Goal: Task Accomplishment & Management: Use online tool/utility

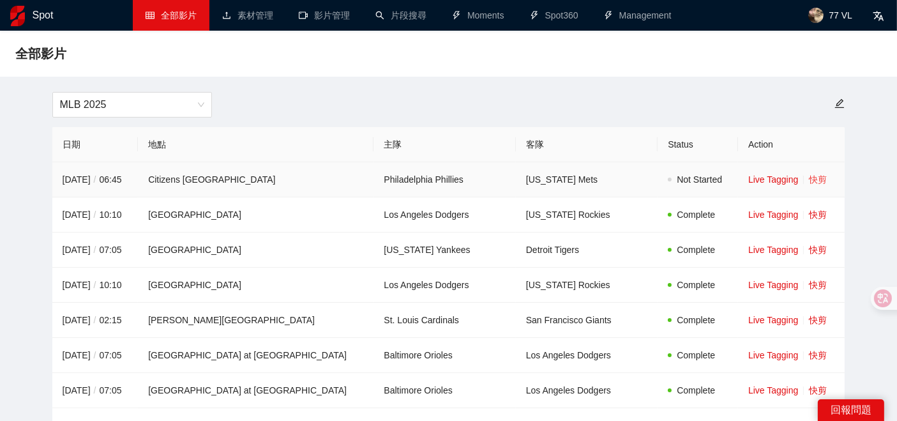
click at [809, 178] on link "快剪" at bounding box center [818, 179] width 18 height 10
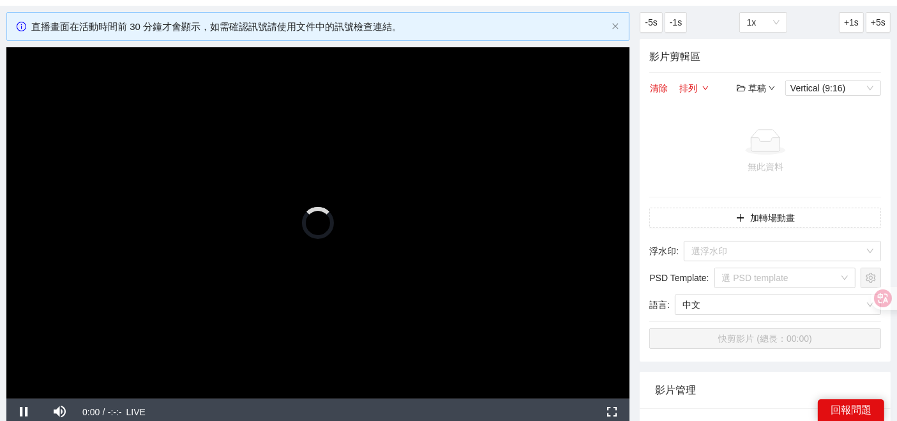
scroll to position [58, 0]
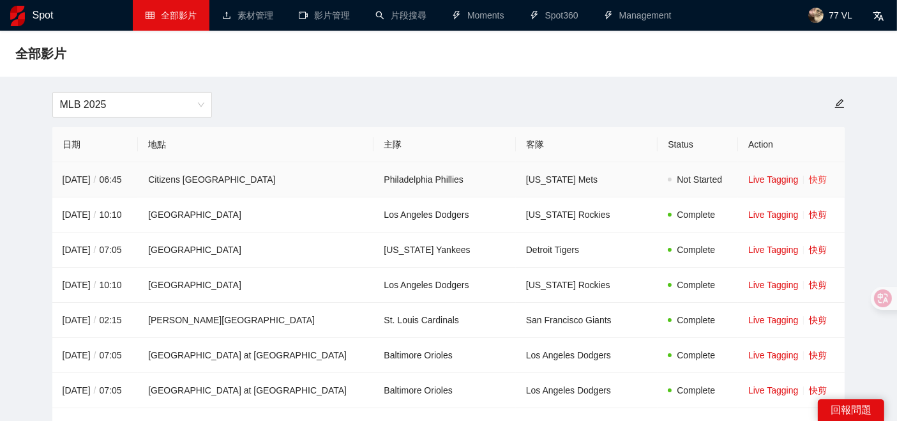
click at [809, 183] on link "快剪" at bounding box center [818, 179] width 18 height 10
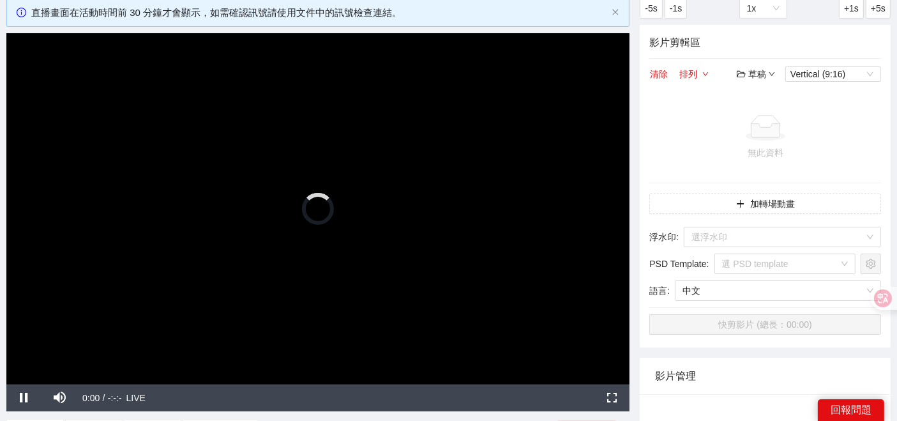
scroll to position [75, 0]
click at [57, 398] on span "Video Player" at bounding box center [60, 398] width 36 height 0
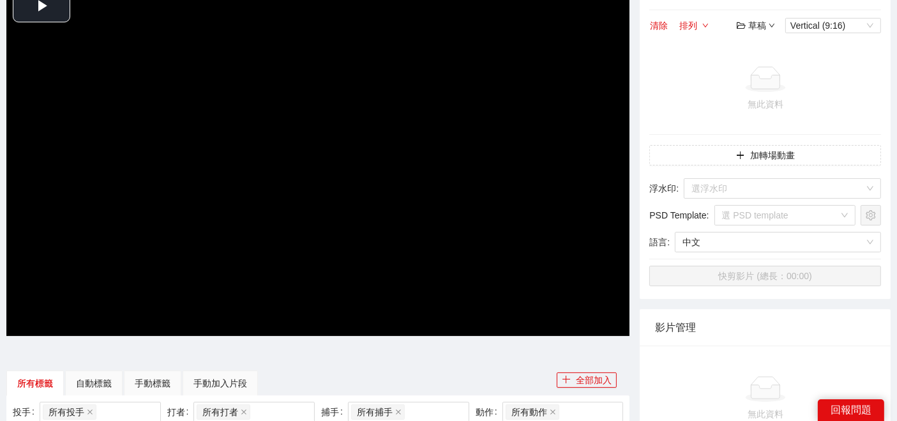
scroll to position [75, 0]
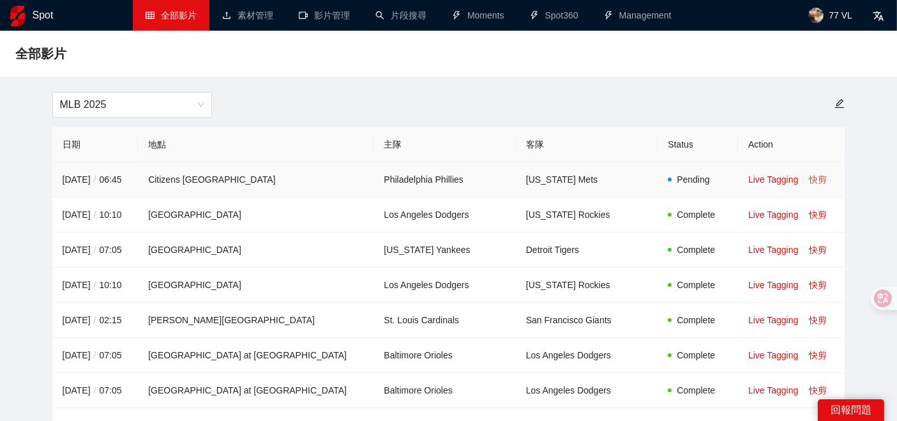
click at [809, 179] on link "快剪" at bounding box center [818, 179] width 18 height 10
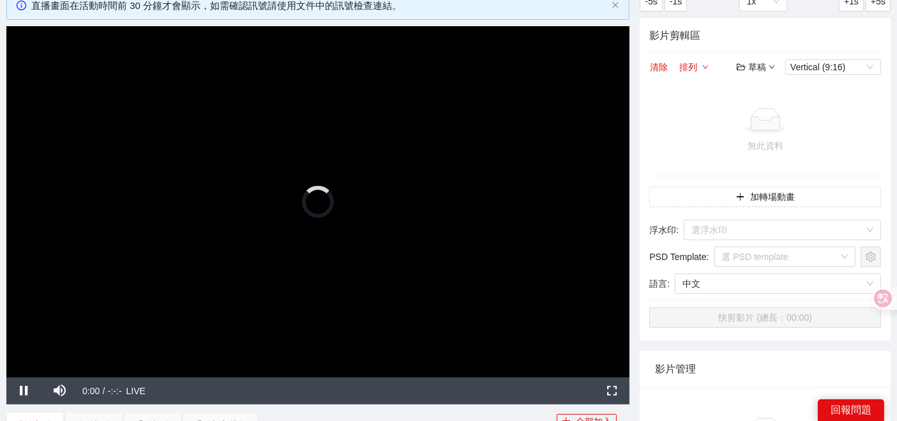
scroll to position [84, 0]
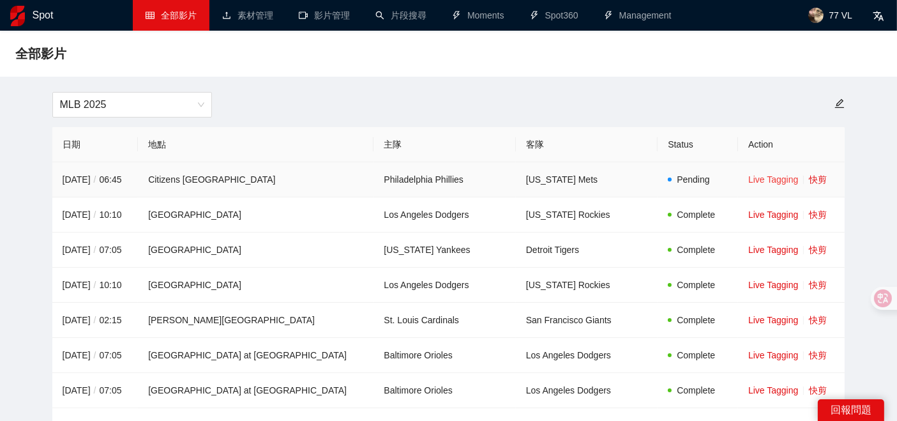
click at [751, 181] on link "Live Tagging" at bounding box center [773, 179] width 50 height 10
click at [809, 179] on link "快剪" at bounding box center [818, 179] width 18 height 10
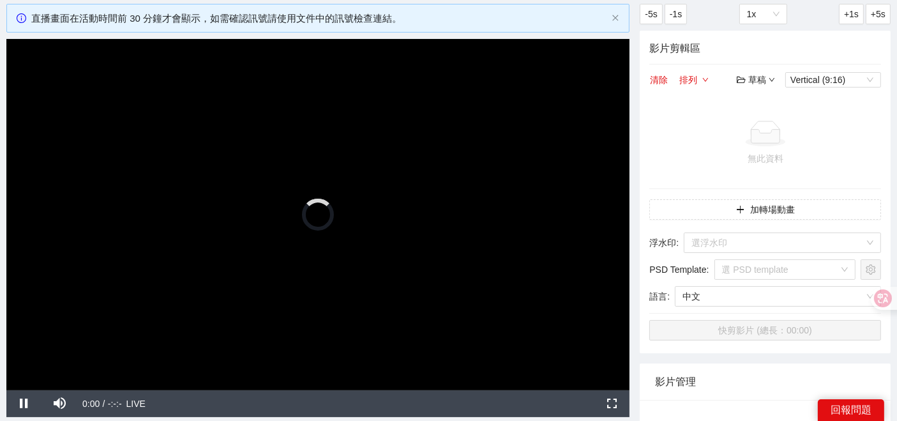
scroll to position [73, 0]
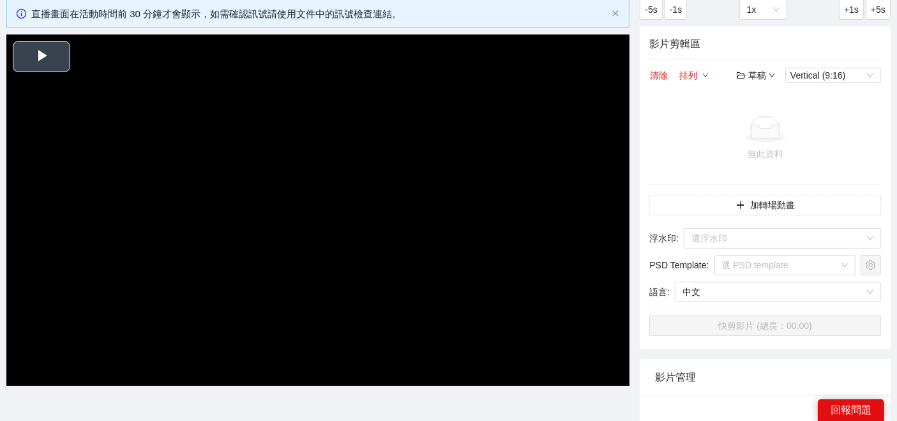
scroll to position [73, 0]
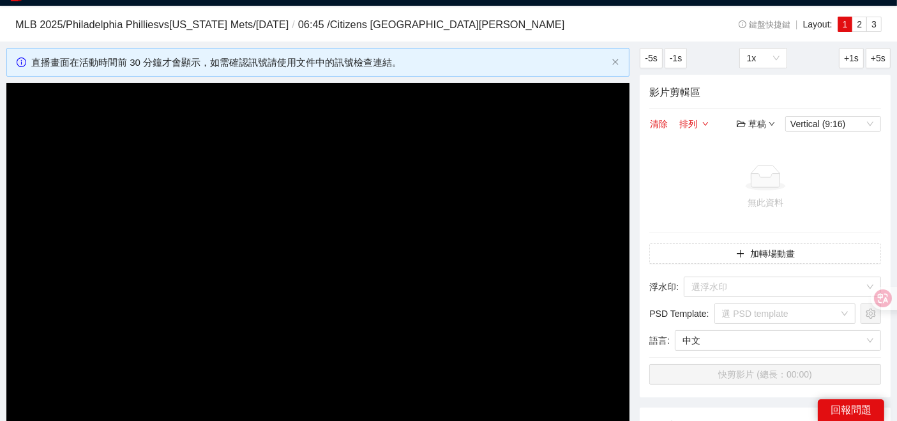
scroll to position [80, 0]
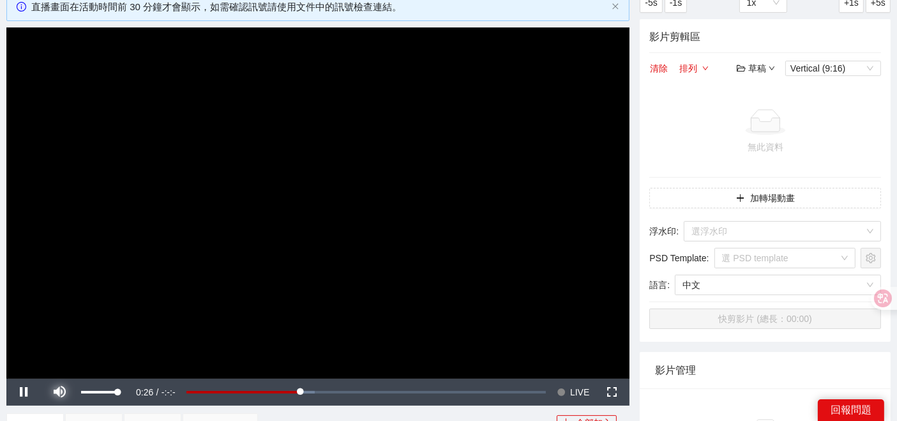
click at [61, 392] on span "Video Player" at bounding box center [60, 392] width 36 height 0
click at [52, 392] on span "Video Player" at bounding box center [60, 392] width 36 height 0
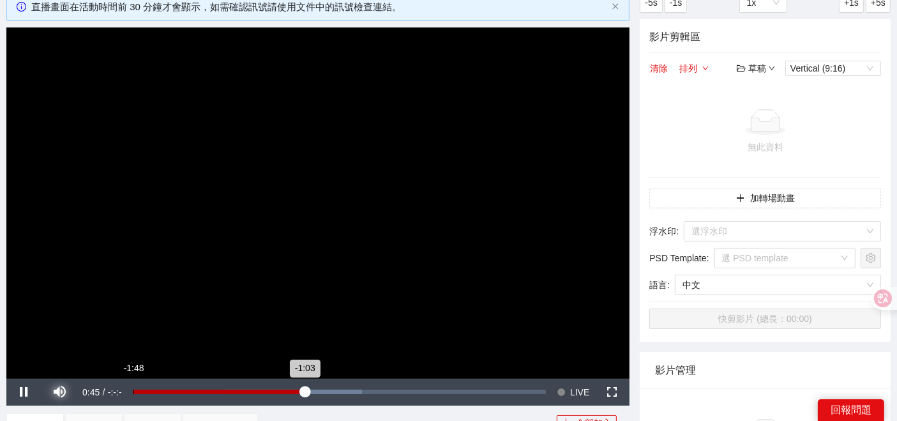
click at [133, 391] on div "-1:48" at bounding box center [133, 391] width 1 height 4
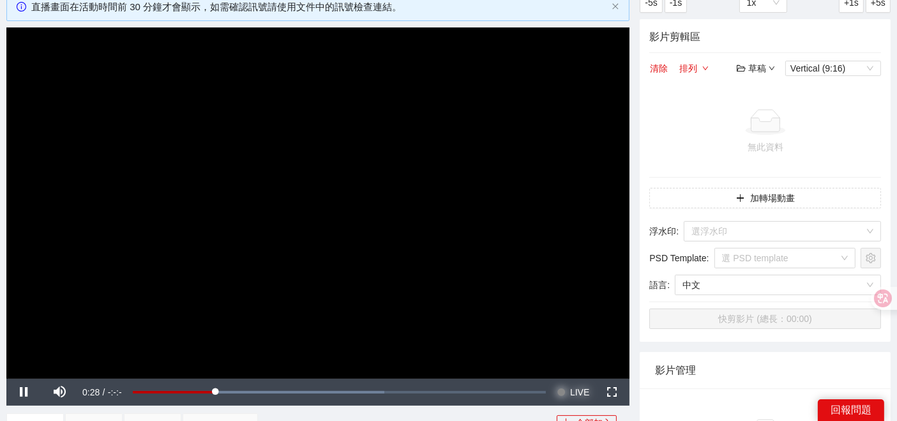
click at [564, 391] on span "Video Player" at bounding box center [561, 391] width 9 height 27
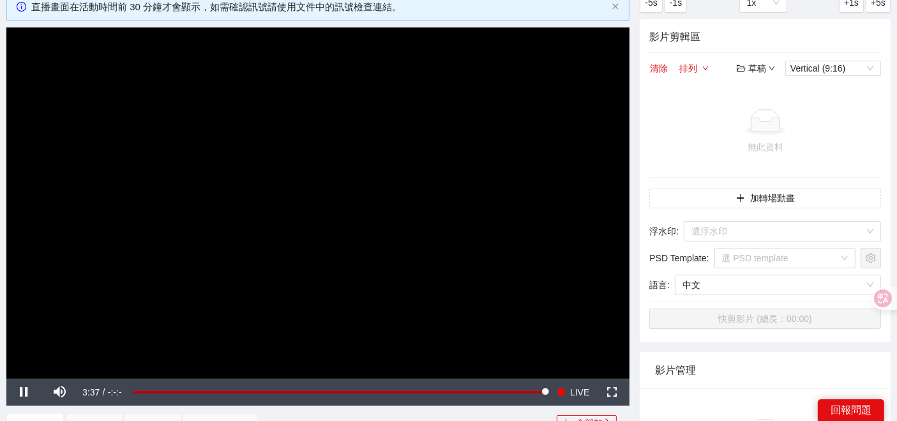
click at [639, 386] on div "-5s -1s 1x +1s +5s 影片剪輯區 清除 排列 草稿 Vertical (9:16) 無此資料 加轉場動畫 浮水印 : 選浮水印 PSD Tem…" at bounding box center [764, 368] width 261 height 753
click at [571, 384] on span "LIVE" at bounding box center [579, 391] width 19 height 27
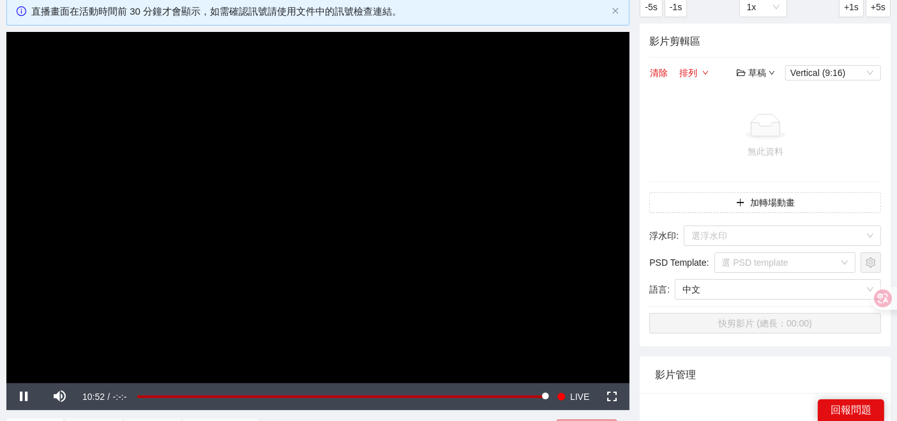
scroll to position [75, 0]
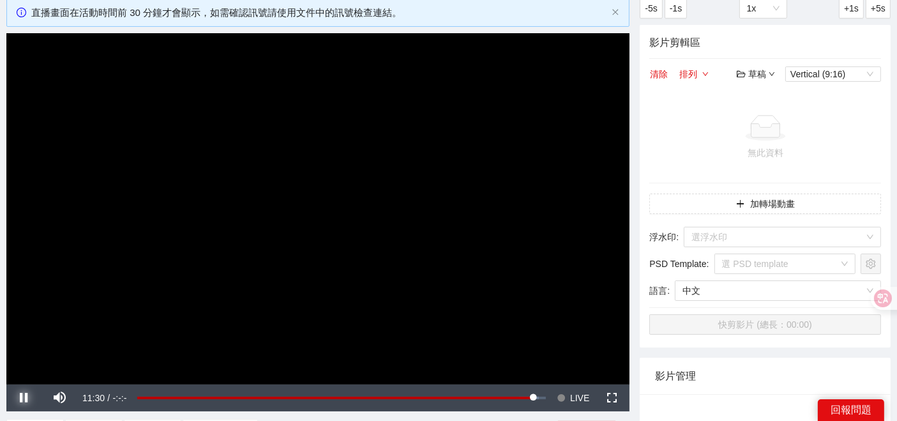
click at [17, 398] on span "Video Player" at bounding box center [24, 398] width 36 height 0
click at [18, 398] on span "Video Player" at bounding box center [24, 398] width 36 height 0
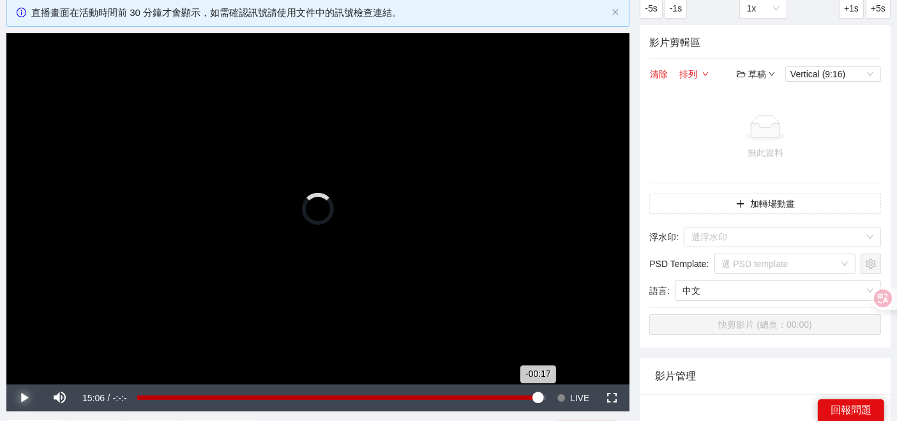
click at [538, 396] on div "Loaded : 0.00% -00:17 -00:17" at bounding box center [341, 397] width 408 height 4
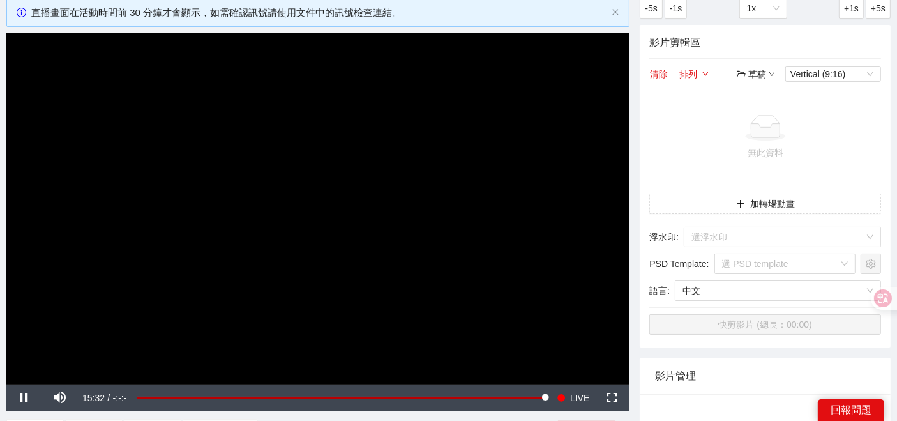
scroll to position [75, 0]
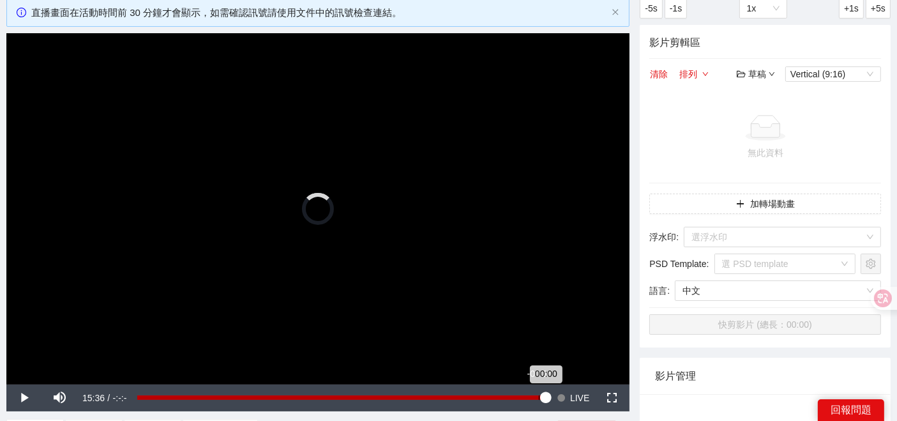
click at [539, 396] on div "00:00" at bounding box center [341, 397] width 408 height 4
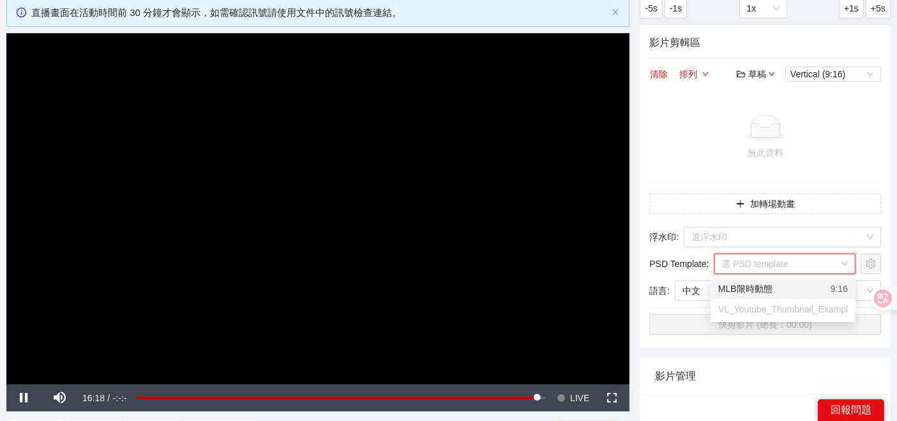
click at [832, 256] on input "search" at bounding box center [780, 263] width 117 height 19
click at [807, 282] on div "MLB限時動態 9:16" at bounding box center [783, 288] width 130 height 14
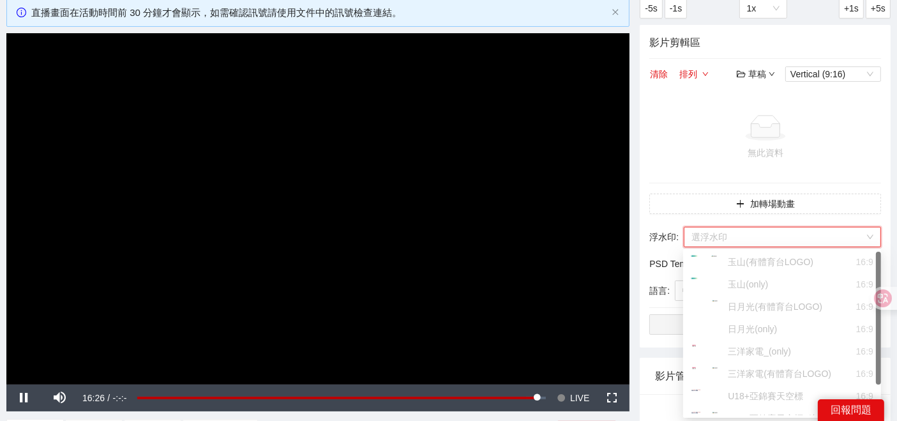
click at [805, 239] on input "search" at bounding box center [777, 236] width 173 height 19
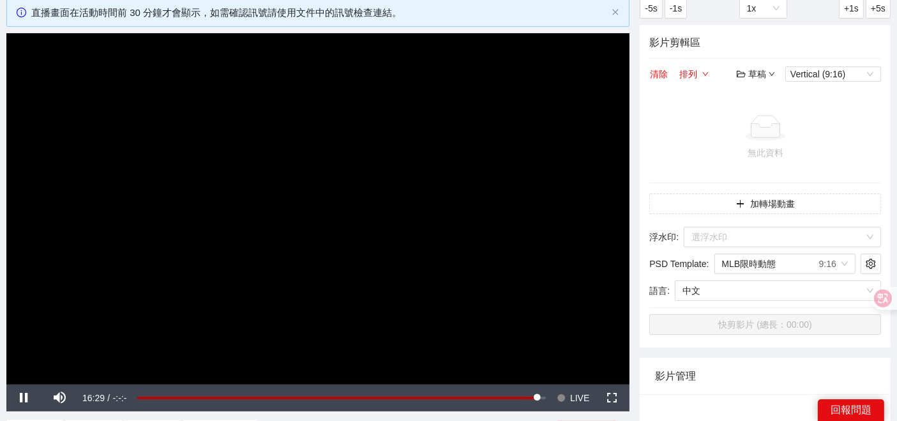
scroll to position [76, 0]
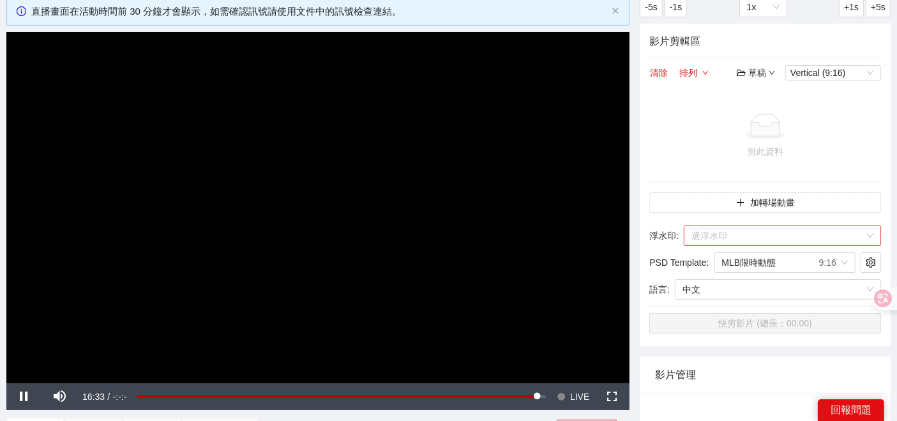
click at [784, 237] on input "search" at bounding box center [777, 235] width 173 height 19
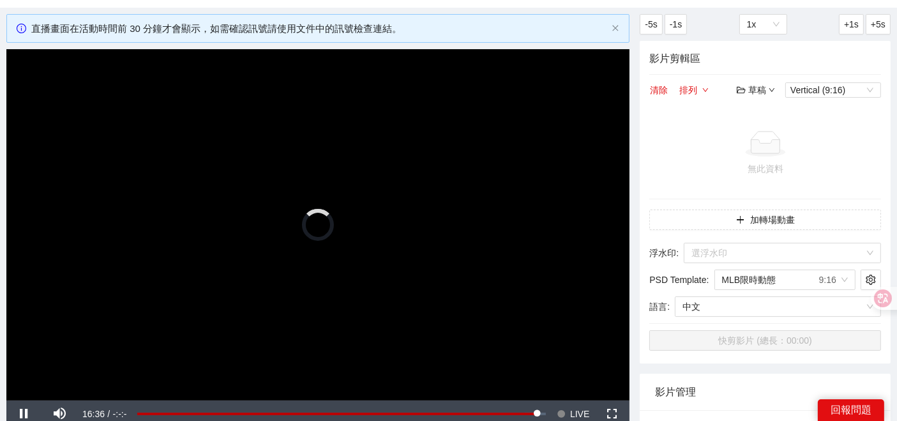
scroll to position [54, 0]
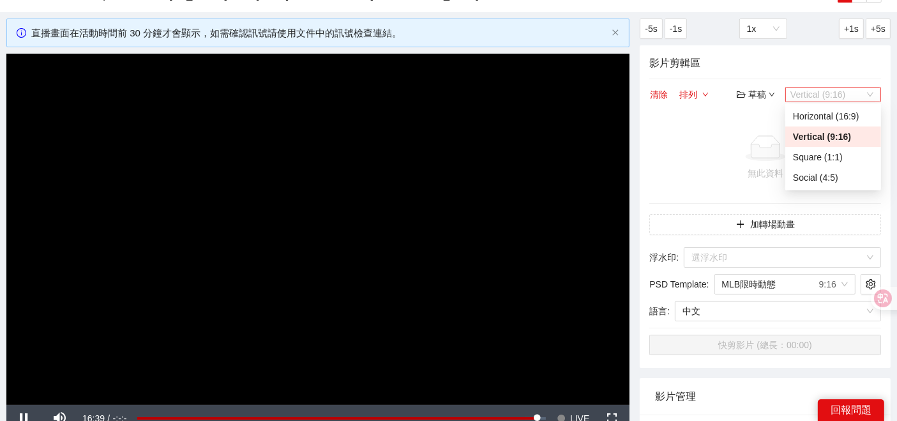
click at [834, 95] on span "Vertical (9:16)" at bounding box center [833, 94] width 86 height 14
click at [826, 109] on div "Horizontal (16:9)" at bounding box center [833, 116] width 80 height 14
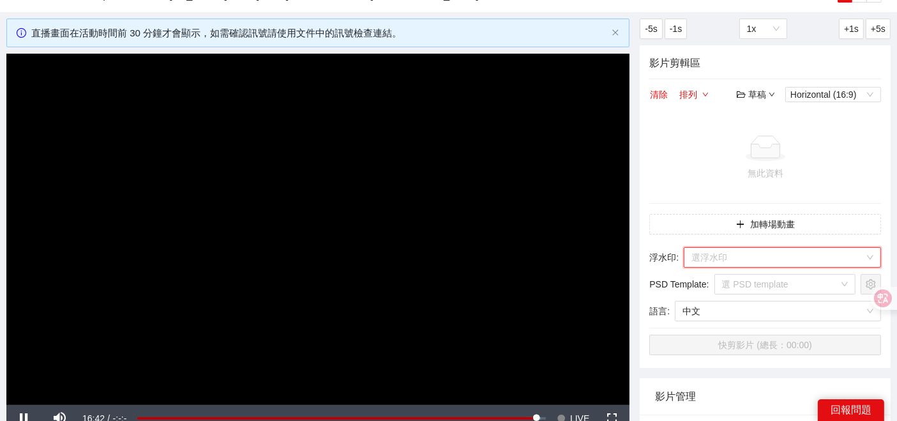
click at [751, 260] on input "search" at bounding box center [777, 257] width 173 height 19
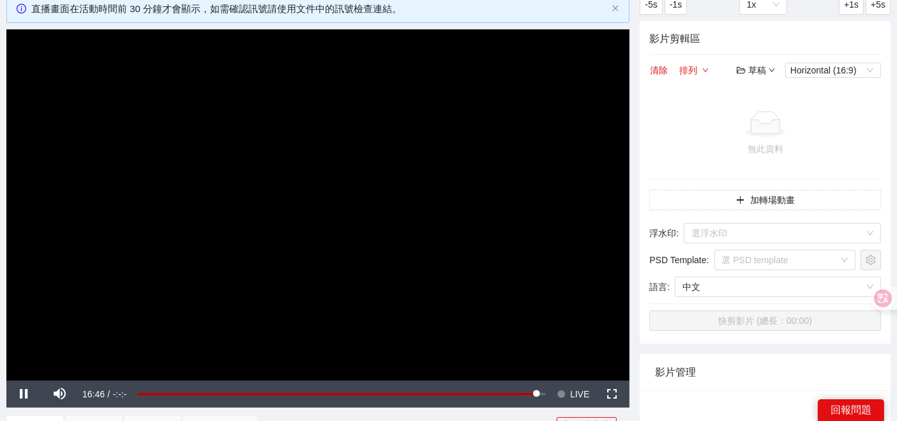
scroll to position [105, 0]
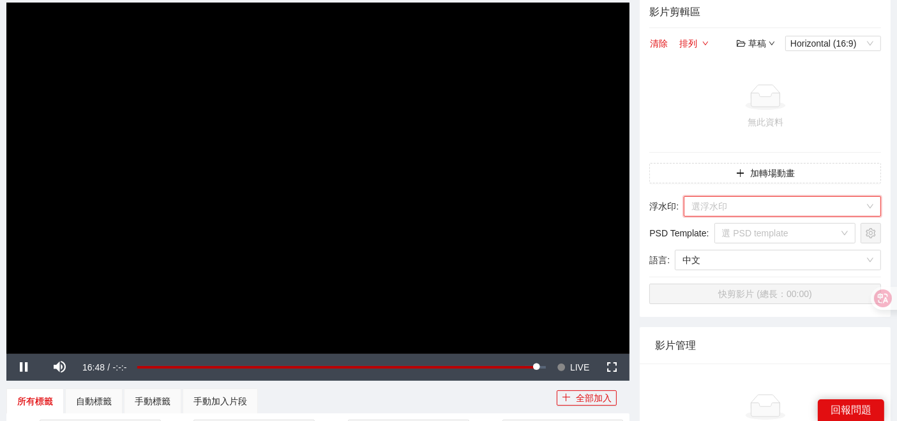
click at [789, 204] on input "search" at bounding box center [777, 206] width 173 height 19
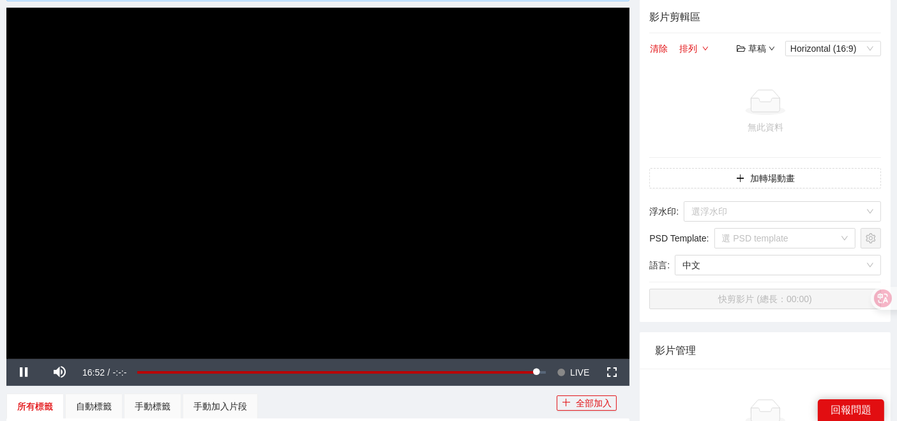
scroll to position [100, 0]
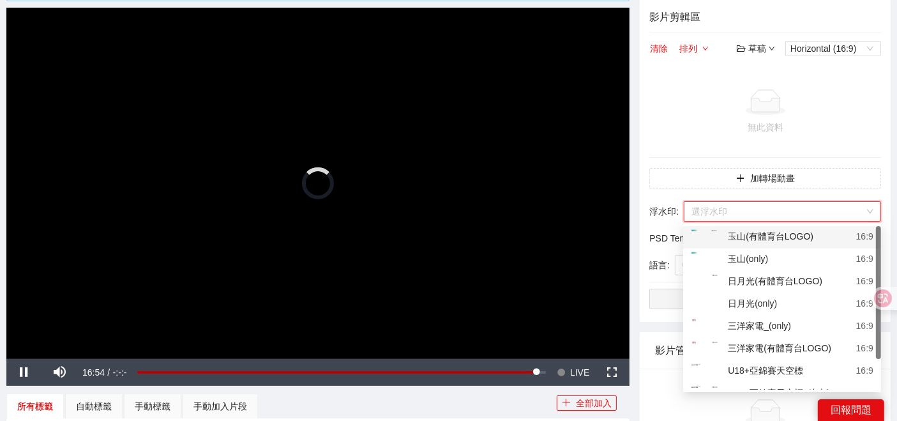
click at [773, 211] on input "search" at bounding box center [777, 211] width 173 height 19
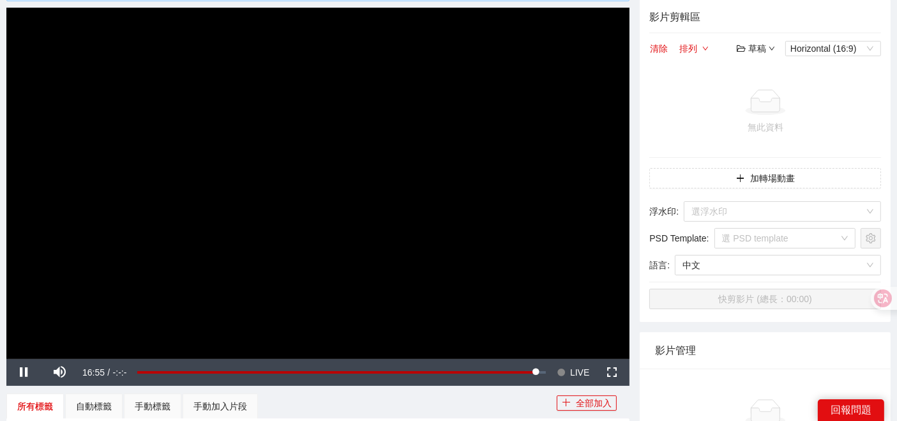
click at [742, 372] on div "無此資料" at bounding box center [765, 421] width 232 height 106
click at [779, 212] on input "search" at bounding box center [777, 211] width 173 height 19
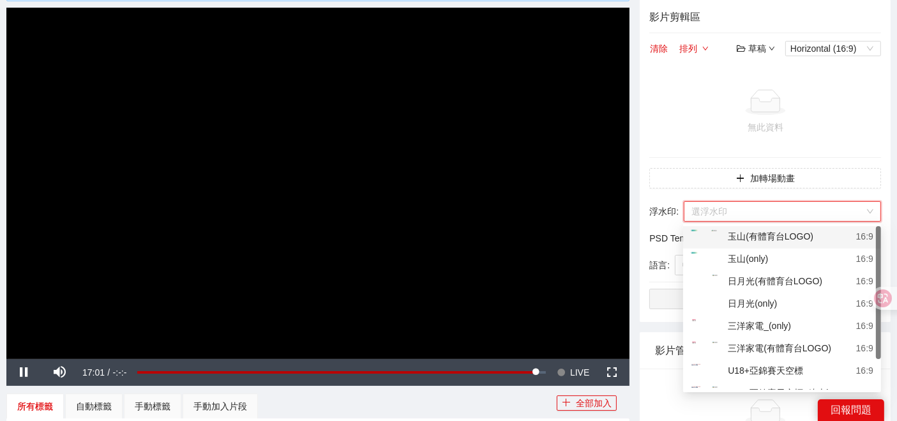
click at [774, 206] on input "search" at bounding box center [777, 211] width 173 height 19
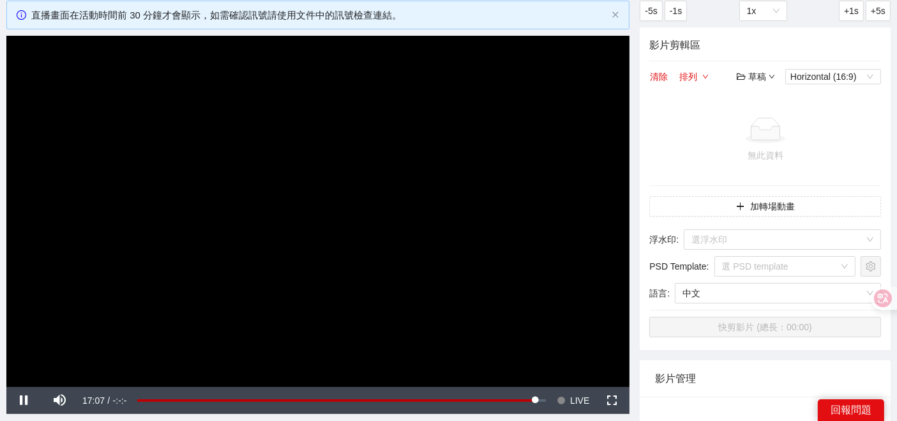
scroll to position [71, 0]
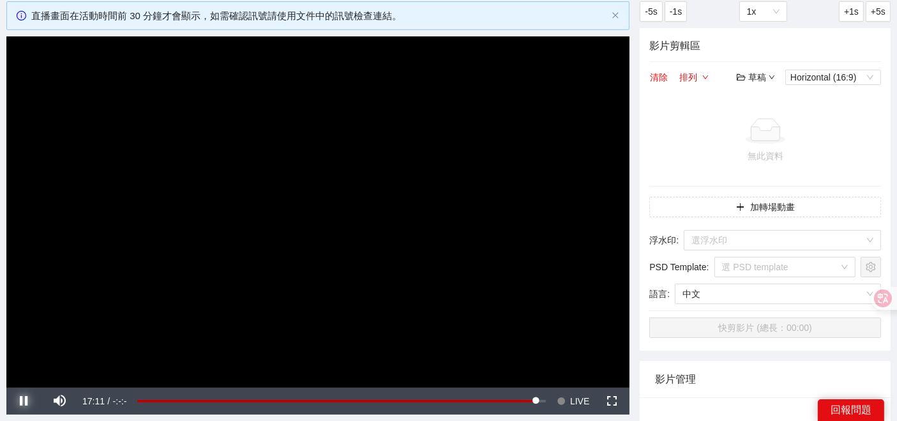
click at [31, 401] on span "Video Player" at bounding box center [24, 401] width 36 height 0
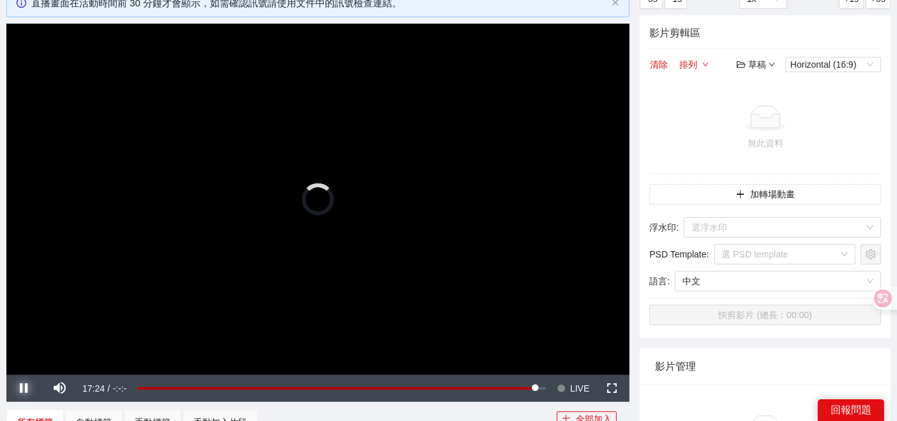
scroll to position [84, 0]
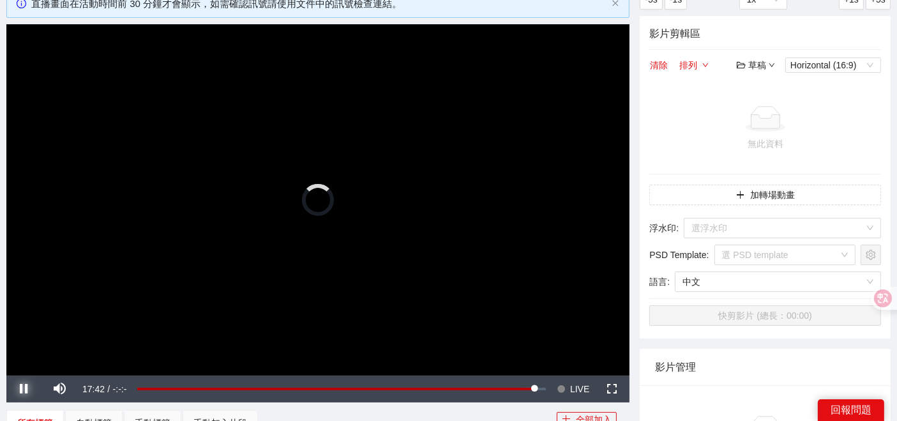
click at [22, 389] on span "Video Player" at bounding box center [24, 389] width 36 height 0
click at [24, 389] on span "Video Player" at bounding box center [24, 389] width 36 height 0
drag, startPoint x: 633, startPoint y: 384, endPoint x: 643, endPoint y: 371, distance: 16.3
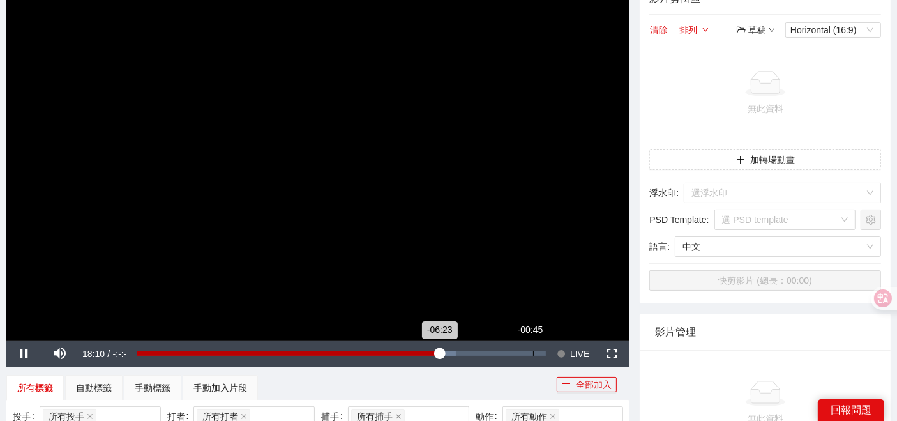
scroll to position [181, 0]
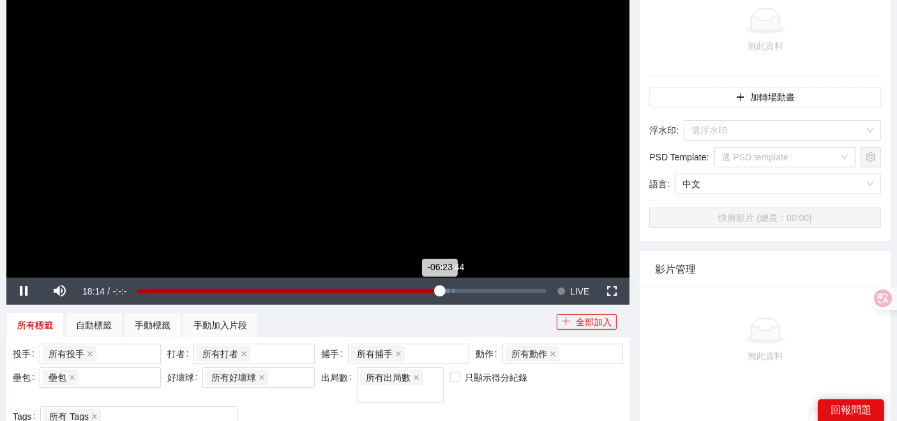
click at [450, 292] on div "Loaded : 77.64% -05:44 -06:23" at bounding box center [341, 290] width 408 height 4
click at [467, 290] on div "Loaded : 78.05% -04:44 -05:44" at bounding box center [341, 290] width 408 height 4
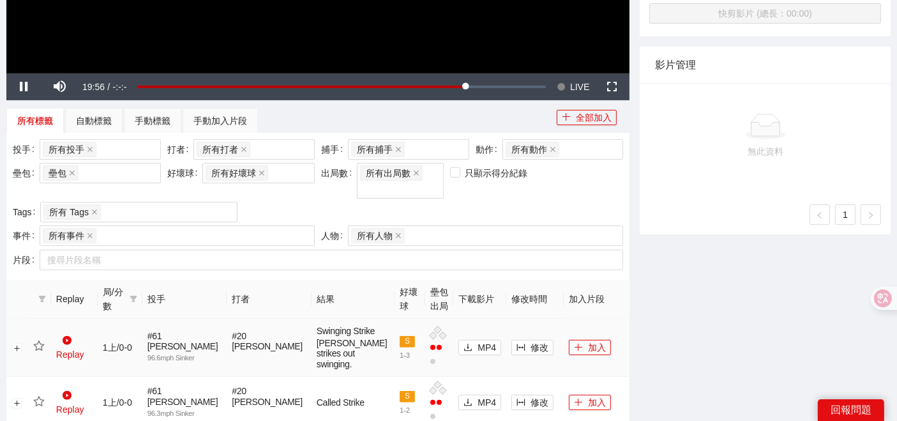
scroll to position [465, 0]
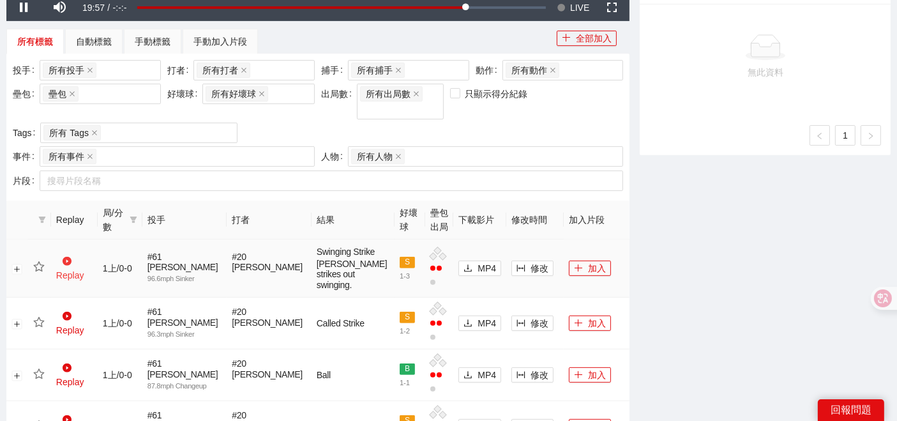
click at [77, 265] on link "Replay" at bounding box center [70, 268] width 28 height 24
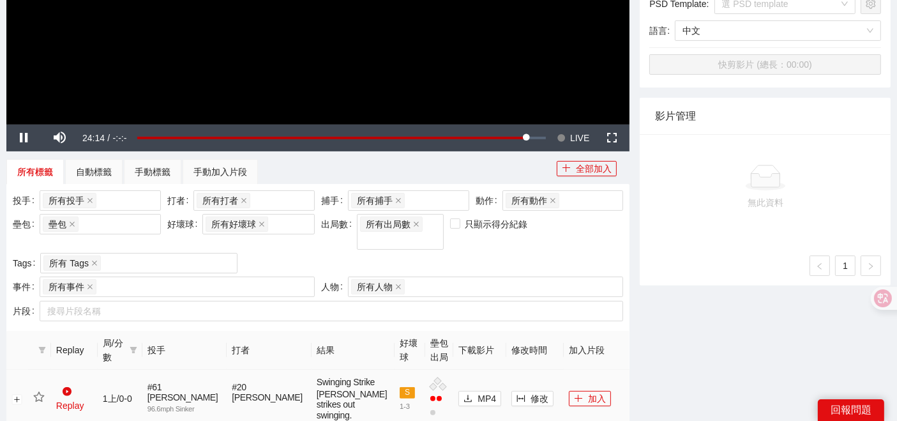
scroll to position [425, 0]
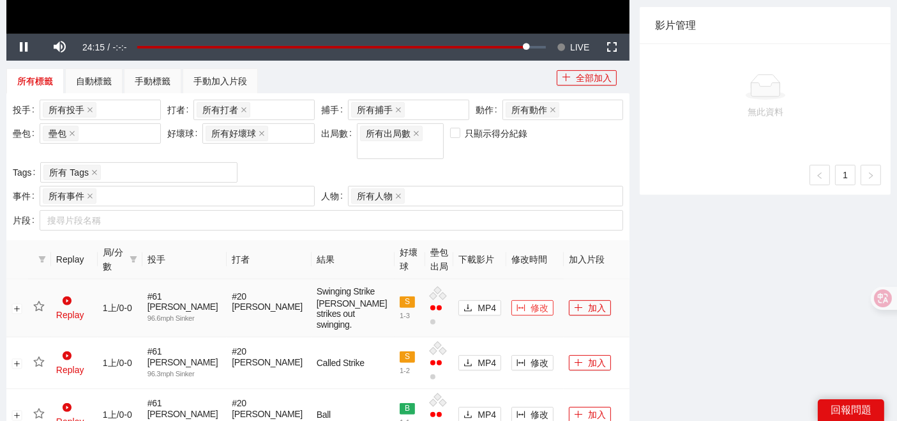
click at [530, 306] on span "修改" at bounding box center [539, 308] width 18 height 14
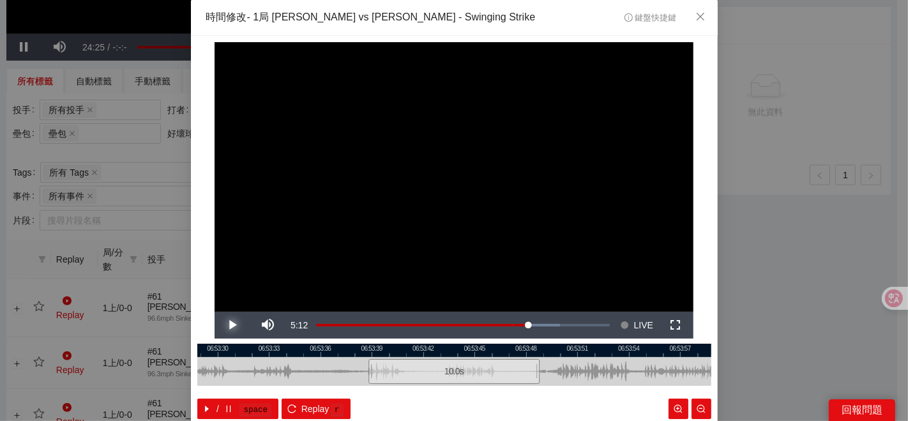
click at [220, 325] on span "Video Player" at bounding box center [232, 325] width 36 height 0
click at [696, 17] on icon "close" at bounding box center [700, 17] width 8 height 8
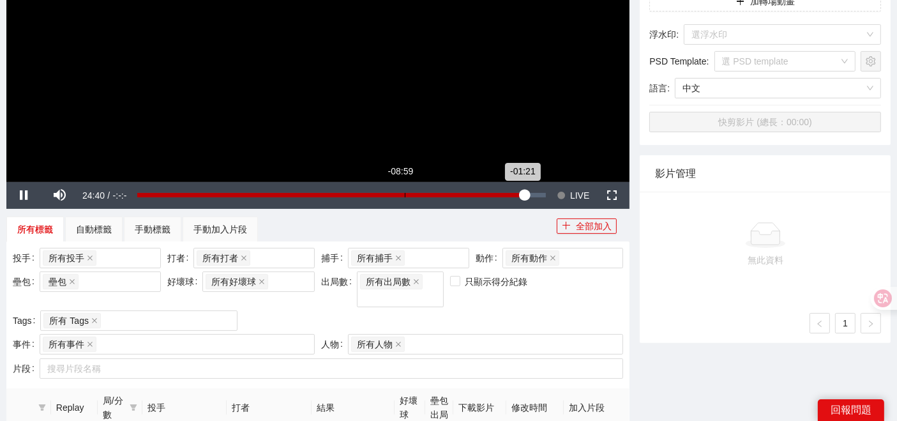
scroll to position [283, 0]
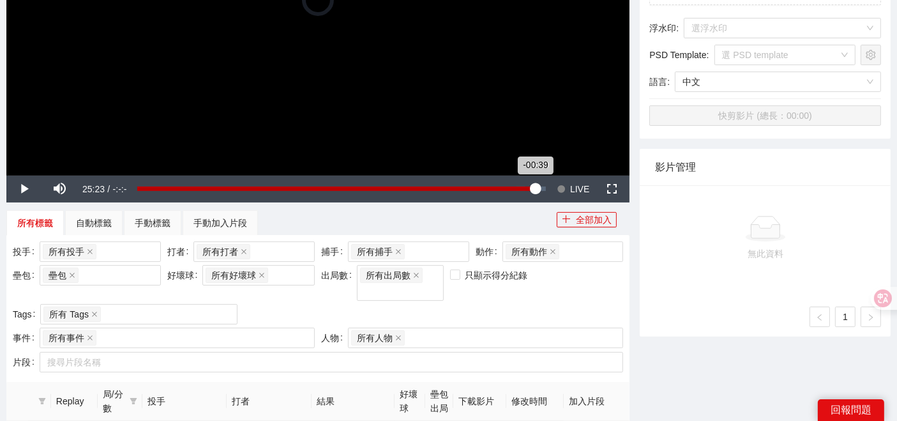
click at [535, 186] on div "Loaded : 95.00% -00:39 -00:39" at bounding box center [341, 188] width 408 height 4
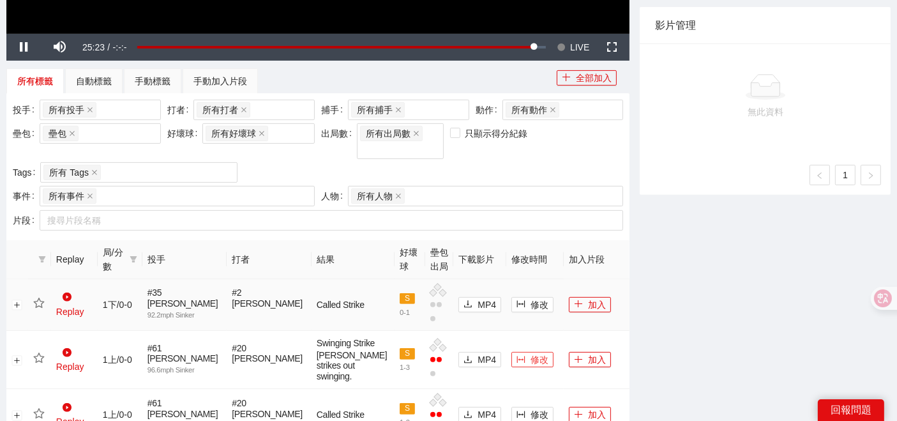
scroll to position [142, 0]
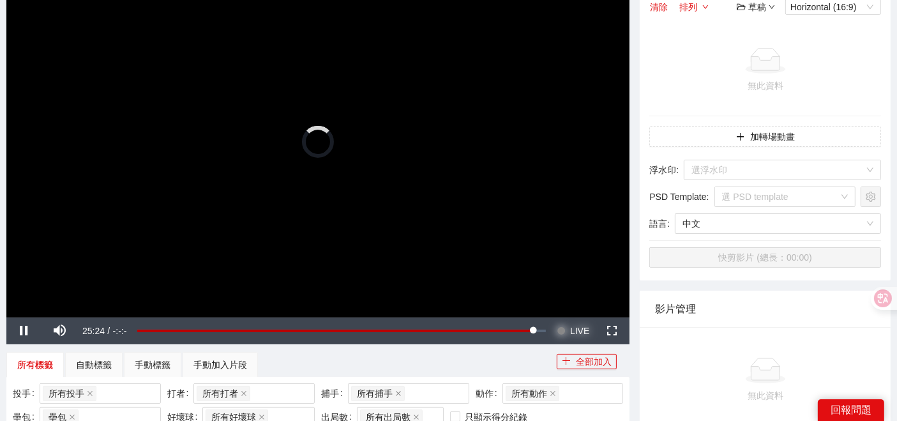
click at [575, 326] on span "LIVE" at bounding box center [579, 330] width 19 height 27
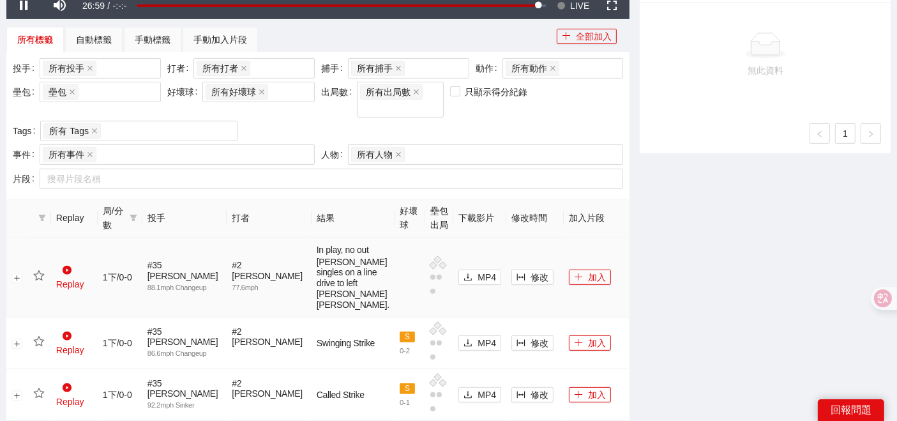
scroll to position [425, 0]
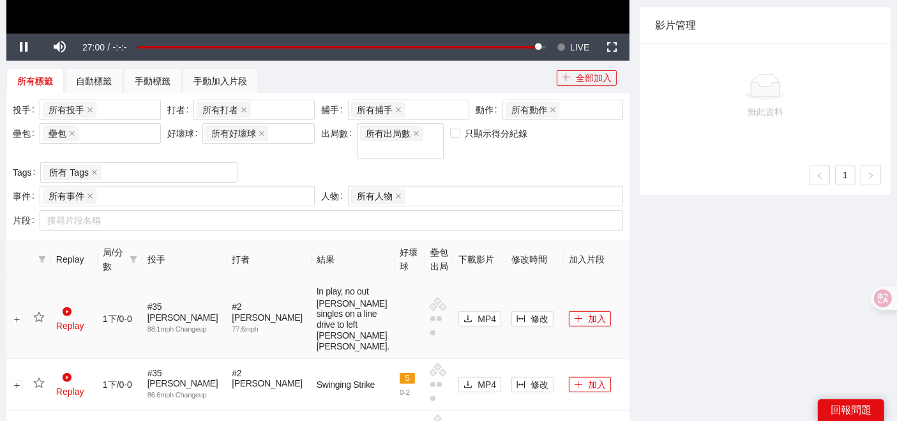
drag, startPoint x: 490, startPoint y: 313, endPoint x: 769, endPoint y: 373, distance: 285.8
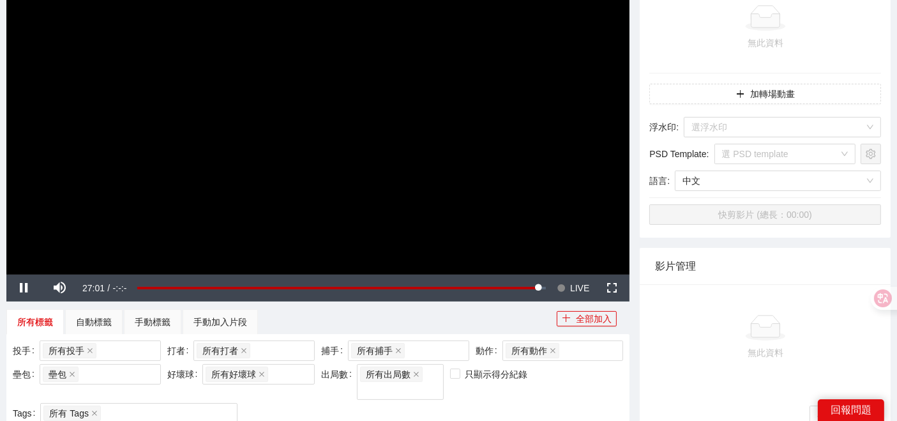
scroll to position [71, 0]
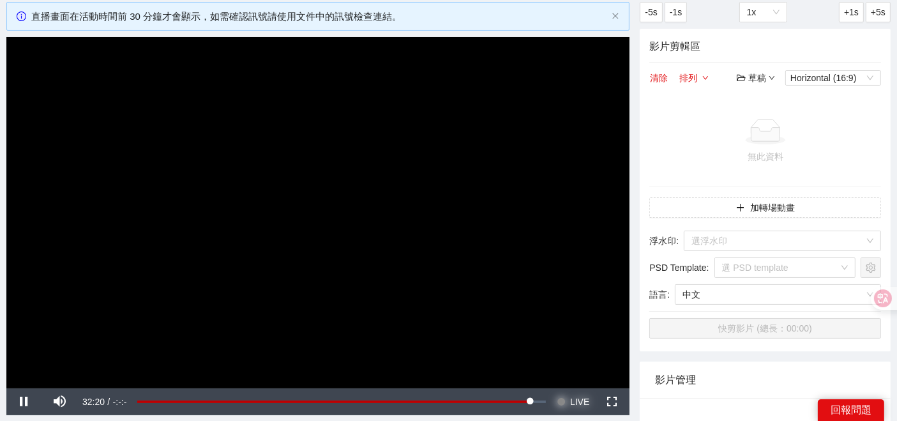
click at [571, 403] on span "LIVE" at bounding box center [579, 401] width 19 height 27
click at [573, 400] on span "LIVE" at bounding box center [579, 401] width 19 height 27
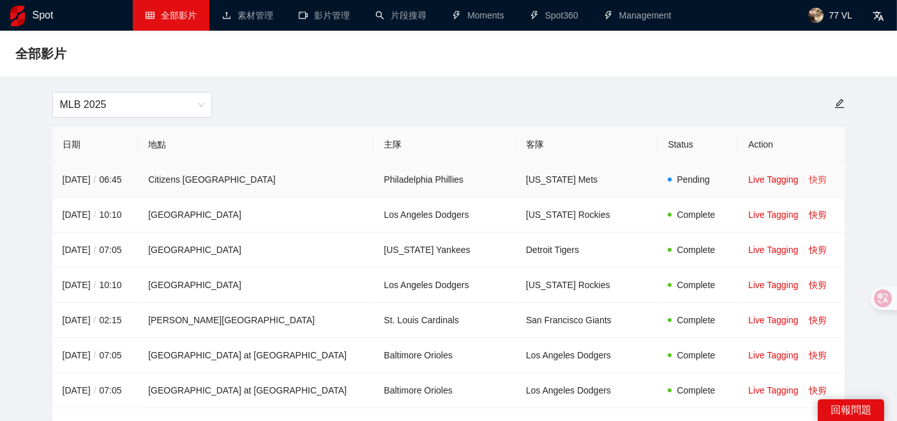
click at [809, 183] on link "快剪" at bounding box center [818, 179] width 18 height 10
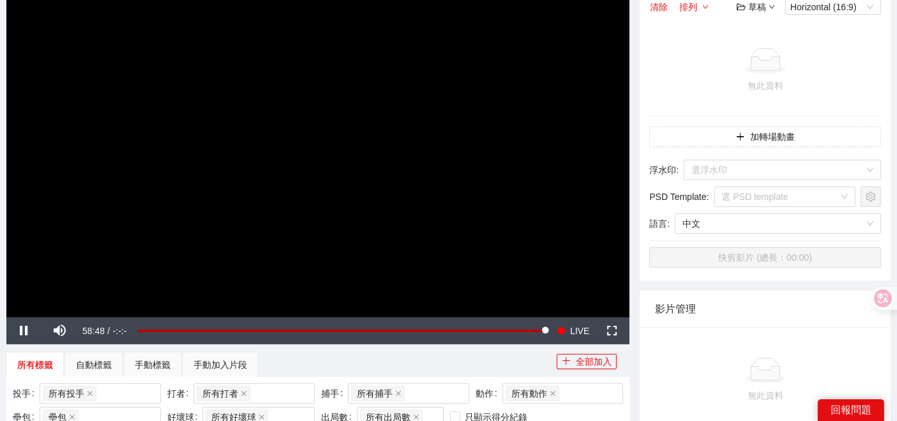
scroll to position [71, 0]
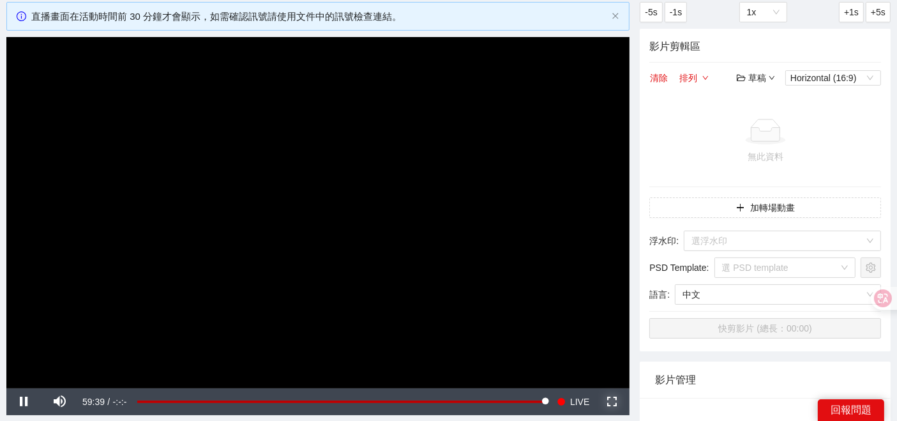
click at [613, 401] on span "Video Player" at bounding box center [612, 401] width 36 height 0
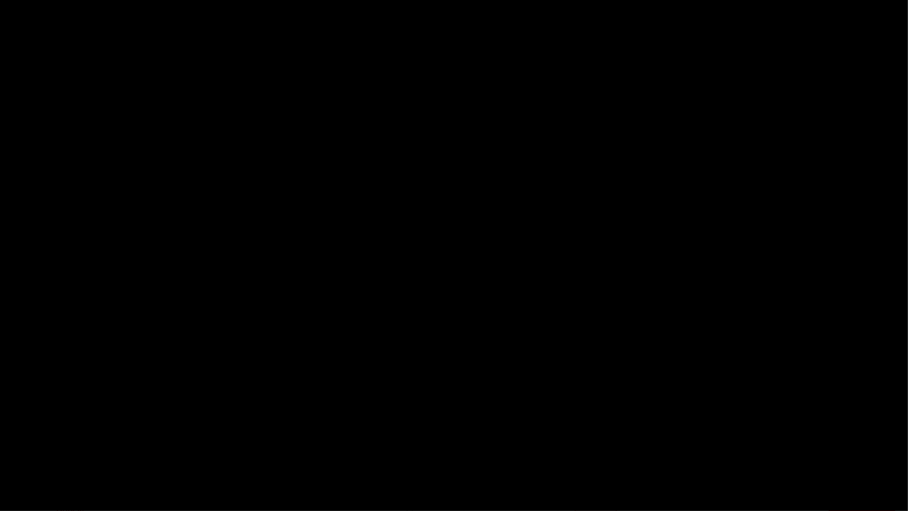
click at [907, 388] on video "Video Player" at bounding box center [454, 255] width 908 height 511
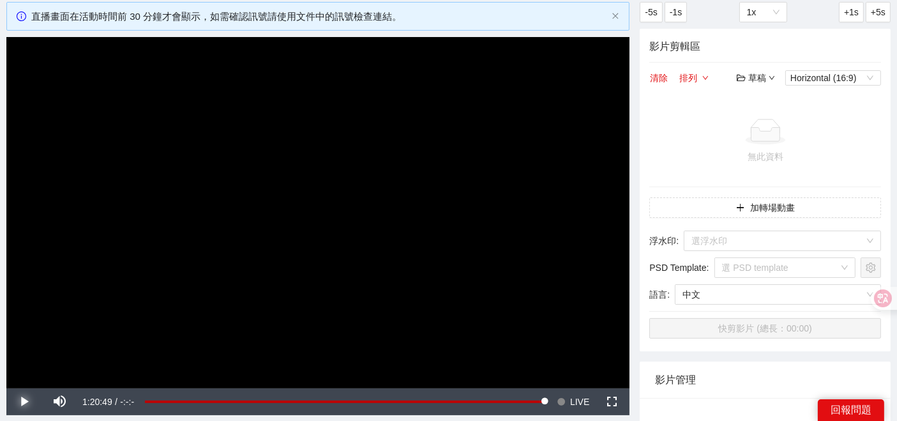
click at [27, 401] on span "Video Player" at bounding box center [24, 401] width 36 height 0
drag, startPoint x: 594, startPoint y: 407, endPoint x: 621, endPoint y: 403, distance: 27.0
click at [621, 403] on div "Pause Mute Current Time 1:20:50 / Duration -:-:- Loaded : 100.00% 0:00:00 0:00:…" at bounding box center [317, 401] width 623 height 27
click at [609, 401] on span "Video Player" at bounding box center [612, 401] width 36 height 0
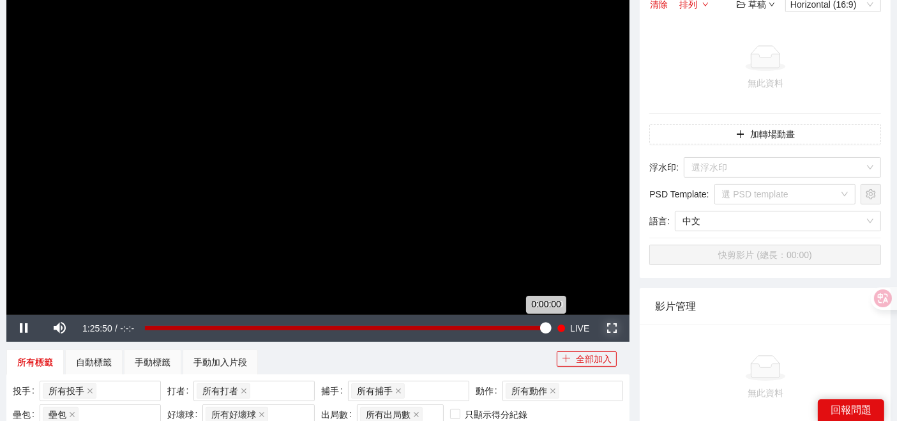
scroll to position [213, 0]
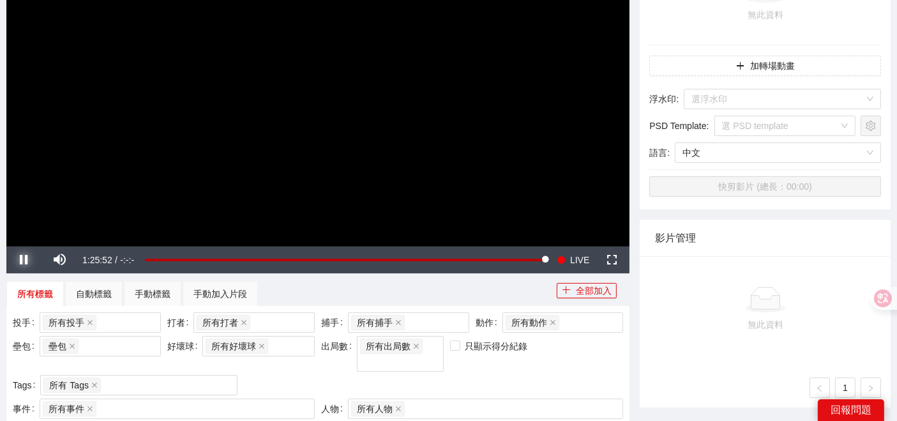
click at [27, 260] on span "Video Player" at bounding box center [24, 260] width 36 height 0
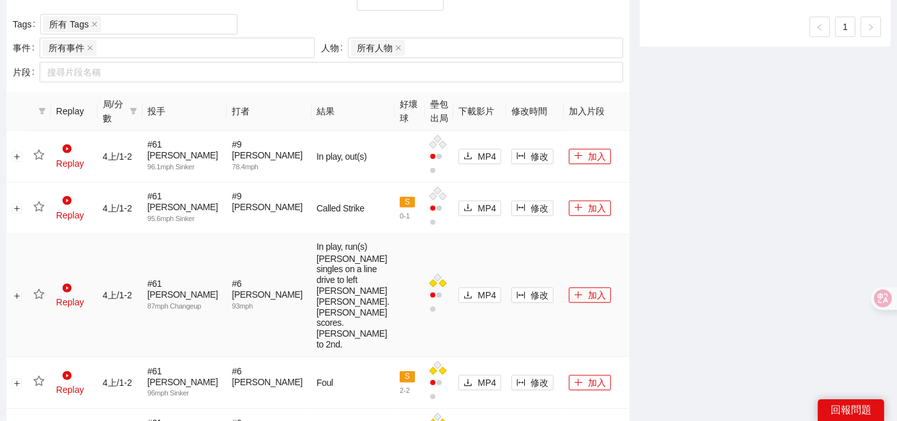
scroll to position [638, 0]
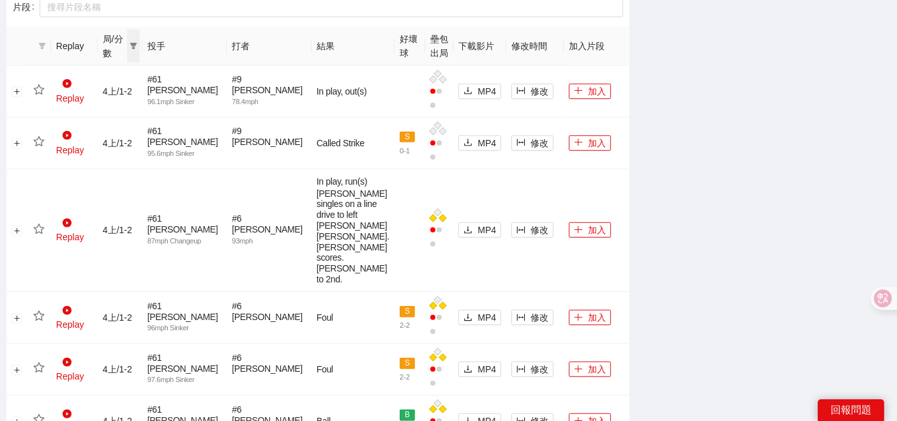
click at [137, 43] on icon "filter" at bounding box center [133, 46] width 7 height 6
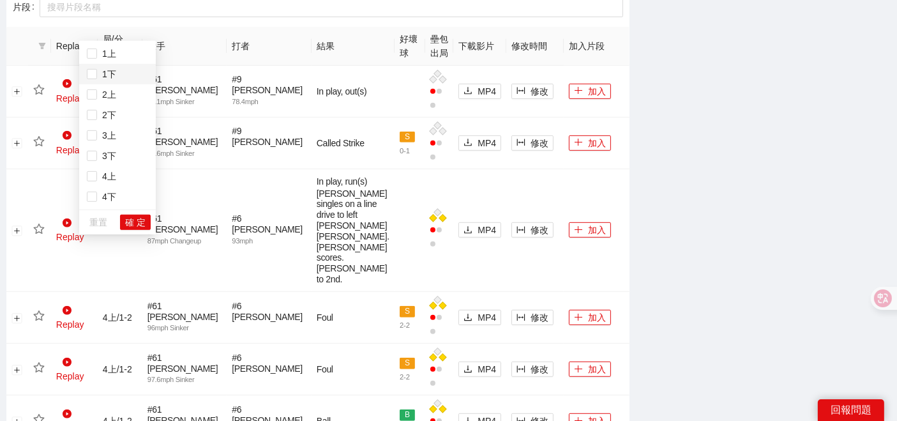
click at [117, 71] on span "1下" at bounding box center [117, 74] width 61 height 14
click at [139, 218] on span "確 定" at bounding box center [135, 222] width 20 height 14
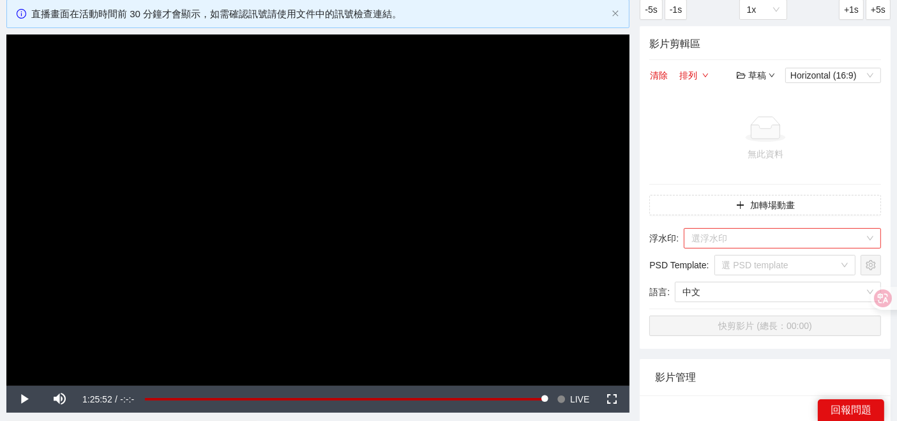
scroll to position [142, 0]
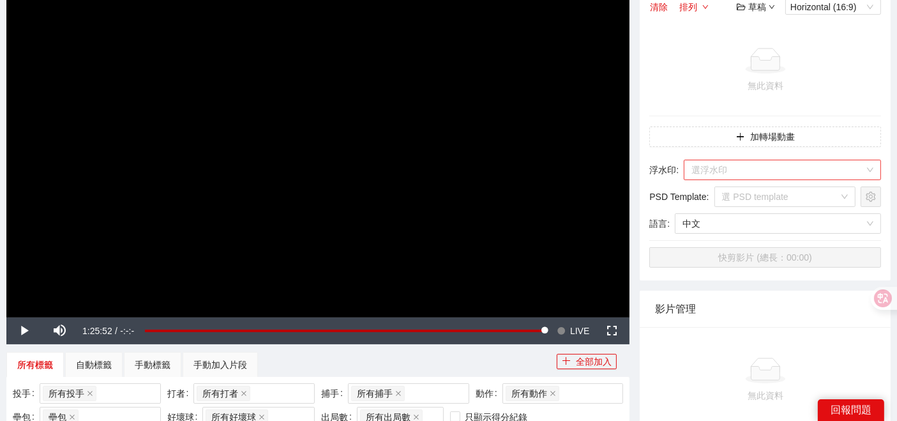
click at [753, 168] on input "search" at bounding box center [777, 169] width 173 height 19
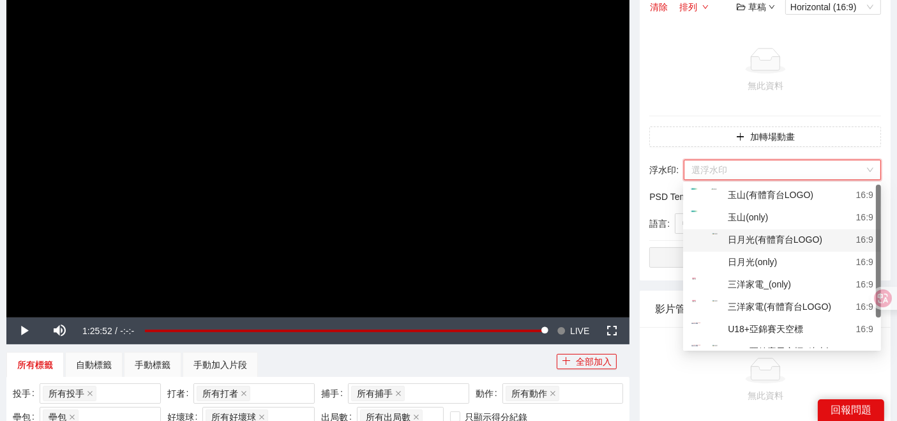
scroll to position [37, 0]
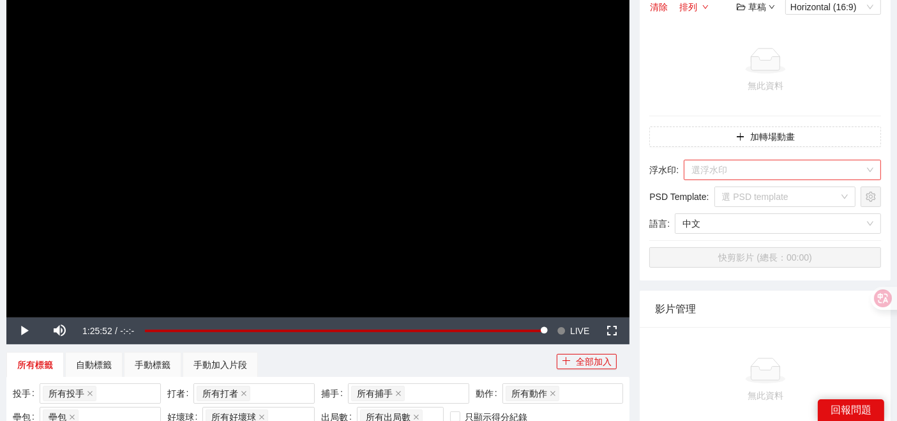
click at [766, 165] on input "search" at bounding box center [777, 169] width 173 height 19
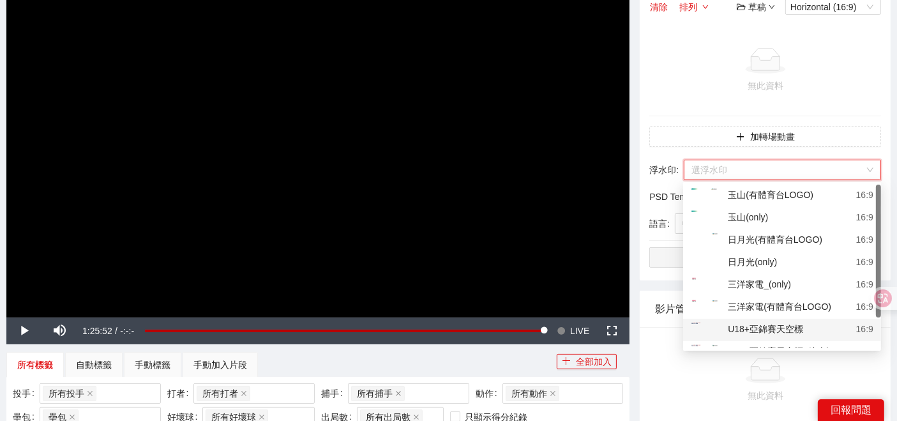
click at [743, 327] on div "U18+亞錦賽天空標" at bounding box center [747, 330] width 112 height 16
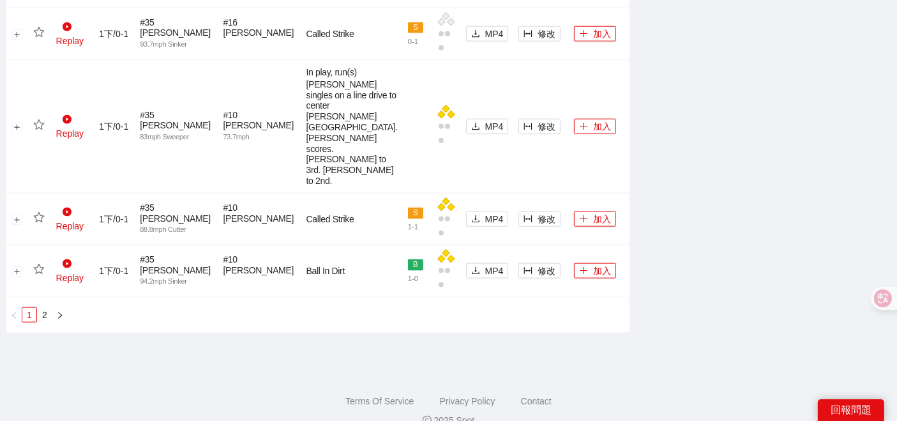
scroll to position [1667, 0]
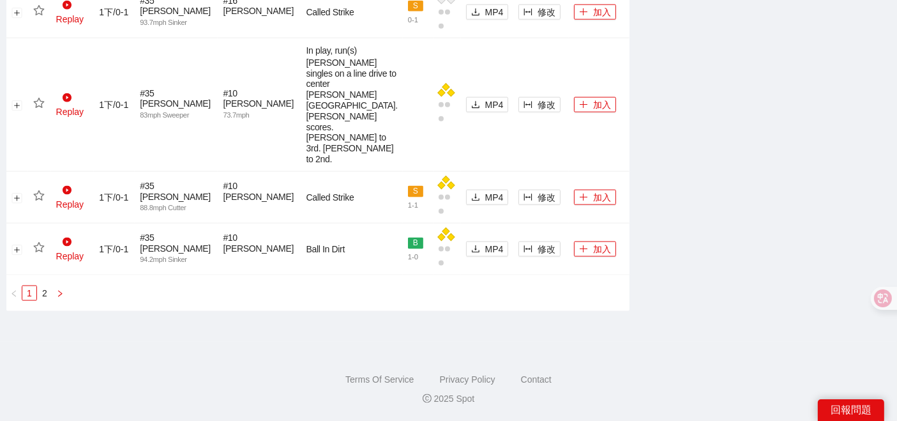
drag, startPoint x: 49, startPoint y: 293, endPoint x: 65, endPoint y: 288, distance: 17.2
click at [48, 292] on link "2" at bounding box center [45, 293] width 14 height 14
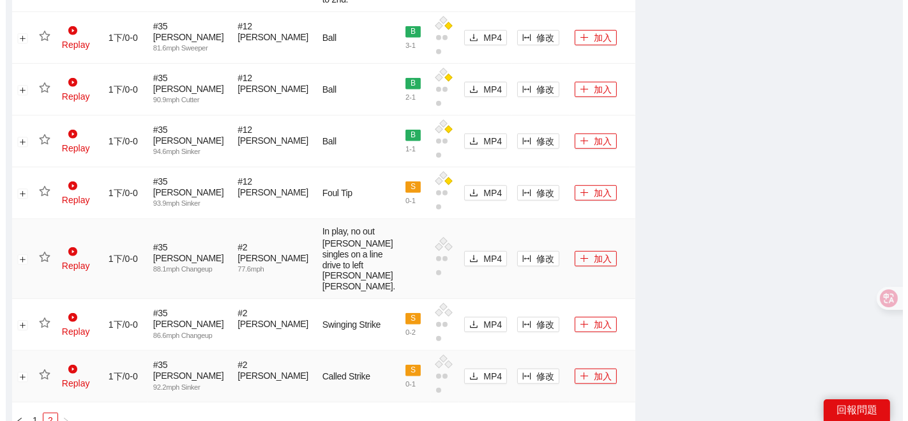
scroll to position [846, 0]
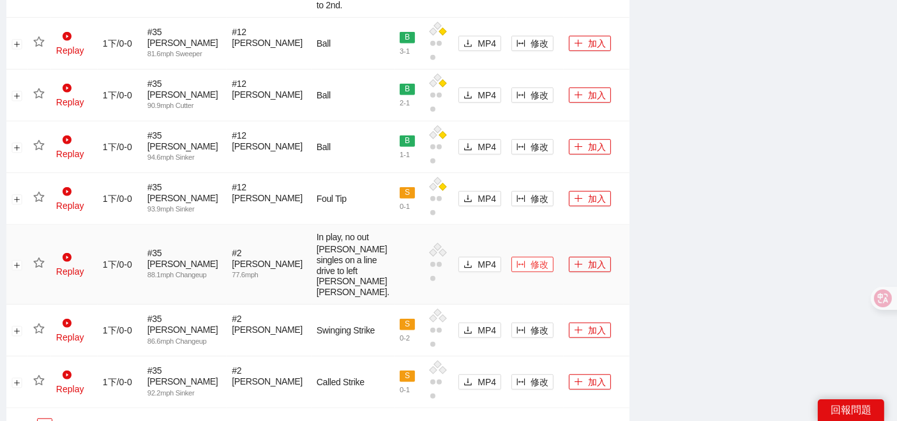
click at [530, 271] on span "修改" at bounding box center [539, 264] width 18 height 14
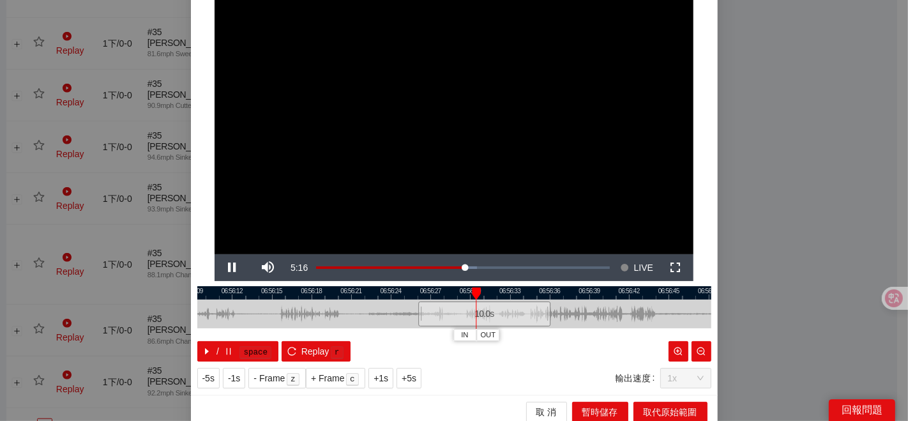
scroll to position [64, 0]
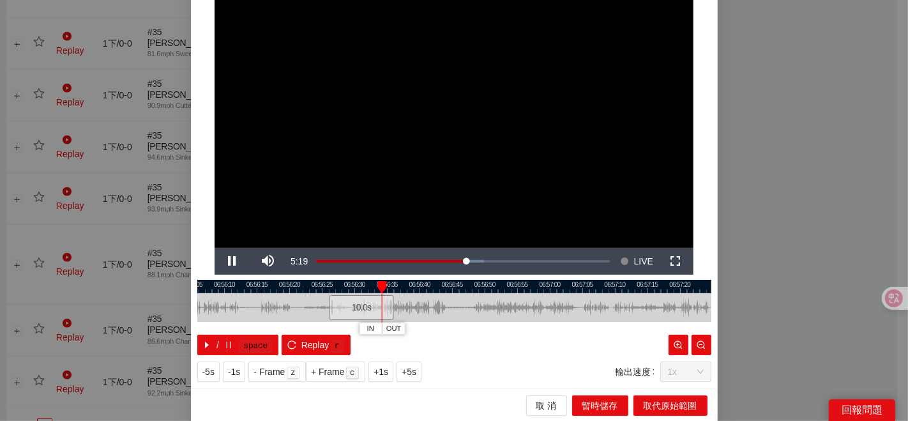
drag, startPoint x: 592, startPoint y: 301, endPoint x: 421, endPoint y: 301, distance: 171.1
click at [421, 301] on div at bounding box center [283, 307] width 514 height 29
click at [374, 287] on div at bounding box center [454, 286] width 514 height 13
click at [369, 329] on button "IN" at bounding box center [370, 328] width 23 height 12
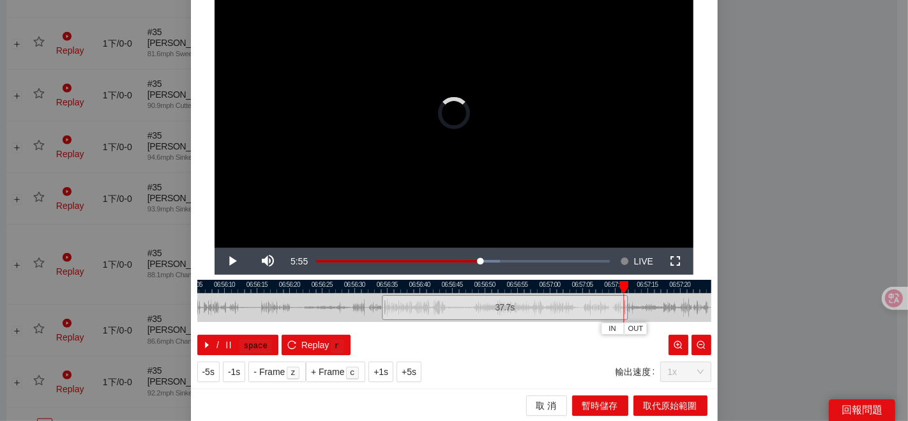
drag, startPoint x: 389, startPoint y: 304, endPoint x: 622, endPoint y: 305, distance: 233.0
click at [622, 305] on div at bounding box center [626, 307] width 8 height 29
click at [371, 288] on div at bounding box center [454, 286] width 514 height 13
click at [380, 288] on div "IN OUT" at bounding box center [381, 287] width 9 height 13
click at [456, 327] on span "OUT" at bounding box center [458, 328] width 15 height 11
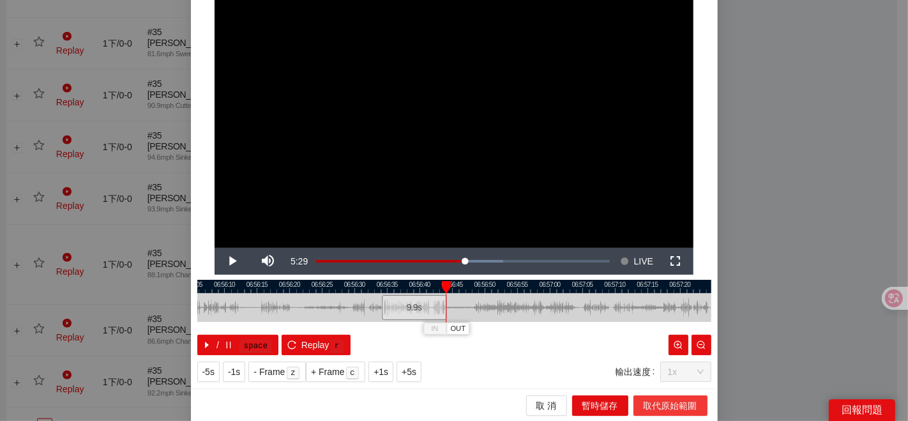
click at [647, 398] on span "取代原始範圍" at bounding box center [670, 405] width 54 height 14
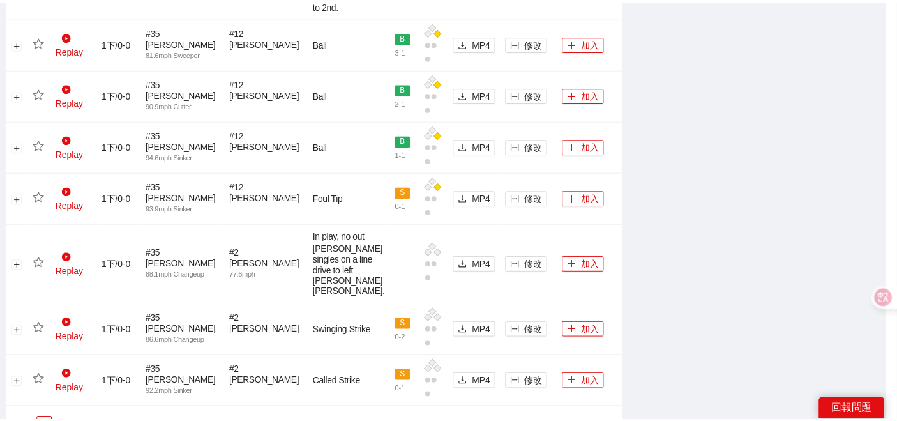
scroll to position [0, 0]
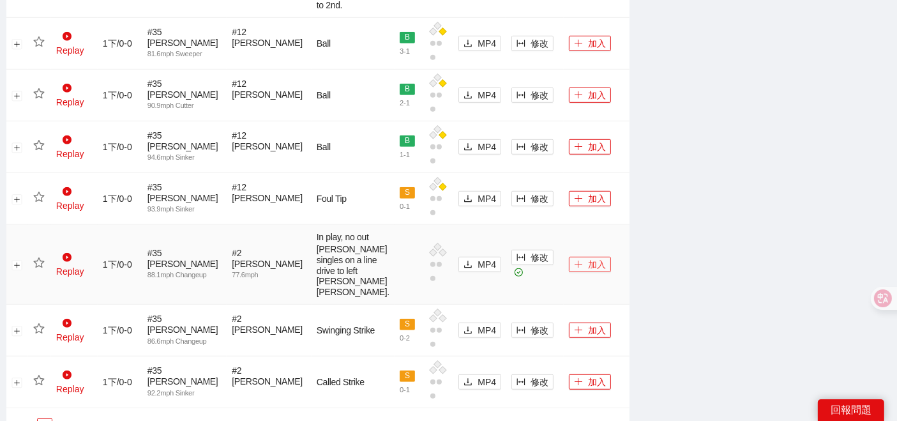
drag, startPoint x: 571, startPoint y: 276, endPoint x: 486, endPoint y: 288, distance: 85.1
click at [571, 272] on button "加入" at bounding box center [590, 264] width 42 height 15
click at [39, 269] on icon "star" at bounding box center [38, 262] width 11 height 11
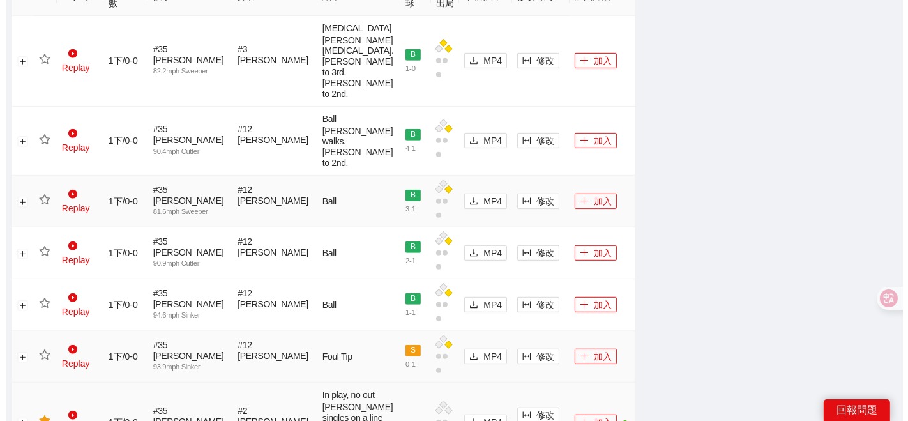
scroll to position [562, 0]
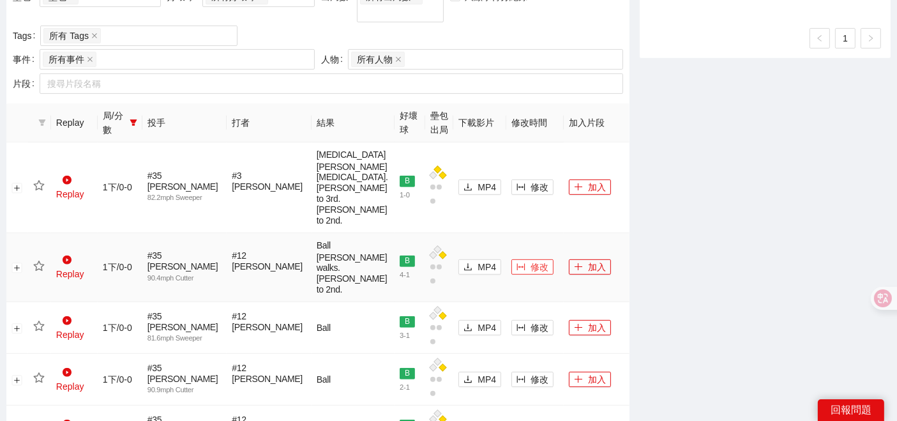
click at [511, 274] on button "修改" at bounding box center [532, 266] width 42 height 15
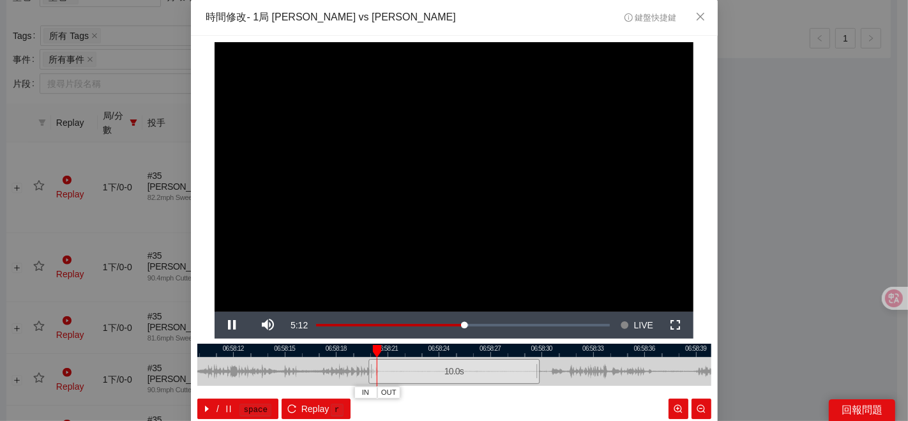
click at [461, 351] on div at bounding box center [454, 349] width 514 height 13
click at [479, 393] on button "IN" at bounding box center [480, 392] width 23 height 12
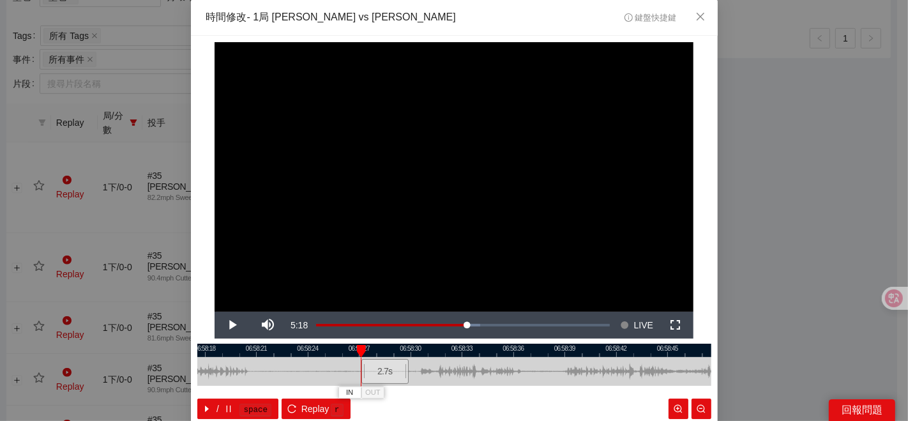
drag, startPoint x: 571, startPoint y: 371, endPoint x: 419, endPoint y: 368, distance: 151.9
click at [440, 375] on div at bounding box center [323, 371] width 514 height 29
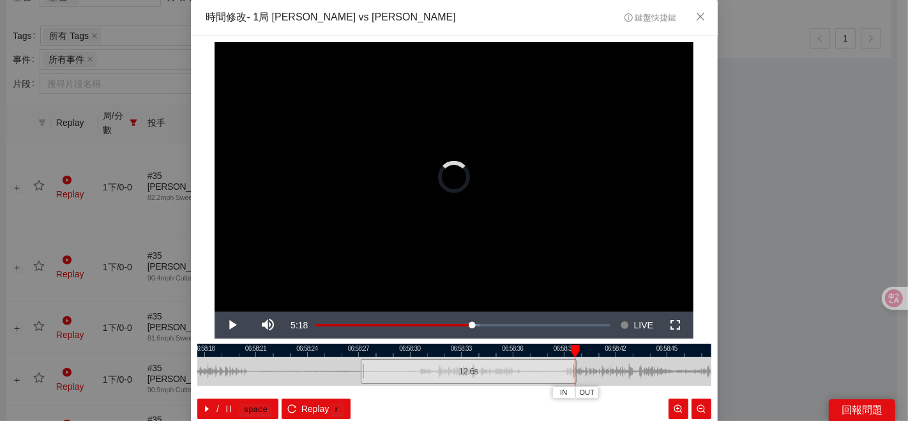
drag, startPoint x: 401, startPoint y: 364, endPoint x: 570, endPoint y: 364, distance: 168.5
click at [570, 364] on div "06:58:15 06:58:18 06:58:21 06:58:24 06:58:27 06:58:30 06:58:33 06:58:36 06:58:3…" at bounding box center [454, 380] width 514 height 75
click at [359, 346] on div at bounding box center [454, 349] width 514 height 13
click at [361, 390] on span "IN" at bounding box center [362, 392] width 7 height 11
click at [357, 394] on button "IN" at bounding box center [368, 392] width 23 height 12
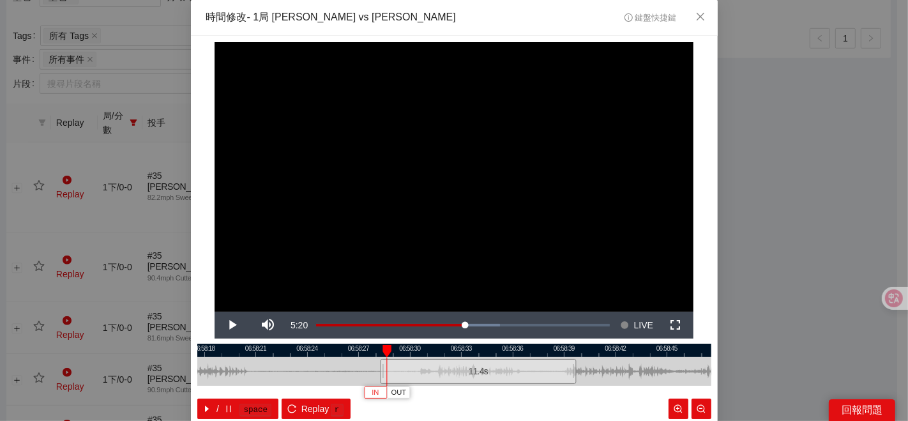
click at [371, 391] on span "IN" at bounding box center [374, 392] width 7 height 11
click at [392, 351] on div at bounding box center [454, 349] width 514 height 13
drag, startPoint x: 392, startPoint y: 351, endPoint x: 381, endPoint y: 348, distance: 11.3
click at [382, 348] on div at bounding box center [386, 351] width 9 height 13
click at [480, 393] on span "OUT" at bounding box center [484, 392] width 15 height 11
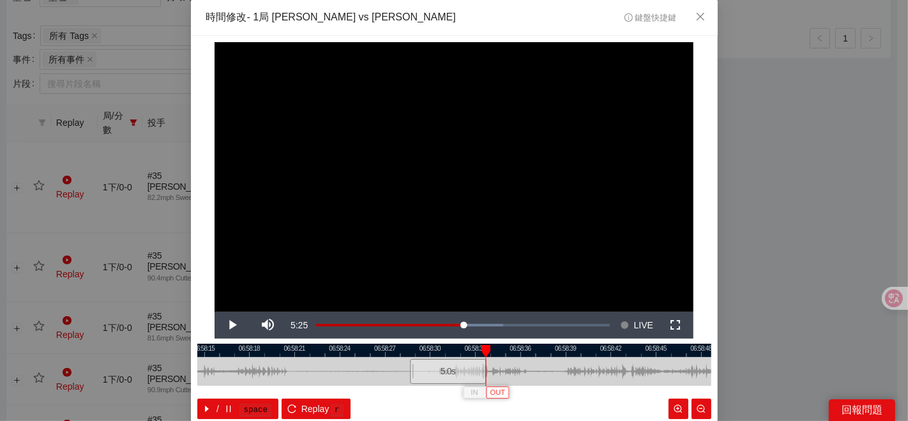
scroll to position [64, 0]
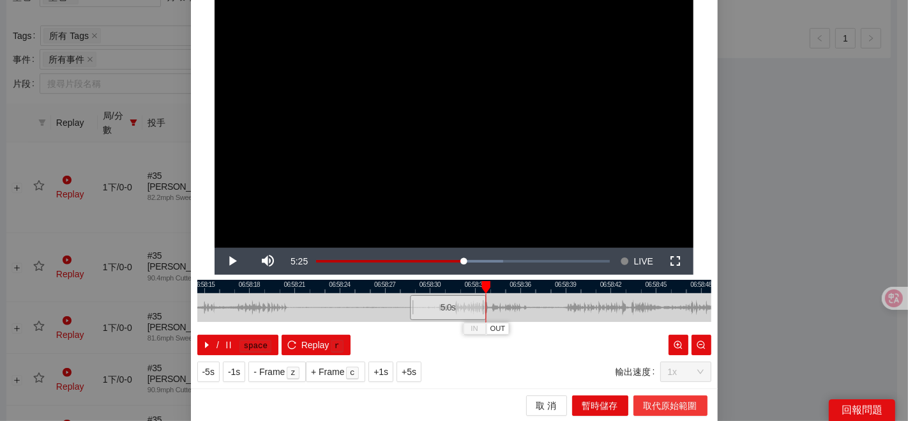
click at [655, 401] on span "取代原始範圍" at bounding box center [670, 405] width 54 height 14
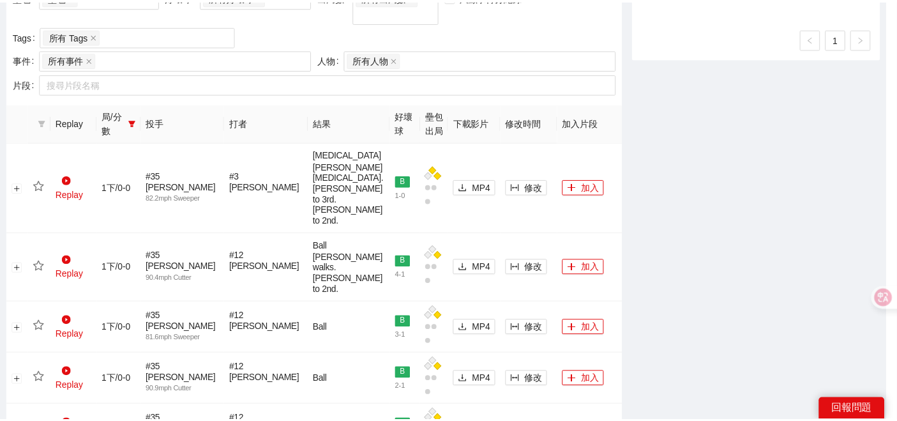
scroll to position [0, 0]
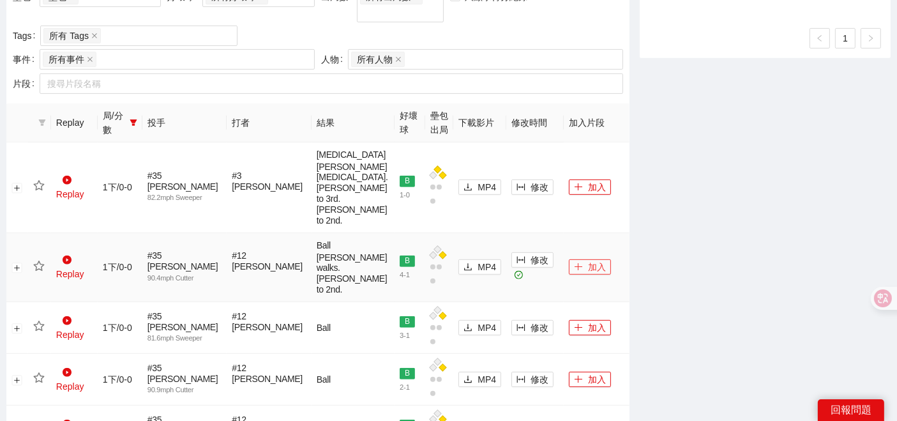
click at [572, 274] on button "加入" at bounding box center [590, 266] width 42 height 15
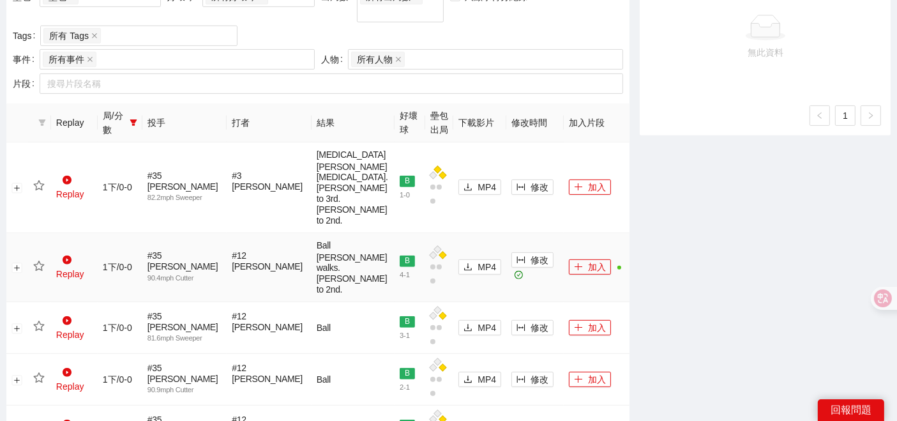
click at [43, 271] on icon "star" at bounding box center [38, 265] width 11 height 10
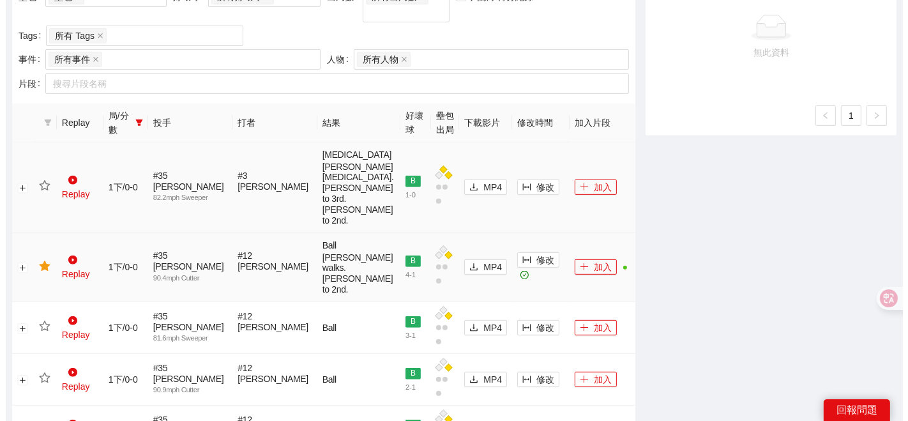
scroll to position [491, 0]
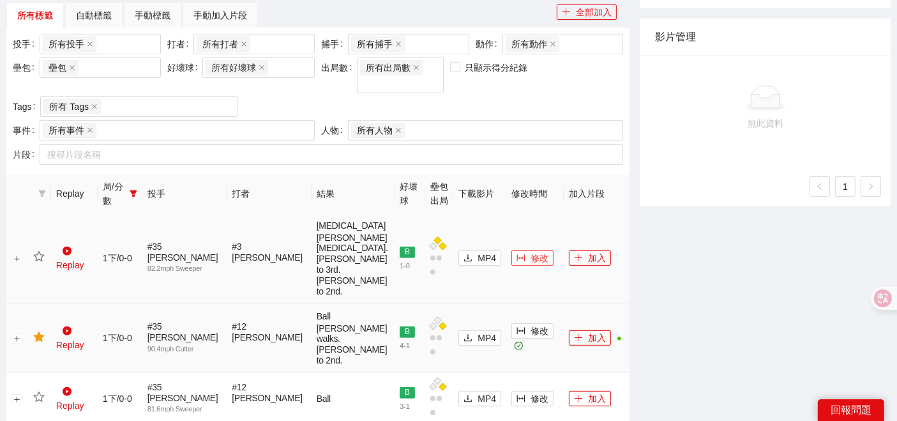
click at [530, 257] on span "修改" at bounding box center [539, 258] width 18 height 14
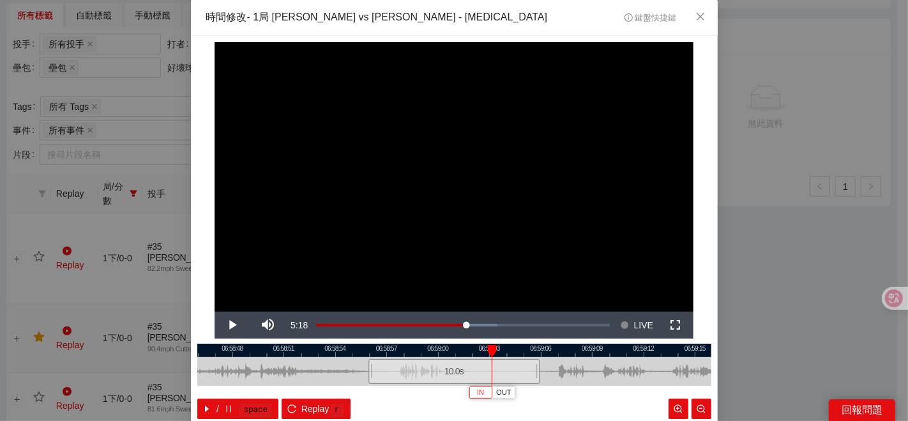
click at [470, 392] on button "IN" at bounding box center [480, 392] width 23 height 12
click at [483, 391] on span "IN" at bounding box center [486, 392] width 7 height 11
click at [492, 393] on span "IN" at bounding box center [495, 392] width 7 height 11
click at [500, 391] on span "IN" at bounding box center [503, 392] width 7 height 11
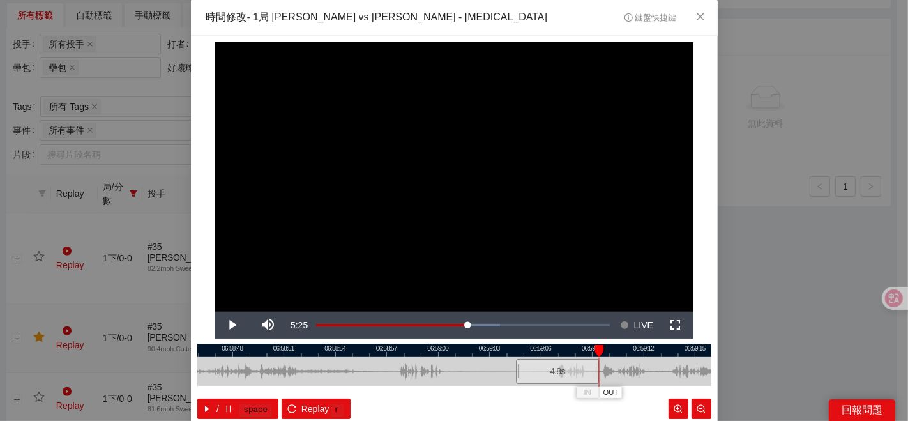
drag, startPoint x: 534, startPoint y: 374, endPoint x: 589, endPoint y: 375, distance: 54.9
click at [593, 375] on div at bounding box center [597, 371] width 8 height 29
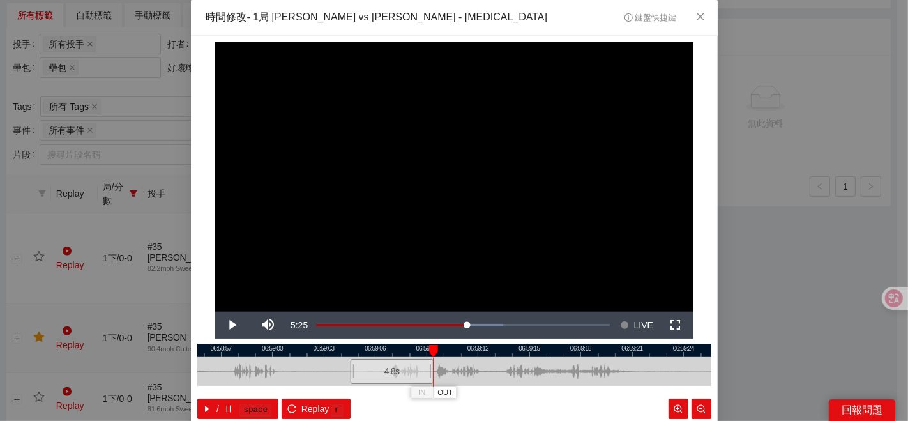
drag, startPoint x: 516, startPoint y: 350, endPoint x: 349, endPoint y: 349, distance: 167.2
click at [350, 349] on div at bounding box center [289, 349] width 514 height 13
click at [340, 349] on div at bounding box center [457, 349] width 514 height 13
click at [353, 349] on div at bounding box center [454, 349] width 514 height 13
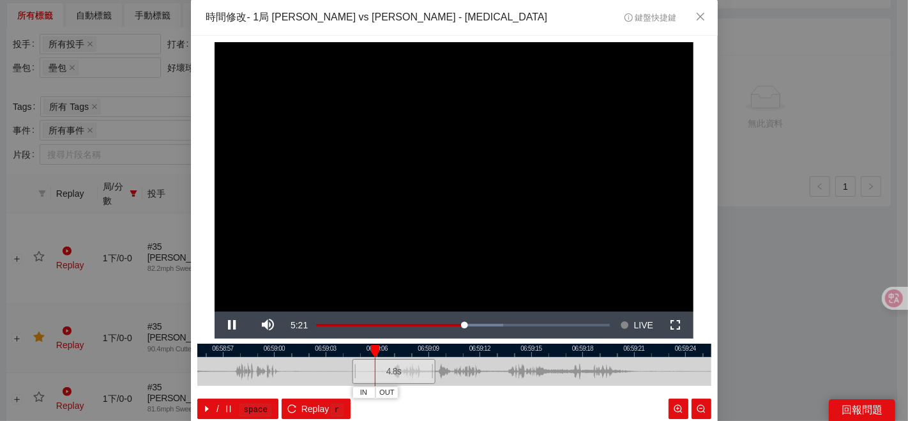
click at [350, 349] on div at bounding box center [454, 349] width 514 height 13
drag, startPoint x: 380, startPoint y: 350, endPoint x: 346, endPoint y: 347, distance: 34.6
click at [346, 347] on div at bounding box center [349, 351] width 9 height 13
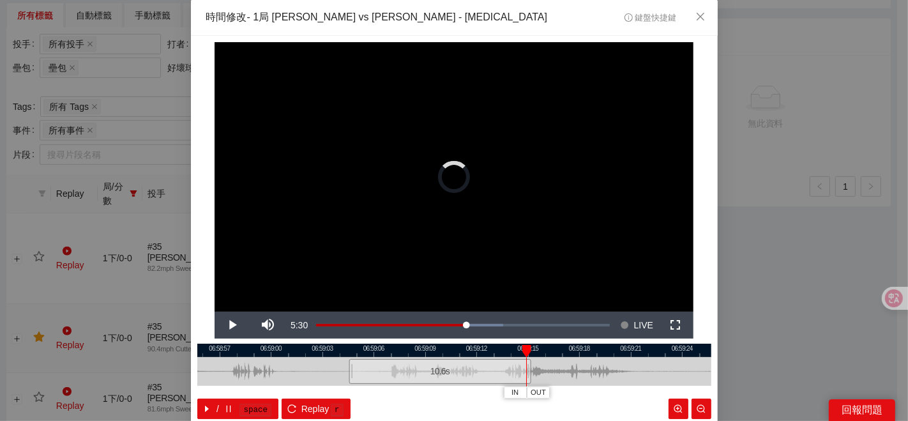
drag, startPoint x: 428, startPoint y: 374, endPoint x: 527, endPoint y: 375, distance: 98.9
click at [527, 375] on div at bounding box center [529, 371] width 8 height 29
click at [416, 350] on div at bounding box center [454, 349] width 514 height 13
click at [490, 391] on span "OUT" at bounding box center [490, 392] width 15 height 11
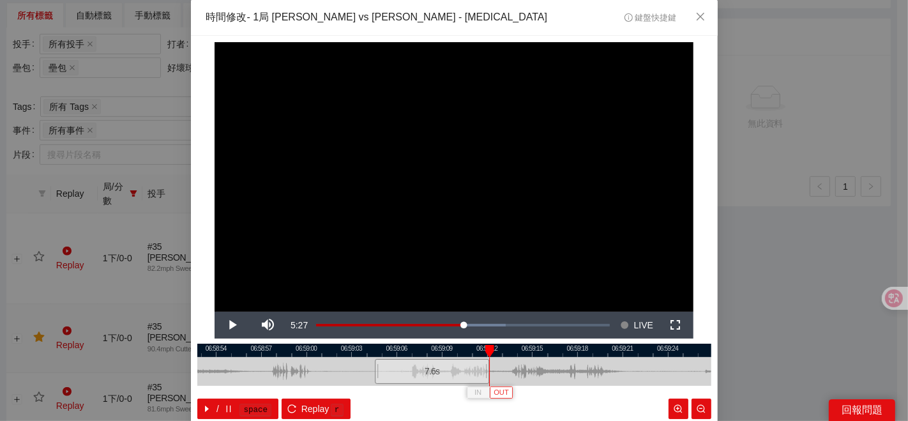
scroll to position [64, 0]
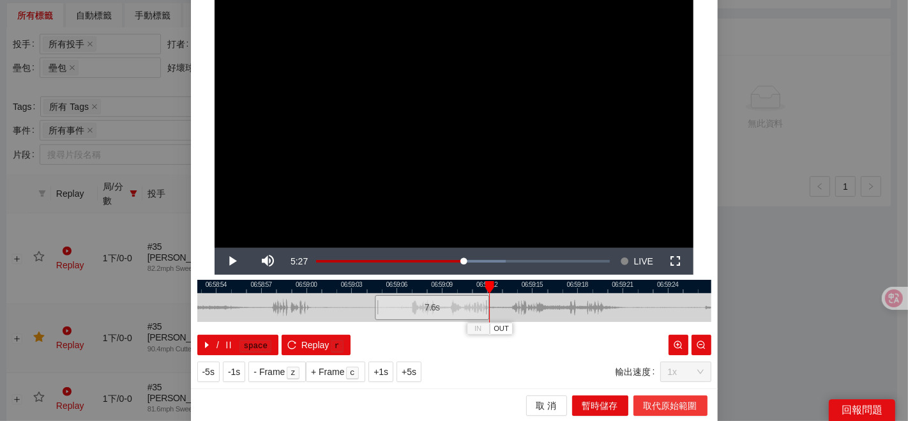
click at [655, 407] on span "取代原始範圍" at bounding box center [670, 405] width 54 height 14
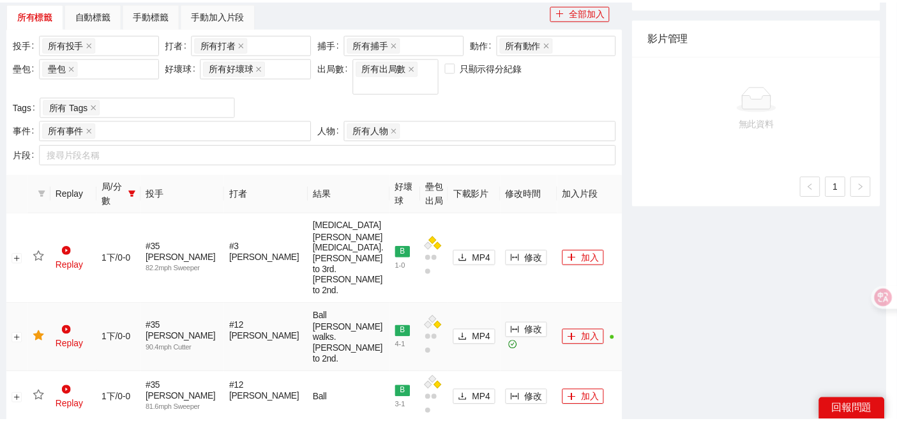
scroll to position [0, 0]
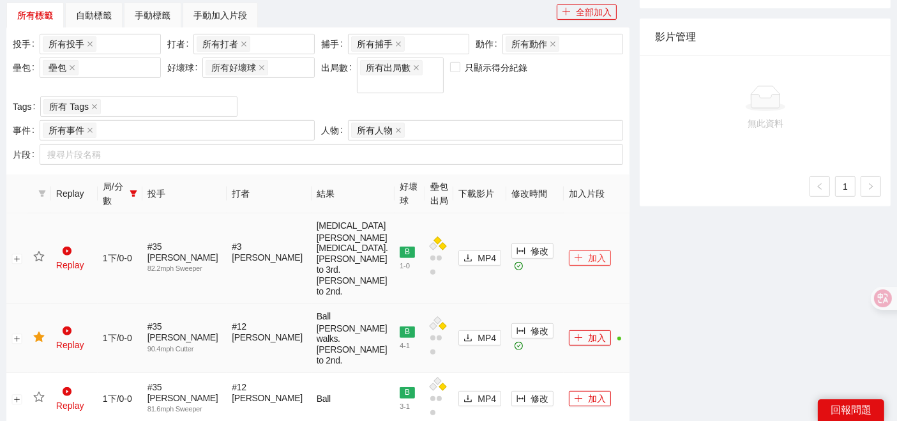
click at [580, 260] on button "加入" at bounding box center [590, 257] width 42 height 15
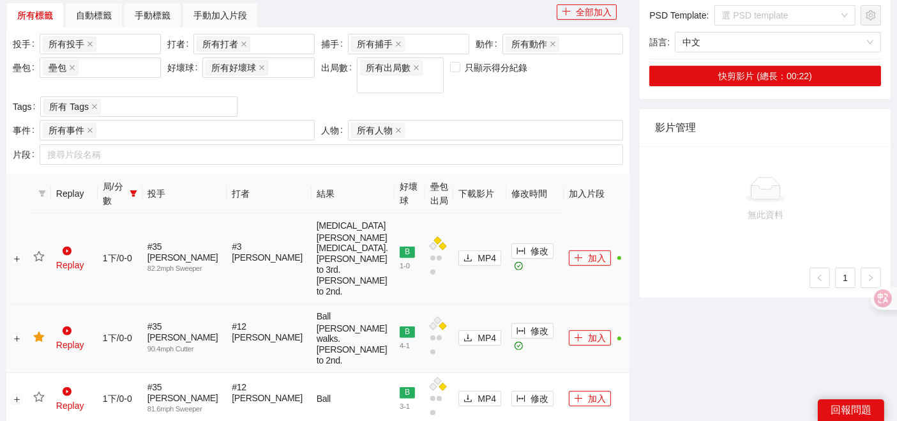
click at [40, 260] on icon "star" at bounding box center [38, 256] width 11 height 10
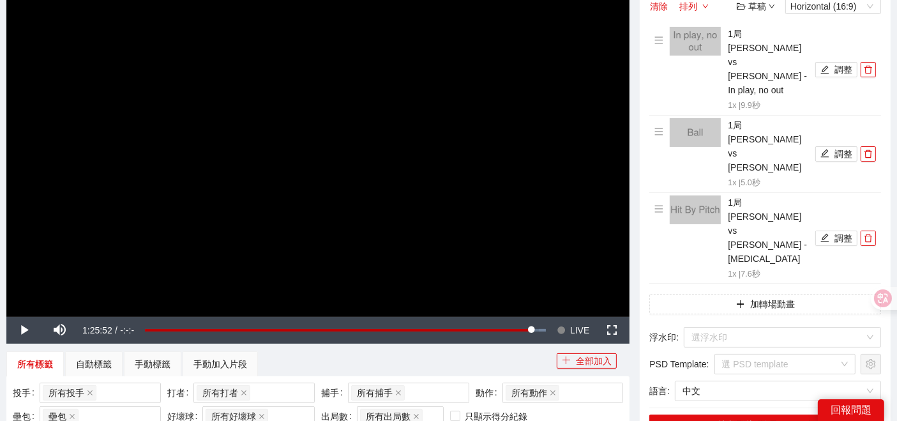
scroll to position [283, 0]
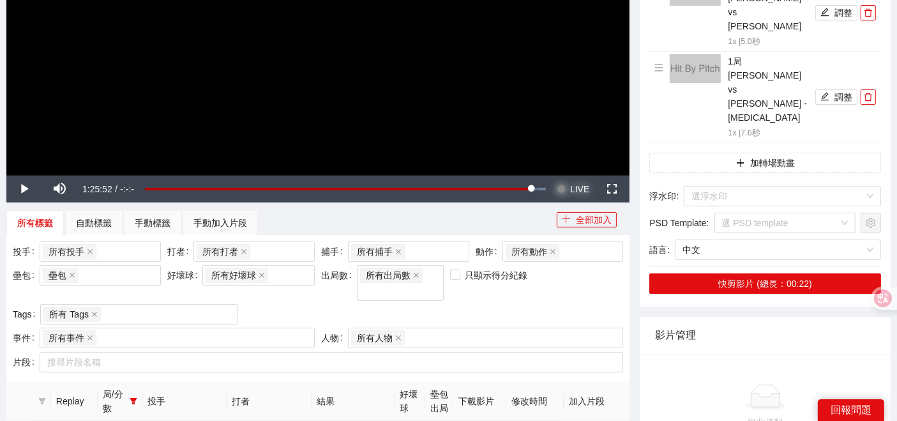
click at [576, 191] on span "LIVE" at bounding box center [579, 189] width 19 height 27
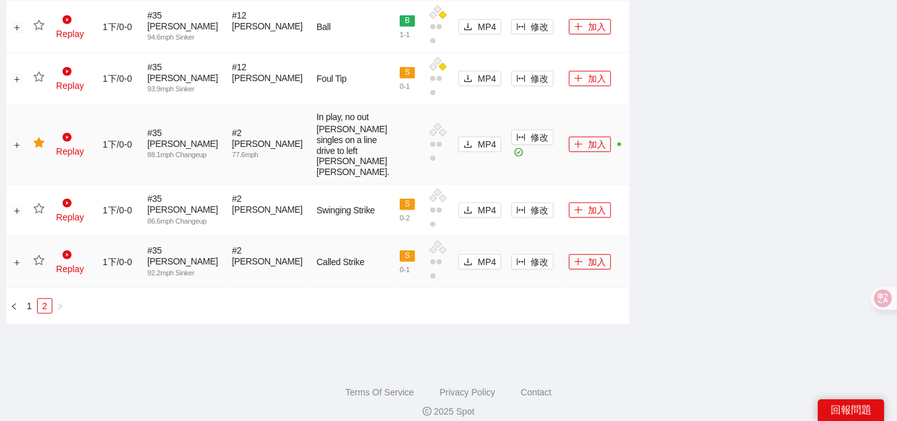
scroll to position [987, 0]
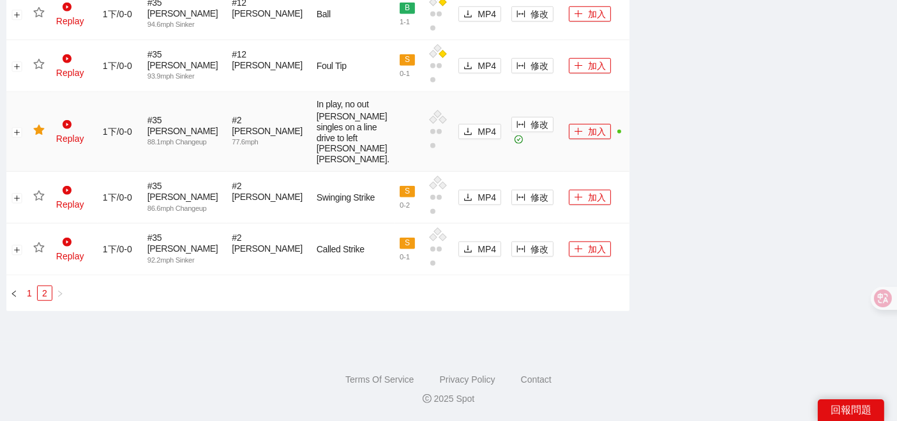
click at [27, 290] on link "1" at bounding box center [29, 293] width 14 height 14
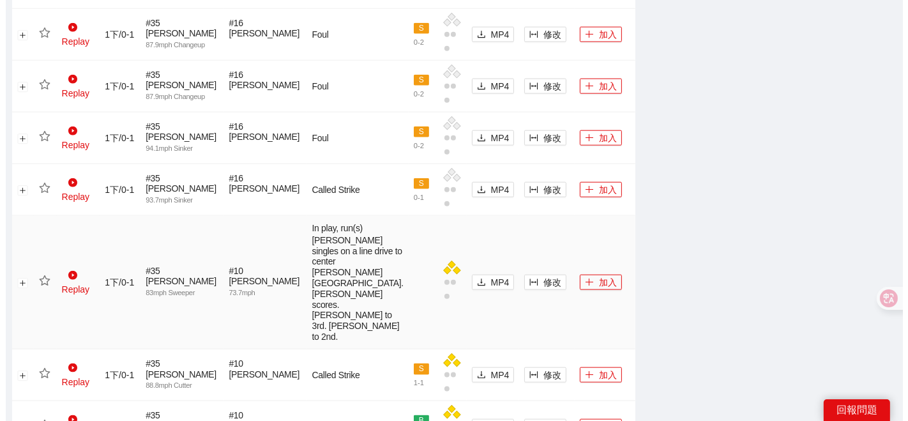
scroll to position [1525, 0]
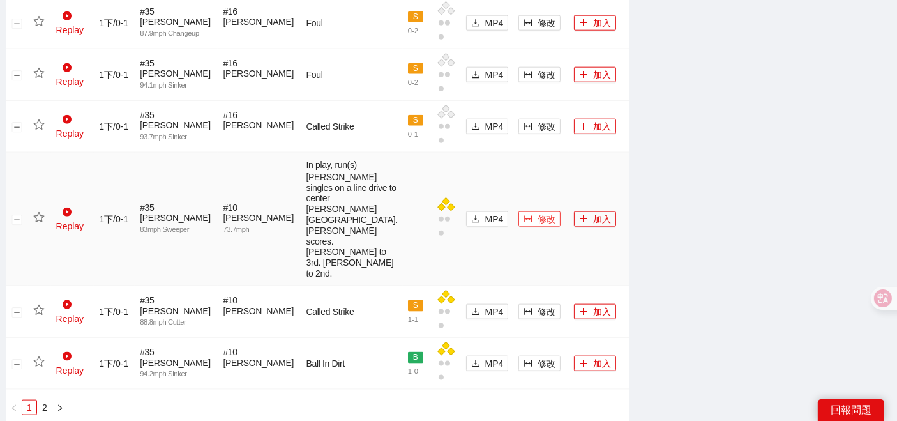
click at [537, 226] on span "修改" at bounding box center [546, 219] width 18 height 14
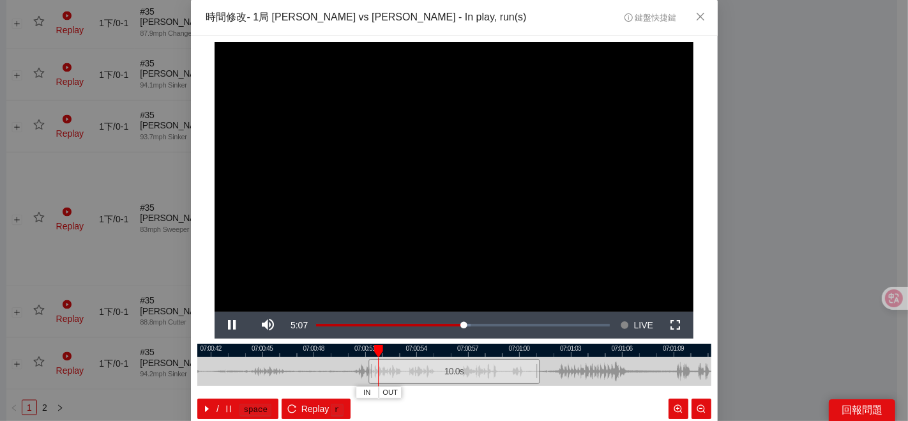
click at [443, 353] on div at bounding box center [454, 349] width 514 height 13
click at [503, 347] on div at bounding box center [454, 349] width 514 height 13
click at [514, 390] on button "IN" at bounding box center [514, 392] width 23 height 12
click at [494, 389] on span "IN" at bounding box center [496, 392] width 7 height 11
click at [490, 393] on button "IN" at bounding box center [501, 392] width 23 height 12
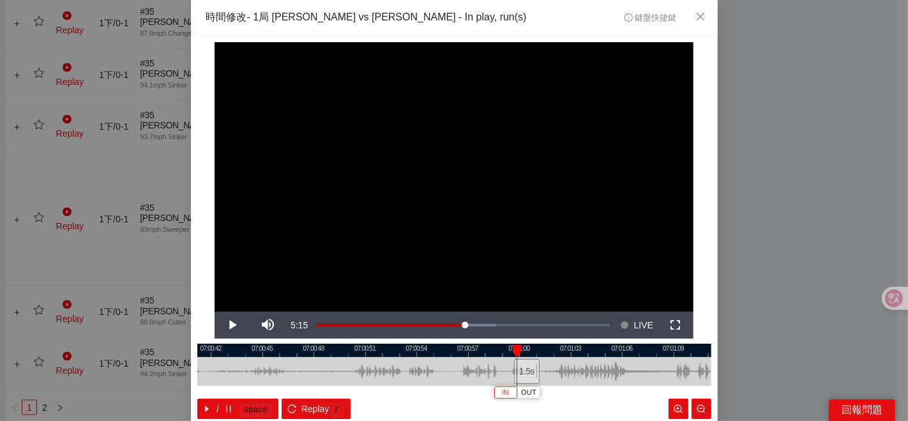
click at [502, 393] on span "IN" at bounding box center [505, 392] width 7 height 11
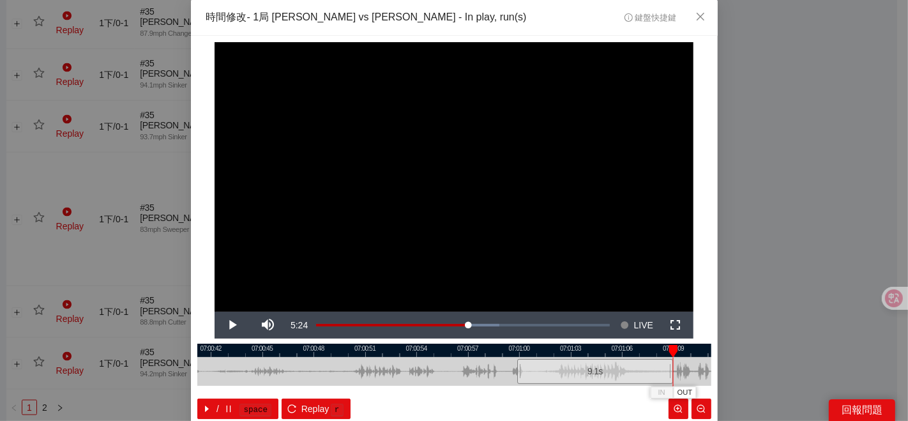
drag, startPoint x: 535, startPoint y: 368, endPoint x: 669, endPoint y: 369, distance: 133.4
click at [669, 369] on div at bounding box center [671, 371] width 8 height 29
click at [509, 351] on div at bounding box center [454, 349] width 514 height 13
click at [513, 351] on div at bounding box center [517, 351] width 9 height 13
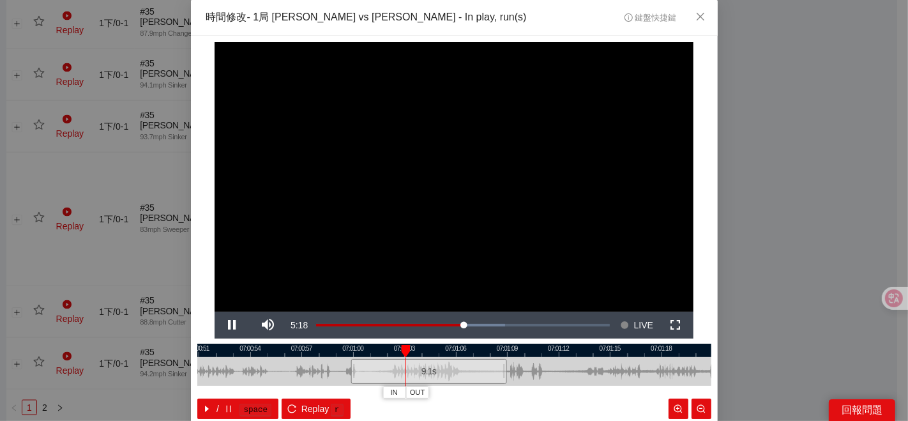
drag, startPoint x: 488, startPoint y: 351, endPoint x: 322, endPoint y: 350, distance: 165.9
click at [322, 350] on div at bounding box center [288, 349] width 514 height 13
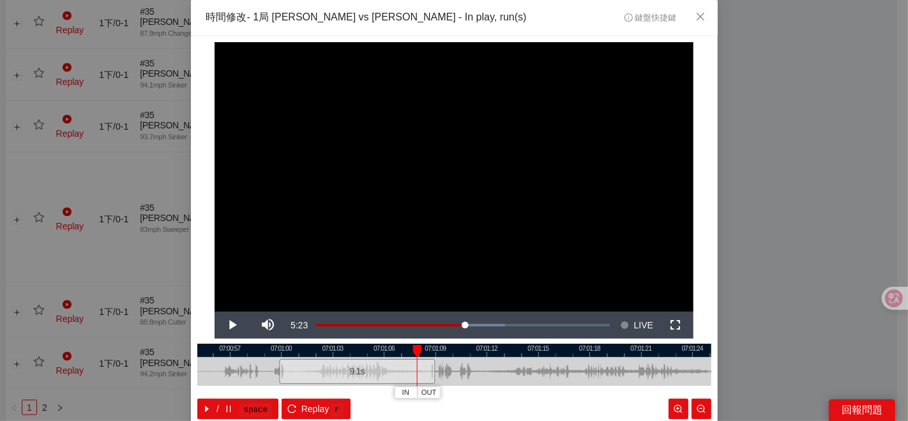
drag, startPoint x: 535, startPoint y: 349, endPoint x: 433, endPoint y: 352, distance: 101.5
click at [447, 351] on div at bounding box center [383, 349] width 514 height 13
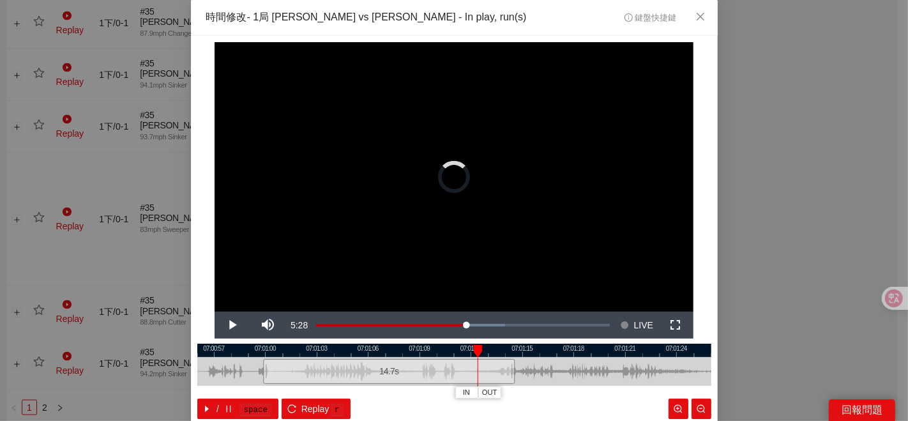
drag, startPoint x: 412, startPoint y: 370, endPoint x: 530, endPoint y: 370, distance: 118.1
click at [530, 370] on div "07:00:54 07:00:57 07:01:00 07:01:03 07:01:06 07:01:09 07:01:12 07:01:15 07:01:1…" at bounding box center [454, 380] width 514 height 75
click at [393, 354] on div at bounding box center [454, 349] width 514 height 13
click at [452, 392] on span "OUT" at bounding box center [452, 392] width 15 height 11
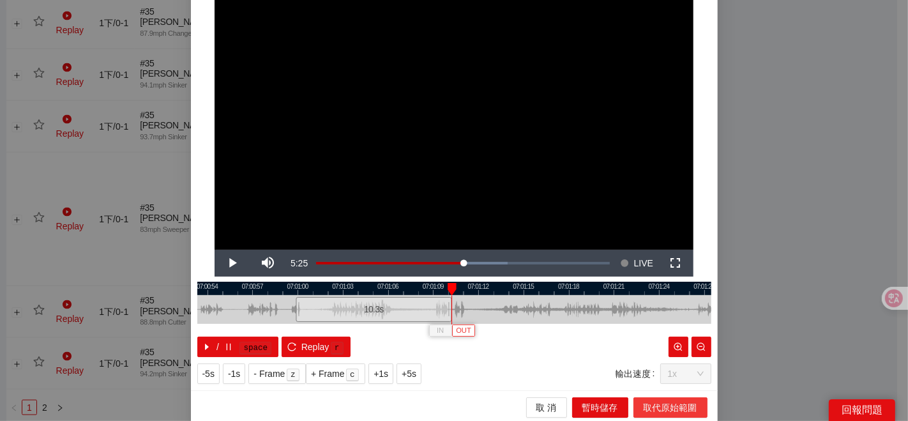
scroll to position [64, 0]
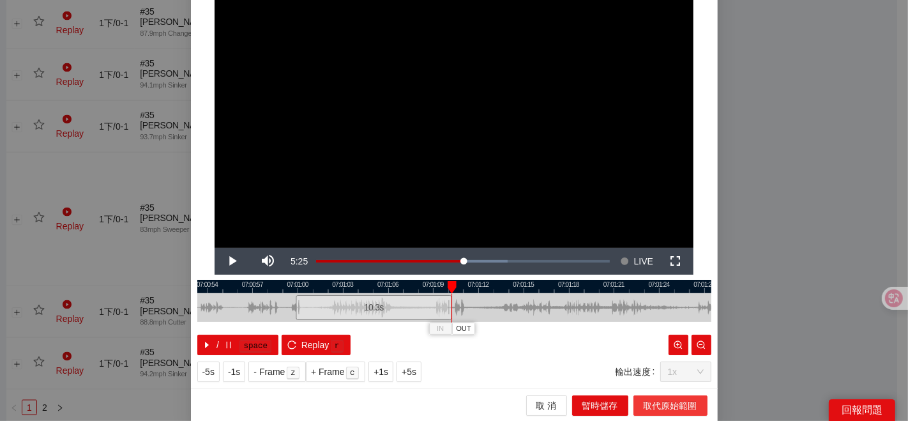
click at [673, 404] on span "取代原始範圍" at bounding box center [670, 405] width 54 height 14
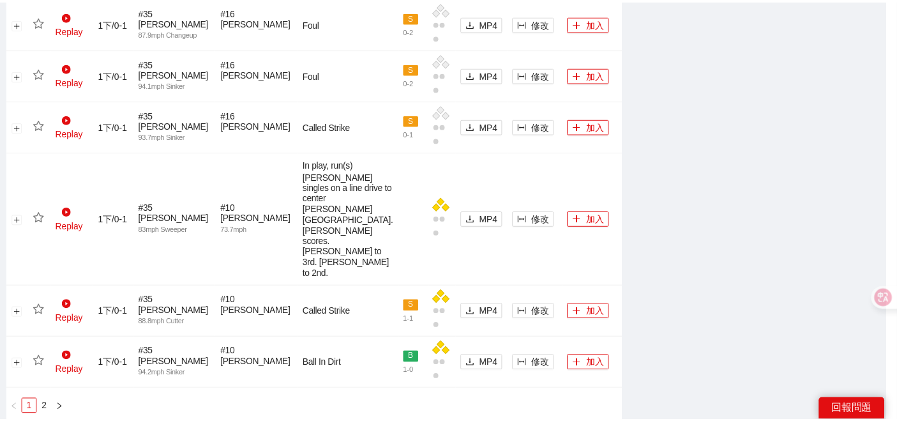
scroll to position [0, 0]
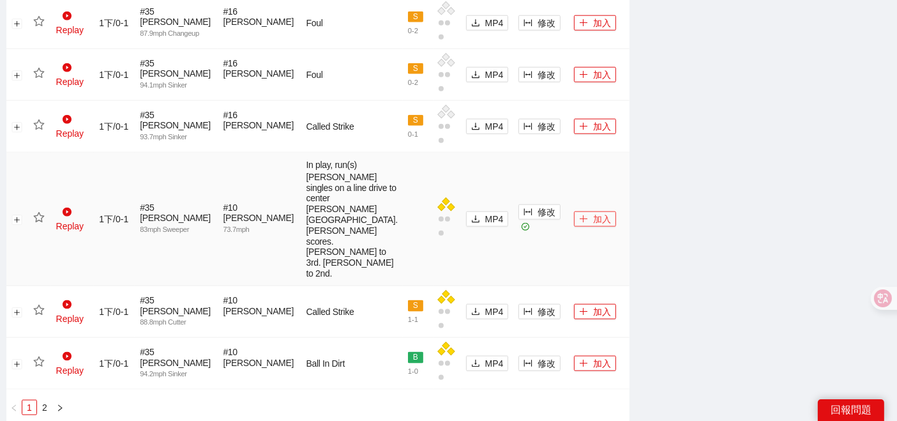
click at [579, 223] on icon "plus" at bounding box center [583, 218] width 9 height 9
click at [38, 222] on icon "star" at bounding box center [38, 217] width 11 height 10
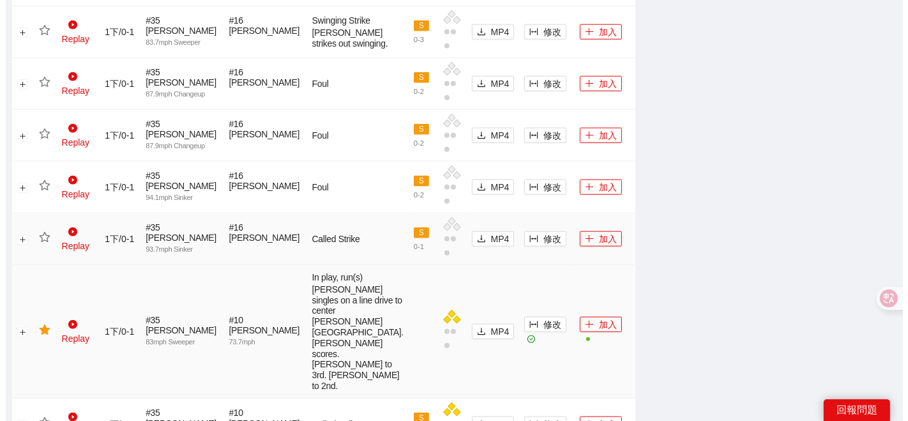
scroll to position [1384, 0]
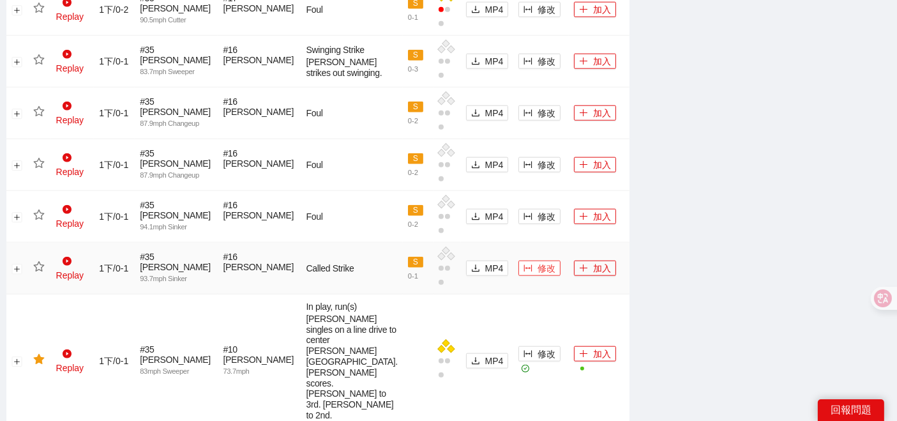
click at [524, 264] on icon "column-width" at bounding box center [528, 267] width 8 height 7
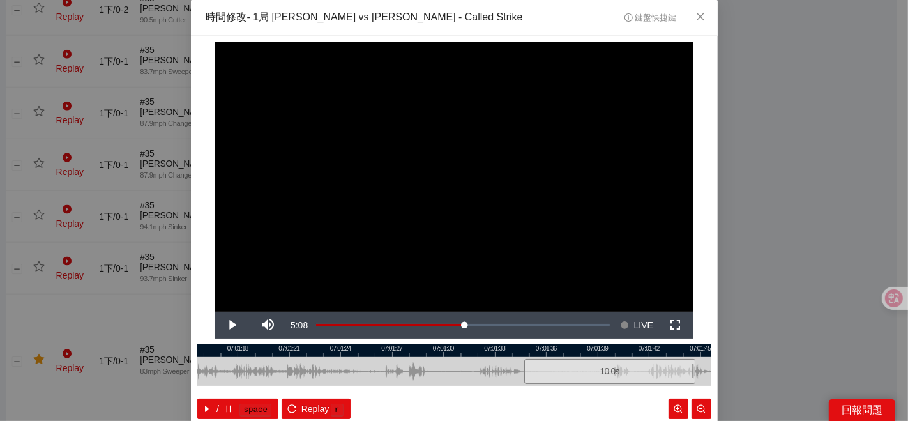
drag, startPoint x: 357, startPoint y: 369, endPoint x: 525, endPoint y: 354, distance: 167.9
click at [525, 354] on div "07:01:15 07:01:18 07:01:21 07:01:24 07:01:27 07:01:30 07:01:33 07:01:36 07:01:3…" at bounding box center [454, 380] width 514 height 75
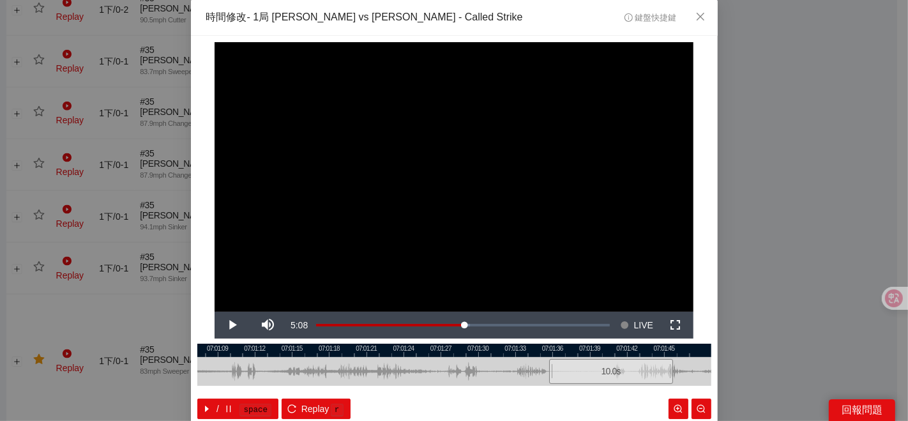
scroll to position [64, 0]
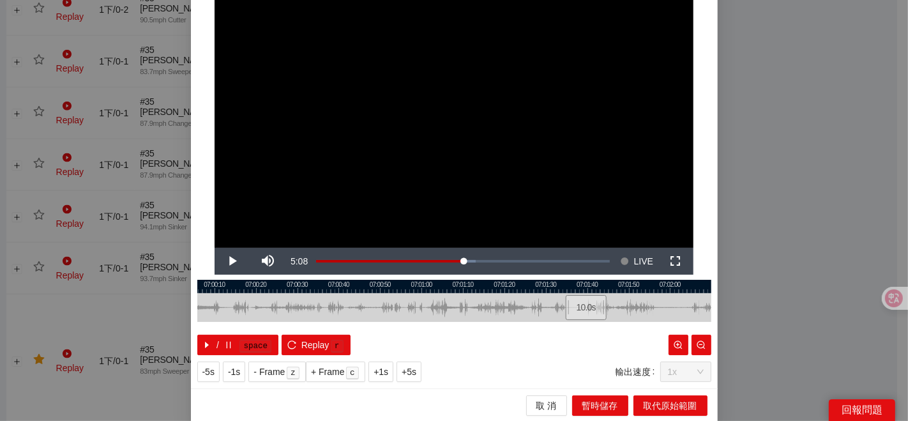
drag, startPoint x: 379, startPoint y: 308, endPoint x: 487, endPoint y: 307, distance: 107.9
click at [487, 307] on div at bounding box center [562, 307] width 514 height 29
click at [391, 287] on div at bounding box center [454, 286] width 514 height 13
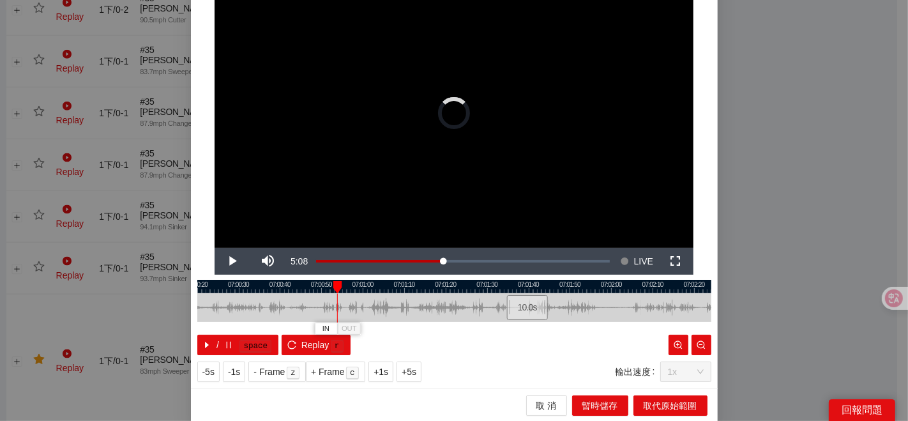
drag, startPoint x: 434, startPoint y: 312, endPoint x: 419, endPoint y: 312, distance: 14.7
click at [419, 312] on div at bounding box center [396, 307] width 514 height 29
click at [493, 292] on div at bounding box center [458, 286] width 514 height 13
click at [491, 290] on div at bounding box center [454, 286] width 514 height 13
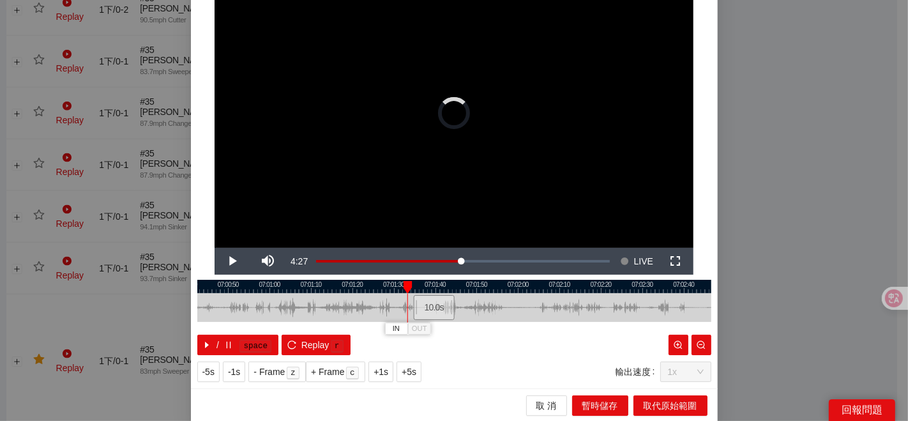
drag, startPoint x: 585, startPoint y: 303, endPoint x: 479, endPoint y: 301, distance: 106.0
click at [483, 303] on div at bounding box center [366, 307] width 514 height 29
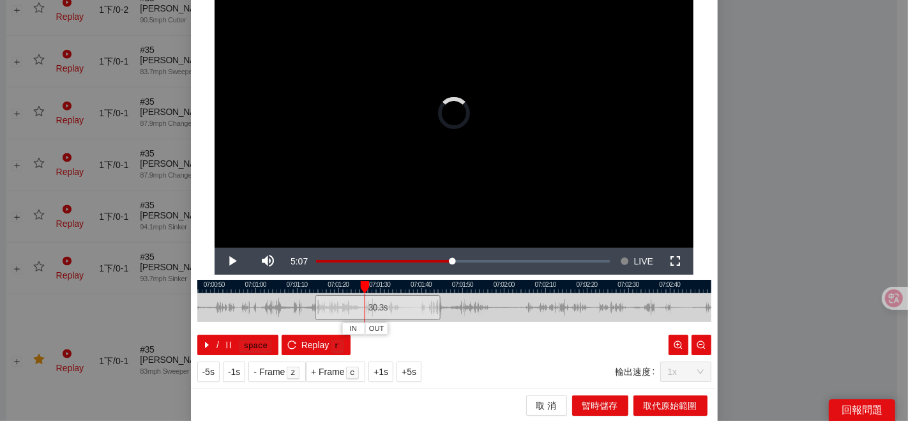
drag, startPoint x: 393, startPoint y: 306, endPoint x: 307, endPoint y: 309, distance: 85.6
click at [313, 310] on div at bounding box center [317, 307] width 8 height 29
click at [311, 288] on div at bounding box center [454, 286] width 514 height 13
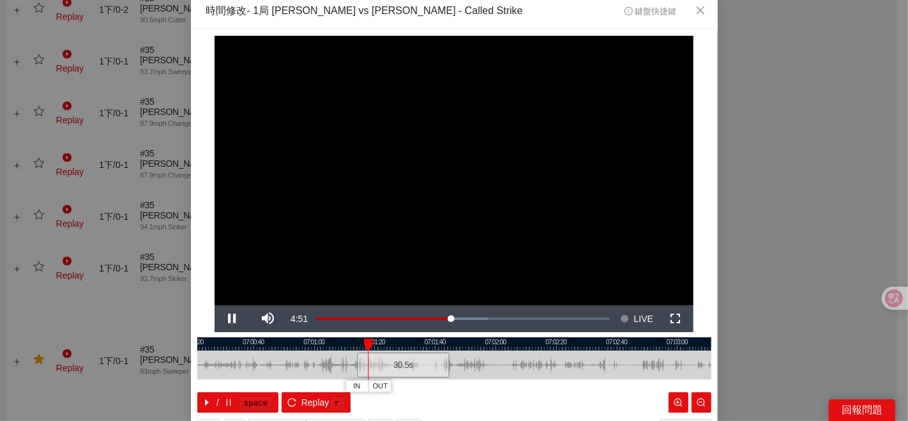
scroll to position [0, 0]
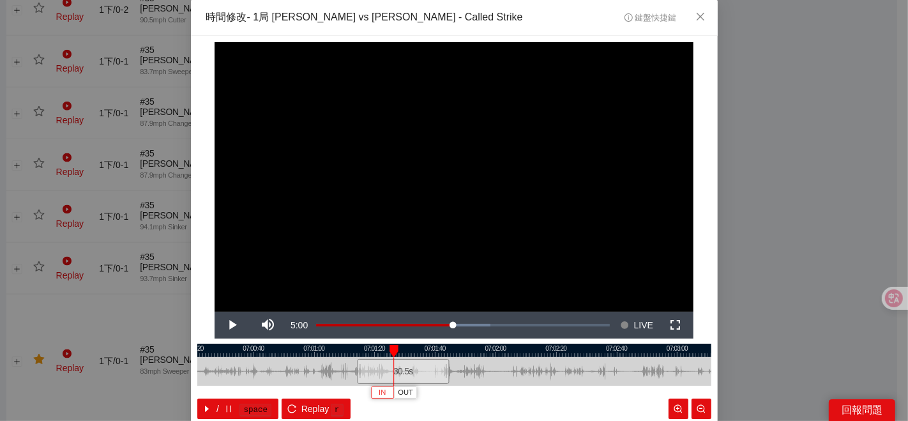
click at [381, 392] on button "IN" at bounding box center [382, 392] width 23 height 12
click at [441, 393] on span "OUT" at bounding box center [441, 392] width 15 height 11
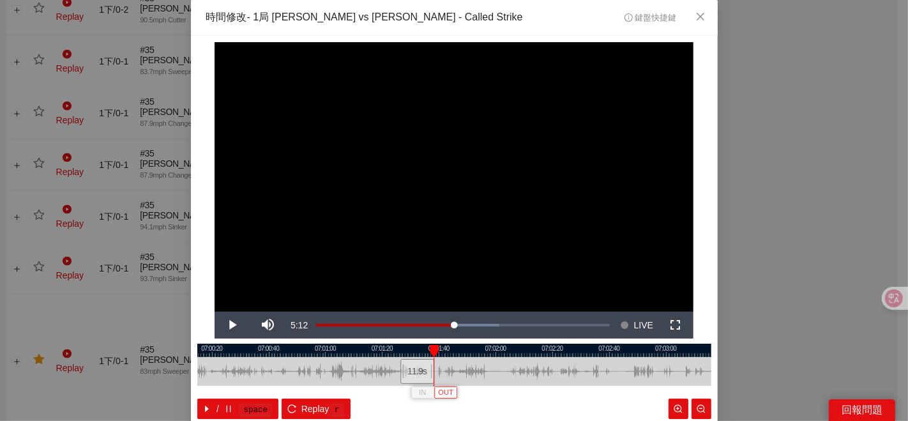
scroll to position [64, 0]
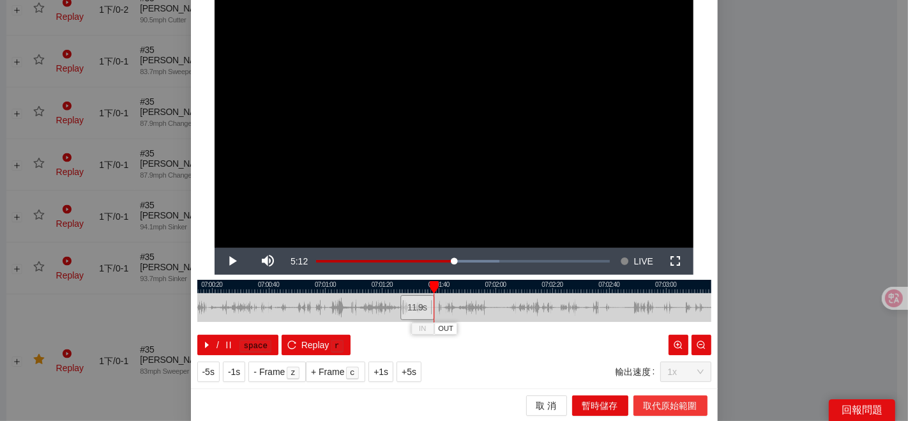
click at [667, 404] on span "取代原始範圍" at bounding box center [670, 405] width 54 height 14
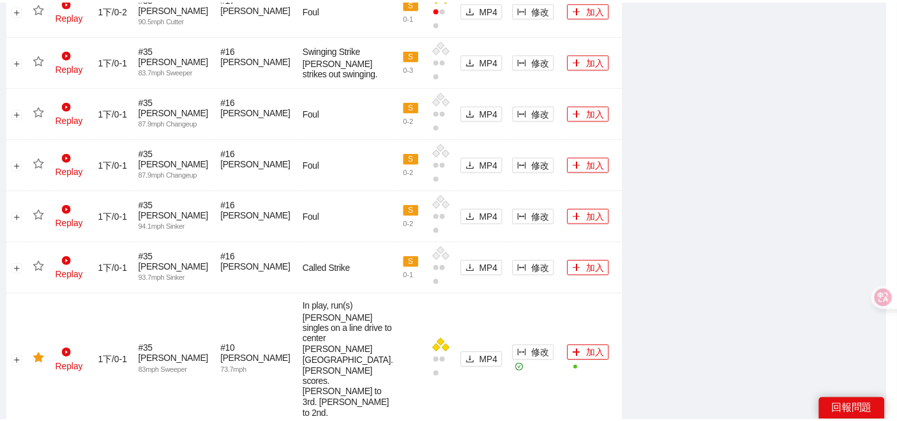
scroll to position [0, 0]
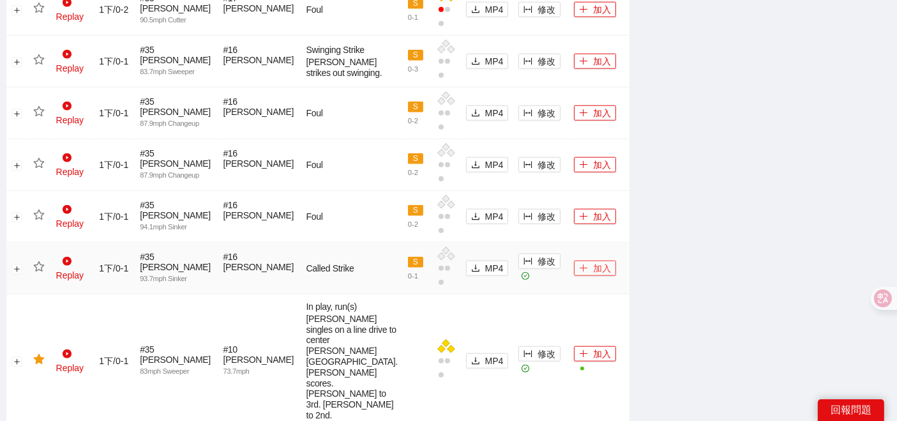
click at [576, 260] on button "加入" at bounding box center [595, 267] width 42 height 15
click at [39, 261] on icon "star" at bounding box center [38, 266] width 11 height 11
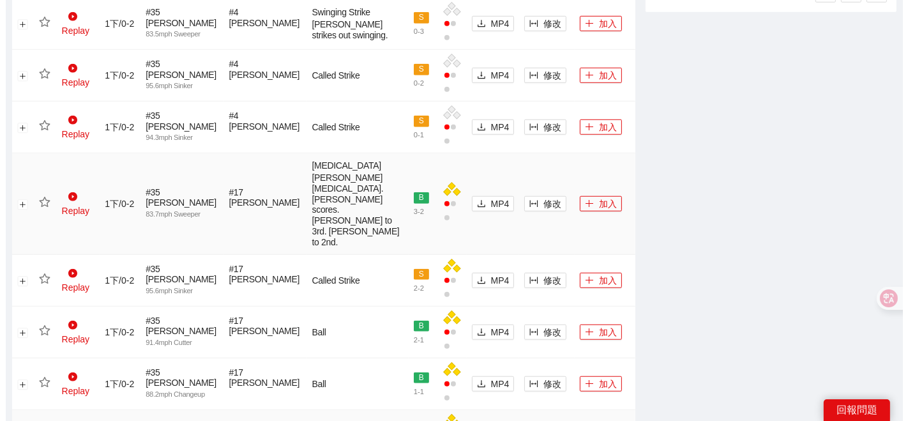
scroll to position [887, 0]
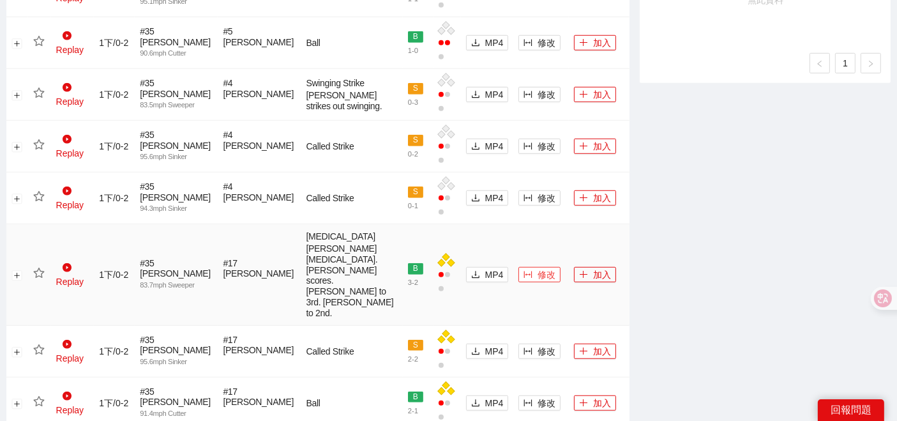
click at [523, 270] on icon "column-width" at bounding box center [527, 274] width 9 height 9
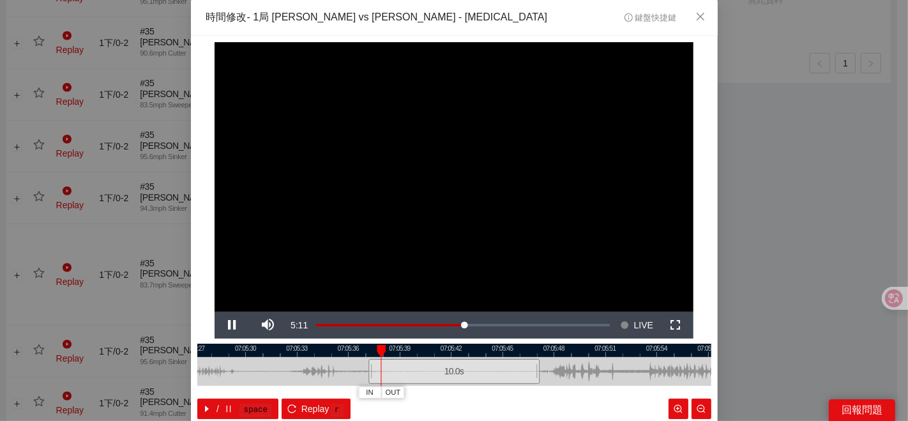
click at [451, 343] on div at bounding box center [454, 349] width 514 height 13
click at [503, 348] on div at bounding box center [454, 349] width 514 height 13
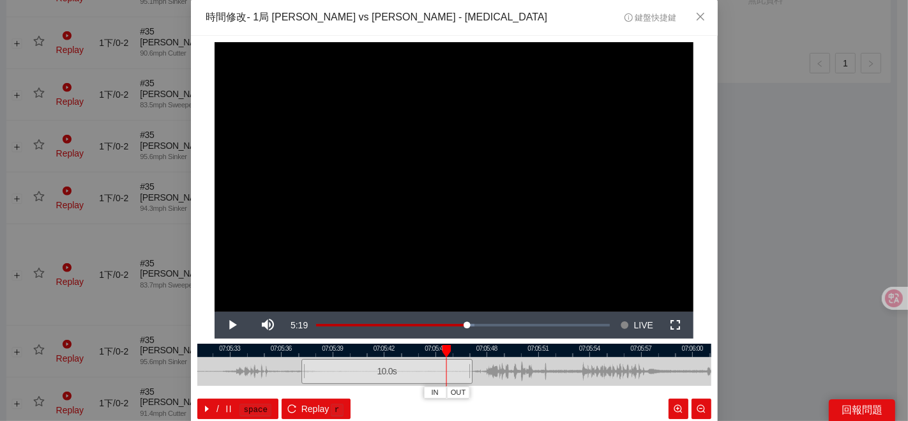
drag, startPoint x: 568, startPoint y: 364, endPoint x: 456, endPoint y: 365, distance: 112.3
click at [481, 365] on div at bounding box center [387, 371] width 514 height 29
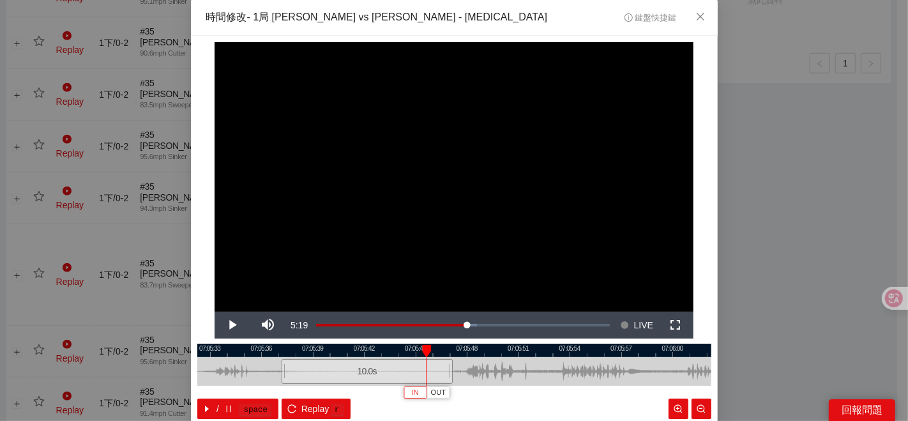
click at [404, 391] on button "IN" at bounding box center [414, 392] width 23 height 12
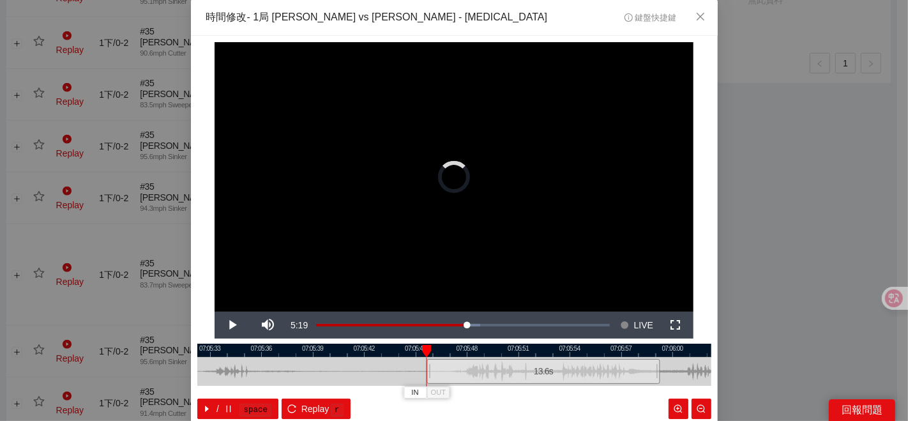
drag, startPoint x: 445, startPoint y: 369, endPoint x: 665, endPoint y: 366, distance: 219.6
click at [665, 366] on div at bounding box center [661, 371] width 8 height 29
click at [420, 352] on div at bounding box center [454, 349] width 514 height 13
click at [422, 352] on div at bounding box center [454, 349] width 514 height 13
click at [421, 352] on div at bounding box center [425, 351] width 9 height 13
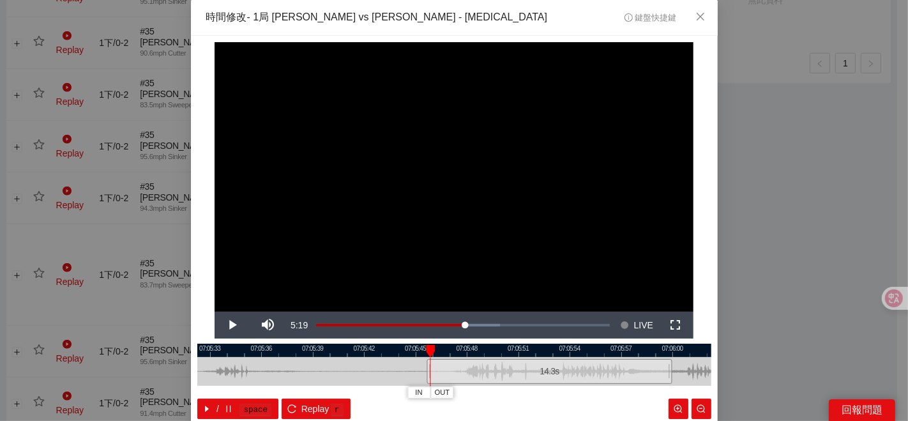
click at [426, 354] on div at bounding box center [430, 351] width 9 height 13
click at [407, 390] on button "IN" at bounding box center [418, 392] width 23 height 12
click at [542, 394] on span "OUT" at bounding box center [546, 392] width 15 height 11
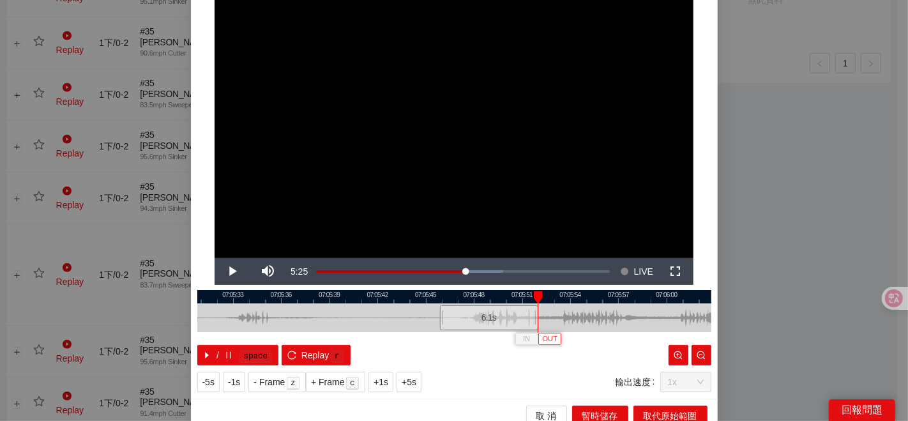
scroll to position [64, 0]
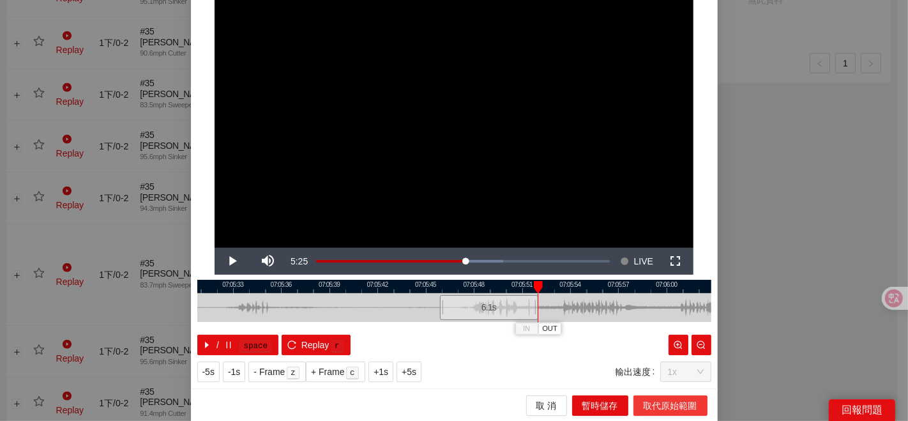
click at [643, 403] on span "取代原始範圍" at bounding box center [670, 405] width 54 height 14
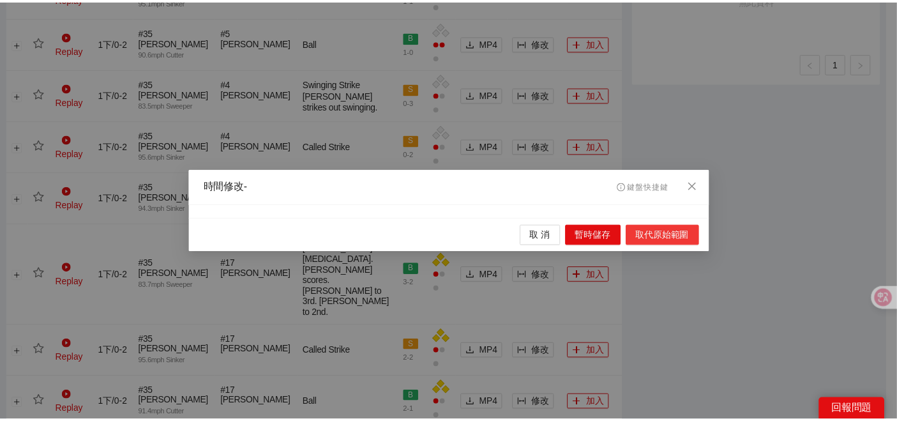
scroll to position [0, 0]
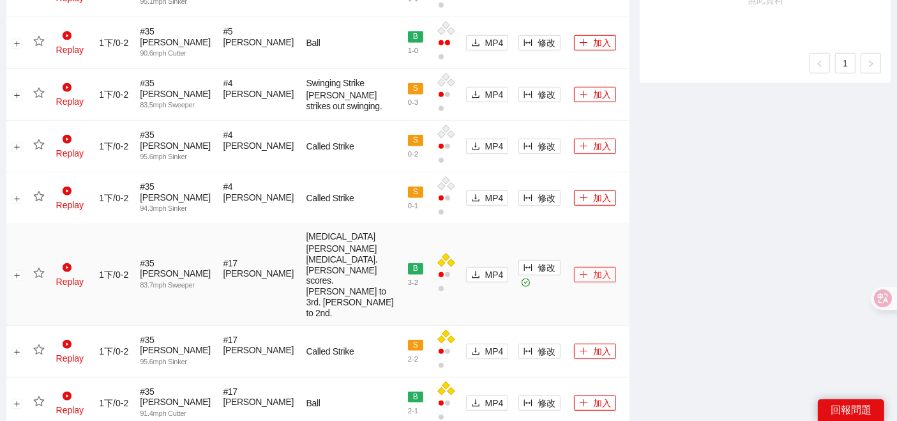
click at [576, 267] on button "加入" at bounding box center [595, 274] width 42 height 15
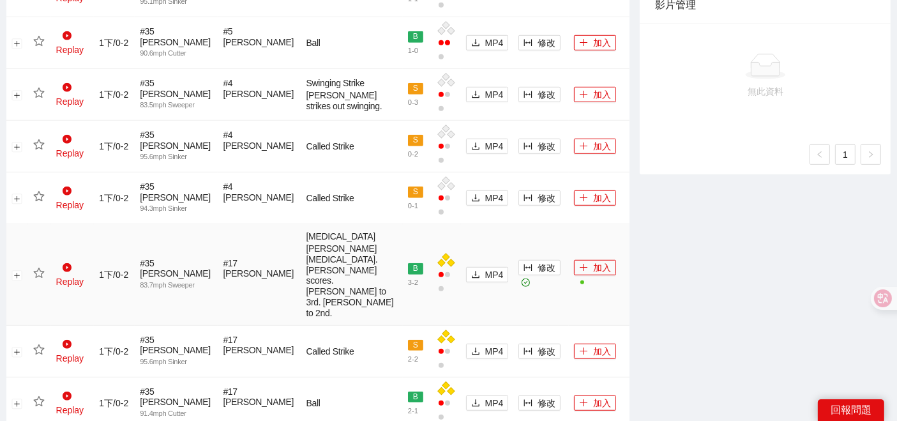
click at [43, 267] on icon "star" at bounding box center [38, 272] width 11 height 10
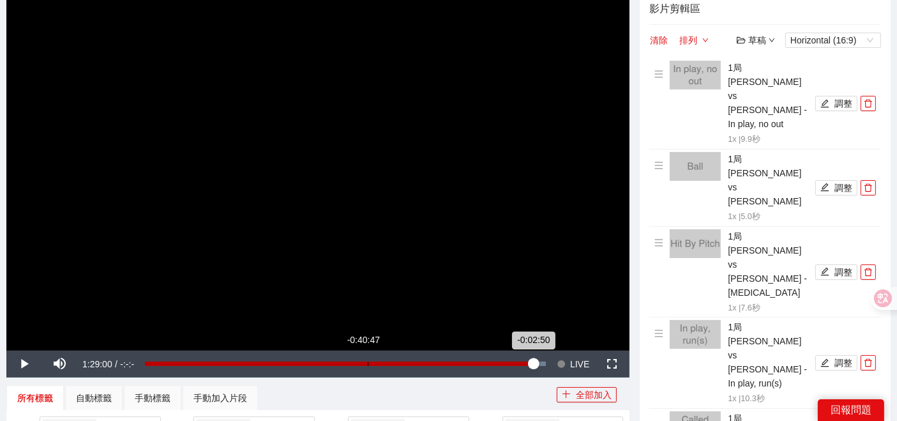
scroll to position [213, 0]
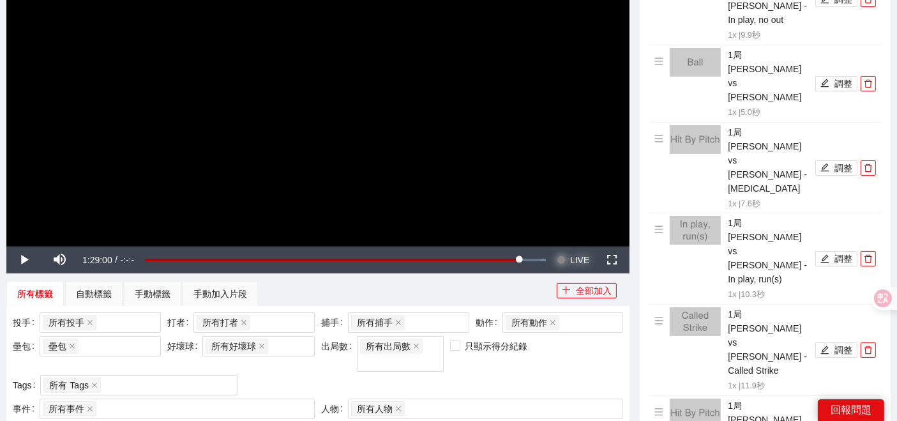
click at [567, 260] on button "Seek to live, currently behind live LIVE" at bounding box center [572, 259] width 41 height 27
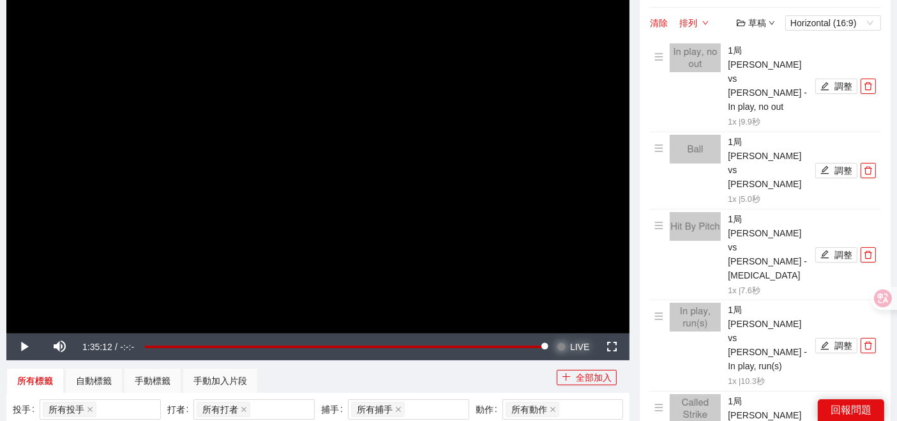
scroll to position [126, 0]
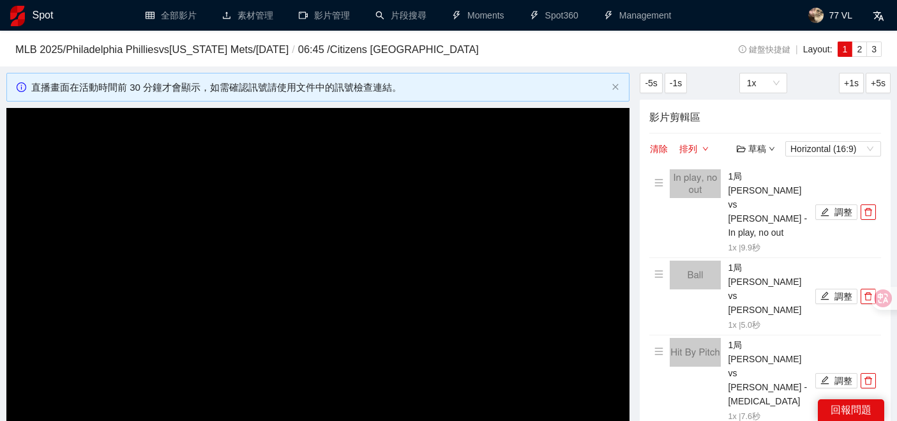
scroll to position [126, 0]
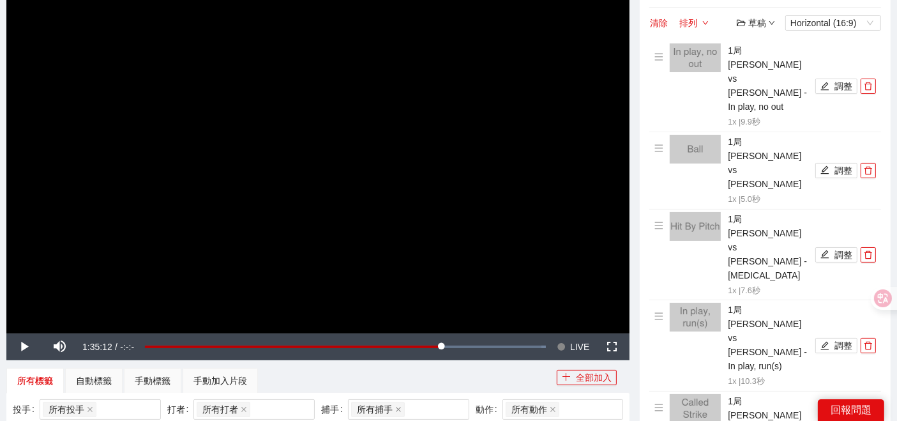
click at [570, 344] on span "LIVE" at bounding box center [579, 346] width 19 height 27
click at [16, 347] on span "Video Player" at bounding box center [24, 347] width 36 height 0
click at [618, 347] on span "Video Player" at bounding box center [612, 347] width 36 height 0
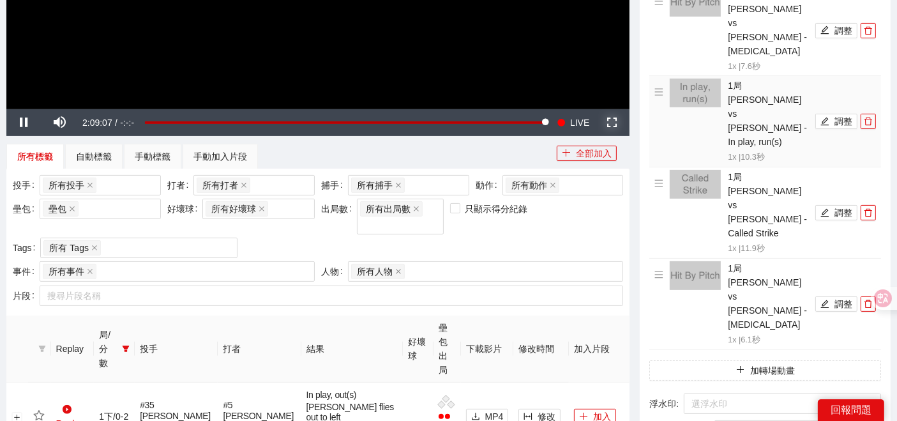
scroll to position [98, 0]
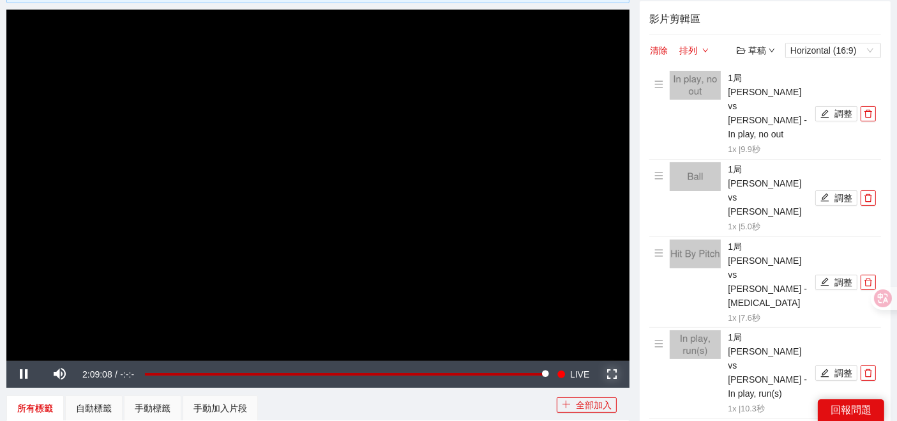
drag, startPoint x: 613, startPoint y: 373, endPoint x: 624, endPoint y: 424, distance: 52.7
click at [614, 374] on span "Video Player" at bounding box center [612, 374] width 36 height 0
click at [63, 374] on span "Video Player" at bounding box center [60, 374] width 36 height 0
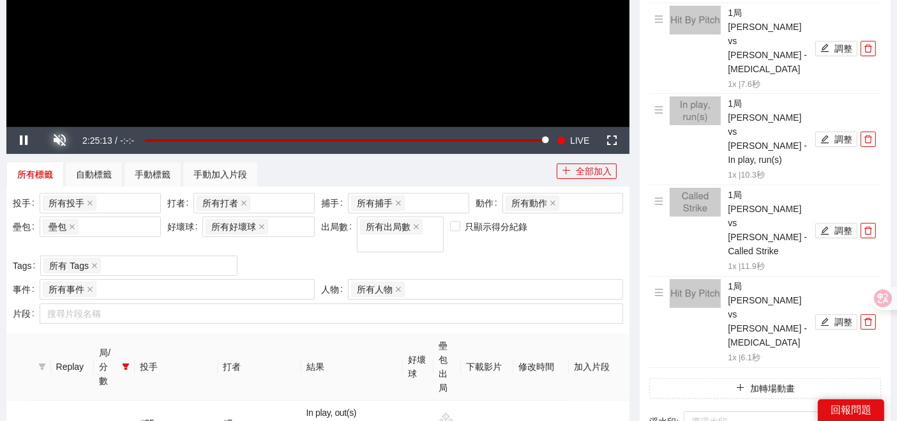
scroll to position [354, 0]
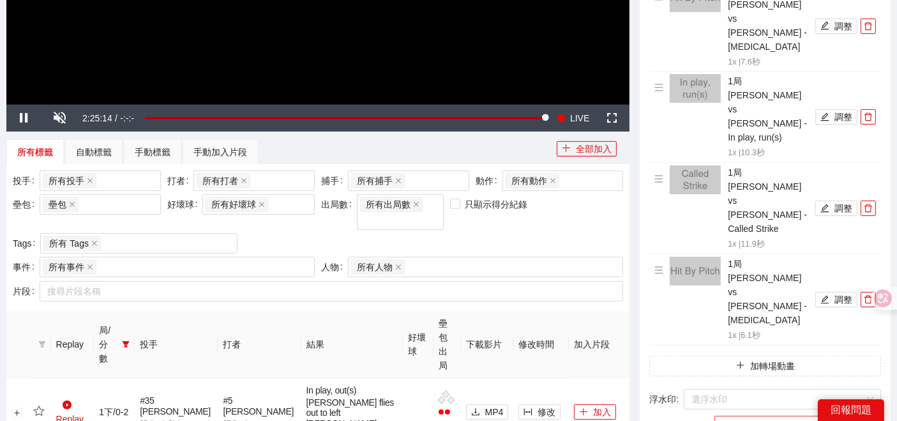
click at [748, 416] on input "search" at bounding box center [780, 425] width 117 height 19
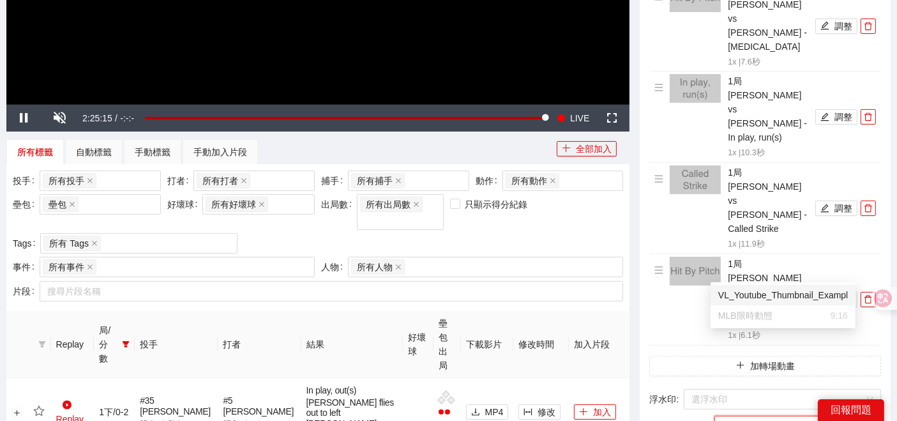
click at [748, 416] on input "search" at bounding box center [780, 425] width 117 height 19
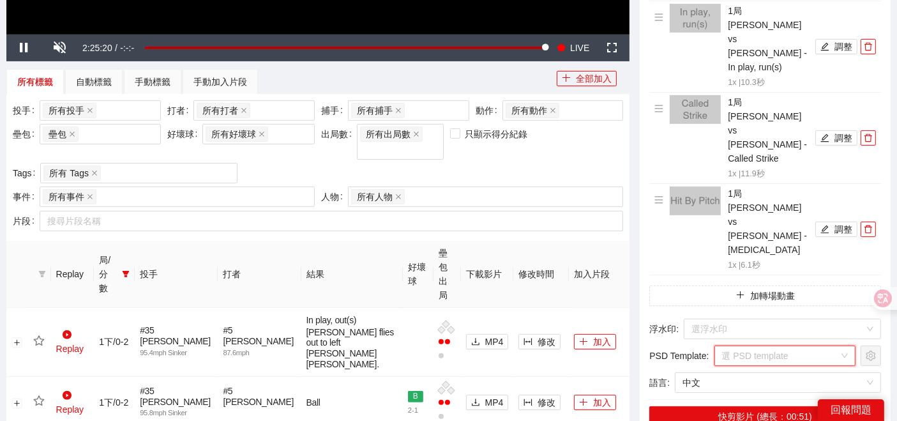
scroll to position [425, 0]
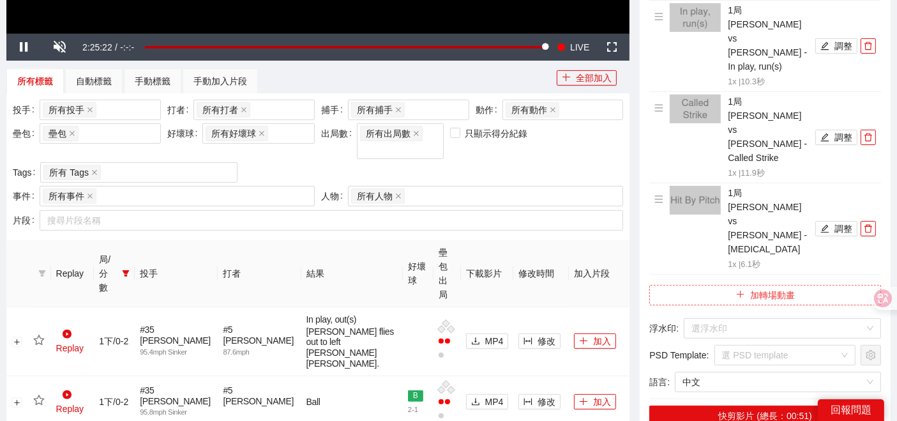
click at [744, 290] on icon "plus" at bounding box center [740, 294] width 9 height 9
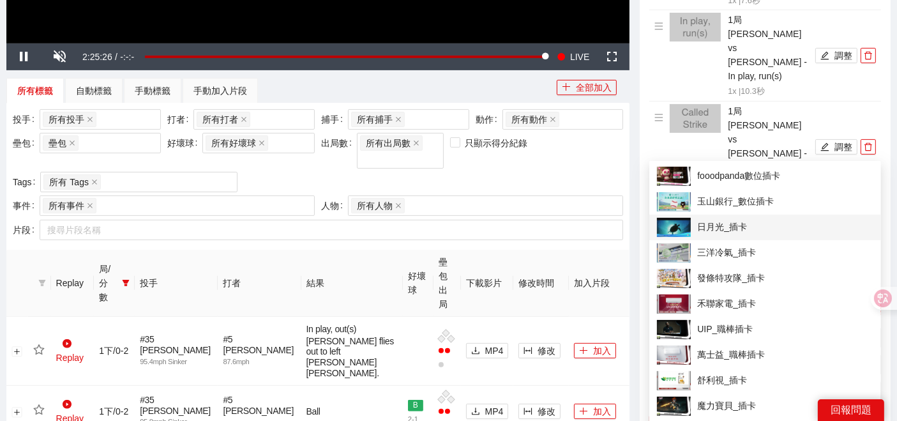
scroll to position [354, 0]
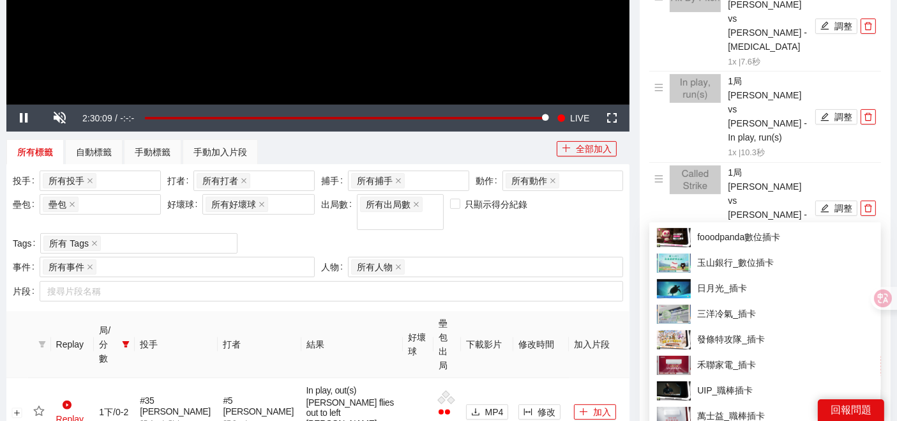
click at [754, 356] on button "加轉場動畫" at bounding box center [765, 366] width 232 height 20
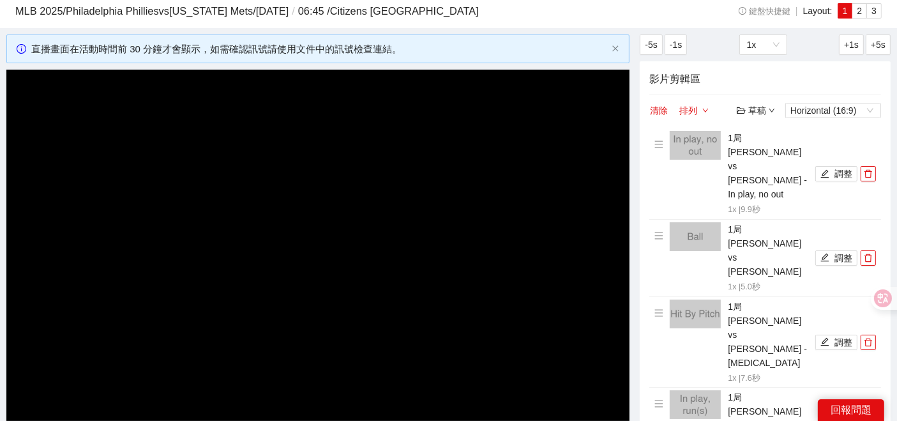
scroll to position [71, 0]
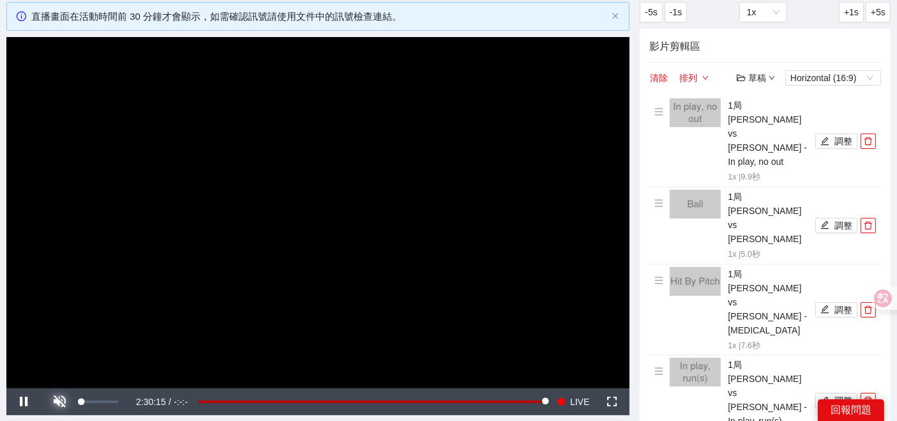
click at [56, 401] on span "Video Player" at bounding box center [60, 401] width 36 height 0
click at [61, 401] on span "Video Player" at bounding box center [60, 401] width 36 height 0
click at [24, 401] on span "Video Player" at bounding box center [24, 401] width 36 height 0
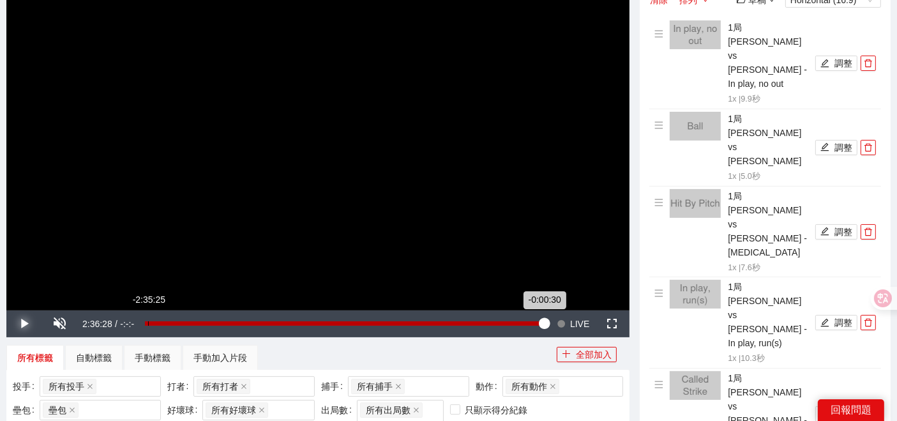
scroll to position [213, 0]
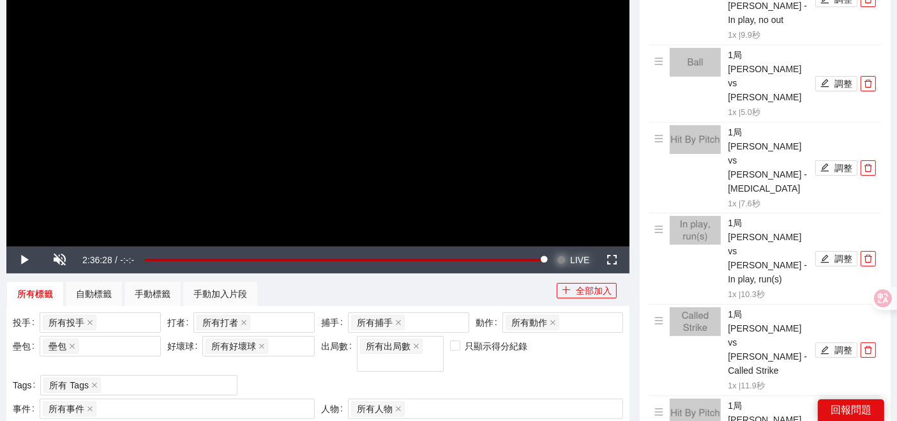
click at [570, 257] on span "LIVE" at bounding box center [579, 259] width 19 height 27
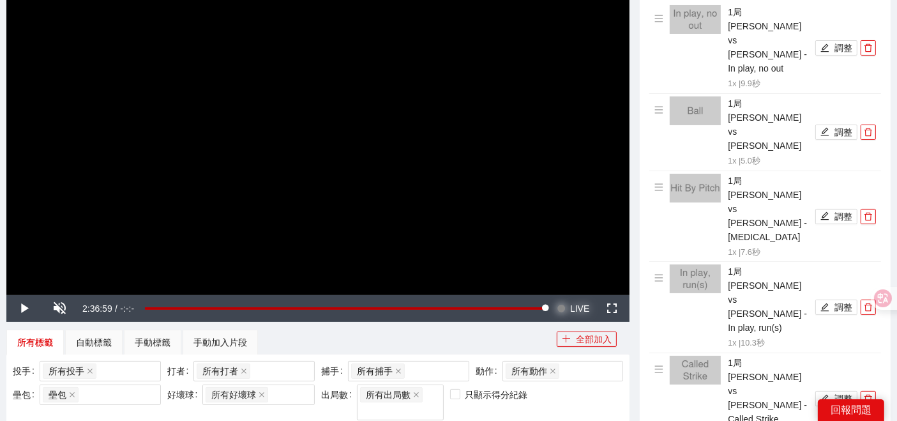
scroll to position [142, 0]
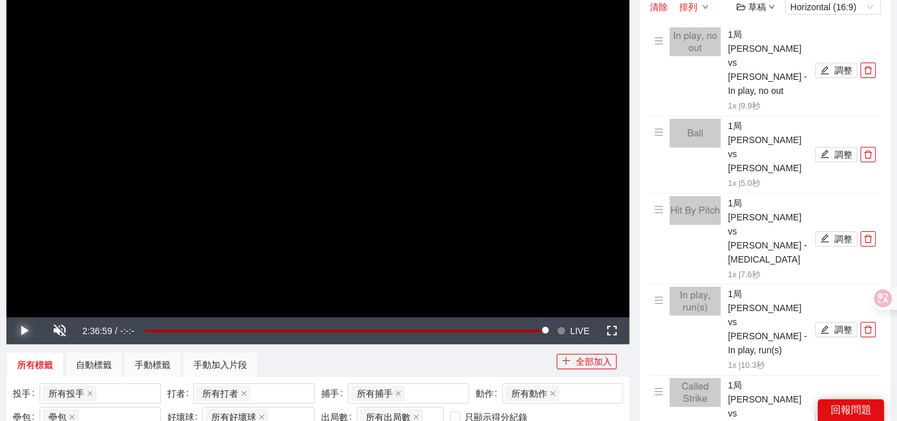
click at [20, 331] on span "Video Player" at bounding box center [24, 331] width 36 height 0
click at [59, 331] on span "Video Player" at bounding box center [60, 331] width 36 height 0
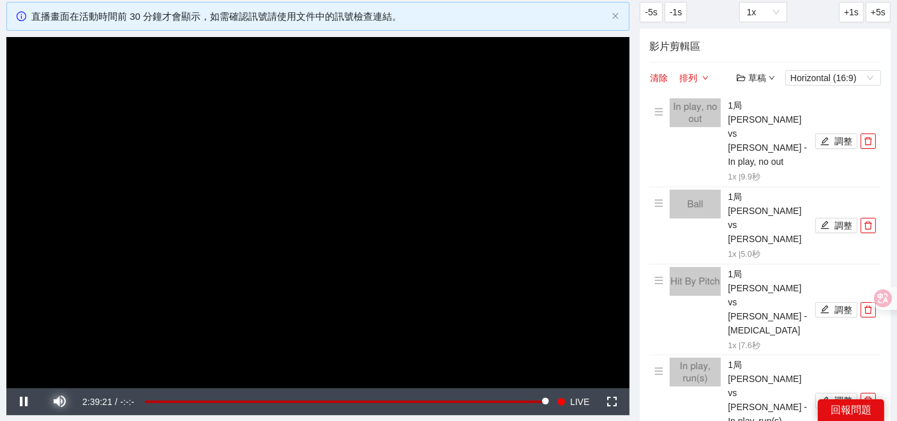
scroll to position [213, 0]
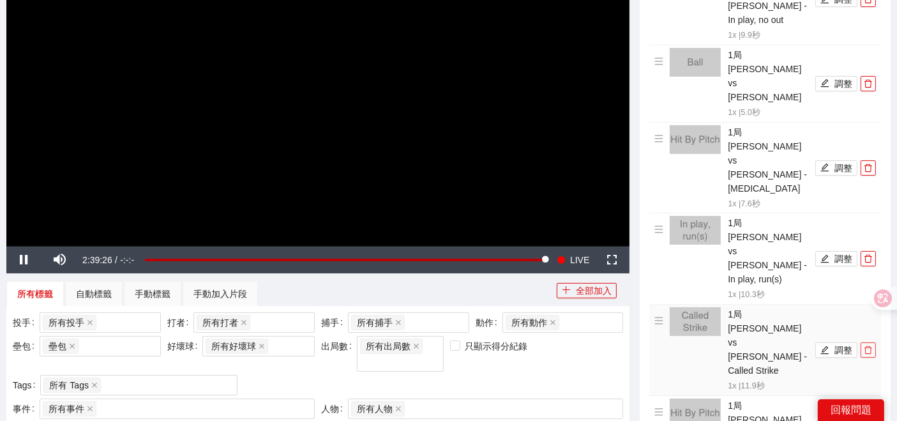
click at [869, 345] on icon "delete" at bounding box center [868, 349] width 9 height 9
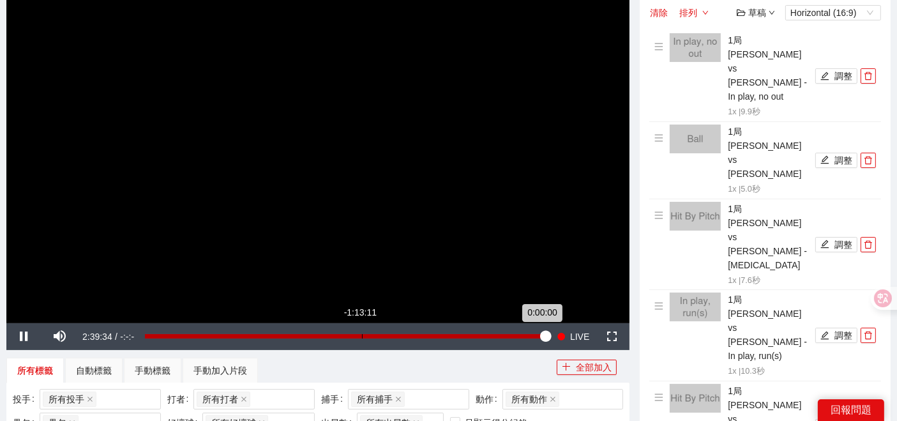
scroll to position [142, 0]
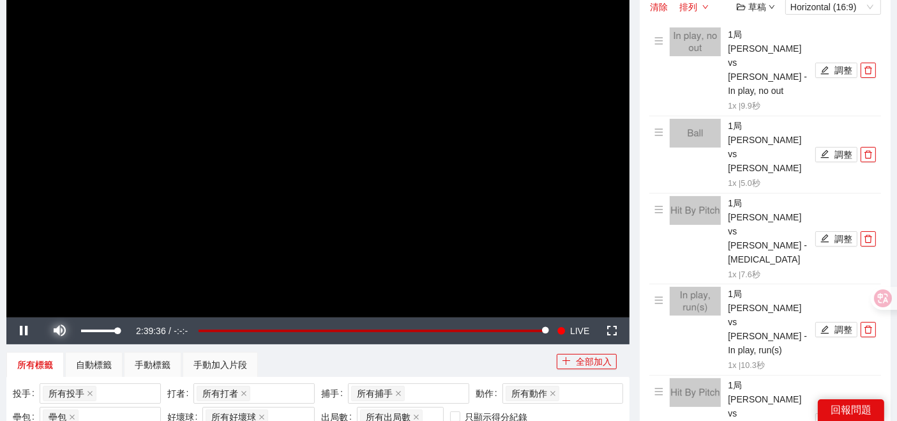
click at [59, 331] on span "Video Player" at bounding box center [60, 331] width 36 height 0
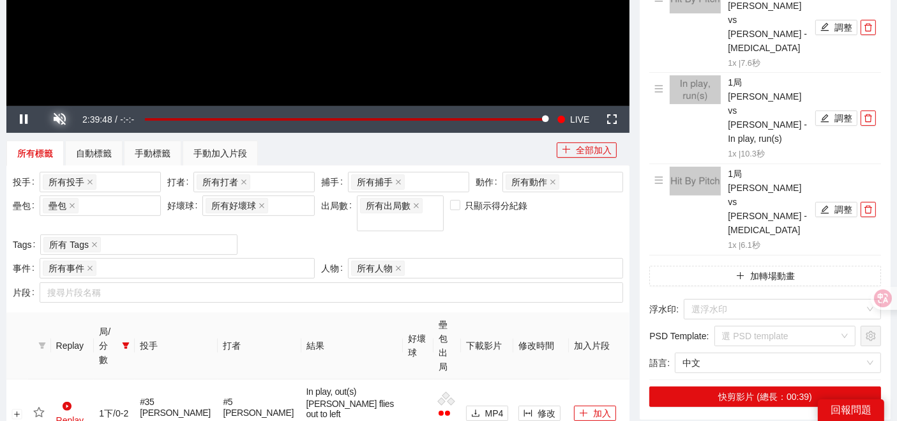
scroll to position [354, 0]
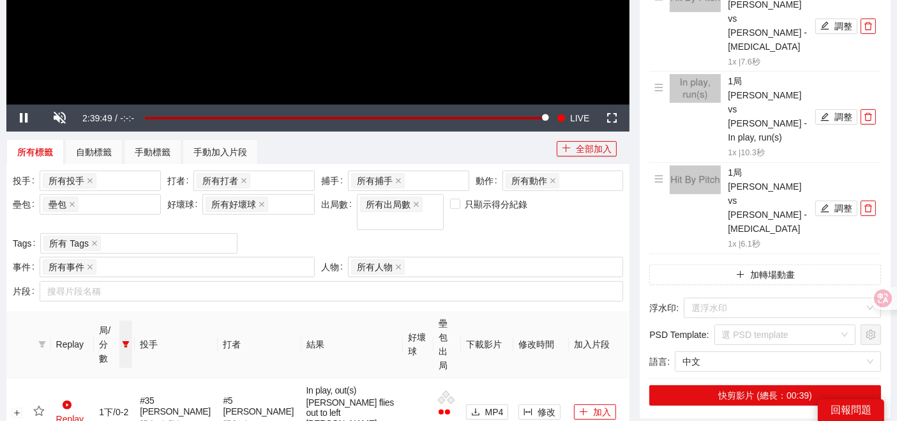
click at [132, 320] on span at bounding box center [125, 343] width 13 height 47
click at [135, 311] on th "局/分數" at bounding box center [114, 344] width 41 height 67
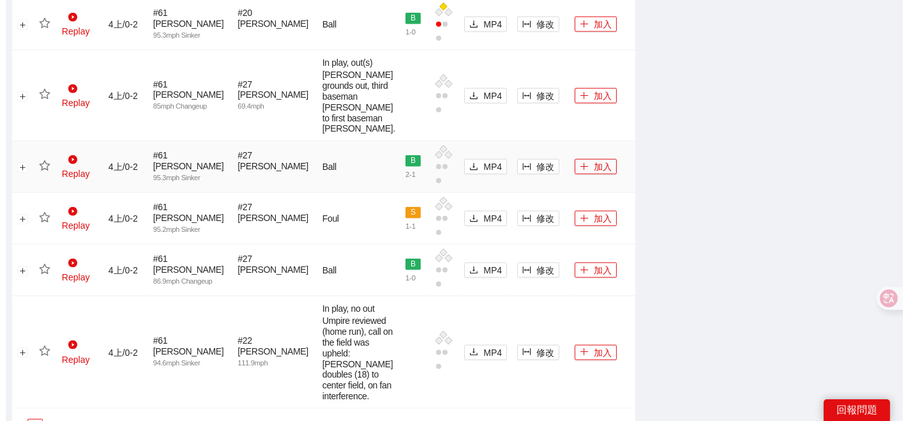
scroll to position [1853, 0]
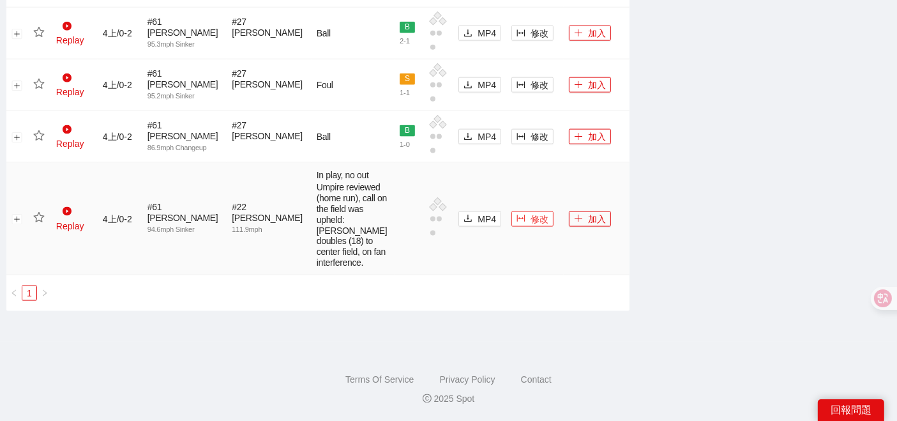
click at [516, 214] on icon "column-width" at bounding box center [520, 218] width 9 height 9
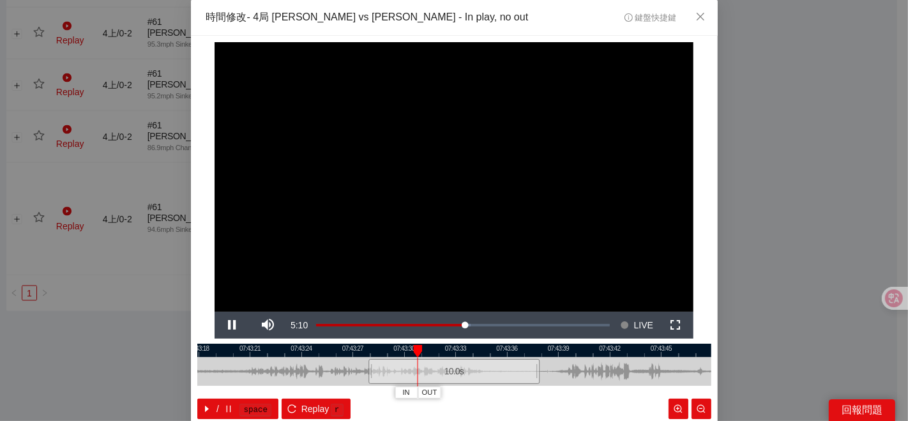
click at [481, 349] on div at bounding box center [454, 349] width 514 height 13
click at [227, 325] on span "Video Player" at bounding box center [232, 325] width 36 height 0
click at [447, 359] on div "10.0 s" at bounding box center [453, 371] width 171 height 25
click at [468, 352] on div at bounding box center [454, 349] width 514 height 13
click at [478, 347] on div at bounding box center [454, 349] width 514 height 13
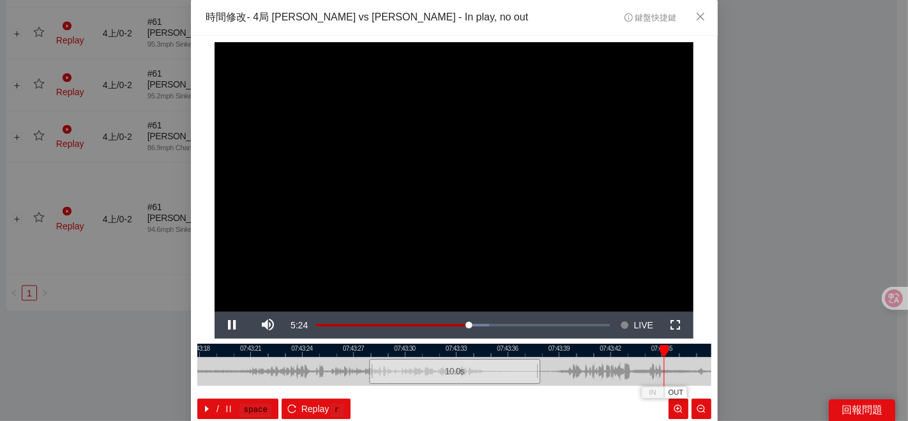
click at [458, 355] on div at bounding box center [454, 349] width 514 height 13
click at [488, 394] on button "IN" at bounding box center [489, 392] width 23 height 12
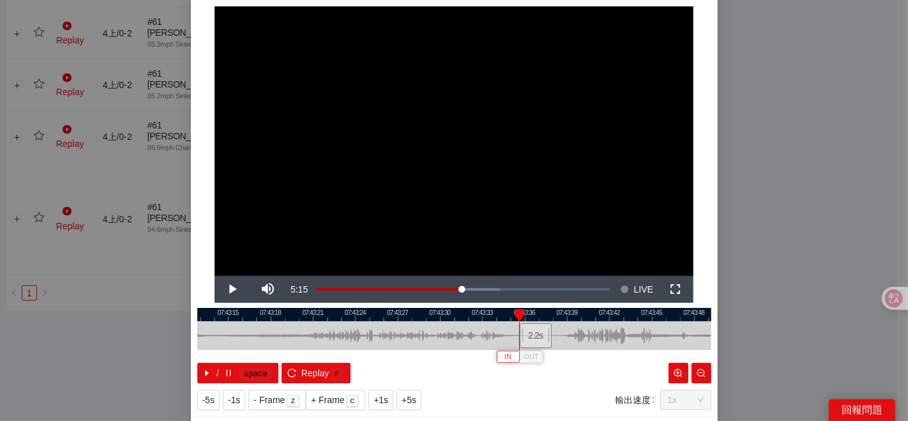
scroll to position [64, 0]
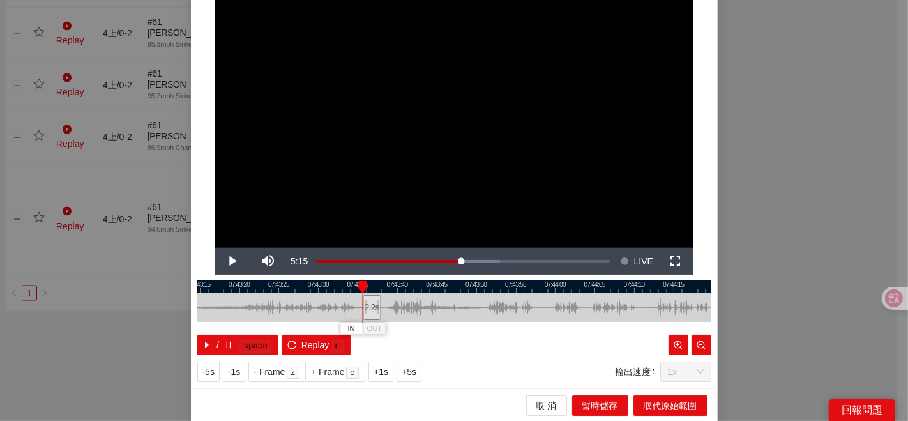
drag, startPoint x: 488, startPoint y: 300, endPoint x: 404, endPoint y: 307, distance: 84.5
click at [414, 307] on div at bounding box center [261, 307] width 514 height 29
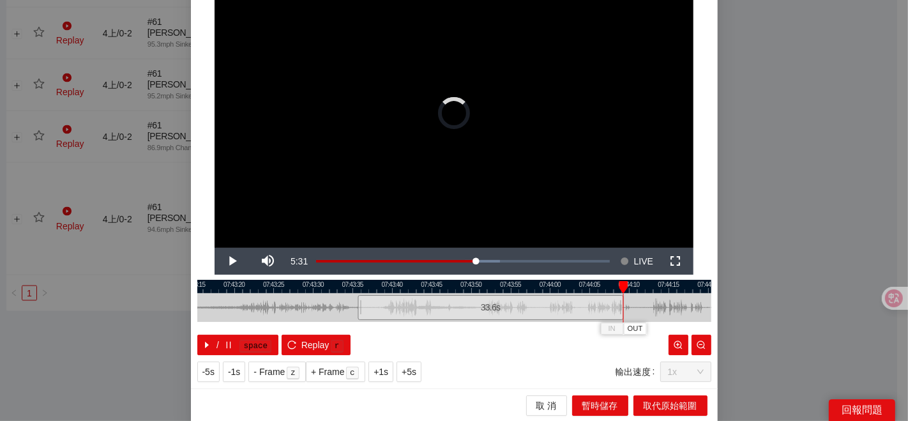
drag, startPoint x: 370, startPoint y: 305, endPoint x: 618, endPoint y: 290, distance: 248.1
click at [618, 290] on div "07:43:15 07:43:20 07:43:25 07:43:30 07:43:35 07:43:40 07:43:45 07:43:50 07:43:5…" at bounding box center [454, 317] width 514 height 75
click at [356, 285] on div at bounding box center [454, 286] width 514 height 13
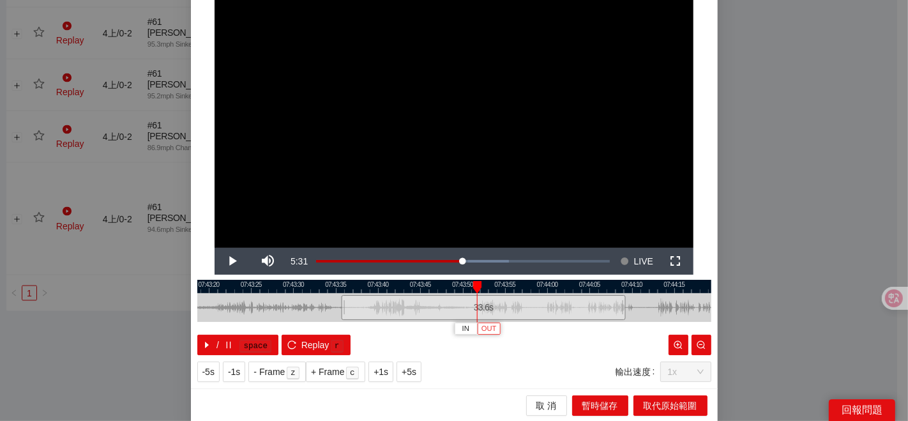
click at [481, 331] on span "OUT" at bounding box center [488, 328] width 15 height 11
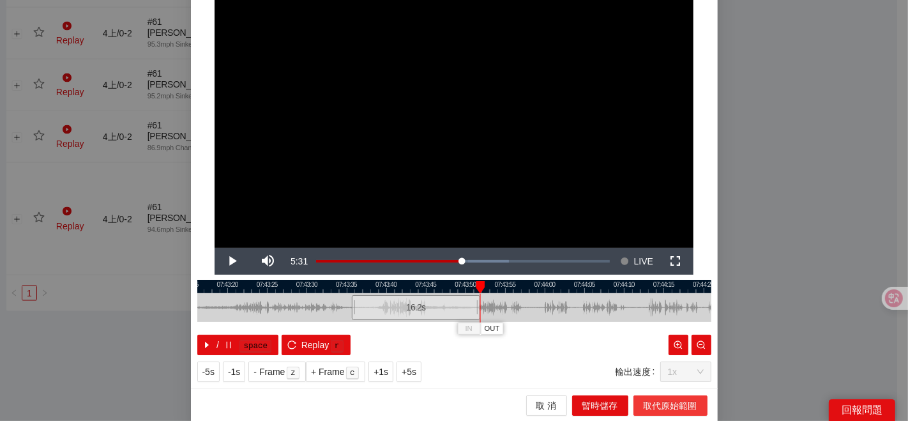
click at [650, 402] on span "取代原始範圍" at bounding box center [670, 405] width 54 height 14
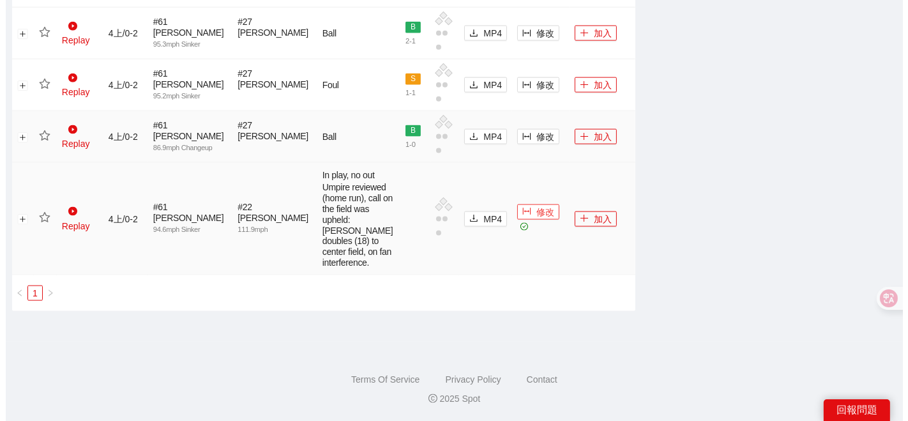
scroll to position [1712, 0]
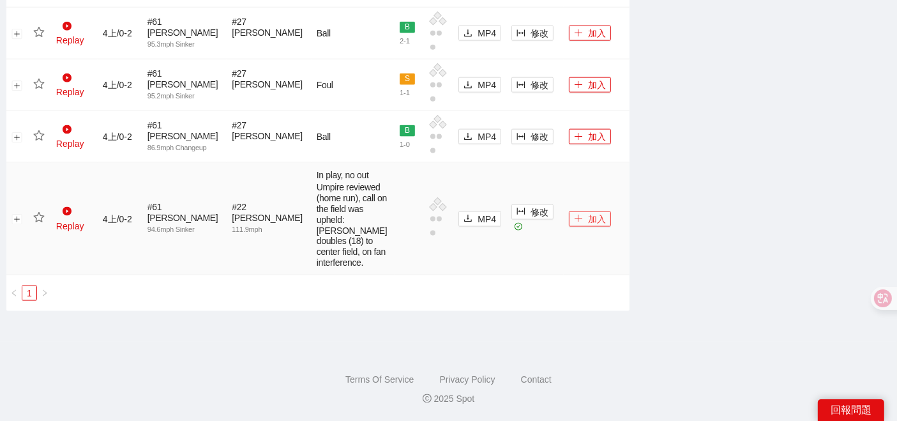
click at [574, 223] on icon "plus" at bounding box center [578, 218] width 9 height 9
click at [516, 141] on icon "column-width" at bounding box center [520, 136] width 9 height 9
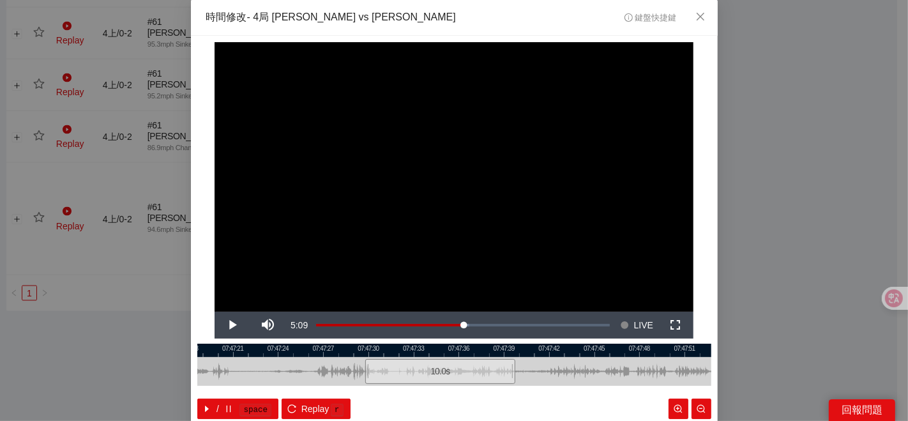
scroll to position [64, 0]
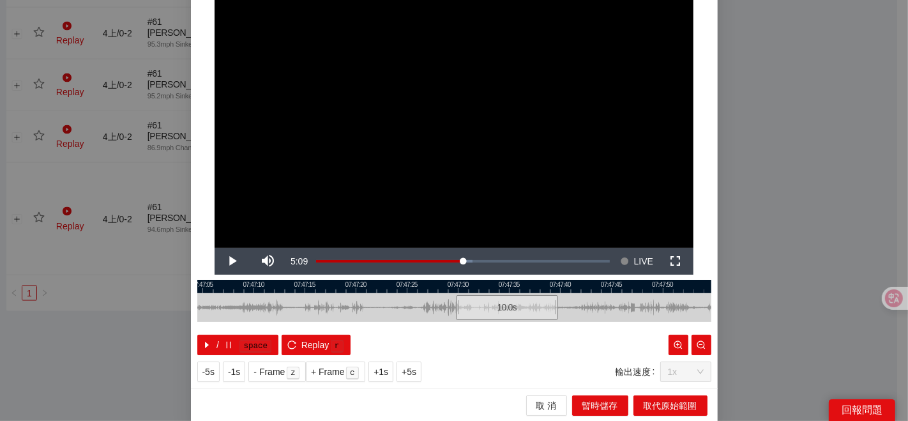
drag, startPoint x: 411, startPoint y: 292, endPoint x: 461, endPoint y: 284, distance: 50.4
click at [461, 284] on div "07:47:00 07:47:05 07:47:10 07:47:15 07:47:20 07:47:25 07:47:30 07:47:35 07:47:4…" at bounding box center [454, 317] width 514 height 75
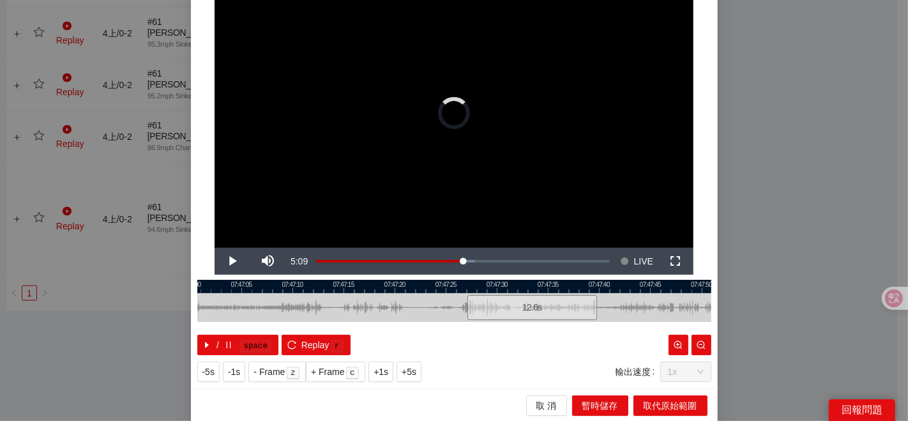
drag, startPoint x: 490, startPoint y: 306, endPoint x: 304, endPoint y: 306, distance: 185.7
click at [454, 306] on div at bounding box center [458, 307] width 8 height 29
click at [275, 306] on div at bounding box center [454, 307] width 514 height 29
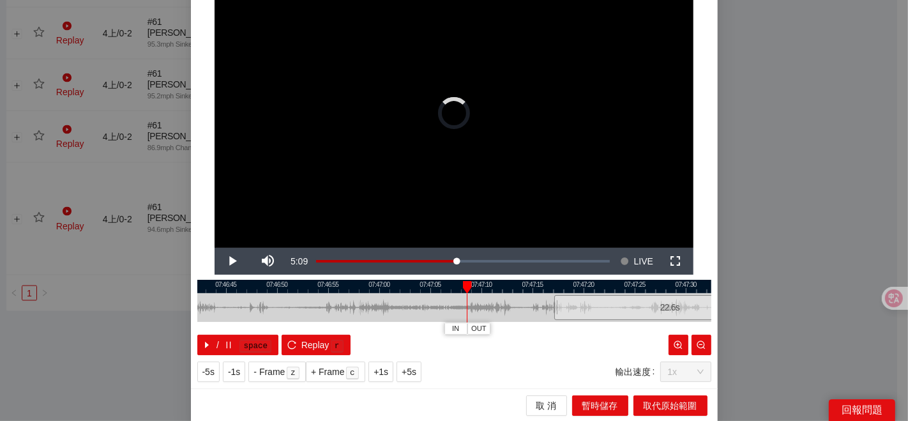
drag, startPoint x: 465, startPoint y: 283, endPoint x: 495, endPoint y: 278, distance: 31.1
click at [495, 280] on div "07:46:40 07:46:45 07:46:50 07:46:55 07:47:00 07:47:05 07:47:10 07:47:15 07:47:2…" at bounding box center [454, 317] width 514 height 75
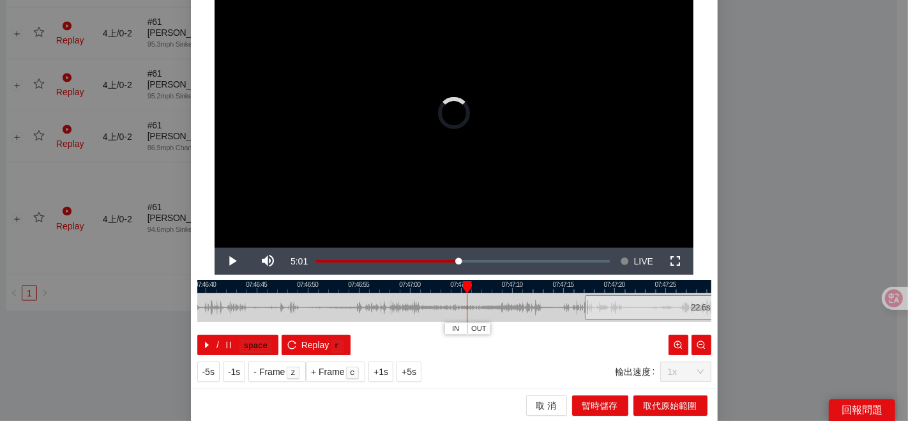
click at [356, 290] on div at bounding box center [454, 286] width 514 height 13
click at [272, 287] on div at bounding box center [454, 286] width 514 height 13
click at [254, 328] on button "IN" at bounding box center [265, 328] width 23 height 12
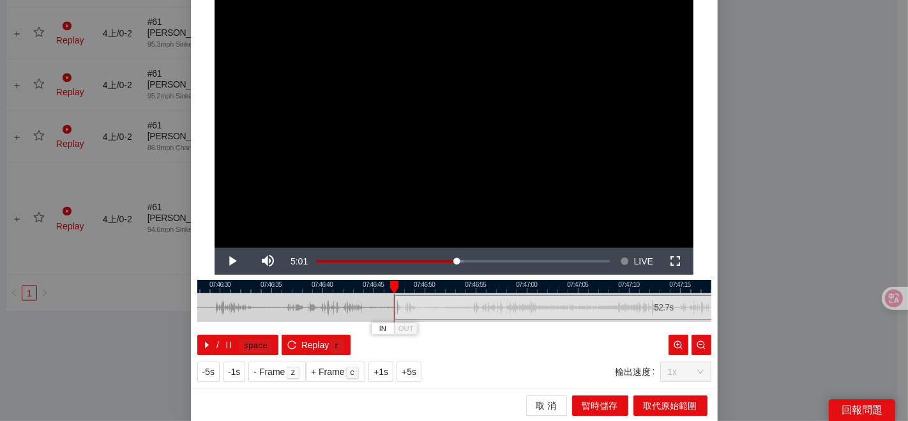
drag, startPoint x: 247, startPoint y: 301, endPoint x: 364, endPoint y: 290, distance: 117.3
click at [364, 290] on div "07:46:25 07:46:30 07:46:35 07:46:40 07:46:45 07:46:50 07:46:55 07:47:00 07:47:0…" at bounding box center [454, 317] width 514 height 75
drag, startPoint x: 326, startPoint y: 298, endPoint x: 381, endPoint y: 298, distance: 54.9
click at [381, 298] on div at bounding box center [454, 307] width 514 height 29
click at [314, 287] on div at bounding box center [454, 286] width 514 height 13
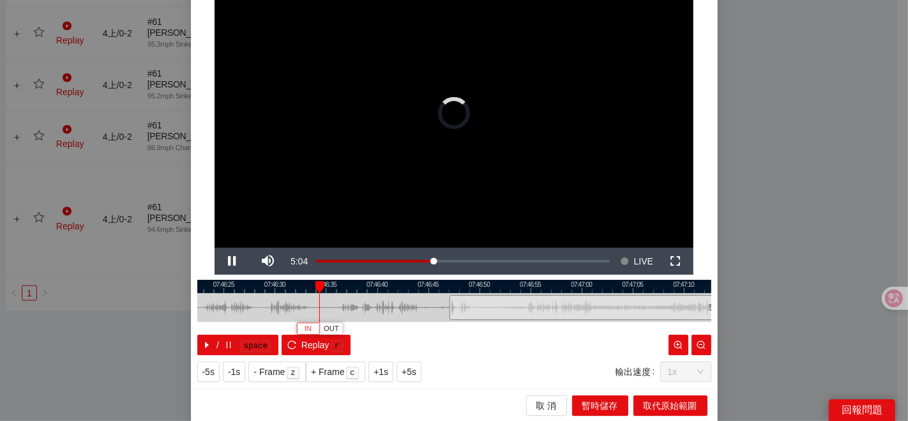
click at [304, 327] on span "IN" at bounding box center [307, 328] width 7 height 11
click at [324, 328] on button "IN" at bounding box center [321, 328] width 23 height 12
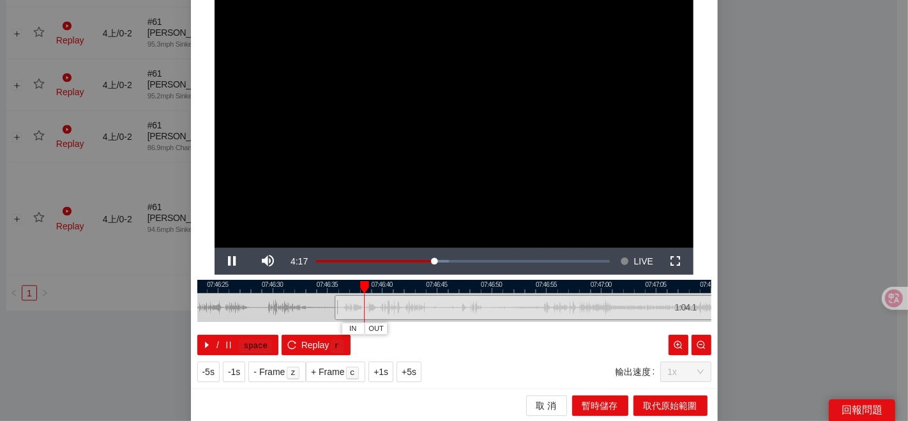
click at [301, 285] on div at bounding box center [454, 286] width 514 height 13
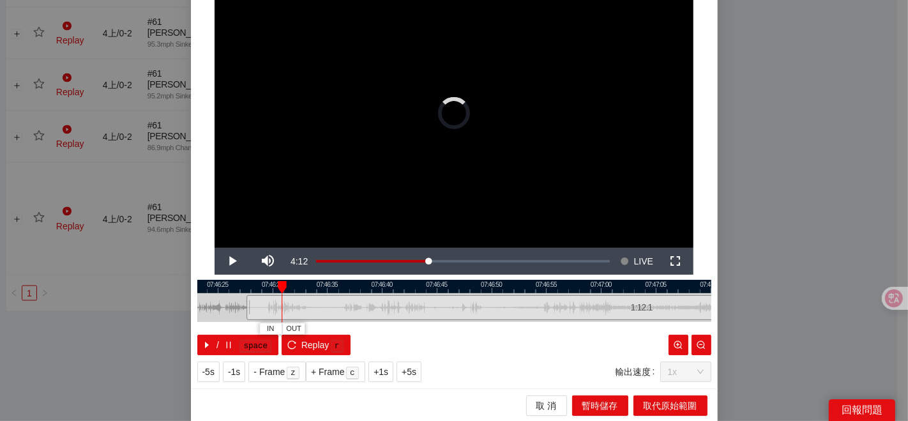
drag, startPoint x: 328, startPoint y: 304, endPoint x: 240, endPoint y: 309, distance: 88.2
click at [244, 309] on div at bounding box center [248, 307] width 8 height 29
click at [239, 288] on div at bounding box center [454, 286] width 514 height 13
click at [401, 287] on div at bounding box center [454, 286] width 514 height 13
click at [408, 281] on div at bounding box center [454, 286] width 514 height 13
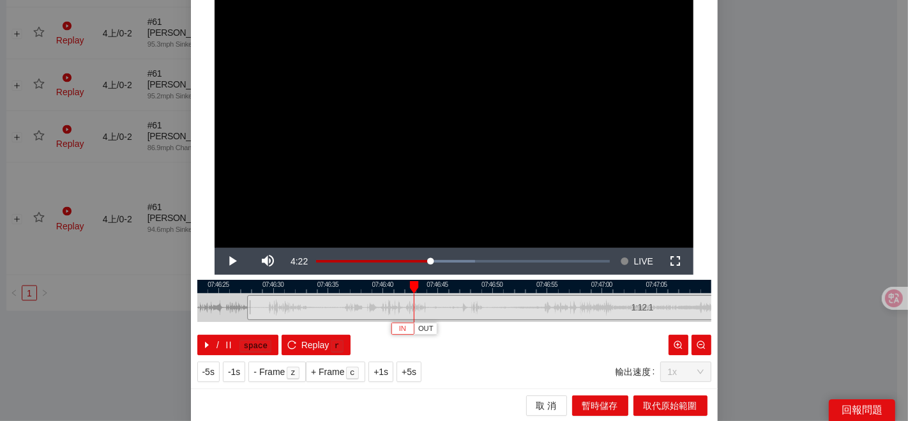
click at [399, 326] on span "IN" at bounding box center [402, 328] width 7 height 11
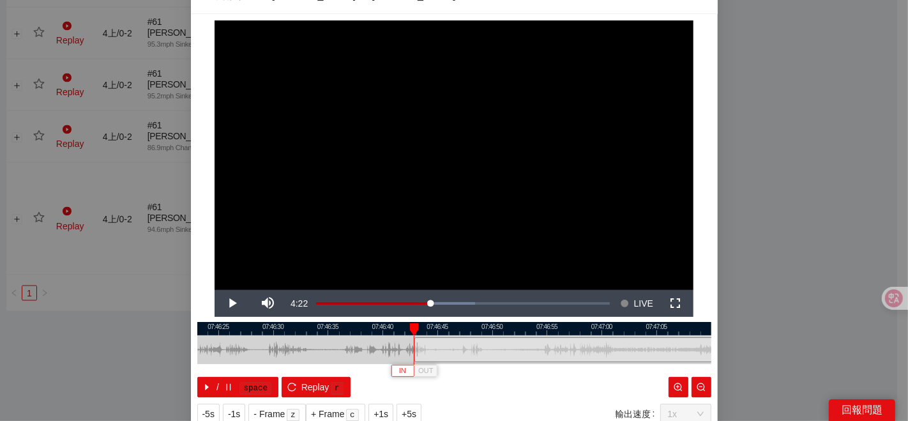
scroll to position [0, 0]
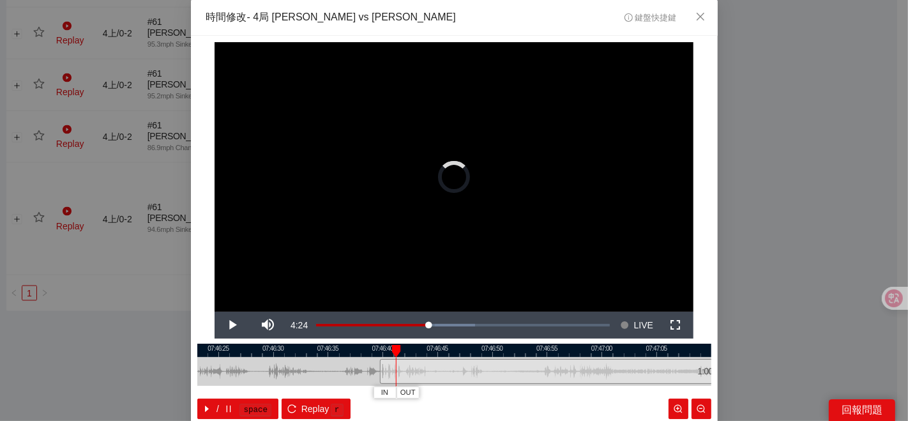
drag, startPoint x: 405, startPoint y: 368, endPoint x: 371, endPoint y: 364, distance: 34.0
click at [371, 364] on div "1:00.0" at bounding box center [454, 371] width 514 height 29
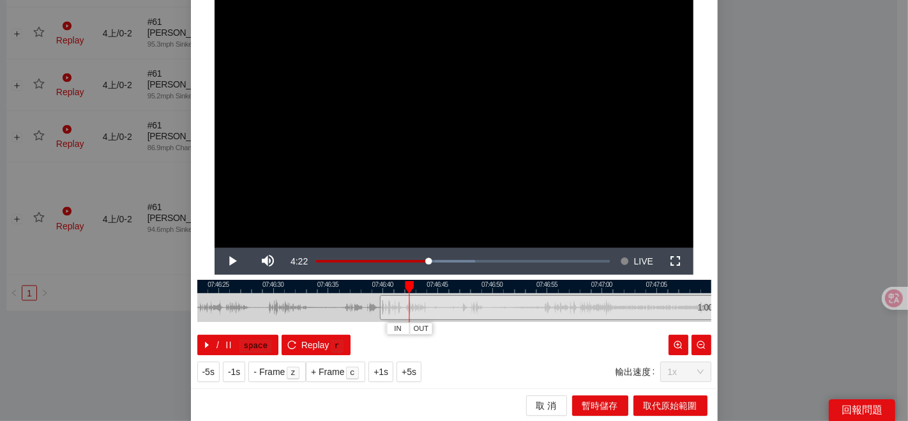
click at [343, 281] on div at bounding box center [454, 286] width 514 height 13
click at [325, 327] on button "IN" at bounding box center [336, 328] width 23 height 12
click at [351, 331] on span "IN" at bounding box center [354, 328] width 7 height 11
click at [373, 327] on button "IN" at bounding box center [368, 328] width 23 height 12
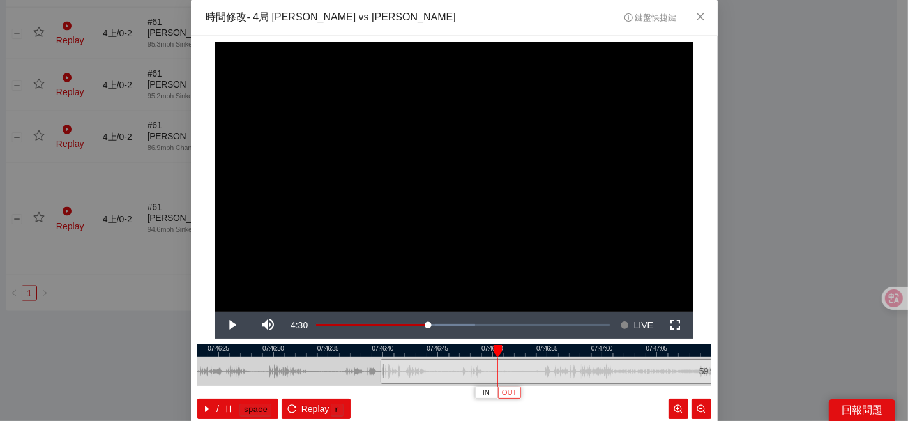
click at [502, 393] on span "OUT" at bounding box center [509, 392] width 15 height 11
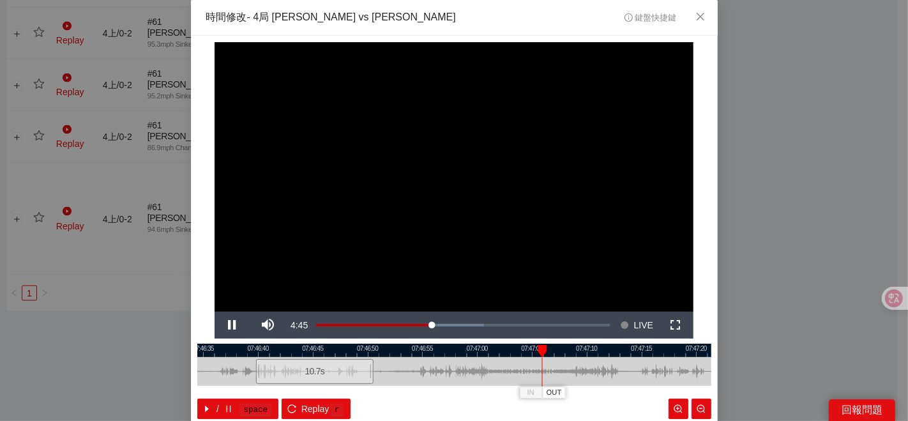
drag, startPoint x: 597, startPoint y: 370, endPoint x: 472, endPoint y: 371, distance: 124.5
click at [472, 371] on div at bounding box center [330, 371] width 514 height 29
click at [569, 389] on span "OUT" at bounding box center [569, 392] width 15 height 11
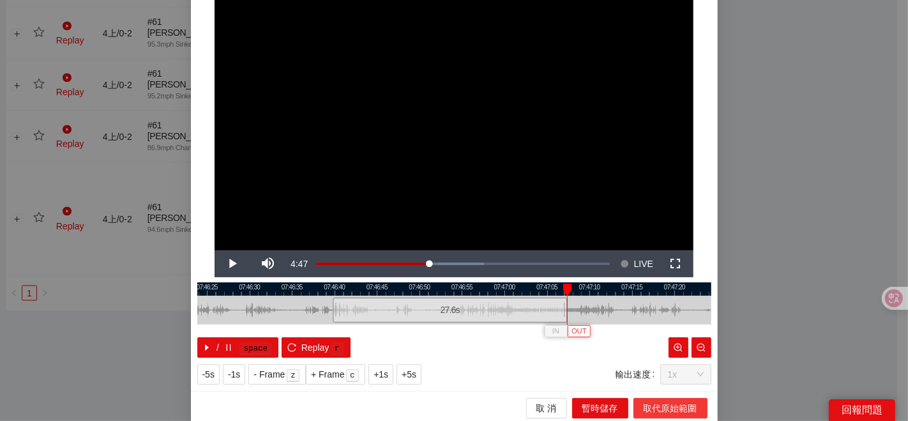
scroll to position [64, 0]
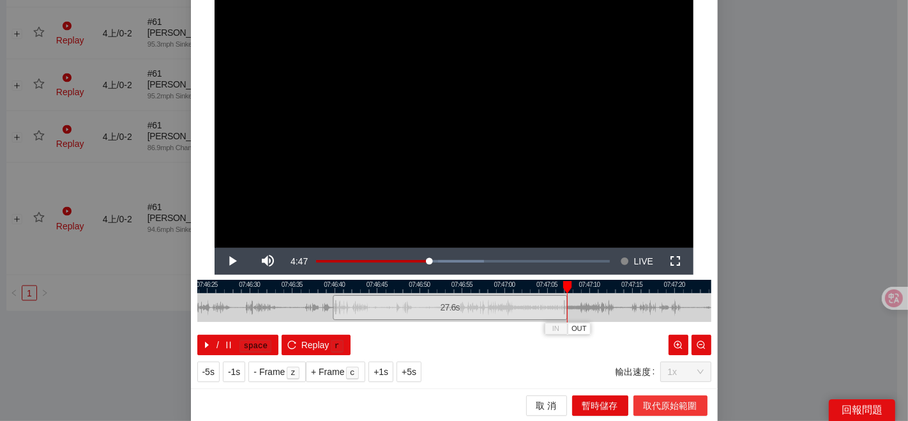
click at [647, 403] on span "取代原始範圍" at bounding box center [670, 405] width 54 height 14
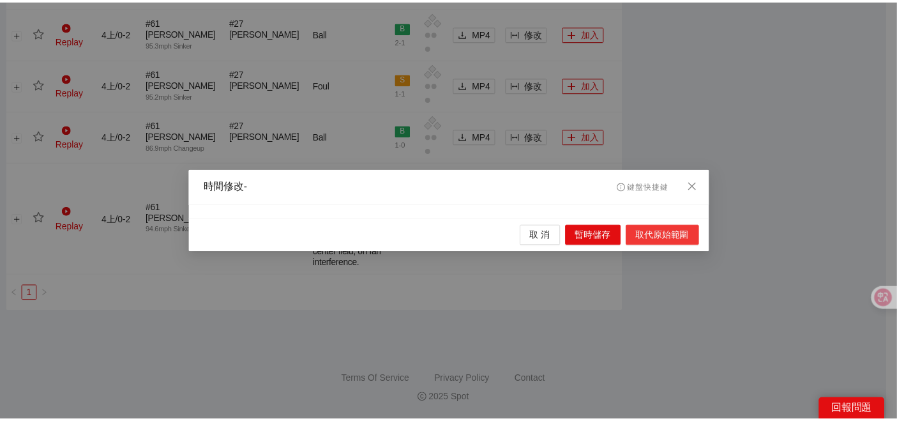
scroll to position [0, 0]
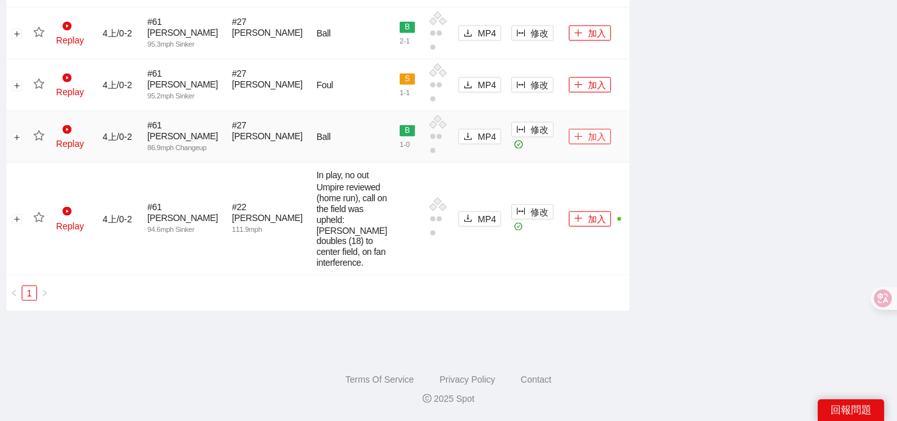
click at [574, 141] on icon "plus" at bounding box center [578, 136] width 9 height 9
click at [40, 142] on icon "star" at bounding box center [38, 135] width 11 height 11
click at [36, 223] on icon "star" at bounding box center [38, 217] width 11 height 11
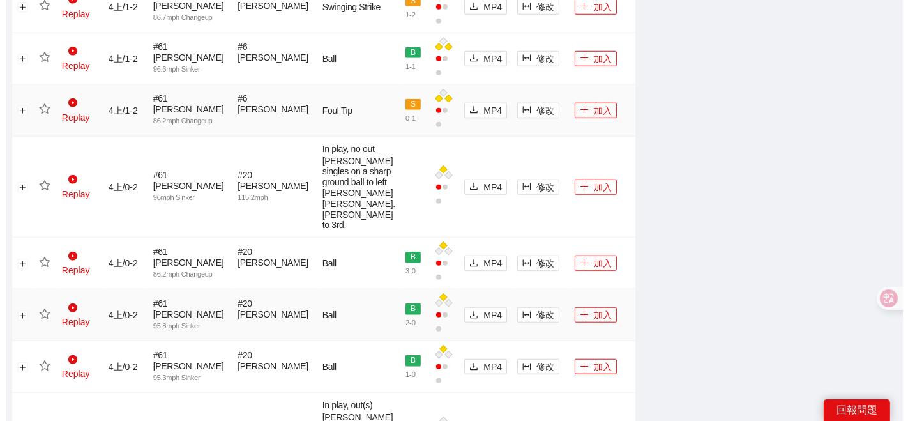
scroll to position [1215, 0]
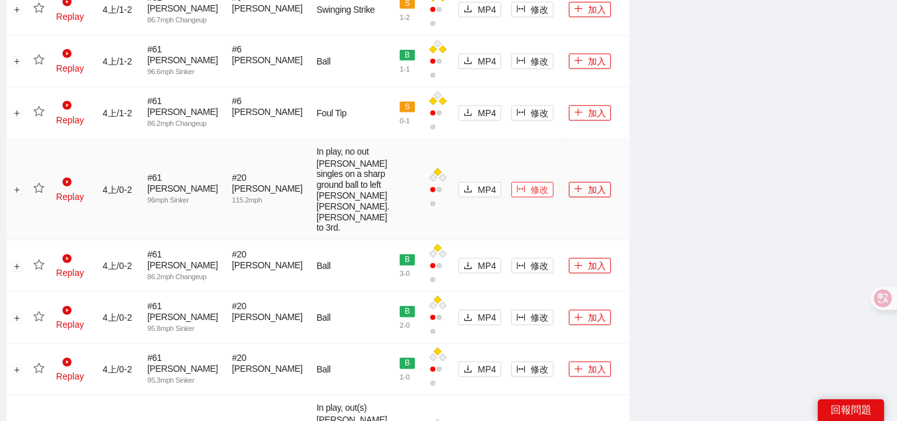
click at [530, 197] on span "修改" at bounding box center [539, 190] width 18 height 14
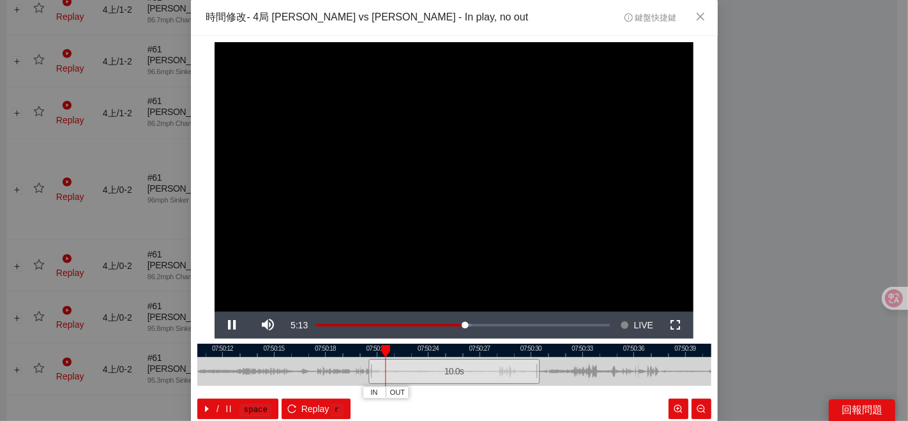
click at [506, 350] on div at bounding box center [454, 349] width 514 height 13
click at [483, 394] on button "IN" at bounding box center [493, 392] width 23 height 12
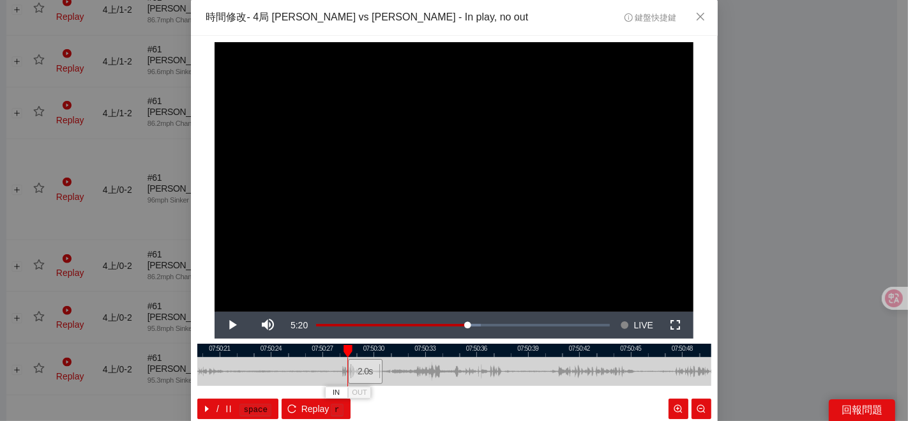
drag, startPoint x: 528, startPoint y: 375, endPoint x: 405, endPoint y: 377, distance: 123.8
click at [407, 377] on div at bounding box center [297, 371] width 514 height 29
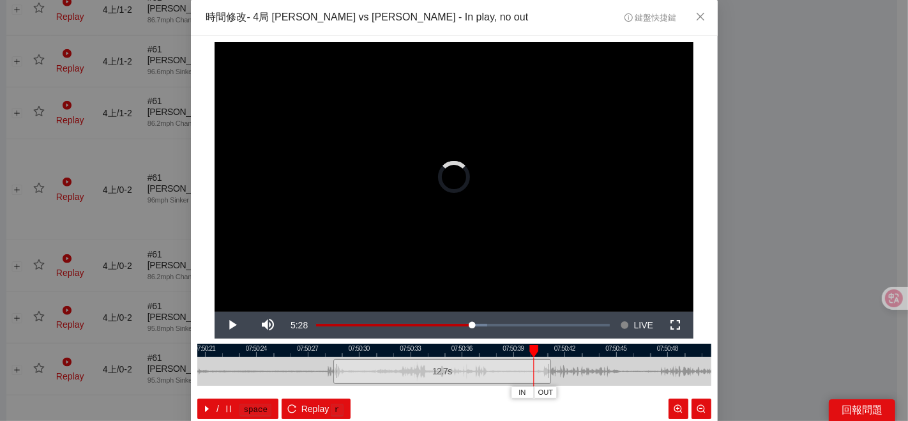
drag, startPoint x: 364, startPoint y: 375, endPoint x: 549, endPoint y: 360, distance: 185.7
click at [549, 360] on div at bounding box center [549, 371] width 8 height 29
click at [463, 351] on div at bounding box center [454, 349] width 514 height 13
click at [499, 393] on span "OUT" at bounding box center [504, 392] width 15 height 11
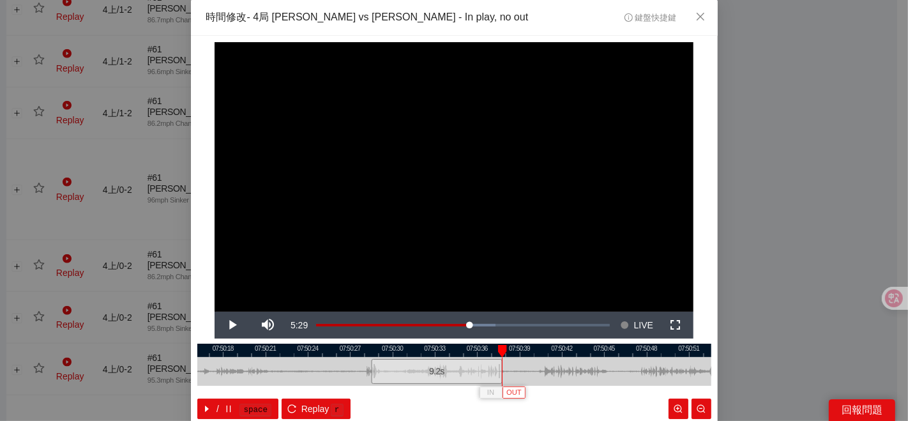
scroll to position [64, 0]
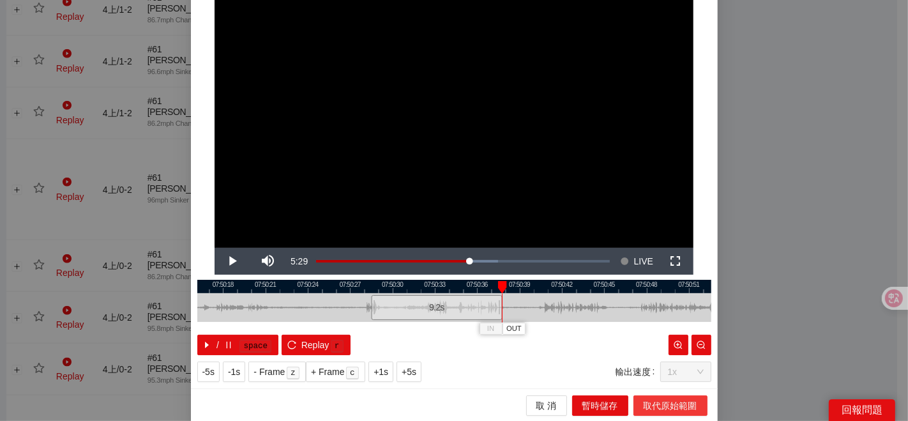
click at [643, 404] on span "取代原始範圍" at bounding box center [670, 405] width 54 height 14
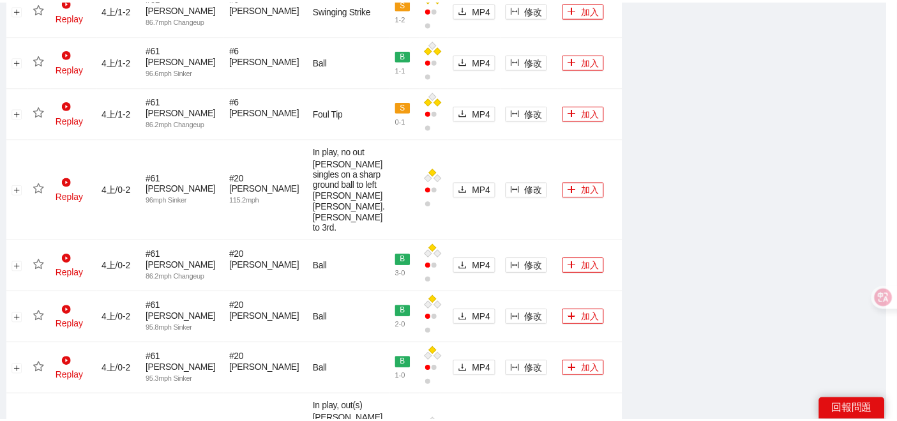
scroll to position [0, 0]
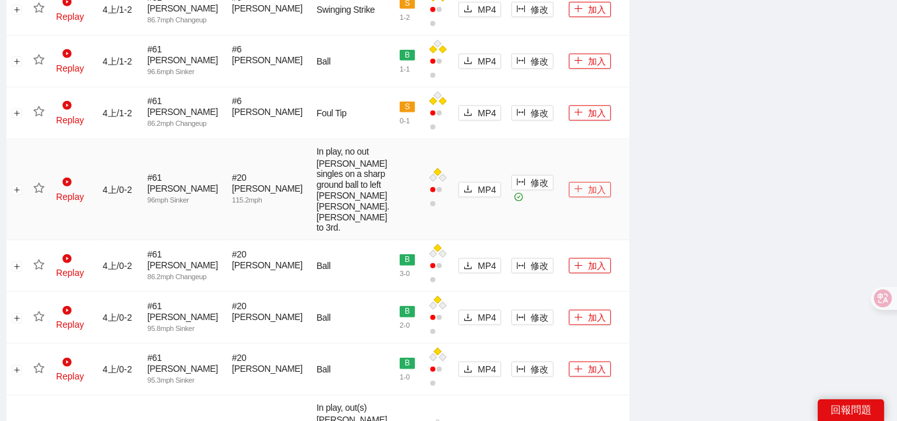
click at [581, 197] on button "加入" at bounding box center [590, 189] width 42 height 15
click at [39, 194] on icon "star" at bounding box center [38, 188] width 11 height 11
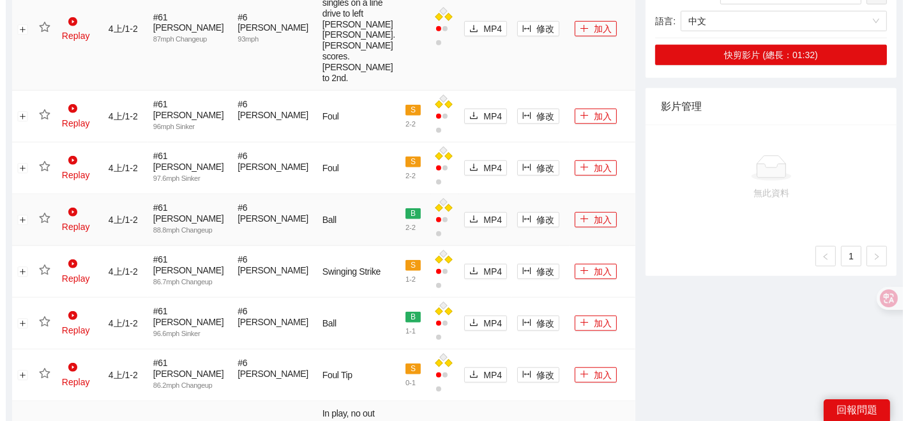
scroll to position [932, 0]
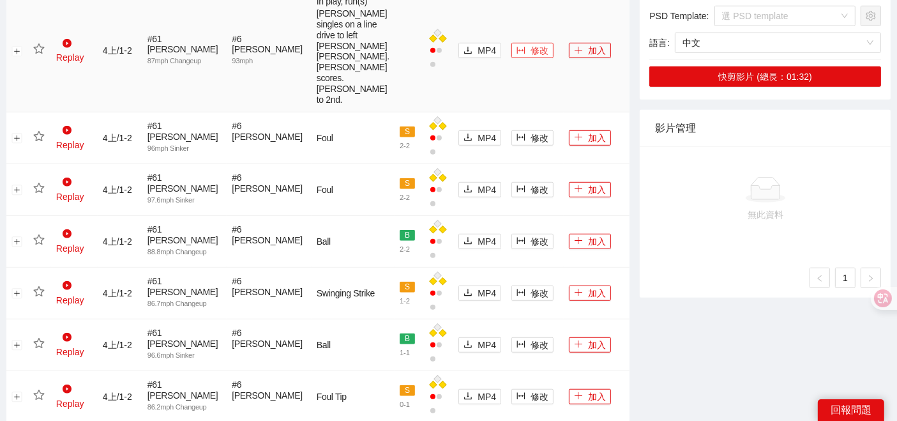
click at [530, 57] on span "修改" at bounding box center [539, 50] width 18 height 14
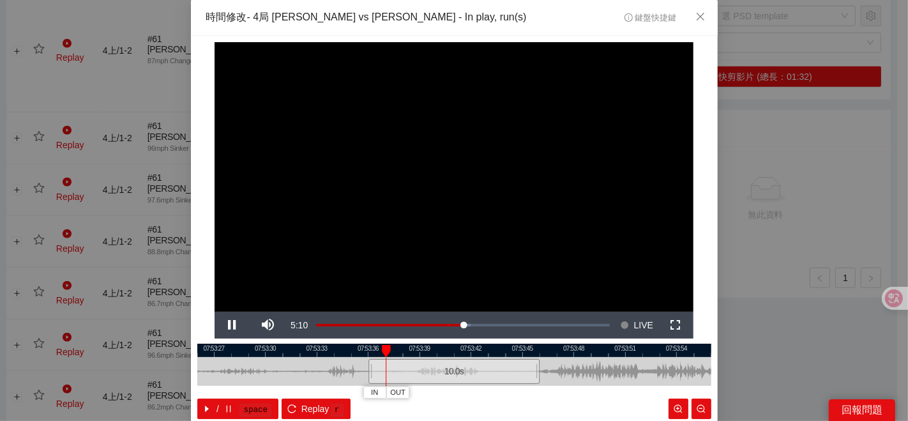
click at [485, 357] on div at bounding box center [454, 371] width 514 height 29
click at [497, 391] on span "IN" at bounding box center [500, 392] width 7 height 11
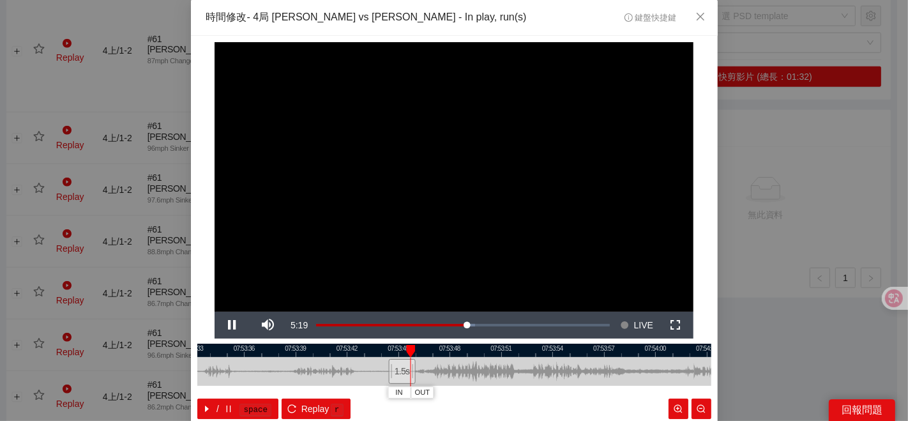
drag, startPoint x: 583, startPoint y: 366, endPoint x: 447, endPoint y: 373, distance: 136.7
click at [452, 375] on div at bounding box center [330, 371] width 514 height 29
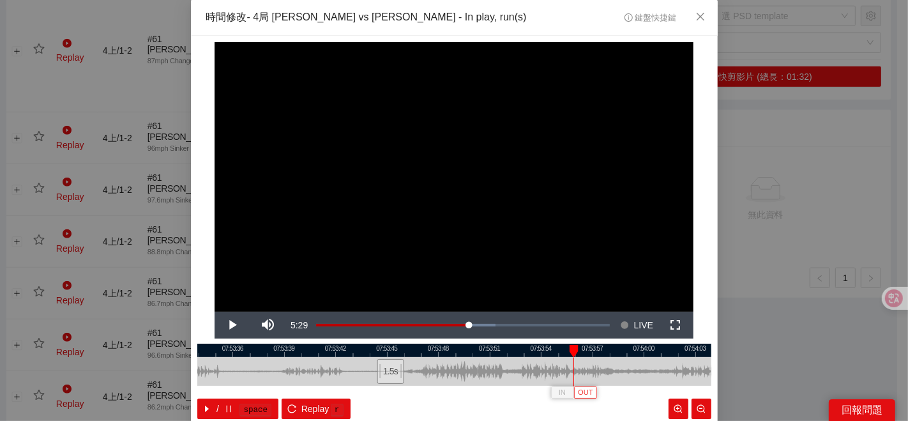
click at [583, 391] on span "OUT" at bounding box center [585, 392] width 15 height 11
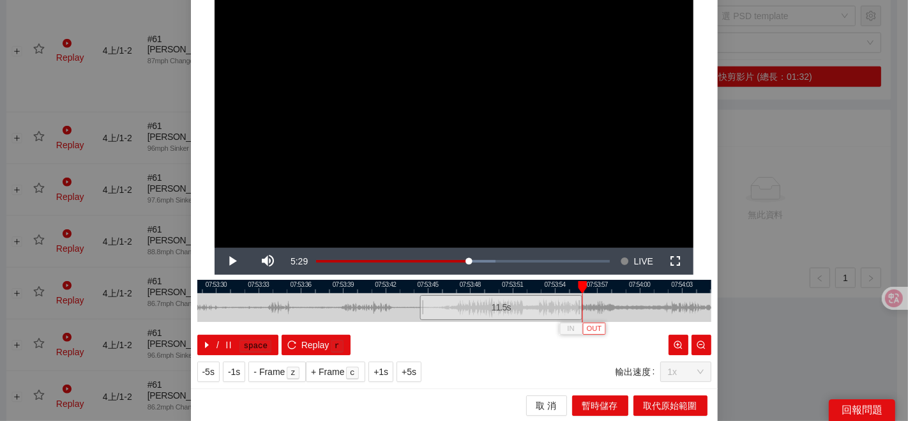
scroll to position [64, 0]
click at [664, 401] on span "取代原始範圍" at bounding box center [670, 405] width 54 height 14
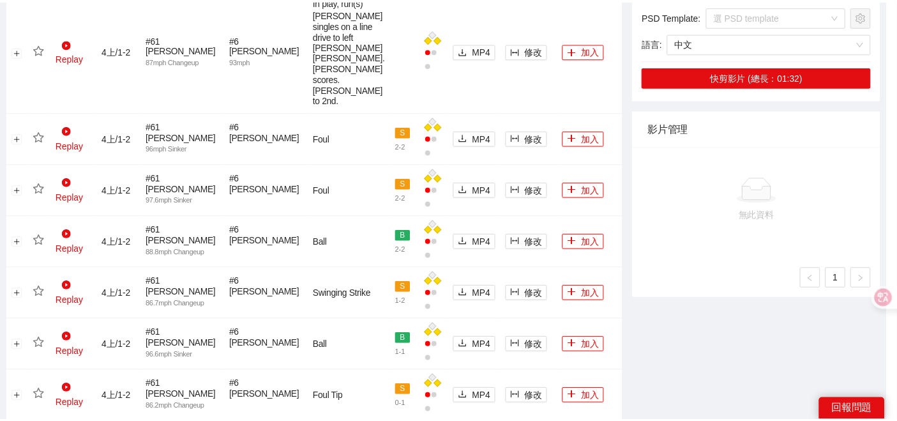
scroll to position [0, 0]
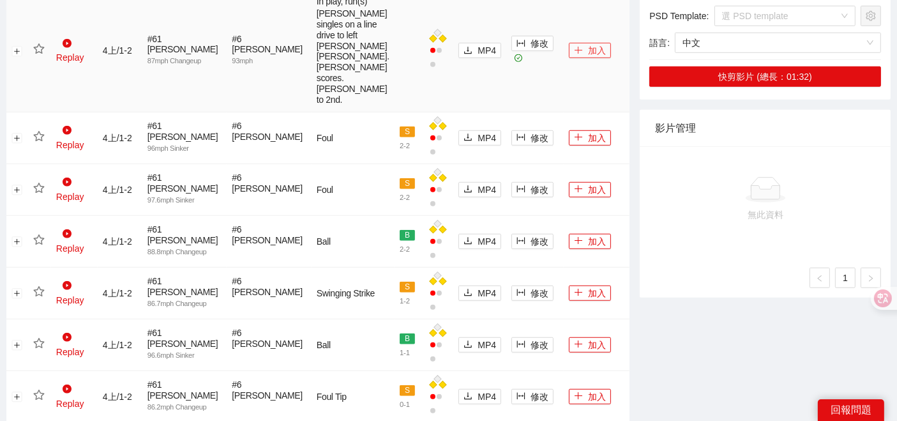
click at [576, 58] on button "加入" at bounding box center [590, 50] width 42 height 15
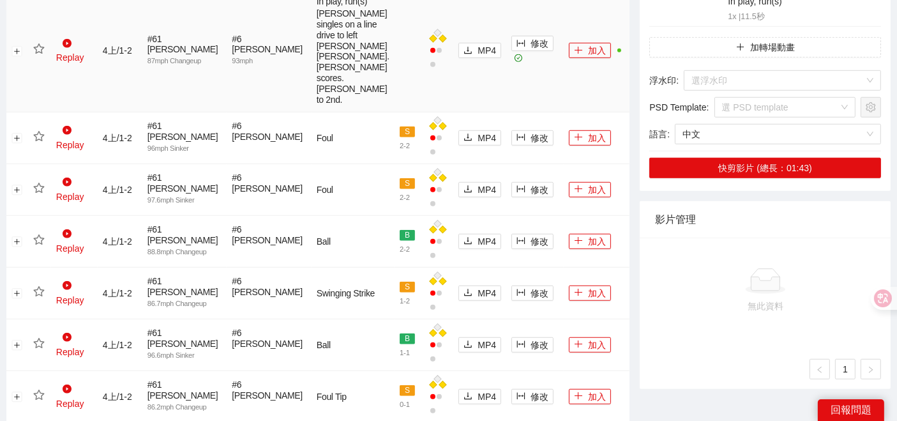
click at [42, 54] on icon "star" at bounding box center [38, 48] width 11 height 10
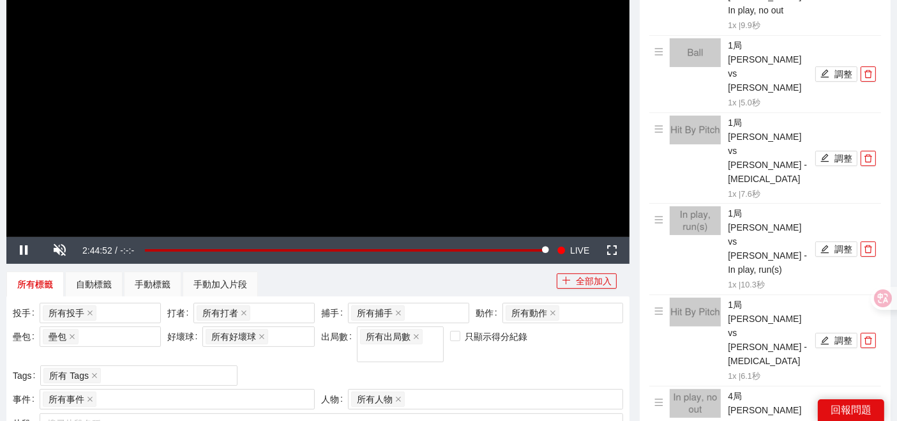
scroll to position [435, 0]
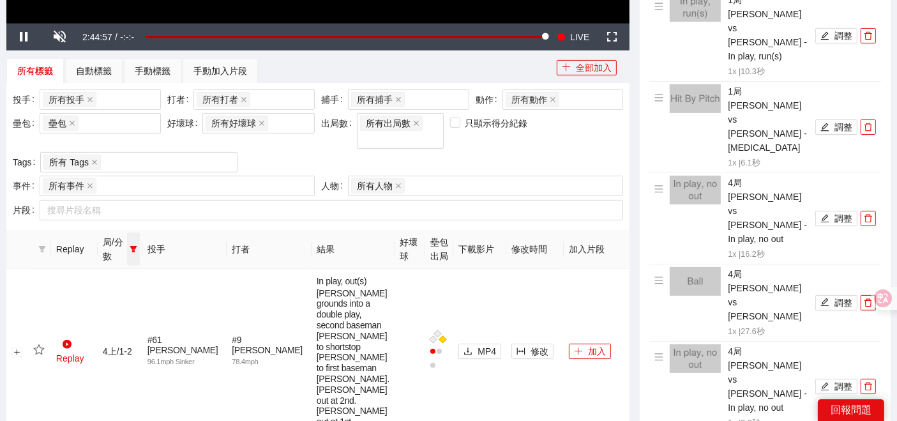
click at [137, 246] on icon "filter" at bounding box center [133, 249] width 7 height 6
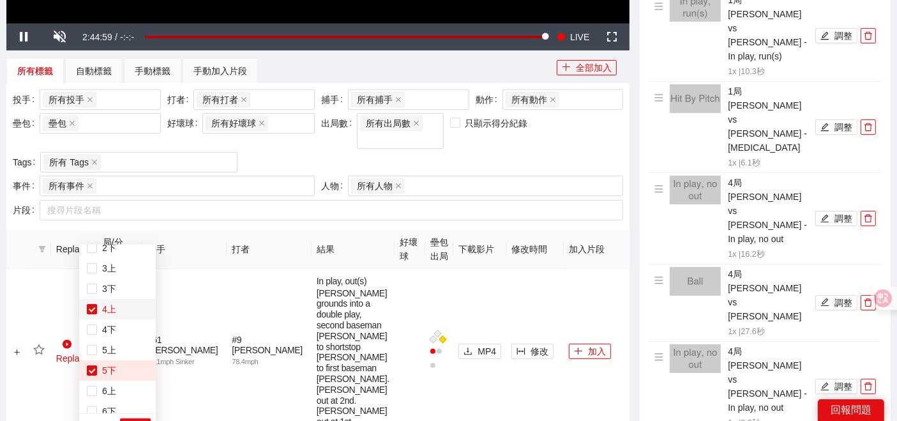
click at [94, 313] on label at bounding box center [92, 309] width 10 height 14
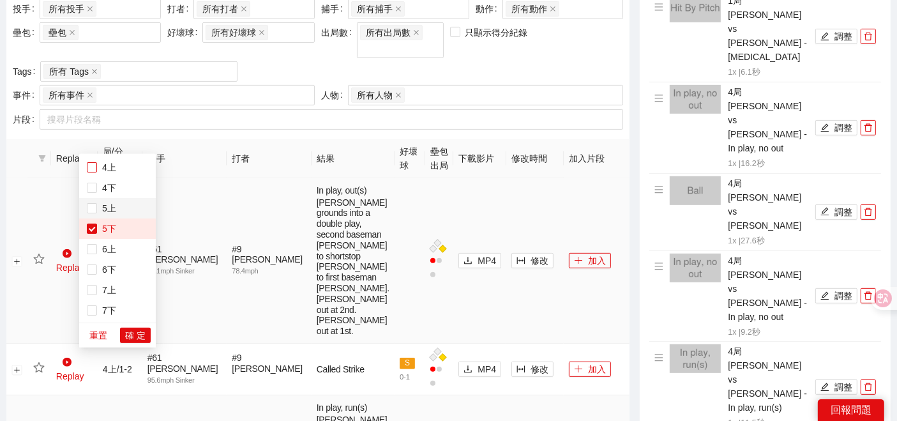
scroll to position [577, 0]
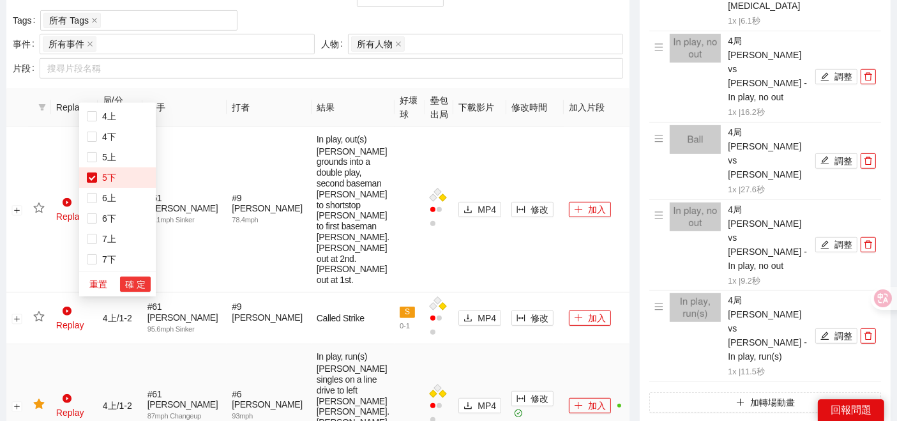
click at [139, 282] on span "確 定" at bounding box center [135, 284] width 20 height 14
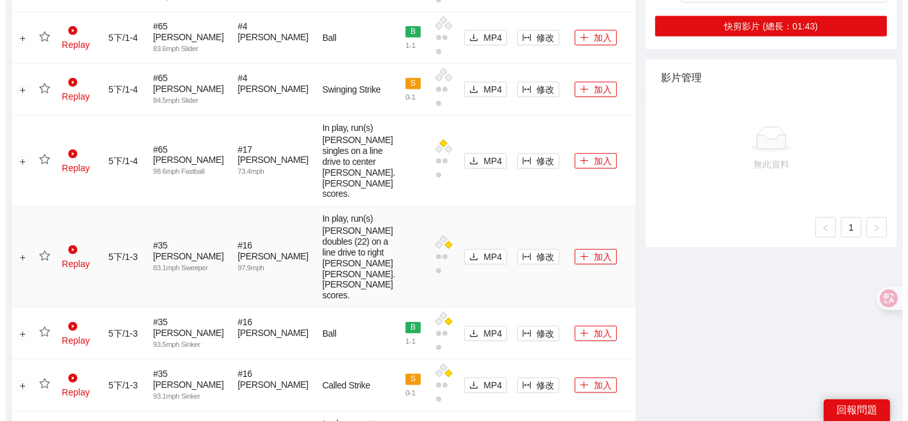
scroll to position [1498, 0]
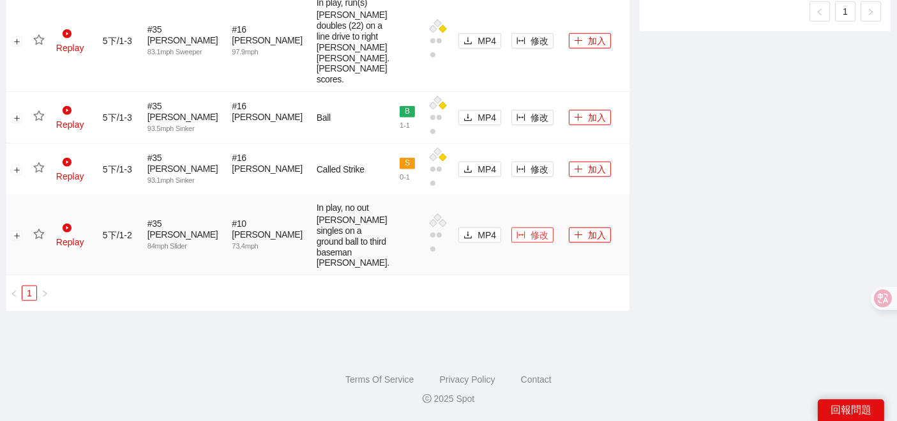
click at [516, 230] on icon "column-width" at bounding box center [520, 234] width 9 height 9
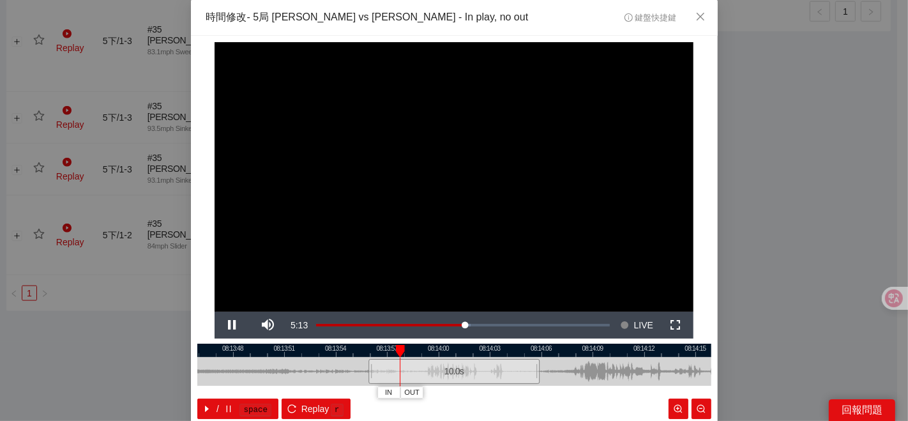
click at [483, 352] on div at bounding box center [454, 349] width 514 height 13
drag, startPoint x: 491, startPoint y: 394, endPoint x: 539, endPoint y: 378, distance: 51.1
click at [491, 394] on span "IN" at bounding box center [493, 392] width 7 height 11
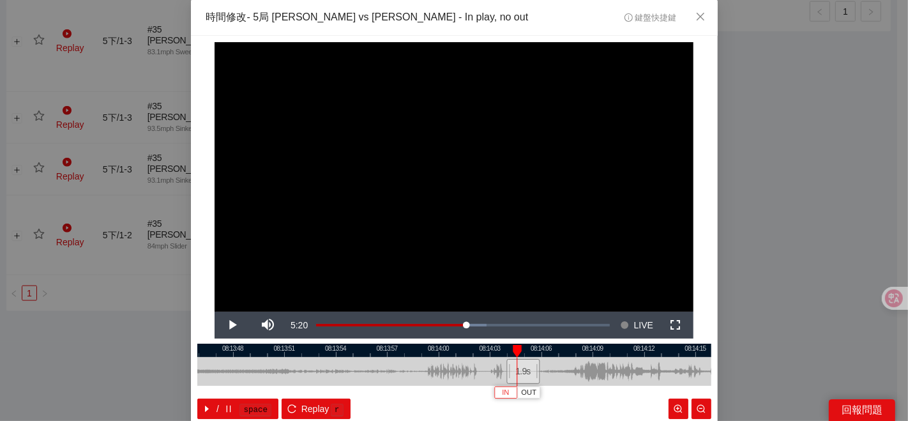
click at [502, 393] on span "IN" at bounding box center [505, 392] width 7 height 11
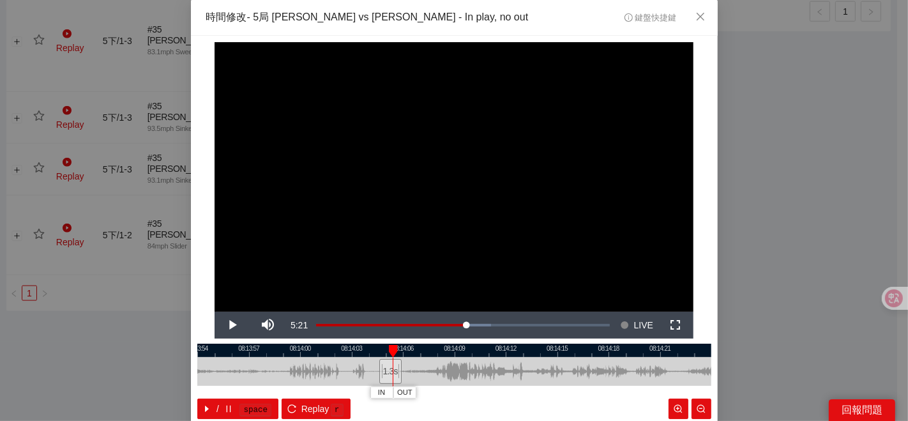
drag, startPoint x: 569, startPoint y: 368, endPoint x: 428, endPoint y: 384, distance: 142.0
click at [428, 384] on div at bounding box center [316, 371] width 514 height 29
click at [534, 393] on span "OUT" at bounding box center [535, 392] width 15 height 11
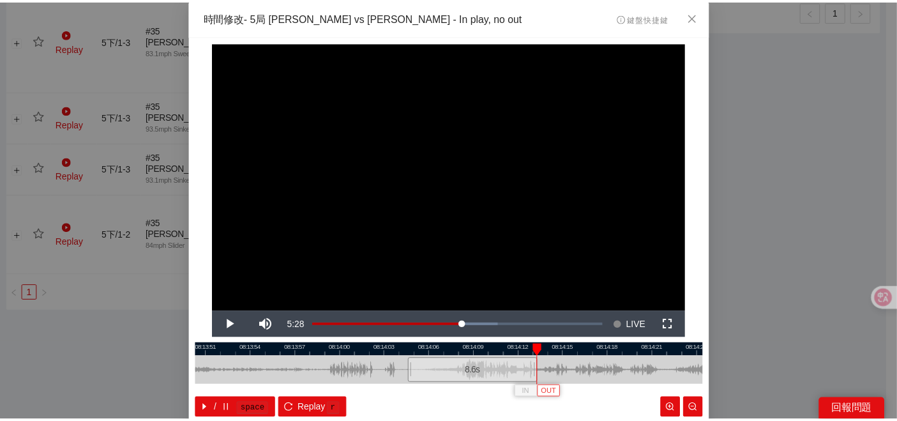
scroll to position [64, 0]
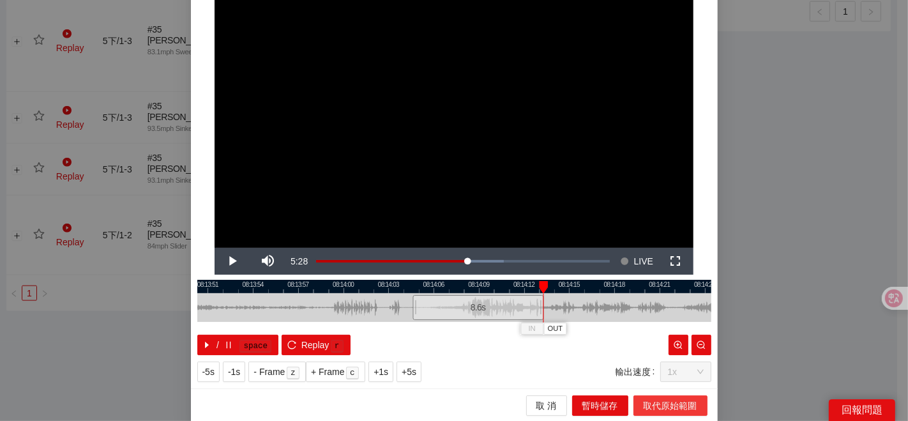
click at [643, 403] on span "取代原始範圍" at bounding box center [670, 405] width 54 height 14
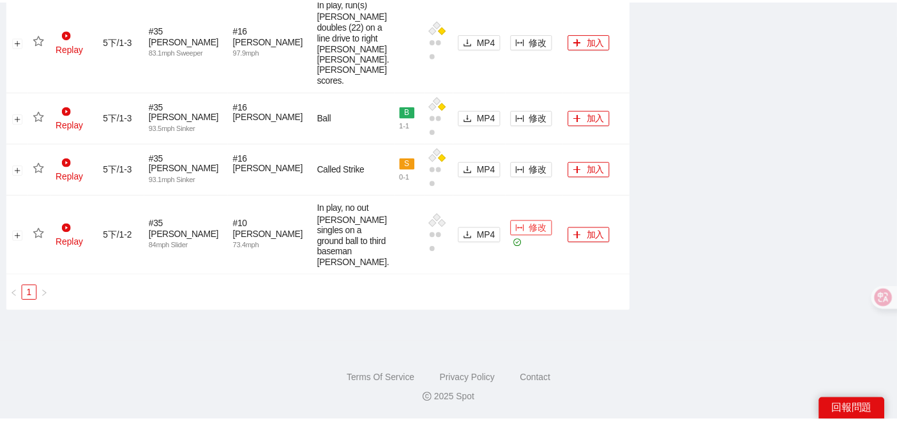
scroll to position [0, 0]
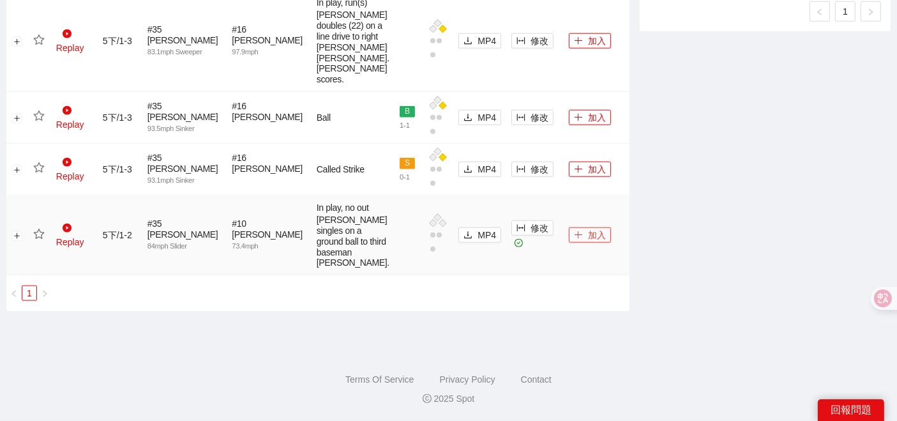
click at [571, 227] on button "加入" at bounding box center [590, 234] width 42 height 15
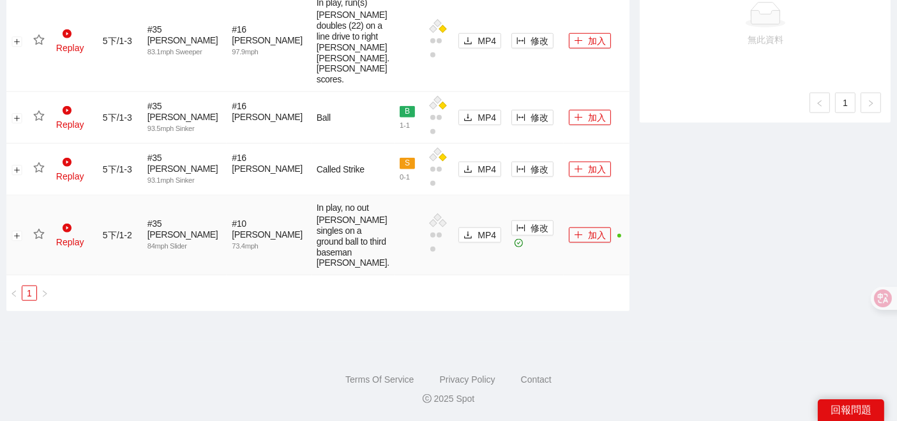
click at [38, 228] on icon "star" at bounding box center [38, 233] width 11 height 11
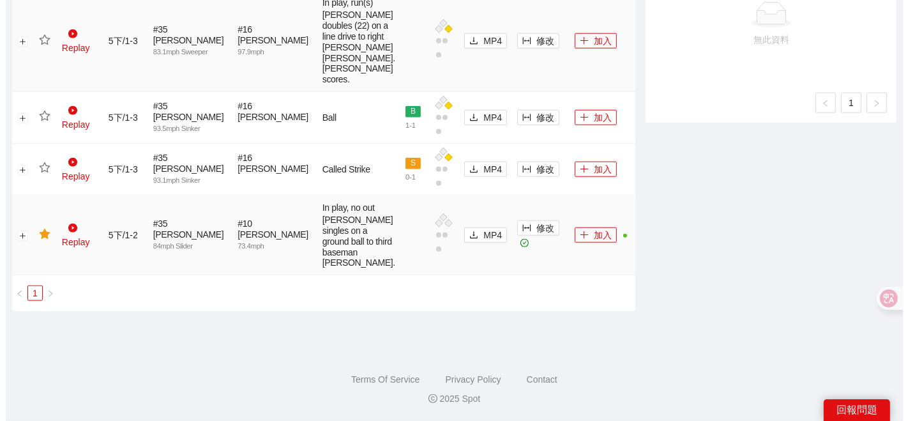
scroll to position [1214, 0]
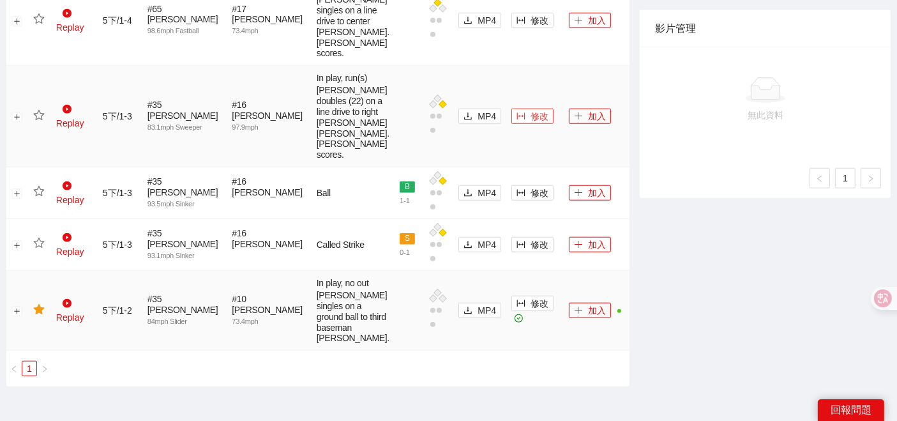
click at [511, 124] on button "修改" at bounding box center [532, 116] width 42 height 15
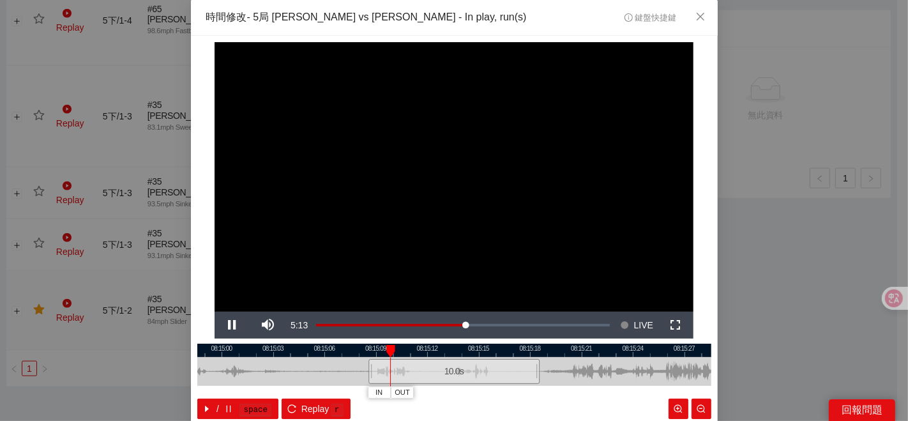
click at [498, 354] on div at bounding box center [454, 349] width 514 height 13
click at [525, 354] on div at bounding box center [454, 349] width 514 height 13
click at [509, 348] on div at bounding box center [454, 349] width 514 height 13
click at [505, 391] on span "IN" at bounding box center [508, 392] width 7 height 11
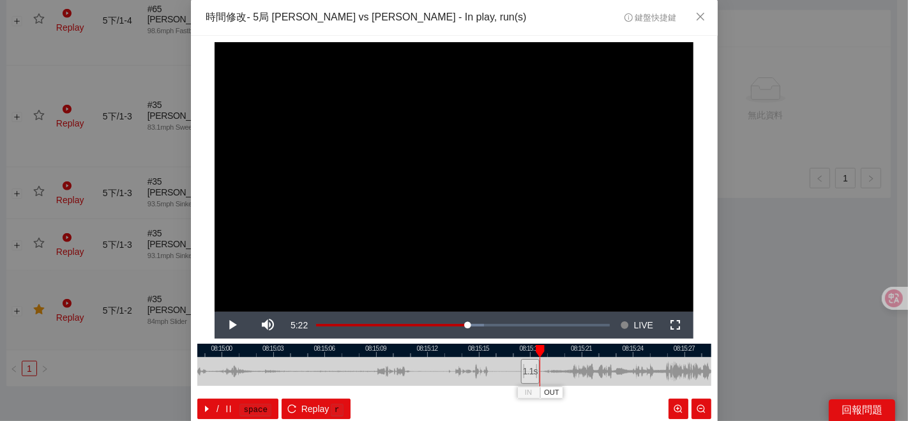
click at [553, 369] on div at bounding box center [454, 371] width 514 height 29
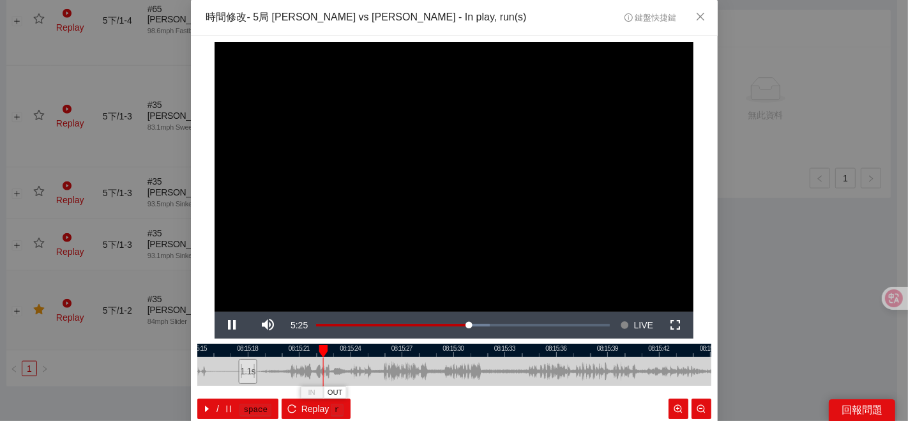
drag, startPoint x: 639, startPoint y: 366, endPoint x: 357, endPoint y: 400, distance: 284.2
click at [357, 400] on div "08:15:15 08:15:18 08:15:21 08:15:24 08:15:27 08:15:30 08:15:33 08:15:36 08:15:3…" at bounding box center [454, 380] width 514 height 75
click at [491, 392] on span "OUT" at bounding box center [494, 392] width 15 height 11
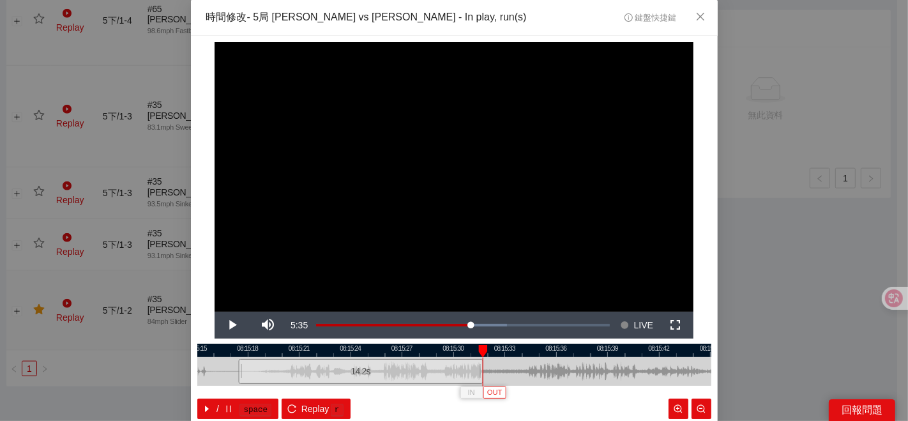
scroll to position [64, 0]
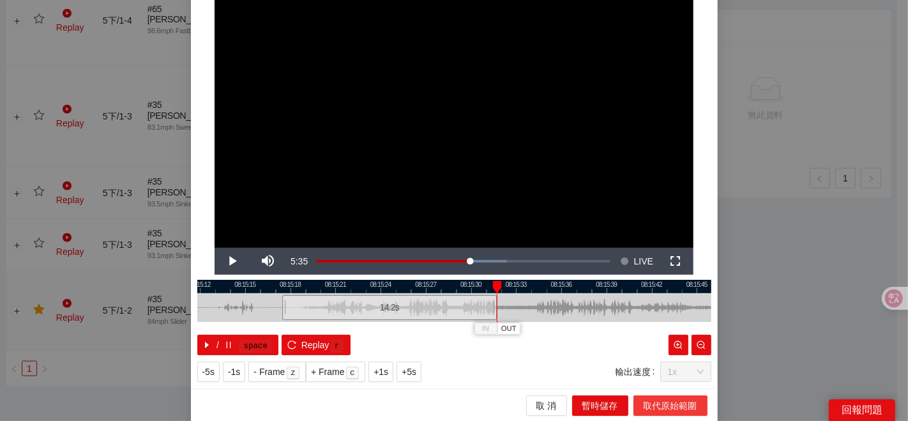
click at [647, 402] on span "取代原始範圍" at bounding box center [670, 405] width 54 height 14
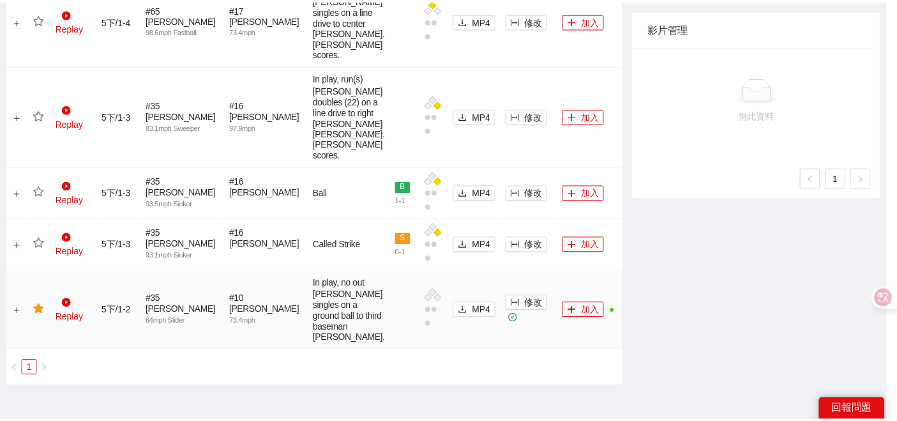
scroll to position [0, 0]
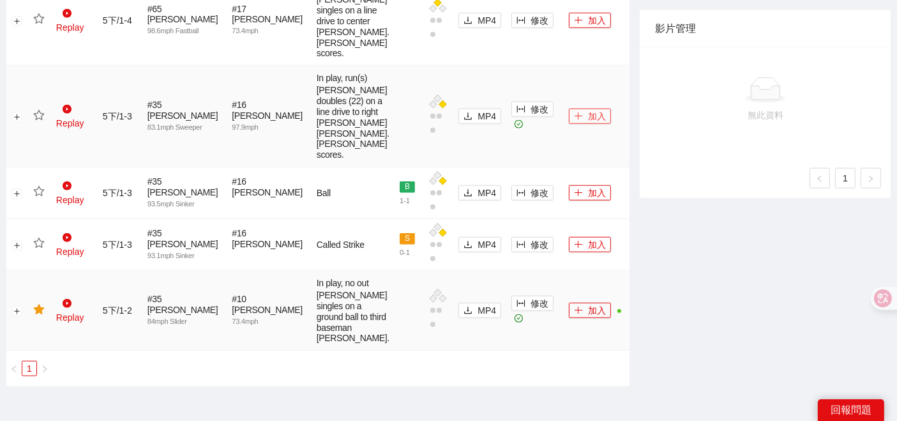
click at [574, 124] on button "加入" at bounding box center [590, 116] width 42 height 15
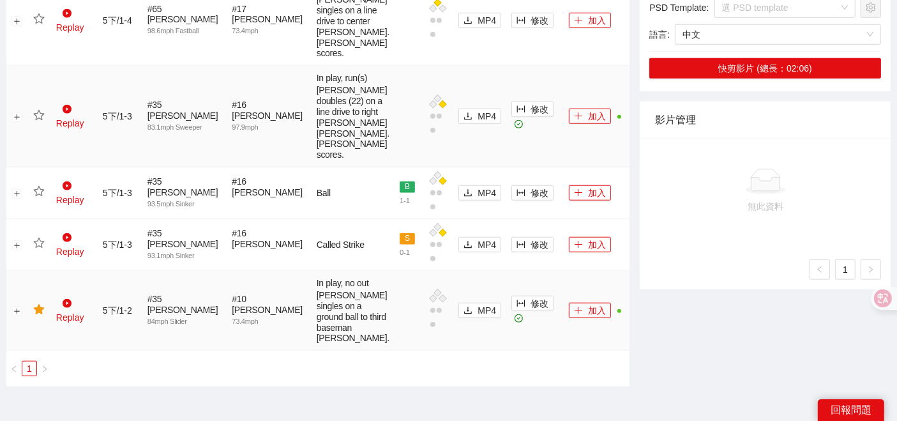
click at [40, 121] on icon "star" at bounding box center [38, 115] width 11 height 11
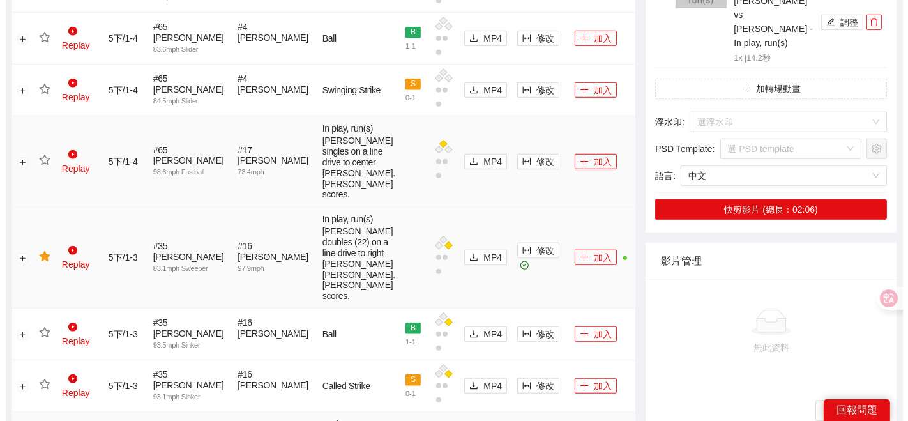
scroll to position [1072, 0]
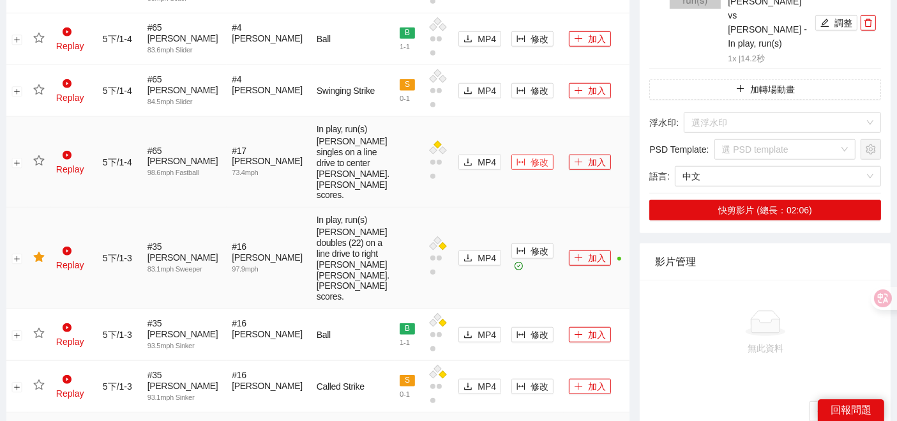
click at [530, 169] on span "修改" at bounding box center [539, 162] width 18 height 14
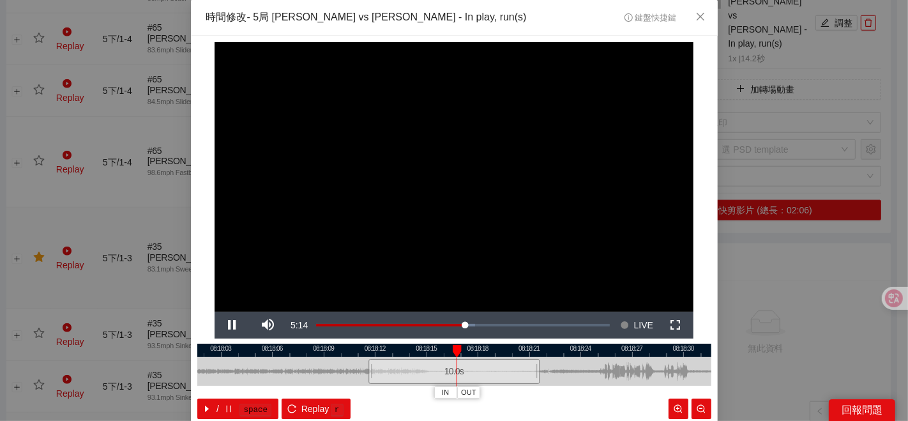
click at [503, 349] on div at bounding box center [454, 349] width 514 height 13
click at [494, 391] on button "IN" at bounding box center [504, 392] width 23 height 12
click at [216, 325] on span "Video Player" at bounding box center [232, 325] width 36 height 0
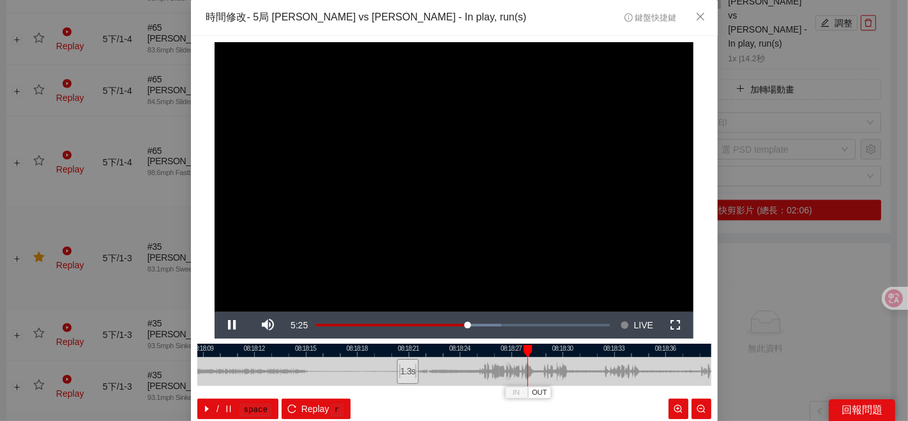
drag, startPoint x: 434, startPoint y: 373, endPoint x: 346, endPoint y: 371, distance: 88.1
click at [343, 377] on div at bounding box center [334, 371] width 514 height 29
click at [573, 391] on span "OUT" at bounding box center [579, 392] width 15 height 11
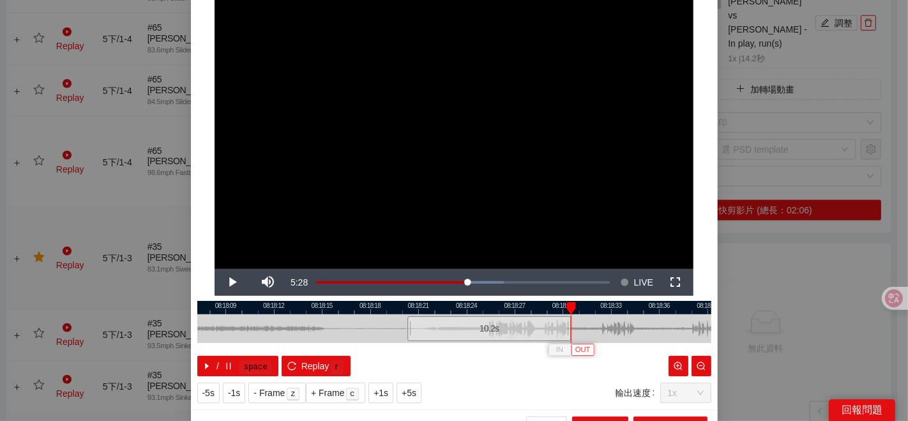
scroll to position [64, 0]
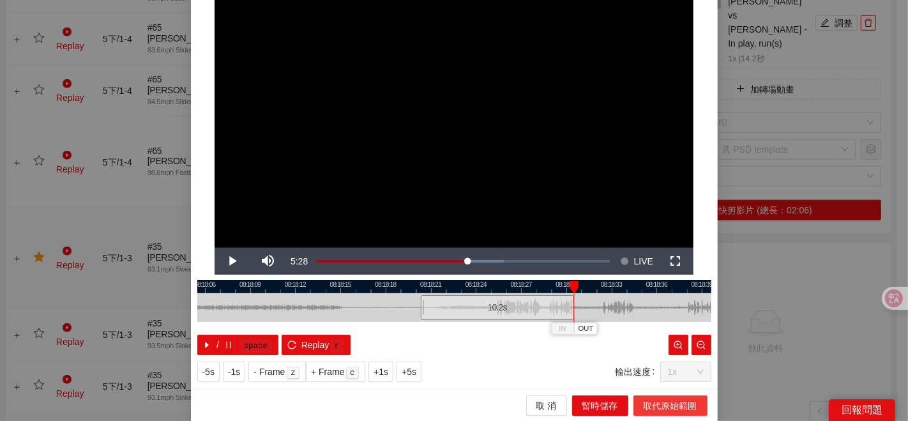
click at [643, 398] on span "取代原始範圍" at bounding box center [670, 405] width 54 height 14
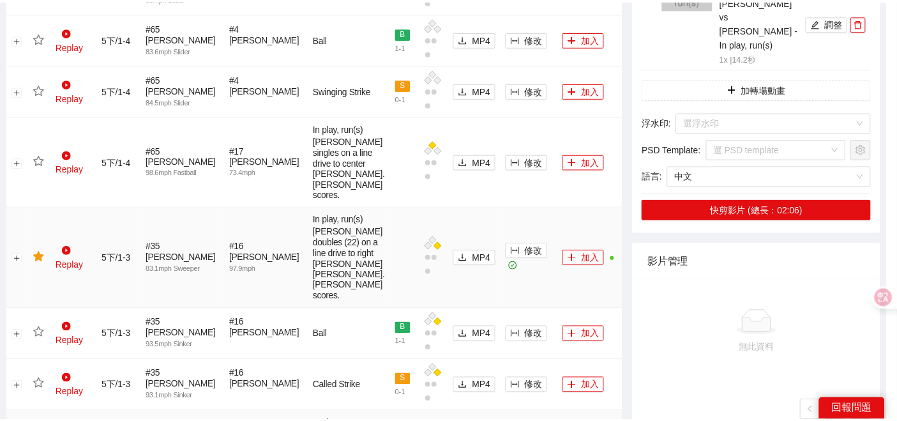
scroll to position [0, 0]
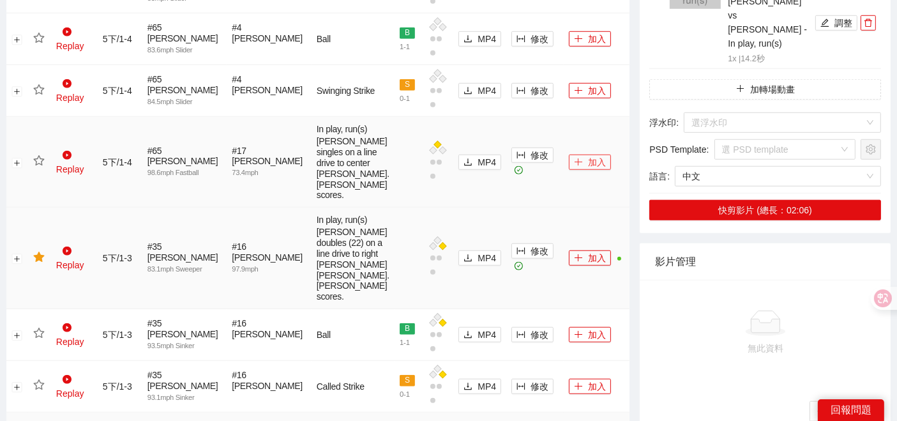
click at [574, 170] on button "加入" at bounding box center [590, 161] width 42 height 15
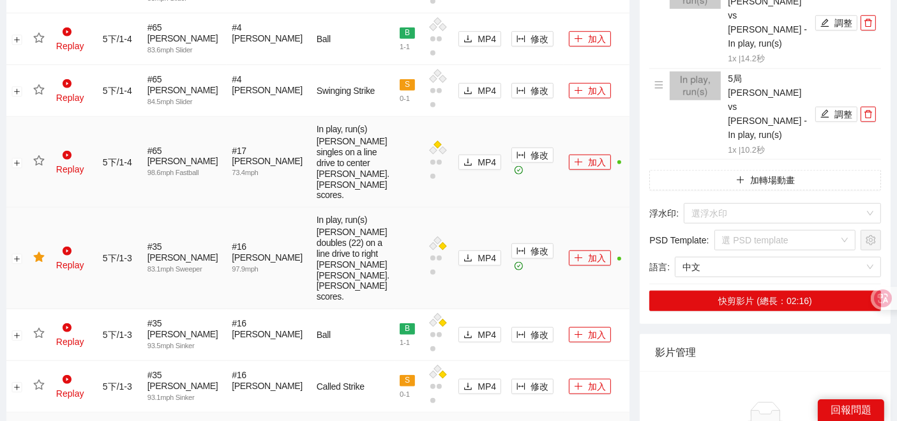
click at [33, 207] on td at bounding box center [39, 162] width 23 height 91
click at [39, 167] on icon "star" at bounding box center [38, 160] width 11 height 11
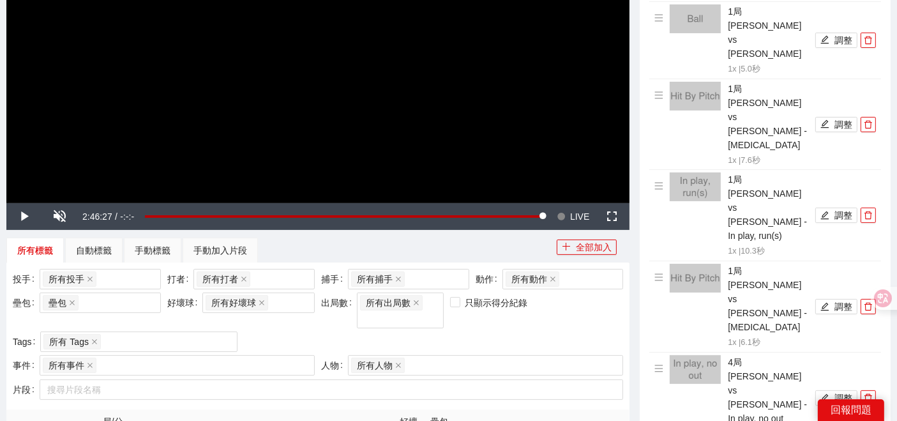
scroll to position [151, 0]
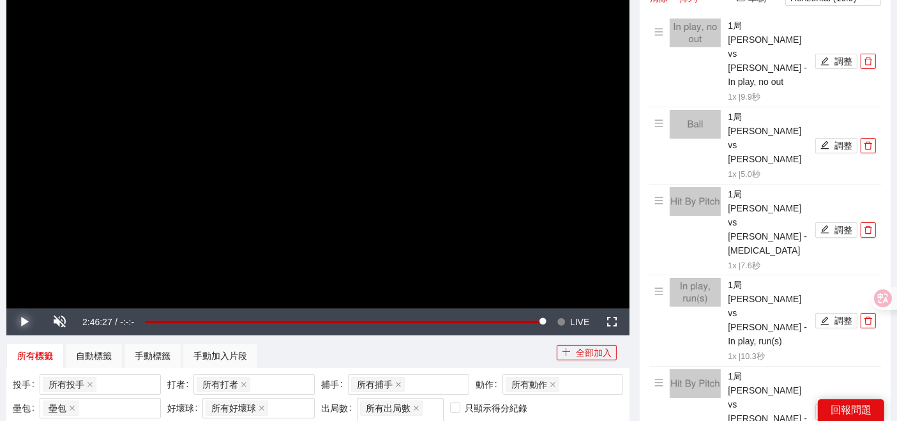
click at [21, 322] on span "Video Player" at bounding box center [24, 322] width 36 height 0
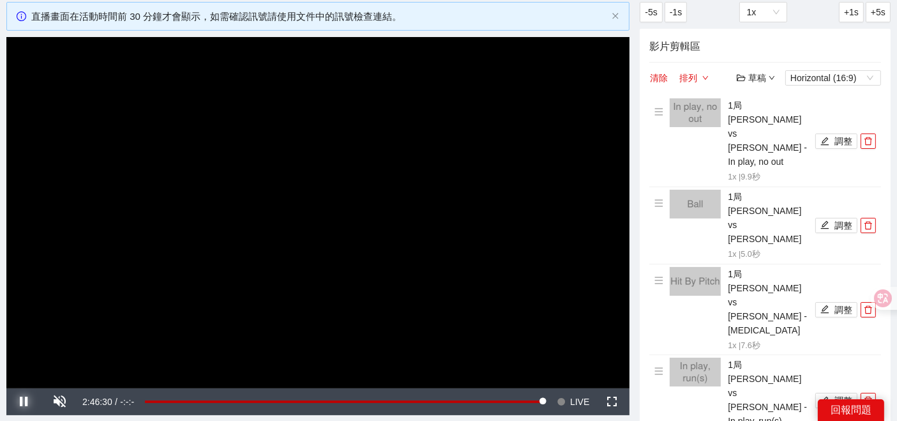
scroll to position [142, 0]
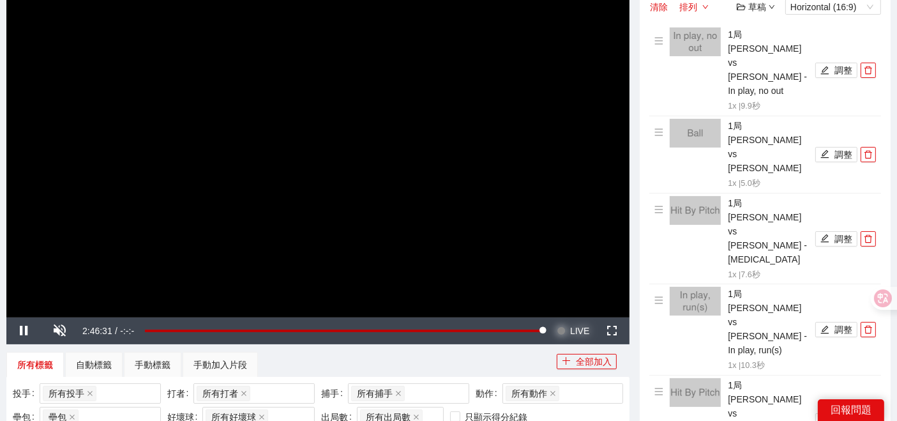
click at [564, 331] on span "Video Player" at bounding box center [561, 330] width 9 height 27
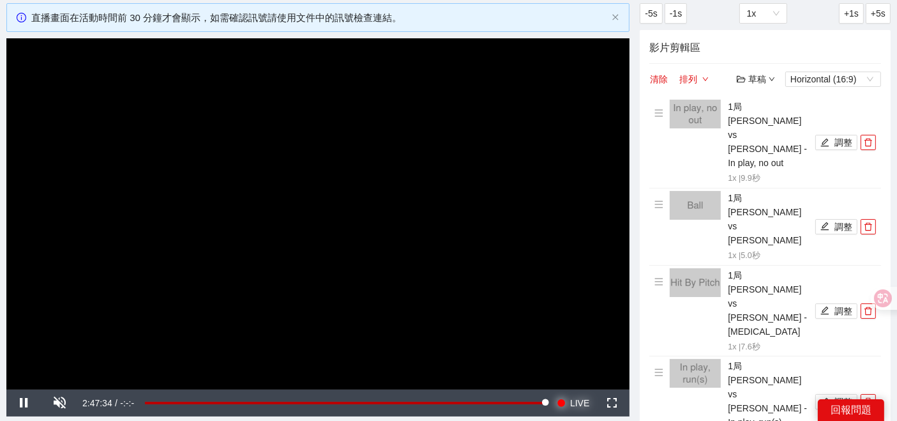
scroll to position [71, 0]
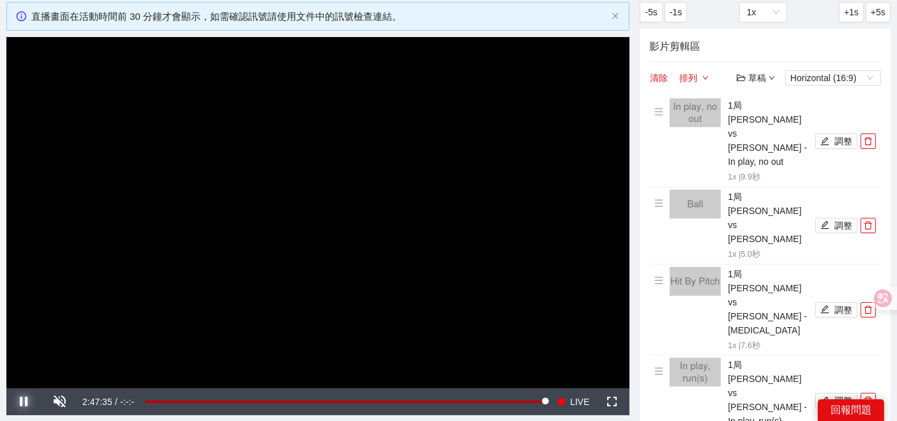
click at [18, 401] on span "Video Player" at bounding box center [24, 401] width 36 height 0
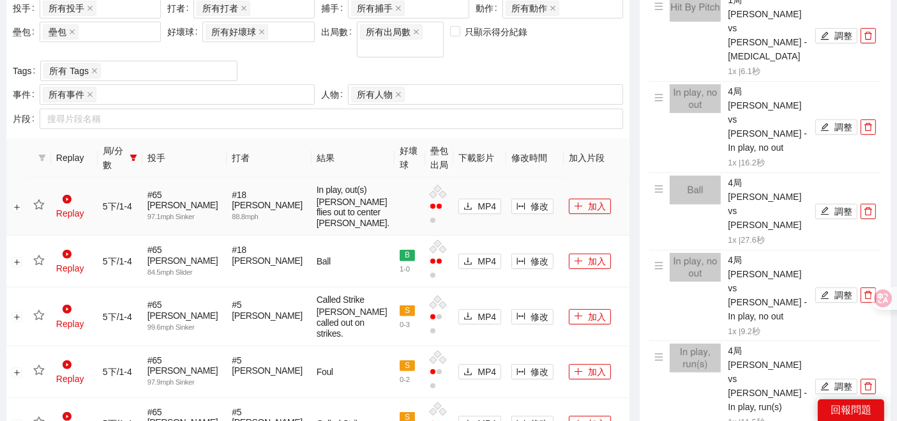
scroll to position [425, 0]
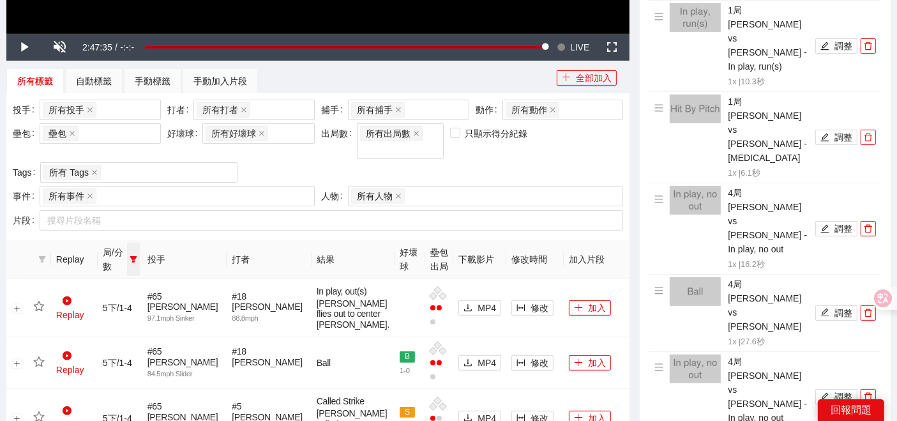
click at [137, 255] on icon "filter" at bounding box center [134, 259] width 8 height 8
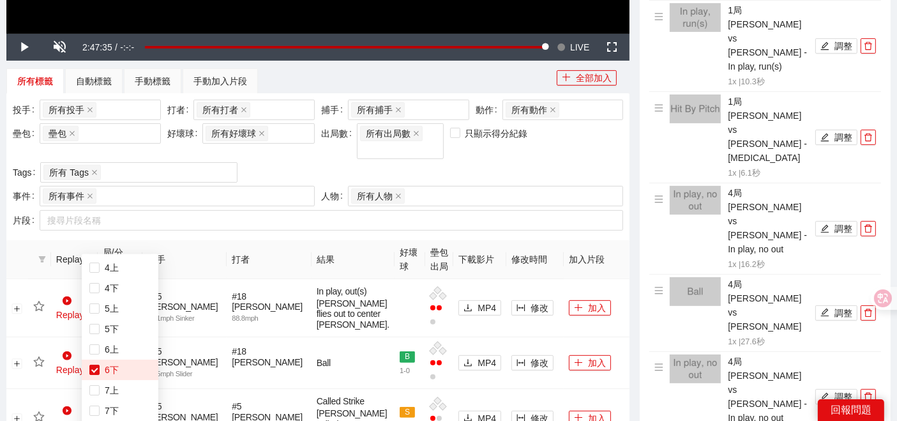
click at [135, 254] on div "1上 1下 2上 2下 3上 3下 4上 4下 5上 5下 6上 6下 7上 7下 8上 8下 重置 確 定" at bounding box center [120, 350] width 77 height 193
click at [124, 245] on span "局/分數" at bounding box center [114, 259] width 22 height 28
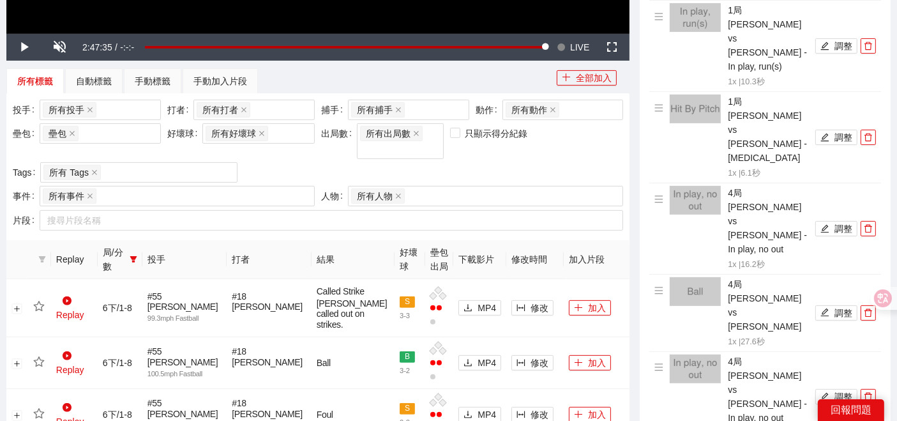
click at [142, 240] on th "局/分數" at bounding box center [120, 259] width 45 height 39
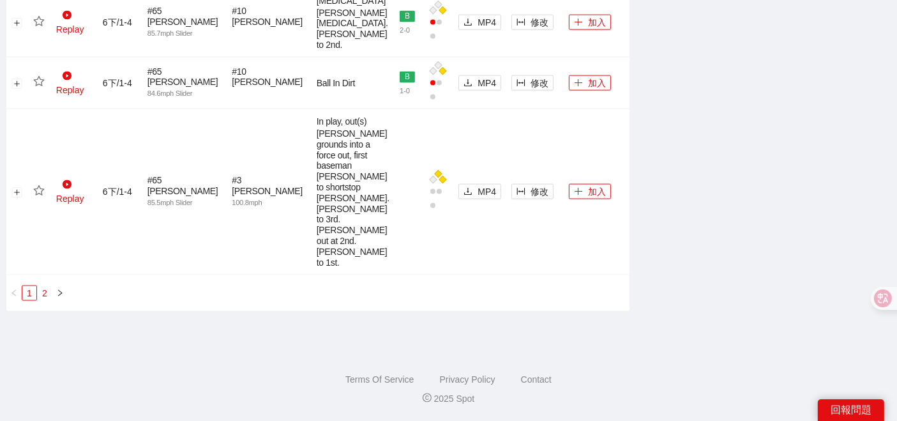
click at [47, 300] on link "2" at bounding box center [45, 293] width 14 height 14
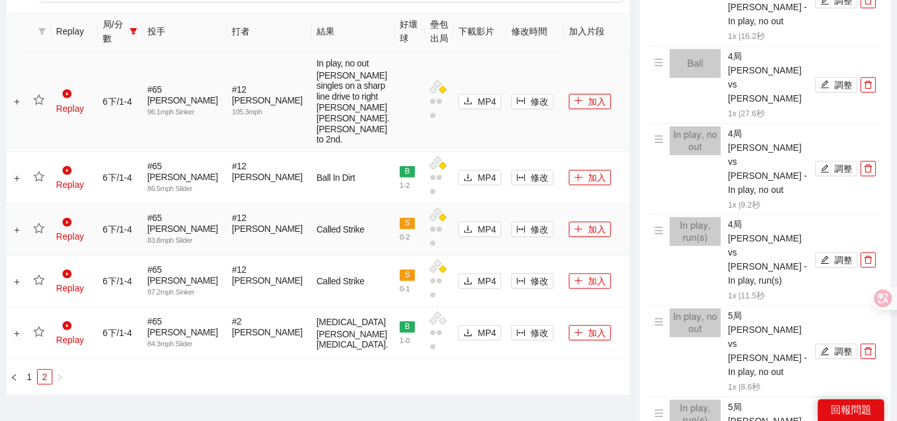
scroll to position [724, 0]
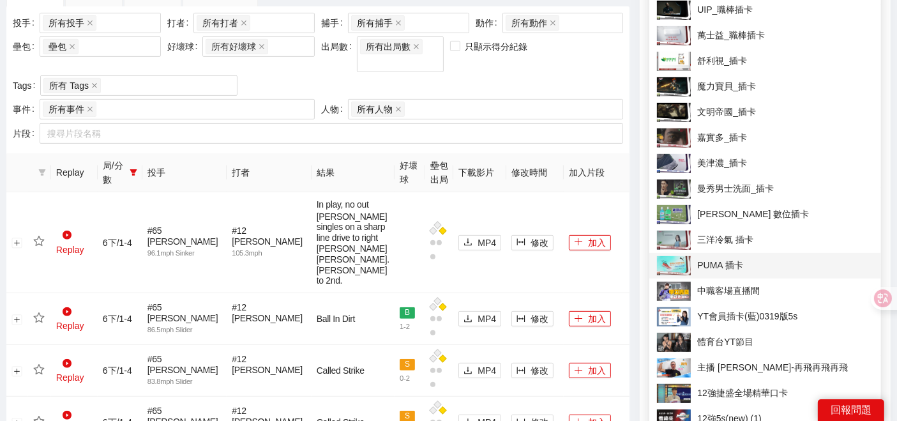
scroll to position [795, 0]
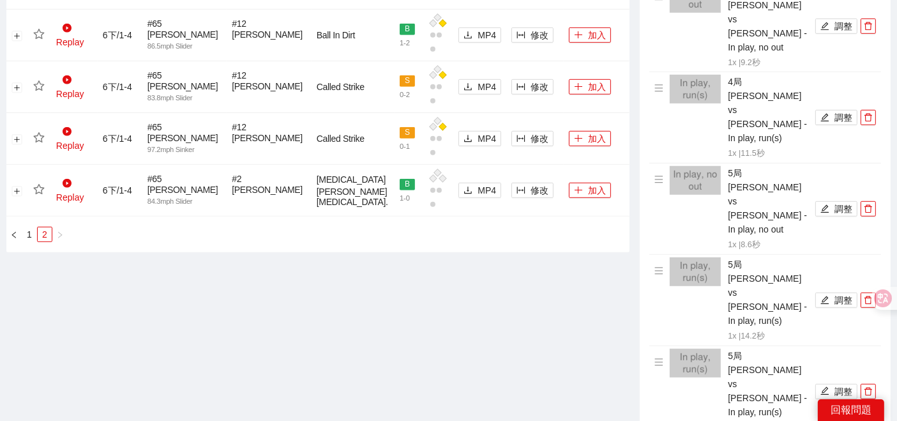
click at [532, 308] on div "**********" at bounding box center [317, 44] width 633 height 1532
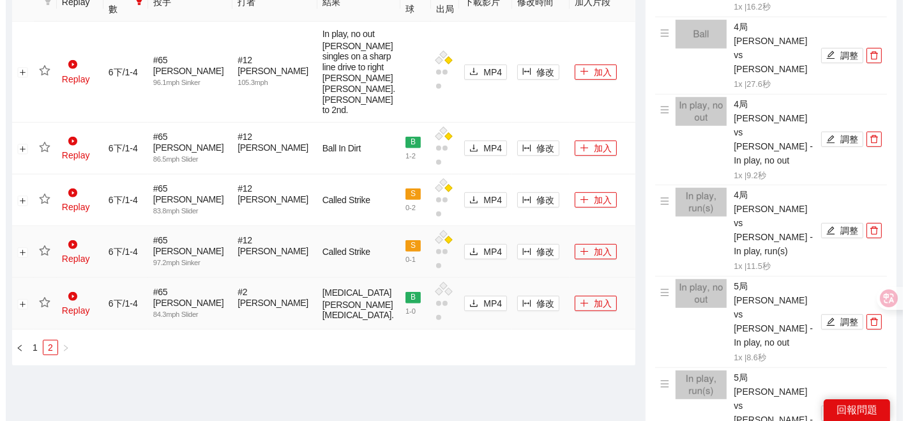
scroll to position [654, 0]
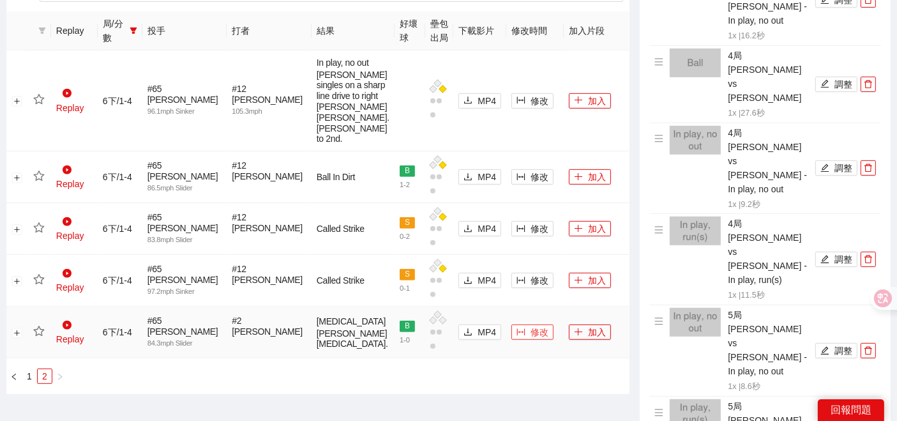
click at [511, 340] on button "修改" at bounding box center [532, 331] width 42 height 15
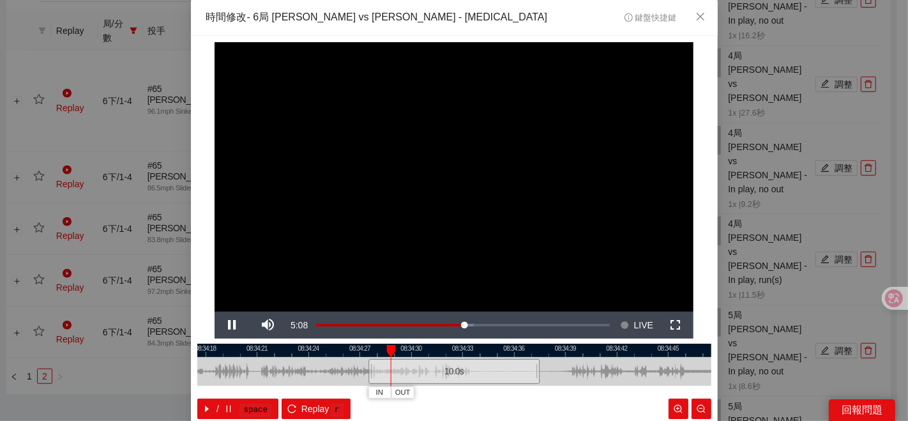
click at [479, 348] on div at bounding box center [454, 349] width 514 height 13
click at [517, 349] on div at bounding box center [454, 349] width 514 height 13
click at [521, 350] on div at bounding box center [454, 349] width 514 height 13
click at [498, 388] on span "IN" at bounding box center [501, 392] width 7 height 11
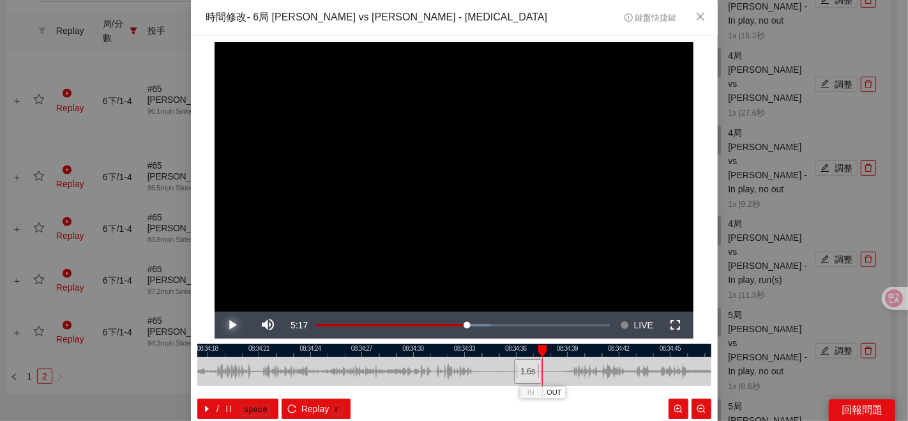
click at [232, 325] on span "Video Player" at bounding box center [232, 325] width 36 height 0
click at [214, 311] on button "Pause" at bounding box center [232, 324] width 36 height 27
click at [636, 392] on span "OUT" at bounding box center [642, 392] width 15 height 11
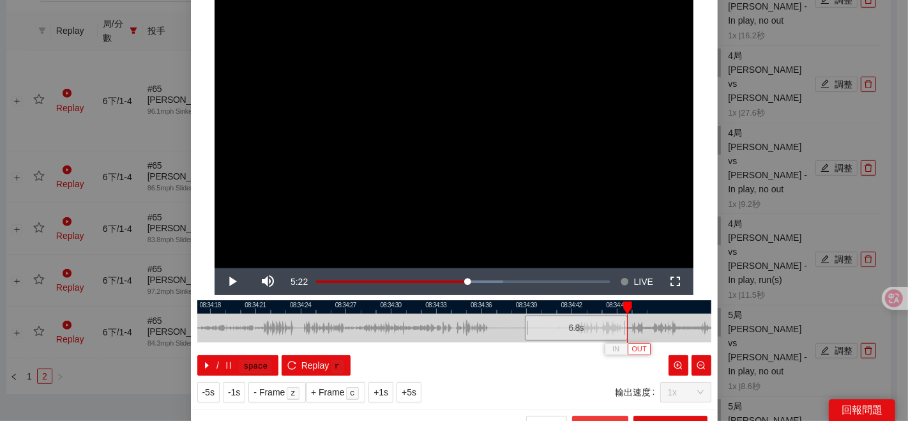
scroll to position [64, 0]
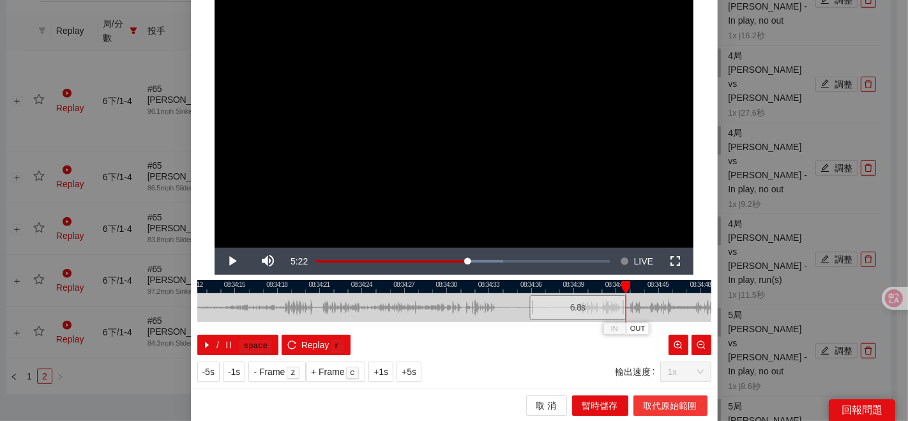
click at [643, 403] on span "取代原始範圍" at bounding box center [670, 405] width 54 height 14
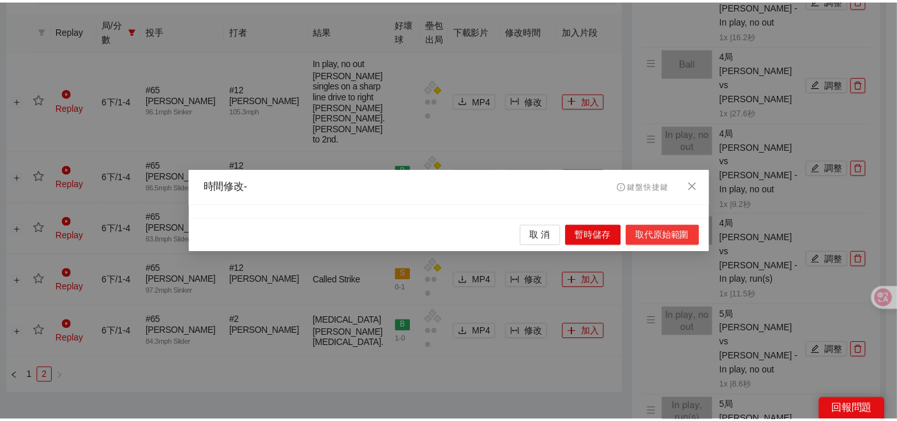
scroll to position [0, 0]
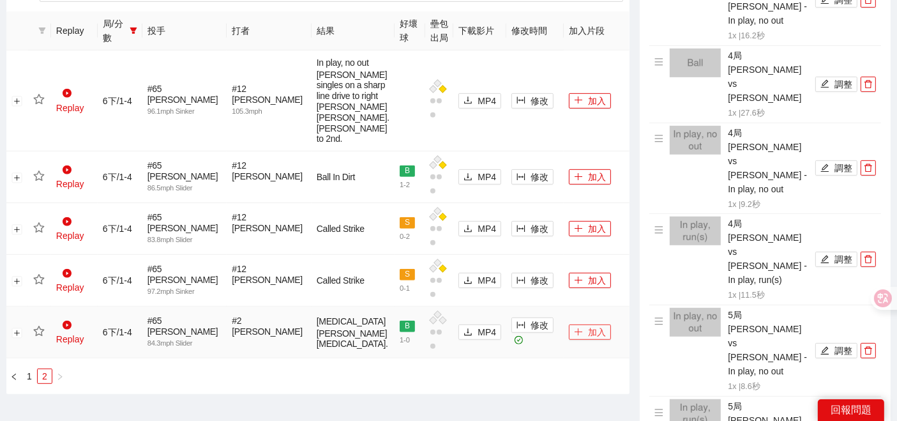
click at [579, 340] on button "加入" at bounding box center [590, 331] width 42 height 15
click at [41, 336] on icon "star" at bounding box center [38, 331] width 11 height 10
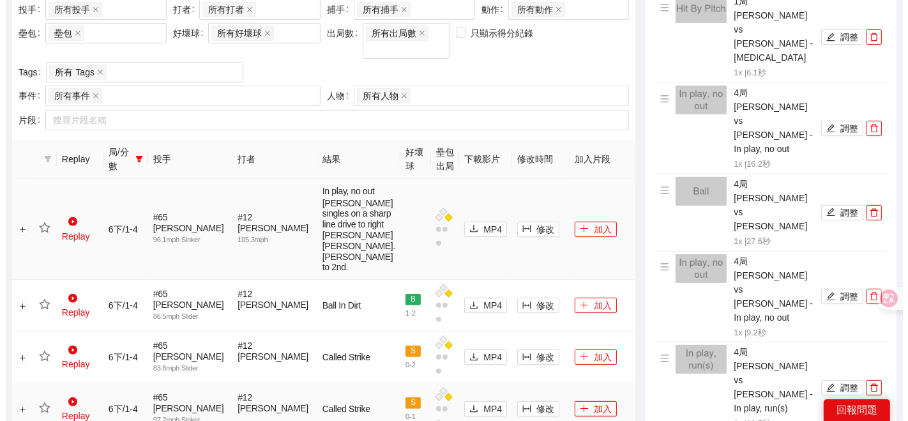
scroll to position [512, 0]
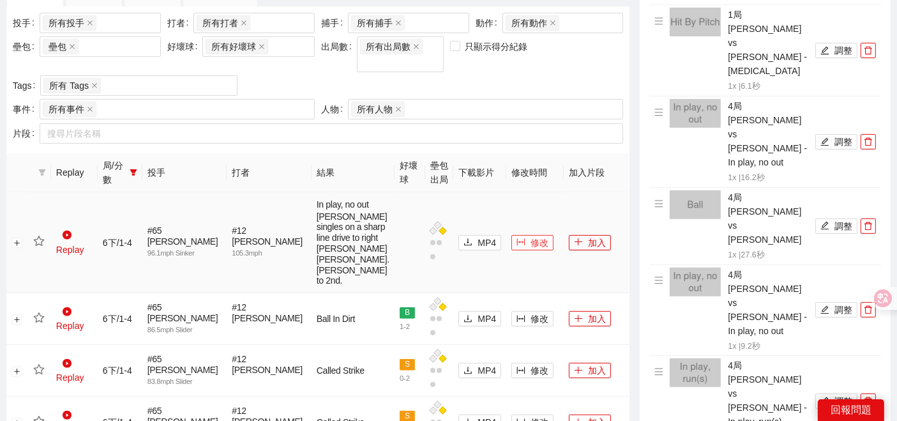
click at [530, 250] on span "修改" at bounding box center [539, 243] width 18 height 14
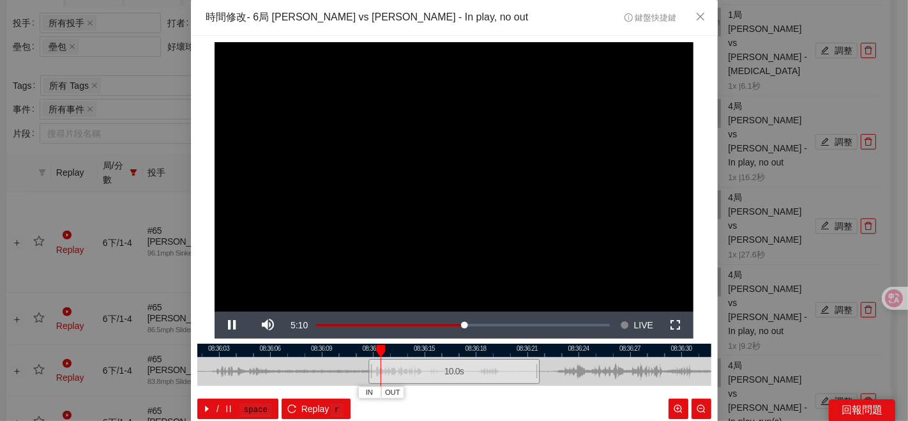
click at [512, 350] on div at bounding box center [454, 349] width 514 height 13
click at [511, 387] on span "IN" at bounding box center [514, 392] width 7 height 11
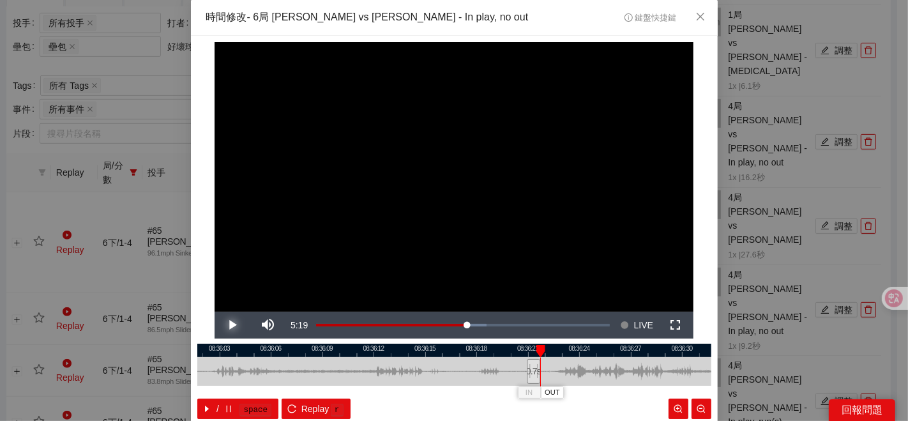
click at [231, 325] on span "Video Player" at bounding box center [232, 325] width 36 height 0
click at [214, 311] on button "Pause" at bounding box center [232, 324] width 36 height 27
click at [670, 393] on span "OUT" at bounding box center [677, 392] width 15 height 11
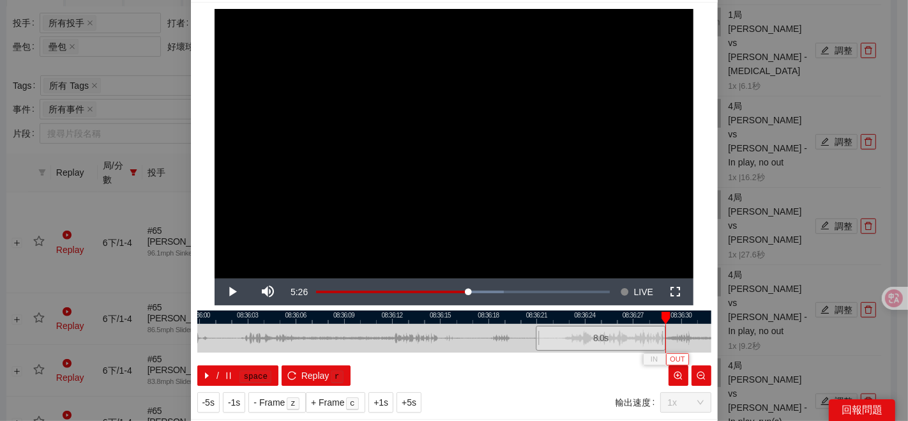
scroll to position [64, 0]
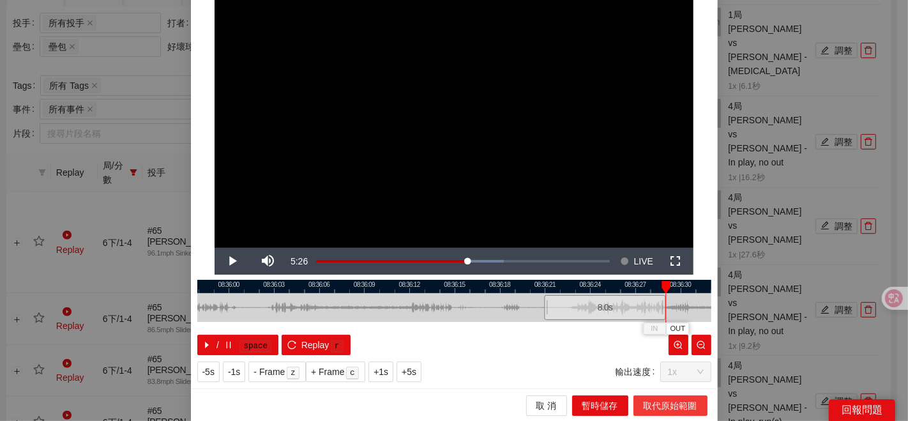
click at [661, 403] on span "取代原始範圍" at bounding box center [670, 405] width 54 height 14
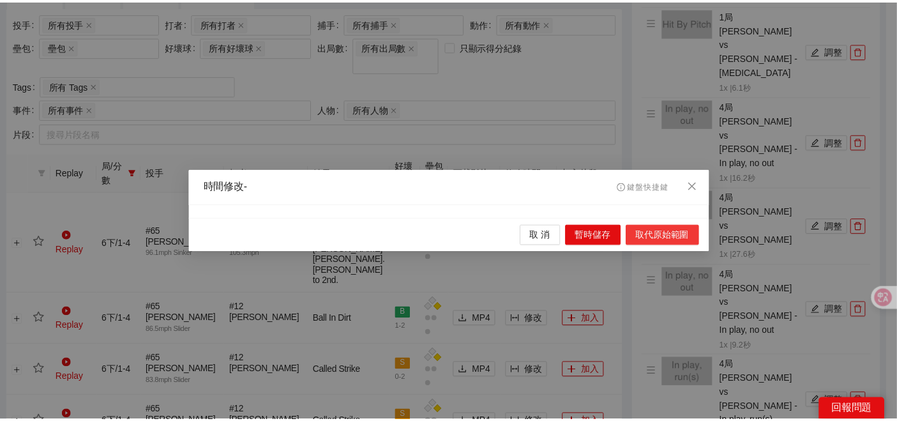
scroll to position [0, 0]
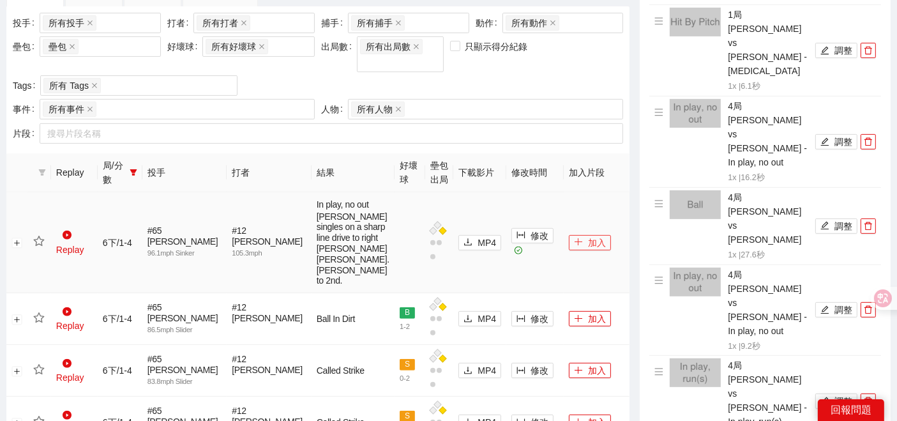
click at [576, 250] on button "加入" at bounding box center [590, 242] width 42 height 15
click at [42, 247] on icon "star" at bounding box center [38, 241] width 11 height 11
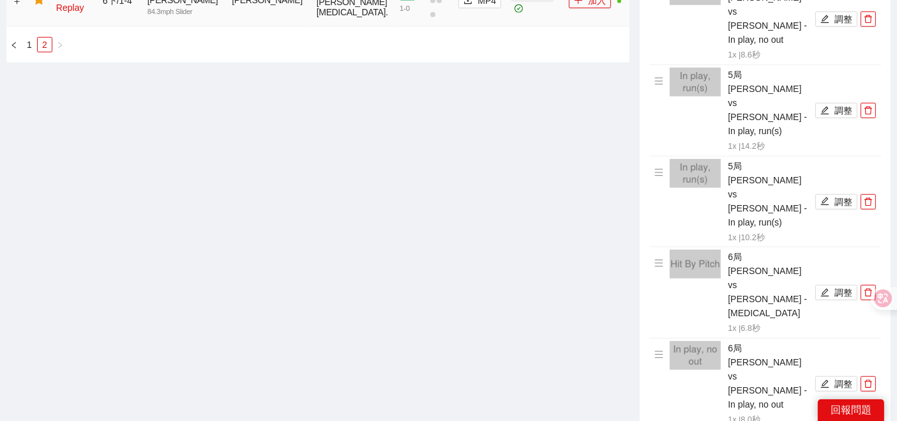
scroll to position [921, 0]
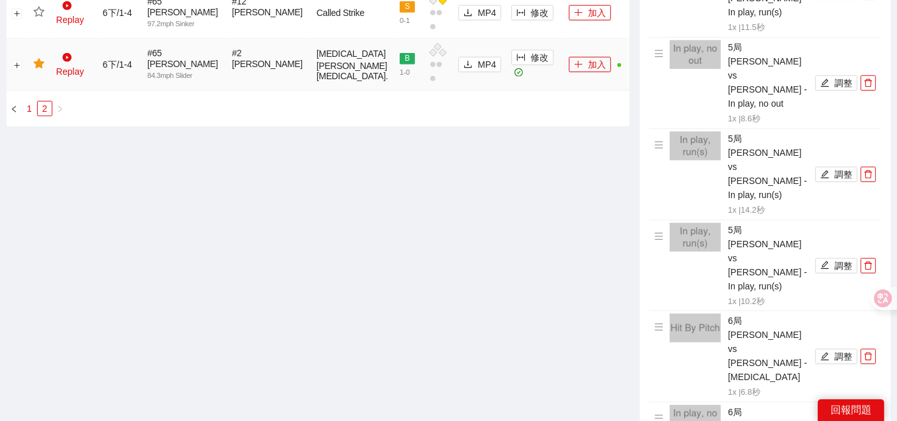
click at [29, 116] on link "1" at bounding box center [29, 108] width 14 height 14
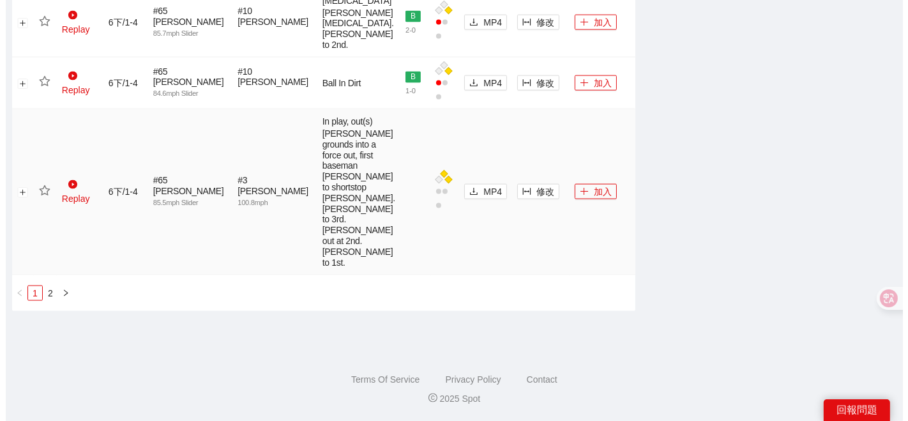
scroll to position [2069, 0]
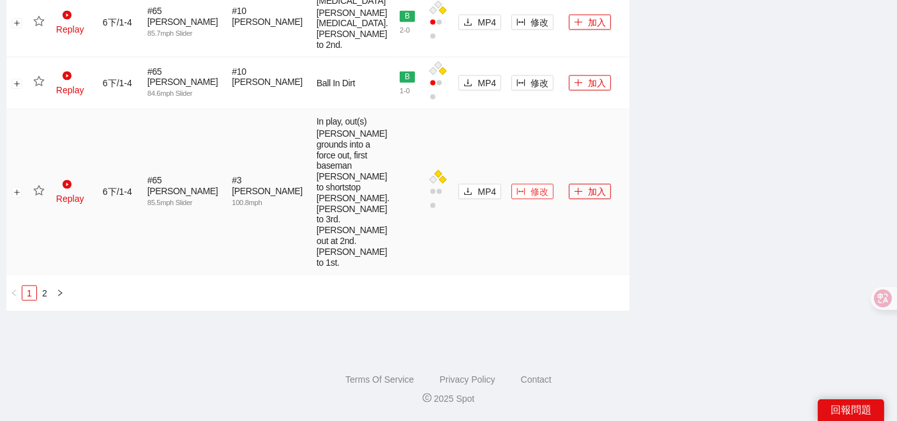
click at [516, 187] on icon "column-width" at bounding box center [520, 191] width 9 height 9
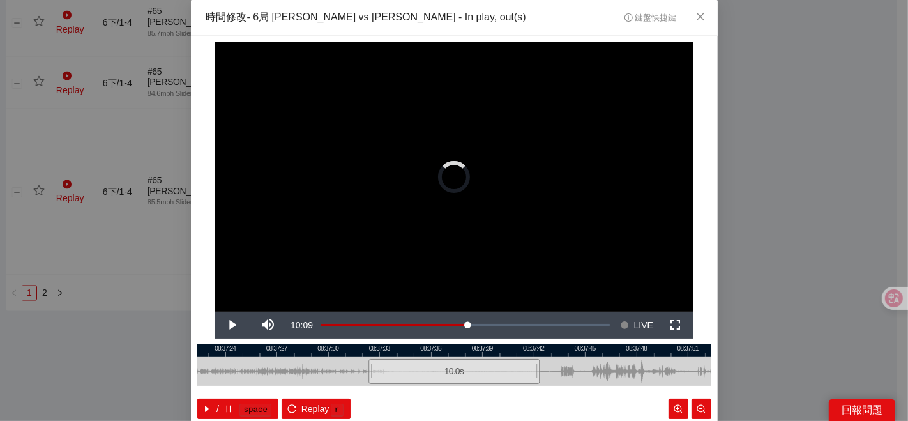
click at [505, 352] on div at bounding box center [454, 349] width 514 height 13
click at [498, 387] on span "IN" at bounding box center [501, 392] width 7 height 11
click at [228, 325] on span "Video Player" at bounding box center [232, 325] width 36 height 0
click at [214, 311] on button "Pause" at bounding box center [232, 324] width 36 height 27
click at [670, 391] on span "OUT" at bounding box center [670, 392] width 15 height 11
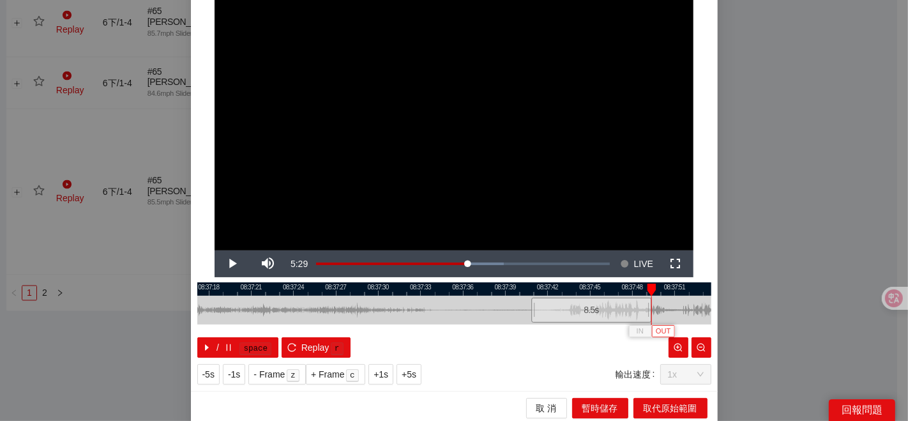
scroll to position [64, 0]
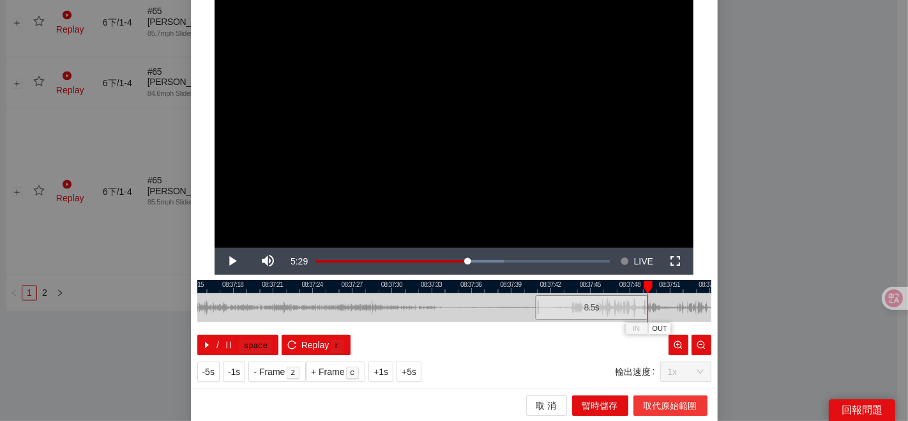
click at [643, 399] on span "取代原始範圍" at bounding box center [670, 405] width 54 height 14
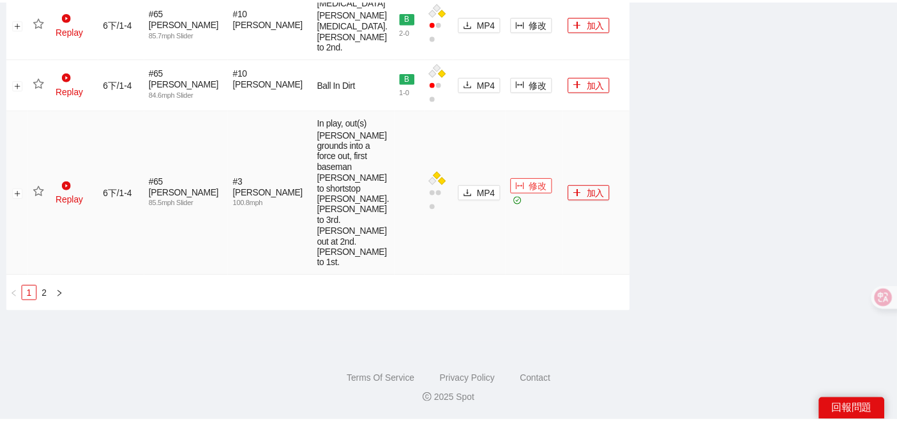
scroll to position [2062, 0]
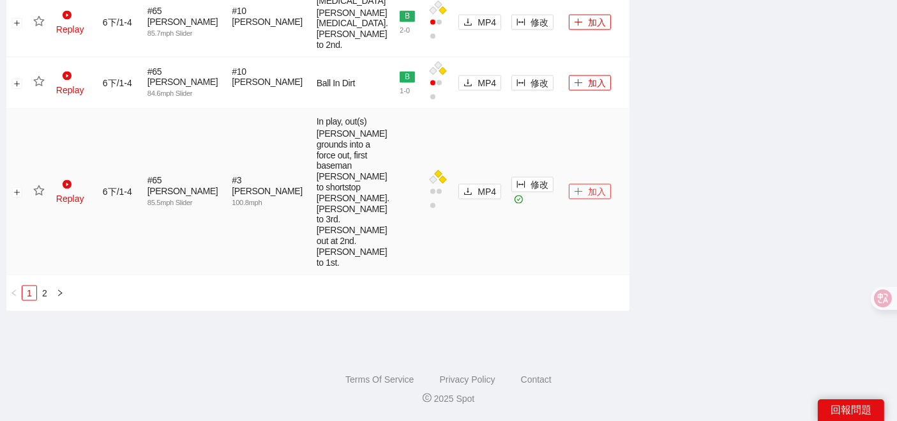
click at [569, 184] on button "加入" at bounding box center [590, 191] width 42 height 15
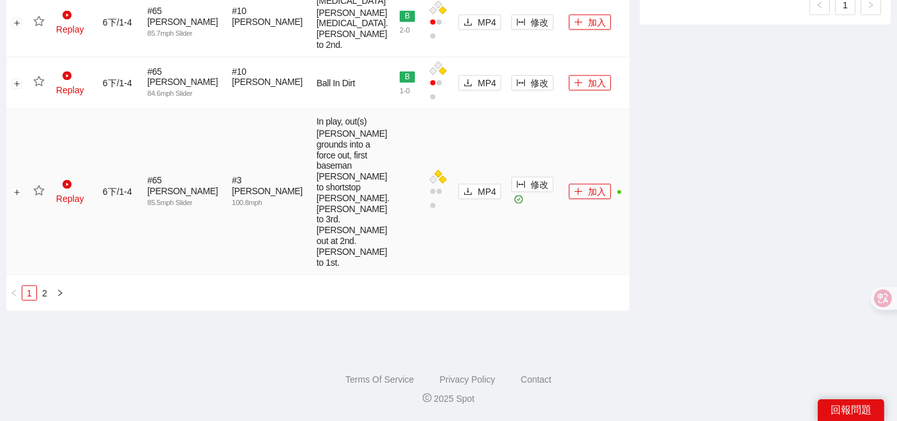
click at [42, 185] on icon "star" at bounding box center [38, 190] width 11 height 10
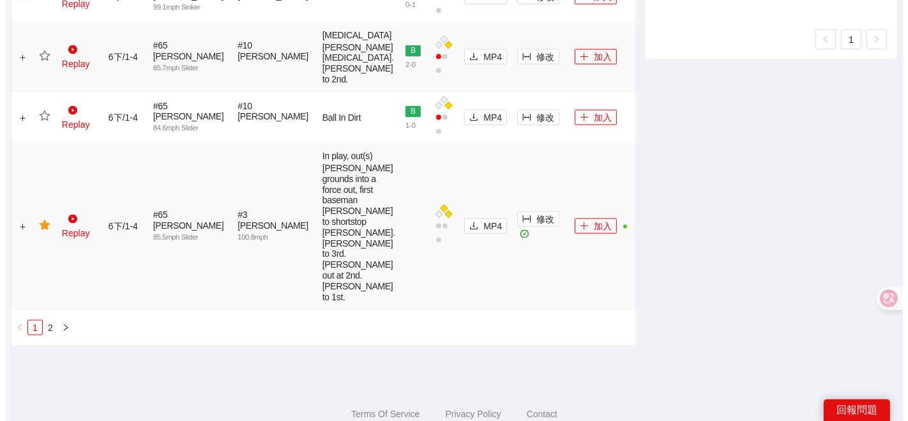
scroll to position [1779, 0]
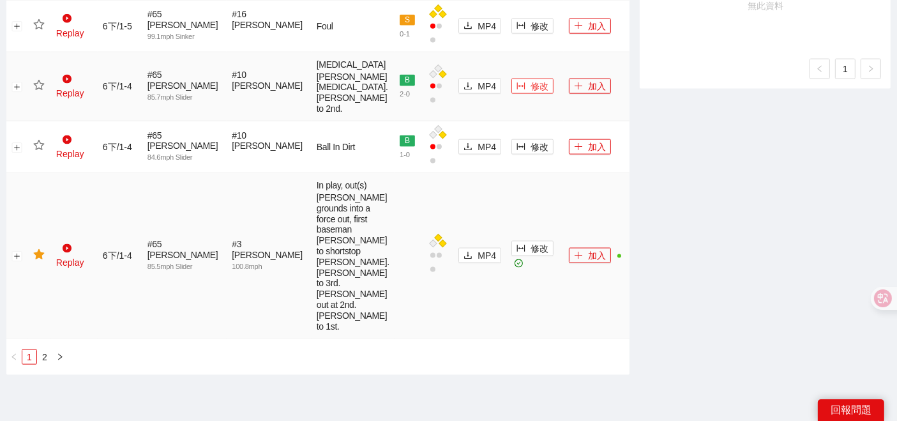
click at [530, 93] on span "修改" at bounding box center [539, 86] width 18 height 14
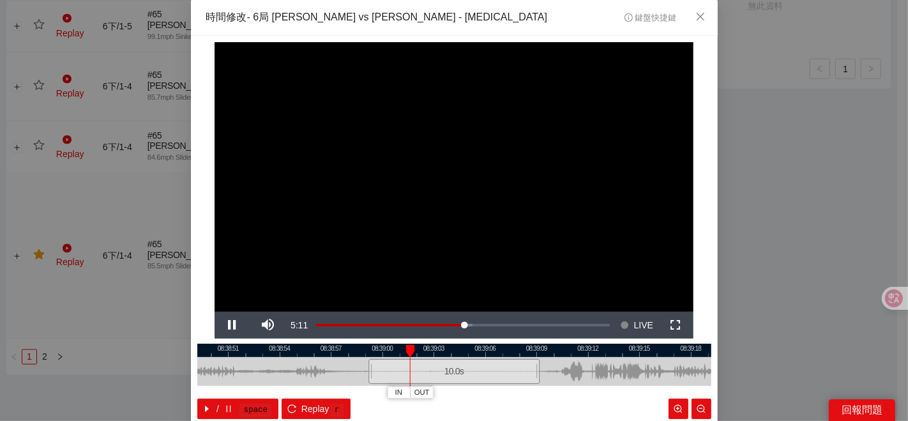
click at [503, 352] on div at bounding box center [454, 349] width 514 height 13
click at [506, 396] on button "IN" at bounding box center [500, 392] width 23 height 12
click at [230, 325] on span "Video Player" at bounding box center [232, 325] width 36 height 0
click at [214, 311] on button "Pause" at bounding box center [232, 324] width 36 height 27
click at [214, 311] on button "Play" at bounding box center [232, 324] width 36 height 27
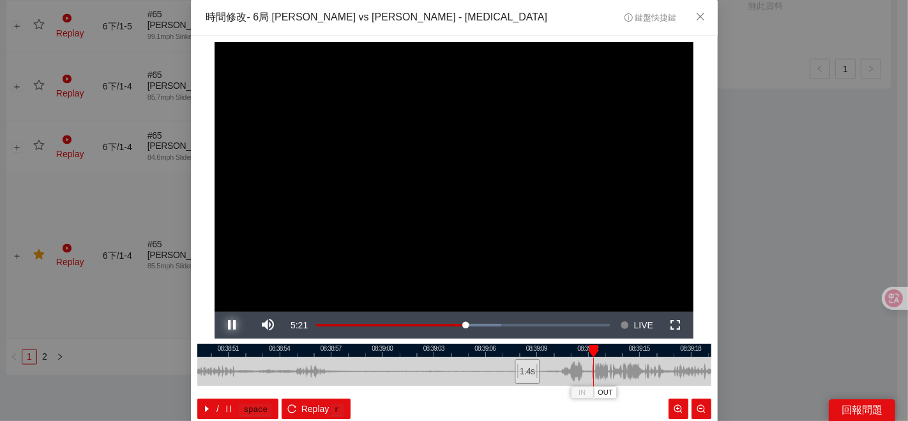
click at [214, 311] on button "Pause" at bounding box center [232, 324] width 36 height 27
click at [214, 311] on button "Play" at bounding box center [232, 324] width 36 height 27
click at [214, 311] on button "Pause" at bounding box center [232, 324] width 36 height 27
click at [214, 311] on button "Play" at bounding box center [232, 324] width 36 height 27
click at [214, 311] on button "Pause" at bounding box center [232, 324] width 36 height 27
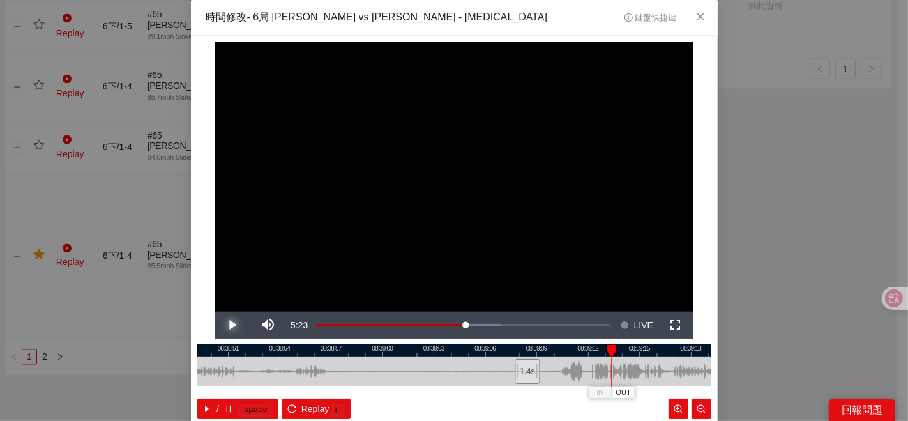
click at [214, 311] on button "Play" at bounding box center [232, 324] width 36 height 27
click at [214, 311] on button "Pause" at bounding box center [232, 324] width 36 height 27
click at [214, 311] on button "Play" at bounding box center [232, 324] width 36 height 27
click at [214, 311] on button "Pause" at bounding box center [232, 324] width 36 height 27
click at [214, 311] on button "Play" at bounding box center [232, 324] width 36 height 27
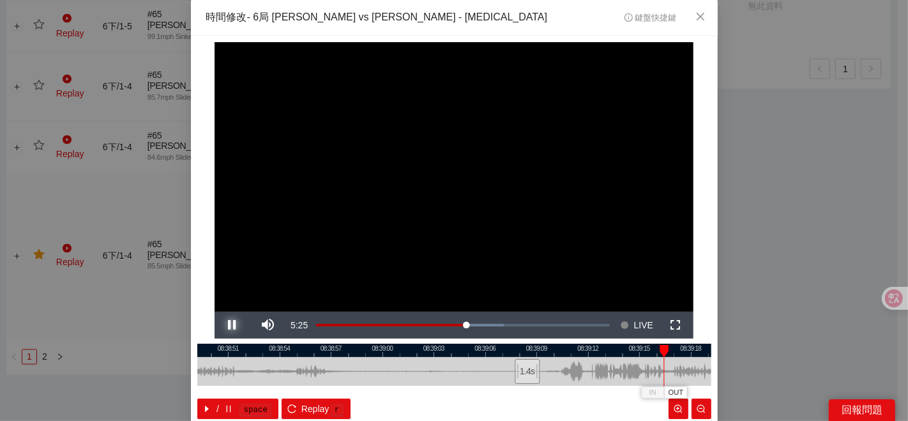
click at [214, 311] on button "Pause" at bounding box center [232, 324] width 36 height 27
click at [673, 395] on span "OUT" at bounding box center [680, 392] width 15 height 11
click at [555, 352] on div at bounding box center [454, 349] width 514 height 13
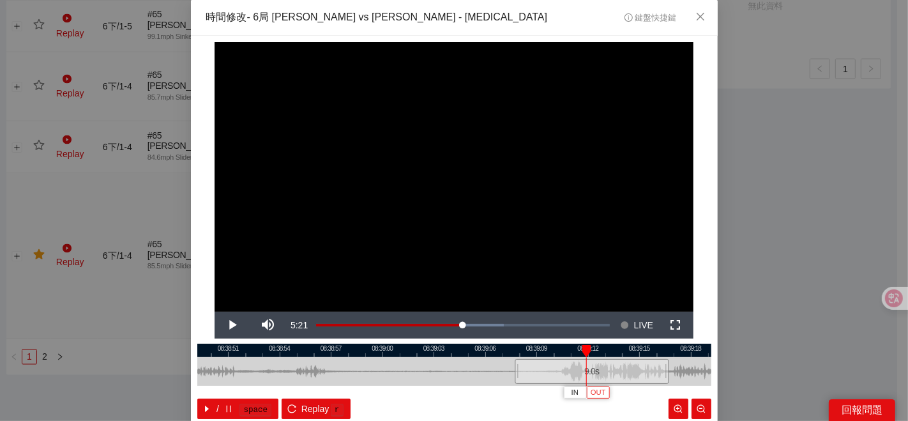
click at [601, 389] on button "OUT" at bounding box center [597, 392] width 23 height 12
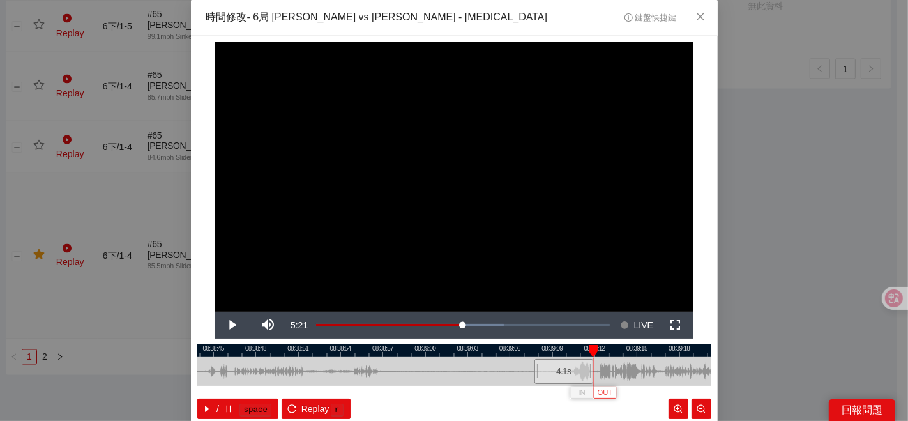
scroll to position [64, 0]
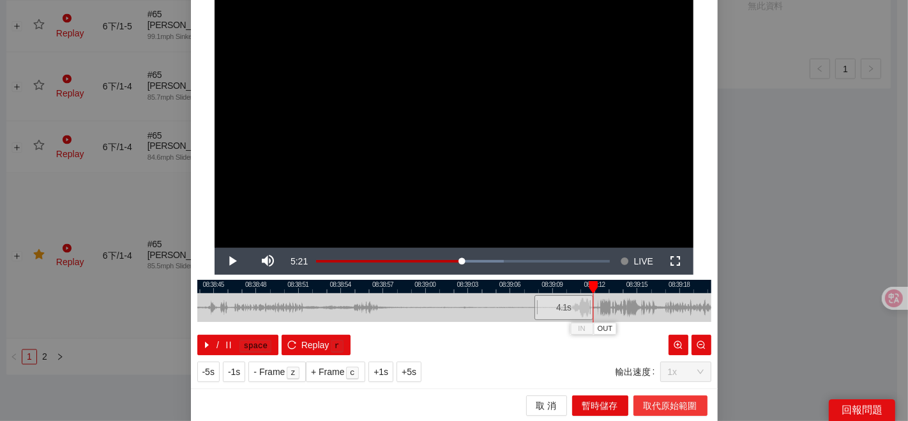
click at [644, 403] on span "取代原始範圍" at bounding box center [670, 405] width 54 height 14
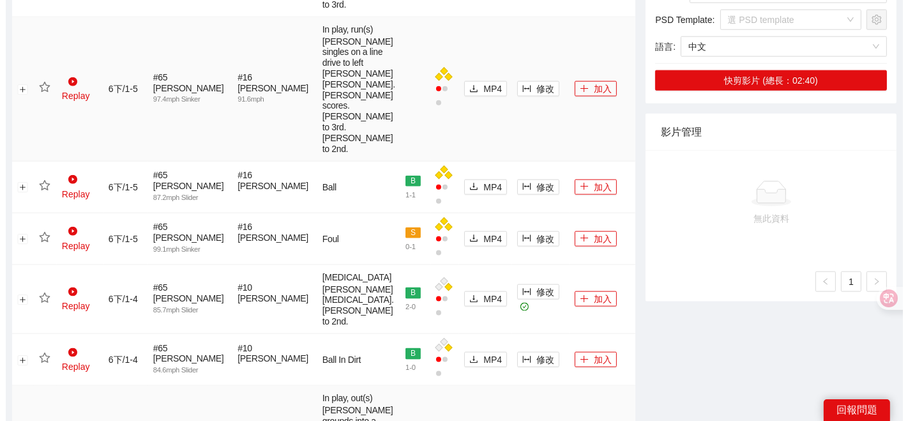
scroll to position [1566, 0]
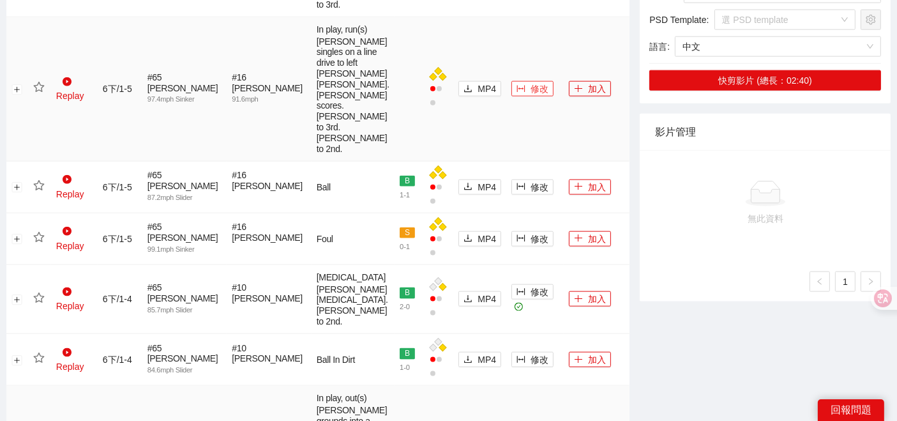
click at [530, 96] on span "修改" at bounding box center [539, 89] width 18 height 14
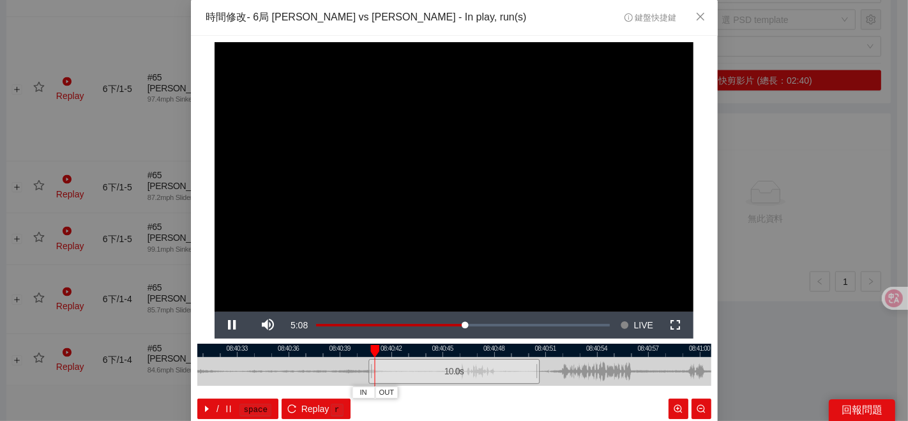
click at [490, 351] on div at bounding box center [454, 349] width 514 height 13
click at [504, 394] on span "IN" at bounding box center [507, 392] width 7 height 11
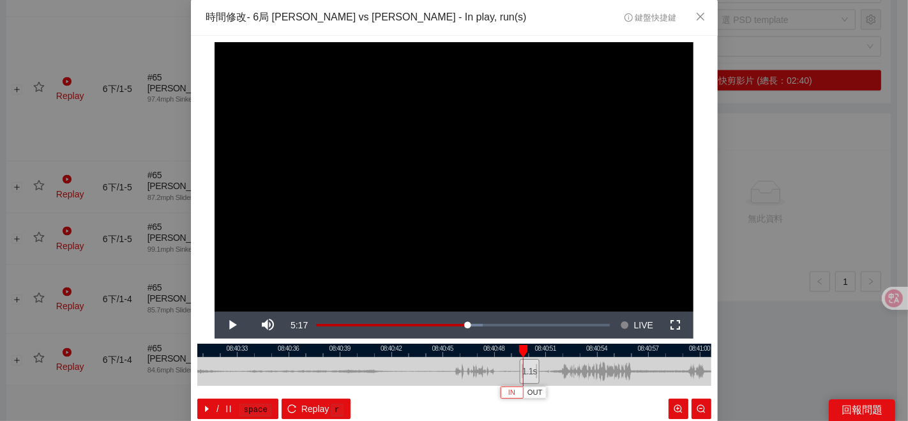
click at [508, 393] on span "IN" at bounding box center [511, 392] width 7 height 11
click at [226, 325] on span "Video Player" at bounding box center [232, 325] width 36 height 0
click at [214, 311] on button "Pause" at bounding box center [232, 324] width 36 height 27
click at [673, 394] on span "OUT" at bounding box center [674, 392] width 15 height 11
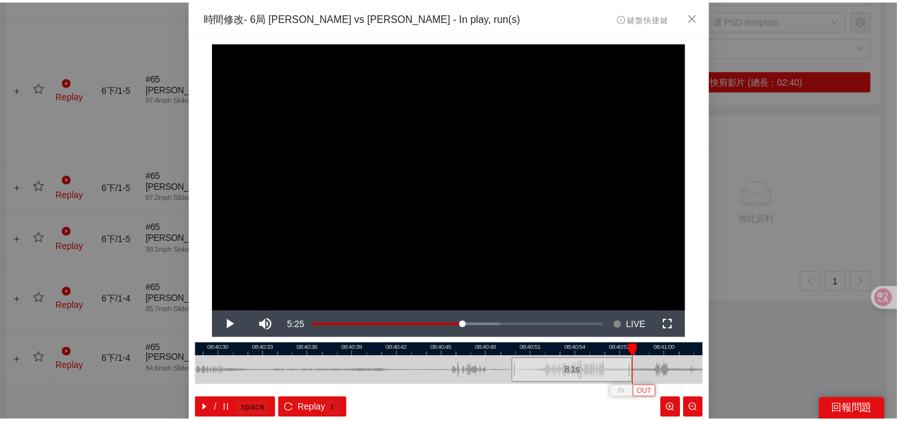
scroll to position [64, 0]
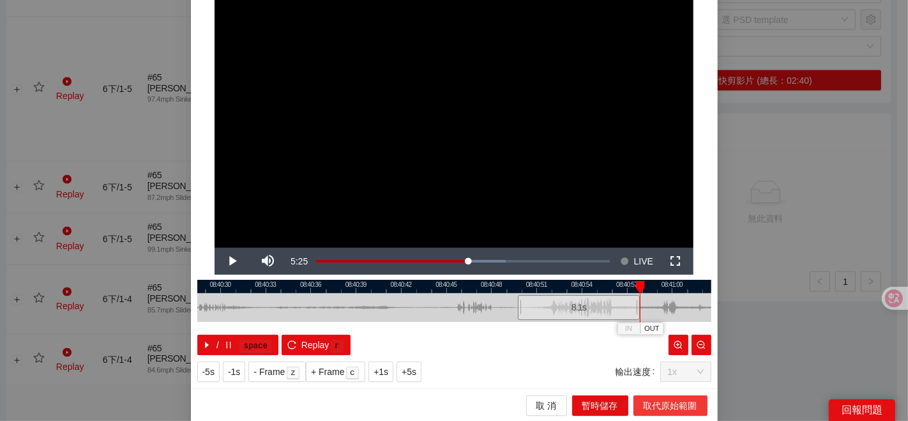
click at [660, 401] on span "取代原始範圍" at bounding box center [670, 405] width 54 height 14
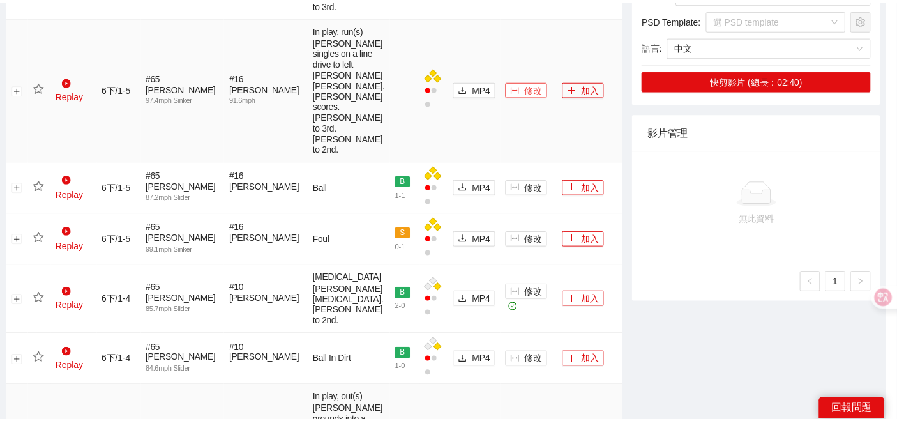
scroll to position [0, 0]
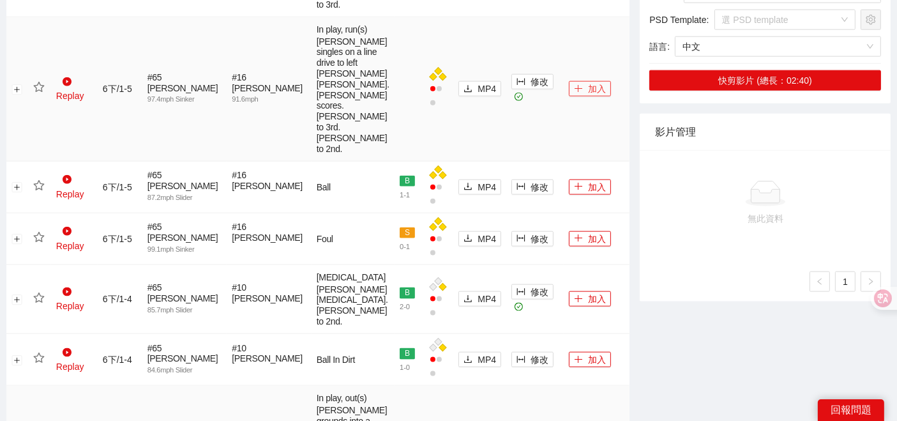
click at [574, 93] on icon "plus" at bounding box center [578, 88] width 9 height 9
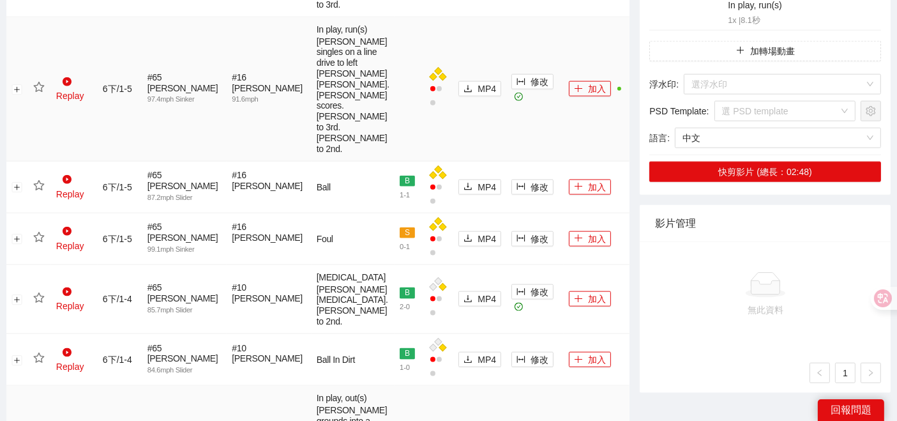
click at [42, 93] on icon "star" at bounding box center [38, 87] width 11 height 11
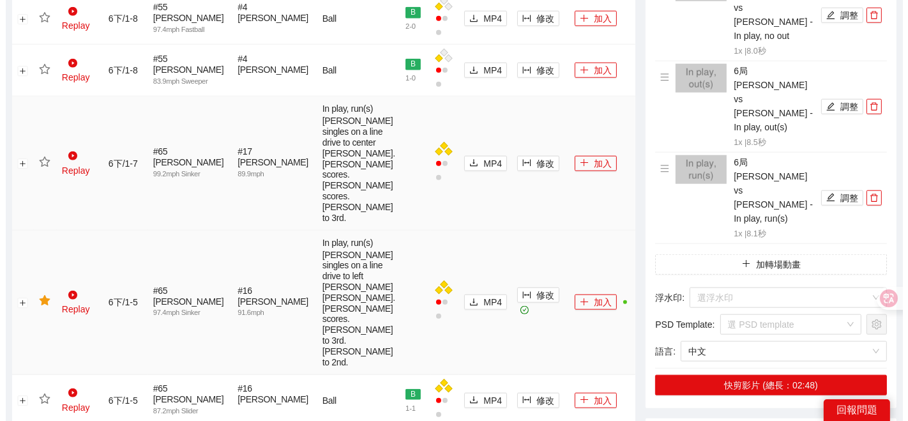
scroll to position [1282, 0]
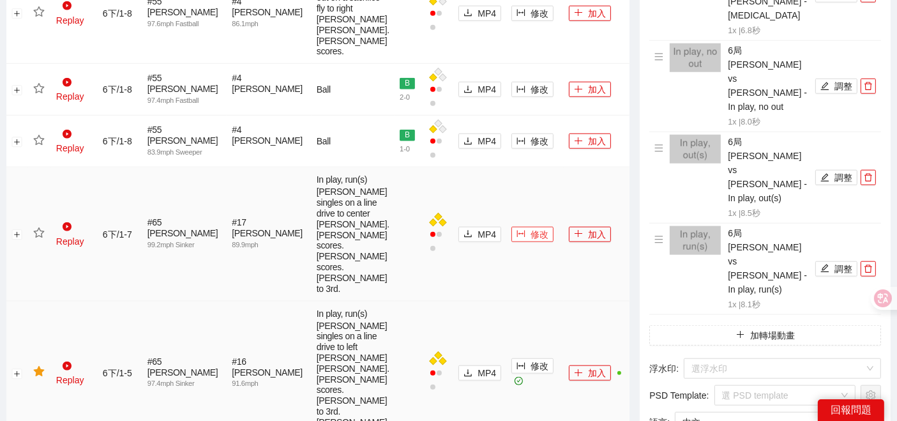
click at [530, 241] on span "修改" at bounding box center [539, 234] width 18 height 14
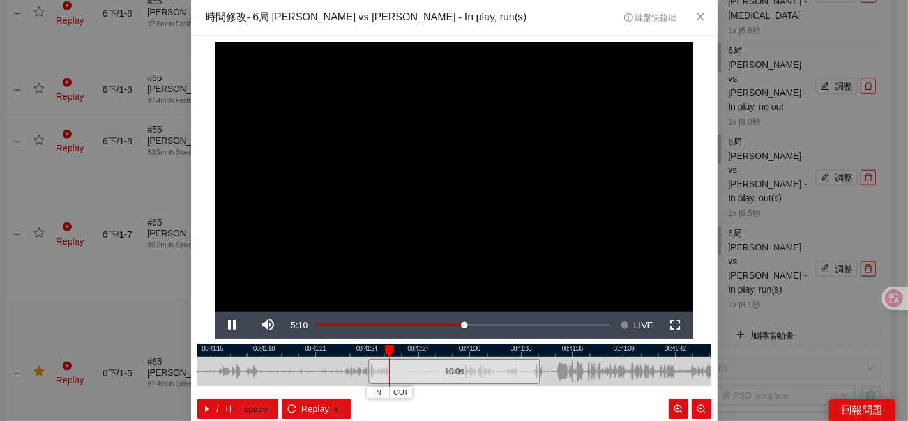
click at [473, 351] on div at bounding box center [454, 349] width 514 height 13
click at [494, 389] on button "IN" at bounding box center [505, 392] width 23 height 12
click at [224, 325] on span "Video Player" at bounding box center [232, 325] width 36 height 0
click at [214, 311] on button "Pause" at bounding box center [232, 324] width 36 height 27
click at [214, 311] on button "Play" at bounding box center [232, 324] width 36 height 27
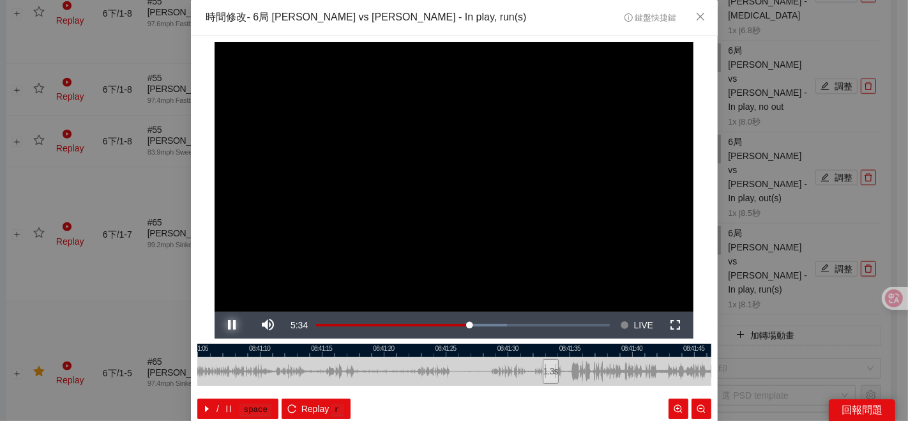
scroll to position [64, 0]
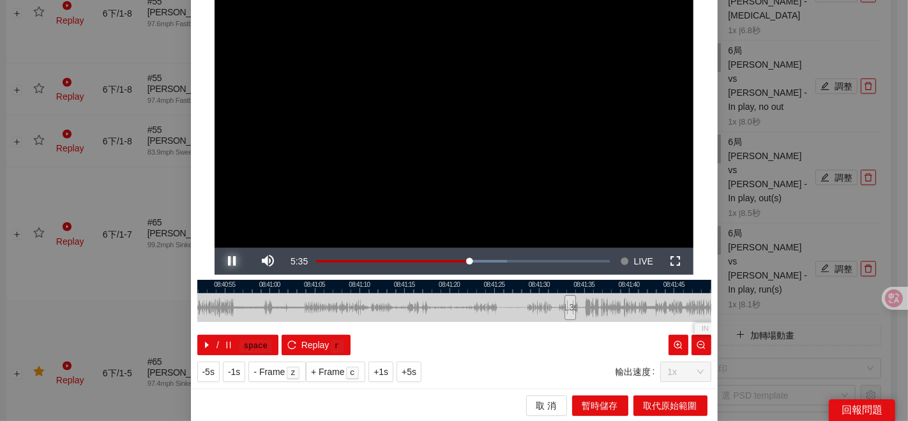
click at [214, 248] on button "Pause" at bounding box center [232, 261] width 36 height 27
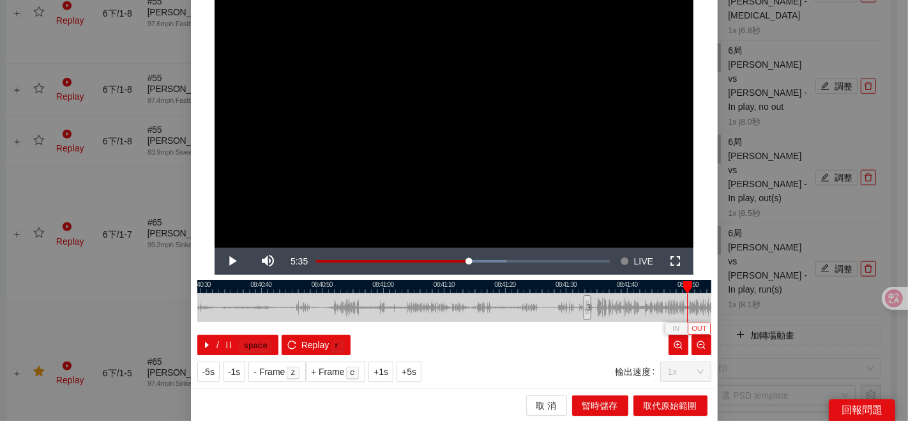
click at [691, 323] on span "OUT" at bounding box center [698, 328] width 15 height 11
click at [646, 400] on span "取代原始範圍" at bounding box center [670, 405] width 54 height 14
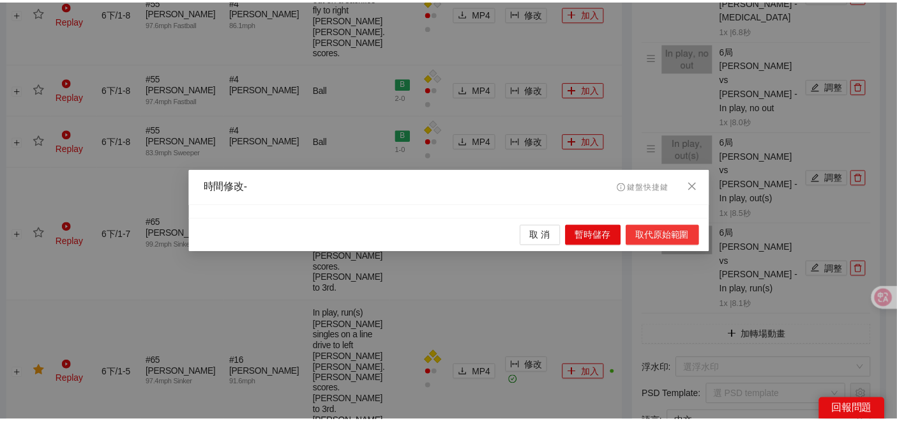
scroll to position [0, 0]
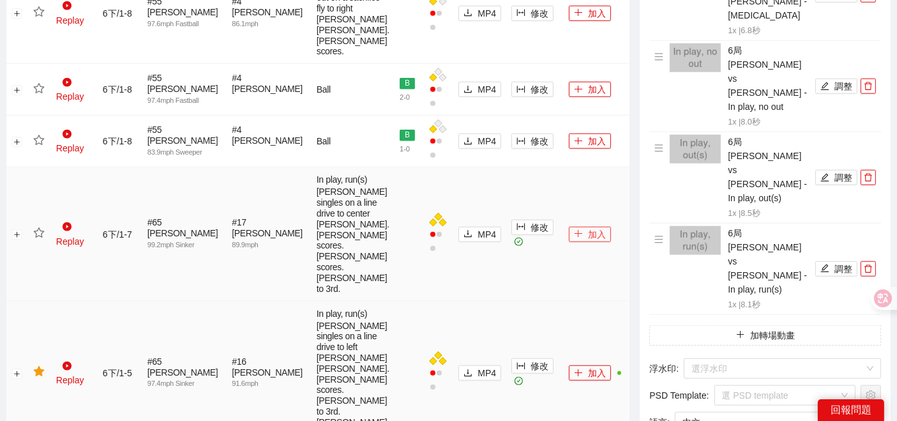
click at [590, 239] on button "加入" at bounding box center [590, 234] width 42 height 15
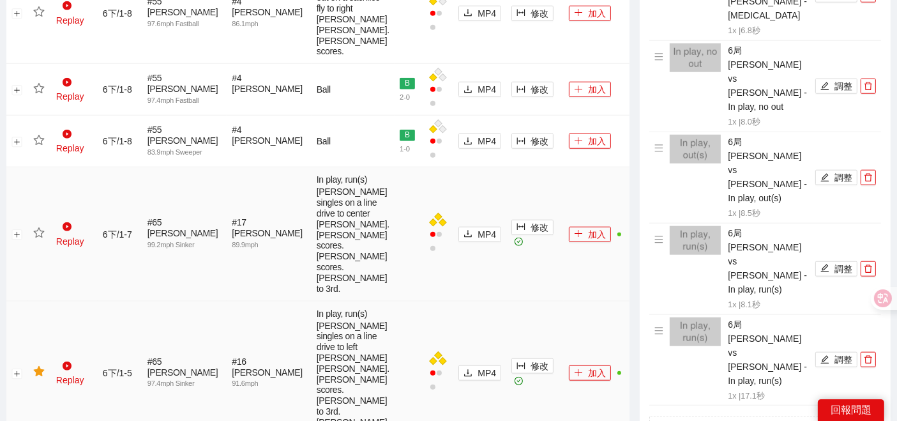
click at [44, 239] on icon "star" at bounding box center [38, 232] width 11 height 11
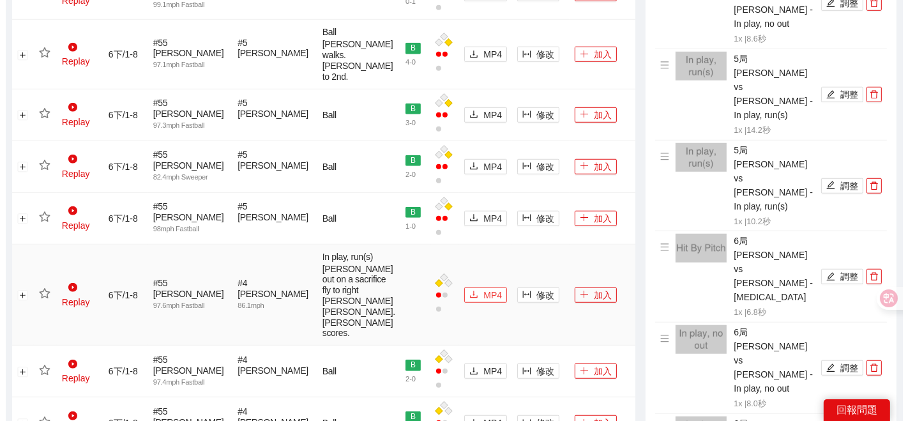
scroll to position [999, 0]
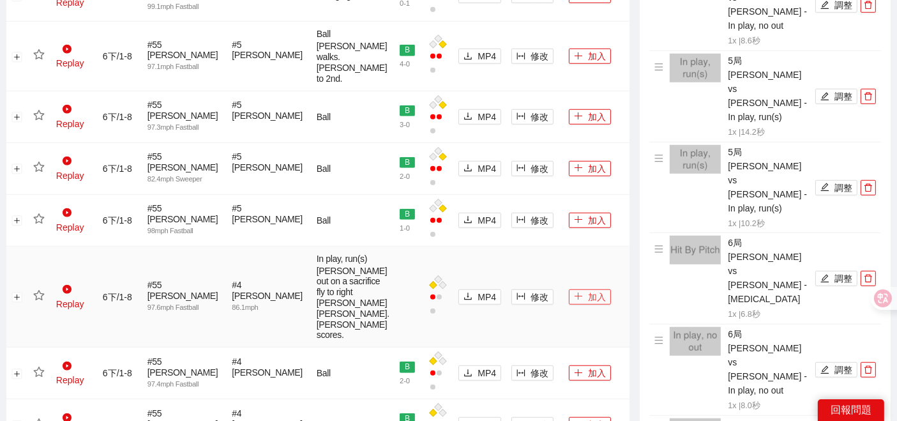
click at [578, 289] on button "加入" at bounding box center [590, 296] width 42 height 15
click at [858, 313] on icon at bounding box center [856, 311] width 9 height 9
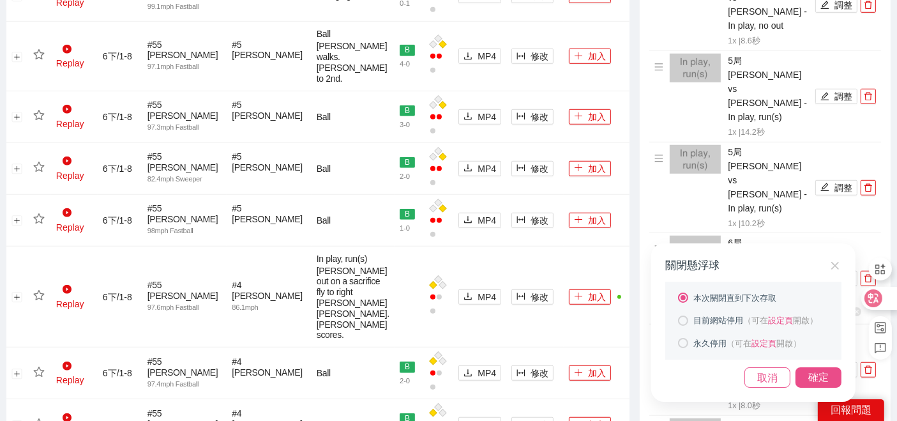
click at [833, 265] on icon at bounding box center [835, 266] width 8 height 8
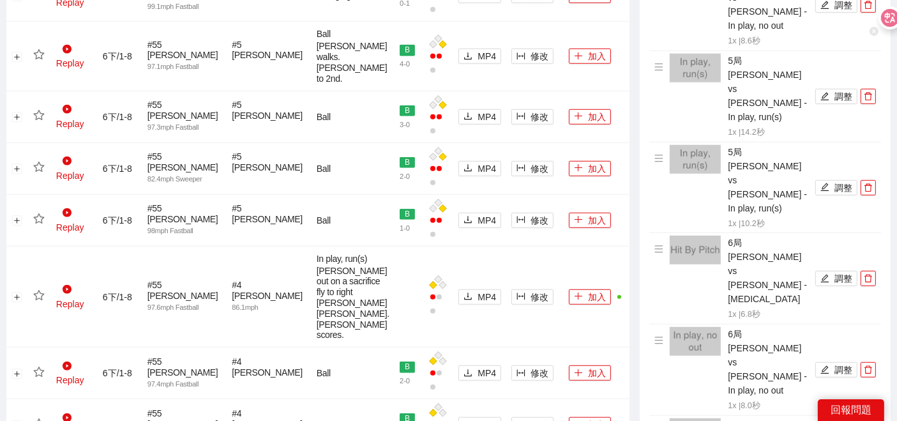
drag, startPoint x: 886, startPoint y: 303, endPoint x: 890, endPoint y: 1, distance: 301.9
click at [516, 292] on icon "column-width" at bounding box center [520, 296] width 9 height 9
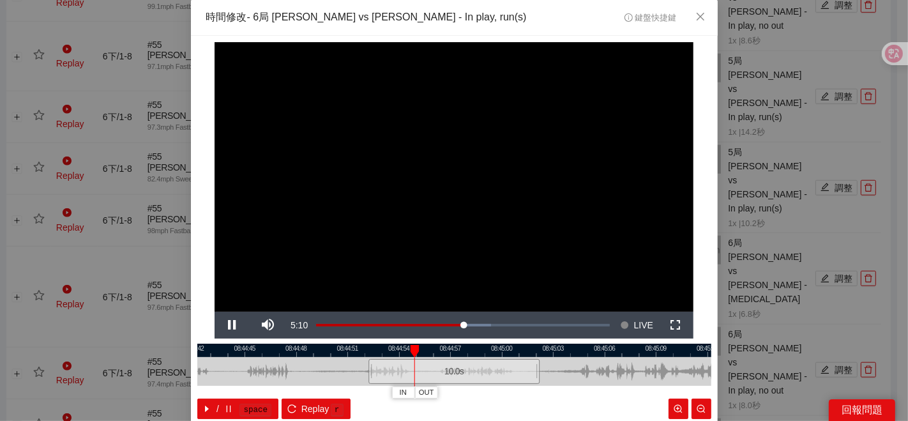
click at [481, 354] on div at bounding box center [454, 349] width 514 height 13
click at [481, 350] on div at bounding box center [454, 349] width 514 height 13
click at [505, 393] on span "IN" at bounding box center [507, 392] width 7 height 11
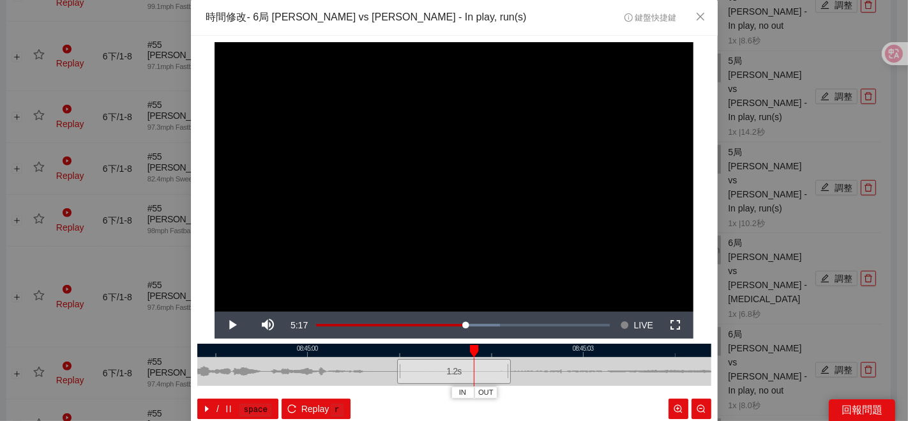
click at [735, 373] on div "**********" at bounding box center [454, 210] width 908 height 421
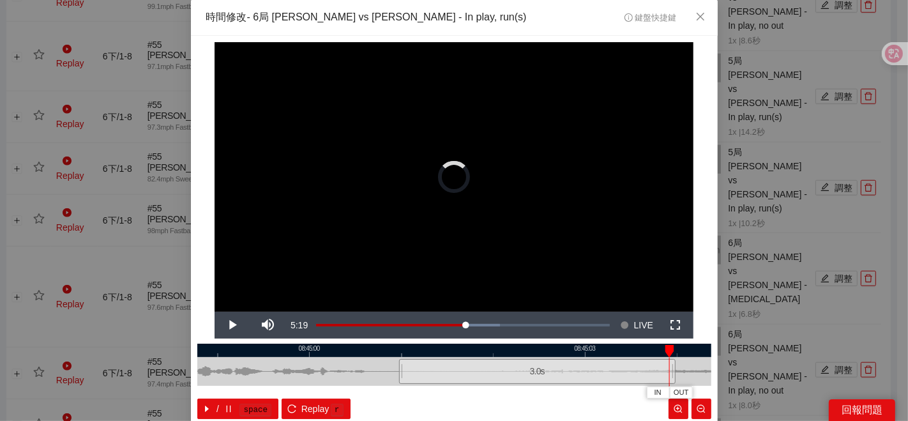
drag, startPoint x: 574, startPoint y: 373, endPoint x: 643, endPoint y: 370, distance: 69.0
click at [673, 373] on div "08:44:57 08:45:00 08:45:03 IN OUT 3.0 s / space Replay r" at bounding box center [454, 380] width 514 height 75
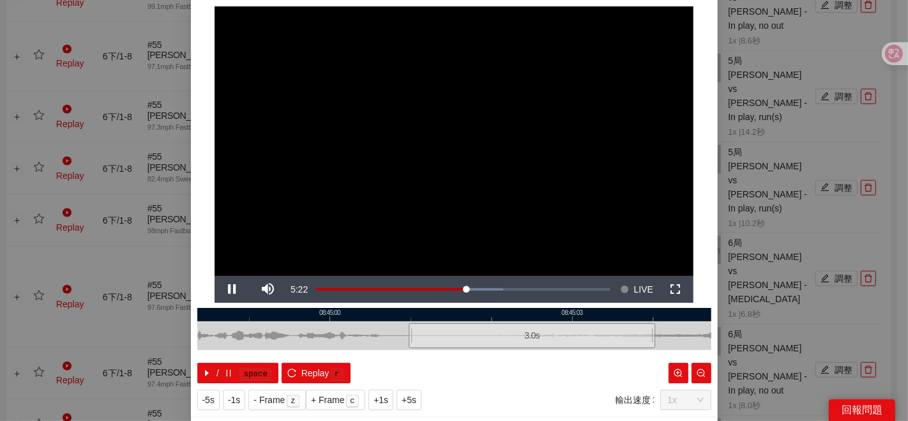
scroll to position [64, 0]
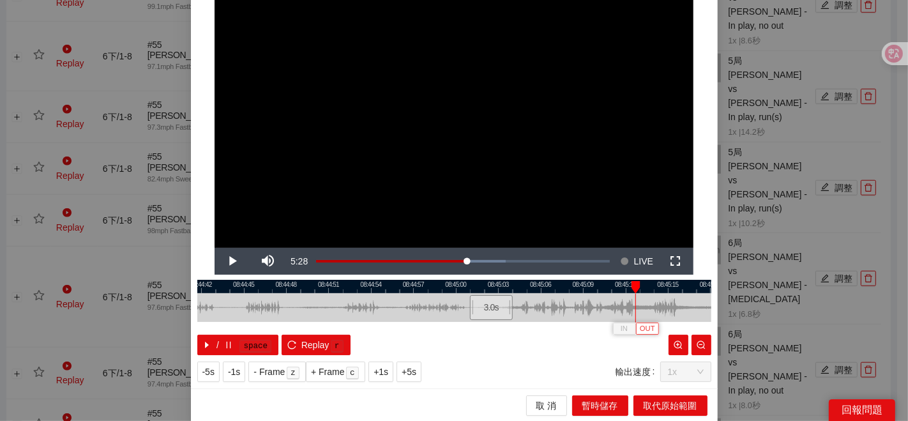
click at [643, 327] on span "OUT" at bounding box center [647, 328] width 15 height 11
click at [648, 404] on span "取代原始範圍" at bounding box center [670, 405] width 54 height 14
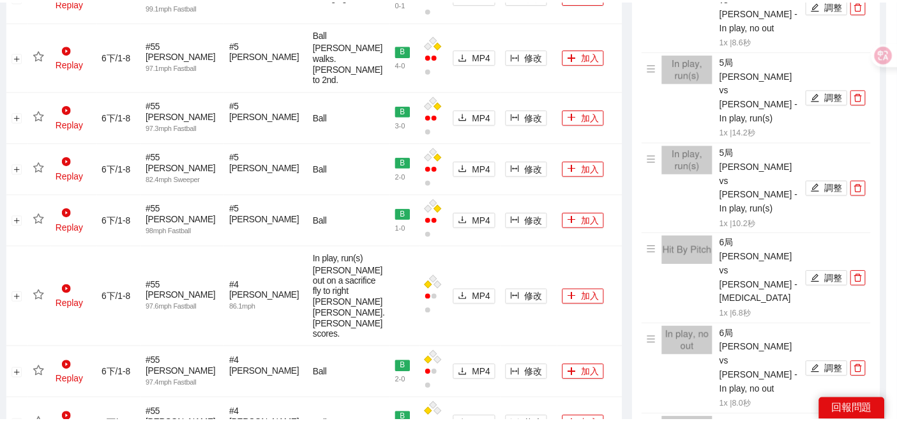
scroll to position [0, 0]
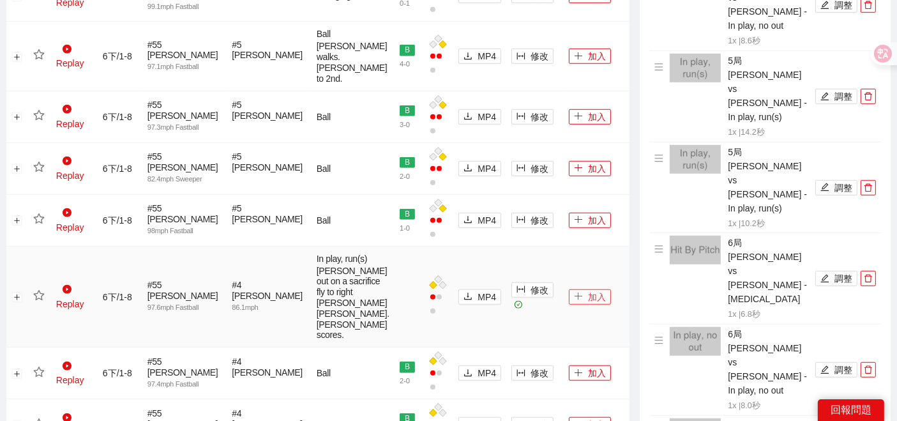
click at [574, 289] on button "加入" at bounding box center [590, 296] width 42 height 15
click at [41, 290] on icon "star" at bounding box center [38, 295] width 11 height 11
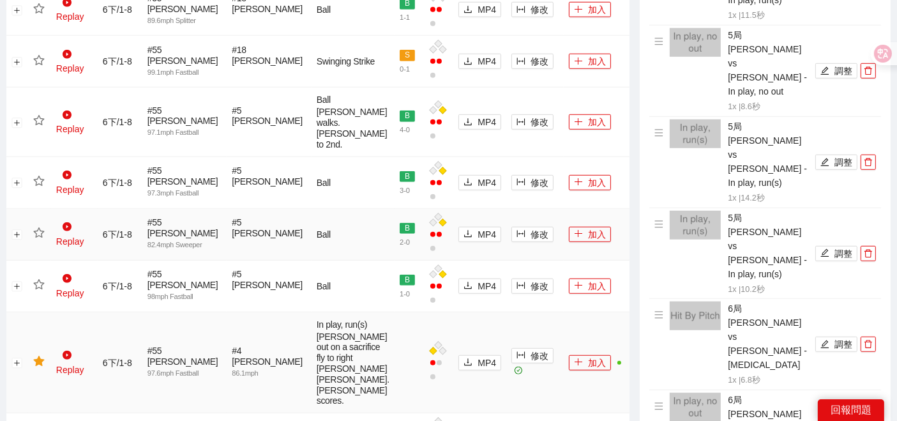
scroll to position [928, 0]
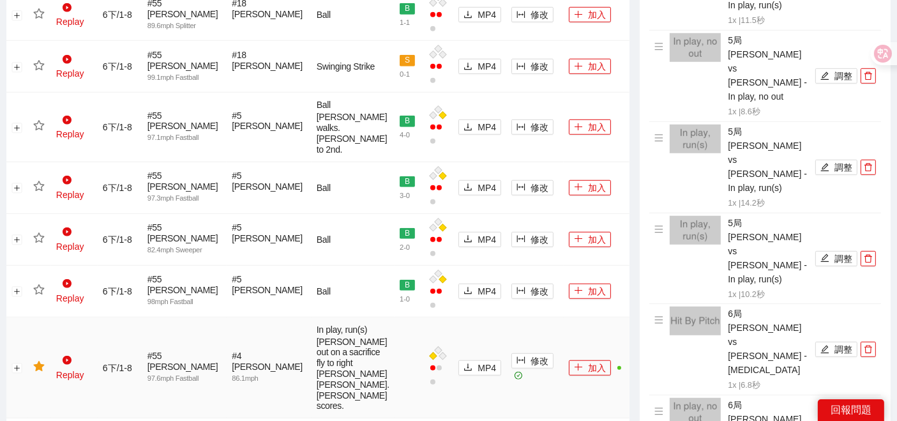
click at [569, 400] on td "加入" at bounding box center [597, 367] width 66 height 101
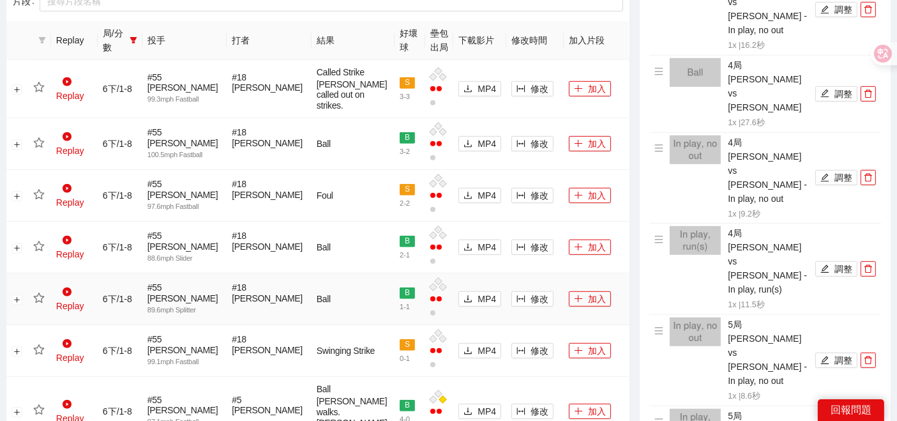
scroll to position [573, 0]
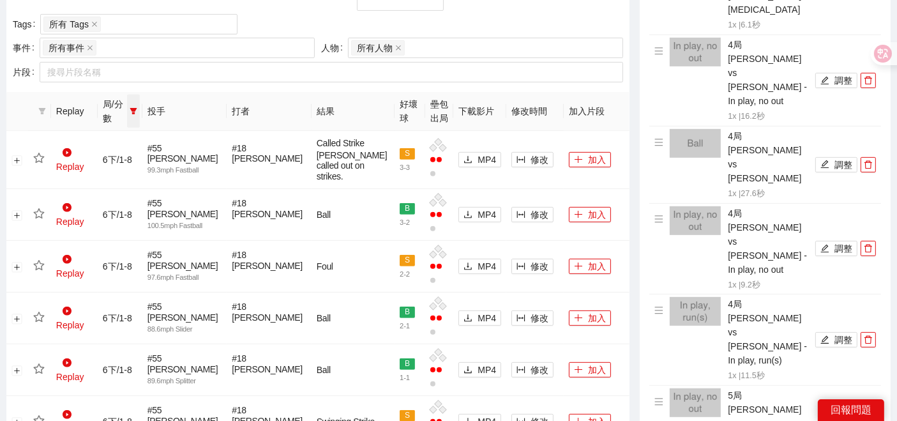
click at [137, 107] on icon "filter" at bounding box center [134, 111] width 8 height 8
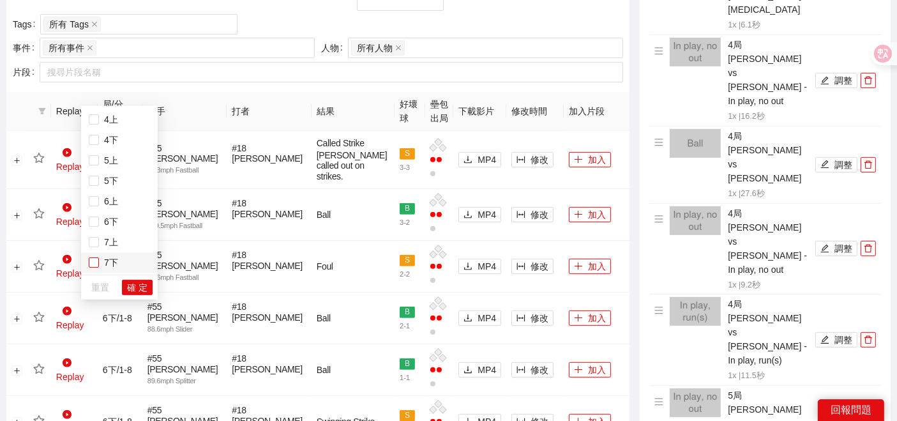
click at [96, 267] on label at bounding box center [94, 262] width 10 height 14
click at [145, 283] on span "確 定" at bounding box center [137, 287] width 20 height 14
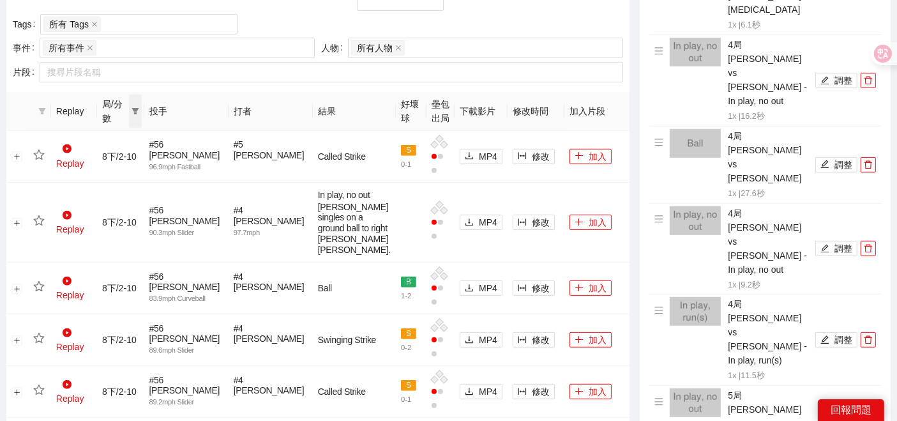
click at [142, 100] on span at bounding box center [135, 110] width 13 height 33
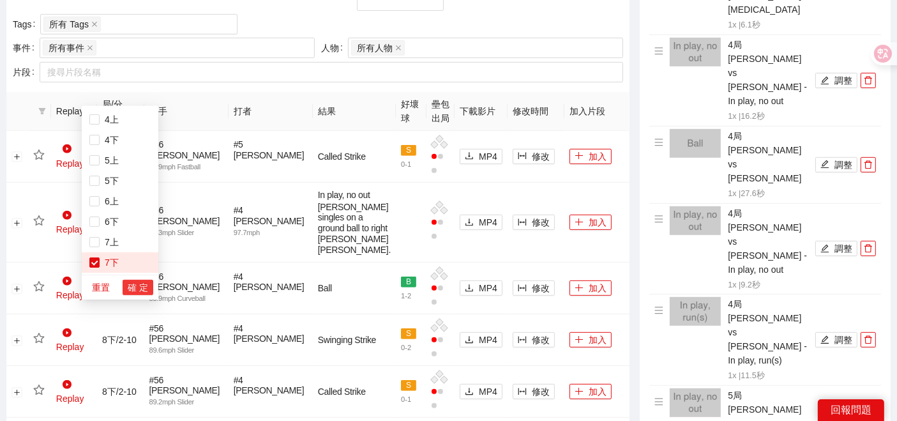
click at [135, 287] on span "確 定" at bounding box center [138, 287] width 20 height 14
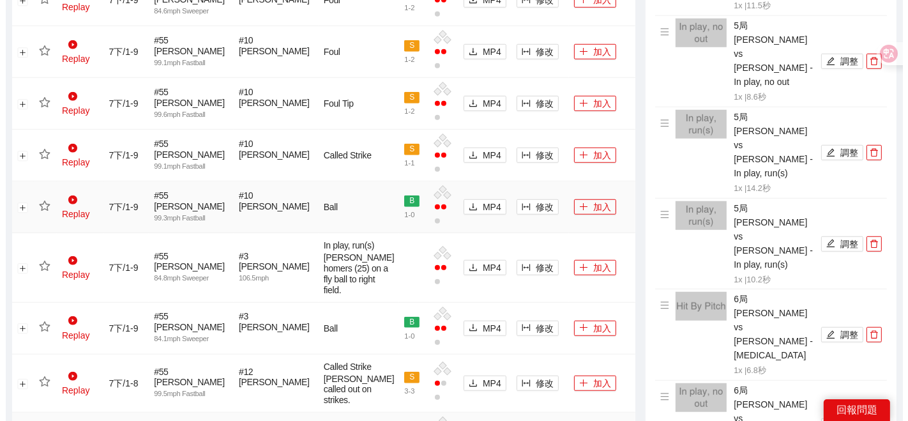
scroll to position [818, 0]
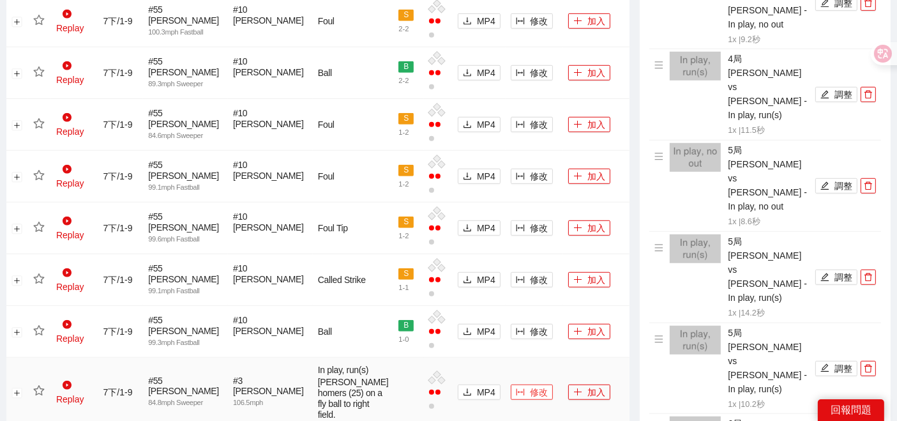
click at [516, 387] on icon "column-width" at bounding box center [520, 391] width 9 height 9
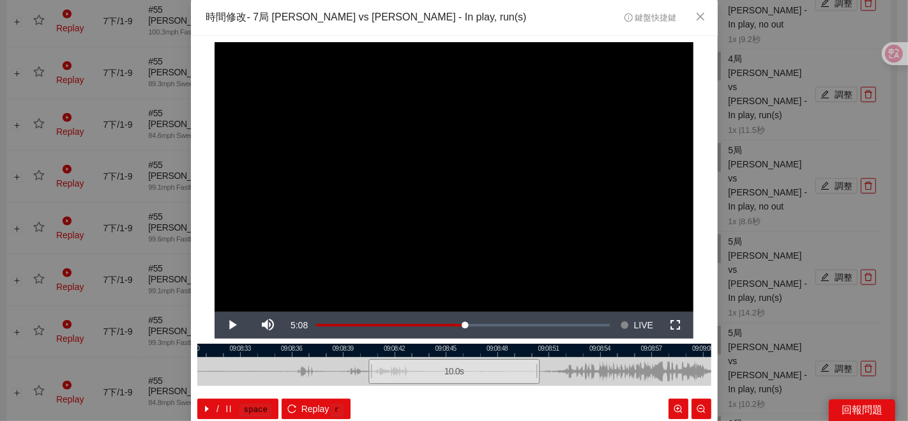
click at [521, 351] on div at bounding box center [454, 349] width 514 height 13
click at [513, 347] on div at bounding box center [454, 349] width 514 height 13
click at [503, 393] on span "IN" at bounding box center [506, 392] width 7 height 11
click at [224, 325] on span "Video Player" at bounding box center [232, 325] width 36 height 0
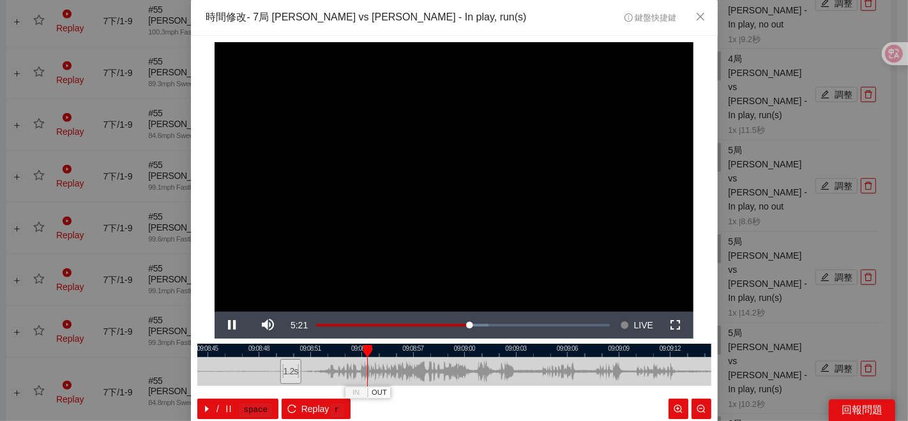
drag, startPoint x: 661, startPoint y: 367, endPoint x: 423, endPoint y: 373, distance: 238.1
click at [423, 373] on div at bounding box center [216, 371] width 514 height 29
click at [546, 391] on span "OUT" at bounding box center [548, 392] width 15 height 11
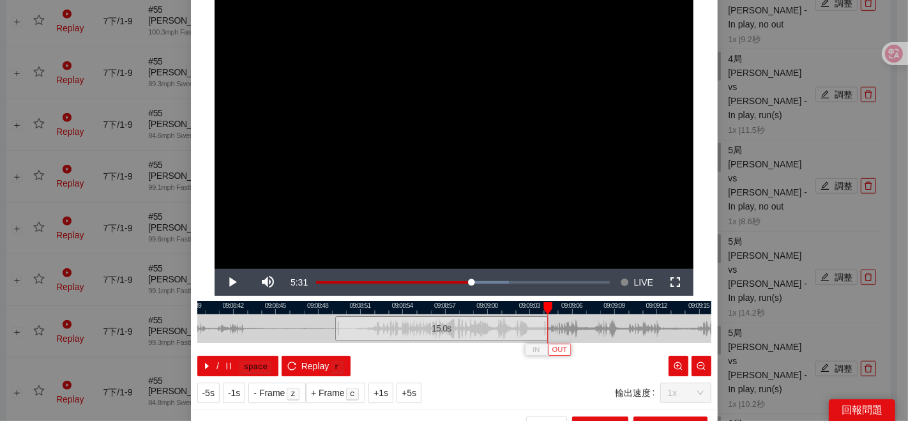
scroll to position [64, 0]
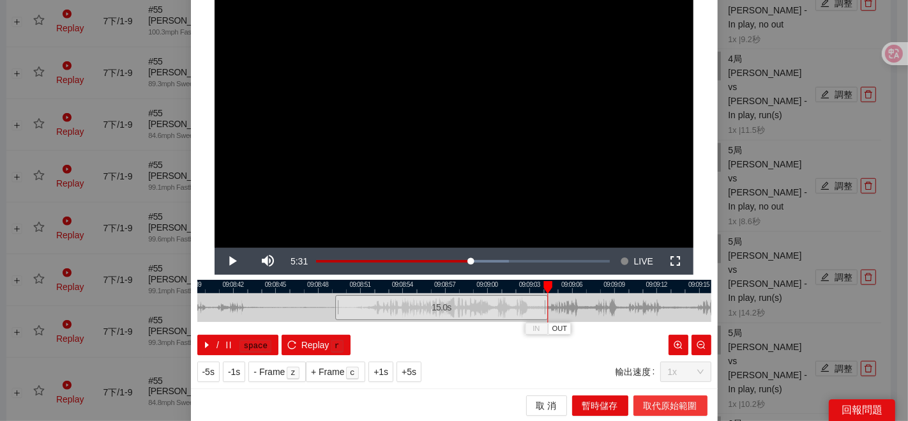
click at [648, 399] on span "取代原始範圍" at bounding box center [670, 405] width 54 height 14
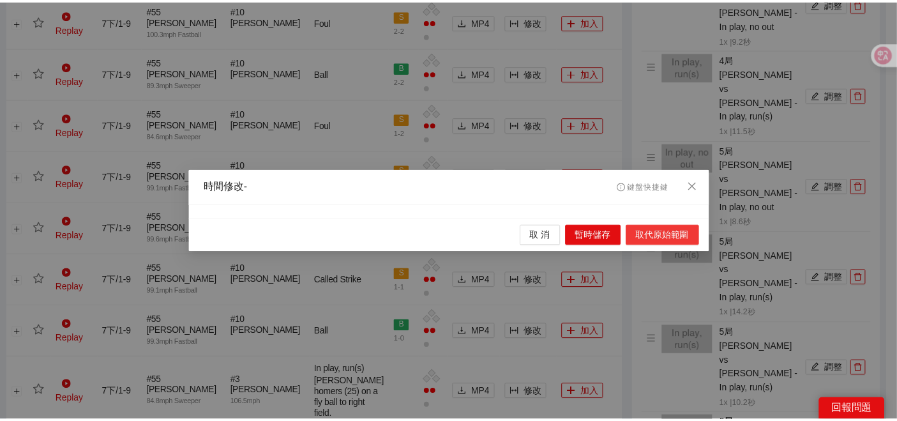
scroll to position [0, 0]
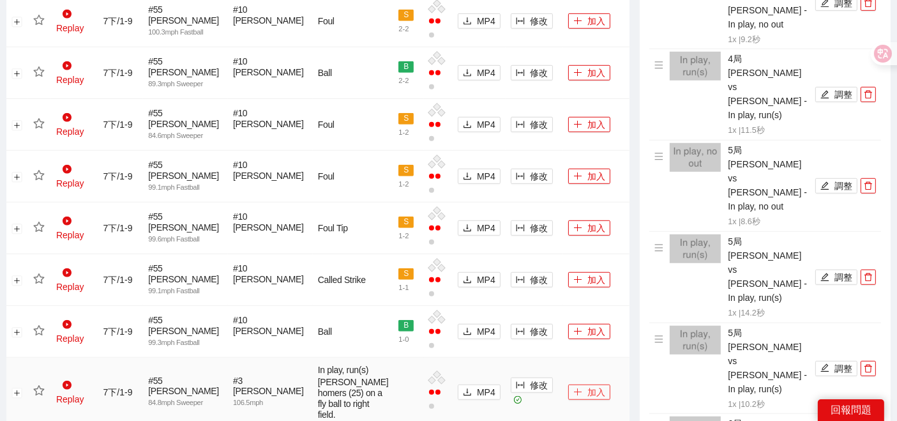
click at [572, 384] on button "加入" at bounding box center [589, 391] width 42 height 15
click at [37, 385] on icon "star" at bounding box center [38, 390] width 11 height 11
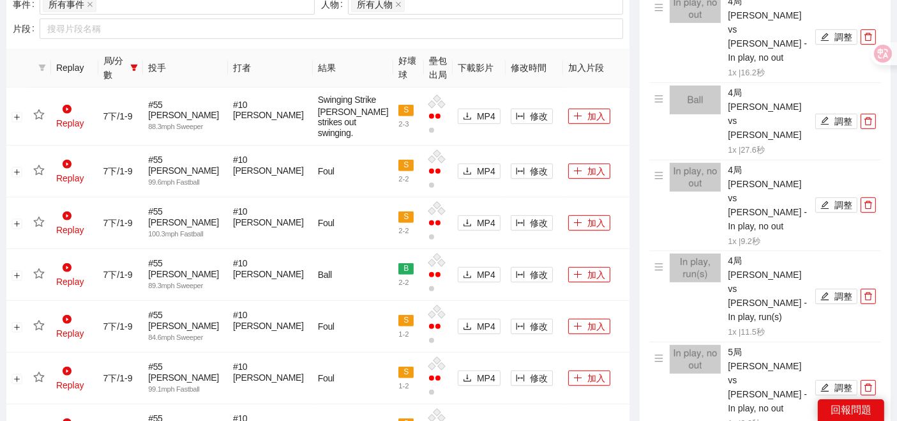
scroll to position [606, 0]
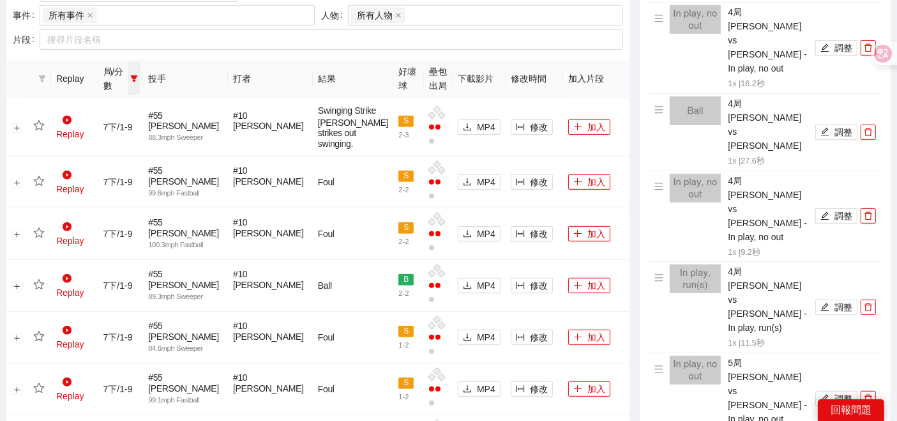
click at [138, 75] on icon "filter" at bounding box center [134, 79] width 8 height 8
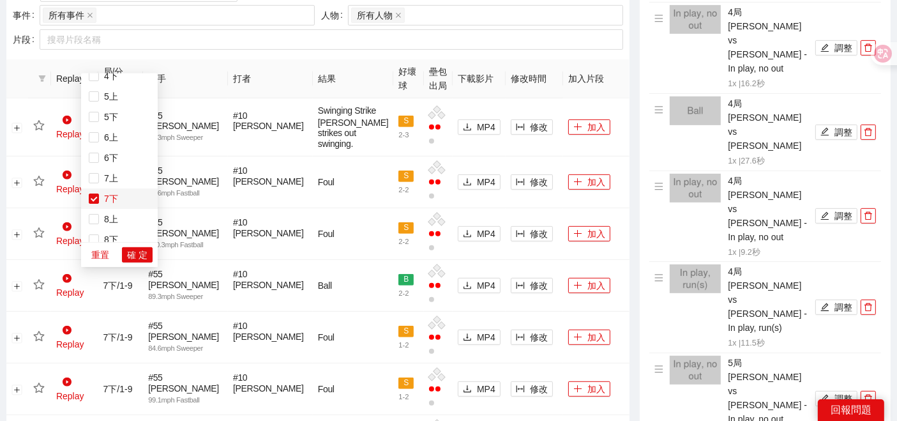
scroll to position [163, 0]
click at [126, 253] on button "確 定" at bounding box center [137, 254] width 31 height 15
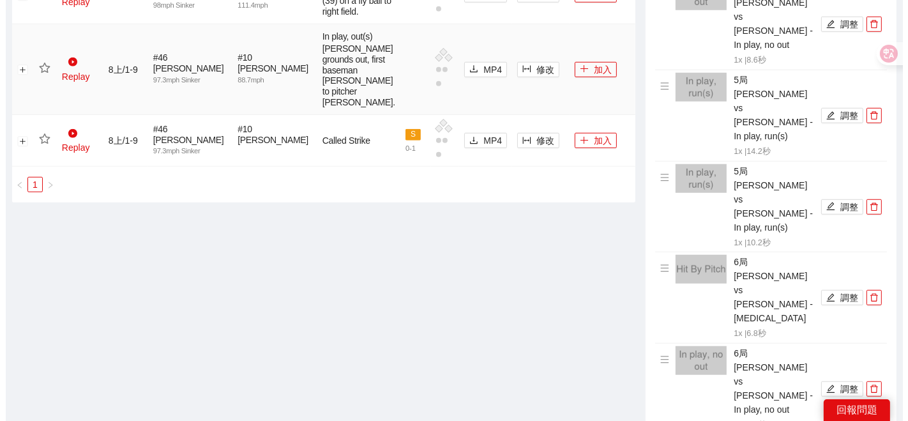
scroll to position [961, 0]
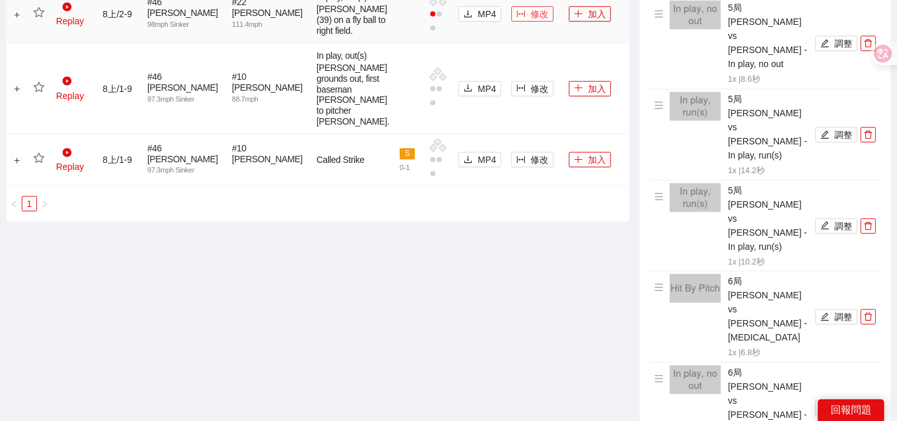
click at [530, 21] on span "修改" at bounding box center [539, 14] width 18 height 14
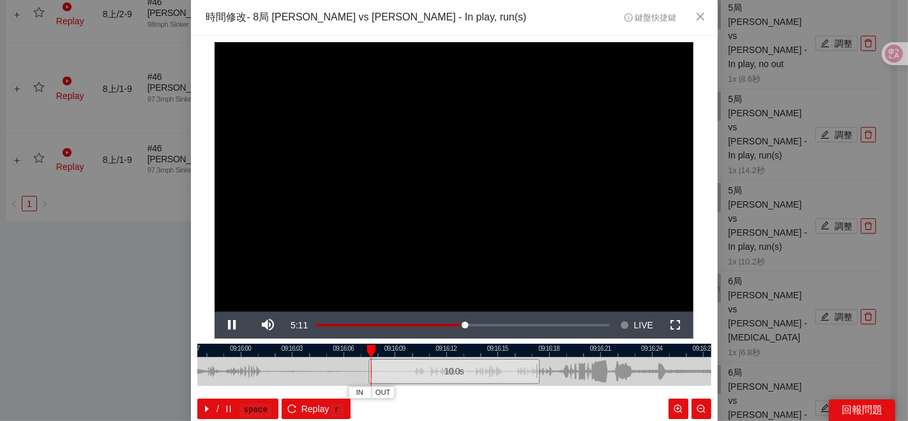
click at [525, 350] on div at bounding box center [454, 349] width 514 height 13
click at [513, 353] on div at bounding box center [454, 349] width 514 height 13
click at [511, 348] on div at bounding box center [454, 349] width 514 height 13
click at [509, 351] on div at bounding box center [454, 349] width 514 height 13
click at [500, 394] on span "IN" at bounding box center [503, 392] width 7 height 11
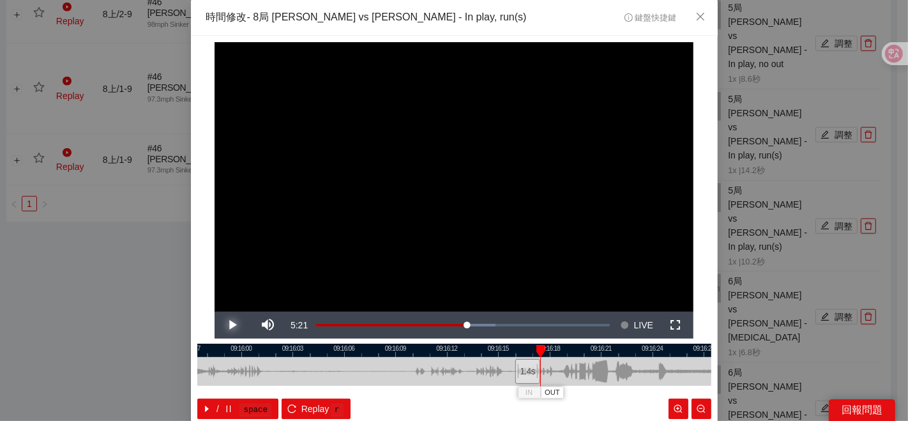
click at [231, 325] on span "Video Player" at bounding box center [232, 325] width 36 height 0
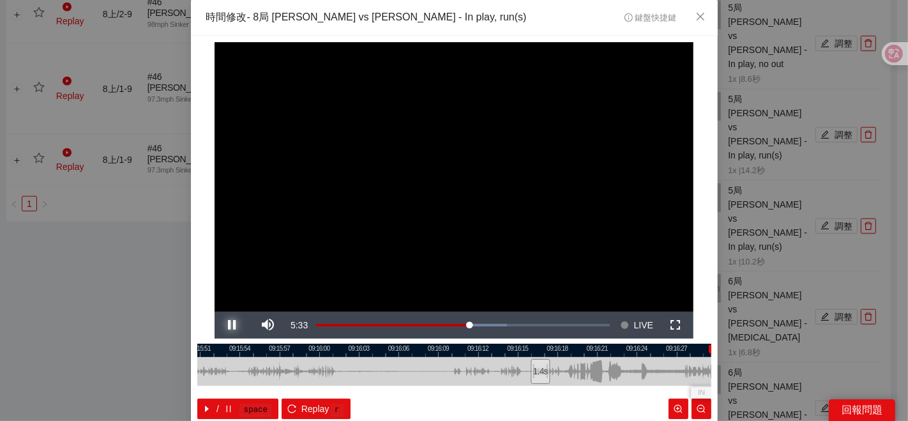
scroll to position [64, 0]
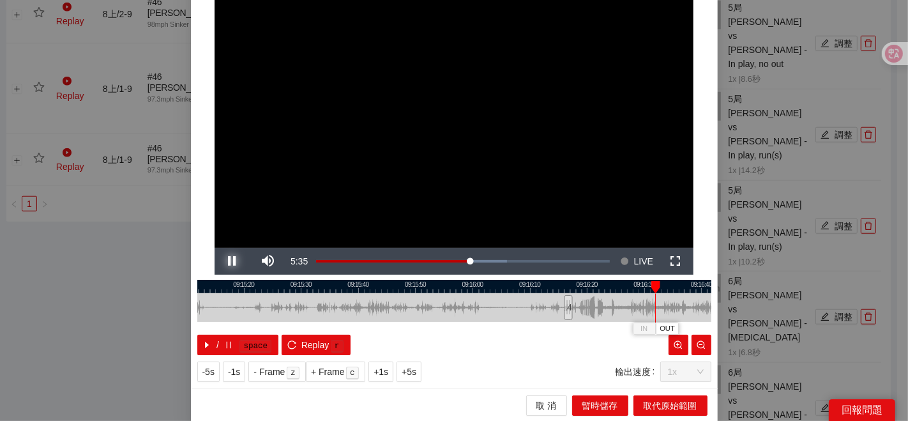
click at [214, 248] on button "Pause" at bounding box center [232, 261] width 36 height 27
click at [672, 323] on button "OUT" at bounding box center [668, 328] width 23 height 12
click at [588, 283] on div at bounding box center [454, 286] width 514 height 13
click at [591, 288] on div at bounding box center [454, 286] width 514 height 13
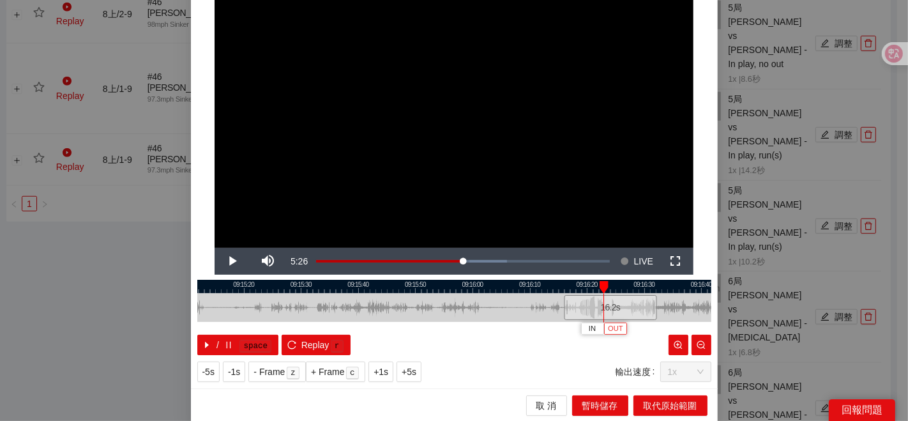
click at [611, 331] on span "OUT" at bounding box center [615, 328] width 15 height 11
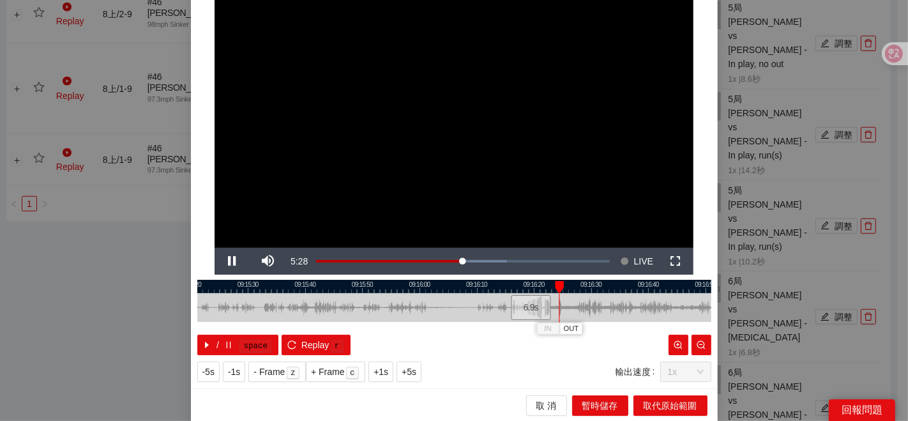
drag, startPoint x: 654, startPoint y: 309, endPoint x: 608, endPoint y: 314, distance: 46.2
click at [608, 314] on div at bounding box center [401, 307] width 514 height 29
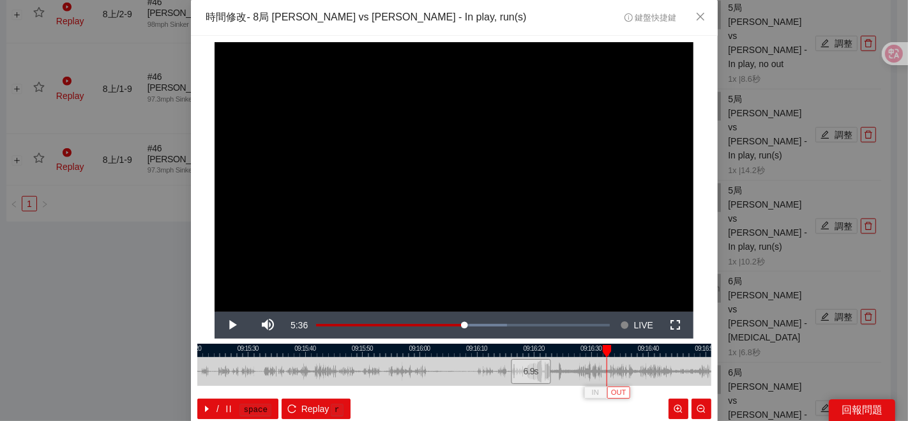
click at [614, 387] on span "OUT" at bounding box center [618, 392] width 15 height 11
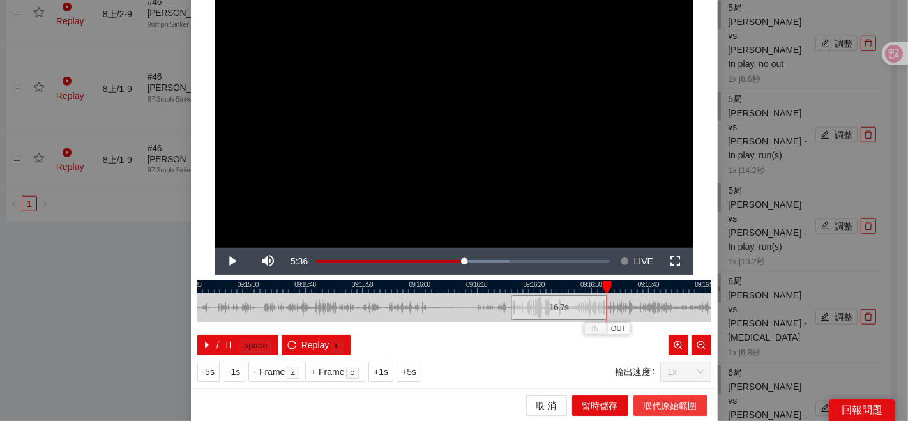
click at [661, 405] on span "取代原始範圍" at bounding box center [670, 405] width 54 height 14
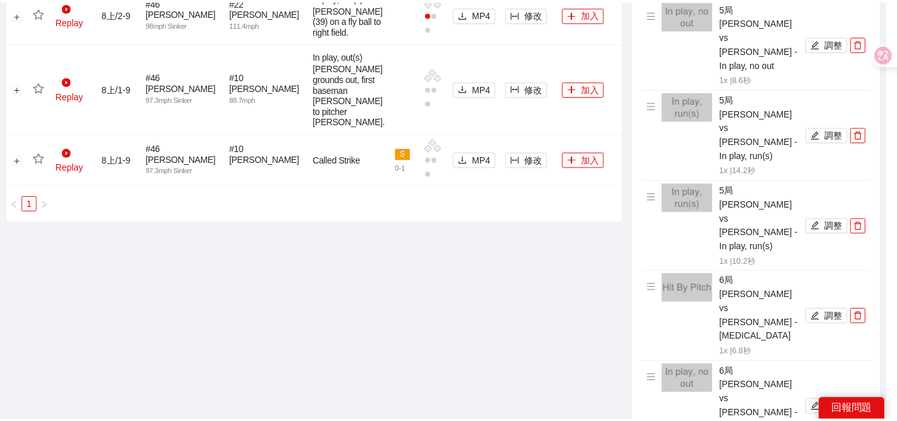
scroll to position [0, 0]
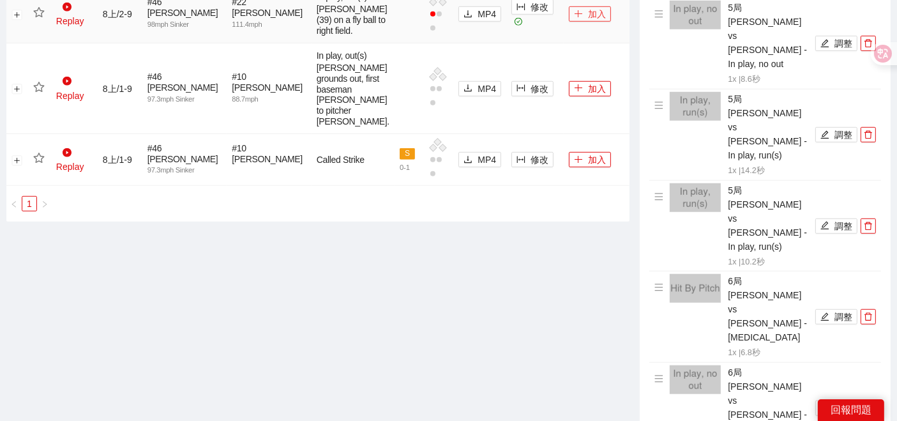
click at [573, 22] on button "加入" at bounding box center [590, 13] width 42 height 15
click at [43, 17] on icon "star" at bounding box center [38, 12] width 11 height 10
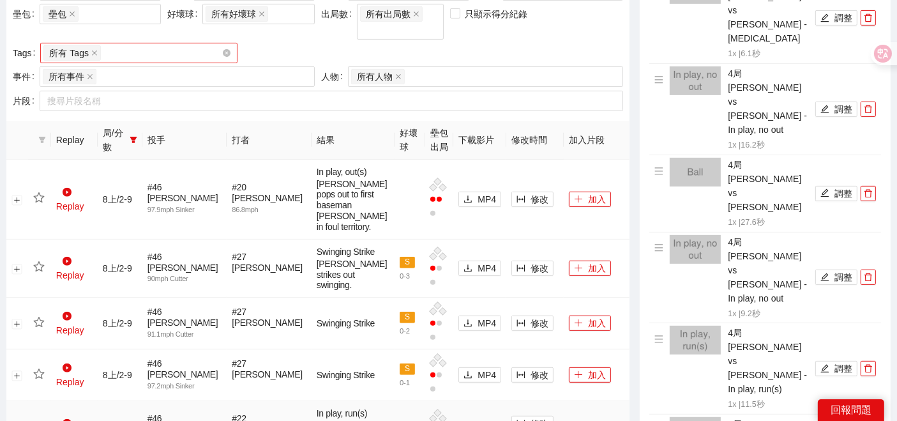
scroll to position [393, 0]
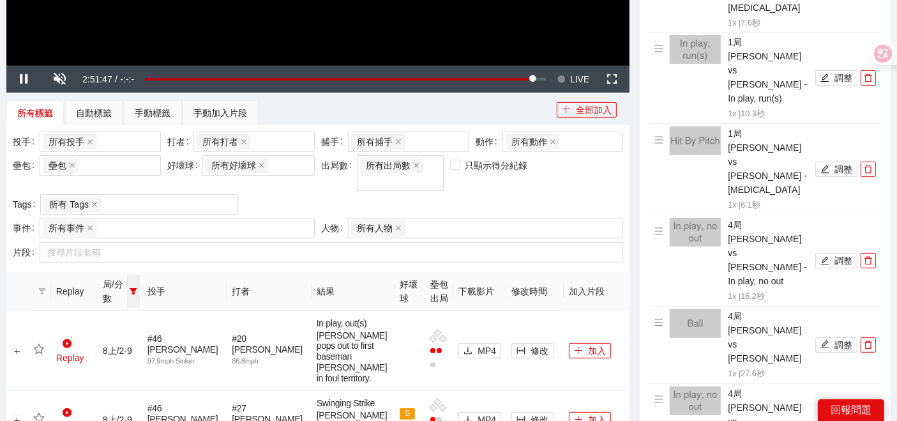
click at [137, 288] on icon "filter" at bounding box center [133, 291] width 7 height 6
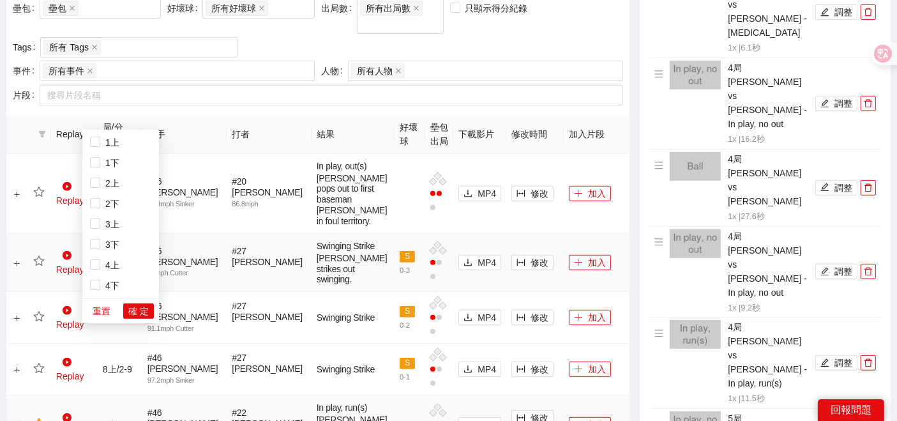
scroll to position [606, 0]
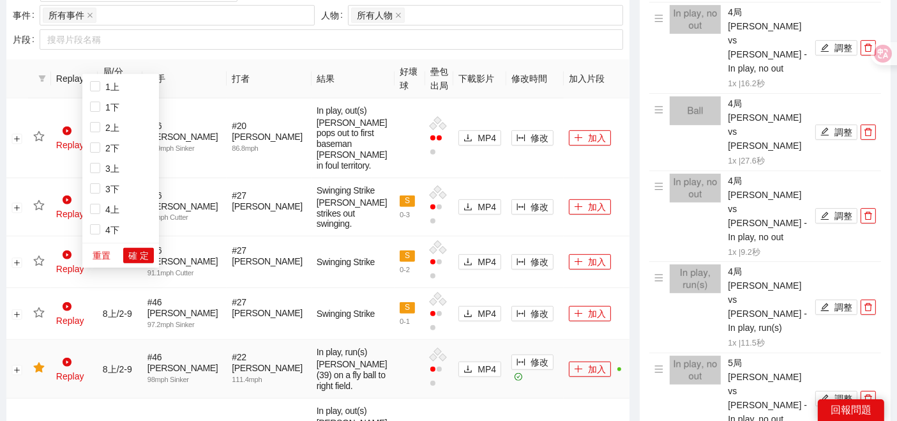
click at [110, 368] on span "8上" at bounding box center [109, 373] width 19 height 10
click at [109, 388] on span "8下" at bounding box center [109, 393] width 19 height 10
click at [130, 249] on span "確 定" at bounding box center [138, 255] width 20 height 14
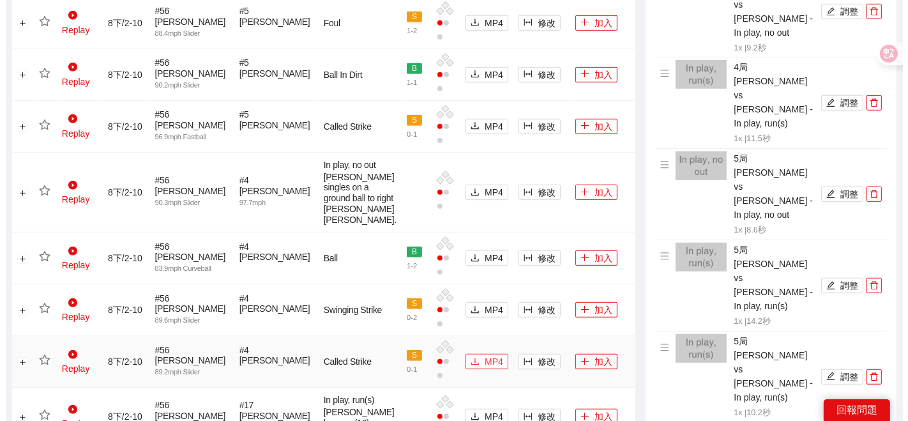
scroll to position [890, 0]
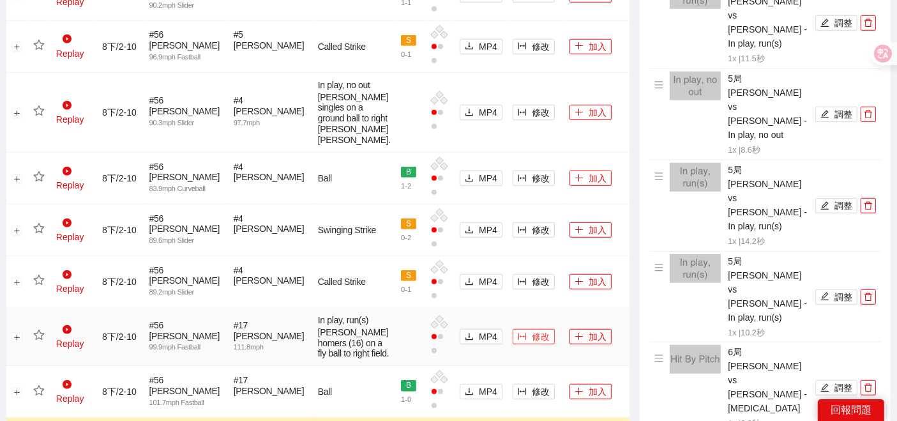
click at [532, 329] on span "修改" at bounding box center [541, 336] width 18 height 14
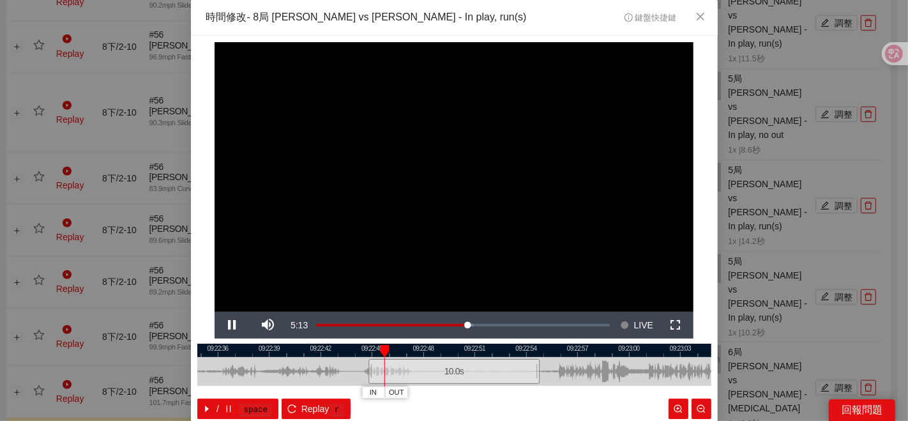
click at [463, 356] on div at bounding box center [454, 349] width 514 height 13
click at [491, 393] on span "OUT" at bounding box center [493, 392] width 15 height 11
click at [467, 353] on div at bounding box center [454, 349] width 514 height 13
click at [420, 352] on div at bounding box center [454, 349] width 514 height 13
click at [461, 350] on div at bounding box center [454, 349] width 514 height 13
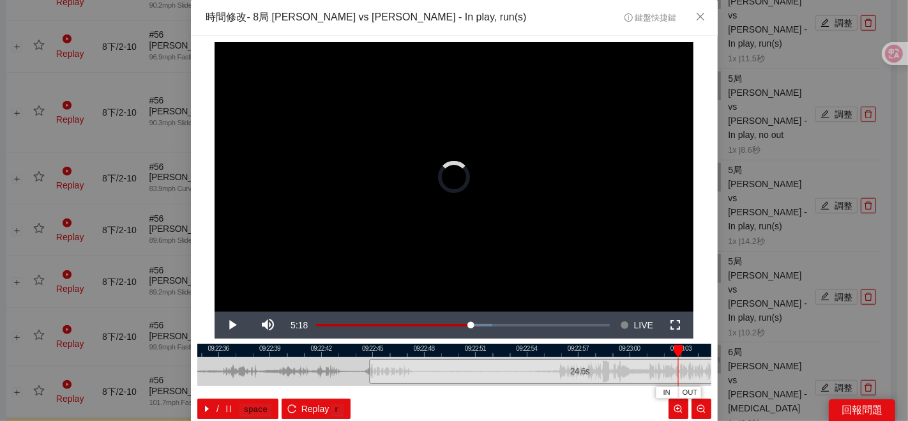
drag, startPoint x: 475, startPoint y: 373, endPoint x: 671, endPoint y: 362, distance: 196.9
click at [788, 376] on div "**********" at bounding box center [454, 210] width 908 height 421
click at [487, 354] on div at bounding box center [454, 349] width 514 height 13
click at [484, 394] on span "IN" at bounding box center [486, 392] width 7 height 11
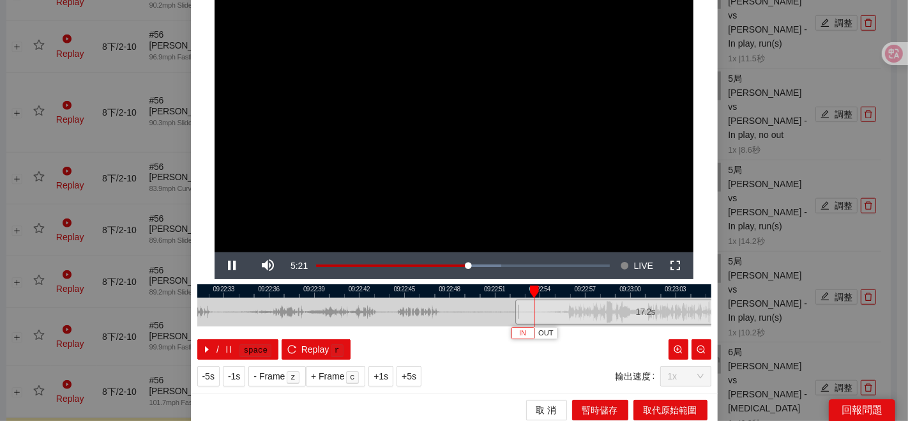
scroll to position [64, 0]
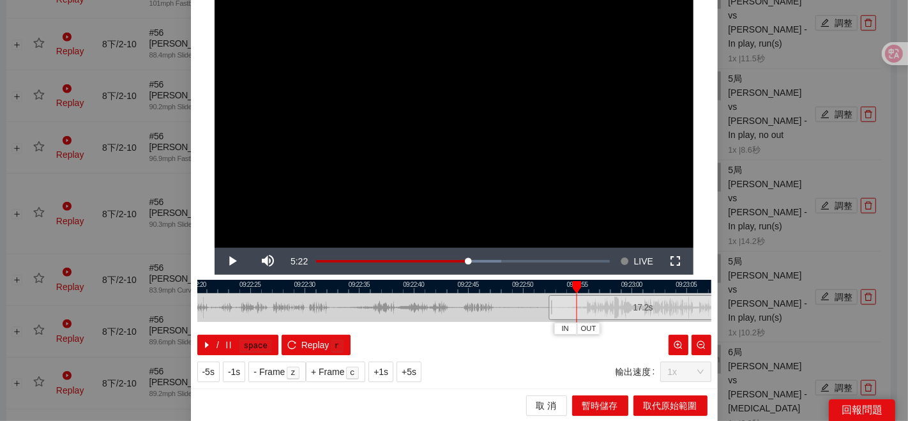
click at [544, 286] on div at bounding box center [455, 286] width 514 height 13
click at [544, 286] on div at bounding box center [454, 286] width 514 height 13
click at [543, 329] on span "IN" at bounding box center [546, 328] width 7 height 11
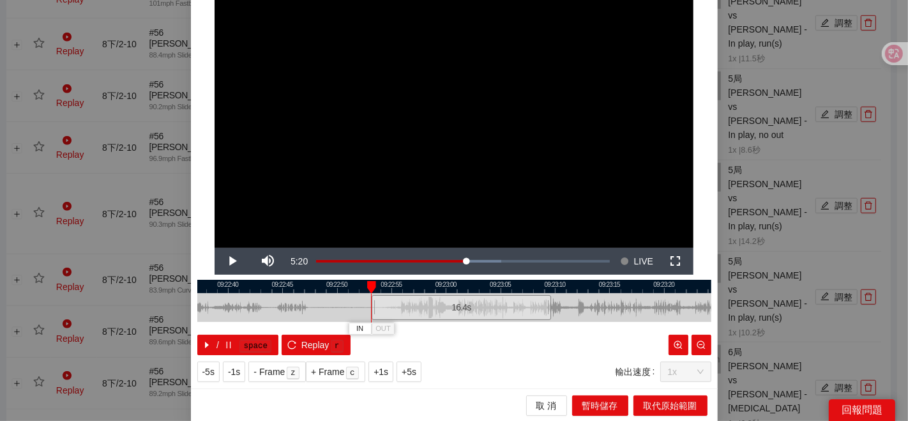
drag, startPoint x: 521, startPoint y: 302, endPoint x: 282, endPoint y: 324, distance: 240.3
click at [282, 324] on div "09:22:35 09:22:40 09:22:45 09:22:50 09:22:55 09:23:00 09:23:05 09:23:10 09:23:1…" at bounding box center [454, 317] width 514 height 75
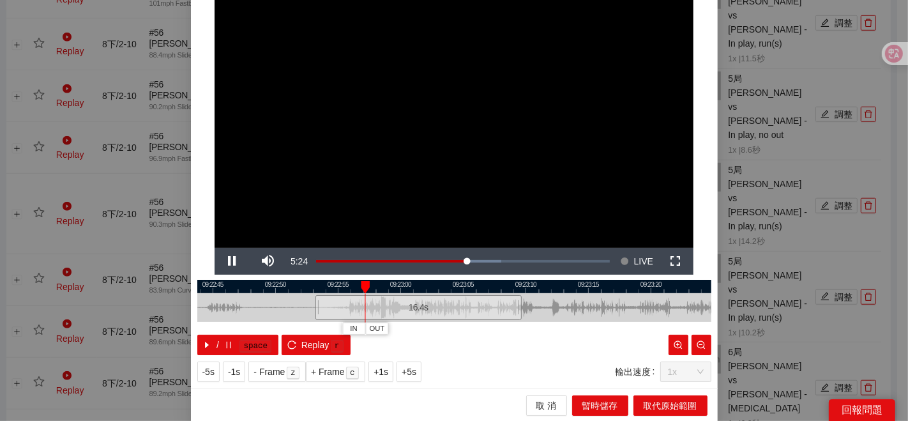
scroll to position [0, 0]
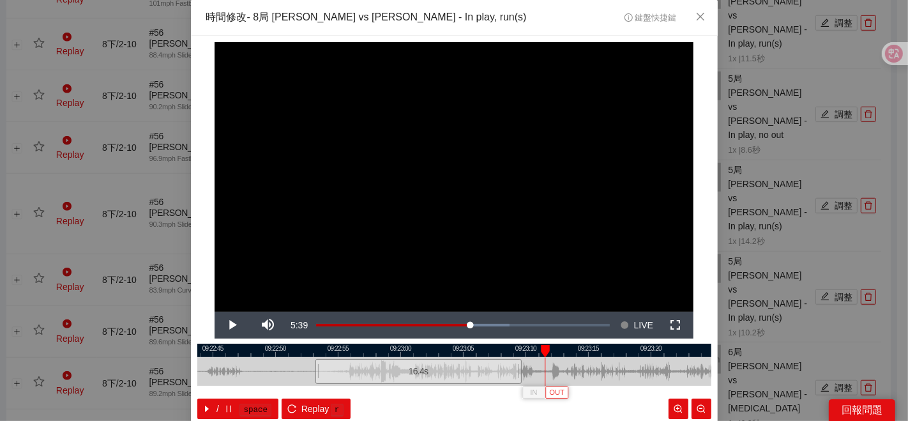
click at [557, 390] on span "OUT" at bounding box center [556, 392] width 15 height 11
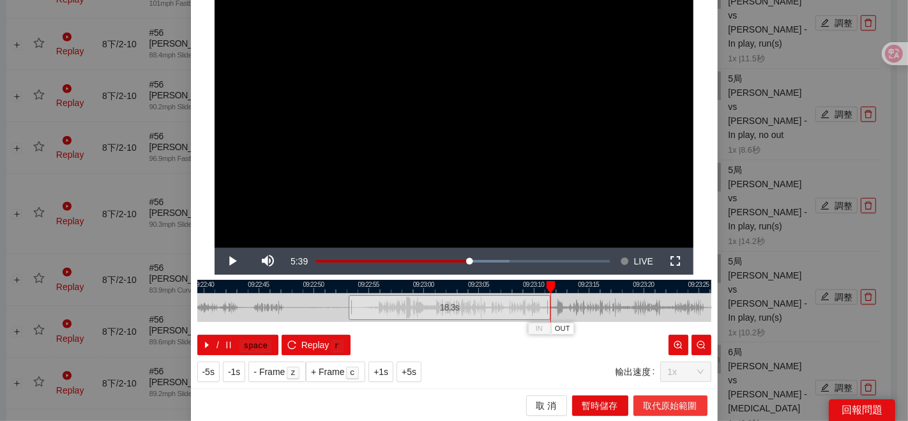
click at [645, 402] on span "取代原始範圍" at bounding box center [670, 405] width 54 height 14
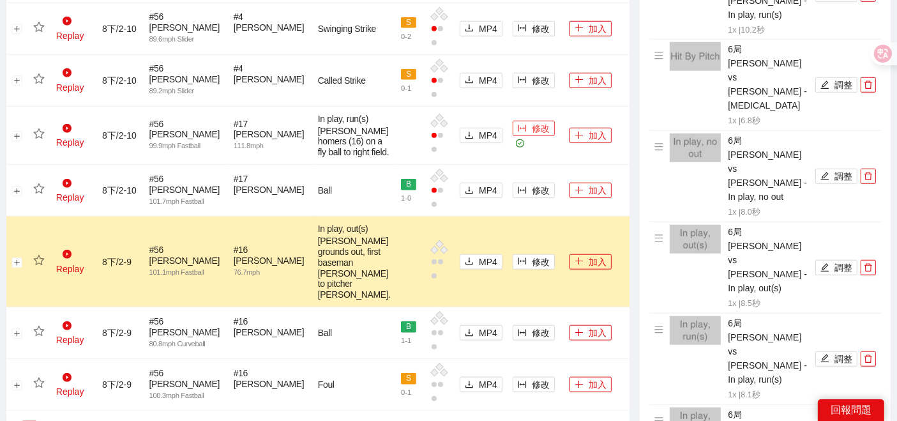
scroll to position [1173, 0]
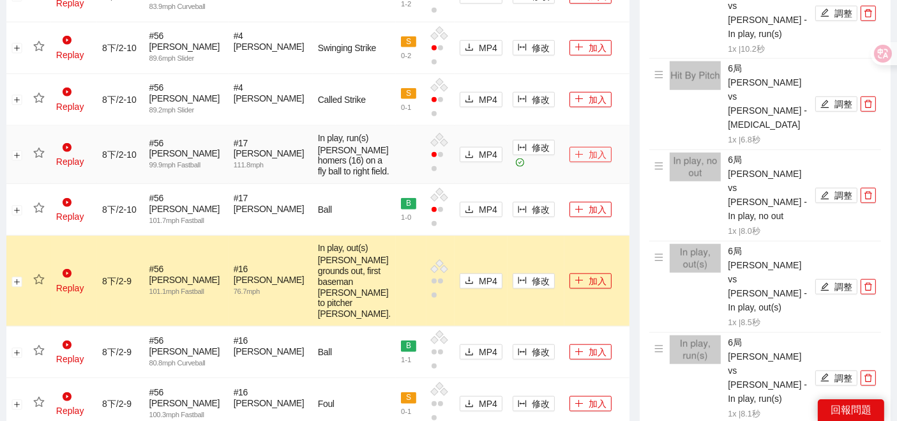
click at [576, 154] on icon "plus" at bounding box center [579, 154] width 7 height 1
click at [36, 159] on icon "star" at bounding box center [38, 152] width 11 height 11
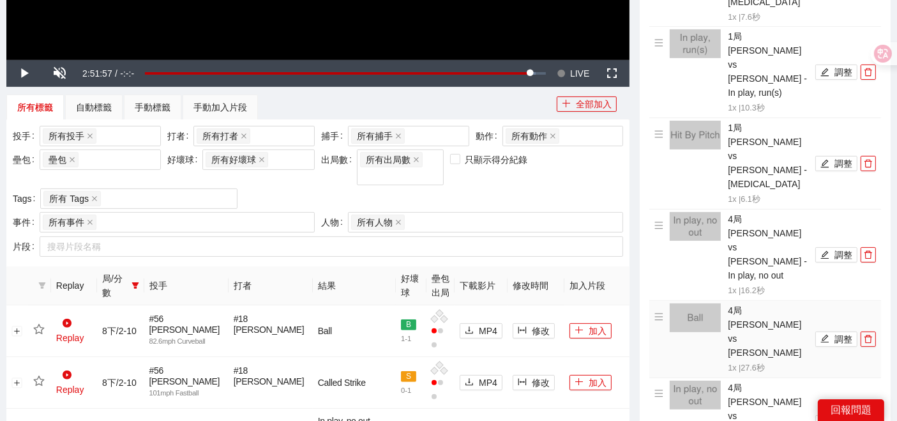
scroll to position [393, 0]
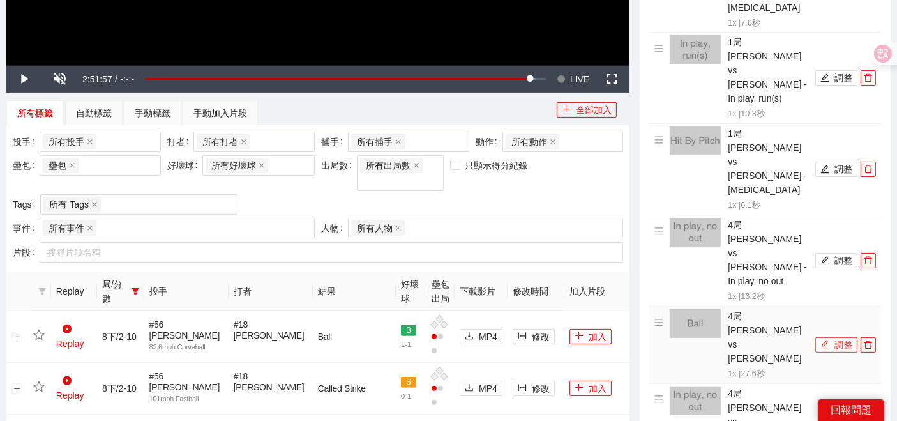
click at [821, 340] on icon "edit" at bounding box center [824, 344] width 9 height 9
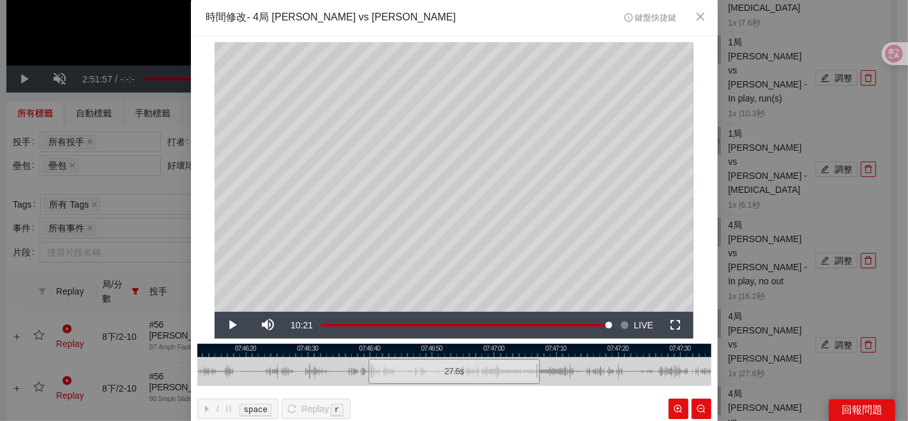
click at [138, 311] on div "**********" at bounding box center [454, 210] width 908 height 421
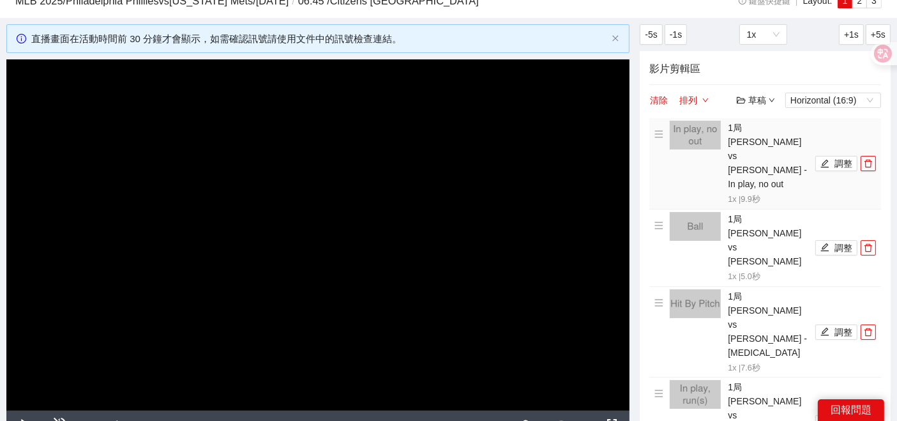
scroll to position [71, 0]
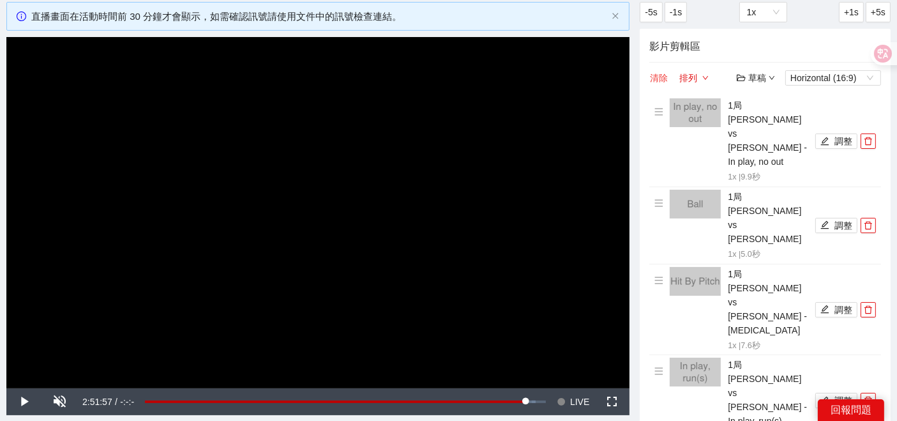
click at [663, 71] on button "清除" at bounding box center [658, 77] width 19 height 15
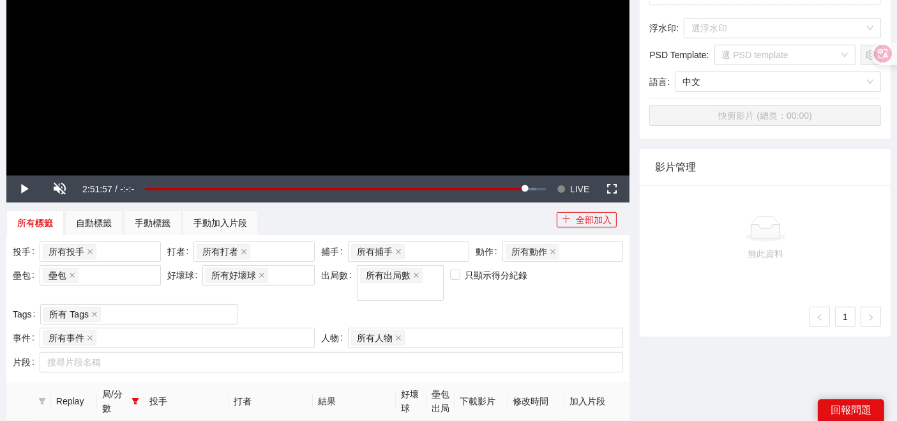
scroll to position [496, 0]
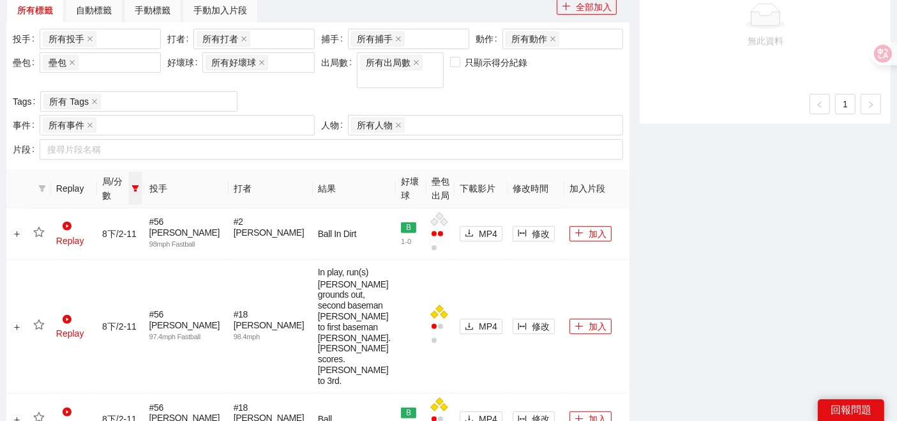
click at [139, 185] on icon "filter" at bounding box center [134, 188] width 7 height 6
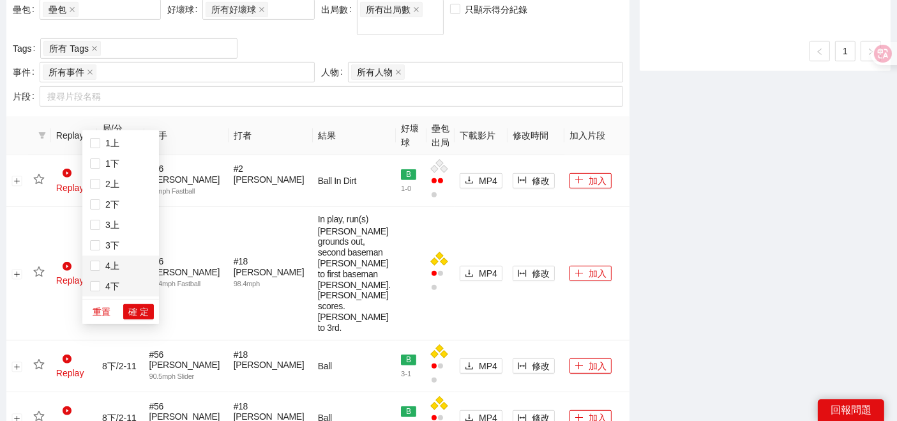
scroll to position [567, 0]
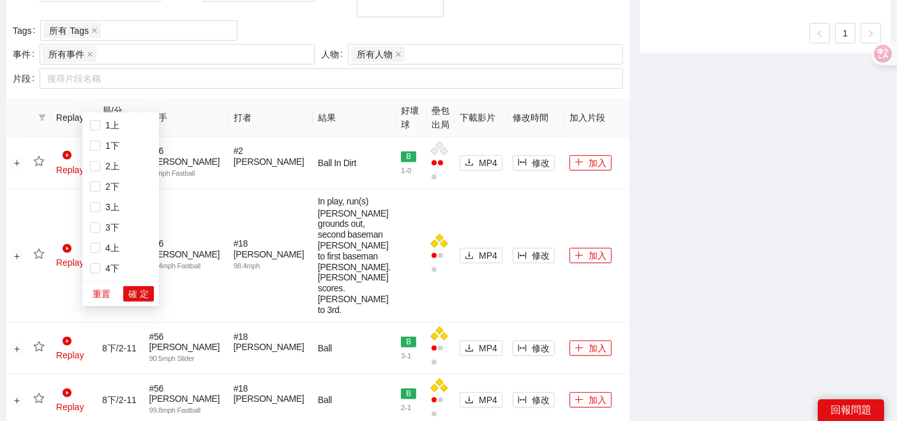
click at [94, 304] on div "重置 確 定" at bounding box center [120, 293] width 77 height 25
click at [96, 296] on span "重置" at bounding box center [102, 294] width 18 height 14
click at [147, 292] on span "確 定" at bounding box center [138, 294] width 20 height 14
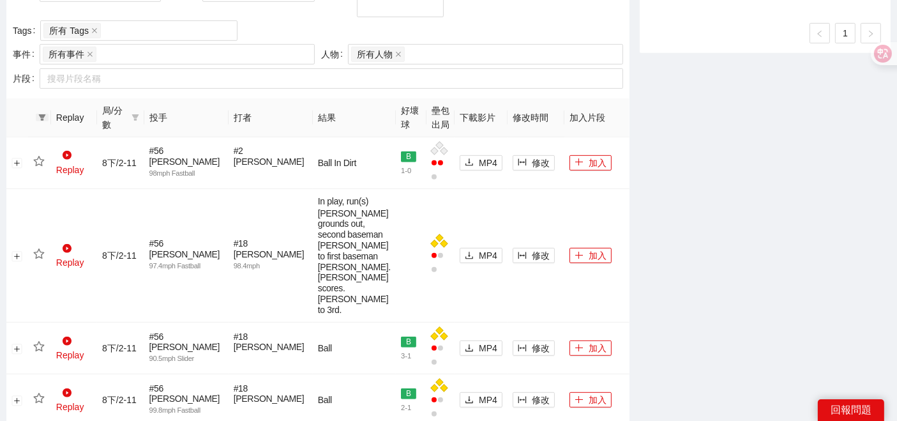
click at [41, 114] on icon "filter" at bounding box center [41, 117] width 7 height 6
click at [52, 112] on label at bounding box center [48, 119] width 10 height 14
click at [83, 148] on span "確 定" at bounding box center [92, 145] width 20 height 14
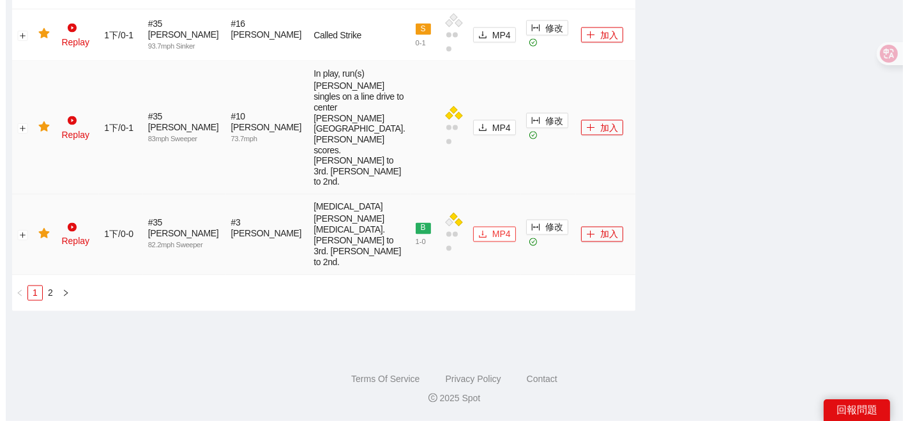
scroll to position [2917, 0]
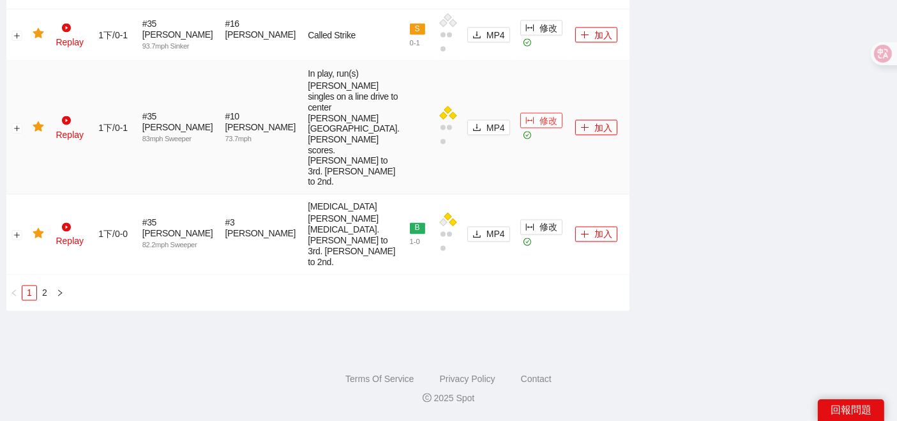
click at [520, 128] on button "修改" at bounding box center [541, 120] width 42 height 15
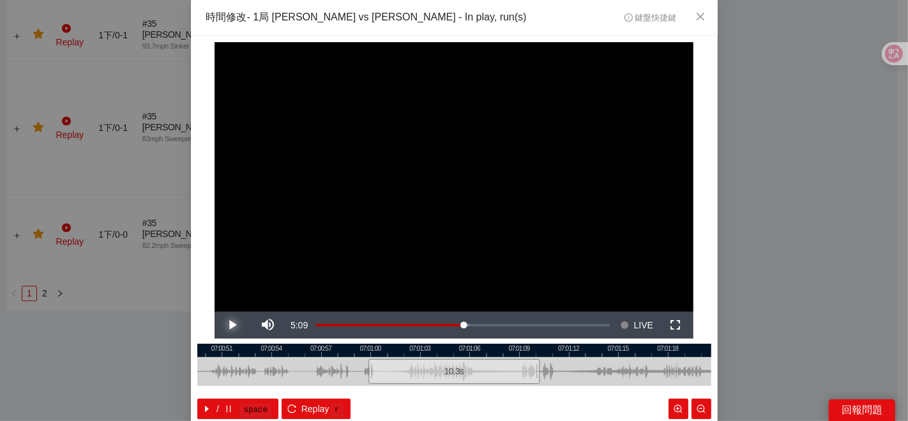
click at [234, 325] on span "Video Player" at bounding box center [232, 325] width 36 height 0
click at [366, 351] on div at bounding box center [454, 349] width 514 height 13
drag, startPoint x: 361, startPoint y: 367, endPoint x: 354, endPoint y: 364, distance: 7.5
click at [359, 364] on div at bounding box center [363, 371] width 8 height 29
click at [231, 325] on span "Video Player" at bounding box center [232, 325] width 36 height 0
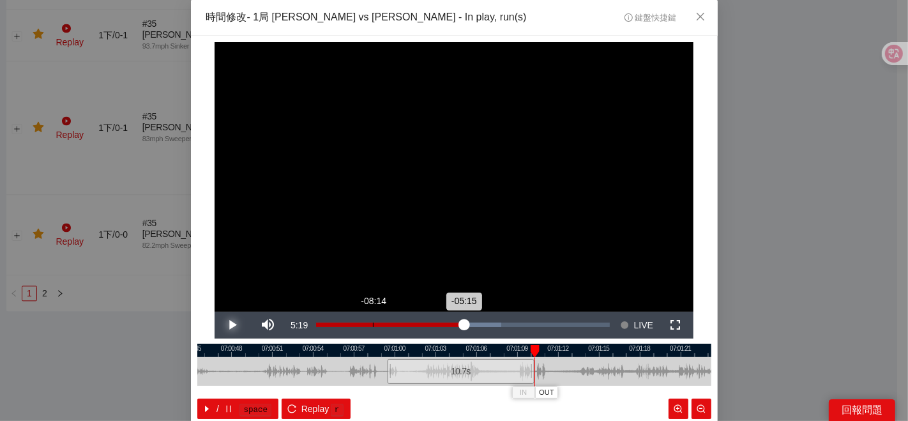
scroll to position [64, 0]
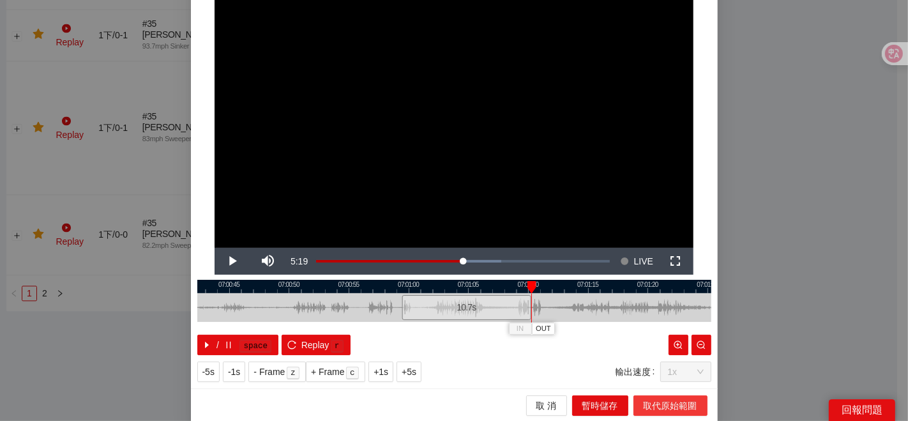
click at [643, 406] on span "取代原始範圍" at bounding box center [670, 405] width 54 height 14
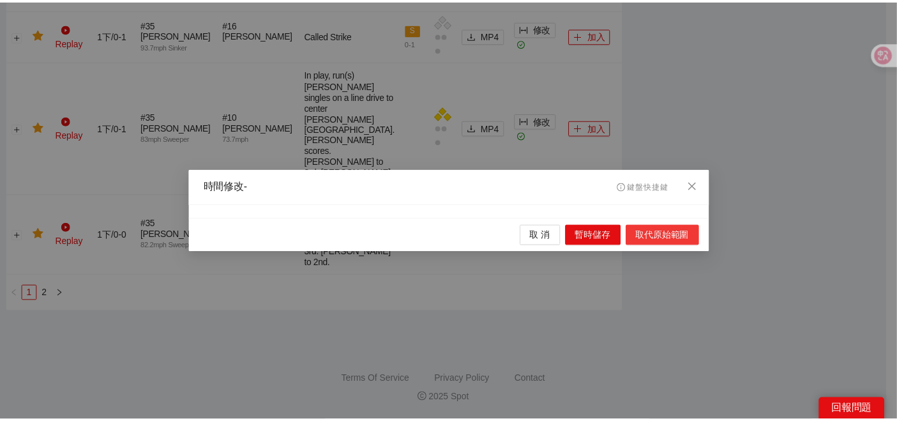
scroll to position [0, 0]
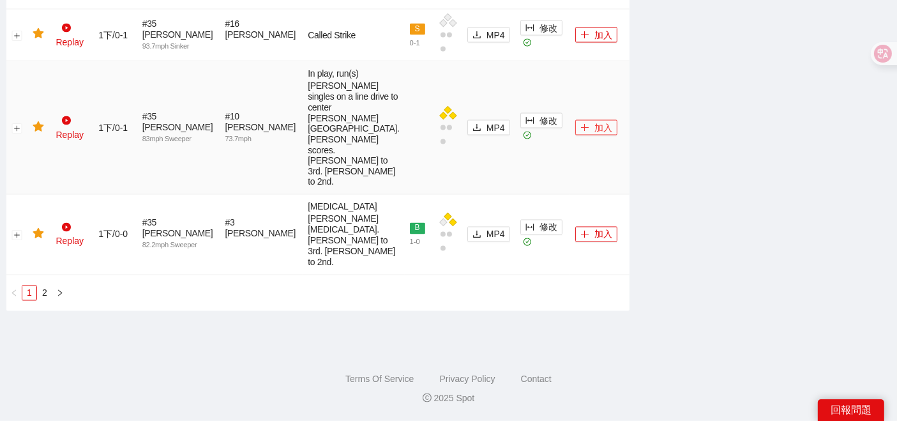
click at [576, 135] on button "加入" at bounding box center [596, 127] width 42 height 15
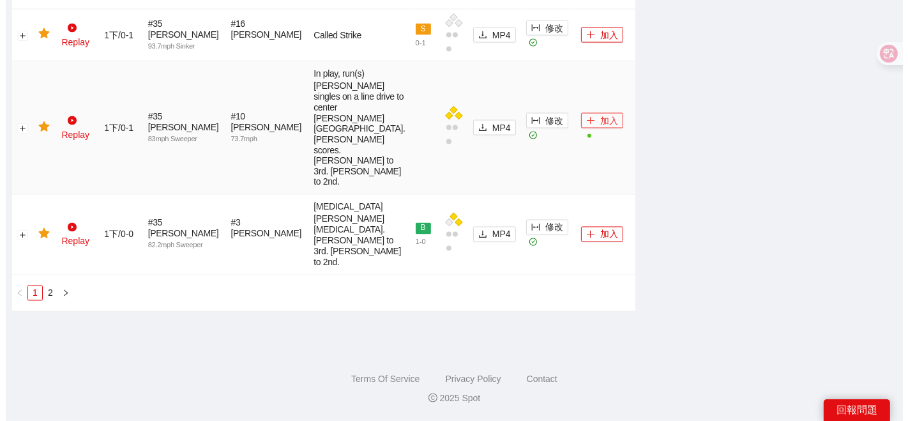
scroll to position [2847, 0]
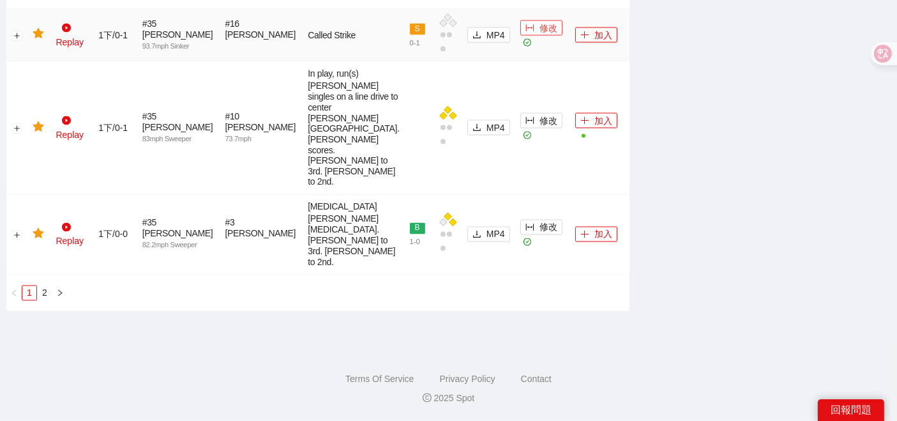
click at [525, 33] on icon "column-width" at bounding box center [529, 28] width 9 height 9
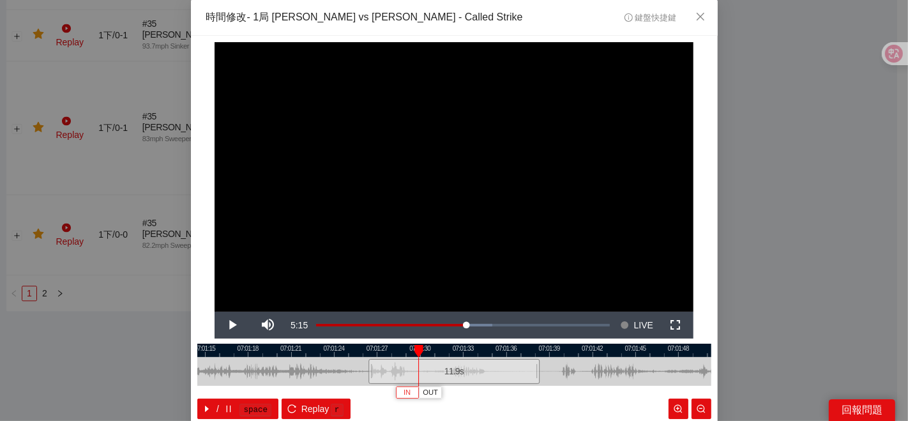
click at [403, 392] on span "IN" at bounding box center [406, 392] width 7 height 11
click at [414, 345] on div at bounding box center [454, 349] width 514 height 13
click at [477, 349] on div at bounding box center [454, 349] width 514 height 13
click at [509, 391] on span "OUT" at bounding box center [512, 392] width 15 height 11
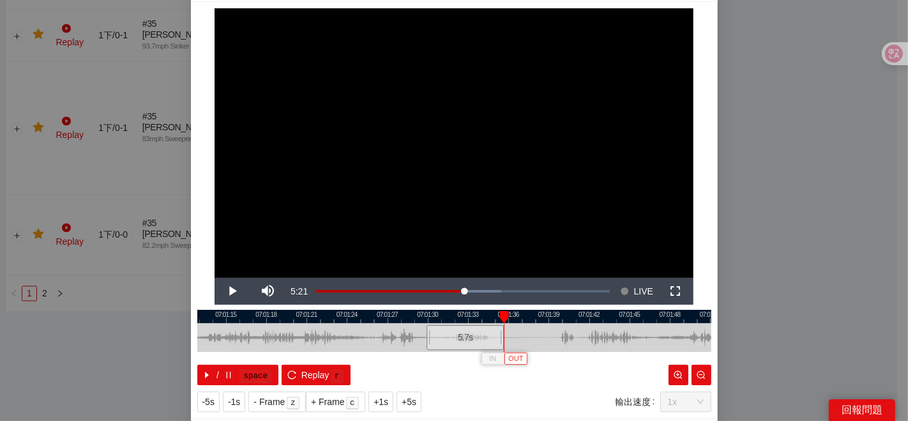
scroll to position [64, 0]
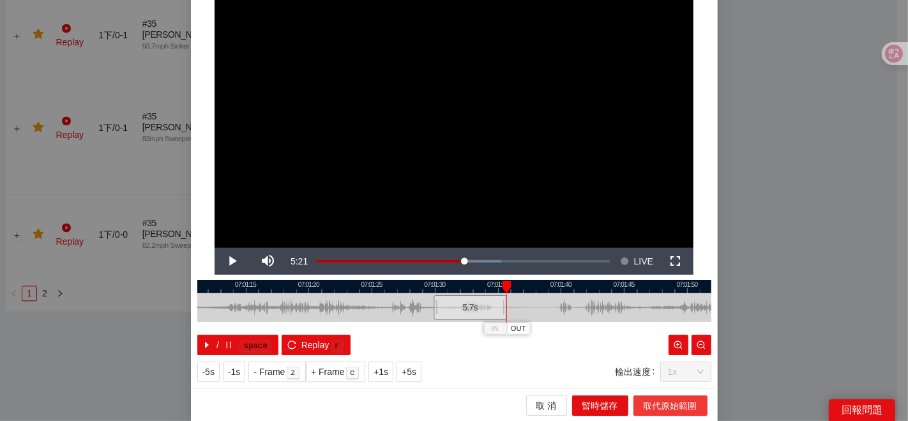
click at [664, 398] on span "取代原始範圍" at bounding box center [670, 405] width 54 height 14
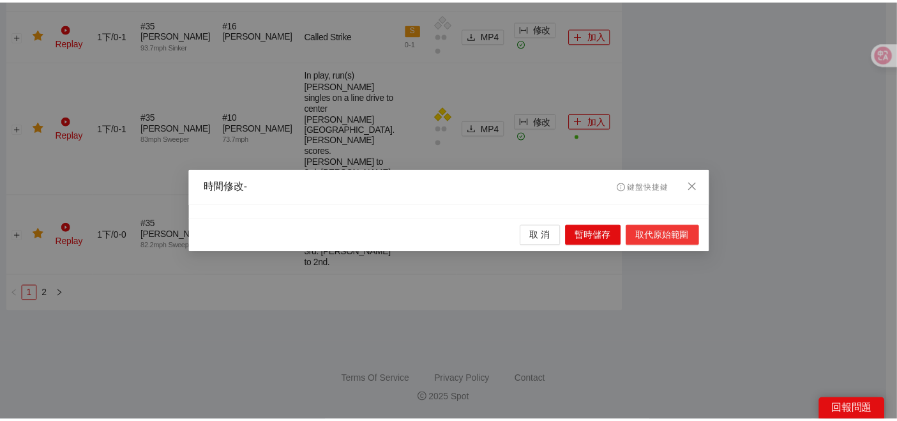
scroll to position [0, 0]
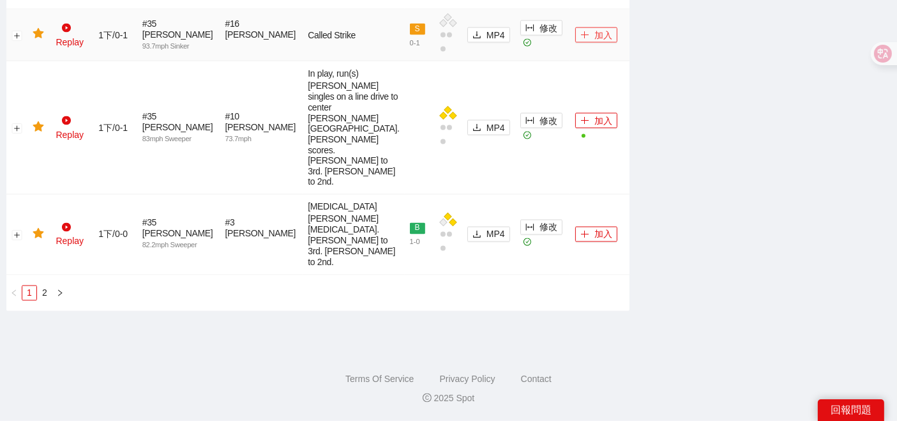
click at [575, 43] on button "加入" at bounding box center [596, 34] width 42 height 15
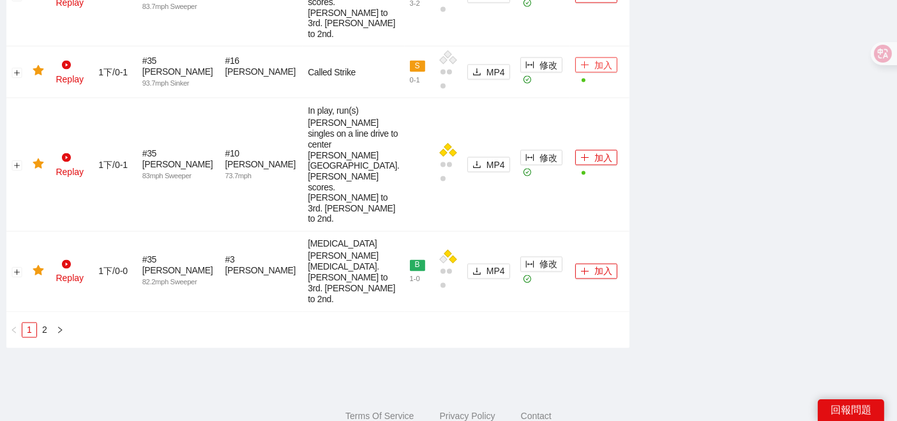
scroll to position [2208, 0]
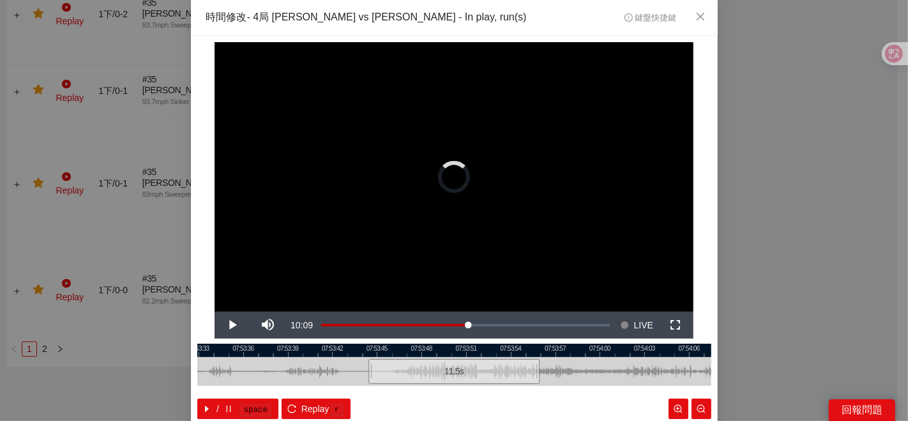
click at [793, 235] on div "**********" at bounding box center [454, 210] width 908 height 421
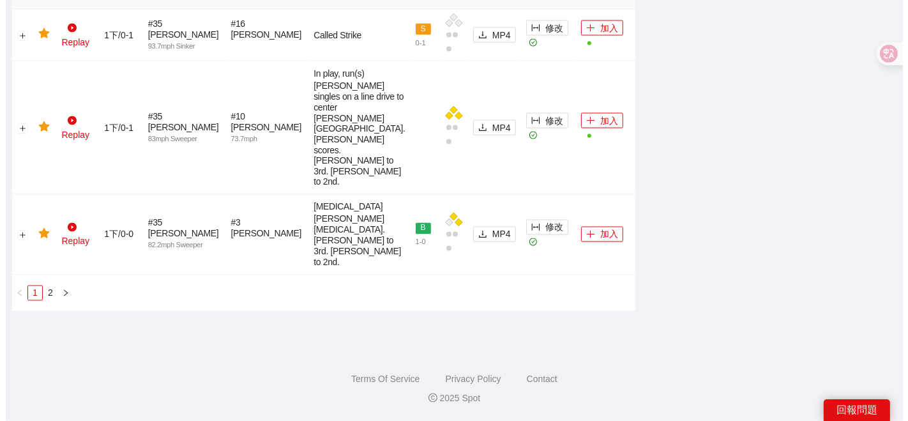
scroll to position [2633, 0]
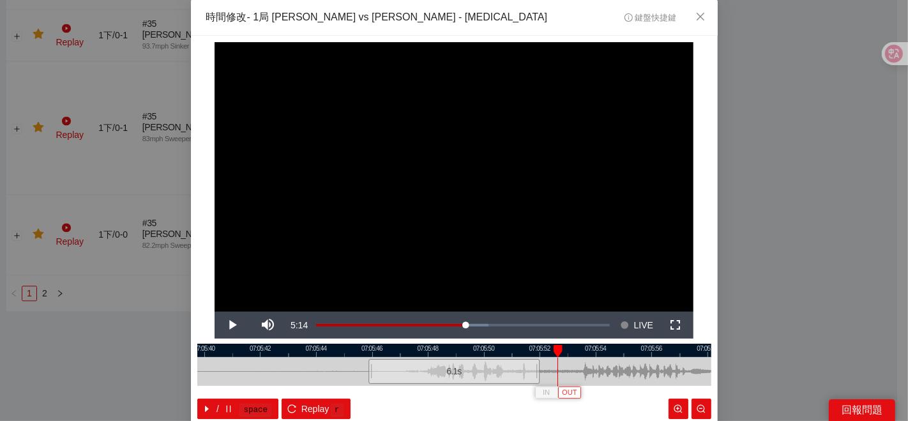
click at [564, 397] on span "OUT" at bounding box center [569, 392] width 15 height 11
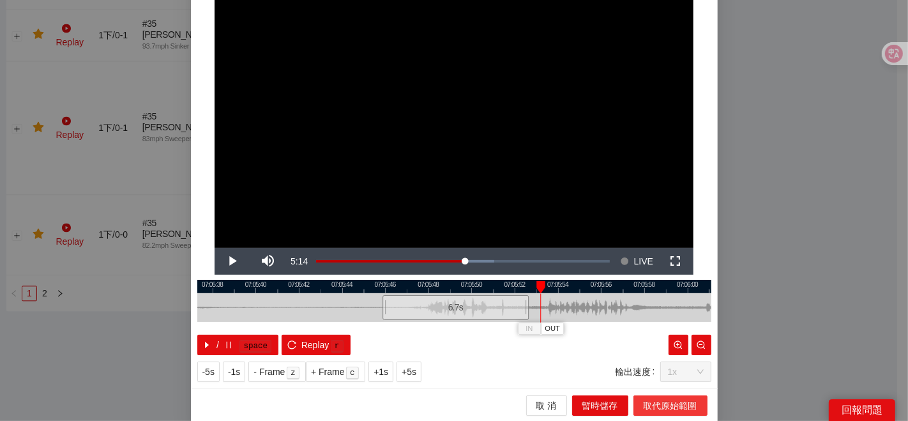
click at [670, 405] on span "取代原始範圍" at bounding box center [670, 405] width 54 height 14
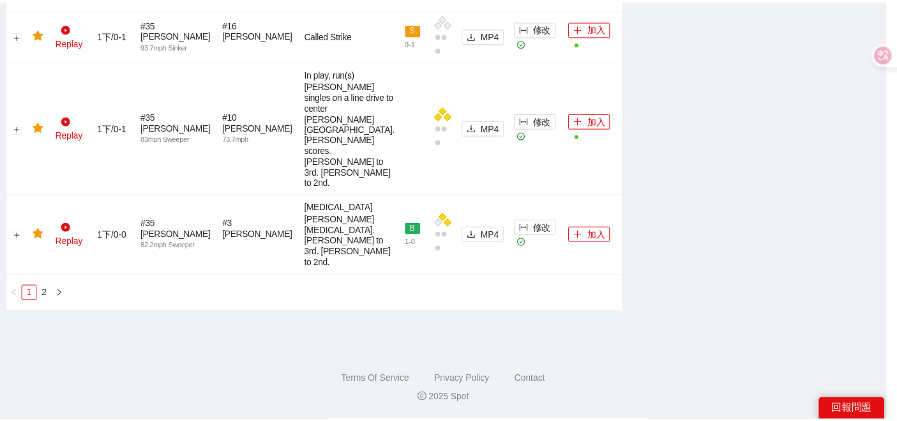
scroll to position [0, 0]
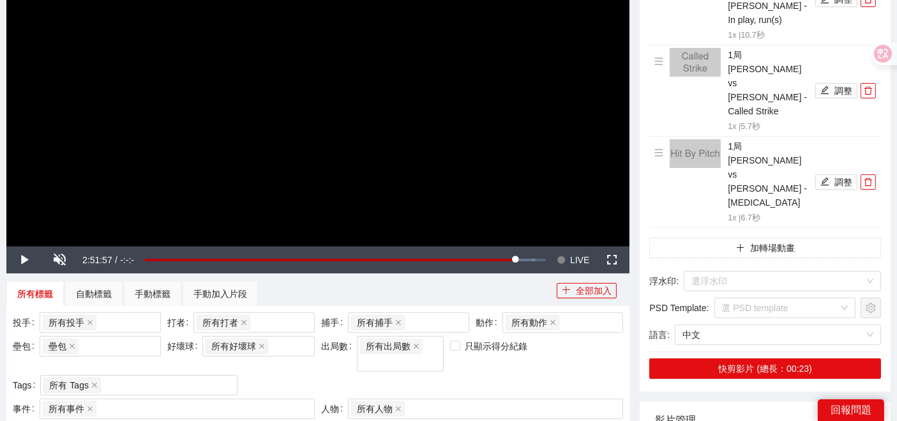
scroll to position [567, 0]
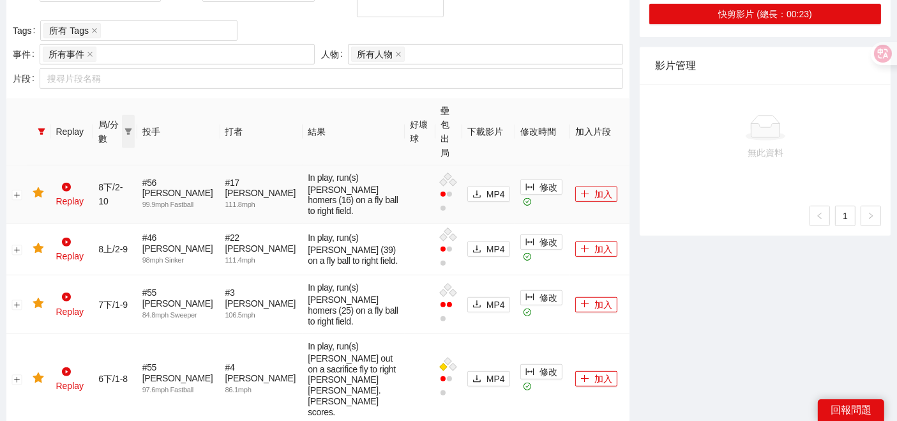
click at [135, 115] on span at bounding box center [128, 131] width 13 height 33
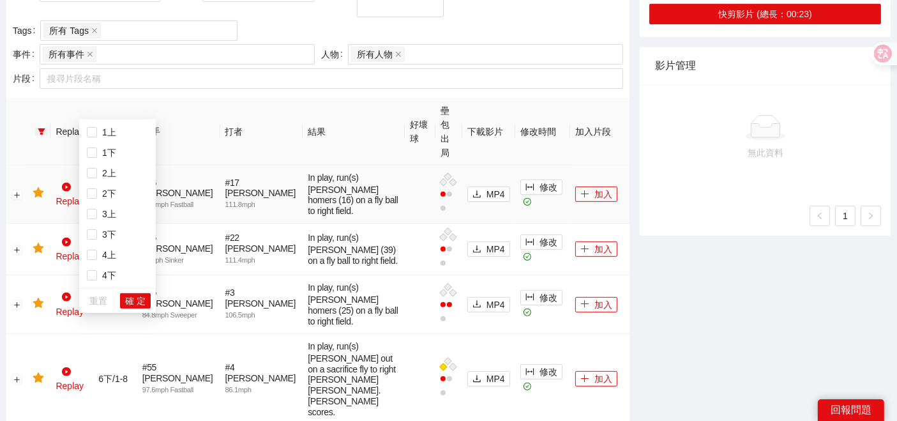
click at [41, 128] on icon "filter" at bounding box center [41, 131] width 7 height 6
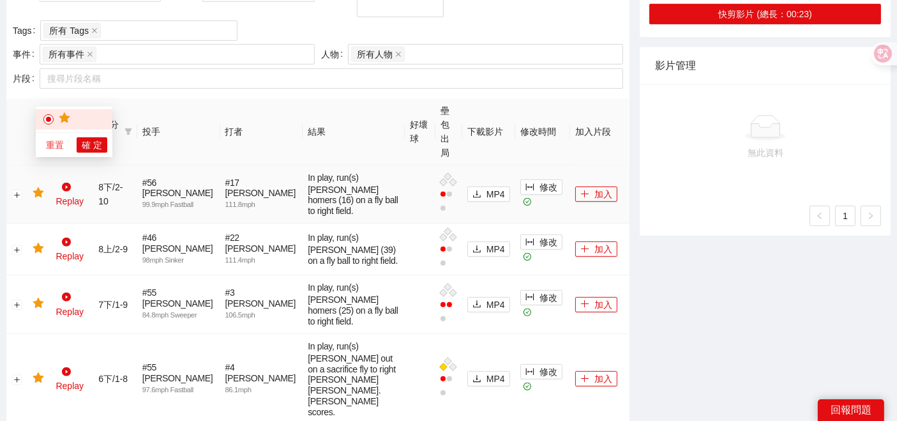
click at [46, 142] on span "重置" at bounding box center [55, 145] width 18 height 14
click at [84, 150] on span "確 定" at bounding box center [92, 145] width 20 height 14
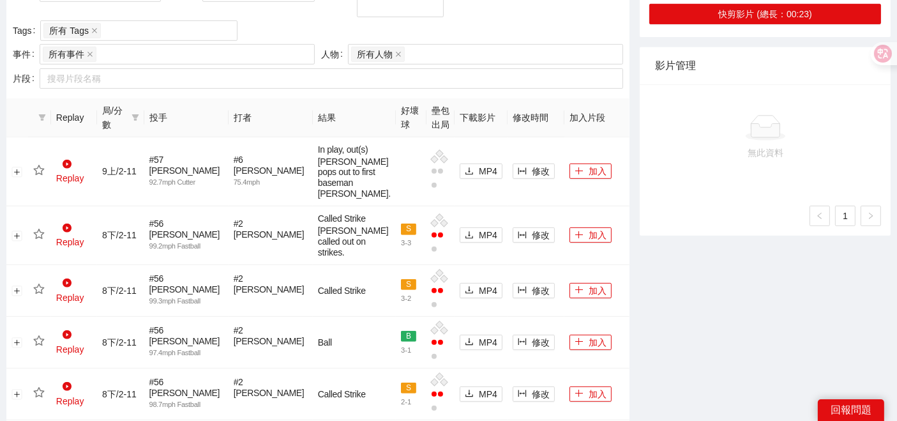
click at [139, 114] on icon "filter" at bounding box center [134, 117] width 7 height 6
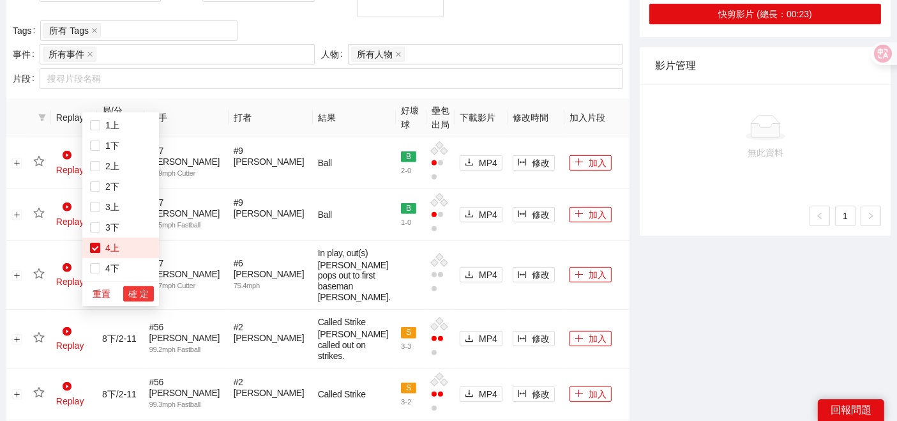
click at [136, 300] on button "確 定" at bounding box center [138, 293] width 31 height 15
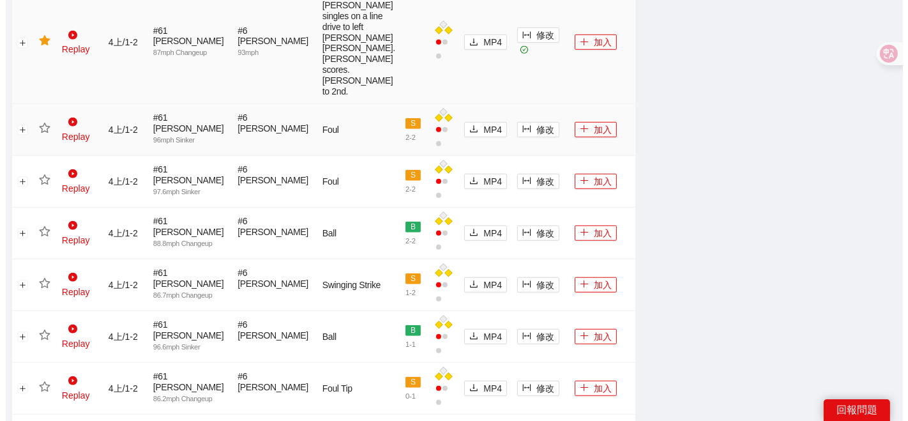
scroll to position [860, 0]
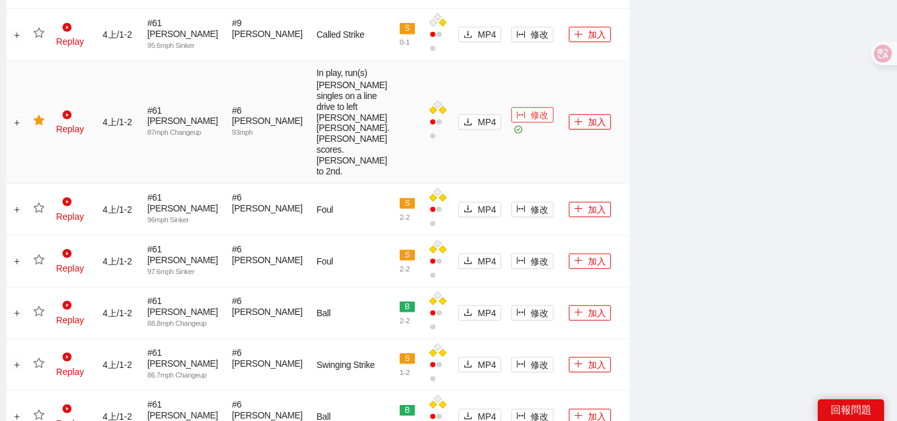
click at [530, 122] on span "修改" at bounding box center [539, 115] width 18 height 14
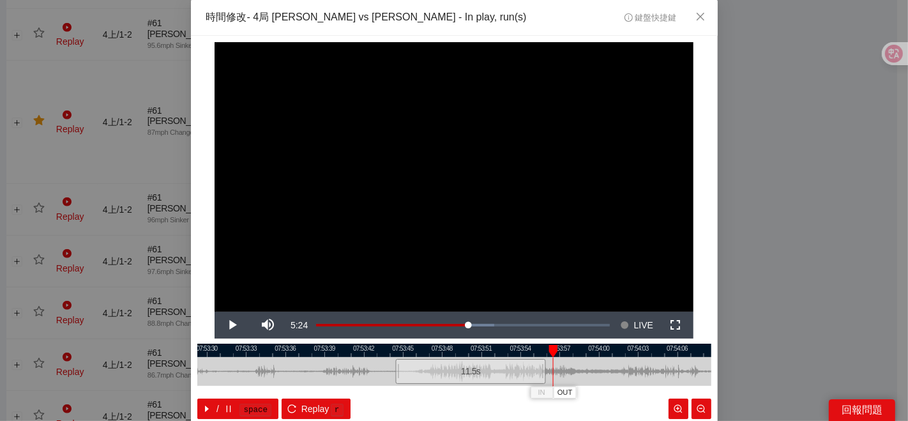
scroll to position [64, 0]
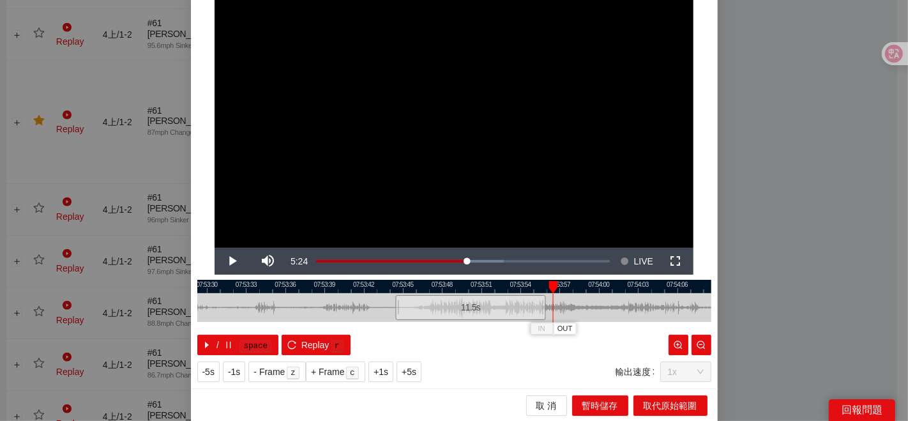
click at [786, 241] on div "**********" at bounding box center [454, 210] width 908 height 421
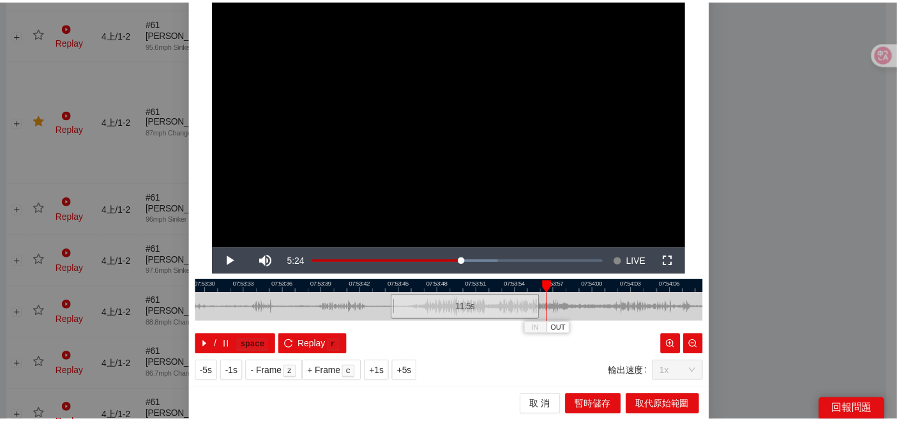
scroll to position [0, 0]
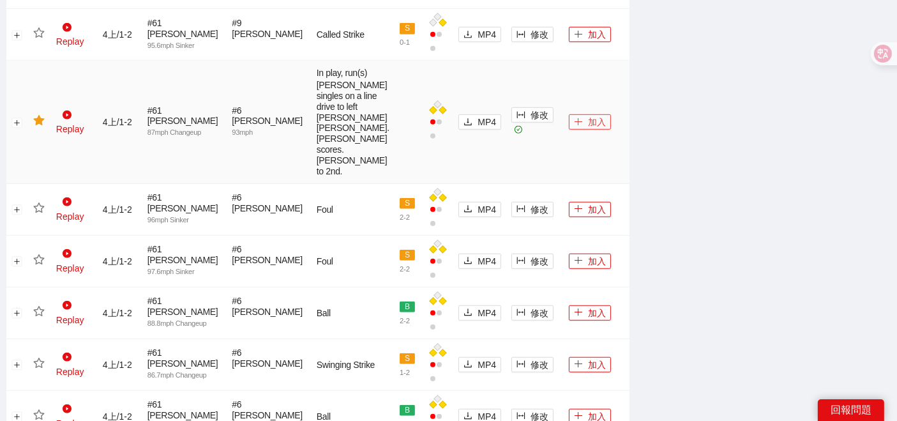
click at [578, 130] on button "加入" at bounding box center [590, 121] width 42 height 15
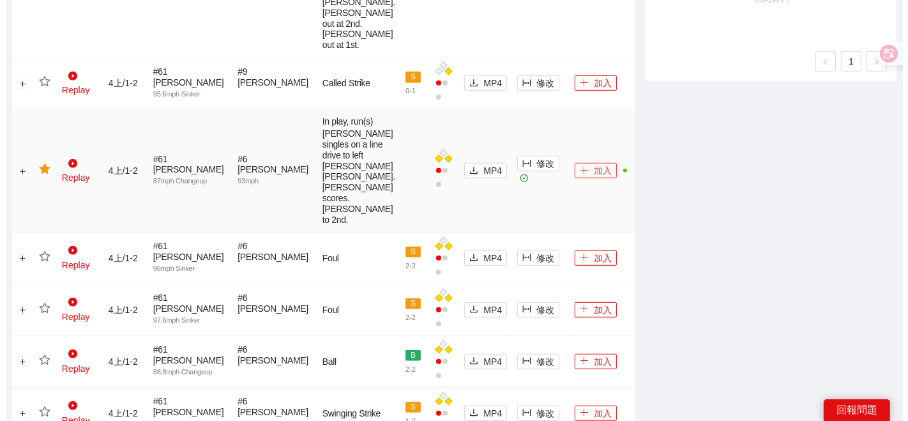
scroll to position [790, 0]
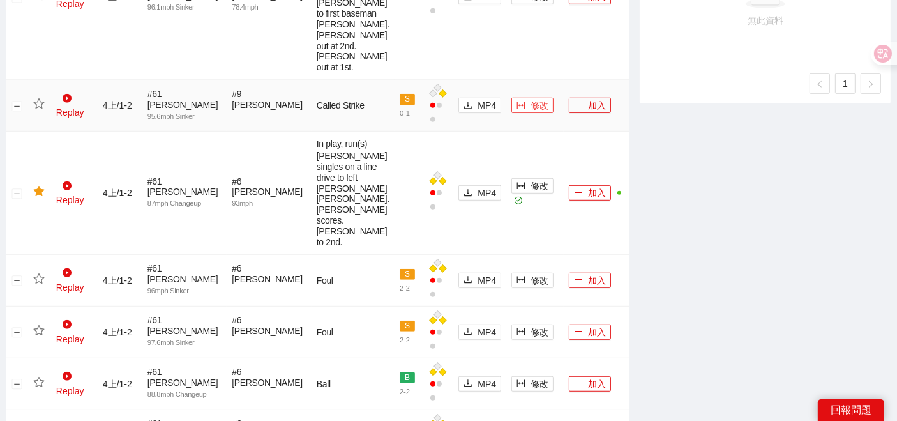
click at [530, 112] on span "修改" at bounding box center [539, 105] width 18 height 14
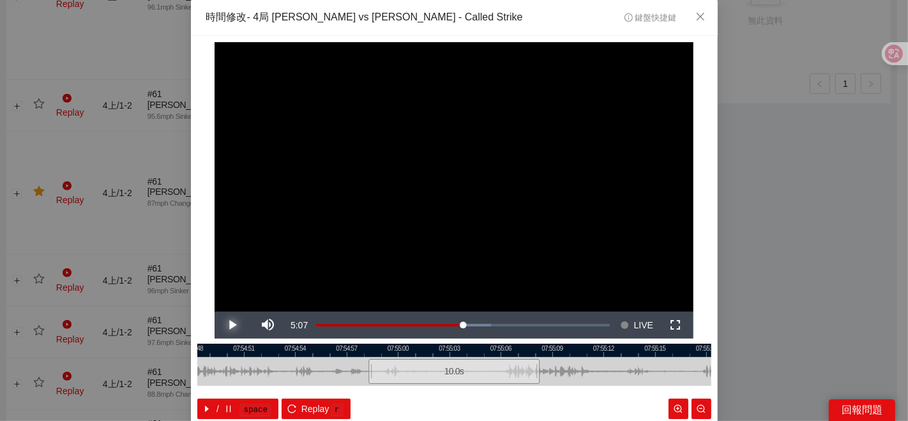
click at [226, 325] on span "Video Player" at bounding box center [232, 325] width 36 height 0
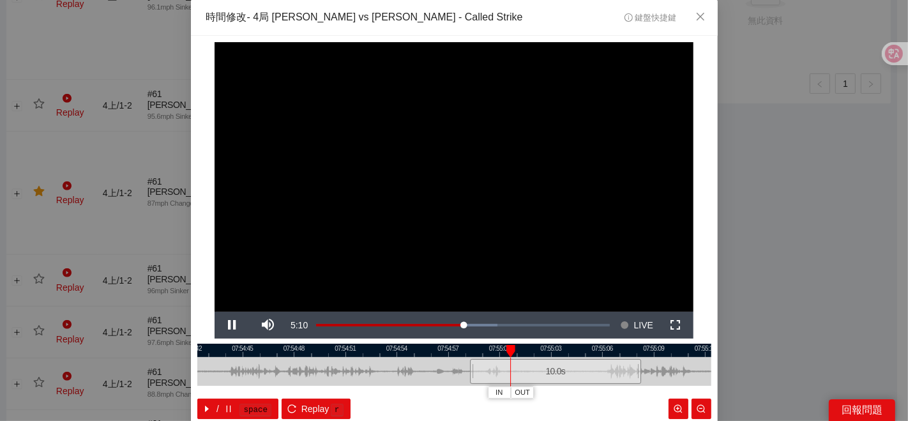
drag, startPoint x: 310, startPoint y: 345, endPoint x: 391, endPoint y: 351, distance: 80.6
click at [425, 346] on div at bounding box center [556, 349] width 514 height 13
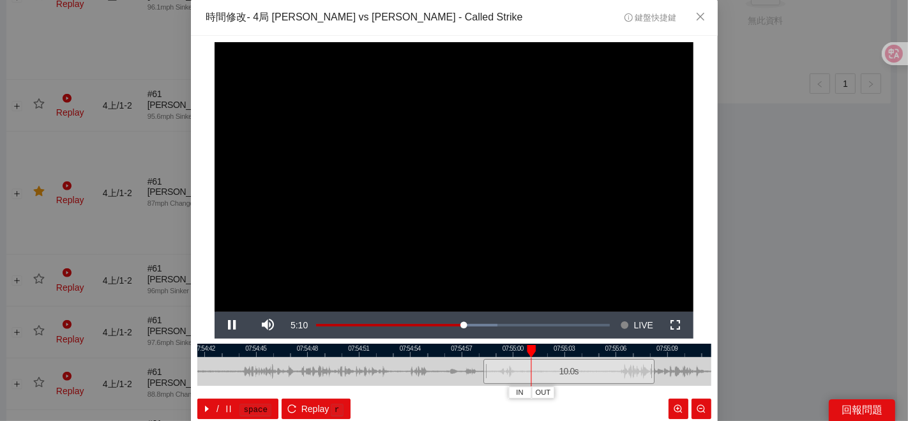
click at [387, 351] on div at bounding box center [454, 349] width 514 height 13
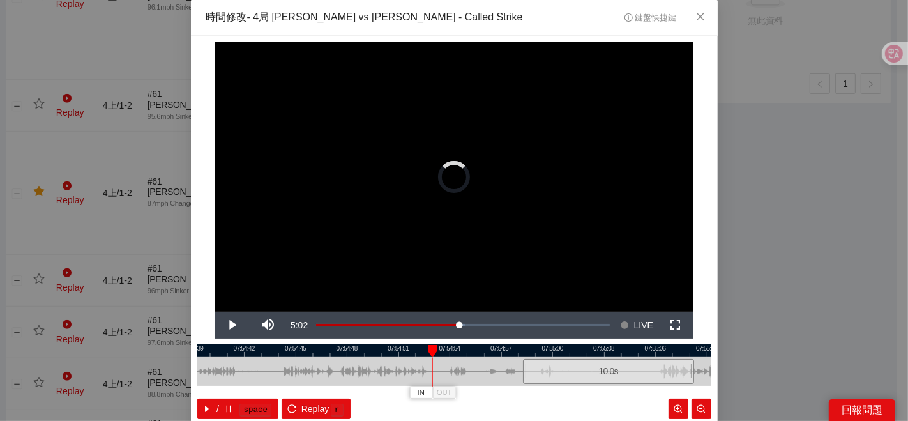
drag, startPoint x: 329, startPoint y: 354, endPoint x: 368, endPoint y: 353, distance: 39.6
click at [368, 353] on div at bounding box center [494, 349] width 514 height 13
click at [343, 350] on div at bounding box center [454, 349] width 514 height 13
click at [277, 349] on div at bounding box center [454, 349] width 514 height 13
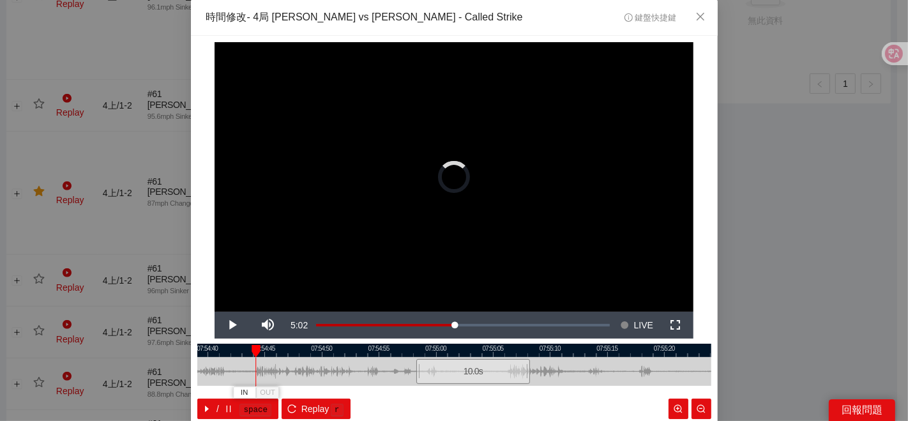
drag, startPoint x: 306, startPoint y: 354, endPoint x: 438, endPoint y: 354, distance: 132.8
click at [438, 354] on div at bounding box center [665, 349] width 514 height 13
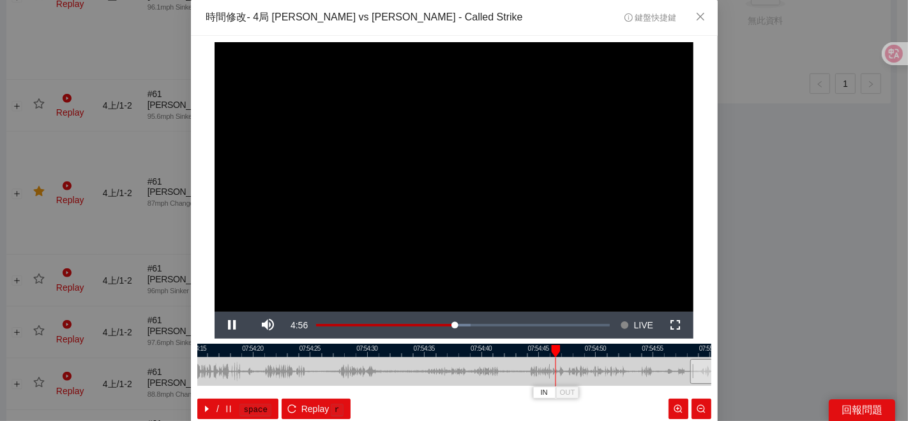
drag, startPoint x: 297, startPoint y: 350, endPoint x: 571, endPoint y: 368, distance: 274.4
click at [571, 368] on div "07:54:15 07:54:20 07:54:25 07:54:30 07:54:35 07:54:40 07:54:45 07:54:50 07:54:5…" at bounding box center [454, 380] width 514 height 75
click at [363, 349] on div at bounding box center [454, 349] width 514 height 13
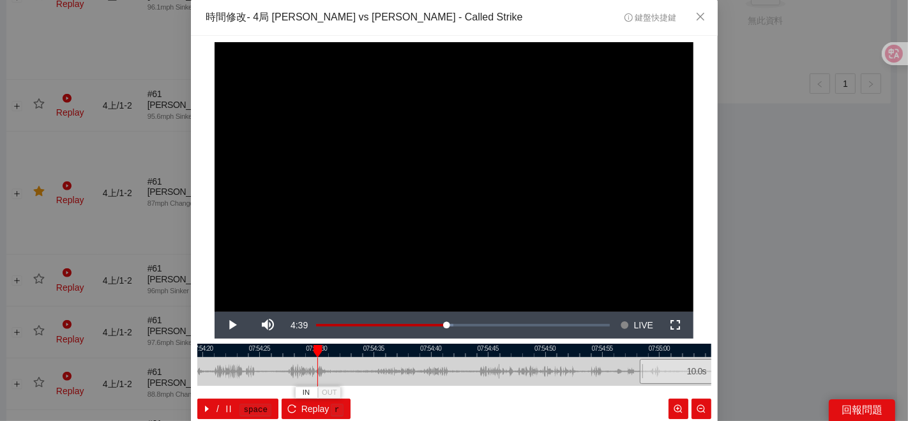
drag, startPoint x: 359, startPoint y: 344, endPoint x: 576, endPoint y: 344, distance: 216.4
click at [576, 344] on div at bounding box center [730, 349] width 514 height 13
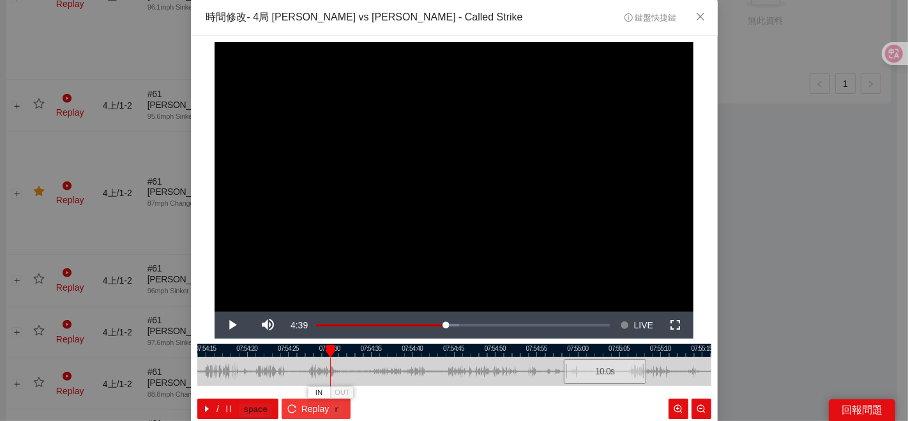
scroll to position [64, 0]
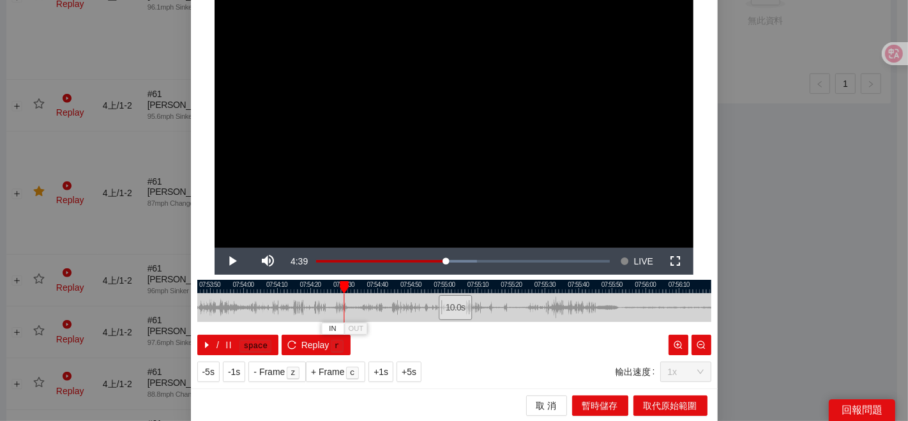
click at [258, 291] on div at bounding box center [454, 286] width 514 height 13
click at [213, 286] on div at bounding box center [454, 286] width 514 height 13
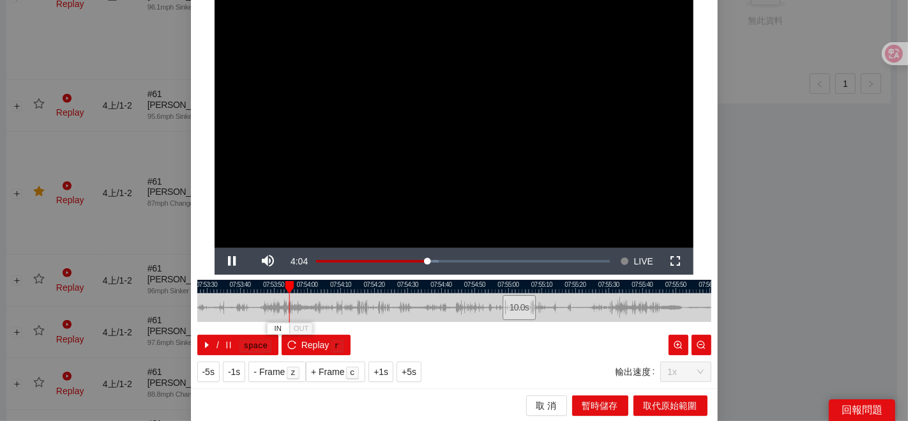
drag, startPoint x: 324, startPoint y: 305, endPoint x: 368, endPoint y: 305, distance: 43.4
click at [368, 305] on div at bounding box center [518, 307] width 514 height 29
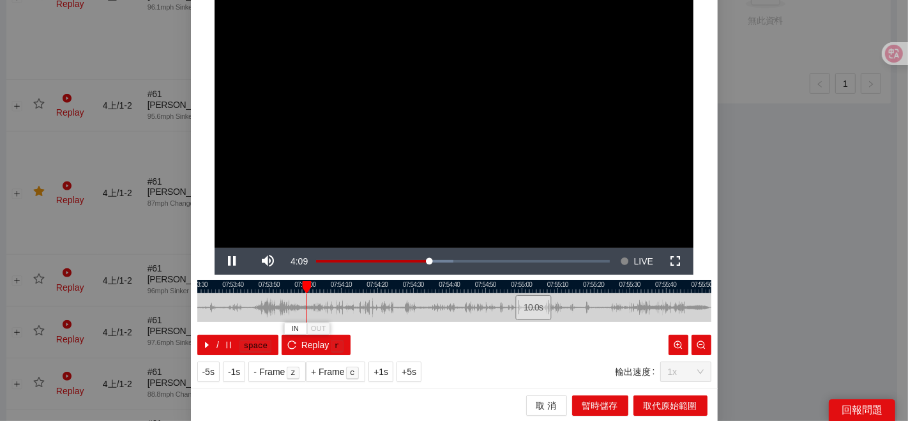
scroll to position [0, 0]
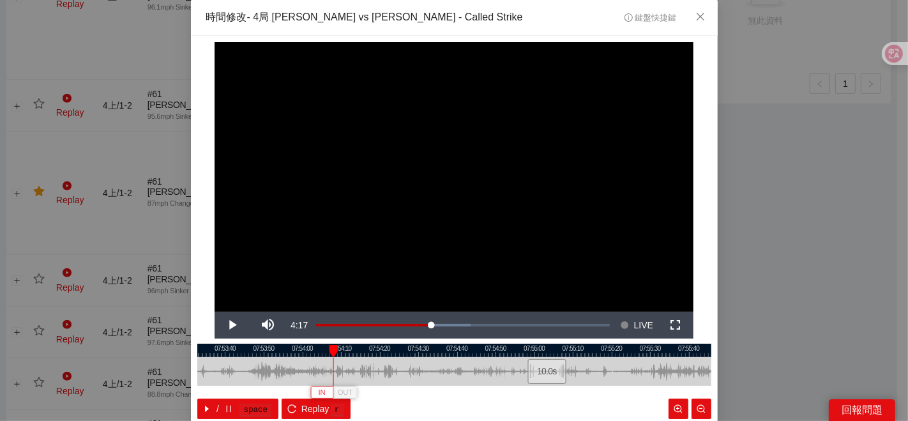
click at [318, 387] on span "IN" at bounding box center [321, 392] width 7 height 11
click at [336, 348] on div at bounding box center [454, 349] width 514 height 13
click at [332, 394] on span "IN" at bounding box center [335, 392] width 7 height 11
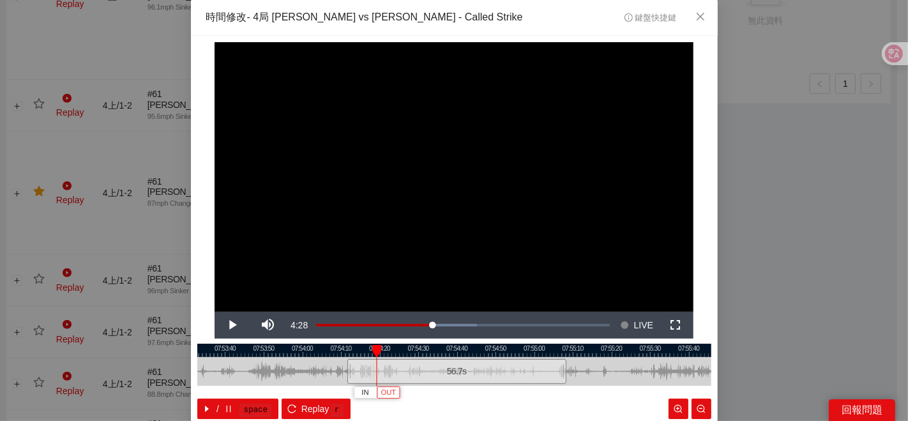
click at [381, 388] on span "OUT" at bounding box center [388, 392] width 15 height 11
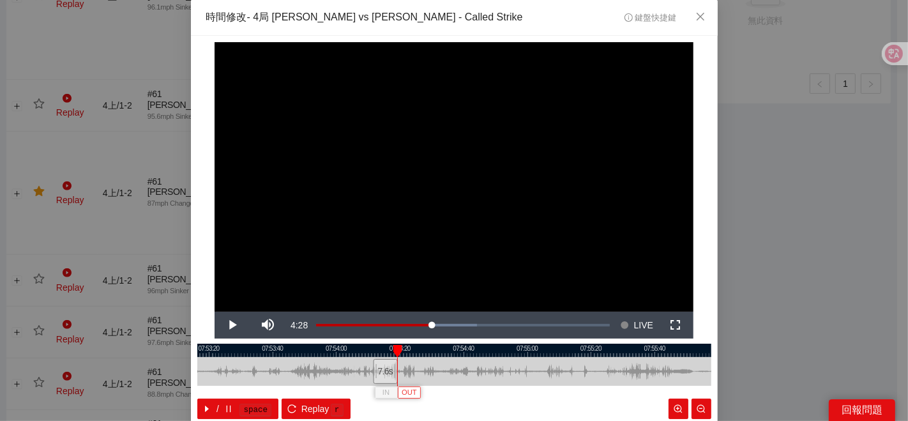
scroll to position [64, 0]
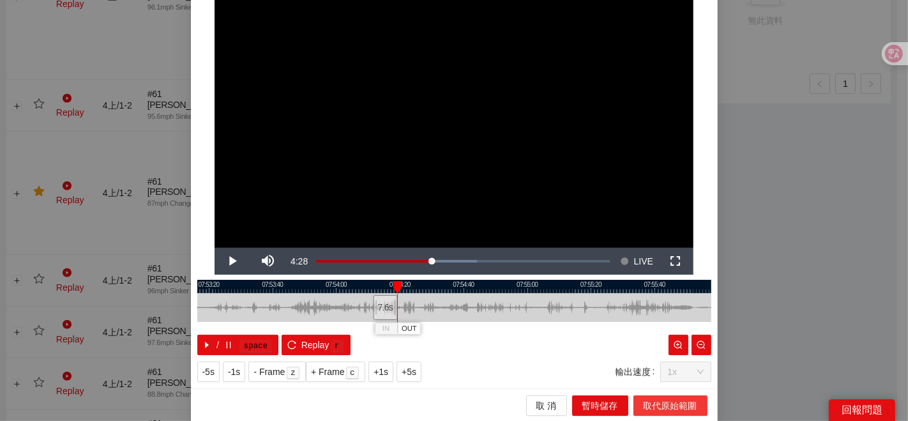
click at [677, 401] on span "取代原始範圍" at bounding box center [670, 405] width 54 height 14
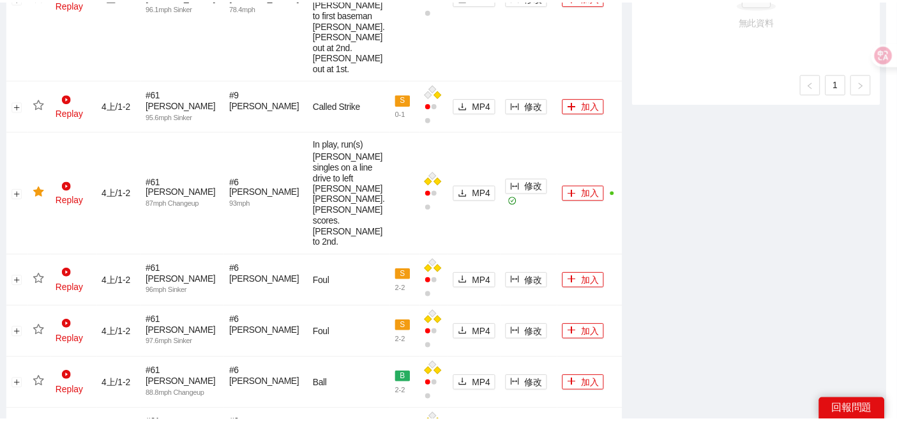
scroll to position [0, 0]
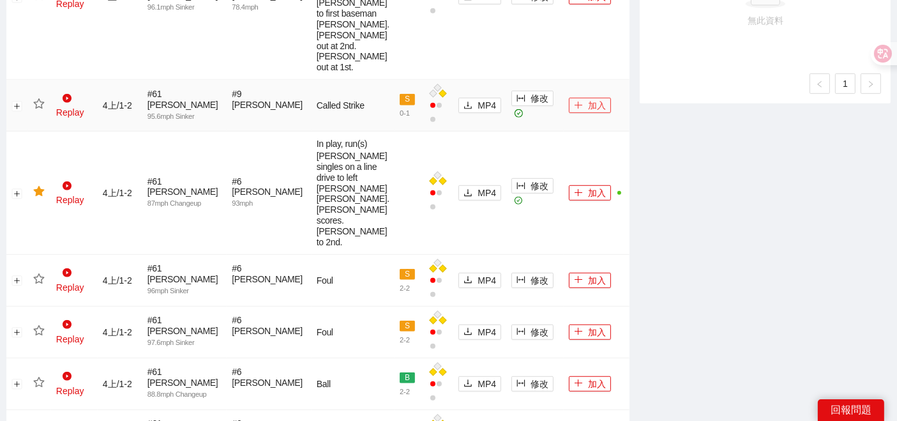
click at [573, 113] on button "加入" at bounding box center [590, 105] width 42 height 15
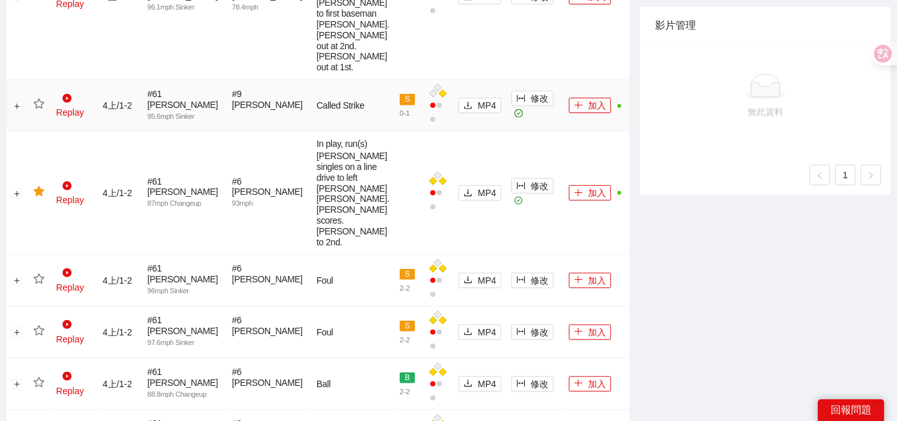
click at [34, 110] on icon "star" at bounding box center [38, 103] width 11 height 11
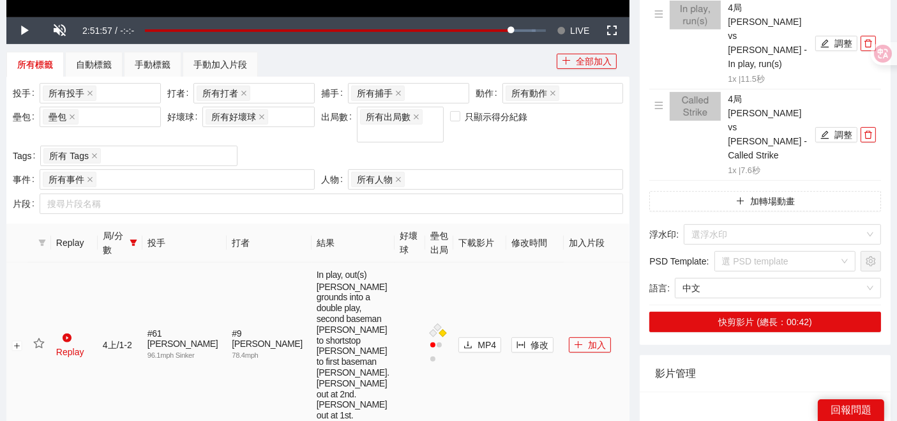
scroll to position [435, 0]
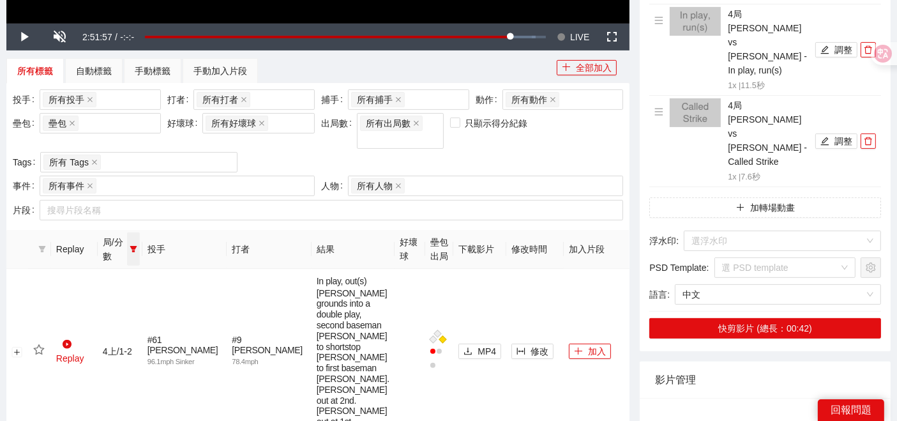
click at [137, 245] on icon "filter" at bounding box center [134, 249] width 8 height 8
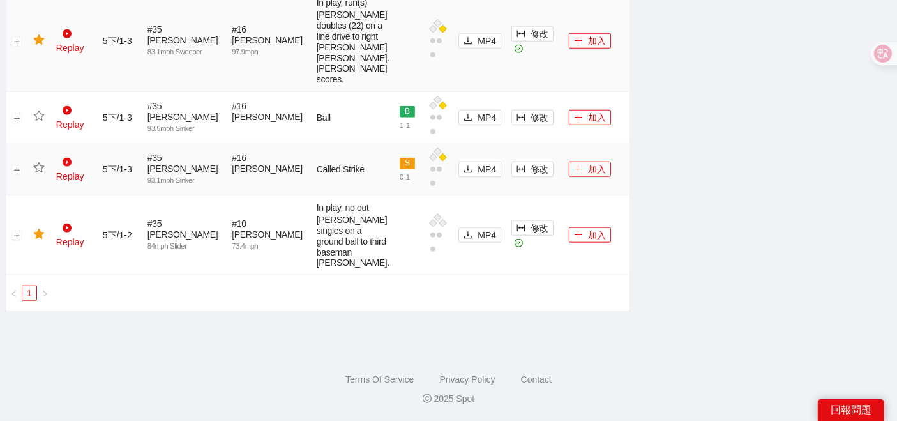
scroll to position [1357, 0]
click at [574, 45] on icon "plus" at bounding box center [578, 40] width 9 height 9
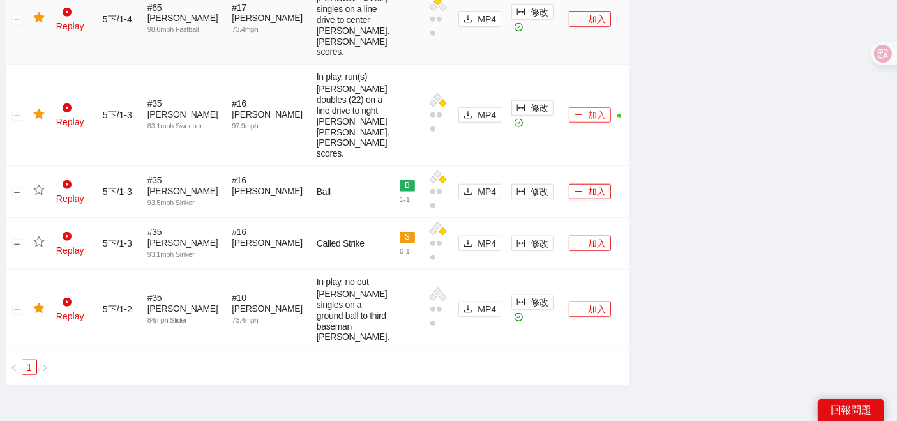
scroll to position [1144, 0]
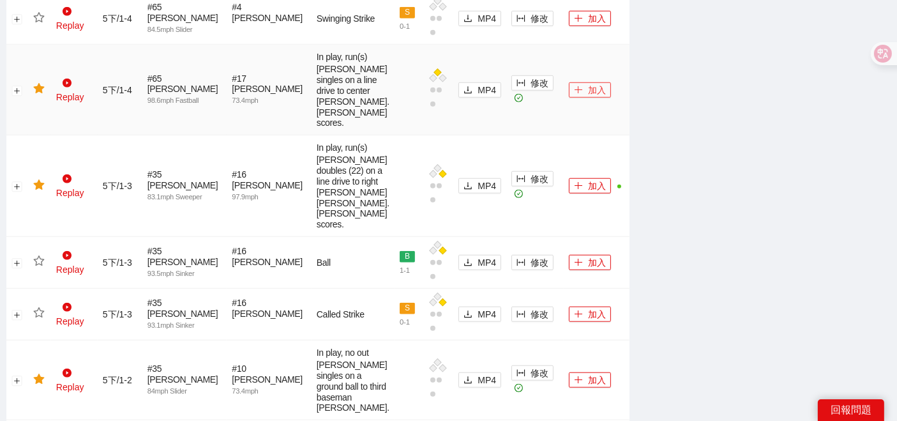
click at [571, 98] on button "加入" at bounding box center [590, 89] width 42 height 15
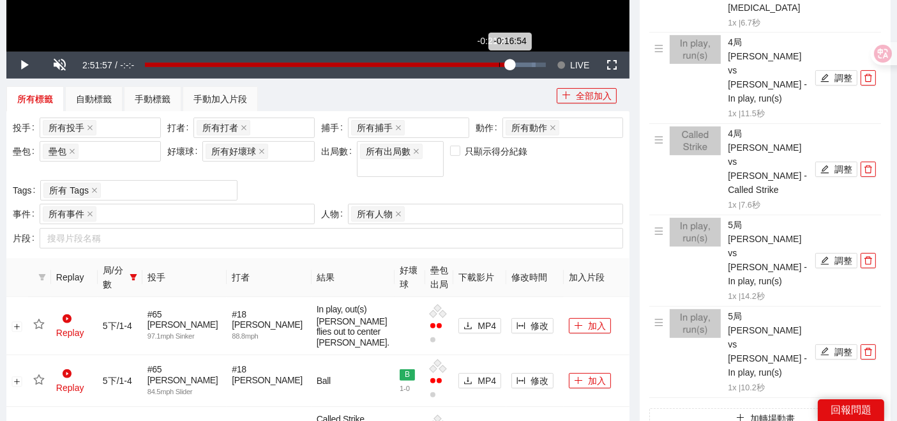
scroll to position [364, 0]
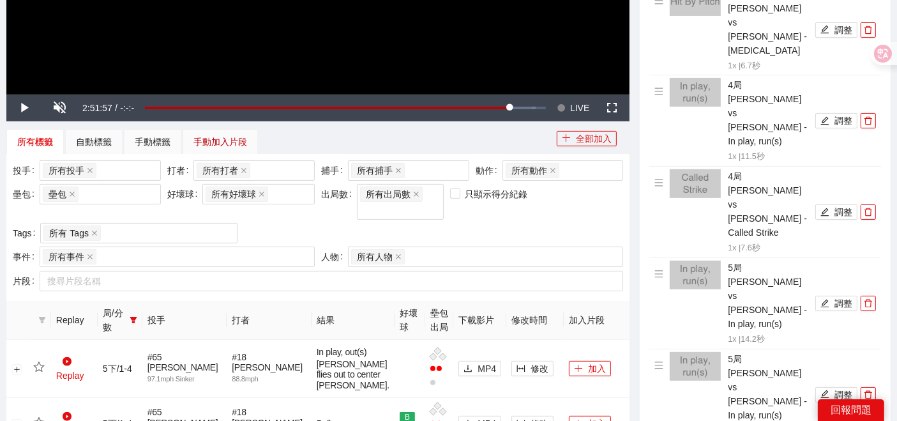
click at [218, 139] on div "手動加入片段" at bounding box center [220, 142] width 54 height 14
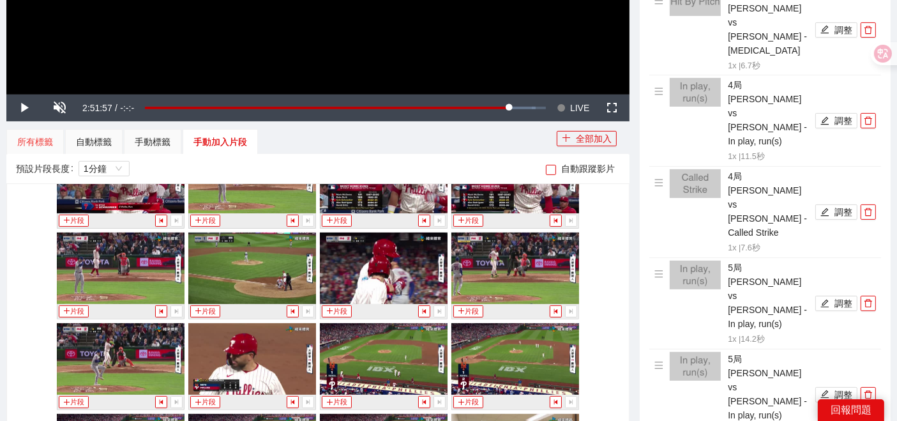
scroll to position [7872, 0]
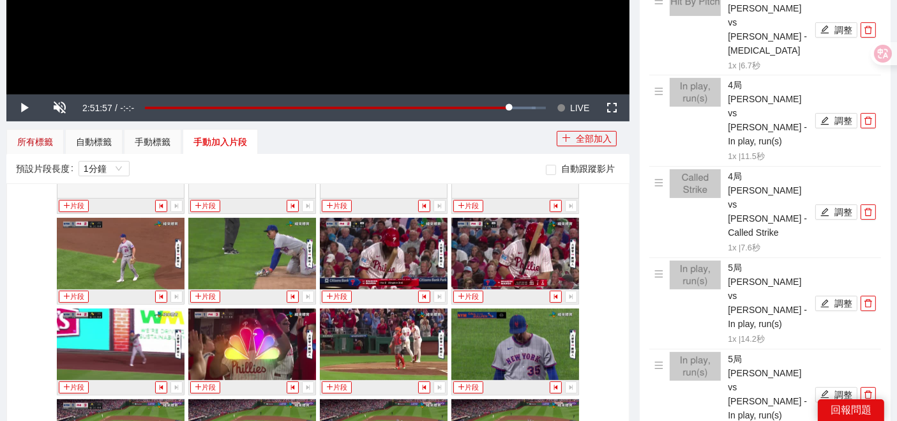
click at [43, 138] on div "所有標籤" at bounding box center [35, 142] width 36 height 14
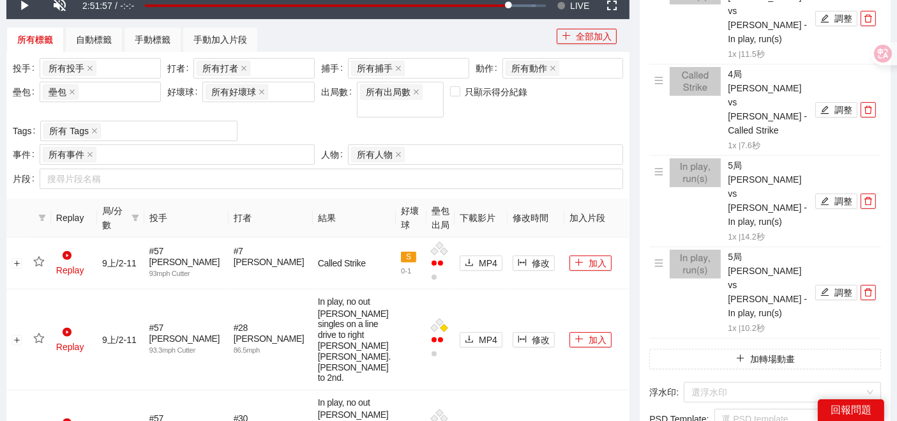
scroll to position [435, 0]
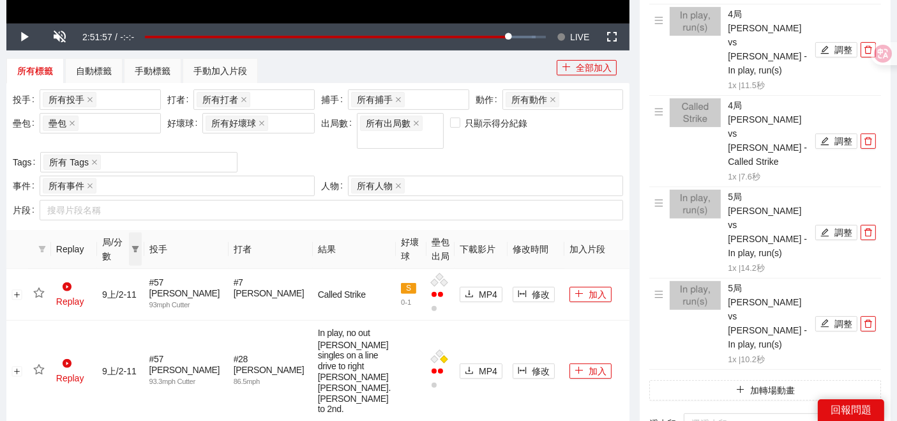
click at [139, 245] on icon "filter" at bounding box center [135, 249] width 8 height 8
click at [100, 299] on span "5下" at bounding box center [109, 299] width 19 height 10
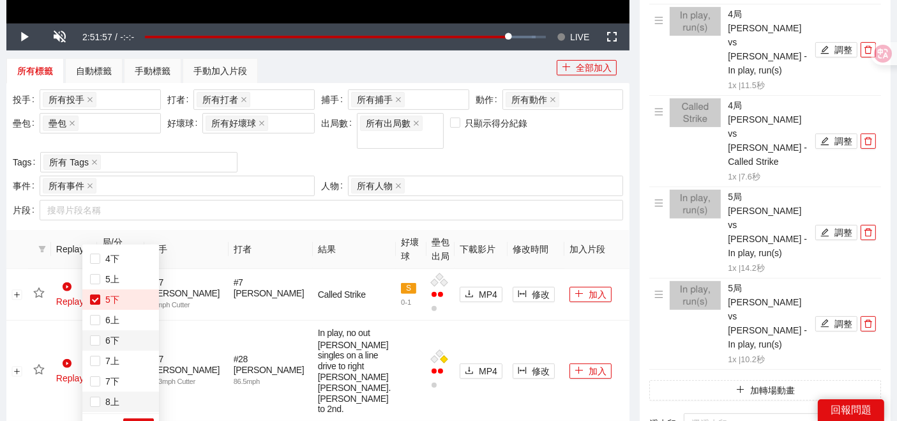
scroll to position [204, 0]
click at [131, 418] on button "確 定" at bounding box center [138, 425] width 31 height 15
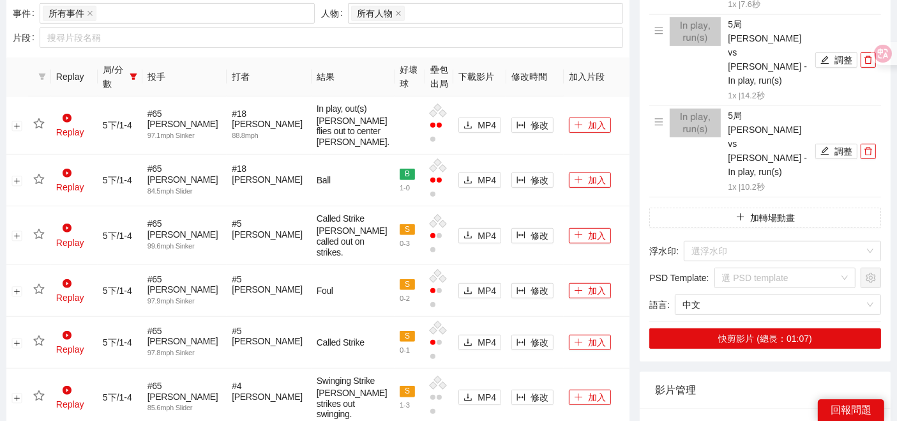
scroll to position [506, 0]
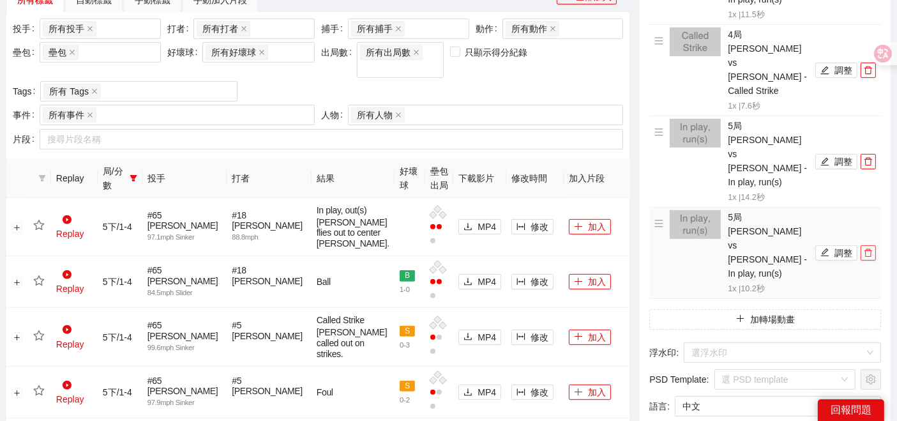
click at [871, 248] on icon "delete" at bounding box center [868, 252] width 9 height 9
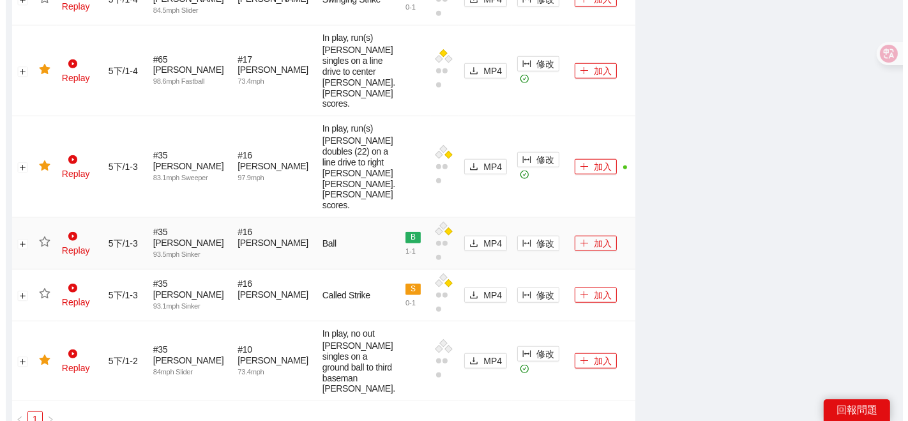
scroll to position [1285, 0]
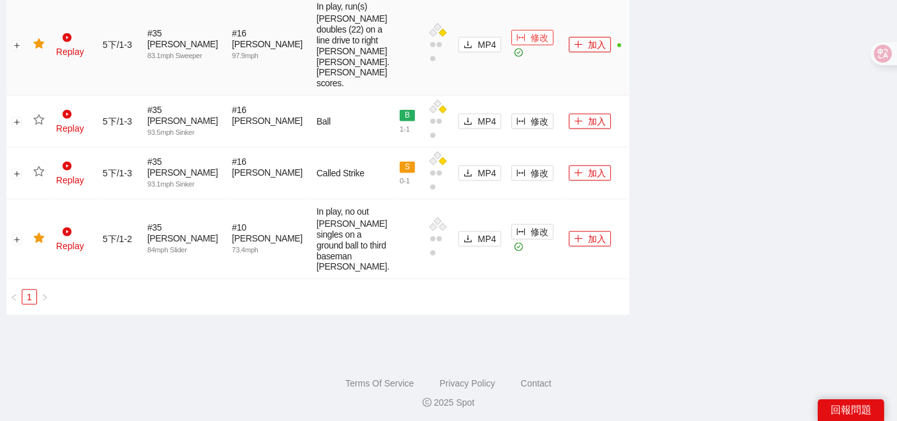
click at [530, 45] on span "修改" at bounding box center [539, 38] width 18 height 14
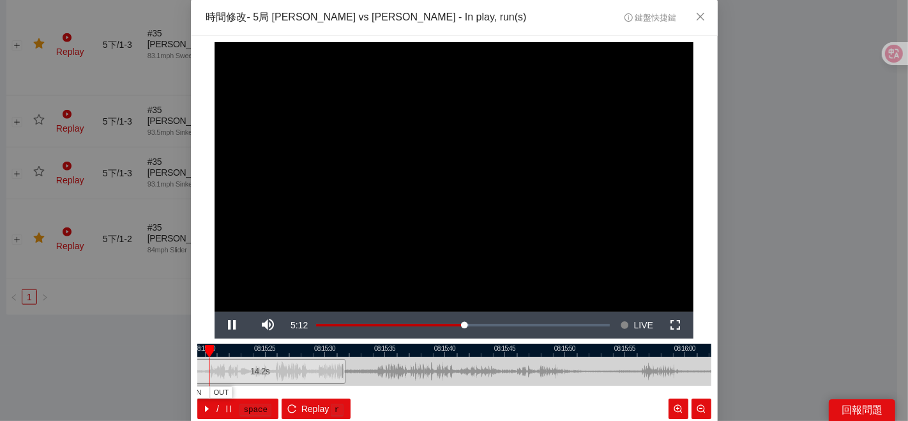
drag, startPoint x: 553, startPoint y: 367, endPoint x: 386, endPoint y: 368, distance: 167.2
click at [389, 369] on div at bounding box center [260, 371] width 514 height 29
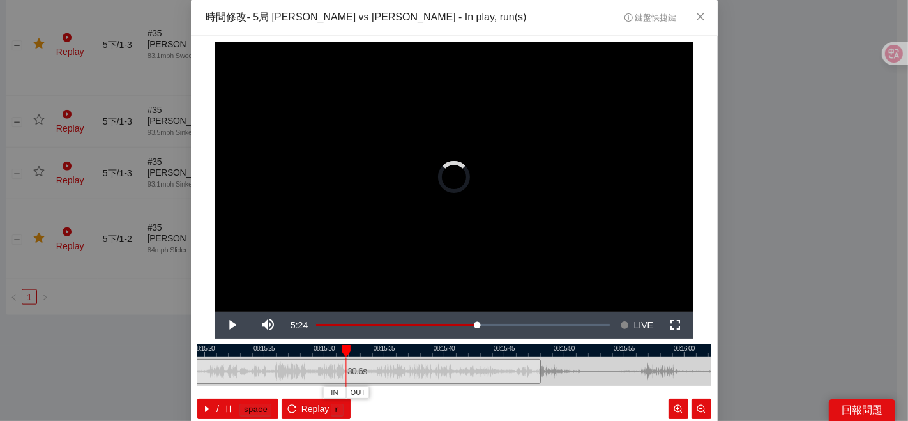
drag, startPoint x: 338, startPoint y: 371, endPoint x: 532, endPoint y: 370, distance: 194.7
click at [535, 370] on div at bounding box center [539, 371] width 8 height 29
click at [339, 351] on div at bounding box center [454, 349] width 514 height 13
click at [335, 354] on div at bounding box center [454, 349] width 514 height 13
click at [763, 314] on div "**********" at bounding box center [454, 210] width 908 height 421
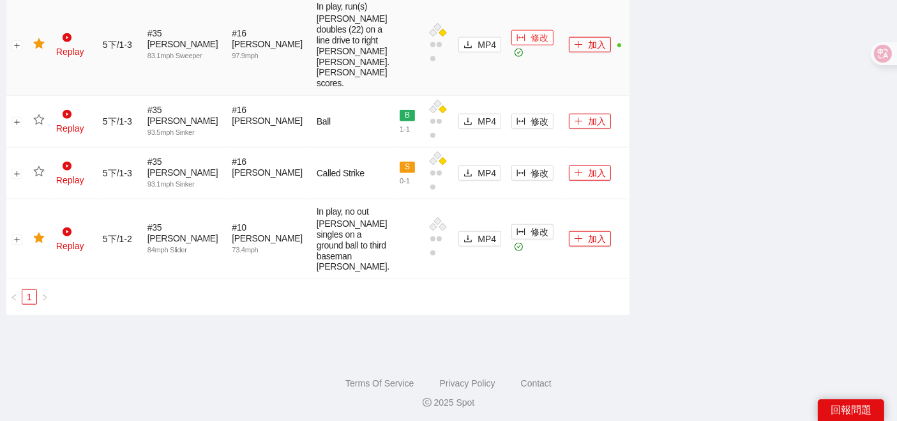
click at [530, 45] on span "修改" at bounding box center [539, 38] width 18 height 14
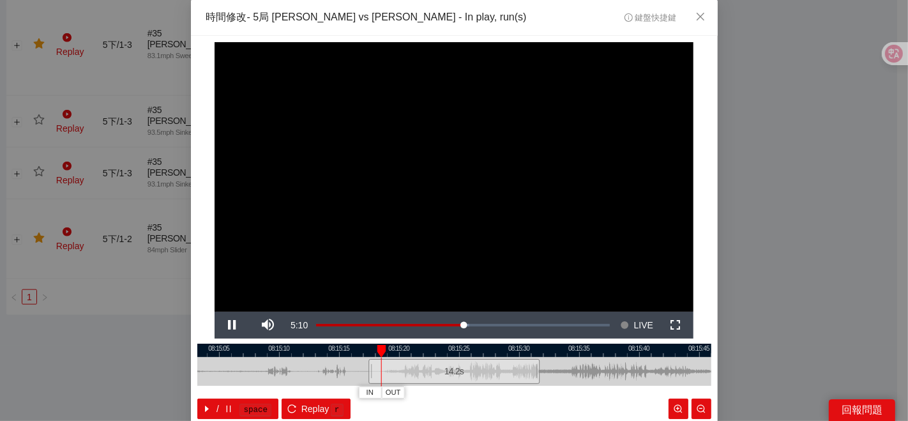
click at [517, 352] on div at bounding box center [454, 349] width 514 height 13
click at [521, 351] on div at bounding box center [454, 349] width 514 height 13
click at [514, 352] on div at bounding box center [454, 349] width 514 height 13
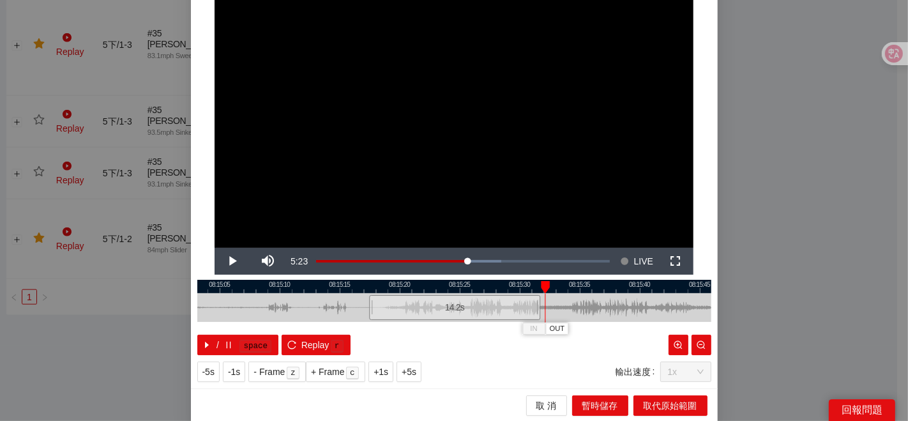
click at [765, 325] on div "**********" at bounding box center [454, 210] width 908 height 421
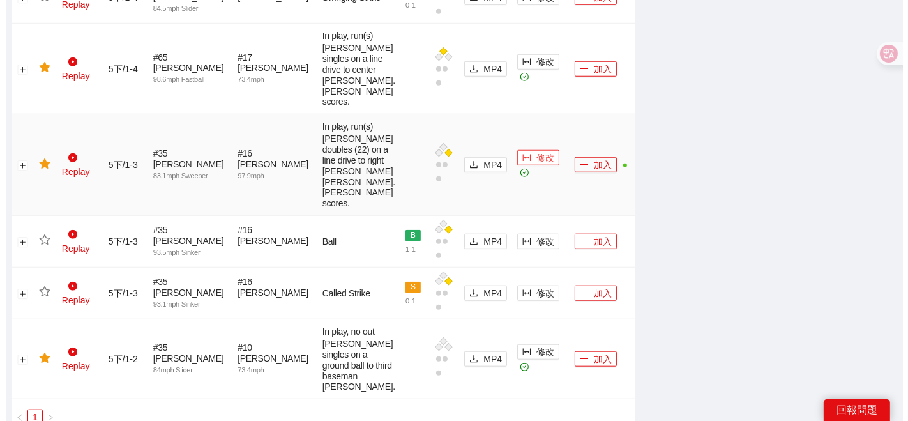
scroll to position [1143, 0]
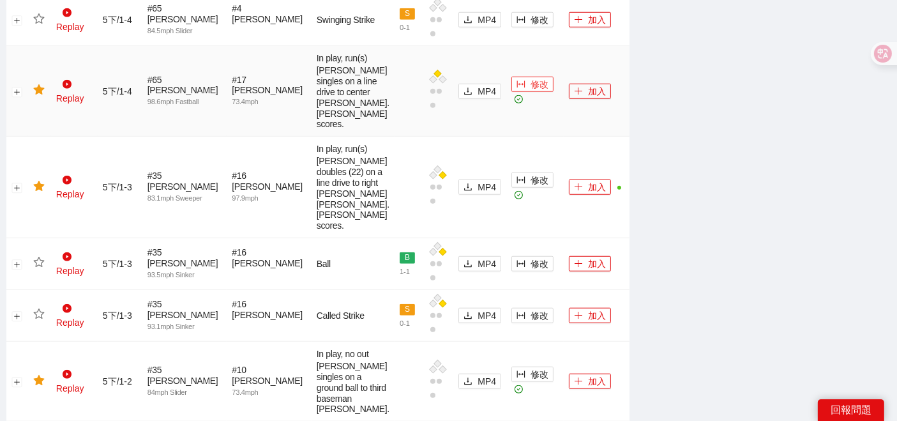
click at [516, 89] on icon "column-width" at bounding box center [520, 84] width 9 height 9
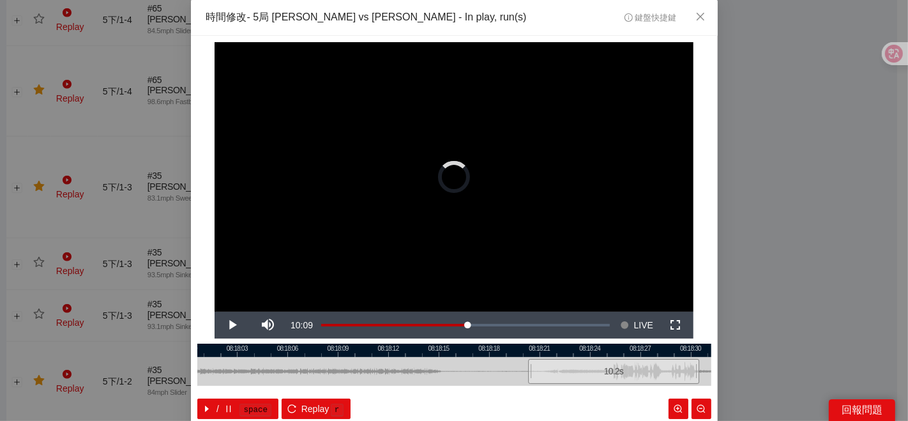
drag, startPoint x: 306, startPoint y: 366, endPoint x: 565, endPoint y: 367, distance: 259.1
click at [565, 367] on div at bounding box center [614, 371] width 514 height 29
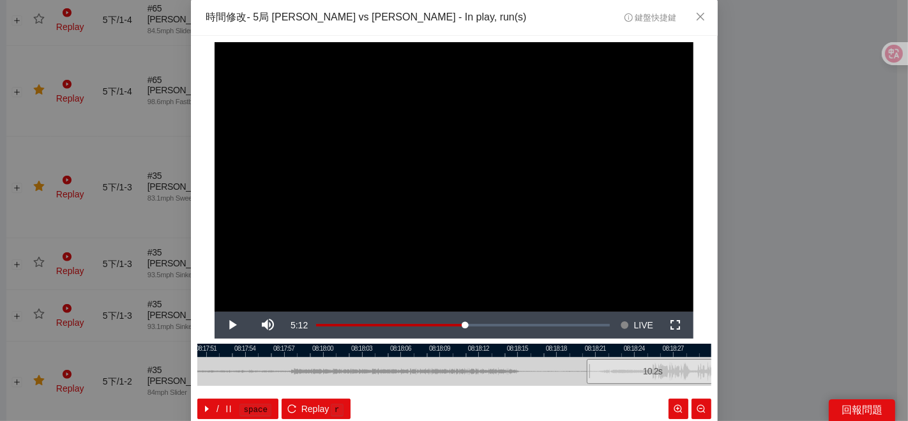
scroll to position [64, 0]
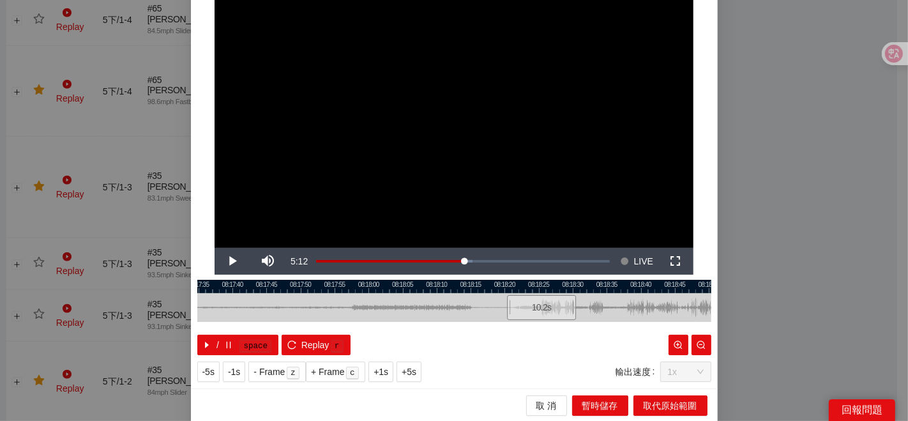
click at [281, 288] on div at bounding box center [454, 286] width 514 height 13
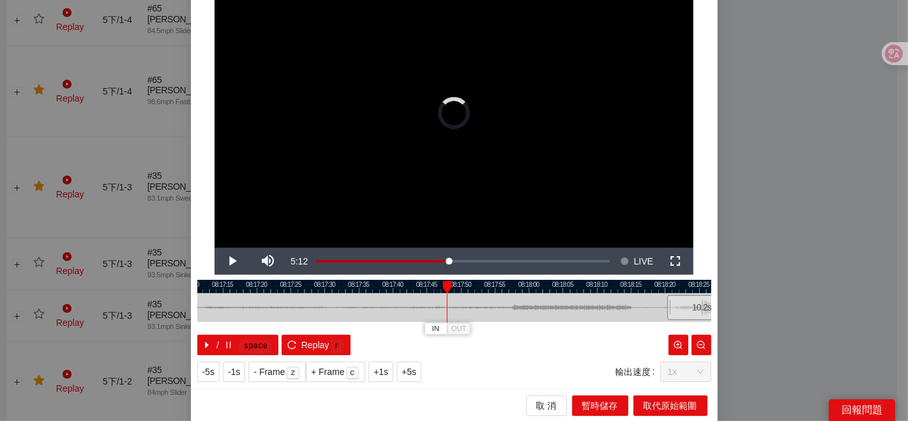
drag, startPoint x: 334, startPoint y: 311, endPoint x: 494, endPoint y: 312, distance: 160.2
click at [494, 312] on div at bounding box center [614, 307] width 514 height 29
click at [281, 283] on div at bounding box center [454, 286] width 514 height 13
click at [304, 300] on div at bounding box center [454, 307] width 514 height 29
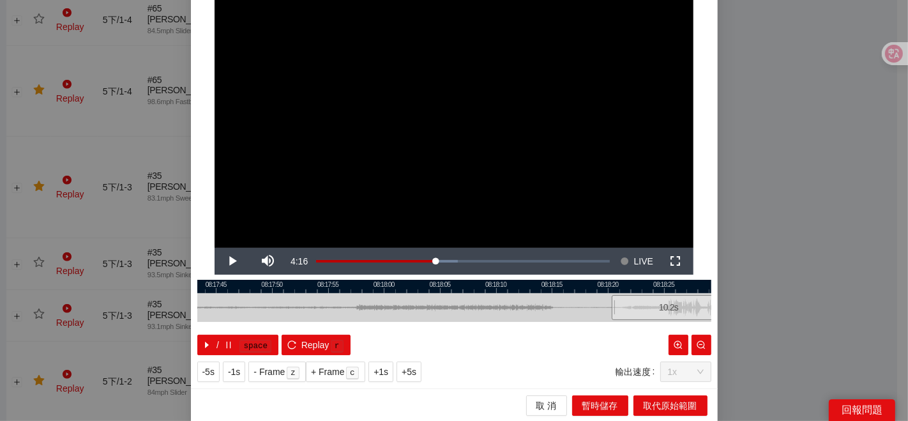
click at [585, 301] on div at bounding box center [734, 307] width 514 height 29
click at [343, 288] on div at bounding box center [454, 286] width 514 height 13
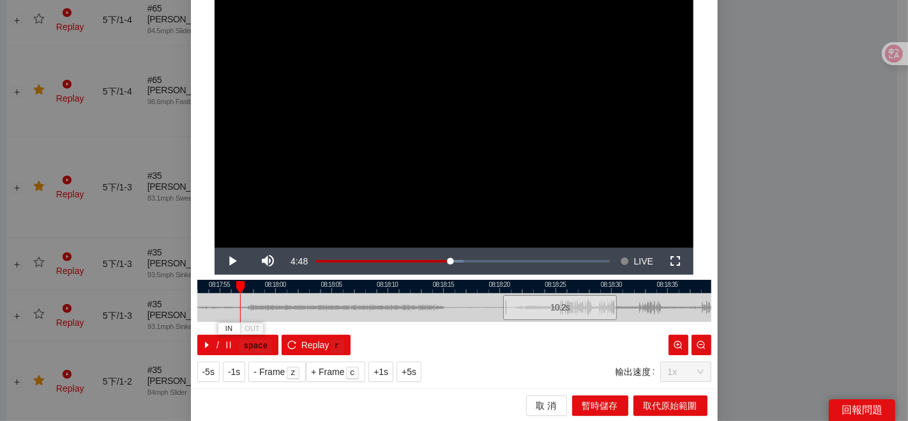
drag, startPoint x: 537, startPoint y: 310, endPoint x: 596, endPoint y: 310, distance: 58.7
click at [596, 310] on div "10.2 s" at bounding box center [454, 307] width 514 height 29
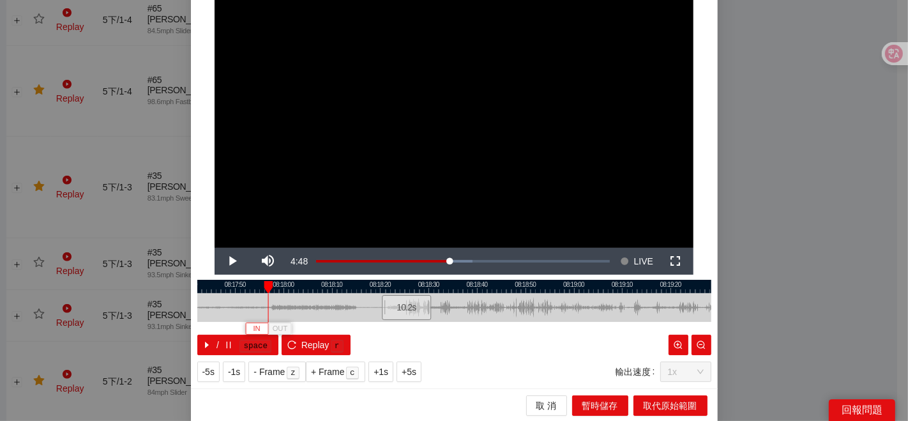
click at [245, 328] on button "IN" at bounding box center [256, 328] width 23 height 12
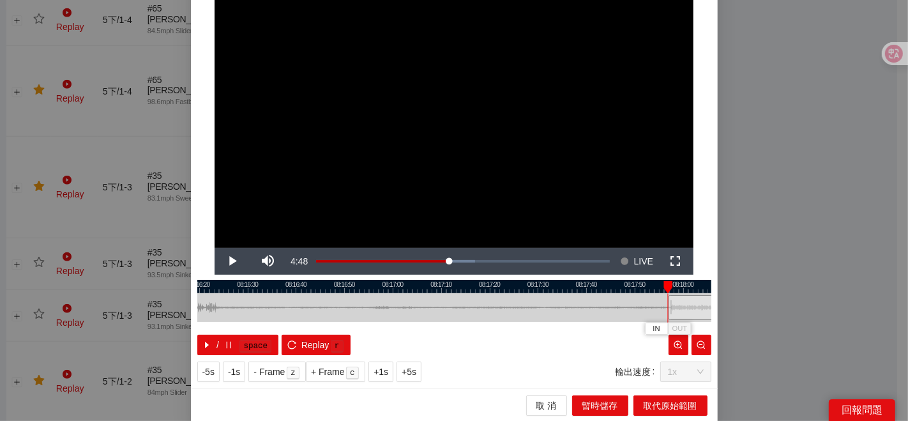
drag, startPoint x: 228, startPoint y: 298, endPoint x: 601, endPoint y: 307, distance: 372.8
click at [631, 301] on div at bounding box center [854, 307] width 514 height 29
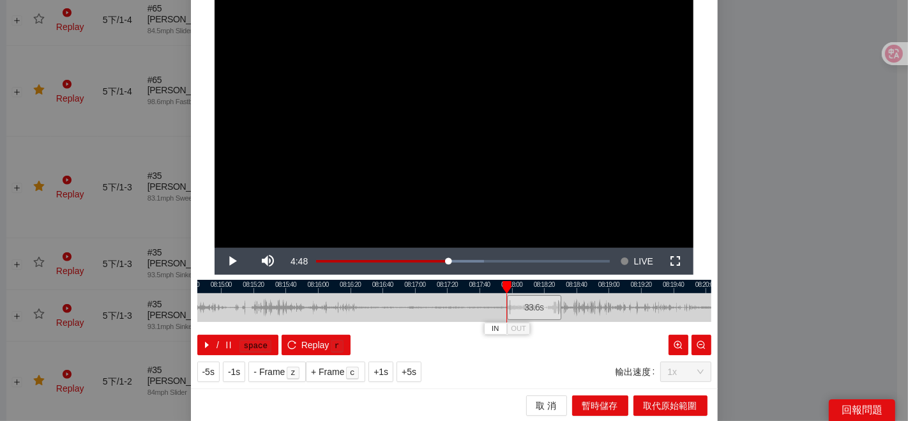
click at [282, 285] on div at bounding box center [454, 286] width 514 height 13
click at [273, 326] on span "IN" at bounding box center [276, 328] width 7 height 11
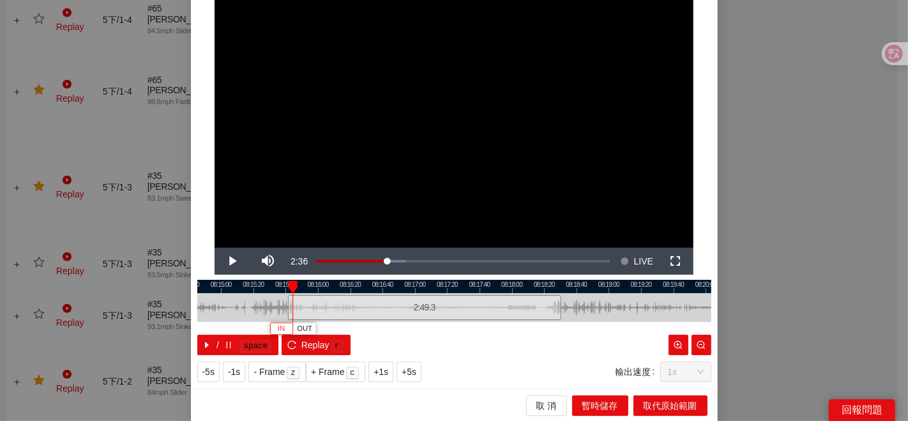
click at [278, 329] on span "IN" at bounding box center [281, 328] width 7 height 11
click at [281, 327] on button "IN" at bounding box center [282, 328] width 23 height 12
click at [289, 327] on button "IN" at bounding box center [289, 328] width 23 height 12
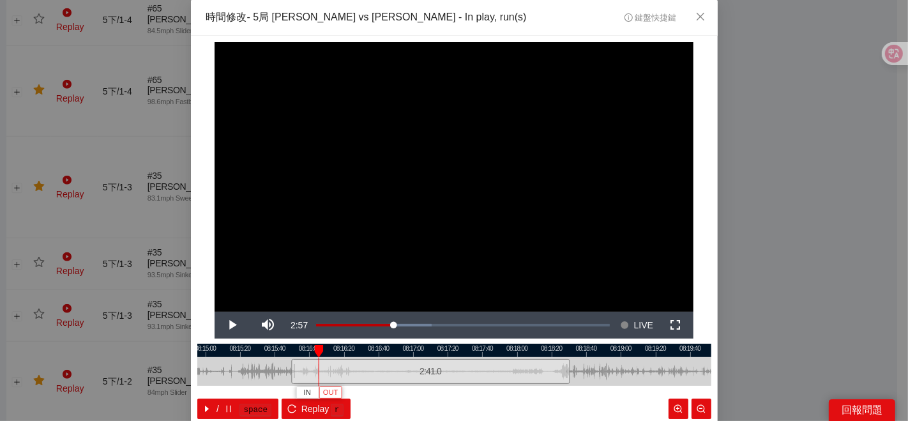
click at [332, 391] on button "OUT" at bounding box center [329, 392] width 23 height 12
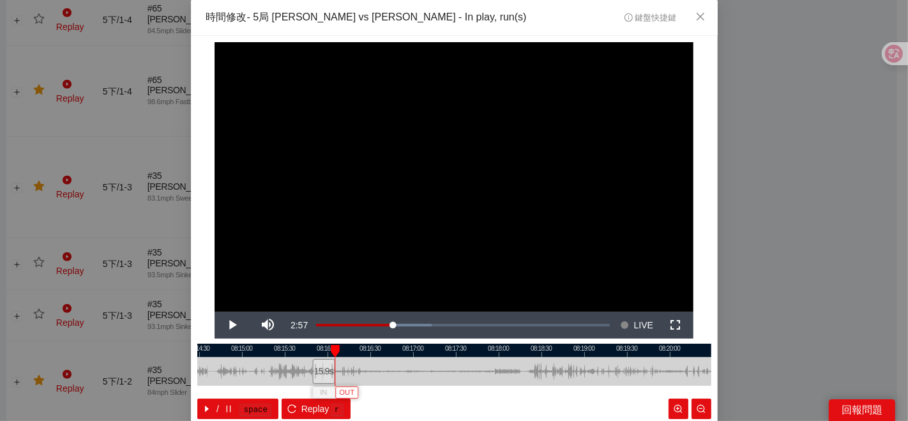
scroll to position [64, 0]
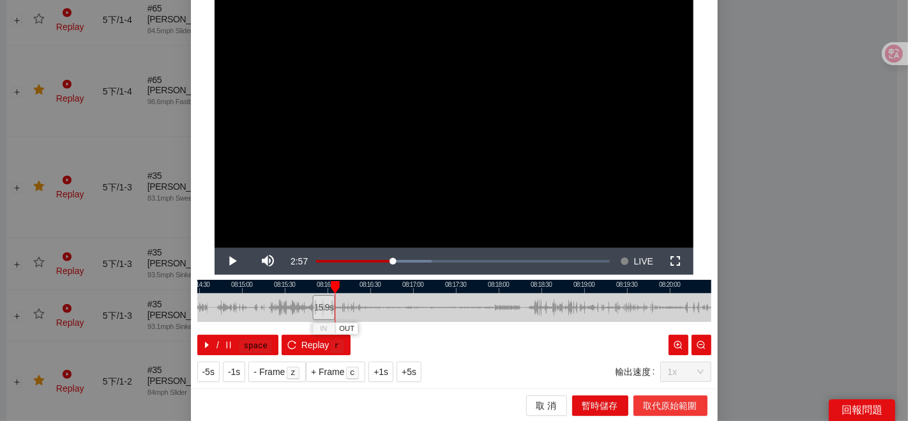
click at [670, 405] on span "取代原始範圍" at bounding box center [670, 405] width 54 height 14
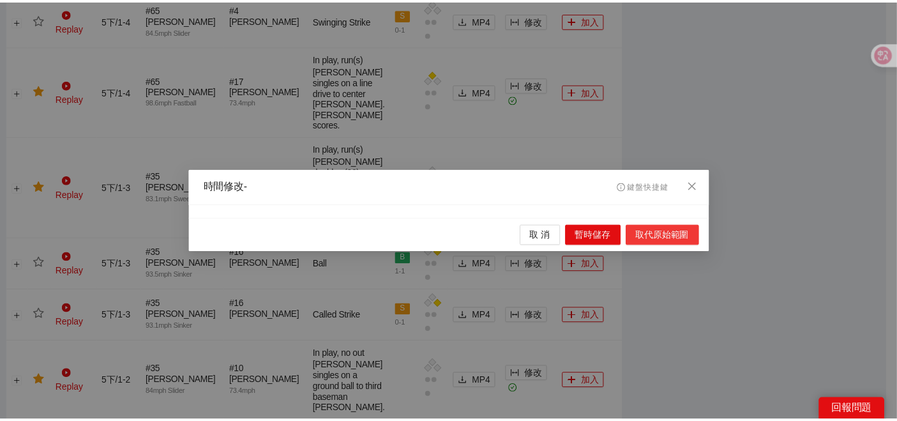
scroll to position [0, 0]
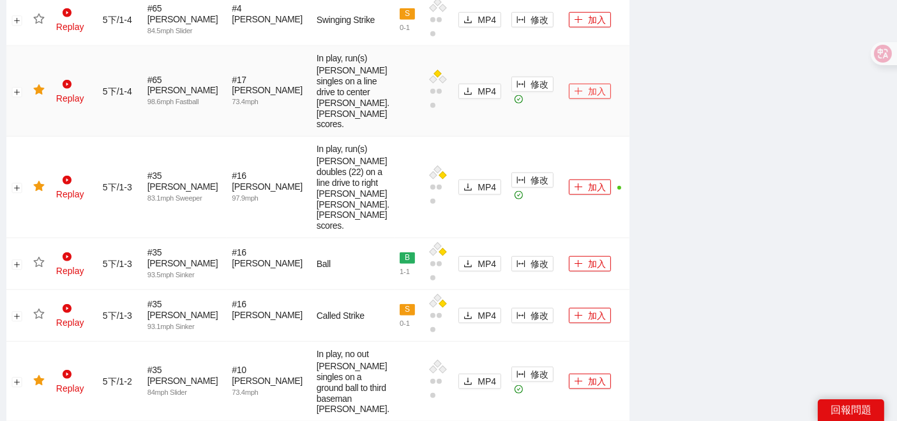
click at [575, 99] on button "加入" at bounding box center [590, 91] width 42 height 15
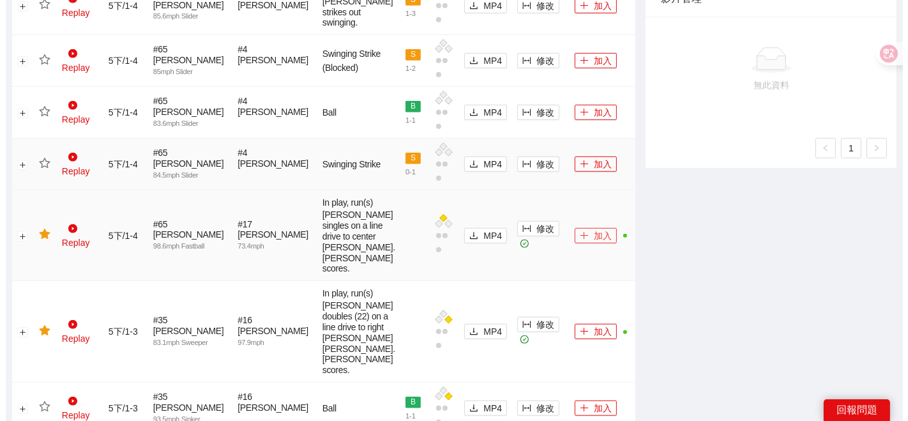
scroll to position [931, 0]
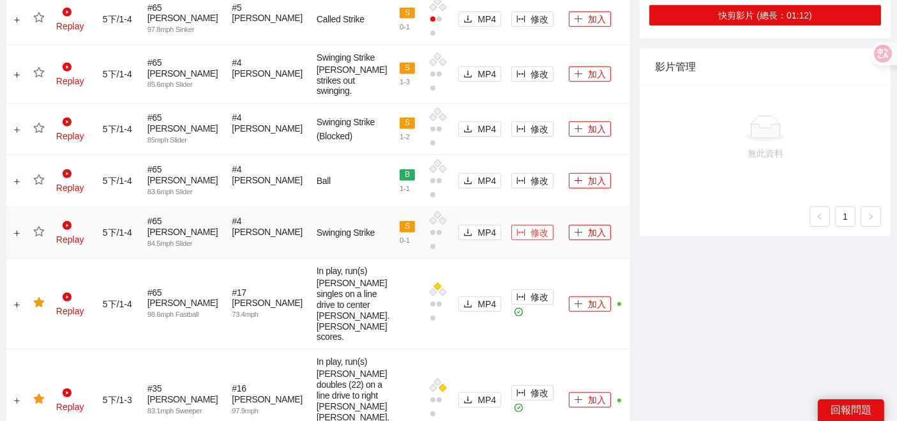
click at [530, 239] on span "修改" at bounding box center [539, 232] width 18 height 14
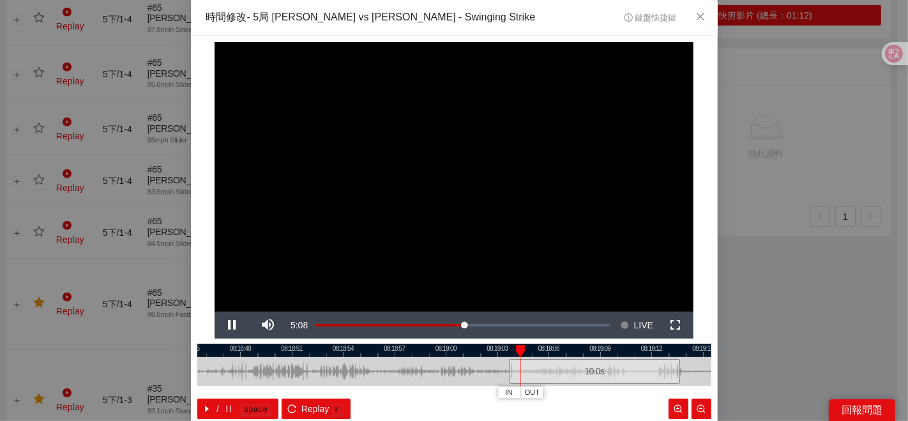
drag, startPoint x: 318, startPoint y: 370, endPoint x: 509, endPoint y: 367, distance: 190.9
click at [509, 367] on div at bounding box center [595, 371] width 514 height 29
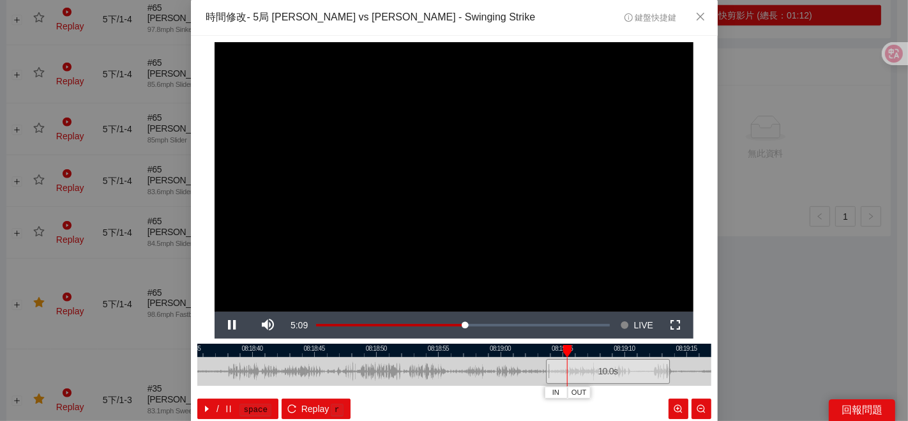
scroll to position [64, 0]
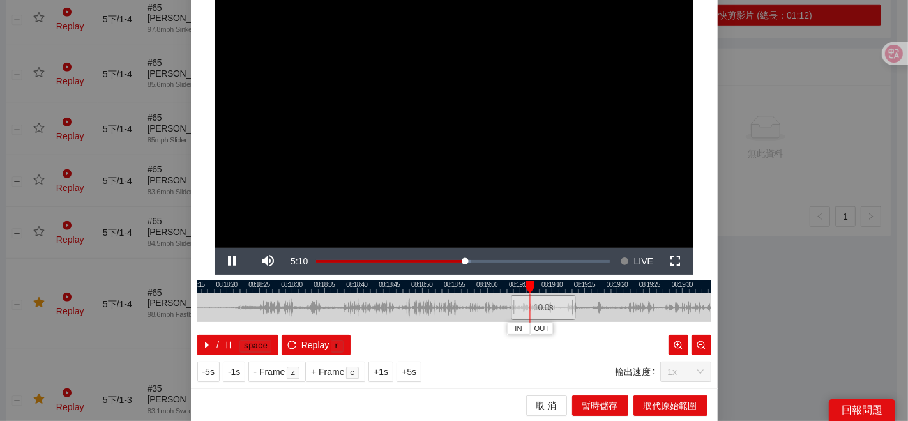
click at [332, 288] on div at bounding box center [454, 286] width 514 height 13
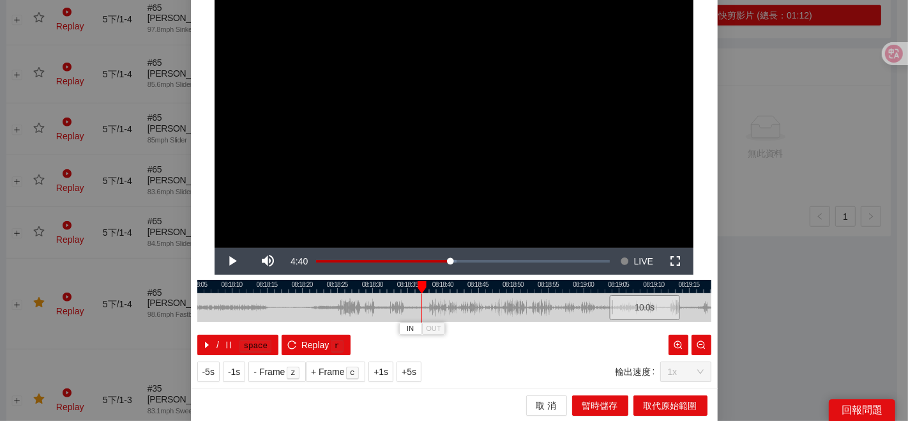
drag, startPoint x: 292, startPoint y: 304, endPoint x: 379, endPoint y: 305, distance: 87.4
click at [379, 305] on div at bounding box center [541, 307] width 514 height 29
click at [407, 327] on span "IN" at bounding box center [410, 328] width 7 height 11
drag, startPoint x: 338, startPoint y: 296, endPoint x: 426, endPoint y: 298, distance: 88.1
click at [426, 298] on div at bounding box center [454, 307] width 514 height 29
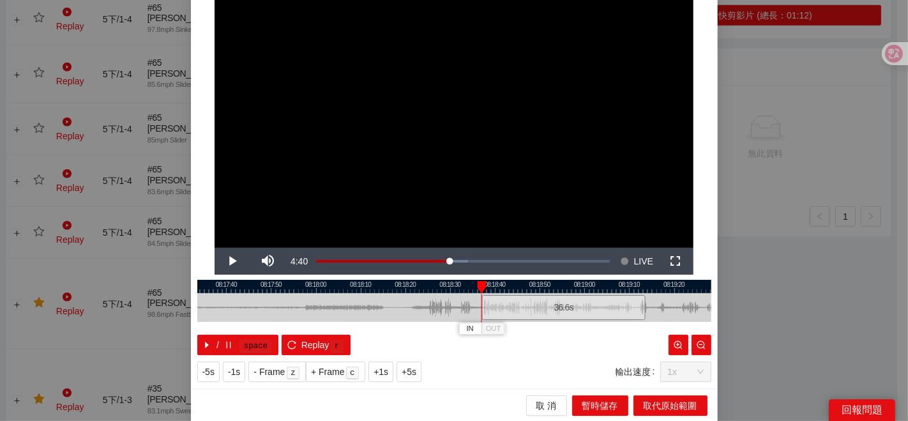
click at [360, 287] on div at bounding box center [454, 286] width 514 height 13
click at [304, 287] on div at bounding box center [454, 286] width 514 height 13
click at [294, 282] on div at bounding box center [454, 286] width 514 height 13
click at [410, 287] on div at bounding box center [454, 286] width 514 height 13
click at [394, 287] on div at bounding box center [454, 286] width 514 height 13
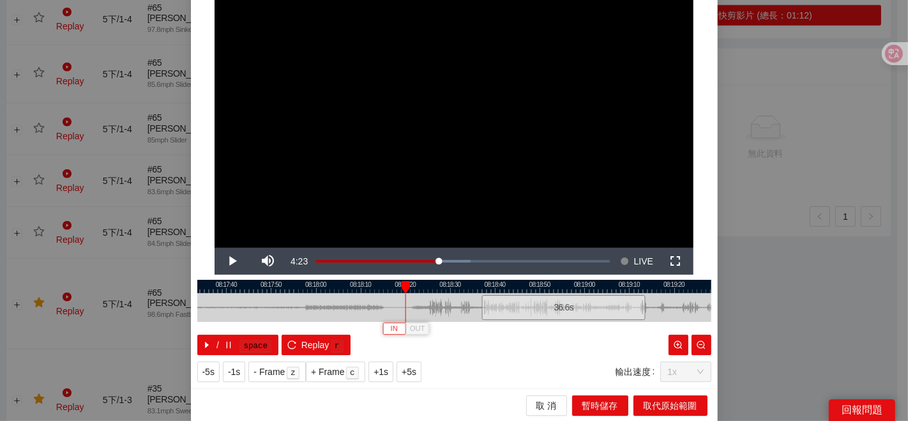
click at [391, 326] on span "IN" at bounding box center [394, 328] width 7 height 11
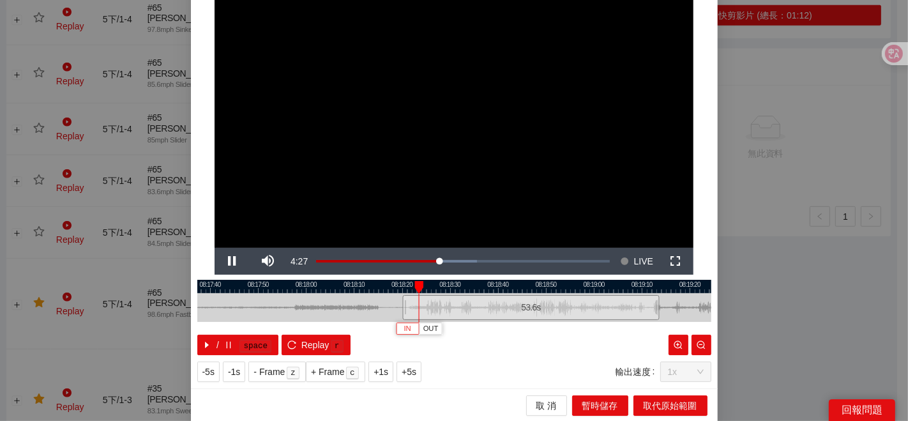
scroll to position [0, 0]
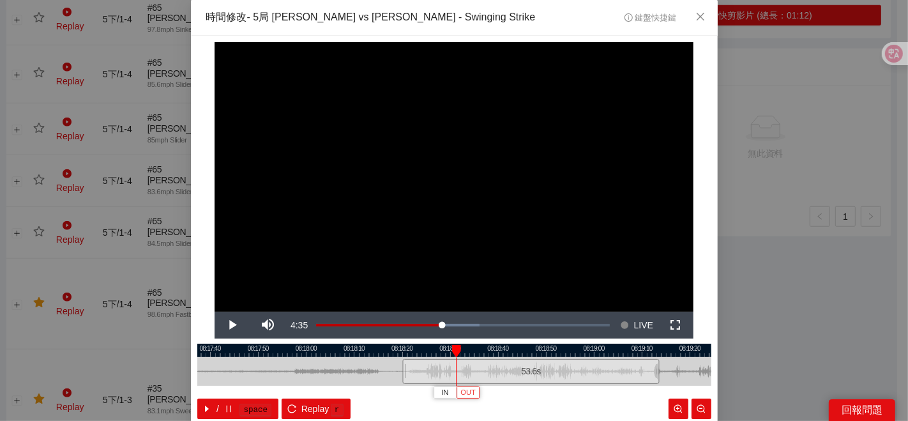
click at [467, 395] on span "OUT" at bounding box center [467, 392] width 15 height 11
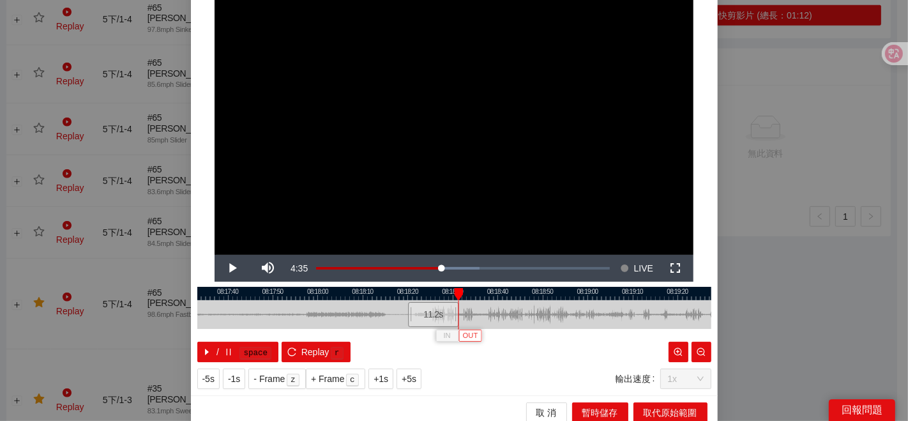
scroll to position [64, 0]
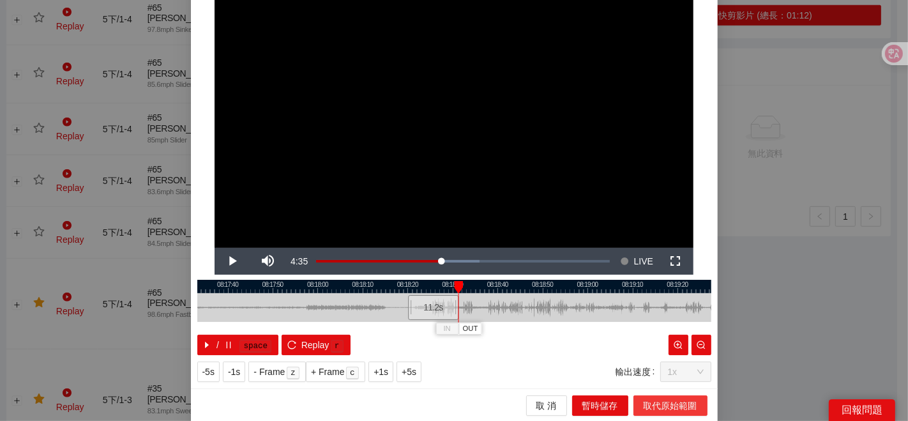
click at [650, 402] on span "取代原始範圍" at bounding box center [670, 405] width 54 height 14
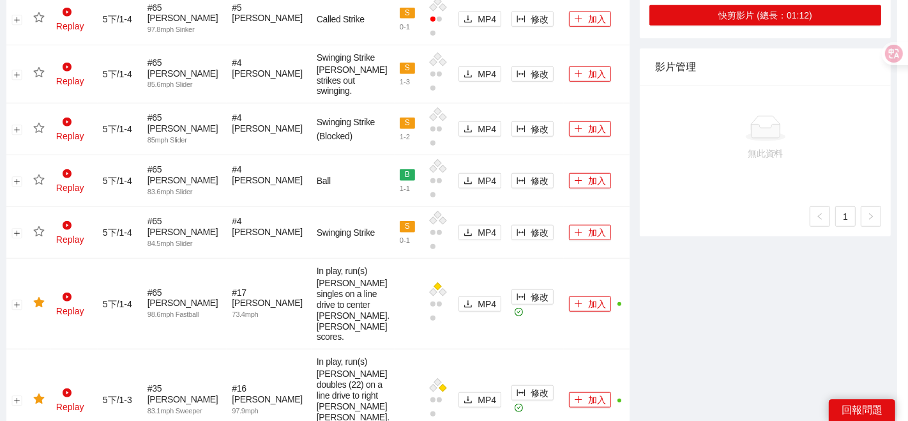
scroll to position [0, 0]
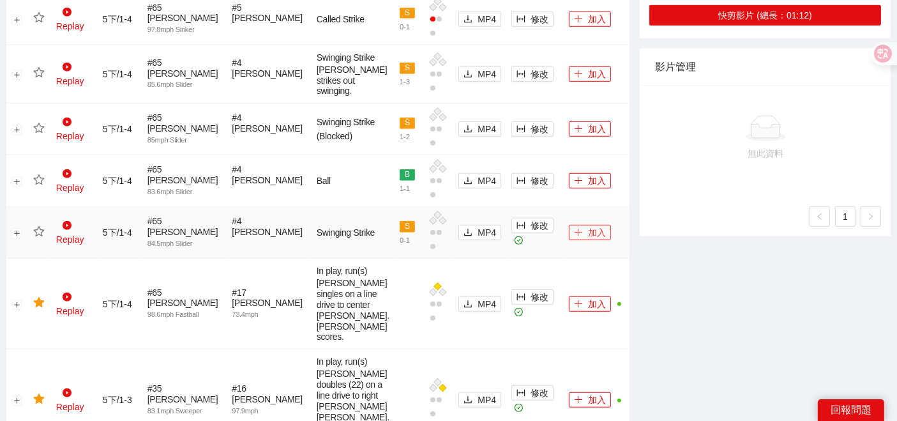
click at [580, 240] on button "加入" at bounding box center [590, 232] width 42 height 15
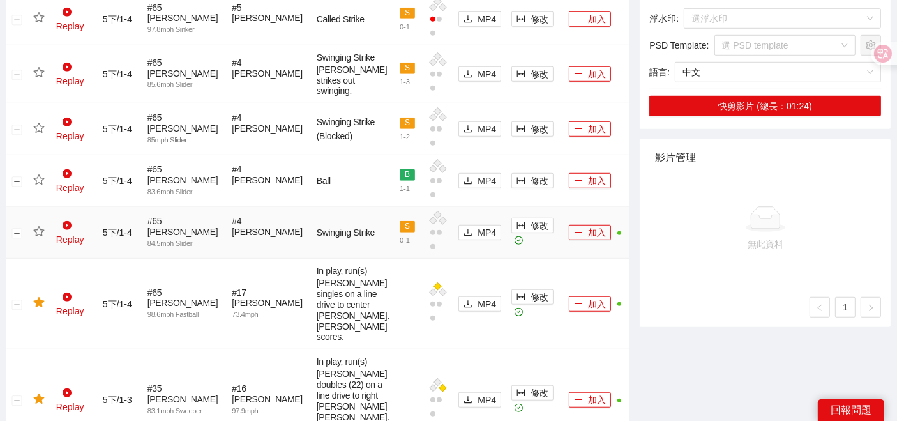
click at [38, 237] on icon "star" at bounding box center [38, 231] width 11 height 11
click at [530, 188] on span "修改" at bounding box center [539, 181] width 18 height 14
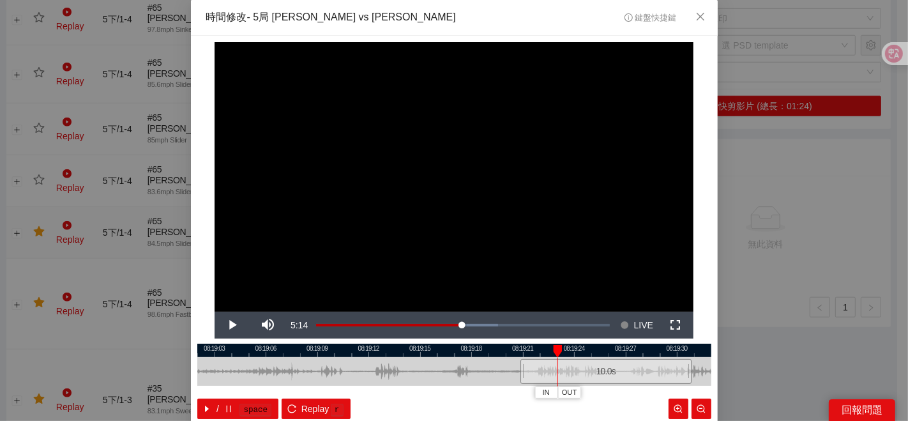
drag, startPoint x: 320, startPoint y: 350, endPoint x: 498, endPoint y: 353, distance: 178.1
click at [498, 353] on div at bounding box center [606, 349] width 514 height 13
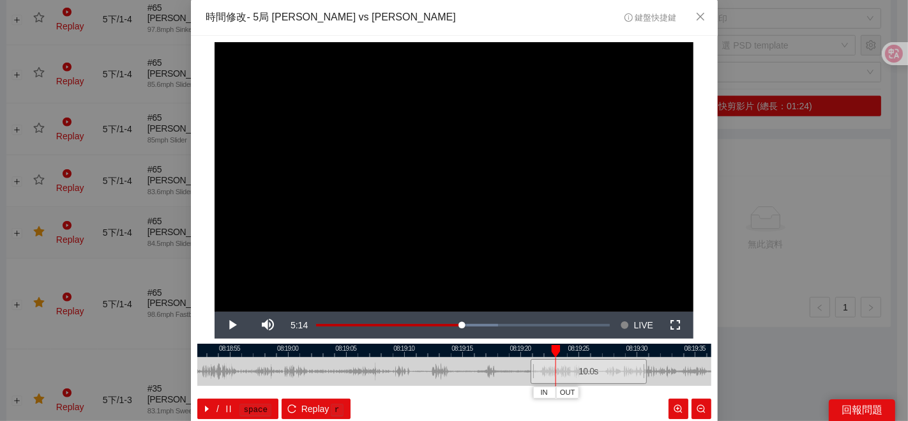
scroll to position [64, 0]
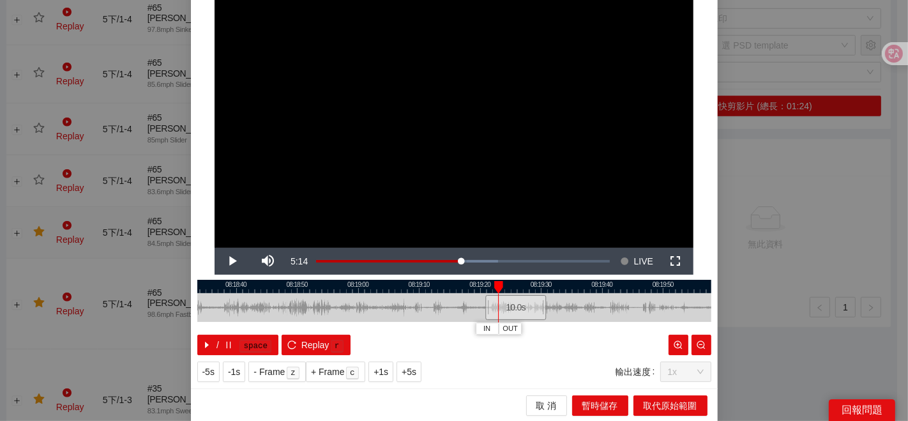
click at [297, 281] on div at bounding box center [454, 286] width 514 height 13
click at [269, 281] on div at bounding box center [454, 286] width 514 height 13
click at [269, 287] on div at bounding box center [454, 286] width 514 height 13
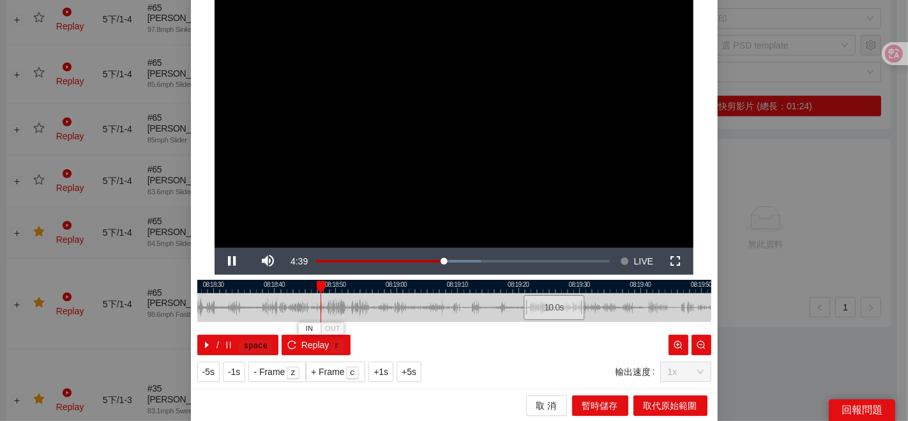
drag, startPoint x: 253, startPoint y: 308, endPoint x: 287, endPoint y: 308, distance: 33.2
click at [286, 308] on div at bounding box center [493, 307] width 514 height 29
click at [275, 285] on div at bounding box center [454, 286] width 514 height 13
click at [257, 287] on div at bounding box center [454, 286] width 514 height 13
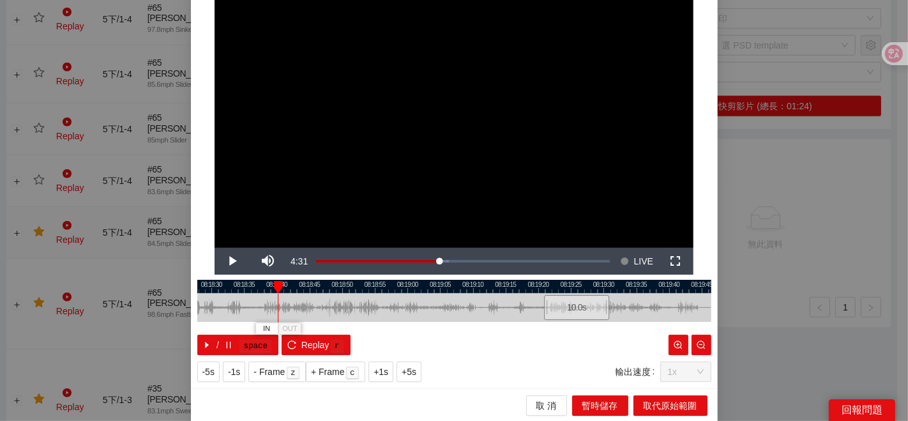
scroll to position [0, 0]
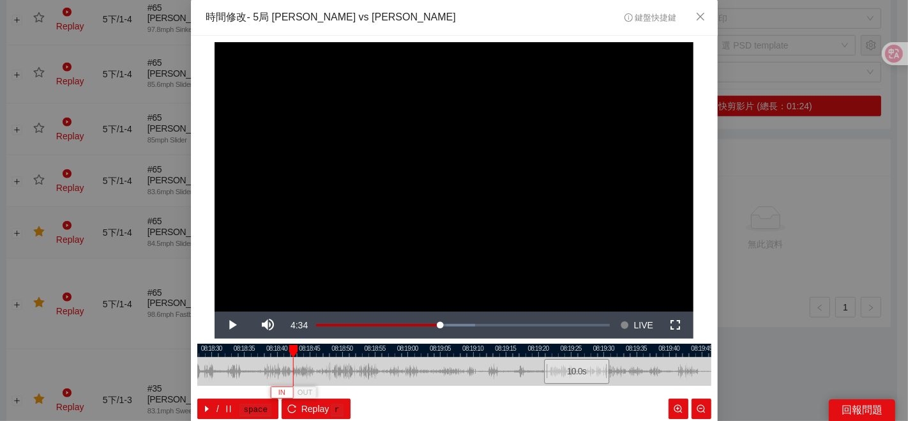
click at [279, 391] on span "IN" at bounding box center [281, 392] width 7 height 11
click at [285, 390] on button "IN" at bounding box center [285, 392] width 23 height 12
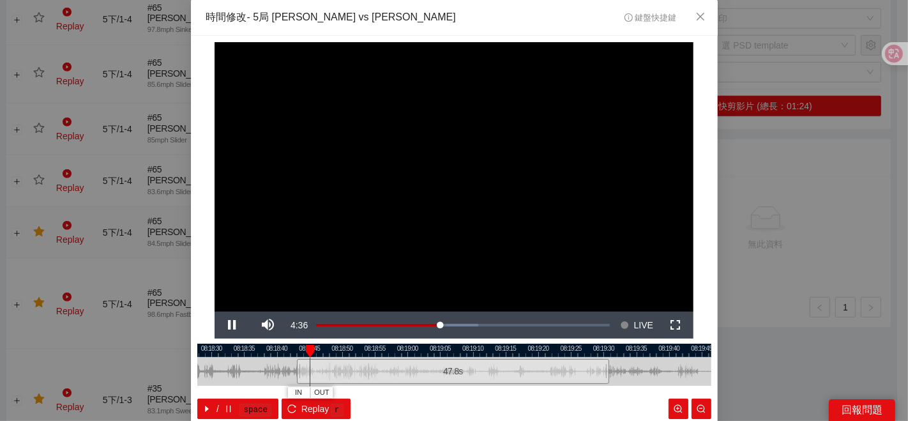
click at [294, 351] on div at bounding box center [454, 349] width 514 height 13
click at [289, 347] on div at bounding box center [454, 349] width 514 height 13
click at [282, 396] on span "IN" at bounding box center [284, 392] width 7 height 11
click at [330, 352] on div at bounding box center [454, 349] width 514 height 13
click at [322, 391] on button "IN" at bounding box center [331, 392] width 23 height 12
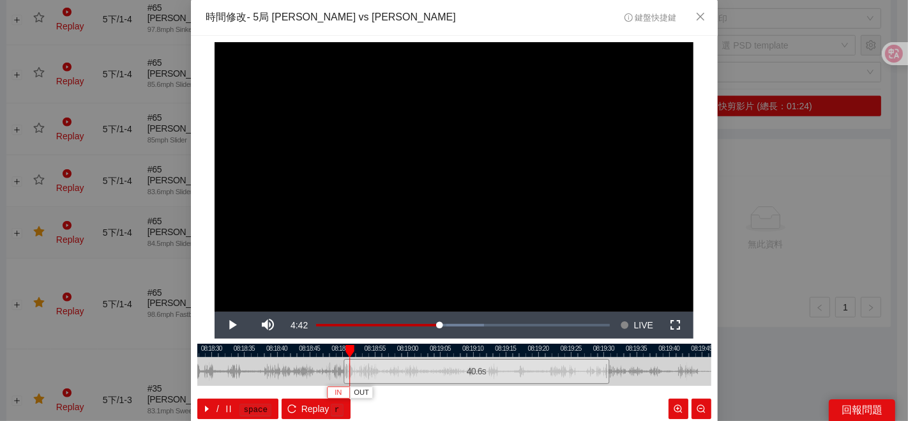
click at [334, 391] on span "IN" at bounding box center [337, 392] width 7 height 11
click at [407, 394] on span "OUT" at bounding box center [412, 392] width 15 height 11
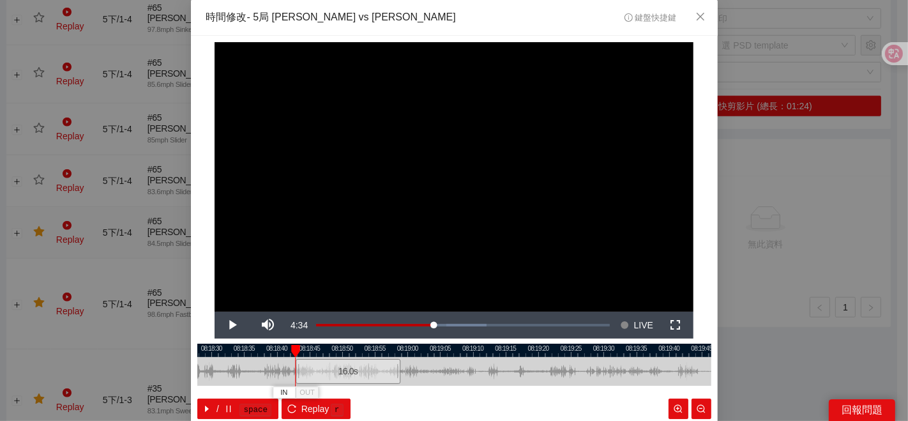
drag, startPoint x: 348, startPoint y: 368, endPoint x: 294, endPoint y: 371, distance: 54.3
click at [294, 371] on div at bounding box center [298, 371] width 8 height 29
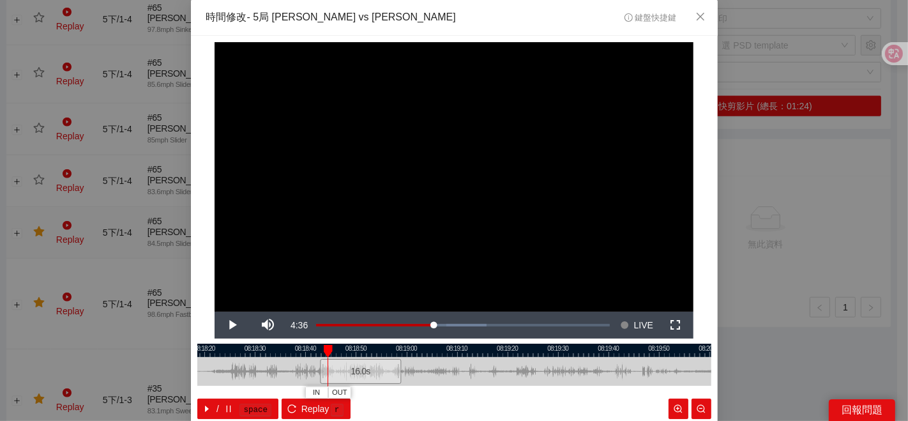
scroll to position [64, 0]
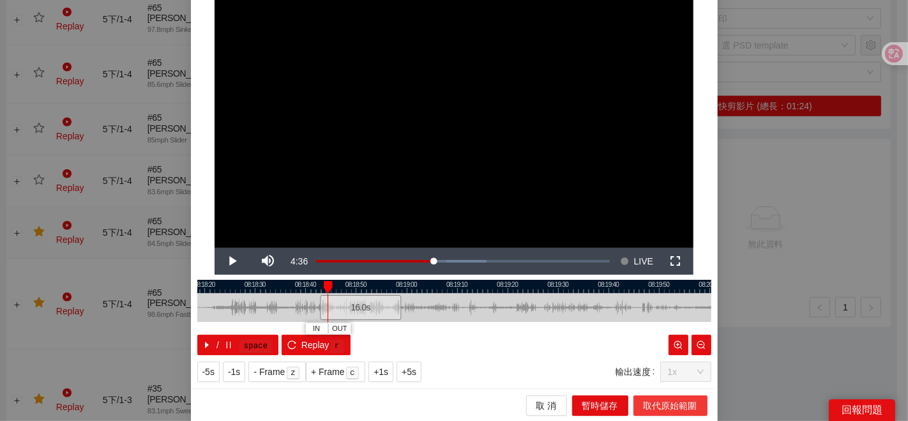
click at [687, 403] on span "取代原始範圍" at bounding box center [670, 405] width 54 height 14
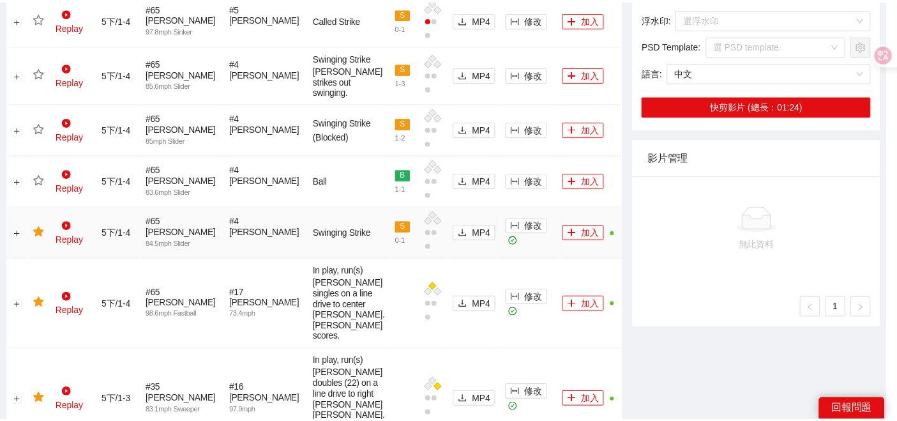
scroll to position [0, 0]
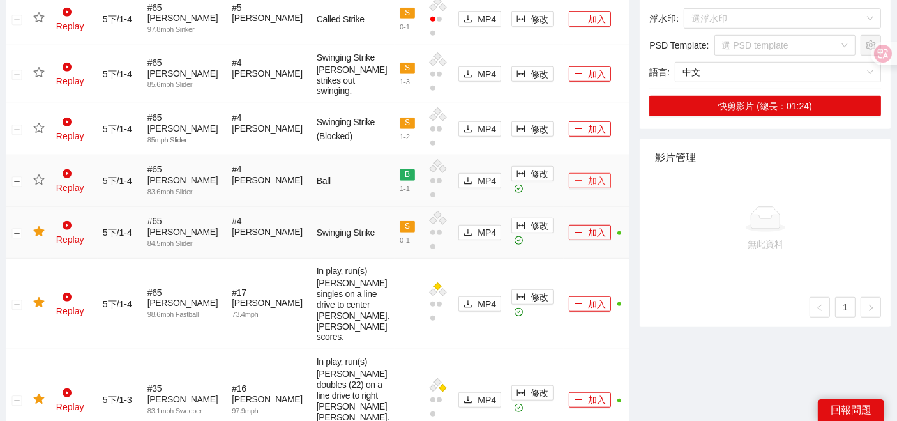
click at [575, 188] on button "加入" at bounding box center [590, 180] width 42 height 15
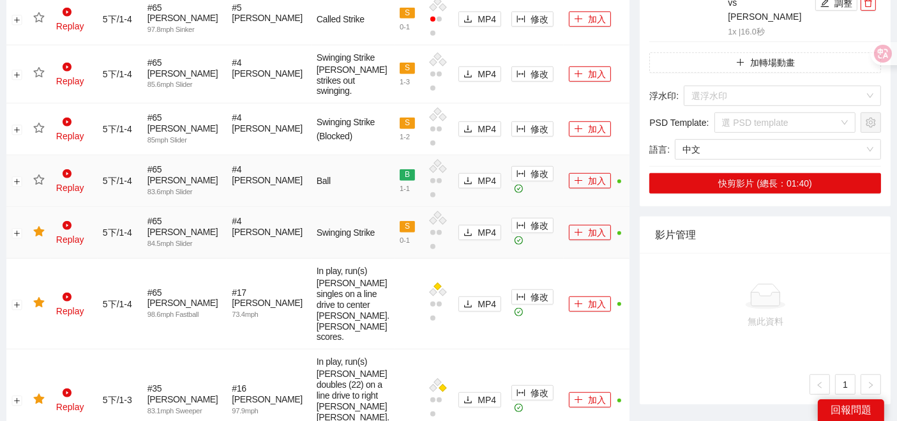
click at [41, 186] on icon "star" at bounding box center [38, 179] width 11 height 11
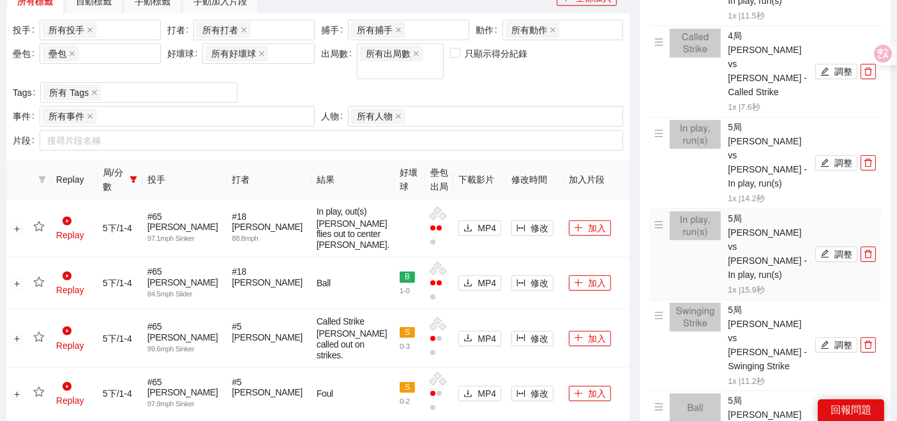
scroll to position [434, 0]
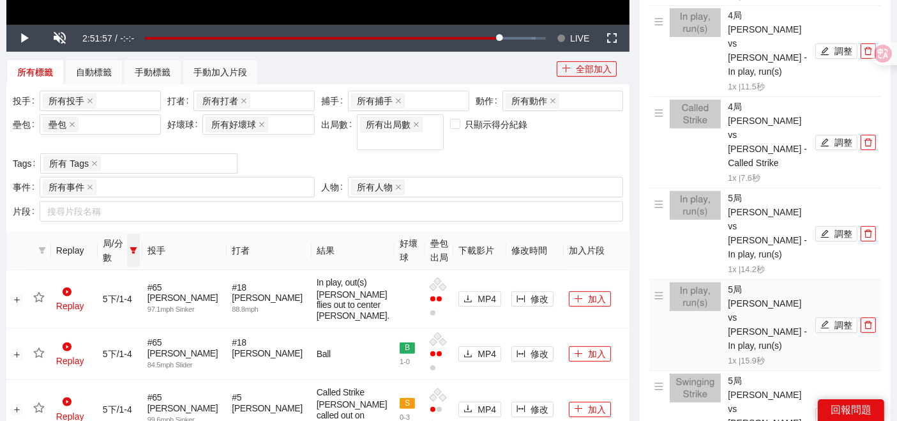
click at [140, 234] on span at bounding box center [133, 250] width 13 height 33
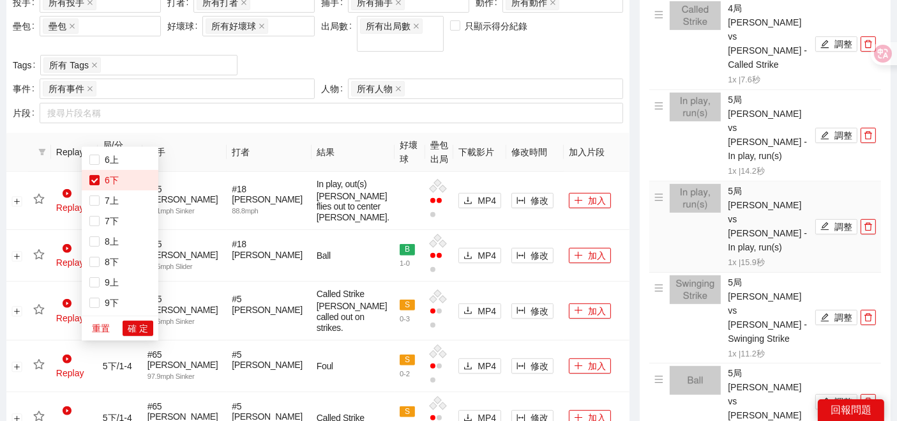
scroll to position [576, 0]
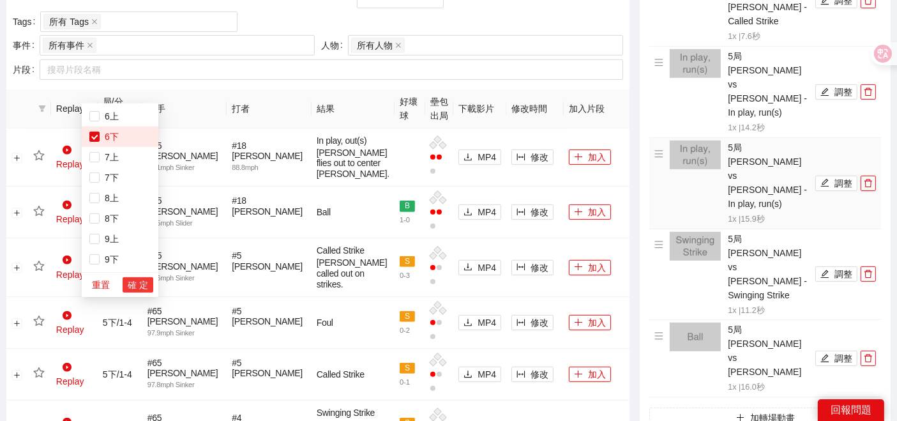
click at [139, 284] on span "確 定" at bounding box center [138, 285] width 20 height 14
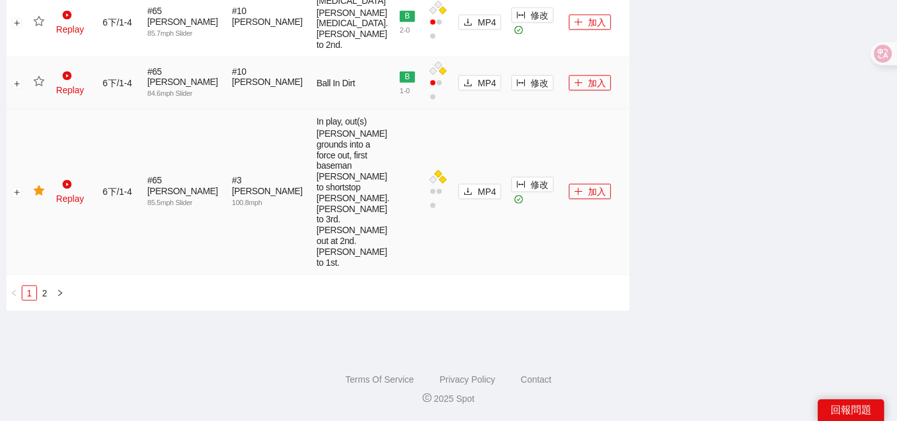
scroll to position [2069, 0]
click at [51, 291] on link "2" at bounding box center [45, 293] width 14 height 14
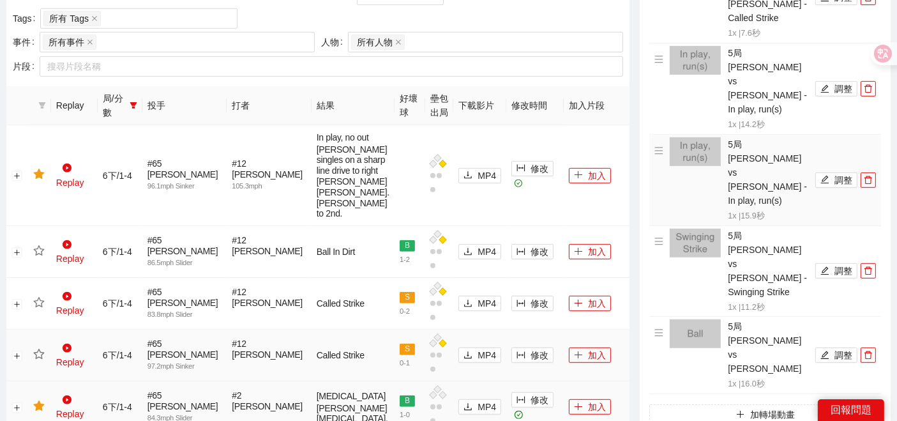
scroll to position [791, 0]
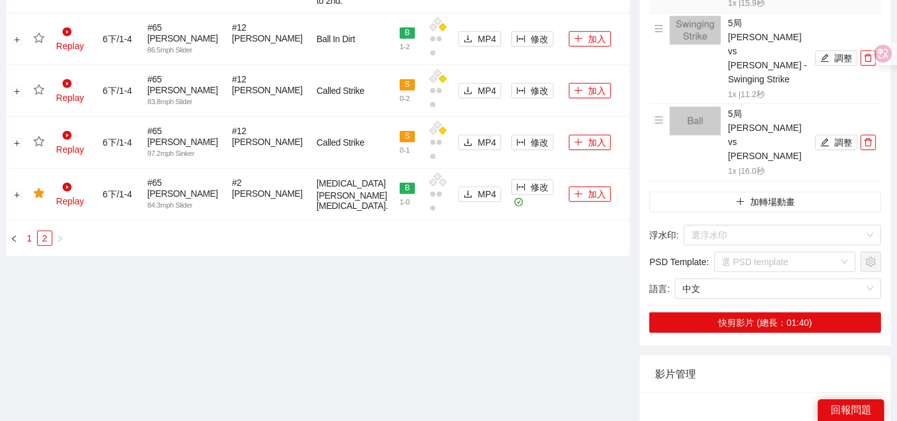
click at [29, 245] on link "1" at bounding box center [29, 238] width 14 height 14
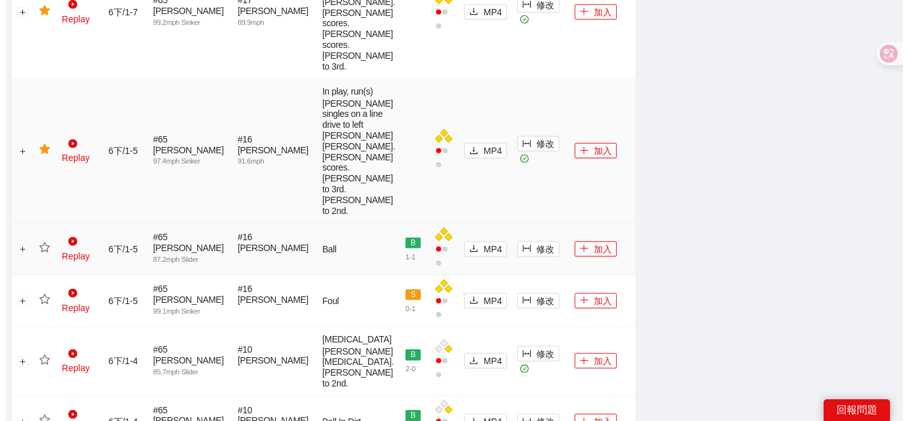
scroll to position [1502, 0]
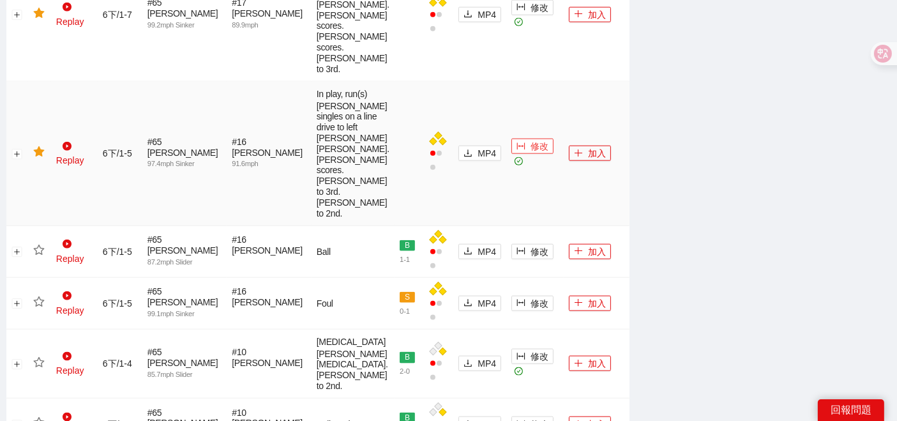
click at [530, 153] on span "修改" at bounding box center [539, 146] width 18 height 14
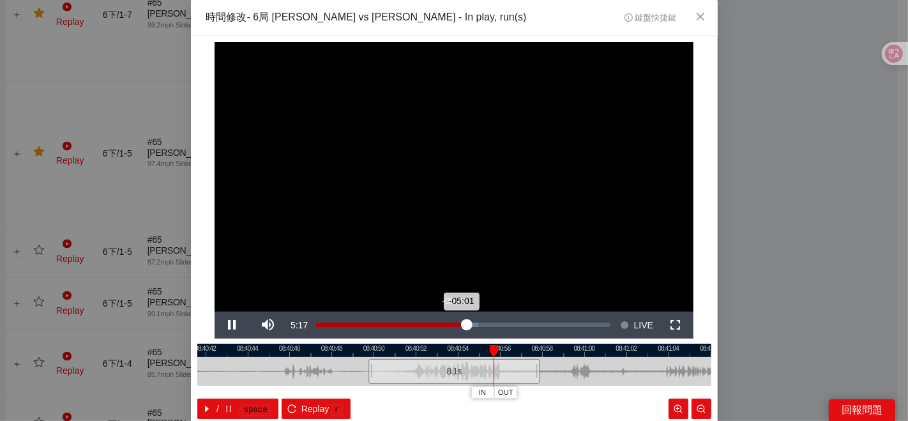
scroll to position [64, 0]
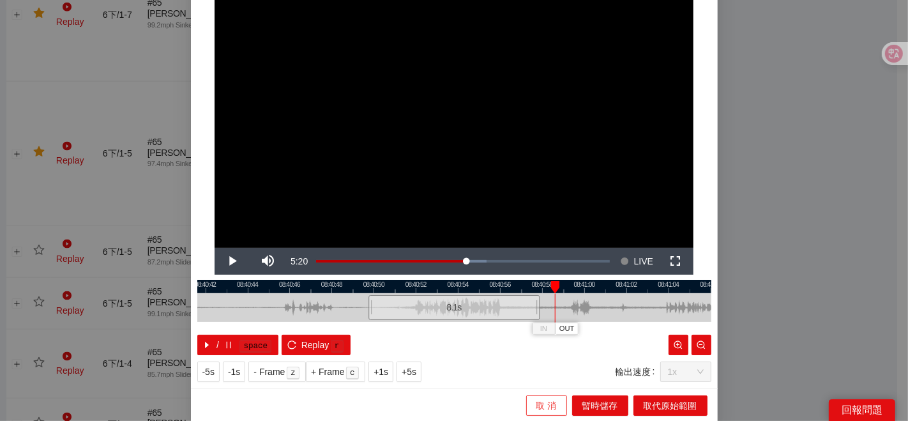
click at [537, 398] on span "取 消" at bounding box center [546, 405] width 20 height 14
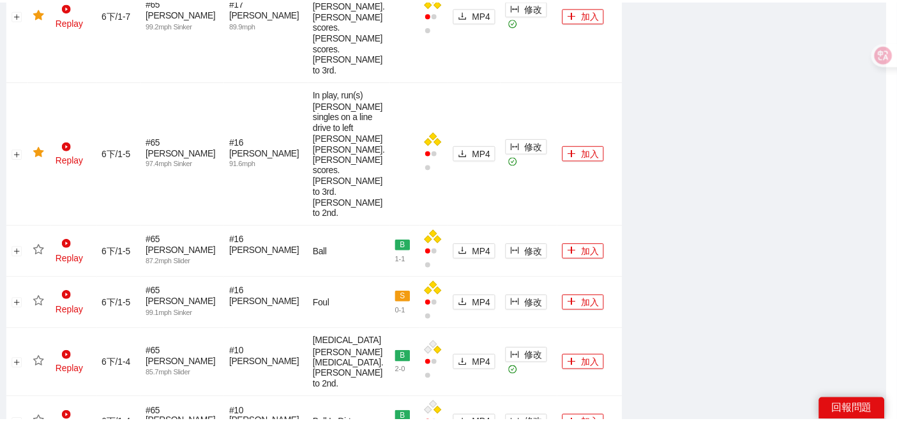
scroll to position [0, 0]
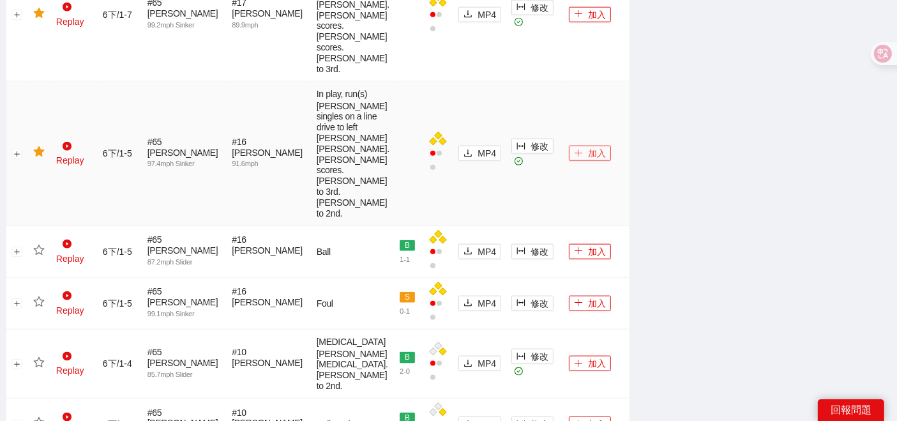
click at [581, 161] on button "加入" at bounding box center [590, 153] width 42 height 15
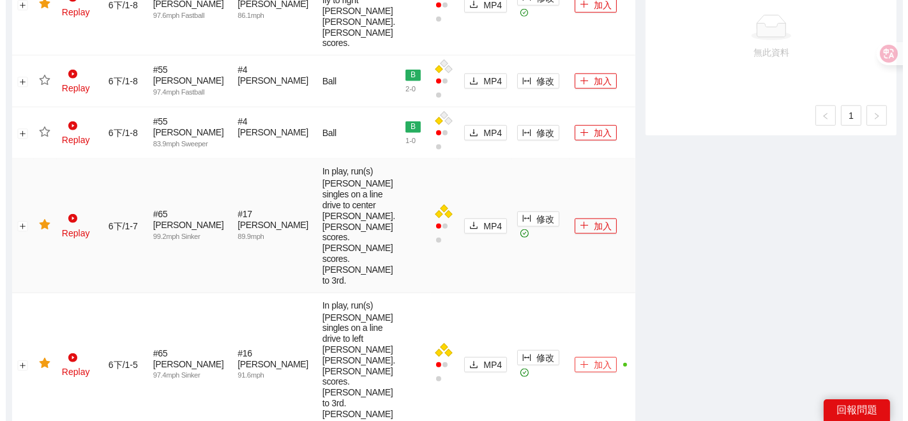
scroll to position [1360, 0]
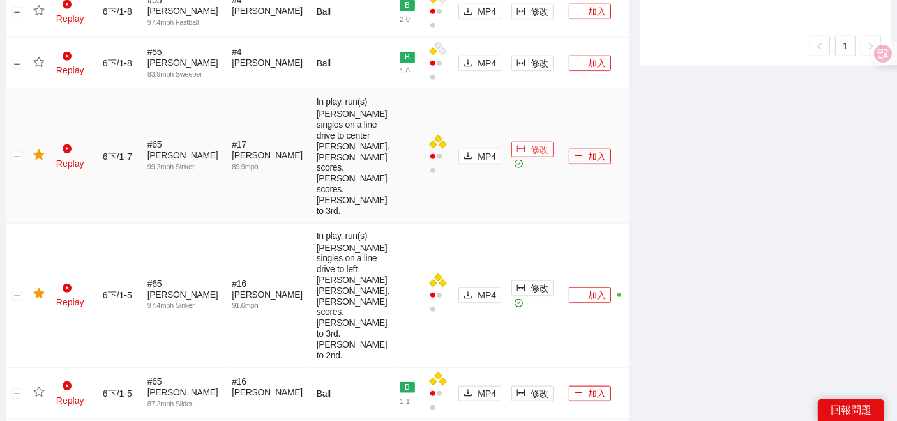
click at [530, 156] on span "修改" at bounding box center [539, 149] width 18 height 14
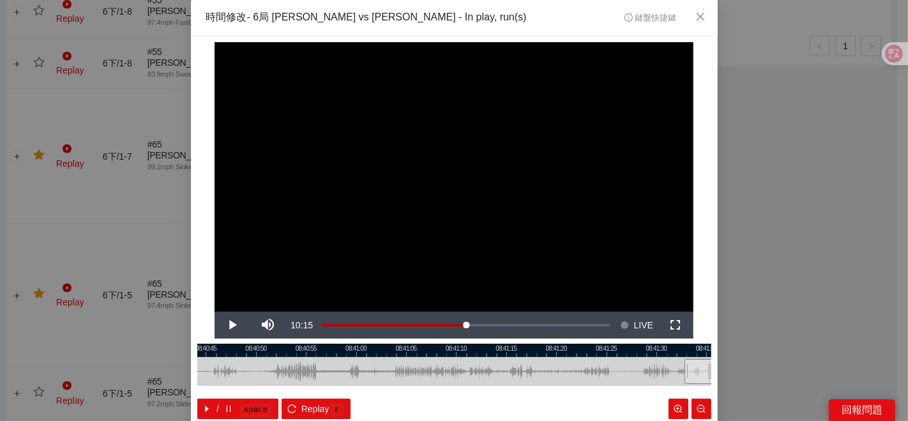
drag, startPoint x: 301, startPoint y: 375, endPoint x: 618, endPoint y: 370, distance: 317.2
click at [618, 370] on div at bounding box center [770, 371] width 514 height 29
click at [335, 352] on div at bounding box center [454, 349] width 514 height 13
click at [326, 391] on span "IN" at bounding box center [329, 392] width 7 height 11
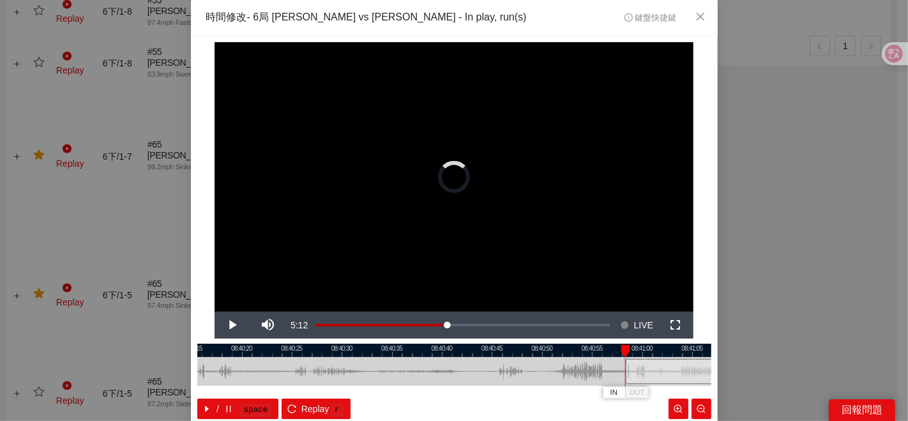
drag, startPoint x: 301, startPoint y: 369, endPoint x: 607, endPoint y: 361, distance: 306.5
click at [607, 362] on div at bounding box center [739, 371] width 514 height 29
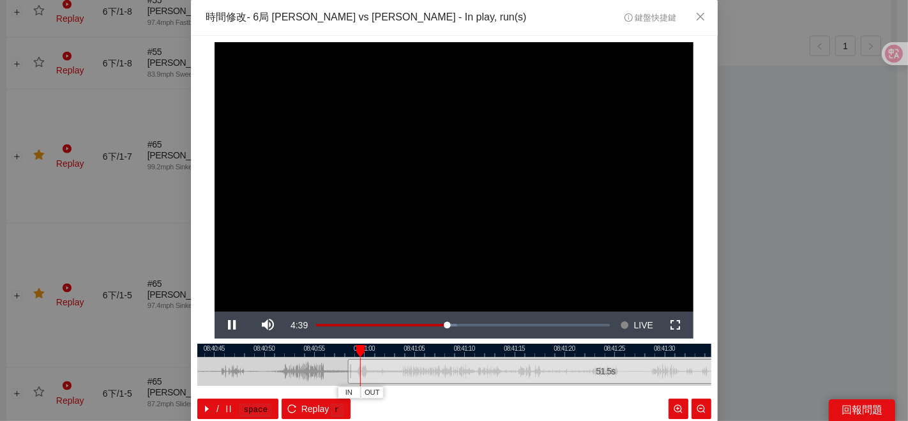
drag, startPoint x: 532, startPoint y: 370, endPoint x: 271, endPoint y: 378, distance: 260.5
click at [271, 378] on div at bounding box center [155, 371] width 514 height 29
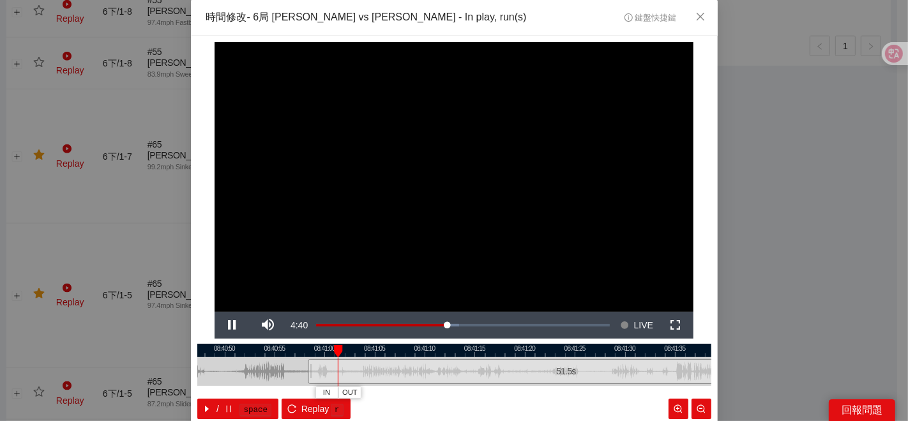
drag, startPoint x: 281, startPoint y: 367, endPoint x: 241, endPoint y: 371, distance: 39.8
click at [241, 371] on div at bounding box center [415, 371] width 514 height 29
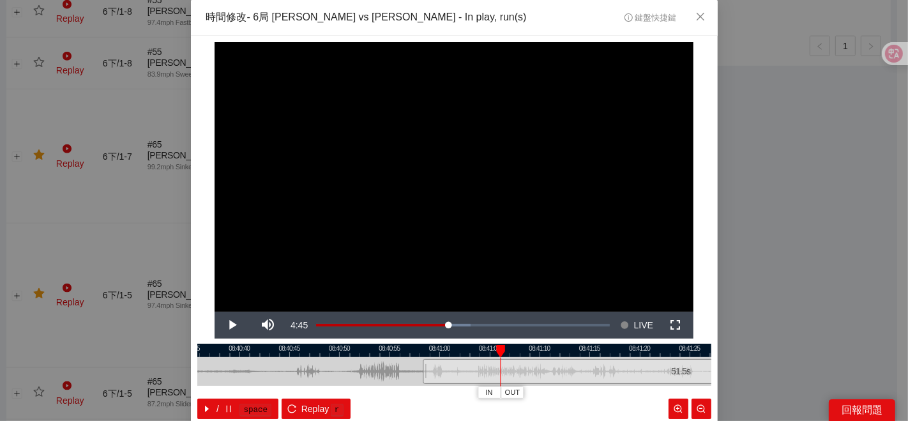
drag, startPoint x: 332, startPoint y: 378, endPoint x: 374, endPoint y: 378, distance: 42.1
click at [374, 378] on div at bounding box center [569, 371] width 514 height 29
click at [84, 227] on div "**********" at bounding box center [454, 210] width 908 height 421
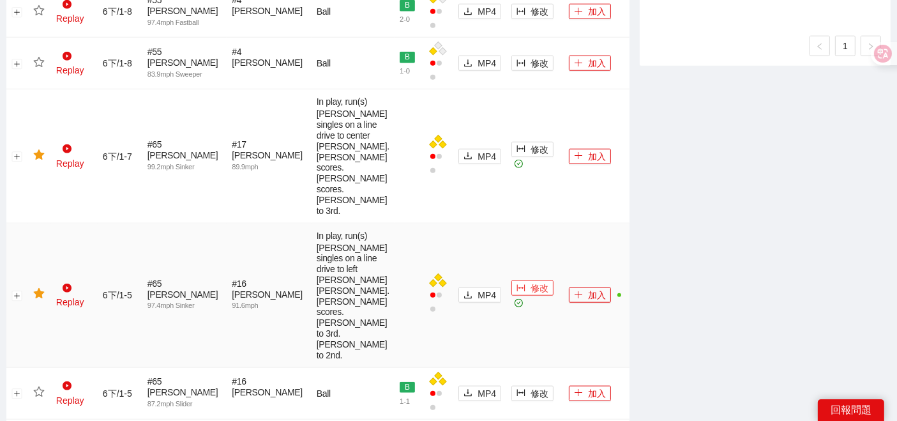
click at [517, 292] on icon "column-width" at bounding box center [521, 288] width 8 height 7
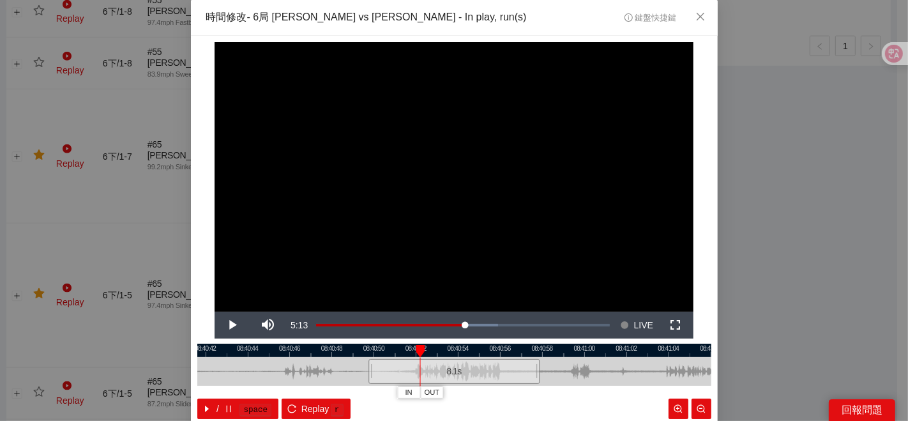
click at [839, 146] on div "**********" at bounding box center [454, 210] width 908 height 421
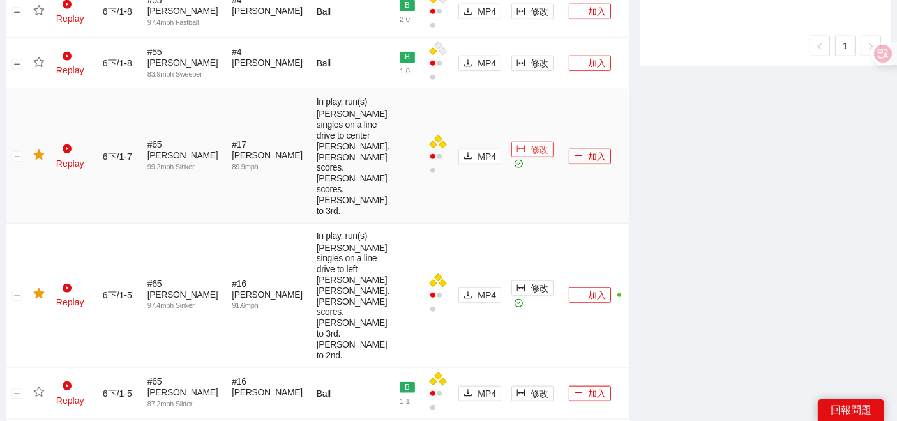
click at [530, 156] on span "修改" at bounding box center [539, 149] width 18 height 14
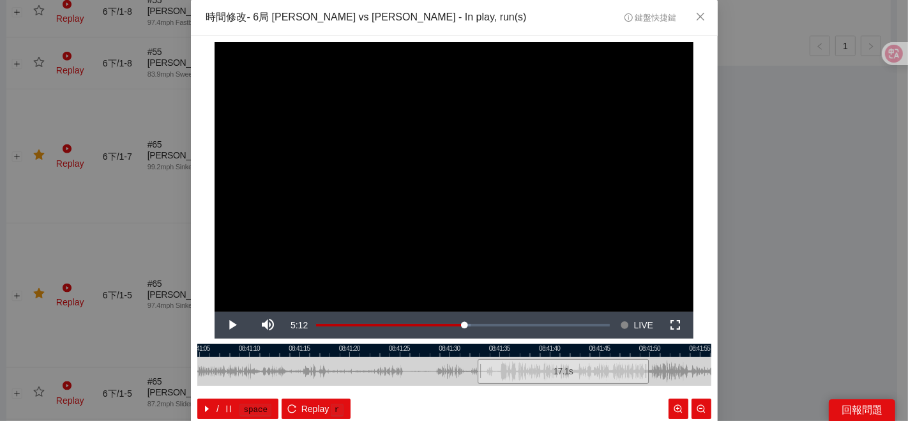
drag, startPoint x: 371, startPoint y: 370, endPoint x: 454, endPoint y: 370, distance: 83.0
click at [454, 370] on div at bounding box center [563, 371] width 514 height 29
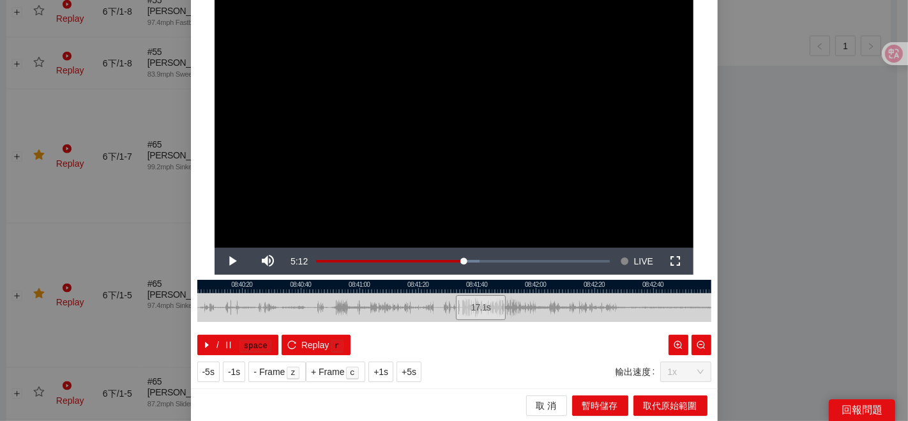
click at [317, 293] on div at bounding box center [454, 307] width 514 height 29
click at [310, 331] on button "IN" at bounding box center [310, 328] width 23 height 12
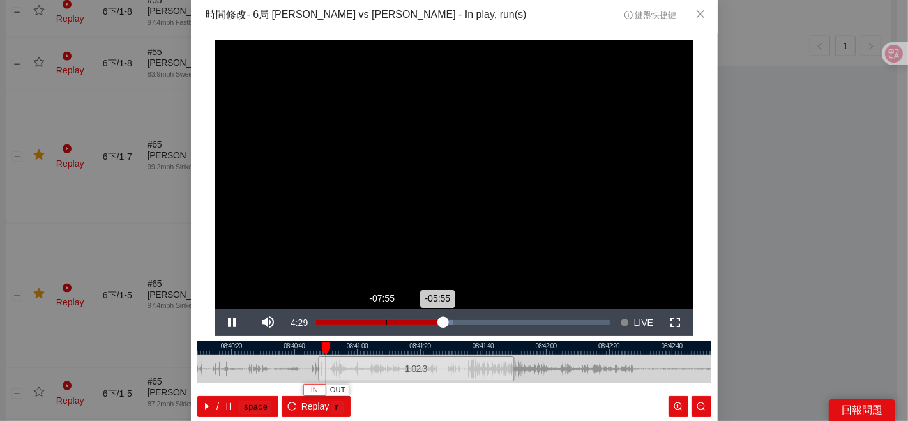
scroll to position [0, 0]
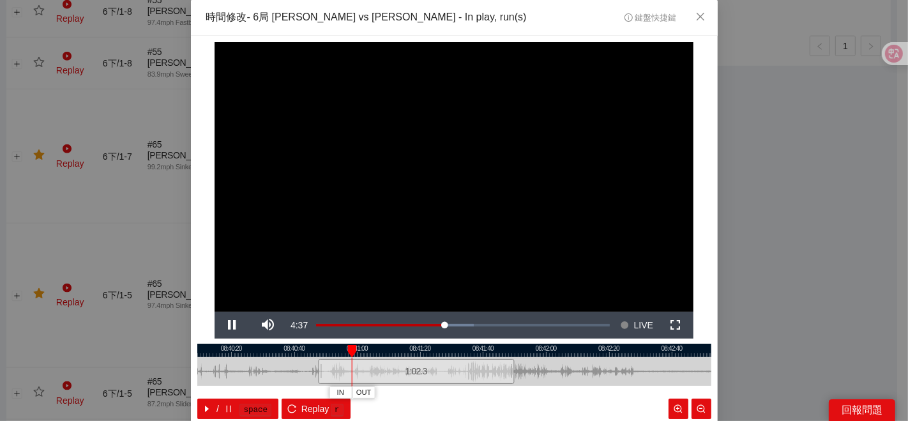
click at [356, 359] on div "1:02.3" at bounding box center [416, 371] width 196 height 25
click at [359, 354] on div at bounding box center [454, 349] width 514 height 13
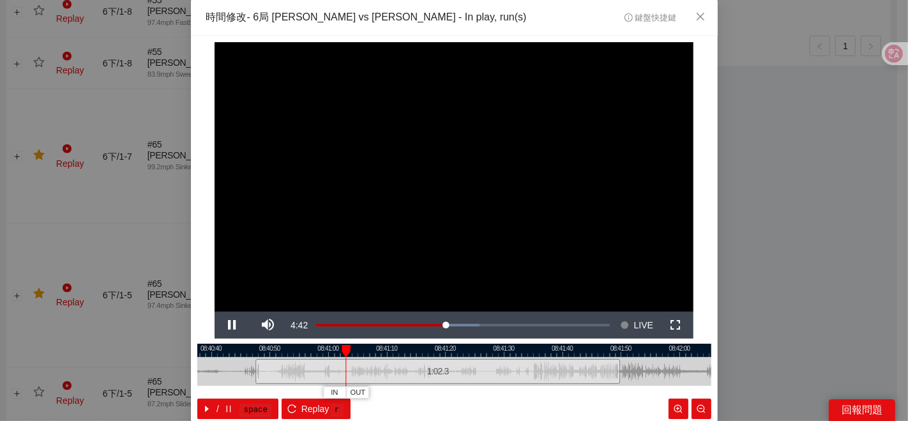
click at [368, 350] on div at bounding box center [454, 349] width 514 height 13
click at [386, 391] on button "IN" at bounding box center [386, 392] width 23 height 12
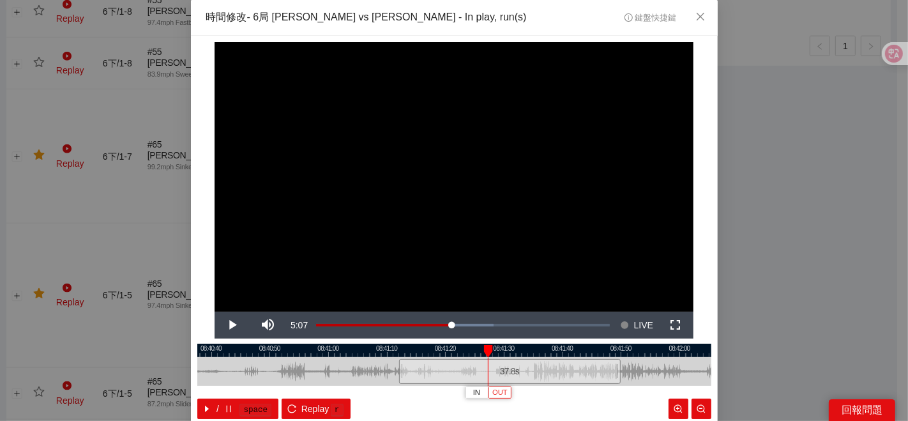
click at [499, 393] on span "OUT" at bounding box center [499, 392] width 15 height 11
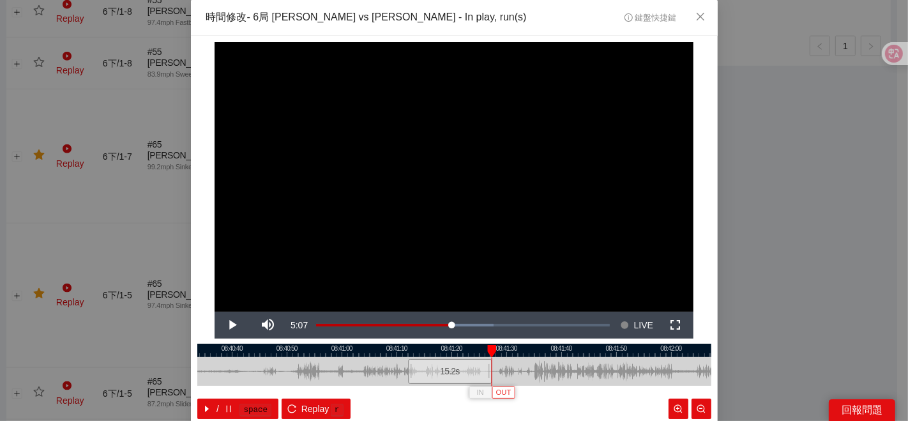
scroll to position [64, 0]
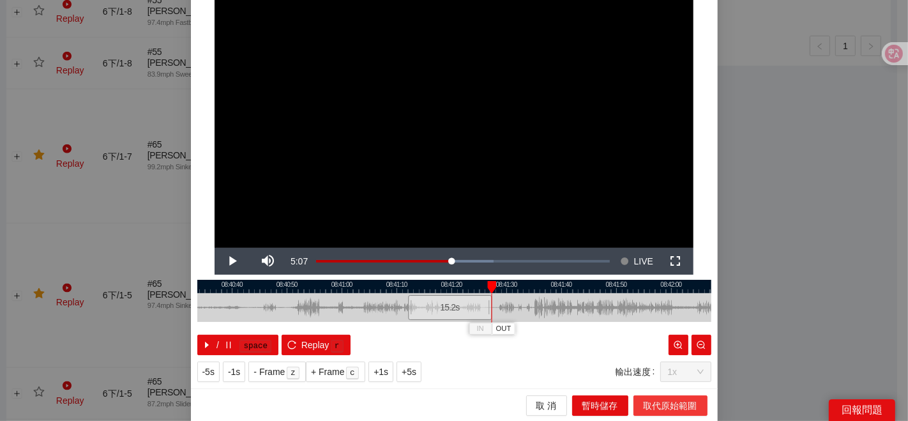
click at [663, 400] on span "取代原始範圍" at bounding box center [670, 405] width 54 height 14
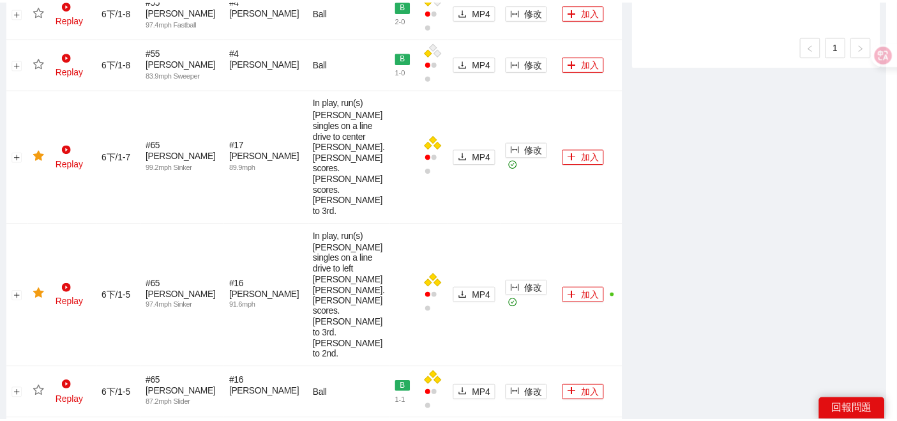
scroll to position [0, 0]
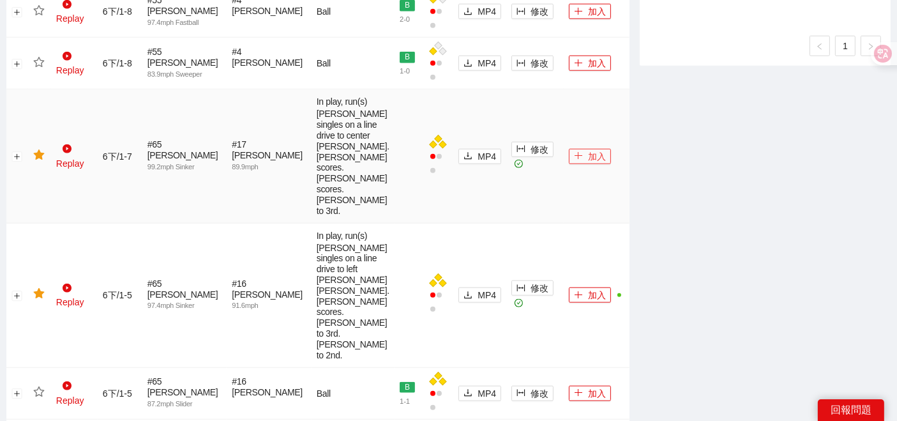
click at [580, 164] on button "加入" at bounding box center [590, 156] width 42 height 15
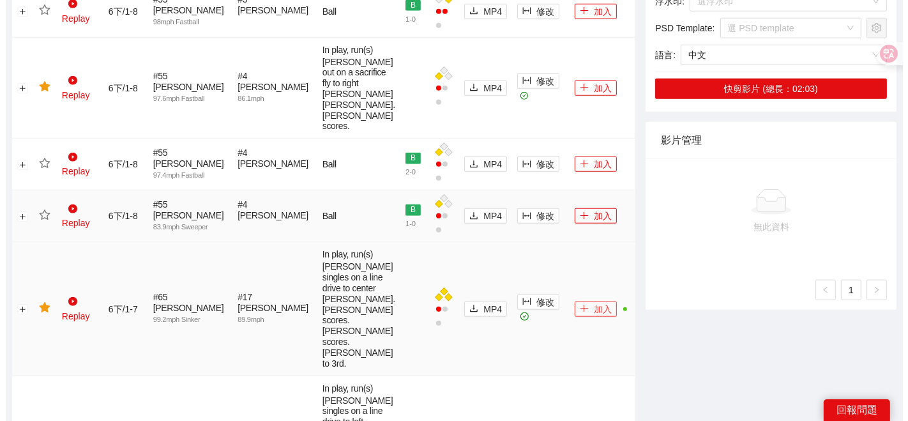
scroll to position [1147, 0]
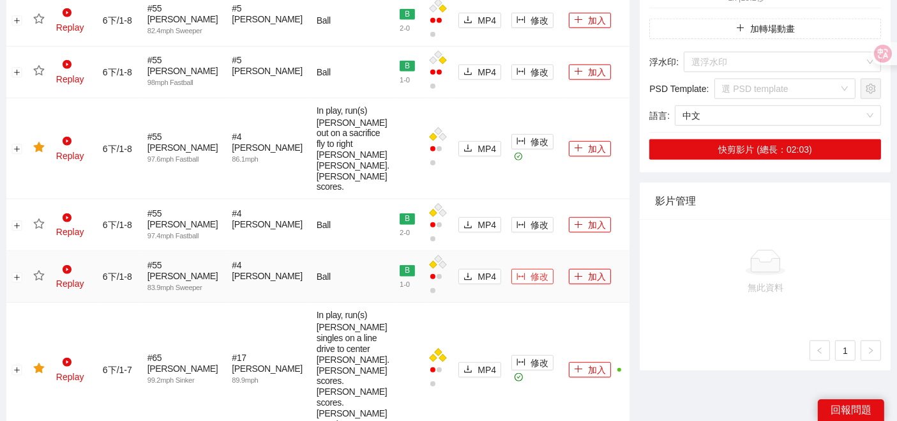
click at [512, 269] on button "修改" at bounding box center [532, 276] width 42 height 15
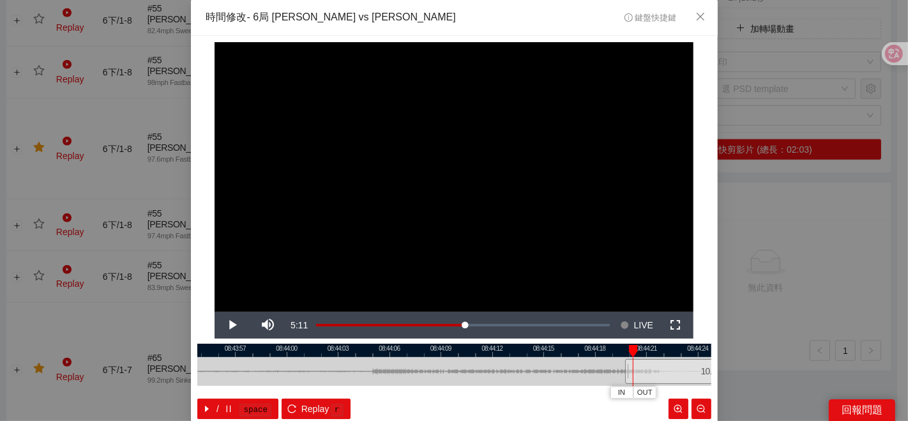
drag, startPoint x: 332, startPoint y: 371, endPoint x: 655, endPoint y: 360, distance: 323.1
click at [655, 360] on div at bounding box center [711, 371] width 514 height 29
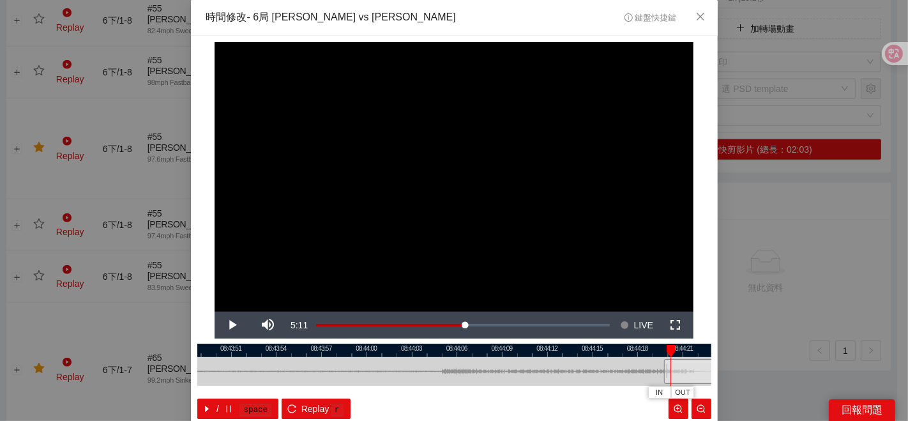
scroll to position [64, 0]
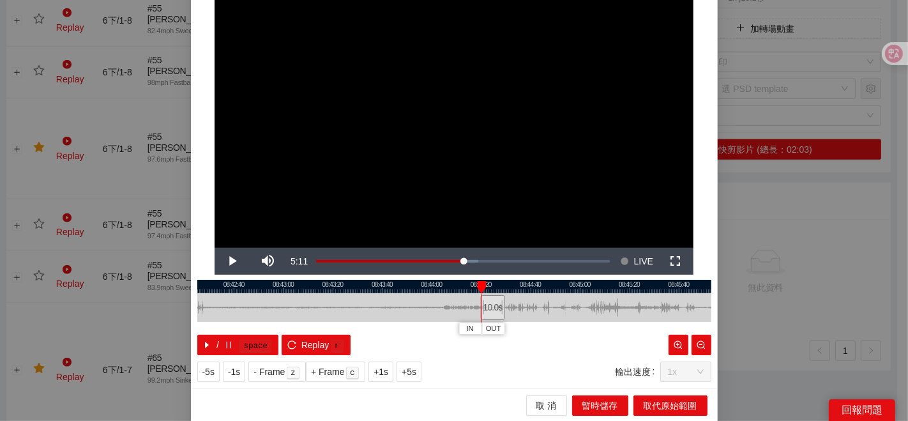
drag, startPoint x: 352, startPoint y: 303, endPoint x: 537, endPoint y: 311, distance: 185.3
click at [537, 311] on div at bounding box center [454, 307] width 514 height 29
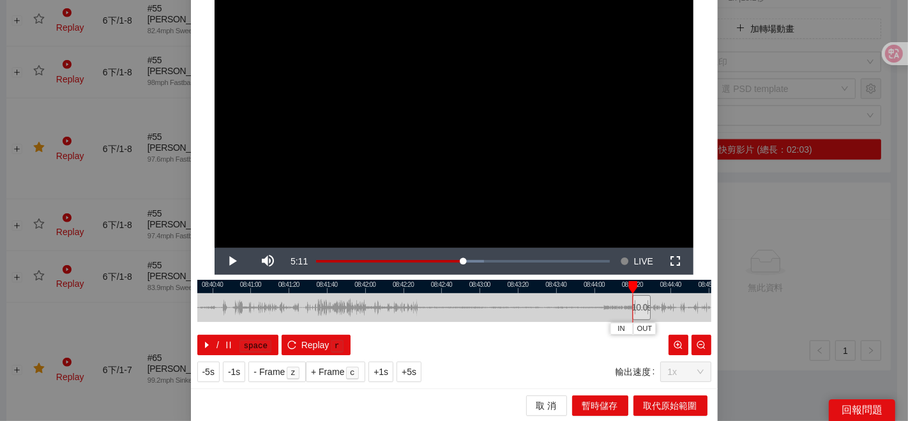
click at [227, 288] on div at bounding box center [454, 286] width 514 height 13
click at [231, 288] on div at bounding box center [454, 286] width 514 height 13
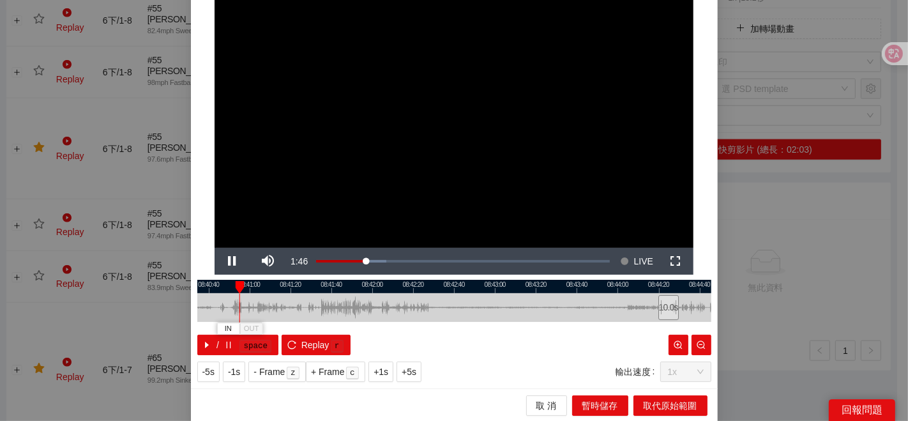
click at [318, 290] on div at bounding box center [454, 286] width 514 height 13
click at [374, 290] on div at bounding box center [454, 286] width 514 height 13
click at [324, 290] on div at bounding box center [454, 286] width 514 height 13
click at [318, 290] on div at bounding box center [454, 286] width 514 height 13
click at [309, 325] on span "IN" at bounding box center [312, 328] width 7 height 11
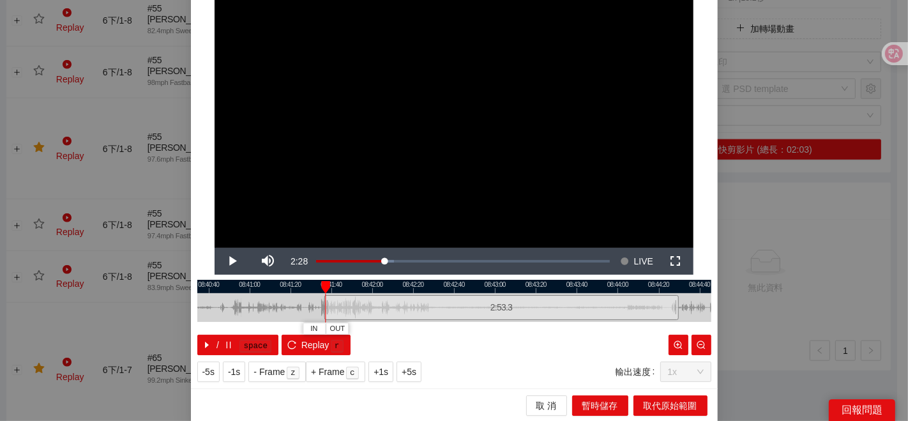
click at [304, 288] on div at bounding box center [454, 286] width 514 height 13
click at [294, 324] on span "IN" at bounding box center [297, 328] width 7 height 11
click at [301, 326] on span "IN" at bounding box center [302, 328] width 7 height 11
click at [528, 402] on button "取 消" at bounding box center [546, 405] width 41 height 20
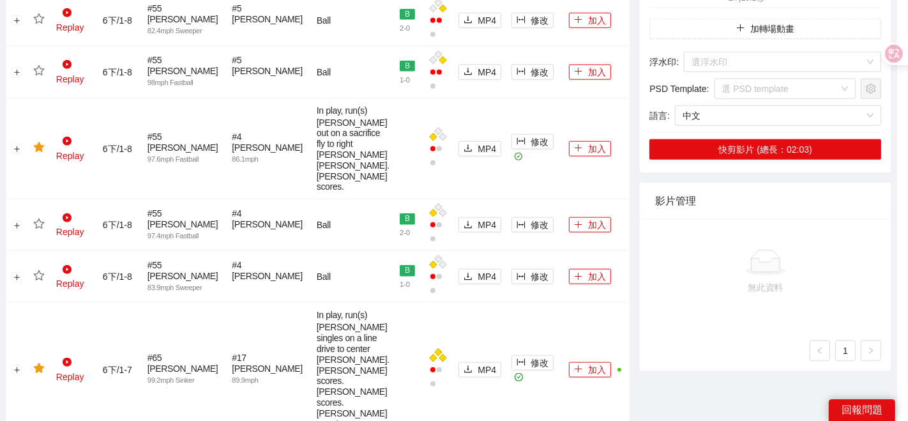
scroll to position [0, 0]
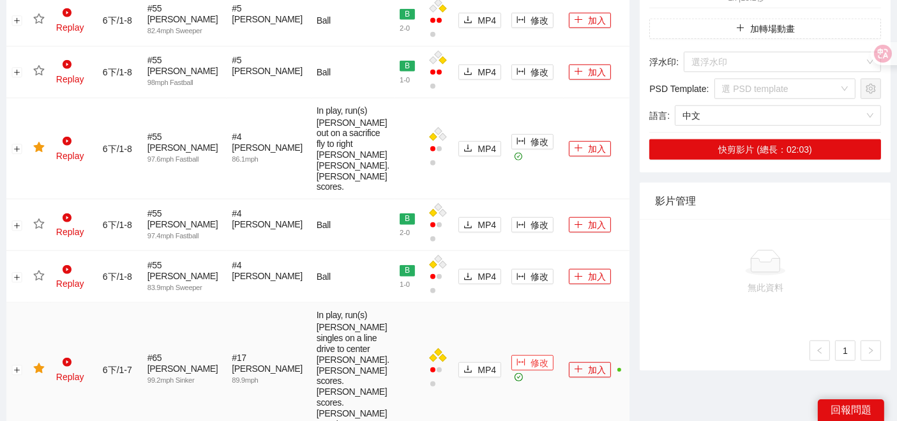
click at [511, 370] on button "修改" at bounding box center [532, 362] width 42 height 15
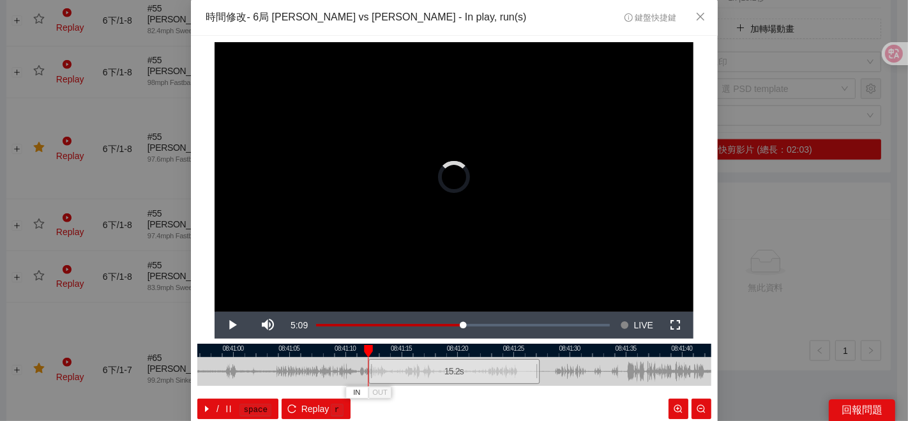
click at [525, 351] on div at bounding box center [454, 349] width 514 height 13
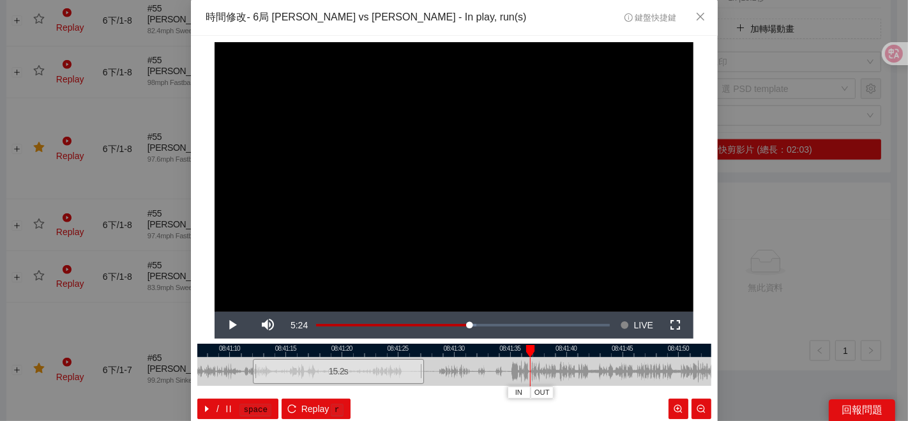
drag, startPoint x: 624, startPoint y: 373, endPoint x: 499, endPoint y: 371, distance: 125.1
click at [507, 373] on div at bounding box center [339, 371] width 514 height 29
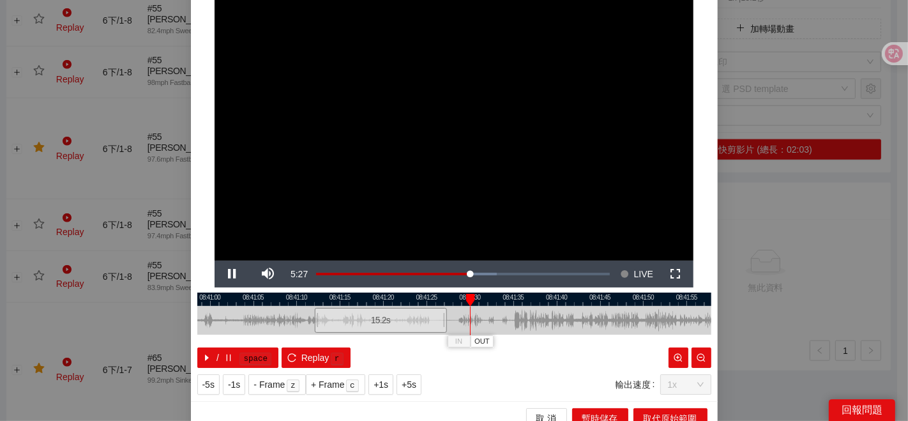
scroll to position [64, 0]
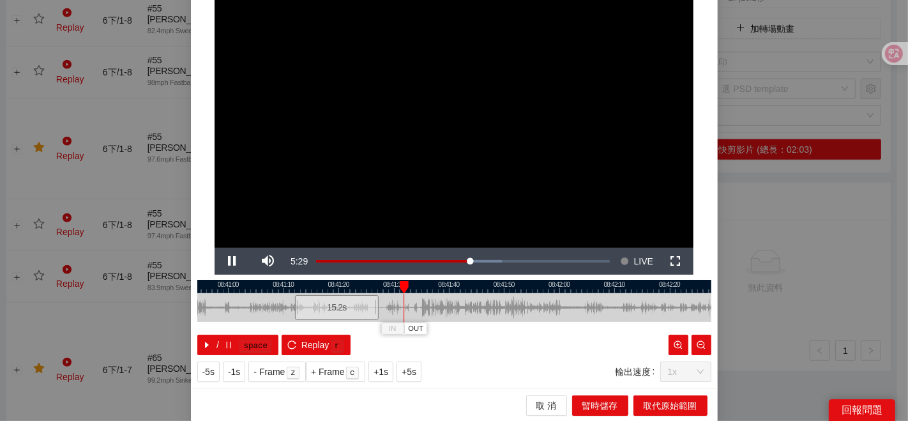
drag, startPoint x: 626, startPoint y: 306, endPoint x: 526, endPoint y: 315, distance: 100.7
click at [526, 315] on div at bounding box center [354, 307] width 514 height 29
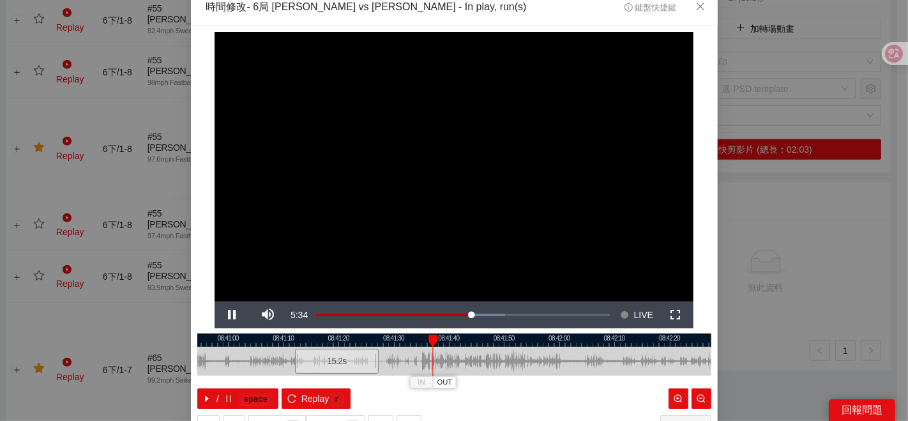
scroll to position [0, 0]
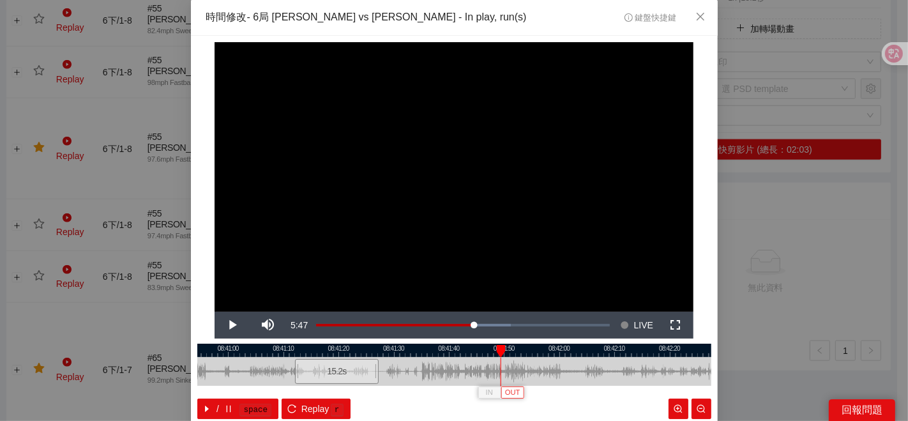
click at [513, 391] on span "OUT" at bounding box center [512, 392] width 15 height 11
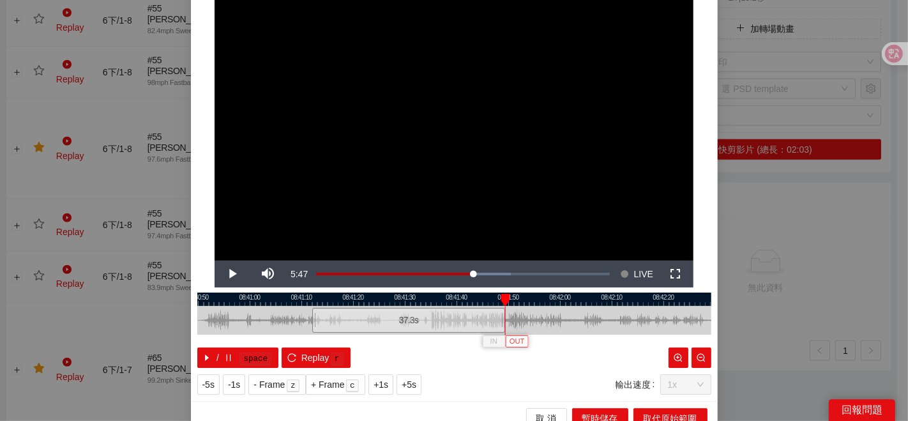
scroll to position [64, 0]
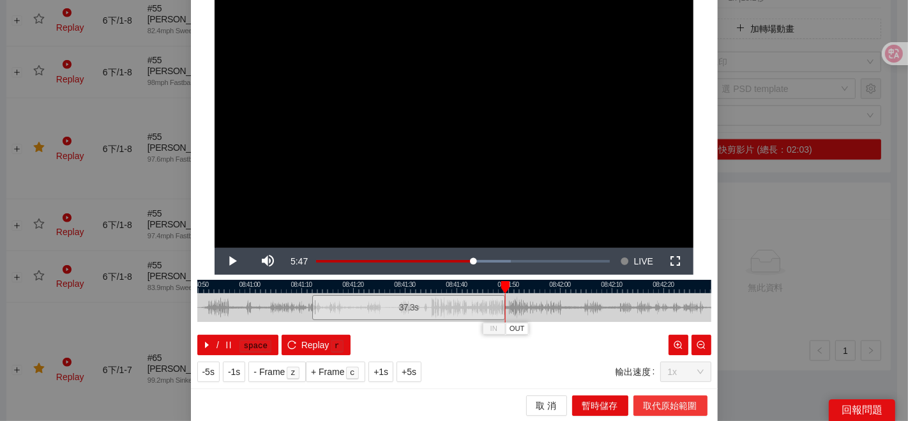
click at [655, 401] on span "取代原始範圍" at bounding box center [670, 405] width 54 height 14
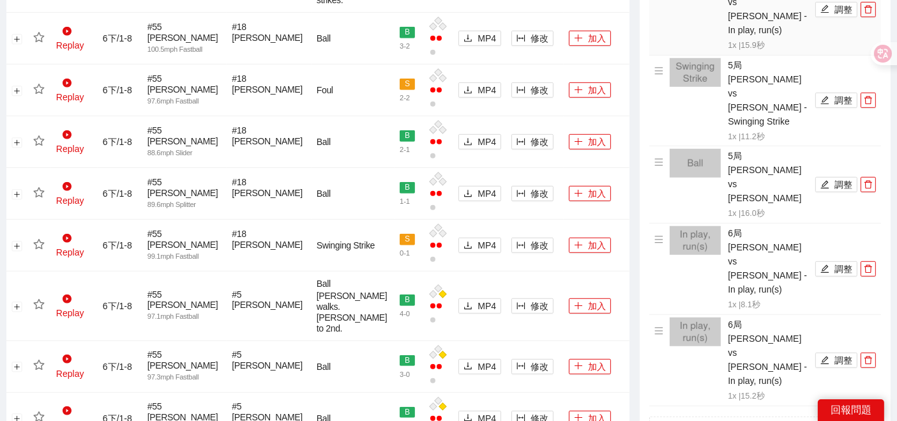
scroll to position [580, 0]
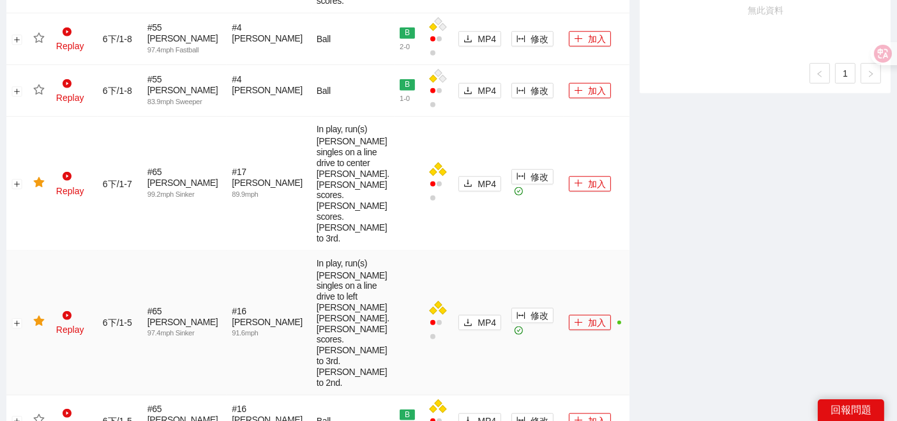
scroll to position [1502, 0]
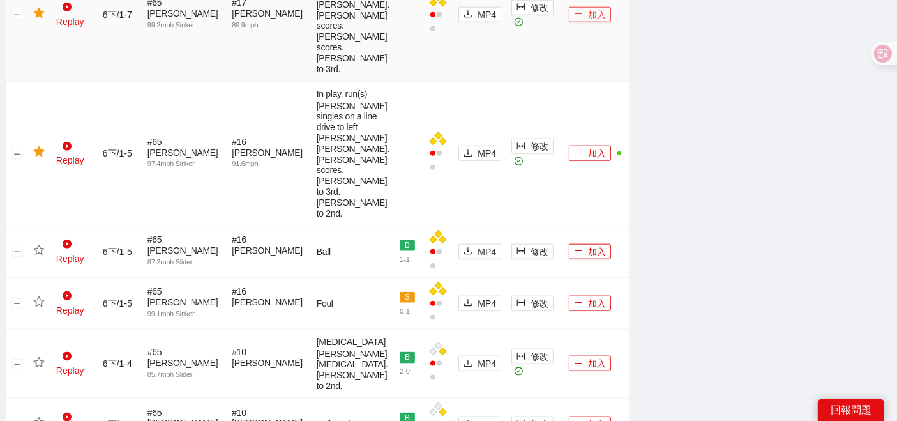
click at [588, 22] on button "加入" at bounding box center [590, 14] width 42 height 15
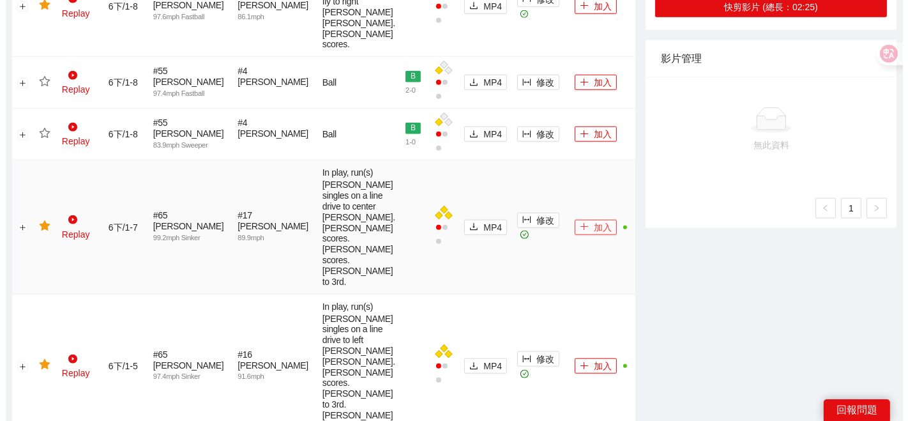
scroll to position [1218, 0]
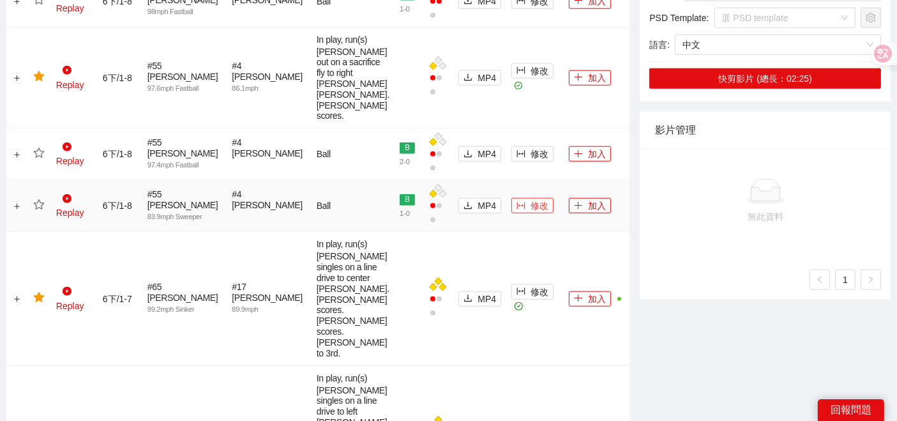
click at [511, 198] on button "修改" at bounding box center [532, 205] width 42 height 15
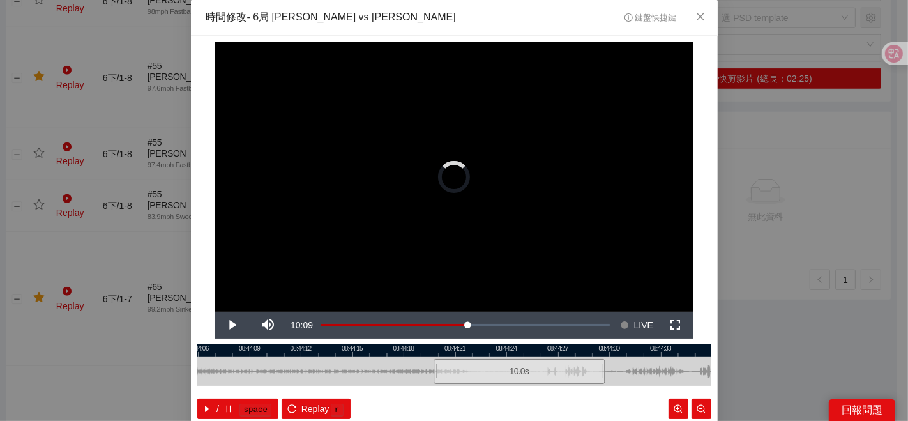
click at [378, 364] on div at bounding box center [519, 371] width 514 height 29
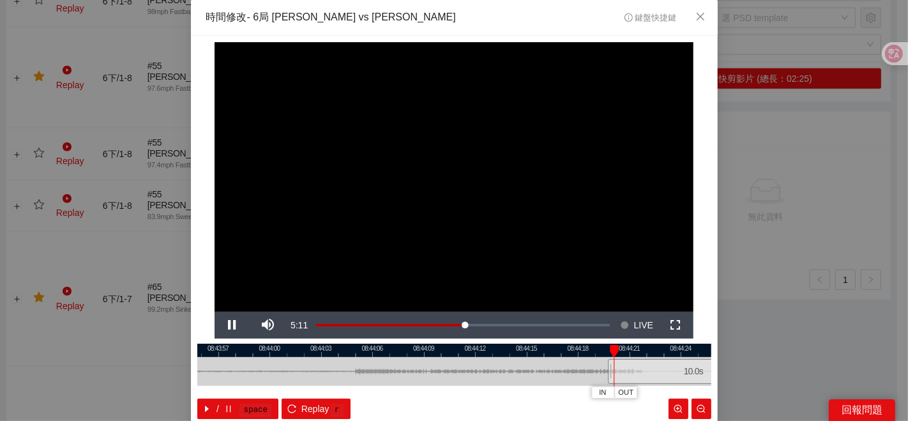
drag, startPoint x: 522, startPoint y: 368, endPoint x: 533, endPoint y: 368, distance: 10.9
click at [533, 368] on div at bounding box center [628, 371] width 514 height 29
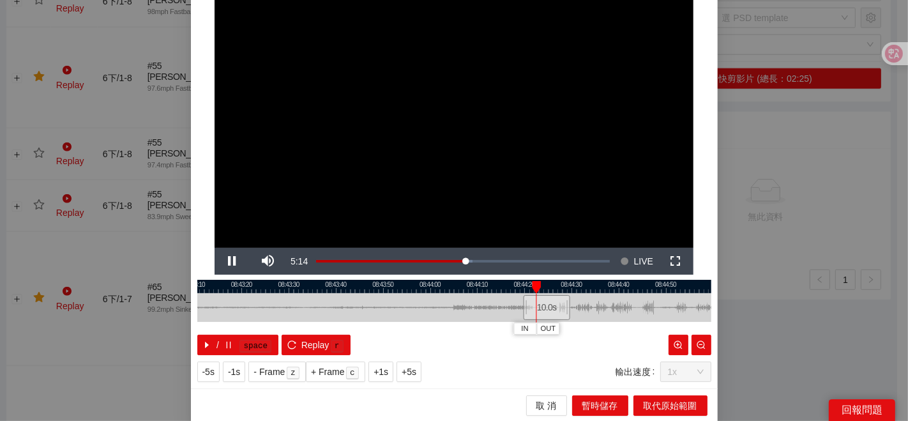
click at [290, 285] on div at bounding box center [454, 286] width 514 height 13
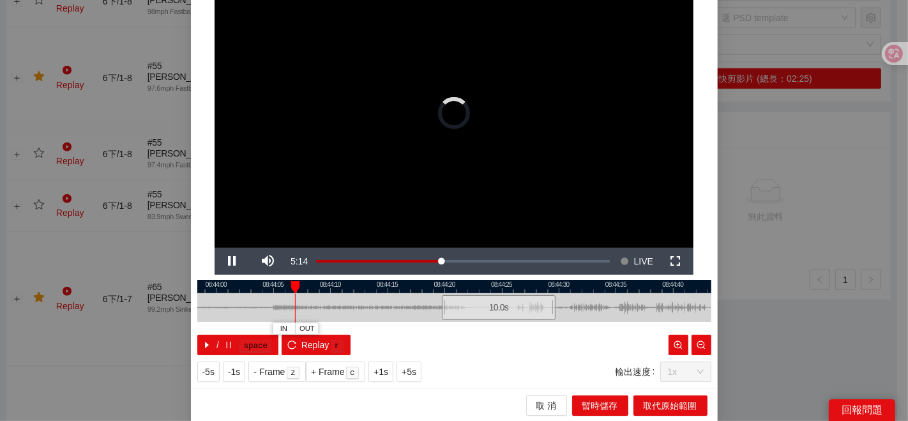
drag, startPoint x: 568, startPoint y: 316, endPoint x: 579, endPoint y: 316, distance: 10.9
click at [579, 316] on div at bounding box center [701, 307] width 514 height 29
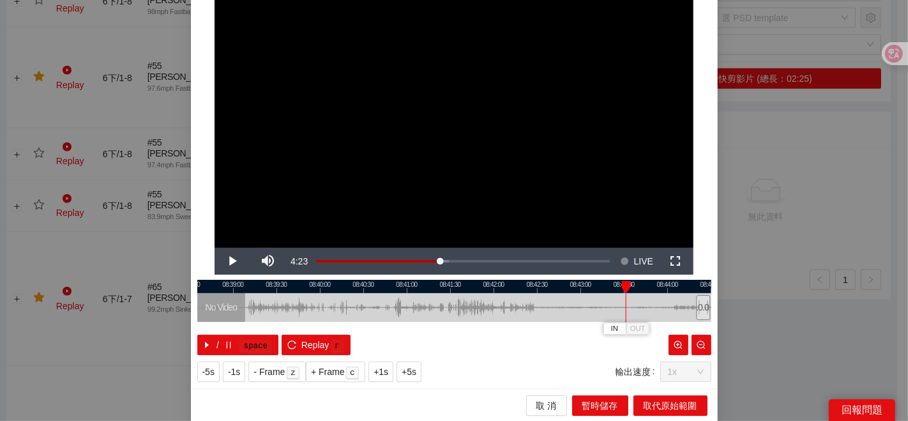
drag, startPoint x: 506, startPoint y: 309, endPoint x: 682, endPoint y: 309, distance: 175.5
click at [682, 309] on div at bounding box center [803, 307] width 514 height 29
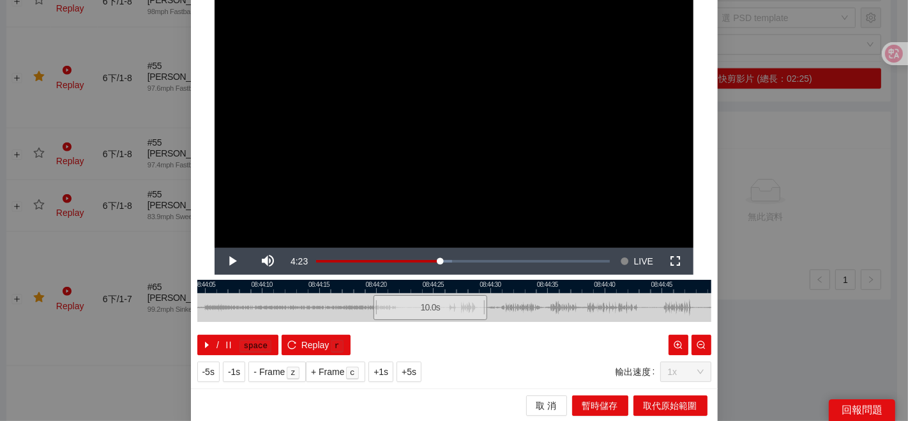
drag, startPoint x: 475, startPoint y: 314, endPoint x: 524, endPoint y: 307, distance: 49.0
click at [524, 307] on div at bounding box center [394, 307] width 514 height 29
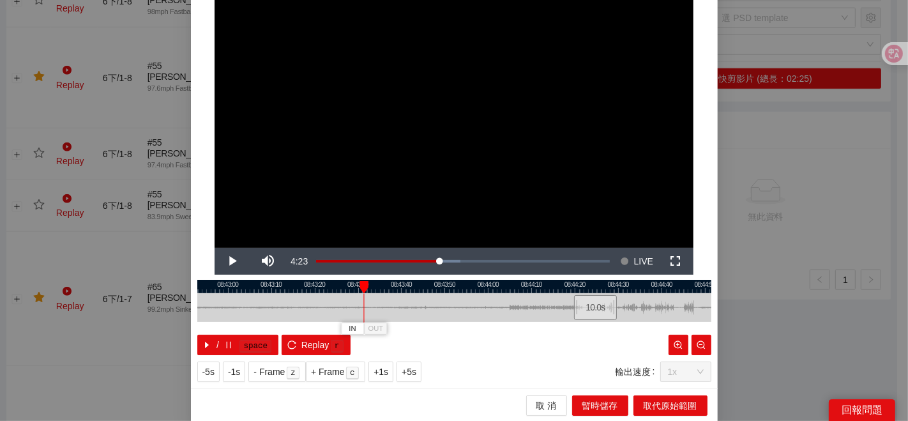
drag, startPoint x: 428, startPoint y: 311, endPoint x: 437, endPoint y: 307, distance: 9.7
click at [448, 311] on div at bounding box center [565, 307] width 514 height 29
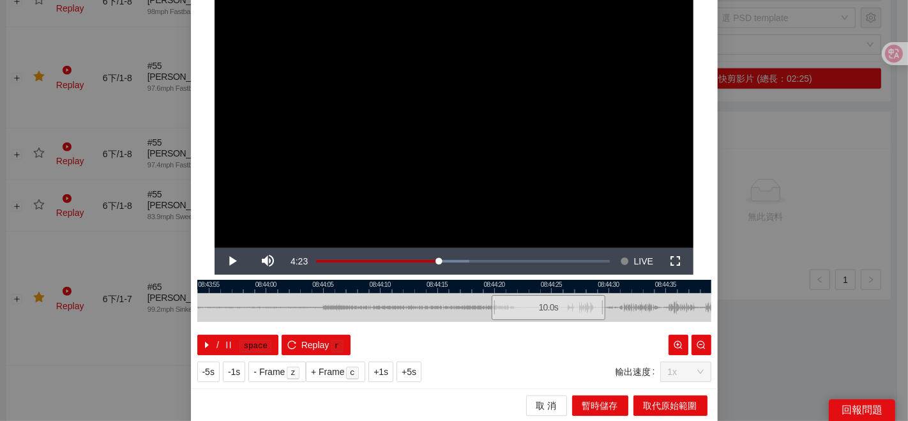
drag, startPoint x: 352, startPoint y: 288, endPoint x: 592, endPoint y: 288, distance: 240.0
click at [592, 288] on div at bounding box center [694, 286] width 514 height 13
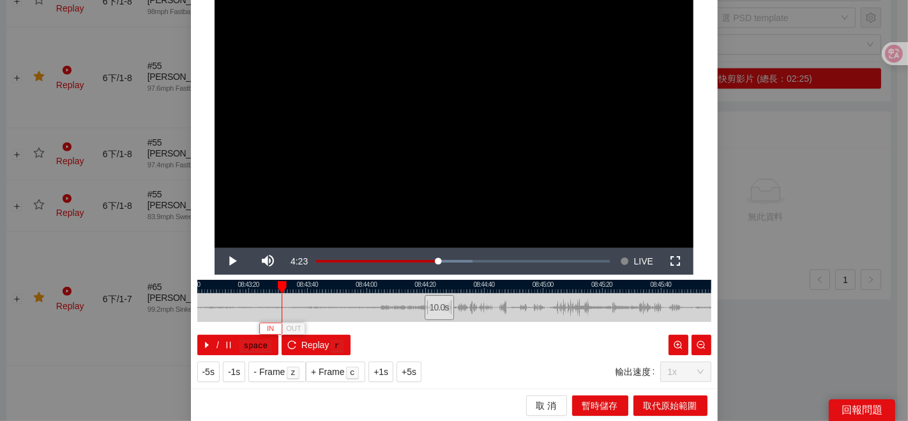
click at [259, 324] on button "IN" at bounding box center [270, 328] width 23 height 12
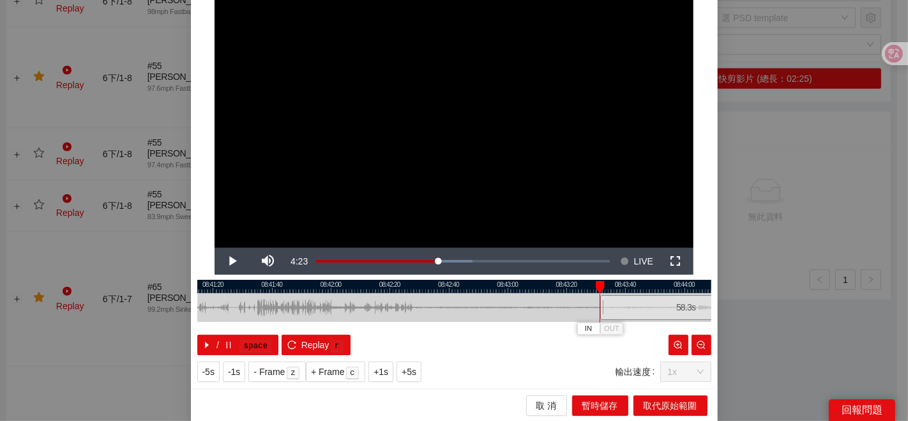
drag, startPoint x: 248, startPoint y: 300, endPoint x: 565, endPoint y: 291, distance: 317.3
click at [565, 291] on div "08:41:00 08:41:20 08:41:40 08:42:00 08:42:20 08:42:40 08:43:00 08:43:20 08:43:4…" at bounding box center [454, 317] width 514 height 75
click at [297, 285] on div at bounding box center [454, 286] width 514 height 13
click at [246, 283] on div at bounding box center [454, 286] width 514 height 13
click at [331, 284] on div at bounding box center [454, 286] width 514 height 13
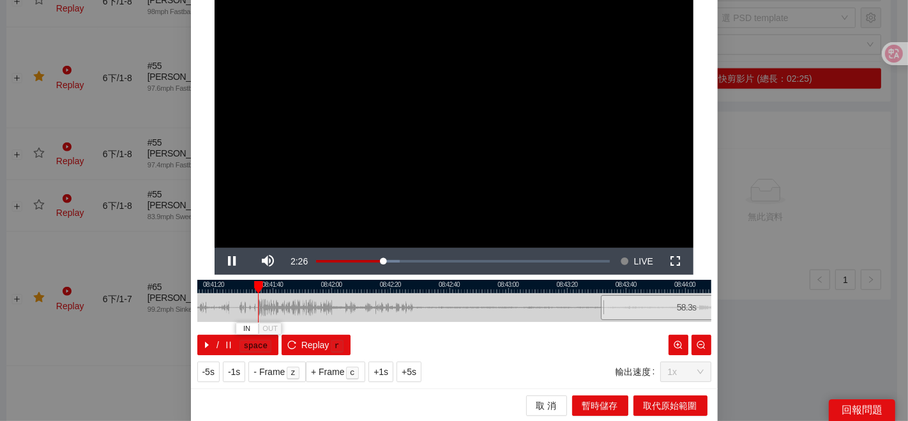
click at [332, 284] on div at bounding box center [454, 286] width 514 height 13
click at [320, 290] on div at bounding box center [454, 286] width 514 height 13
click at [303, 283] on div at bounding box center [454, 286] width 514 height 13
click at [310, 288] on div at bounding box center [454, 286] width 514 height 13
click at [301, 326] on span "IN" at bounding box center [303, 328] width 7 height 11
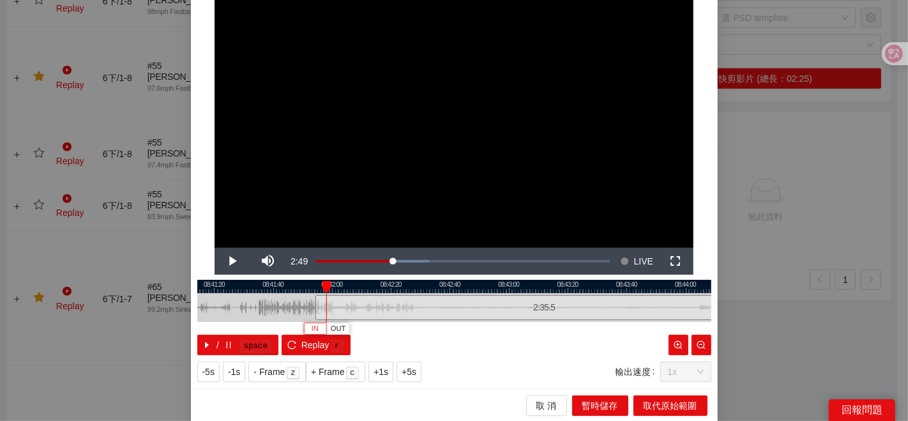
click at [311, 327] on span "IN" at bounding box center [314, 328] width 7 height 11
click at [310, 323] on button "IN" at bounding box center [321, 328] width 23 height 12
click at [322, 296] on div at bounding box center [326, 307] width 8 height 29
click at [322, 293] on div at bounding box center [326, 307] width 8 height 29
click at [322, 287] on div at bounding box center [454, 286] width 514 height 13
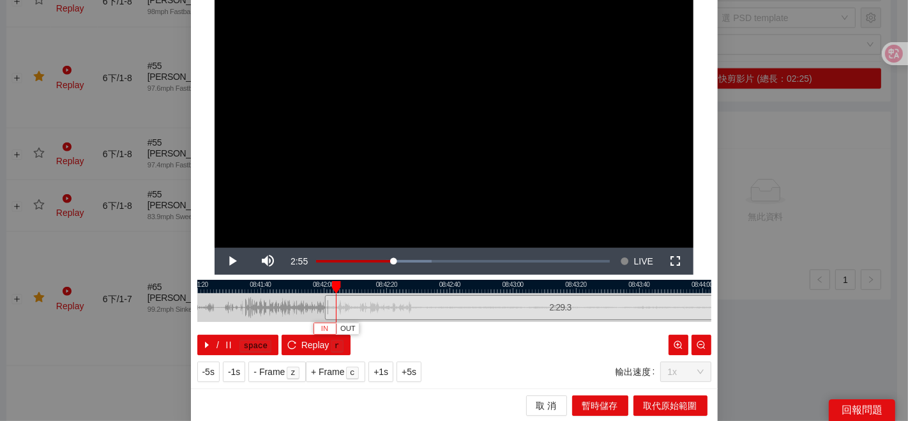
click at [324, 325] on button "IN" at bounding box center [324, 328] width 23 height 12
click at [393, 326] on span "OUT" at bounding box center [392, 328] width 15 height 11
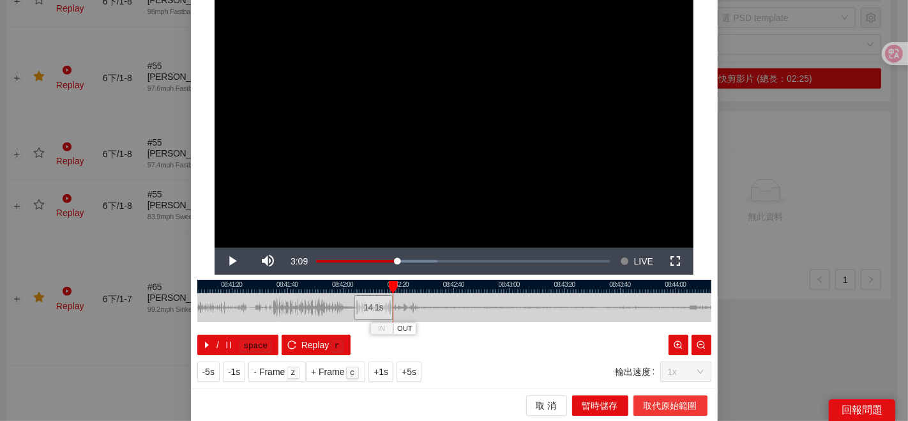
click at [664, 405] on span "取代原始範圍" at bounding box center [670, 405] width 54 height 14
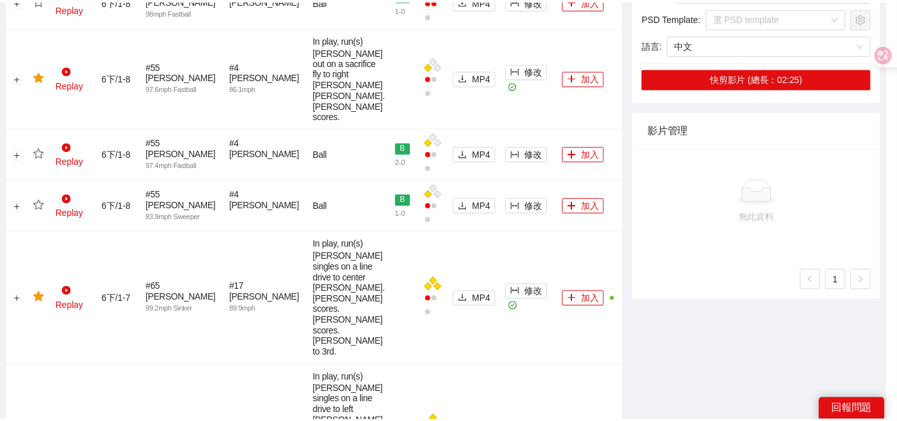
scroll to position [0, 0]
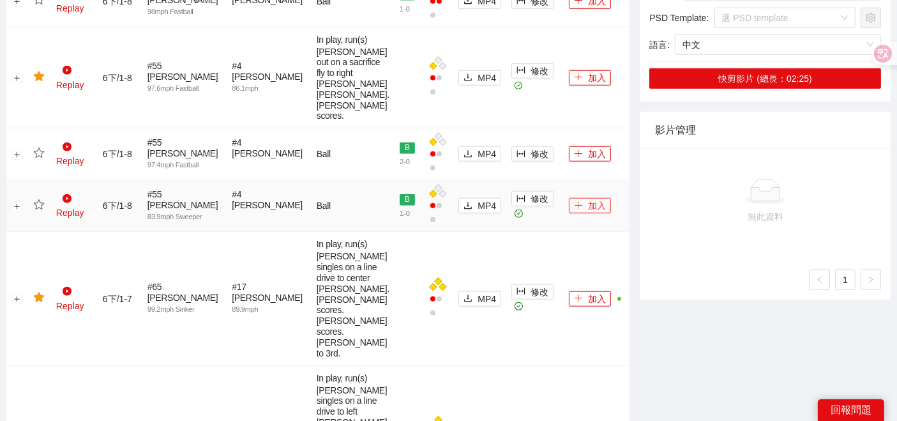
click at [574, 198] on button "加入" at bounding box center [590, 205] width 42 height 15
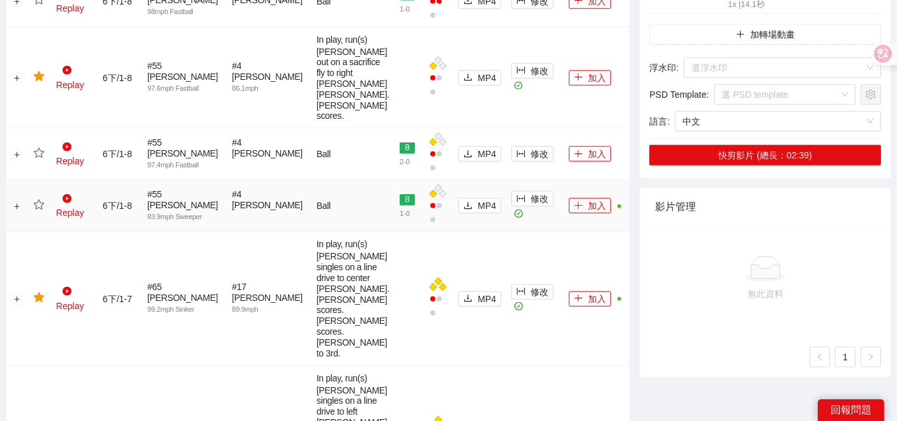
click at [44, 199] on icon "star" at bounding box center [38, 204] width 11 height 11
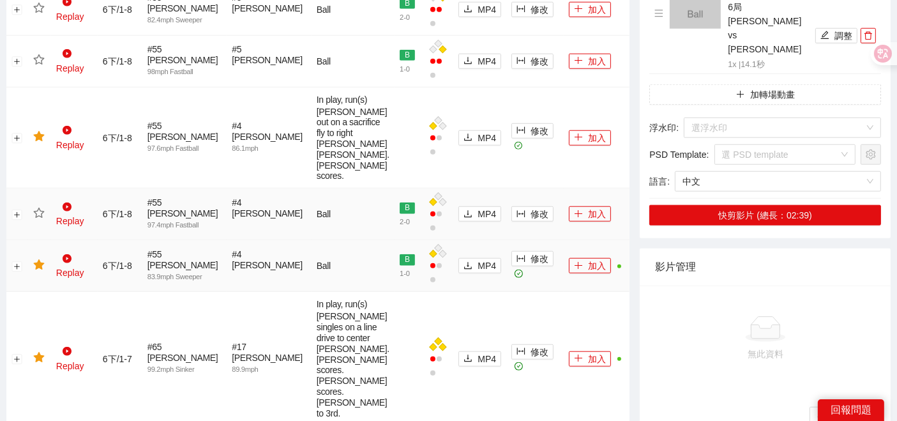
scroll to position [1076, 0]
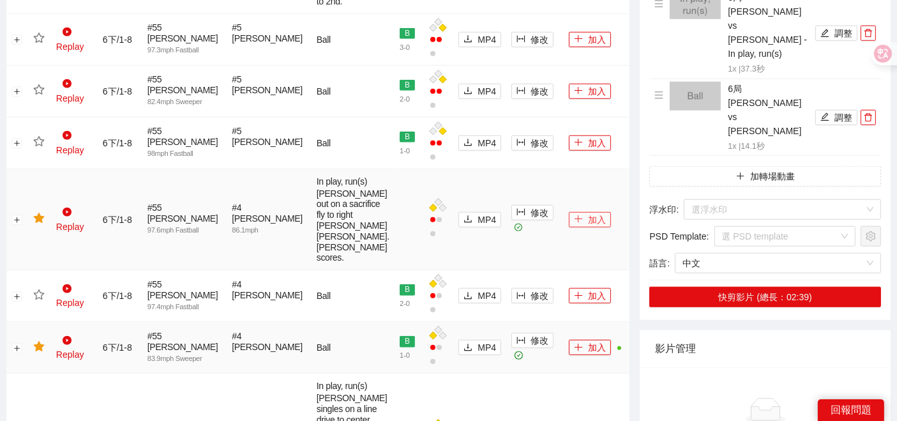
click at [573, 212] on button "加入" at bounding box center [590, 219] width 42 height 15
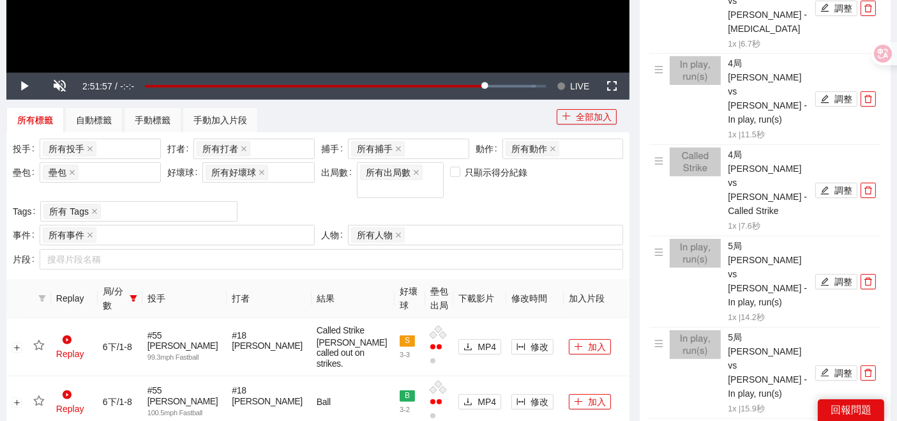
scroll to position [367, 0]
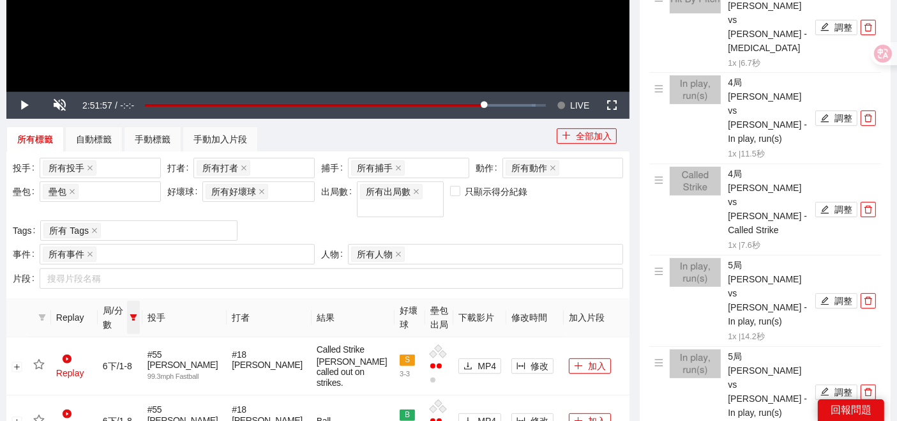
click at [137, 313] on icon "filter" at bounding box center [134, 317] width 8 height 8
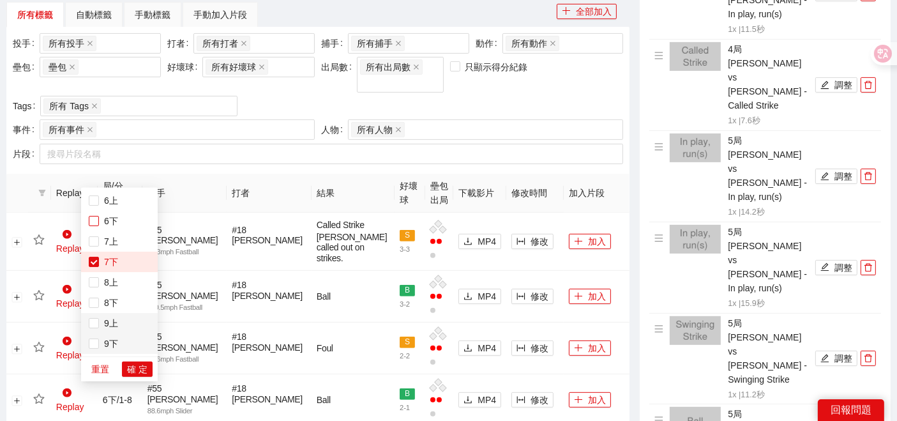
scroll to position [509, 0]
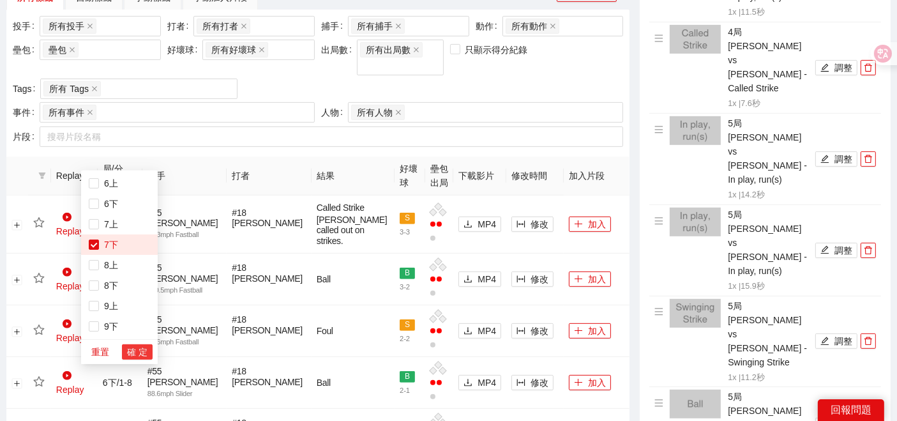
click at [135, 344] on button "確 定" at bounding box center [137, 351] width 31 height 15
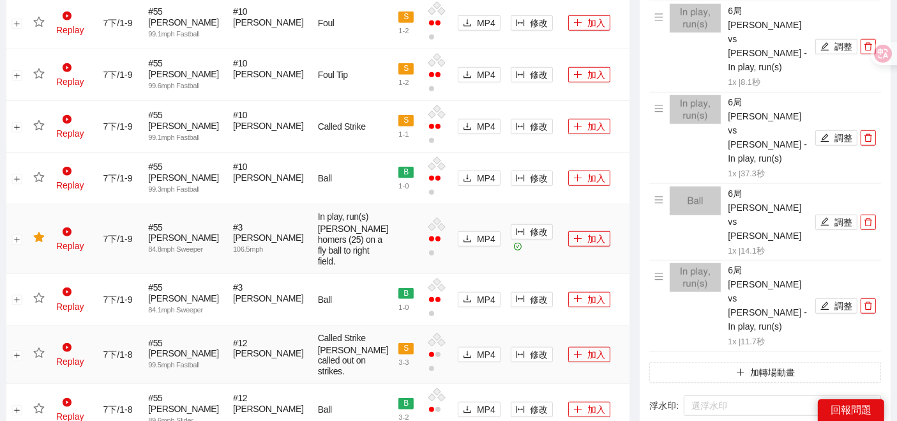
scroll to position [1005, 0]
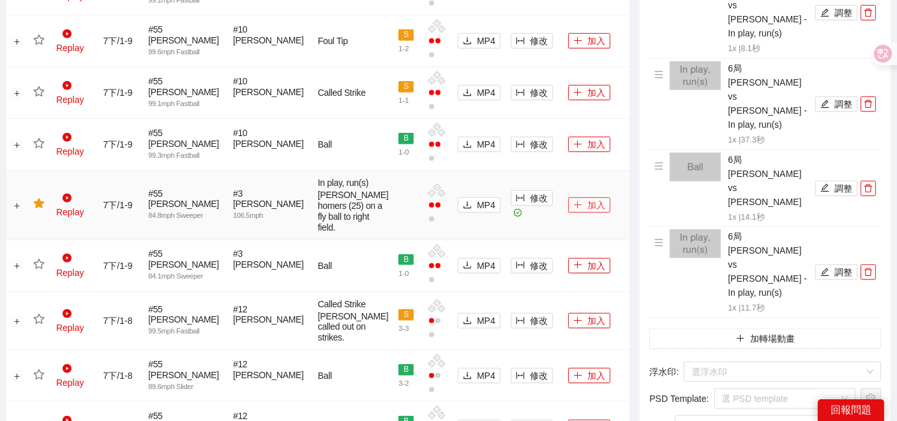
click at [574, 204] on icon "plus" at bounding box center [577, 204] width 7 height 1
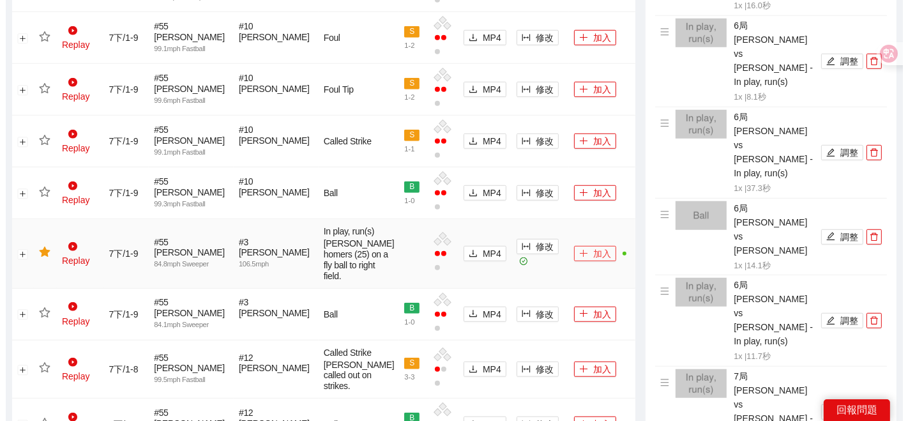
scroll to position [934, 0]
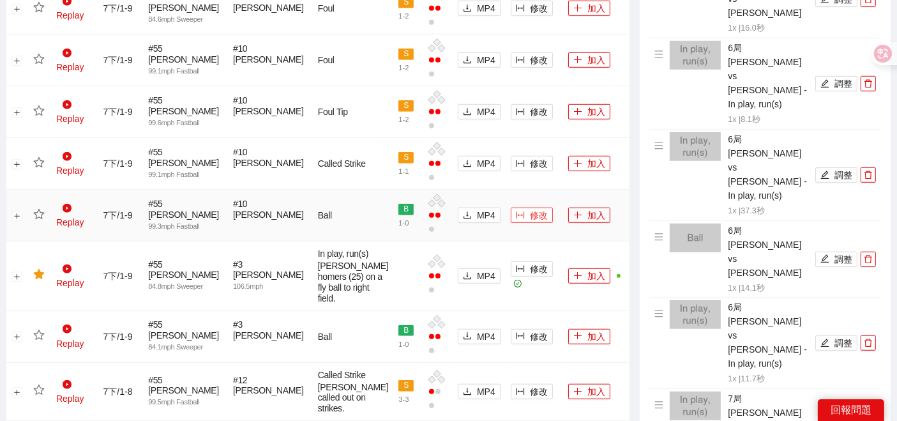
click at [511, 207] on button "修改" at bounding box center [532, 214] width 42 height 15
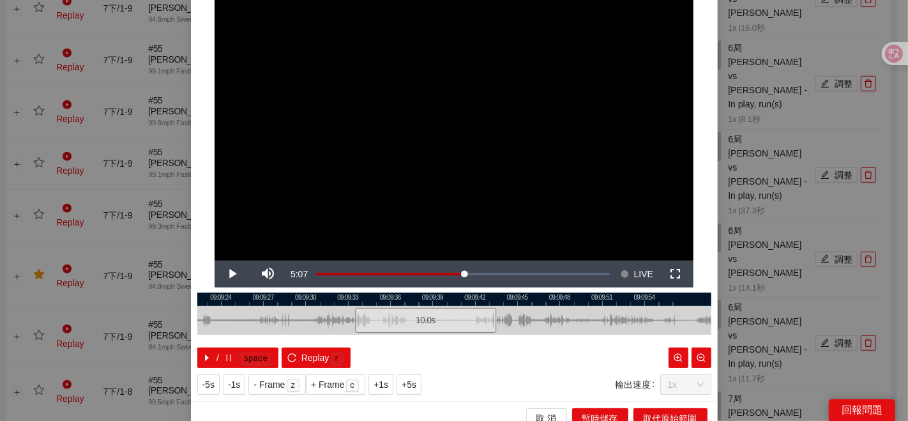
scroll to position [64, 0]
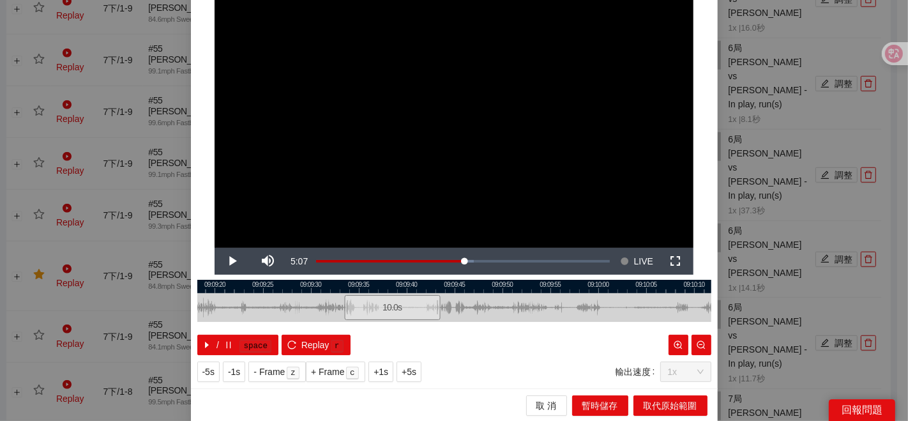
click at [311, 283] on div at bounding box center [454, 286] width 514 height 13
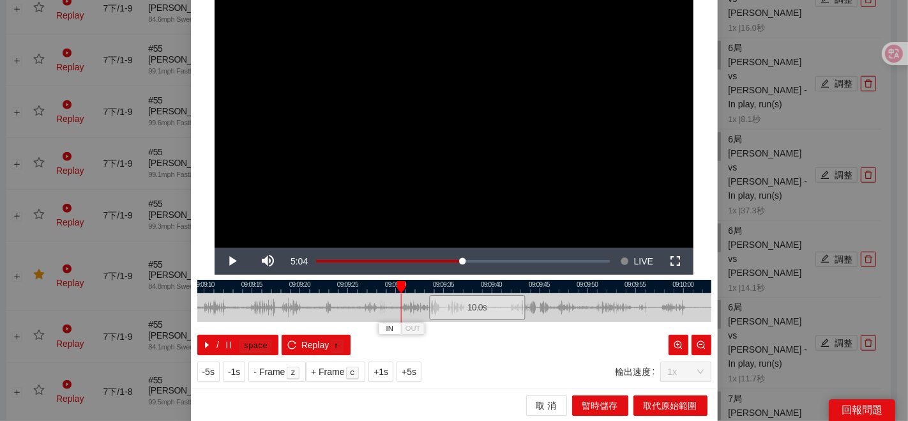
drag, startPoint x: 322, startPoint y: 305, endPoint x: 370, endPoint y: 304, distance: 47.9
click at [370, 304] on div at bounding box center [539, 307] width 514 height 29
click at [372, 283] on div at bounding box center [455, 286] width 514 height 13
click at [372, 283] on div at bounding box center [454, 286] width 514 height 13
click at [350, 288] on div at bounding box center [454, 286] width 514 height 13
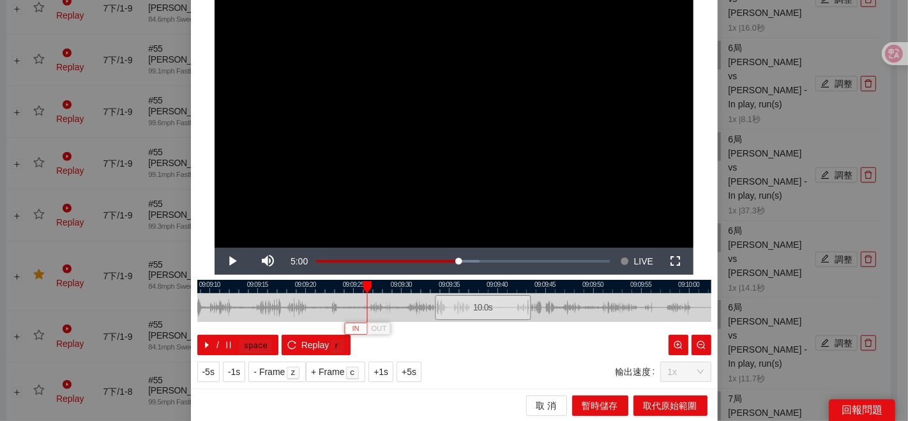
click at [352, 329] on span "IN" at bounding box center [355, 328] width 7 height 11
click at [356, 329] on span "IN" at bounding box center [359, 328] width 7 height 11
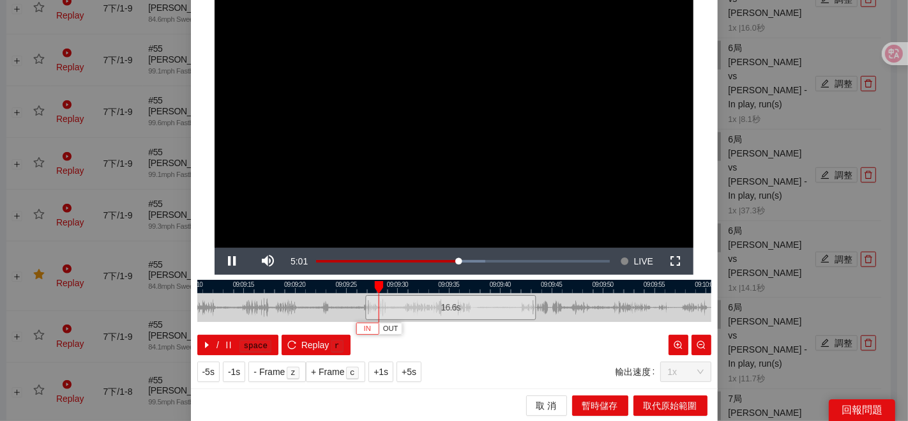
scroll to position [0, 0]
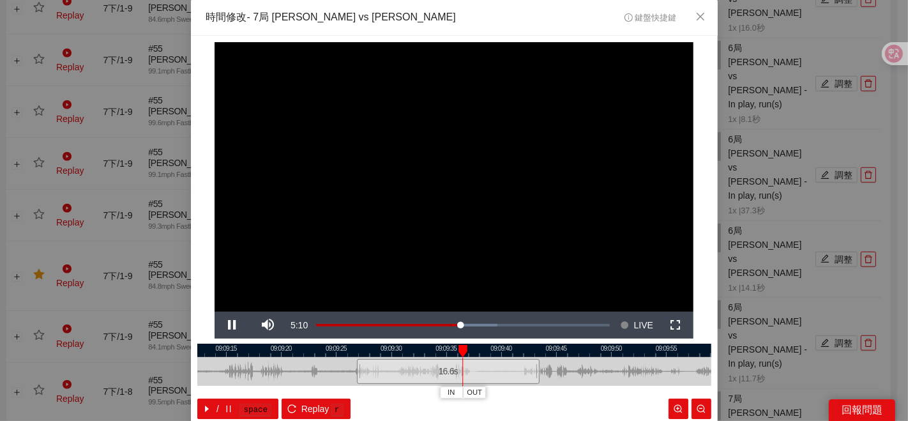
scroll to position [934, 0]
click at [427, 348] on div at bounding box center [454, 349] width 514 height 13
click at [449, 391] on span "OUT" at bounding box center [452, 392] width 15 height 11
click at [354, 348] on div at bounding box center [454, 349] width 514 height 13
click at [317, 350] on div at bounding box center [454, 349] width 514 height 13
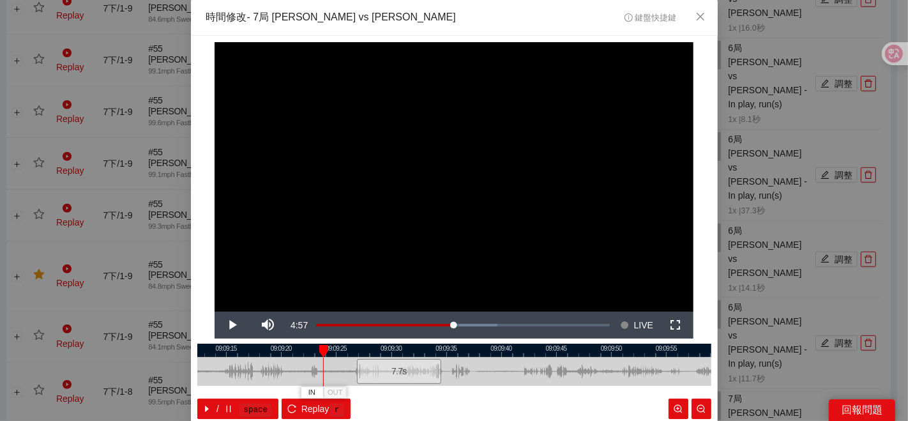
click at [299, 350] on div at bounding box center [454, 349] width 514 height 13
click at [257, 357] on div at bounding box center [454, 371] width 514 height 29
click at [296, 359] on div at bounding box center [454, 371] width 514 height 29
click at [309, 361] on div at bounding box center [454, 371] width 514 height 29
click at [337, 349] on div at bounding box center [454, 349] width 514 height 13
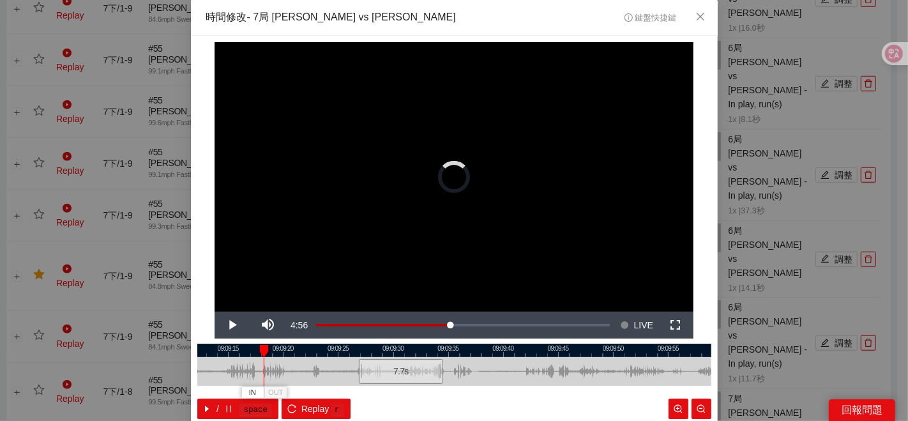
click at [357, 347] on div at bounding box center [454, 349] width 514 height 13
click at [350, 348] on div at bounding box center [454, 349] width 514 height 13
click at [331, 350] on div at bounding box center [454, 349] width 514 height 13
click at [339, 349] on div at bounding box center [454, 349] width 514 height 13
click at [398, 349] on div at bounding box center [454, 349] width 514 height 13
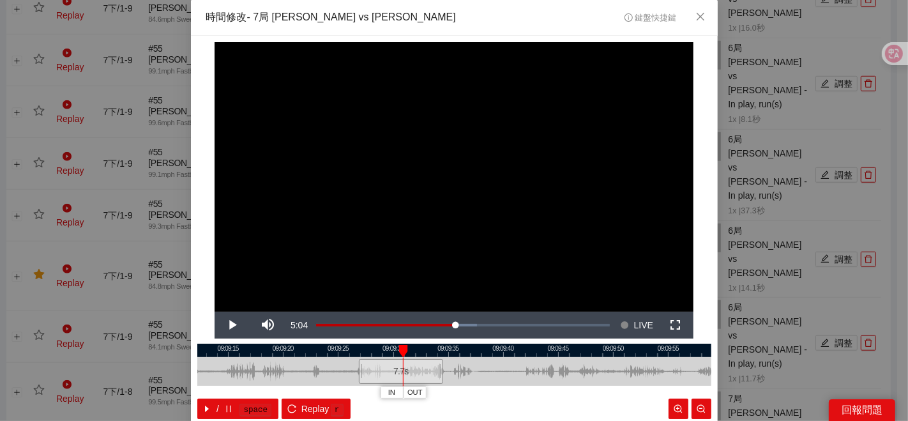
click at [428, 345] on div at bounding box center [454, 349] width 514 height 13
click at [453, 348] on div at bounding box center [454, 349] width 514 height 13
click at [489, 349] on div at bounding box center [454, 349] width 514 height 13
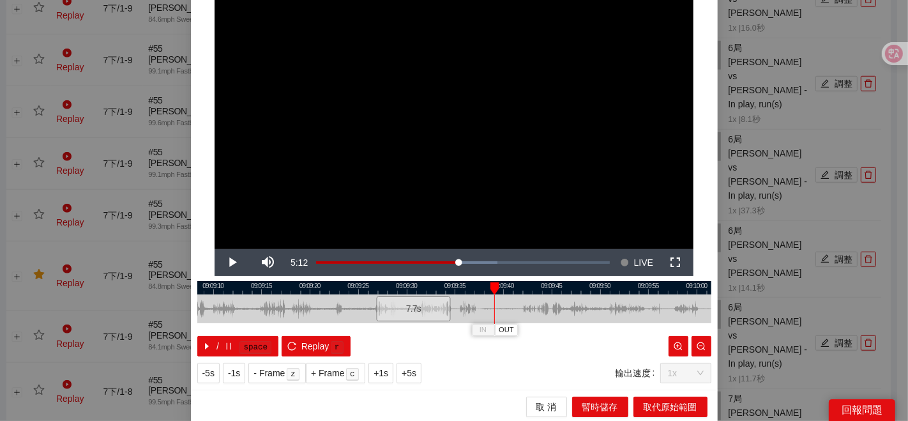
scroll to position [64, 0]
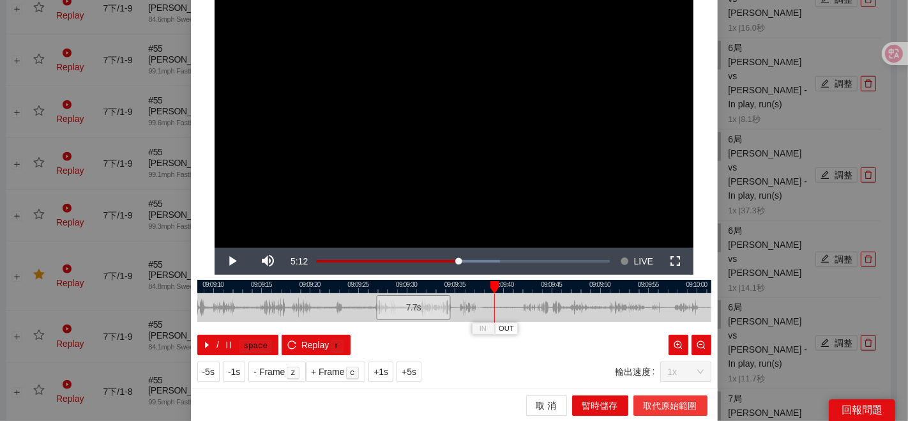
click at [682, 408] on span "取代原始範圍" at bounding box center [670, 405] width 54 height 14
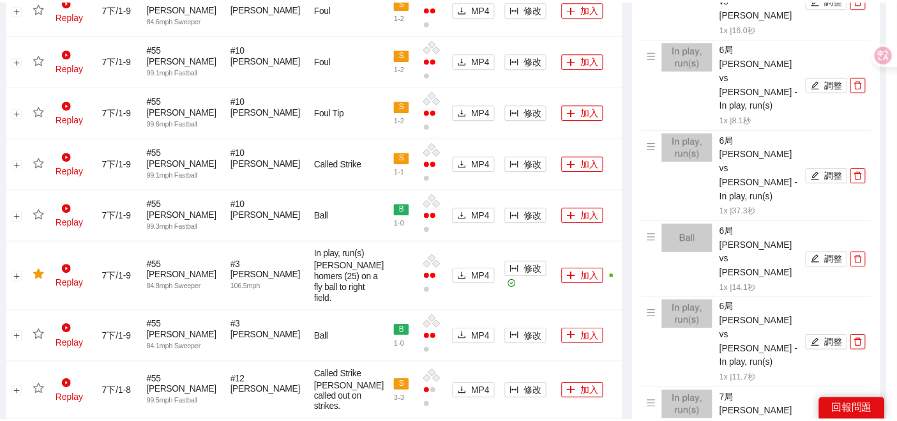
scroll to position [0, 0]
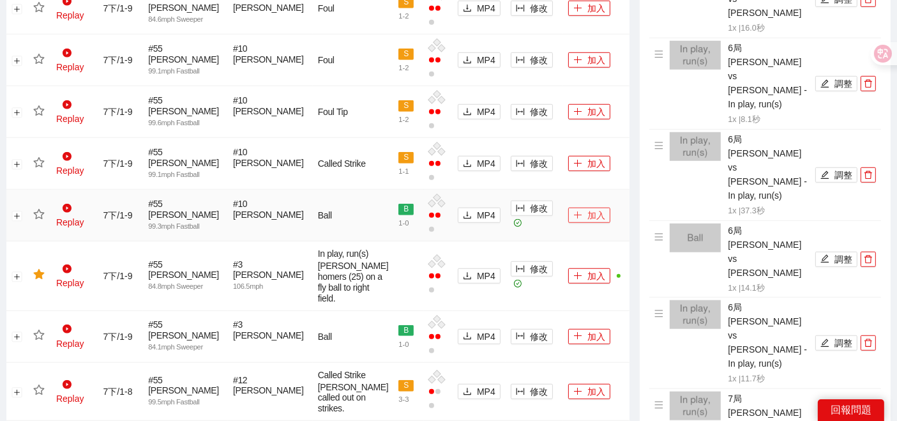
click at [574, 207] on button "加入" at bounding box center [589, 214] width 42 height 15
click at [43, 190] on td at bounding box center [39, 216] width 23 height 52
click at [36, 209] on icon "star" at bounding box center [38, 214] width 11 height 11
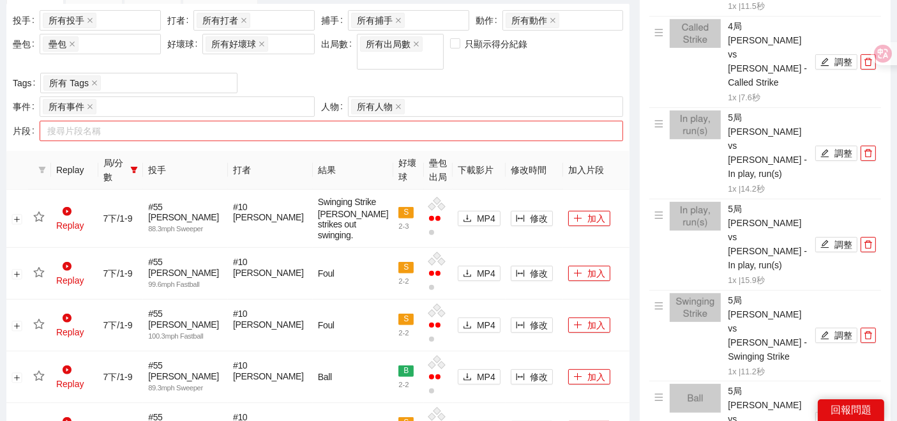
scroll to position [509, 0]
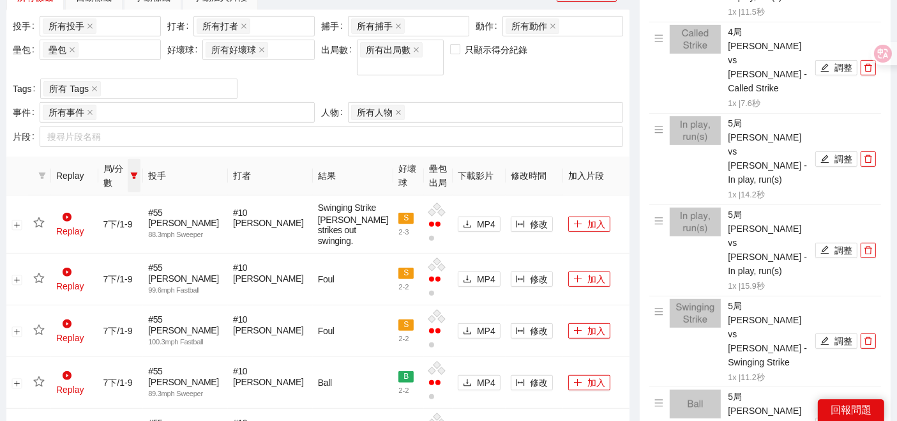
click at [138, 172] on icon "filter" at bounding box center [134, 175] width 7 height 6
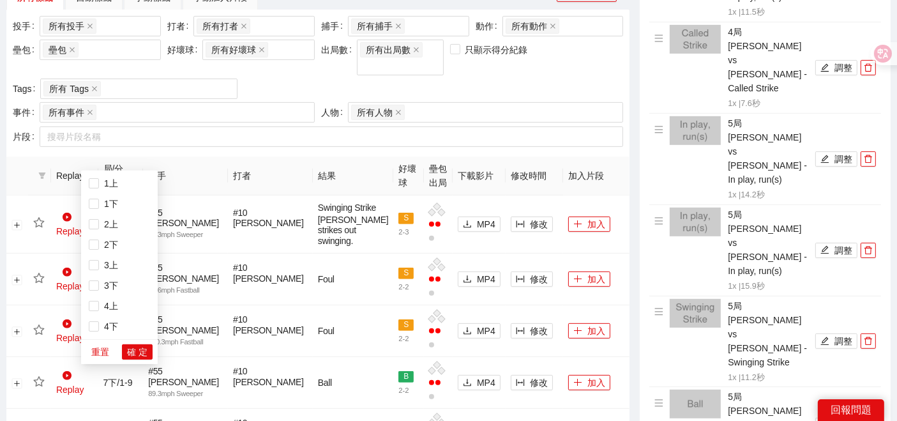
click at [133, 353] on span "確 定" at bounding box center [137, 352] width 20 height 14
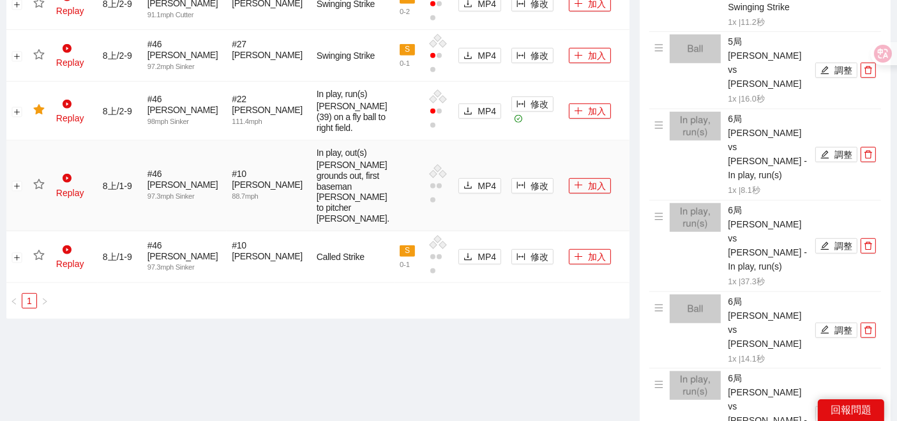
scroll to position [934, 0]
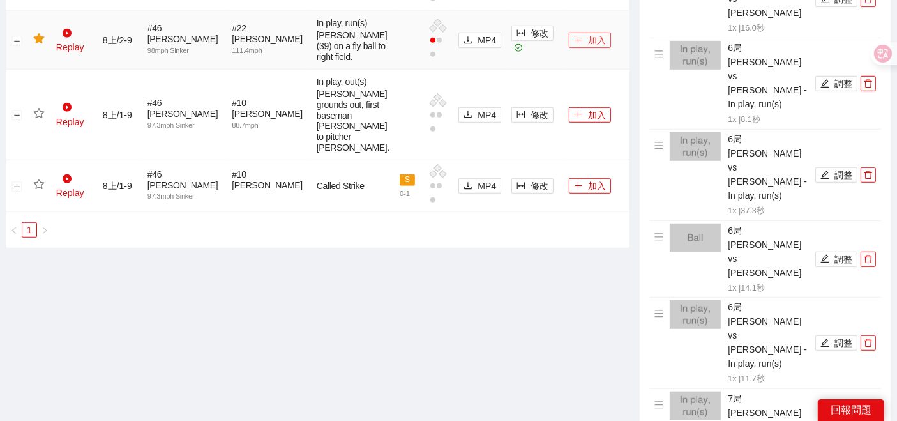
click at [585, 48] on button "加入" at bounding box center [590, 40] width 42 height 15
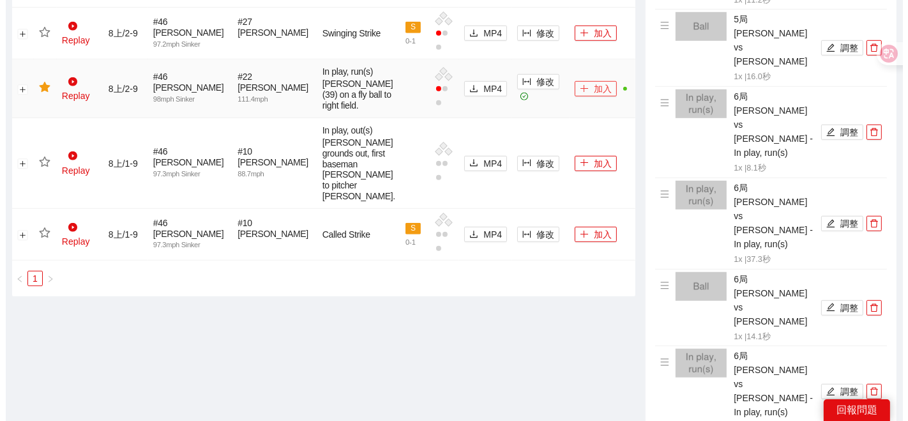
scroll to position [864, 0]
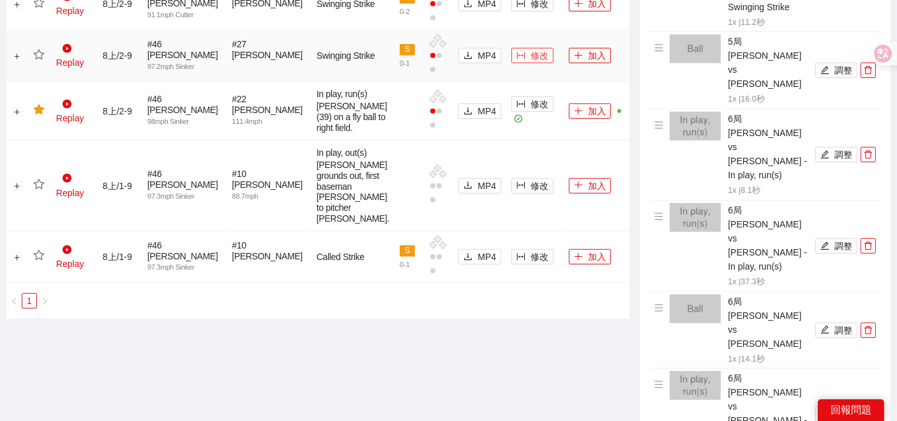
click at [516, 60] on icon "column-width" at bounding box center [520, 55] width 9 height 9
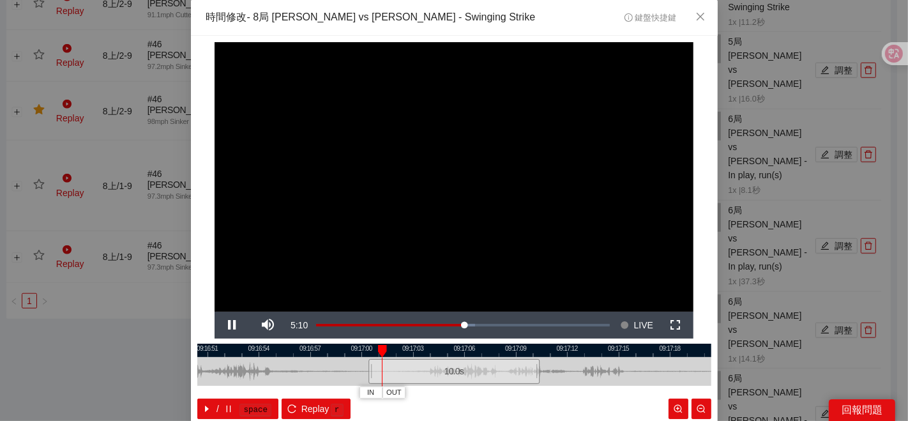
click at [461, 351] on div at bounding box center [454, 349] width 514 height 13
click at [470, 352] on div at bounding box center [454, 349] width 514 height 13
click at [459, 352] on div at bounding box center [454, 349] width 514 height 13
click at [358, 352] on div at bounding box center [454, 349] width 514 height 13
click at [268, 347] on div at bounding box center [454, 349] width 514 height 13
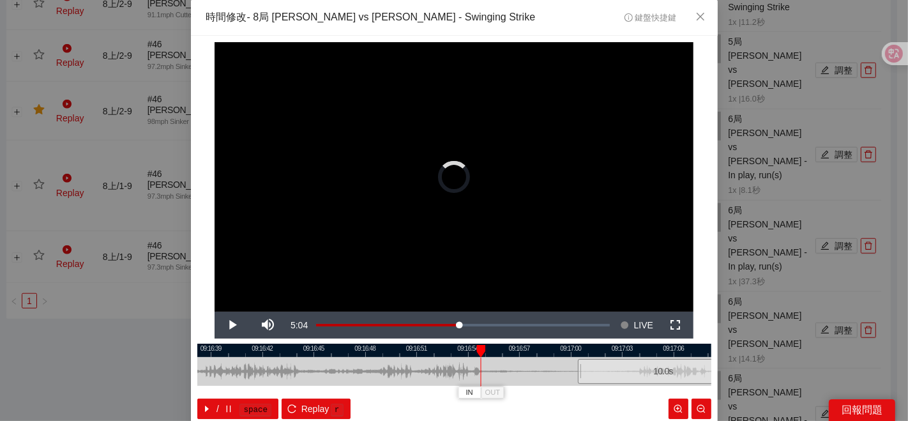
drag, startPoint x: 351, startPoint y: 363, endPoint x: 508, endPoint y: 363, distance: 157.0
click at [508, 363] on div at bounding box center [662, 371] width 514 height 29
click at [341, 352] on div at bounding box center [454, 349] width 514 height 13
click at [364, 393] on span "IN" at bounding box center [367, 392] width 7 height 11
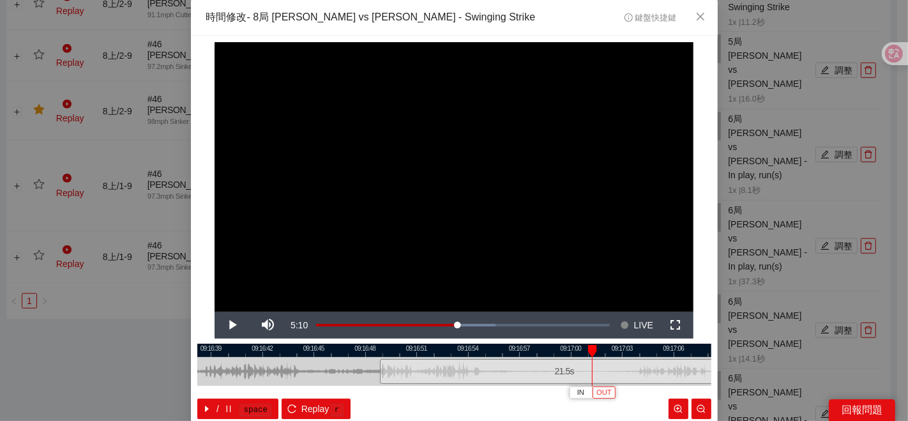
click at [609, 393] on button "OUT" at bounding box center [603, 392] width 23 height 12
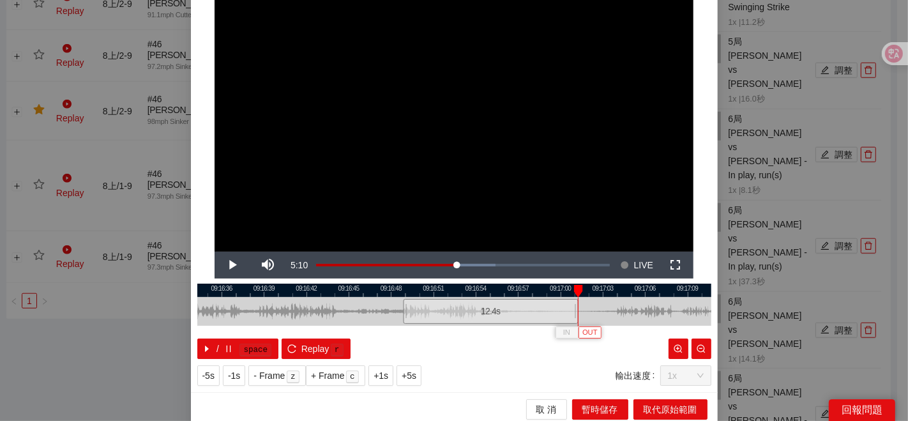
scroll to position [64, 0]
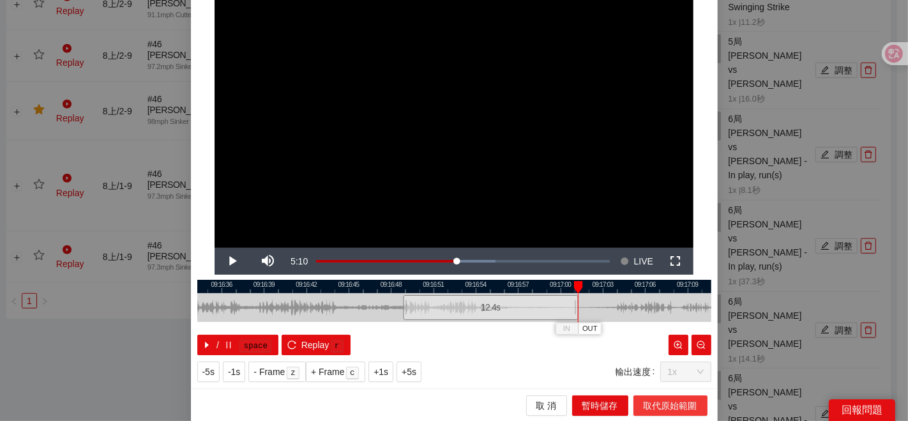
click at [660, 400] on span "取代原始範圍" at bounding box center [670, 405] width 54 height 14
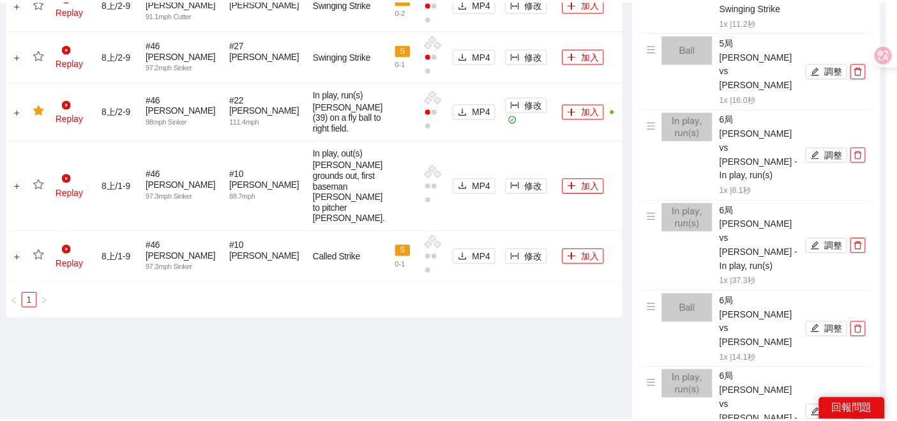
scroll to position [0, 0]
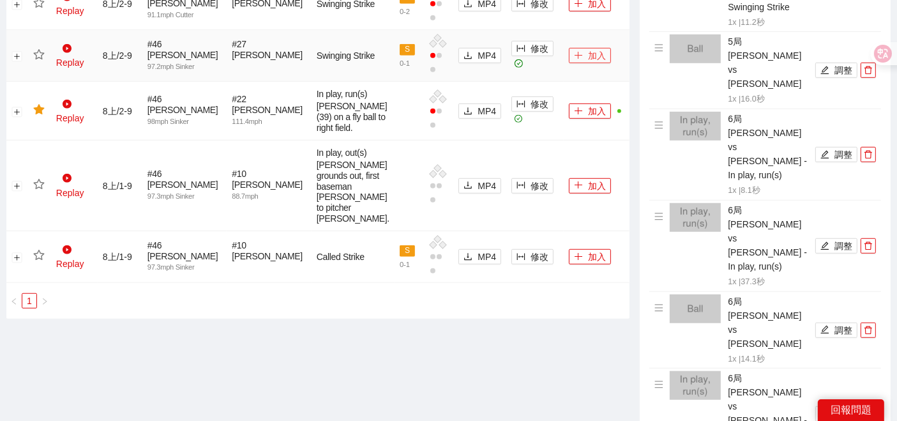
click at [576, 63] on button "加入" at bounding box center [590, 55] width 42 height 15
click at [41, 59] on icon "star" at bounding box center [38, 54] width 11 height 10
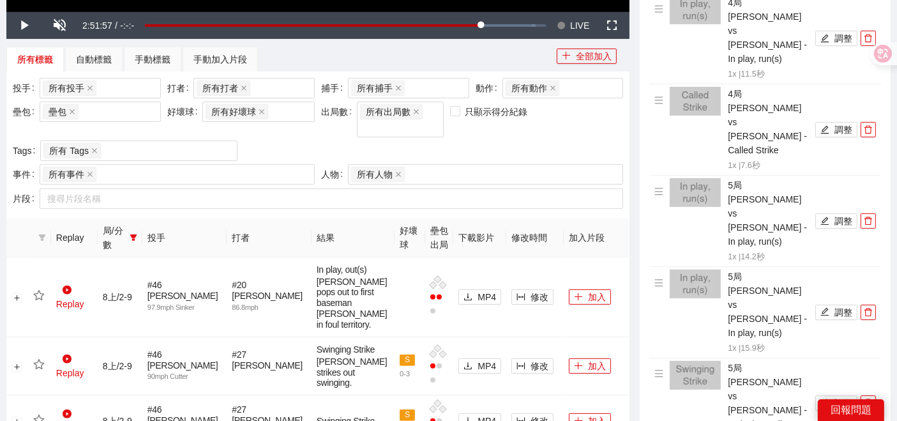
scroll to position [438, 0]
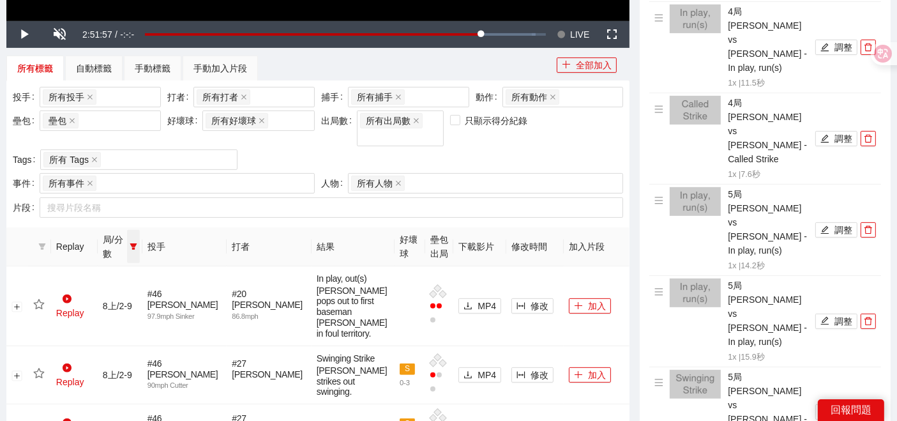
click at [137, 243] on icon "filter" at bounding box center [133, 246] width 7 height 6
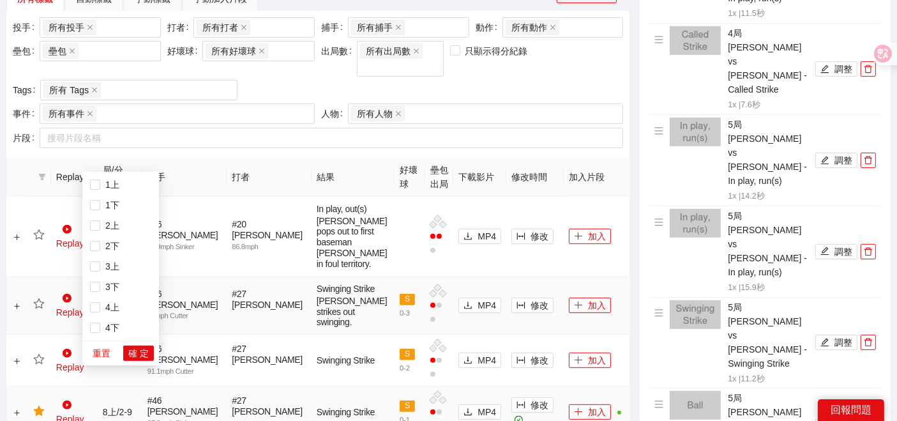
scroll to position [509, 0]
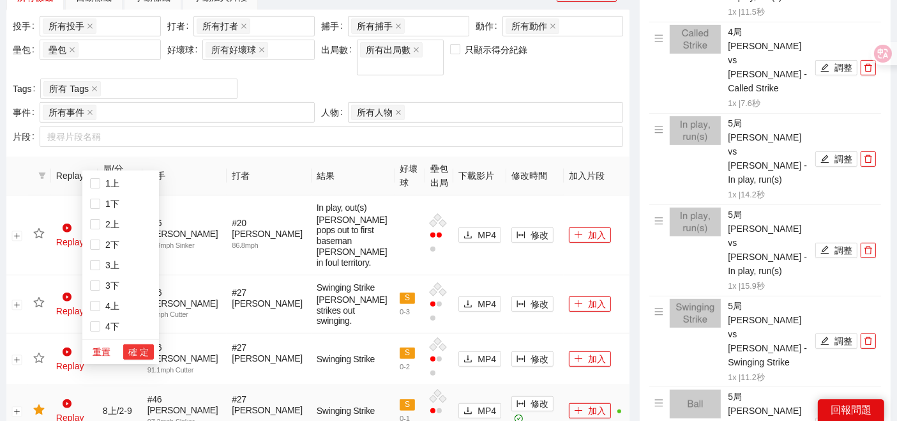
click at [142, 349] on span "確 定" at bounding box center [138, 352] width 20 height 14
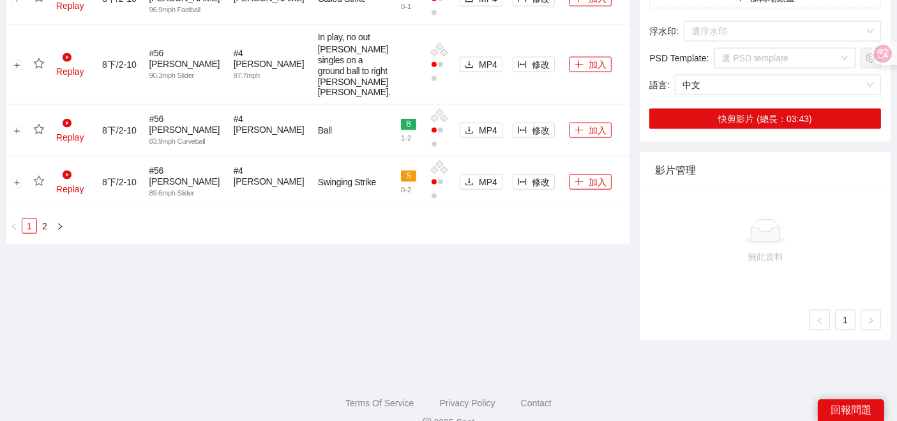
scroll to position [1709, 0]
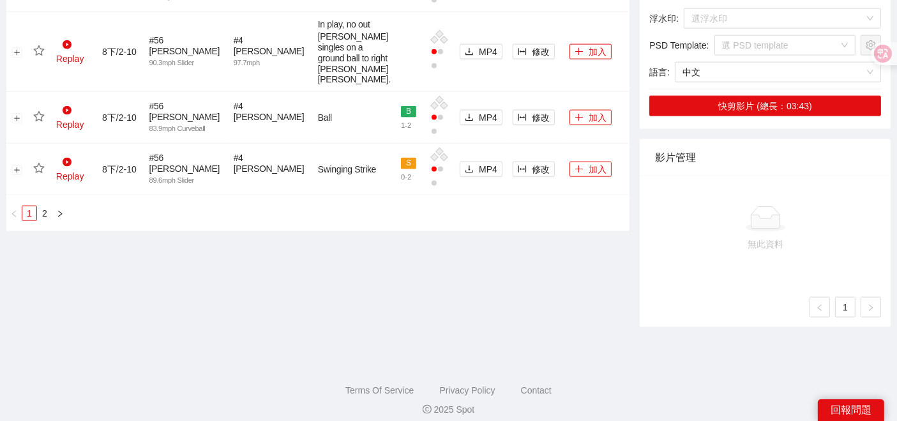
click at [43, 220] on link "2" at bounding box center [45, 213] width 14 height 14
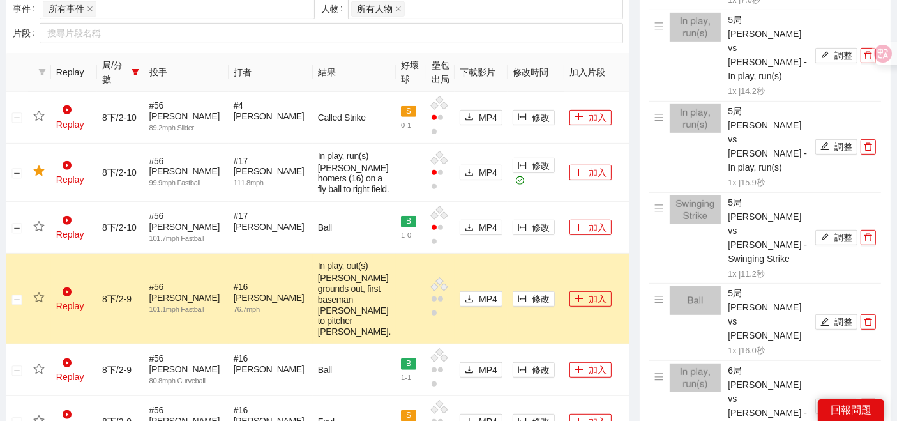
scroll to position [699, 0]
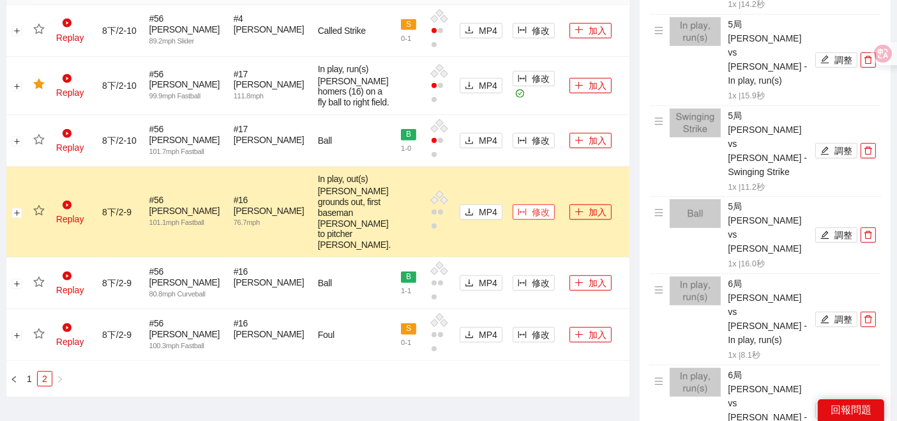
click at [532, 219] on span "修改" at bounding box center [541, 212] width 18 height 14
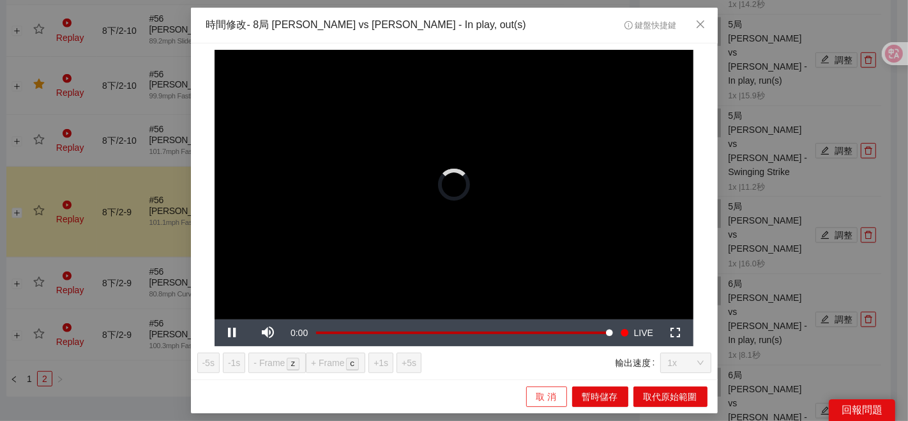
click at [554, 393] on span "取 消" at bounding box center [546, 396] width 20 height 14
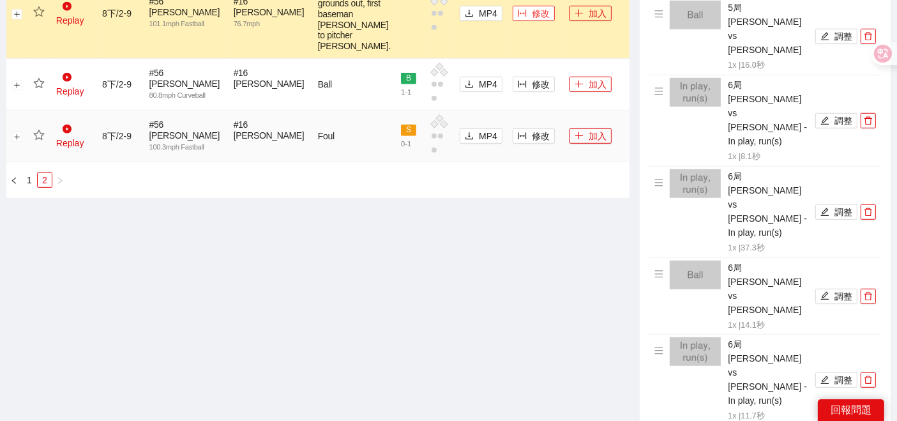
scroll to position [770, 0]
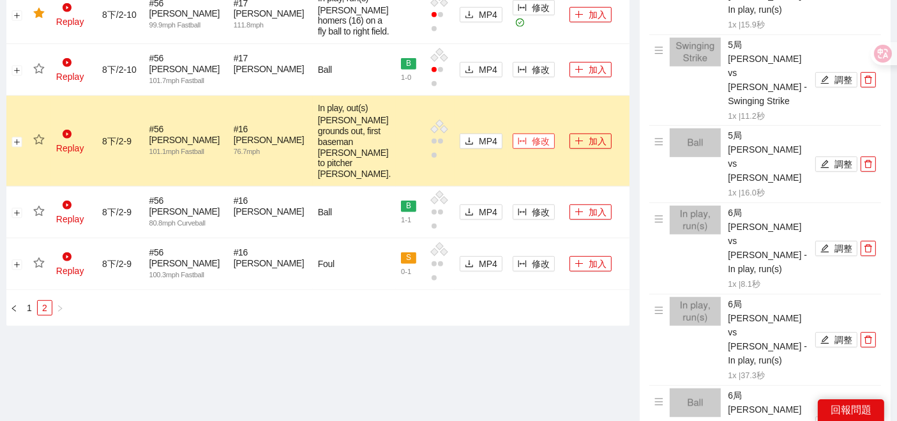
click at [513, 149] on button "修改" at bounding box center [534, 140] width 42 height 15
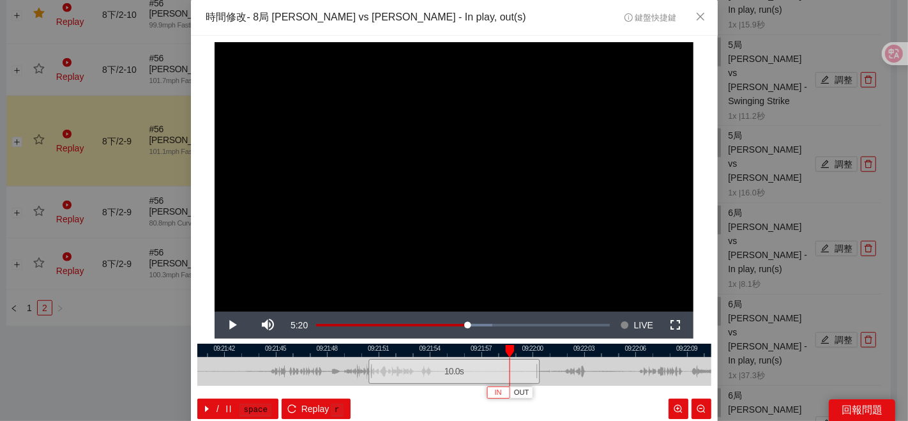
click at [495, 394] on span "IN" at bounding box center [498, 392] width 7 height 11
click at [509, 349] on div at bounding box center [454, 349] width 514 height 13
click at [493, 396] on button "IN" at bounding box center [502, 392] width 23 height 12
click at [226, 325] on span "Video Player" at bounding box center [232, 325] width 36 height 0
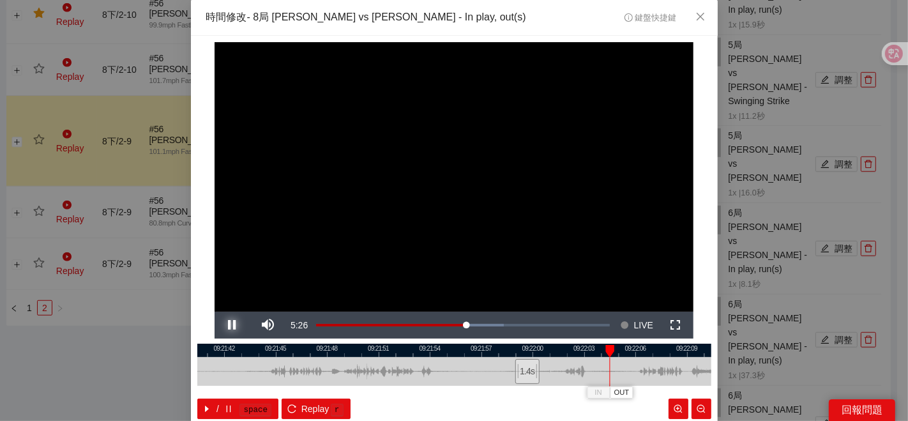
click at [214, 311] on button "Pause" at bounding box center [232, 324] width 36 height 27
click at [135, 389] on div "**********" at bounding box center [454, 210] width 908 height 421
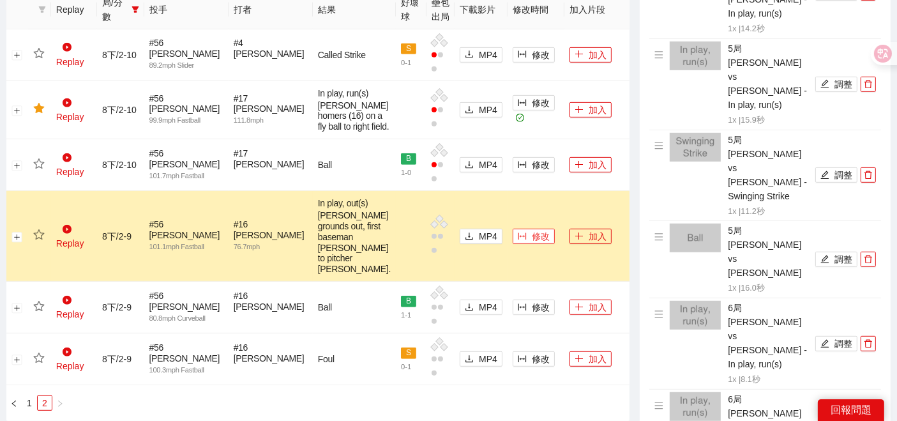
scroll to position [628, 0]
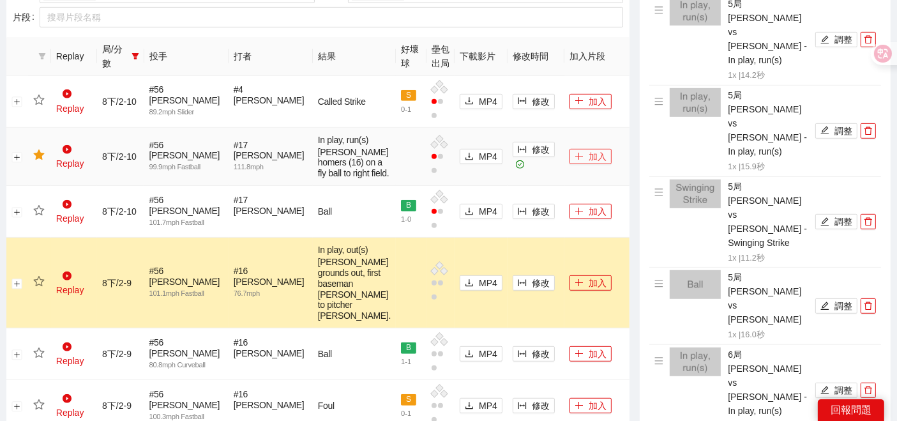
click at [574, 156] on icon "plus" at bounding box center [578, 156] width 9 height 9
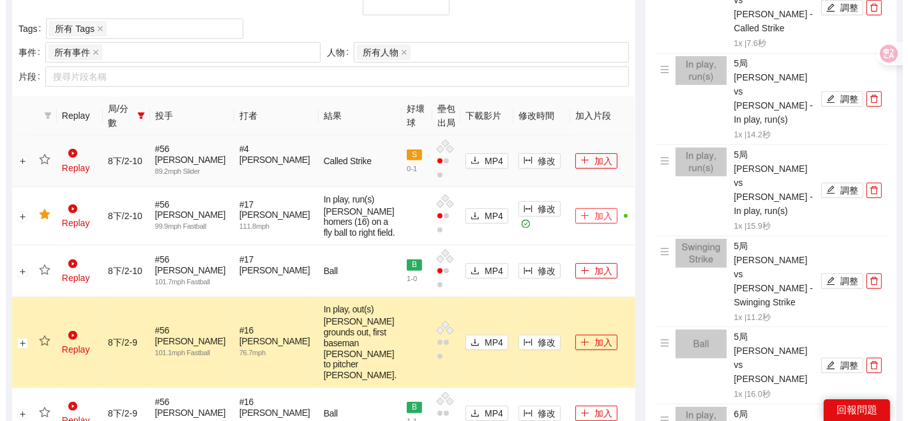
scroll to position [486, 0]
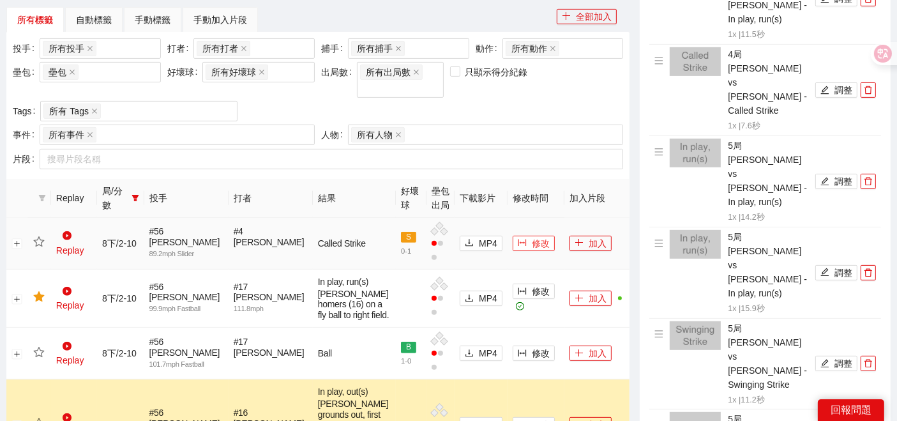
click at [513, 236] on button "修改" at bounding box center [534, 243] width 42 height 15
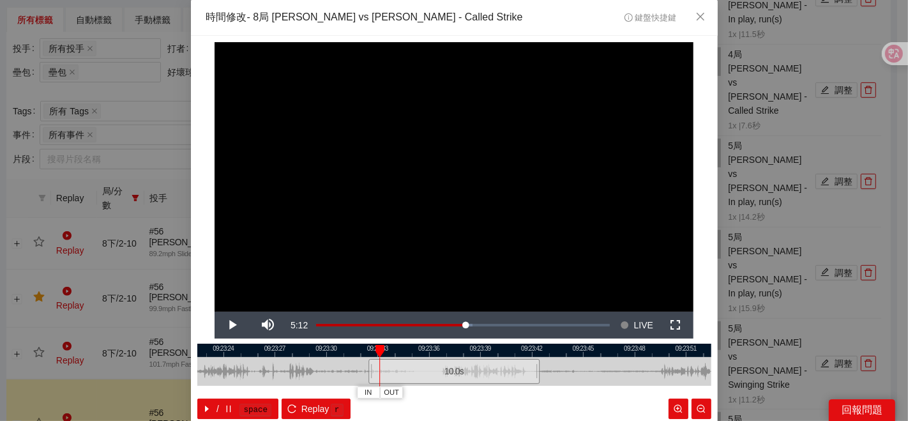
click at [249, 347] on div at bounding box center [454, 349] width 514 height 13
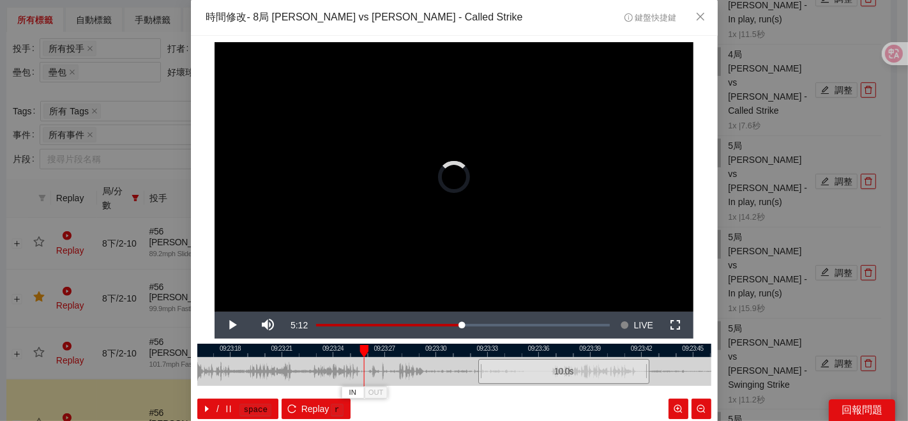
drag, startPoint x: 363, startPoint y: 369, endPoint x: 407, endPoint y: 361, distance: 44.7
click at [417, 364] on div at bounding box center [564, 371] width 514 height 29
click at [313, 350] on div at bounding box center [454, 349] width 514 height 13
click at [339, 392] on button "IN" at bounding box center [349, 392] width 23 height 12
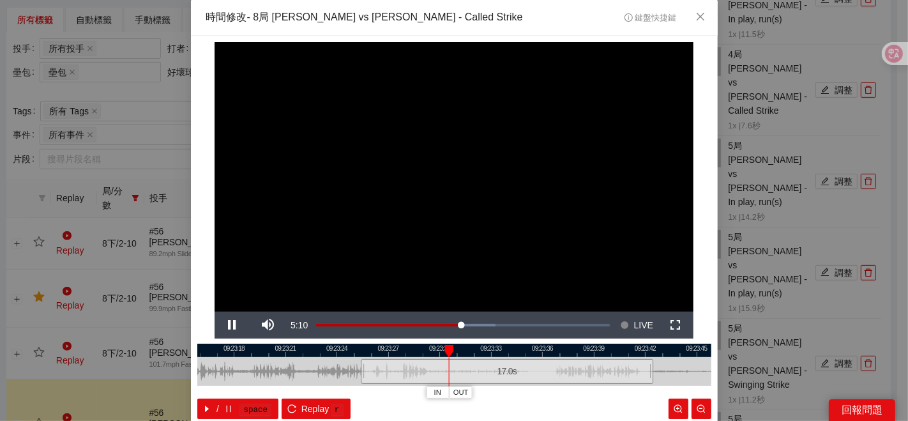
click at [394, 354] on div at bounding box center [454, 349] width 514 height 13
click at [511, 393] on span "OUT" at bounding box center [517, 392] width 15 height 11
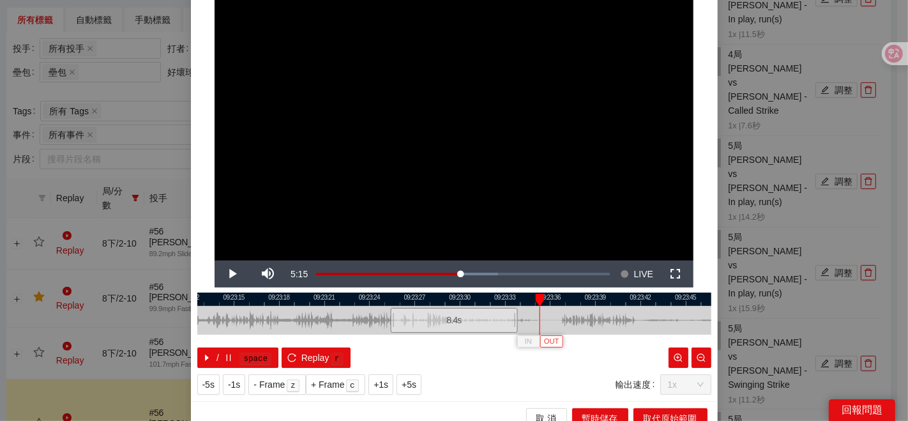
scroll to position [64, 0]
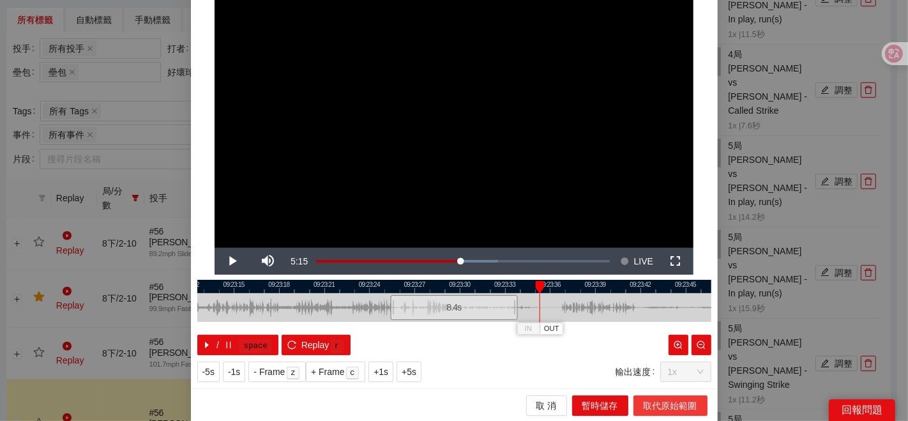
click at [664, 406] on span "取代原始範圍" at bounding box center [670, 405] width 54 height 14
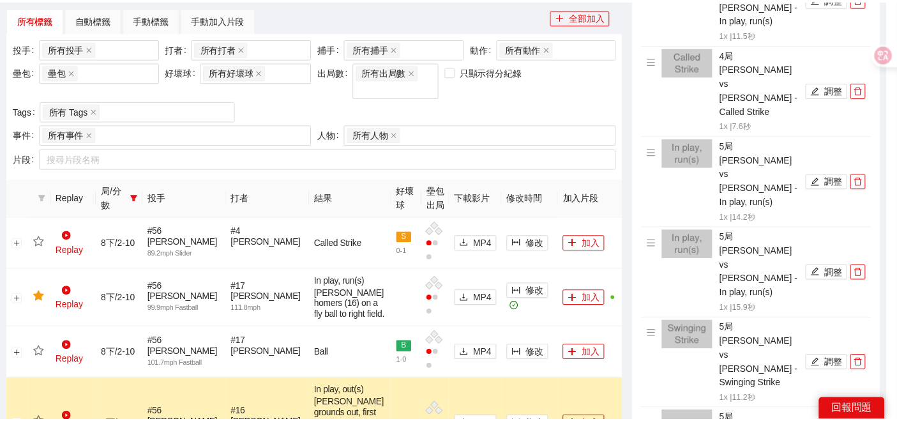
scroll to position [0, 0]
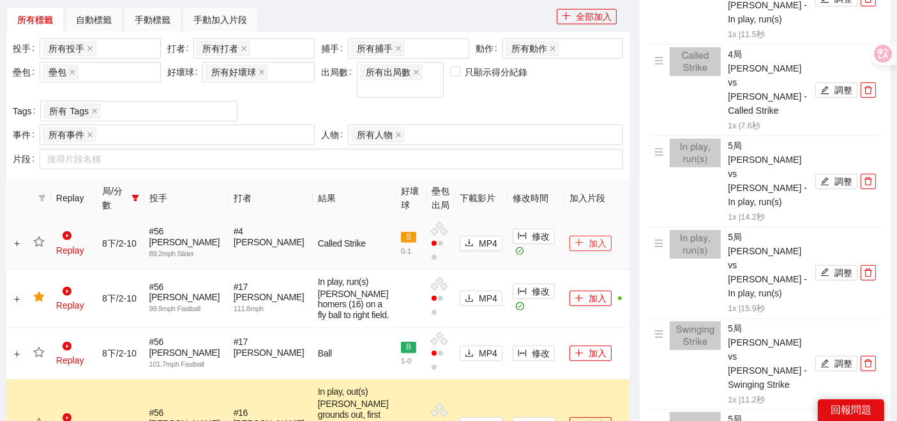
click at [574, 238] on icon "plus" at bounding box center [578, 242] width 9 height 9
click at [38, 236] on icon "star" at bounding box center [38, 241] width 11 height 11
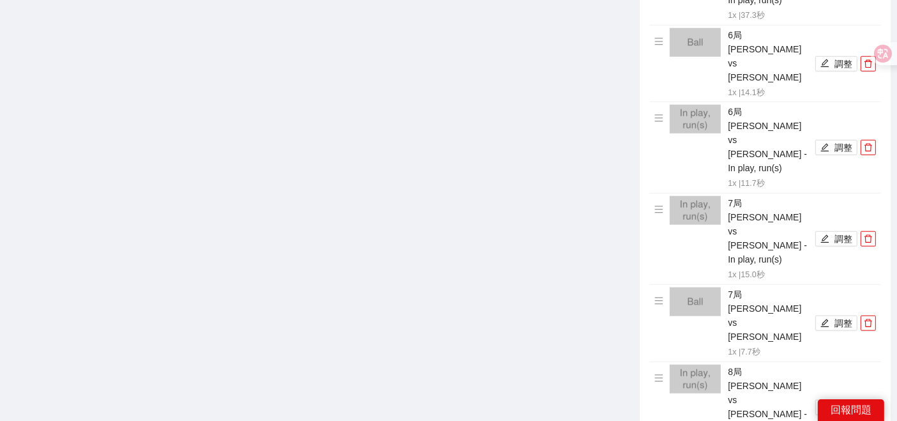
scroll to position [1054, 0]
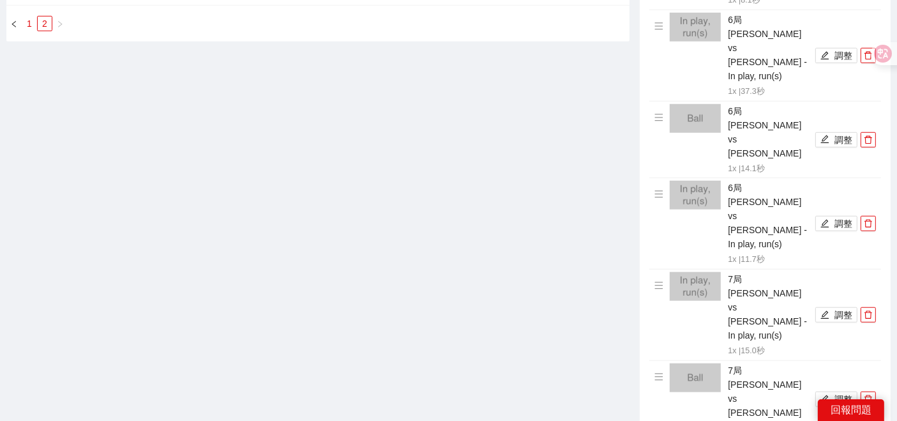
click at [29, 31] on link "1" at bounding box center [29, 24] width 14 height 14
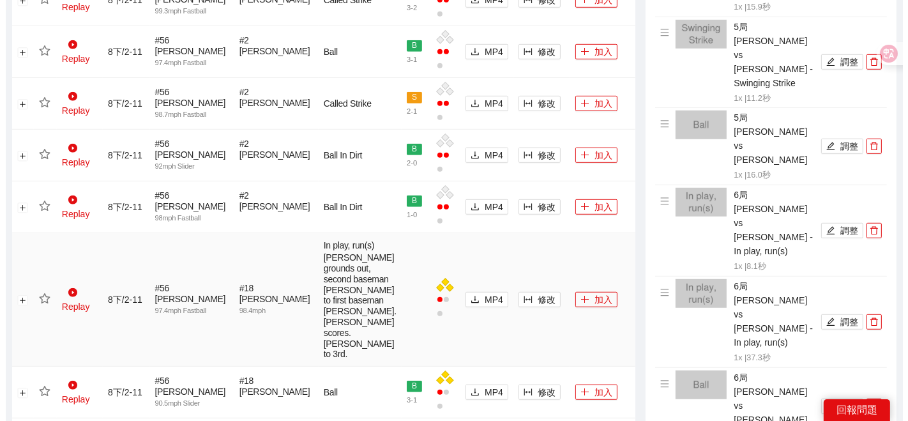
scroll to position [786, 0]
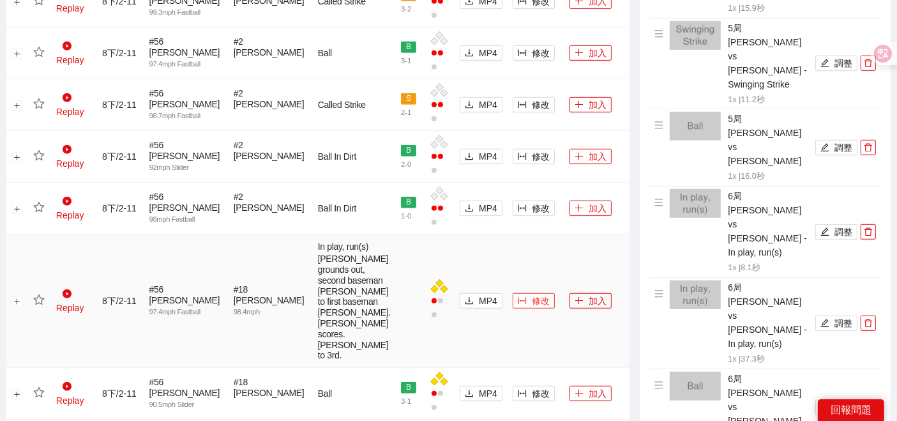
click at [518, 305] on icon "column-width" at bounding box center [522, 300] width 9 height 9
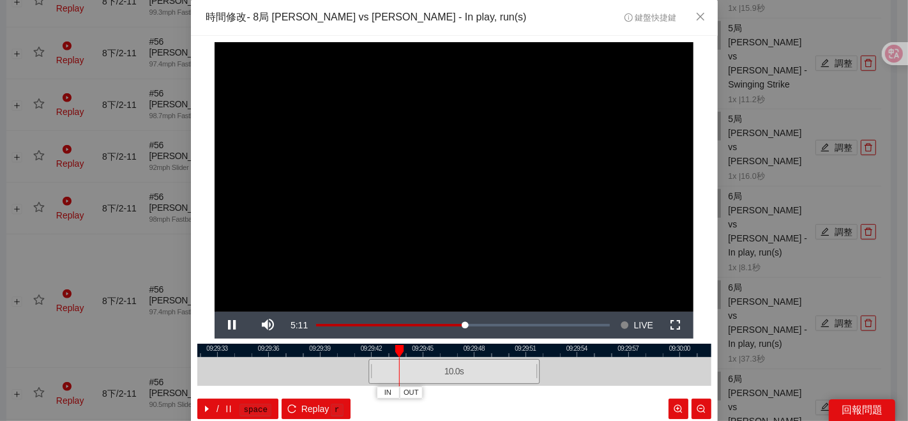
click at [444, 356] on div at bounding box center [454, 349] width 514 height 13
click at [448, 352] on div at bounding box center [454, 349] width 514 height 13
click at [507, 392] on button "IN" at bounding box center [516, 392] width 23 height 12
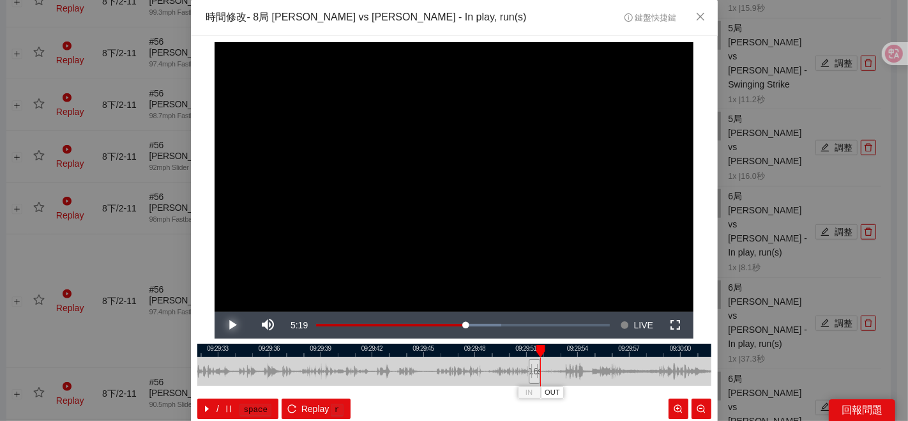
click at [224, 325] on span "Video Player" at bounding box center [232, 325] width 36 height 0
click at [214, 311] on button "Pause" at bounding box center [232, 324] width 36 height 27
click at [214, 311] on button "Play" at bounding box center [232, 324] width 36 height 27
click at [214, 311] on button "Pause" at bounding box center [232, 324] width 36 height 27
click at [650, 390] on span "OUT" at bounding box center [657, 392] width 15 height 11
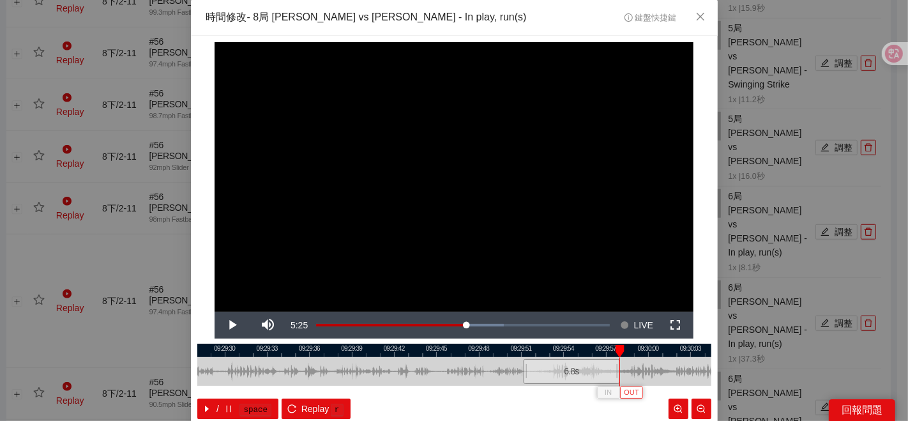
scroll to position [64, 0]
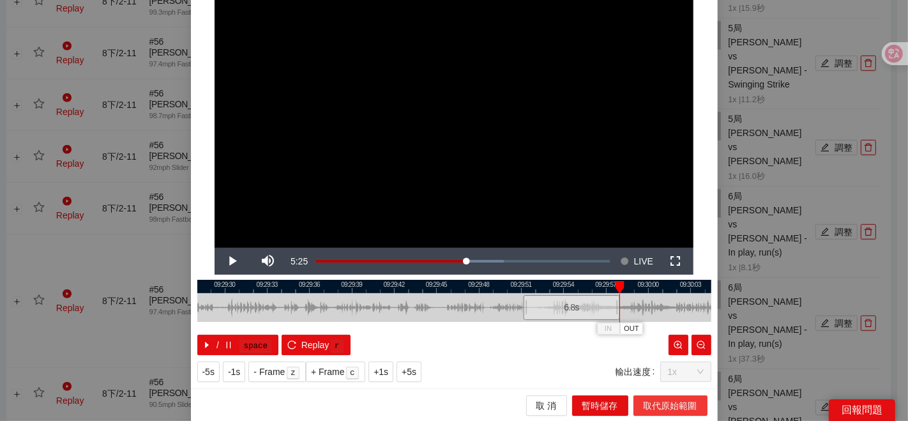
click at [659, 405] on span "取代原始範圍" at bounding box center [670, 405] width 54 height 14
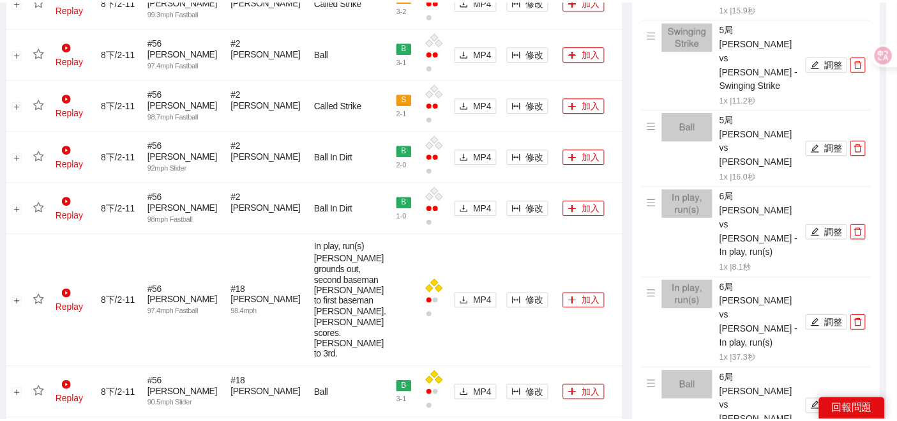
scroll to position [0, 0]
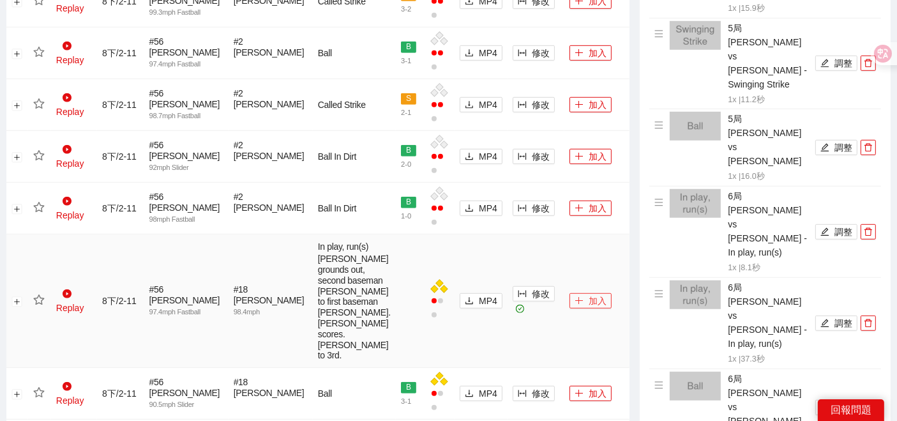
click at [574, 306] on span "plus" at bounding box center [578, 301] width 9 height 10
click at [43, 301] on icon "star" at bounding box center [38, 299] width 11 height 10
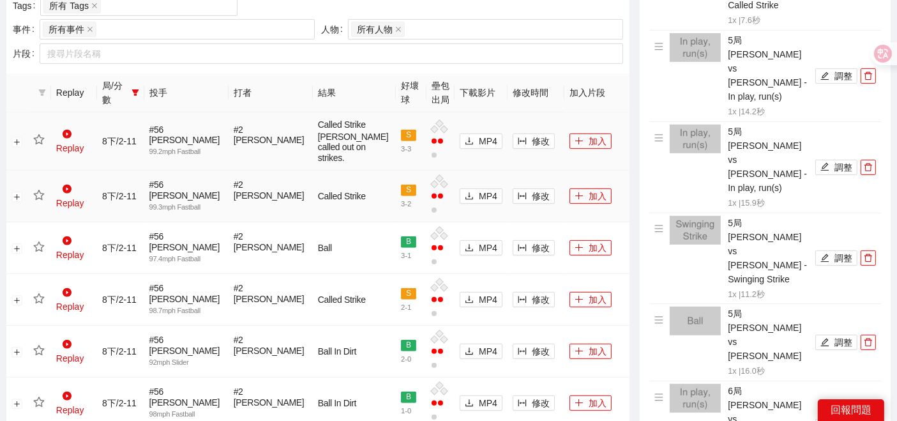
scroll to position [503, 0]
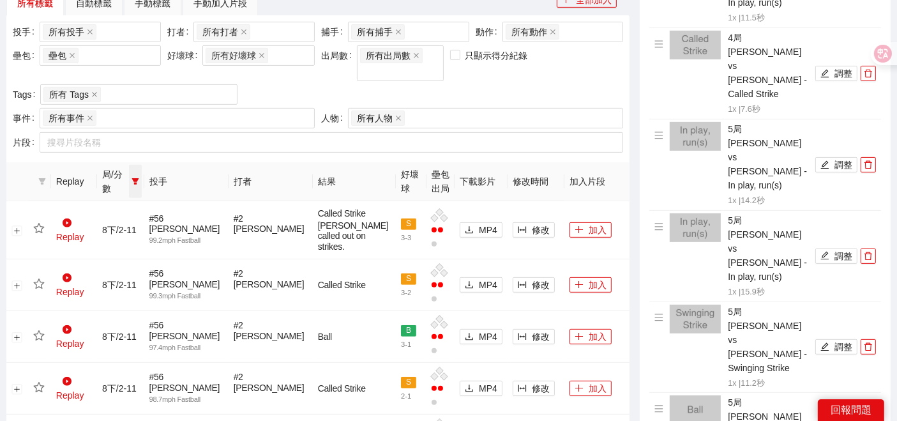
click at [142, 169] on span at bounding box center [135, 181] width 13 height 33
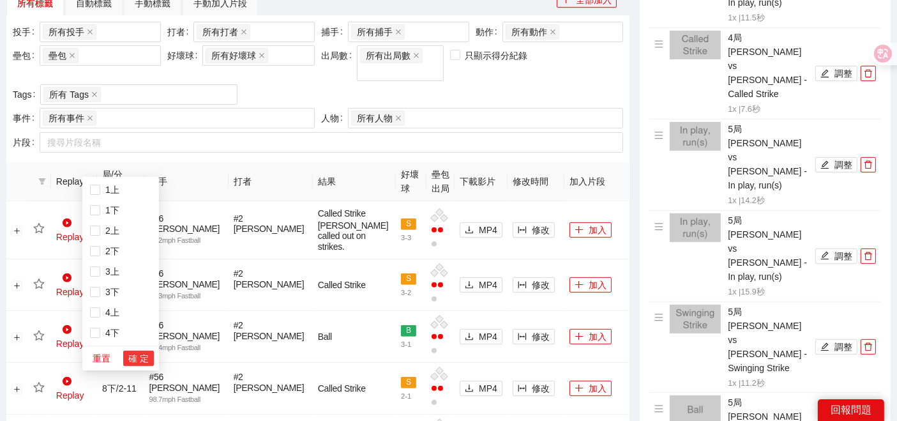
click at [130, 357] on span "確 定" at bounding box center [138, 358] width 20 height 14
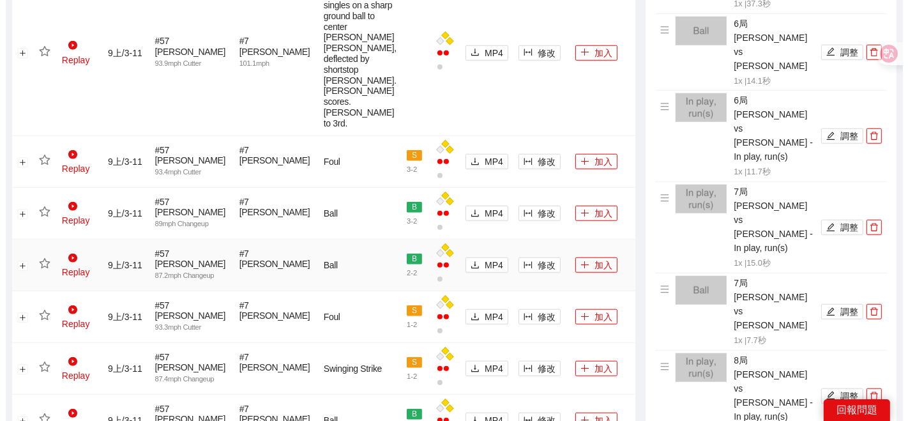
scroll to position [999, 0]
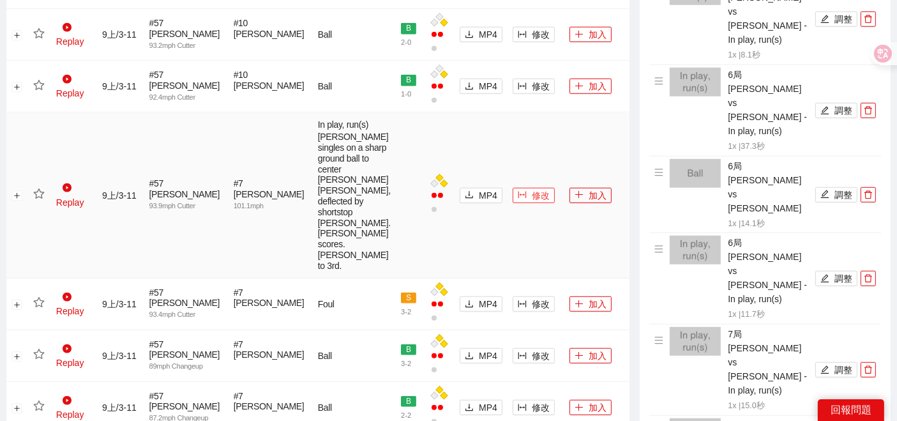
click at [532, 202] on span "修改" at bounding box center [541, 195] width 18 height 14
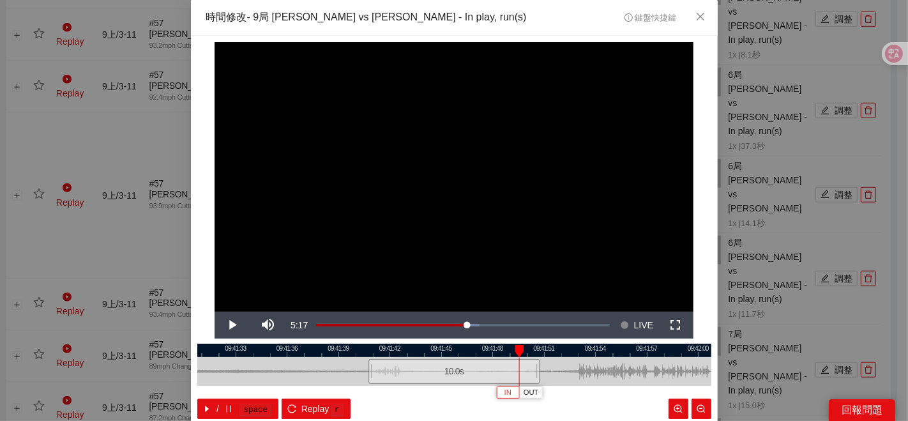
click at [504, 389] on span "IN" at bounding box center [507, 392] width 7 height 11
click at [225, 325] on span "Video Player" at bounding box center [232, 325] width 36 height 0
click at [214, 311] on button "Pause" at bounding box center [232, 324] width 36 height 27
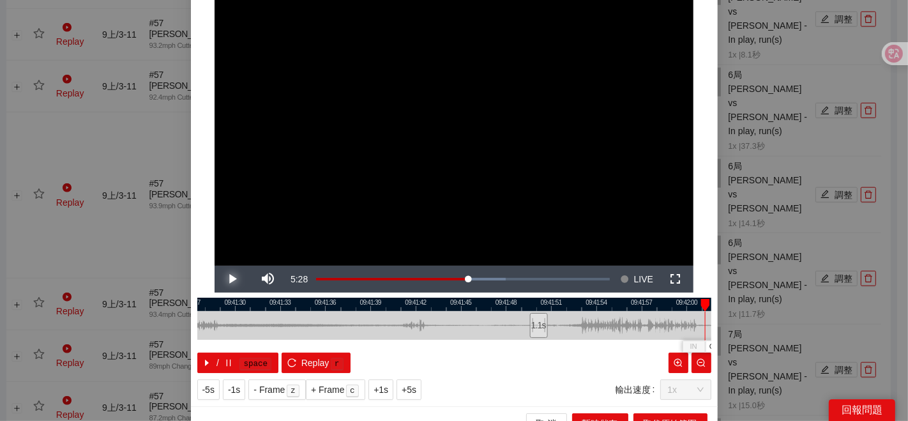
scroll to position [64, 0]
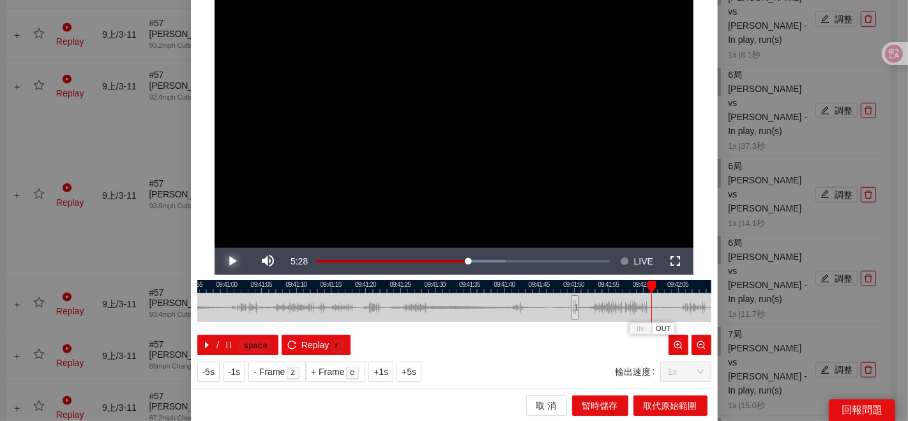
click at [214, 248] on button "Play" at bounding box center [232, 261] width 36 height 27
click at [214, 248] on button "Pause" at bounding box center [232, 261] width 36 height 27
click at [214, 248] on button "Play" at bounding box center [232, 261] width 36 height 27
click at [214, 248] on button "Pause" at bounding box center [232, 261] width 36 height 27
click at [670, 324] on span "OUT" at bounding box center [671, 328] width 15 height 11
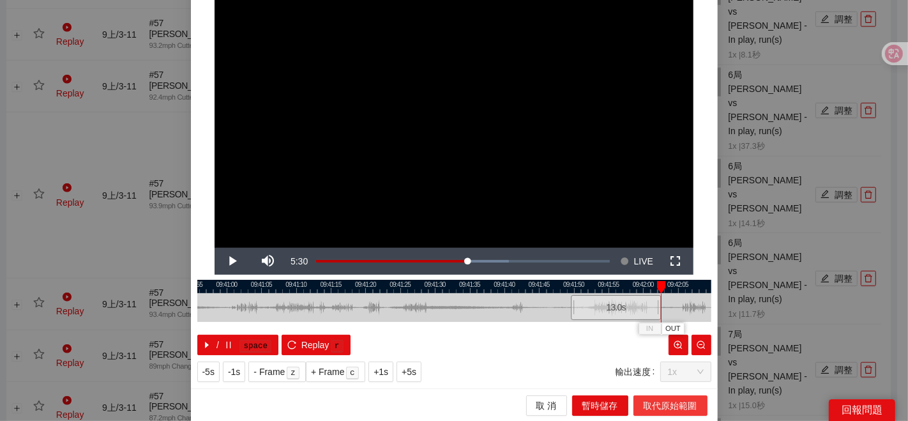
click at [656, 395] on button "取代原始範圍" at bounding box center [670, 405] width 74 height 20
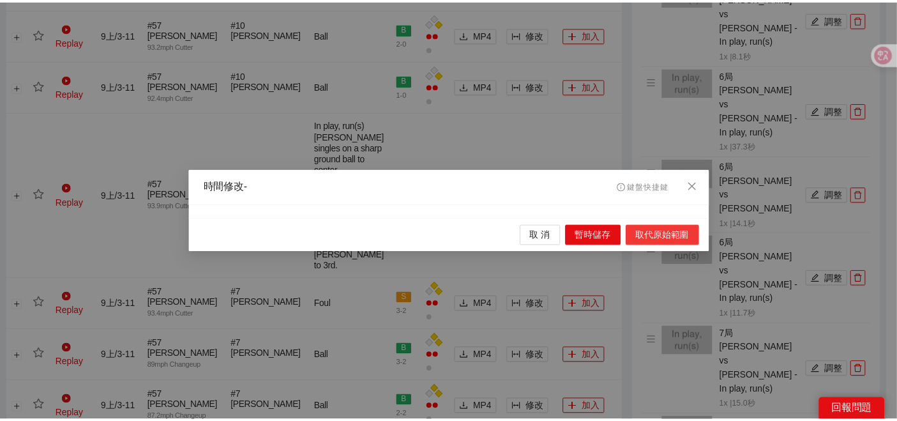
scroll to position [0, 0]
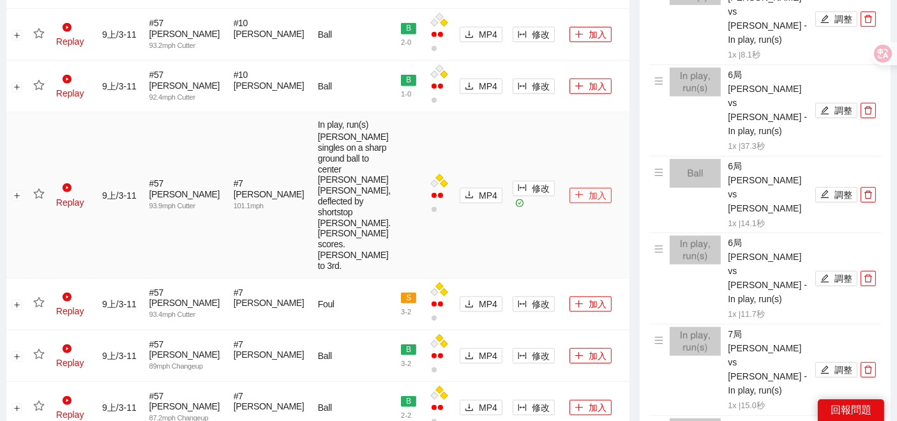
click at [574, 199] on icon "plus" at bounding box center [578, 194] width 9 height 9
click at [43, 198] on icon "star" at bounding box center [38, 193] width 11 height 10
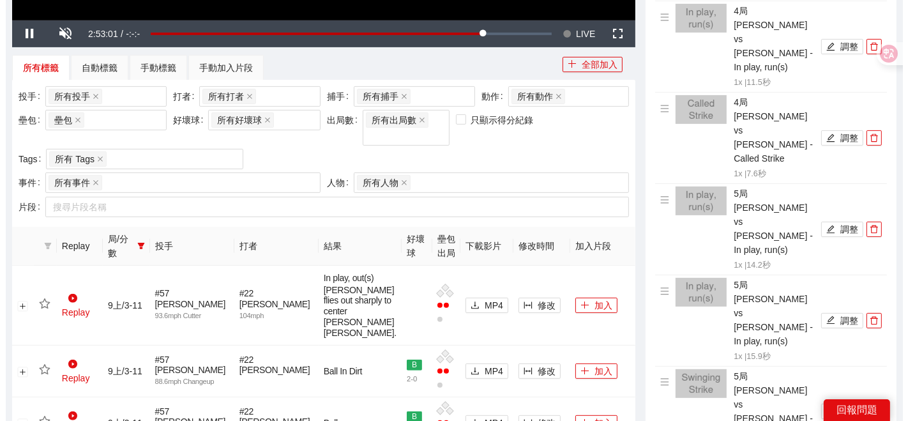
scroll to position [432, 0]
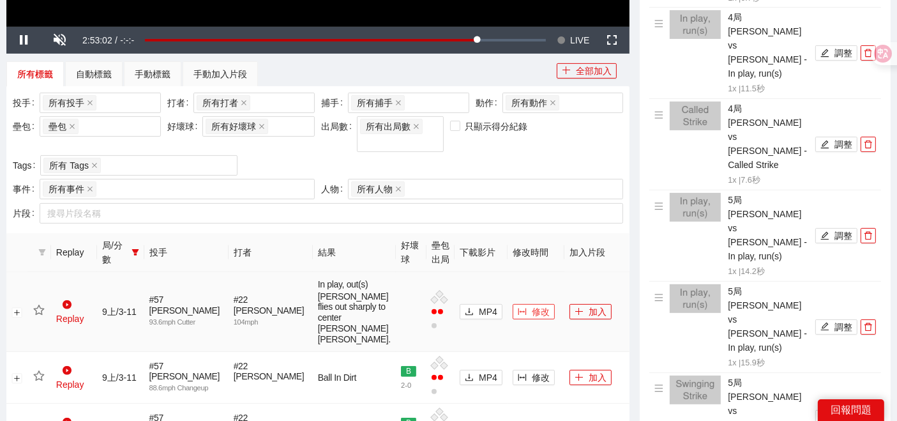
click at [532, 315] on span "修改" at bounding box center [541, 311] width 18 height 14
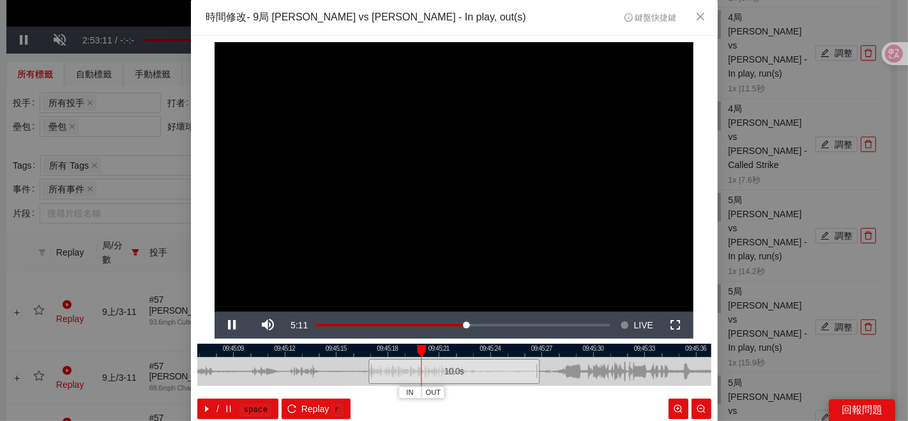
click at [477, 347] on div at bounding box center [454, 349] width 514 height 13
click at [514, 350] on div at bounding box center [454, 349] width 514 height 13
click at [512, 349] on div at bounding box center [454, 349] width 514 height 13
click at [495, 393] on button "IN" at bounding box center [505, 392] width 23 height 12
click at [234, 325] on span "Video Player" at bounding box center [232, 325] width 36 height 0
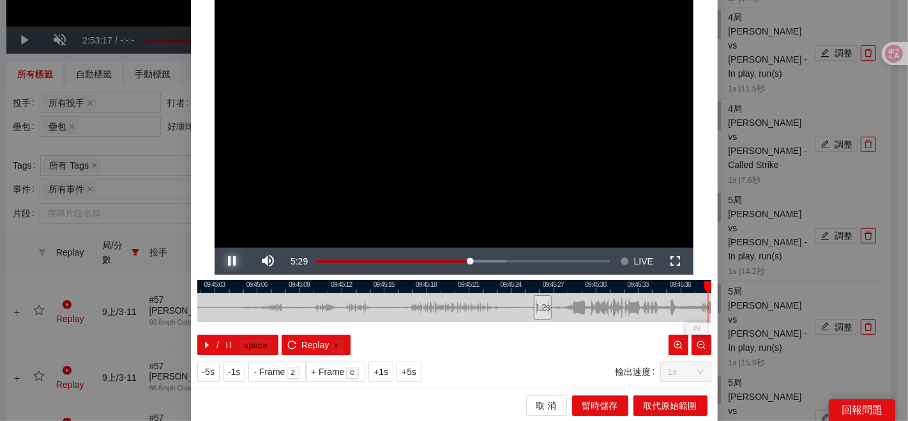
scroll to position [64, 0]
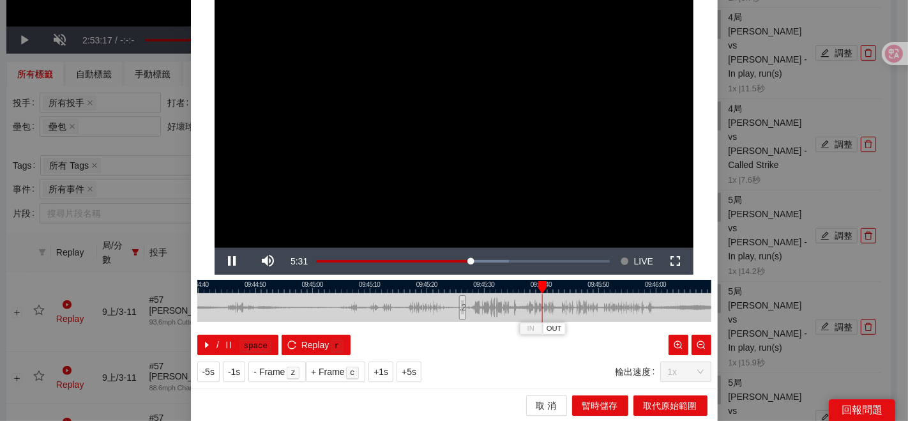
drag, startPoint x: 622, startPoint y: 303, endPoint x: 507, endPoint y: 315, distance: 115.6
click at [507, 315] on div at bounding box center [339, 307] width 514 height 29
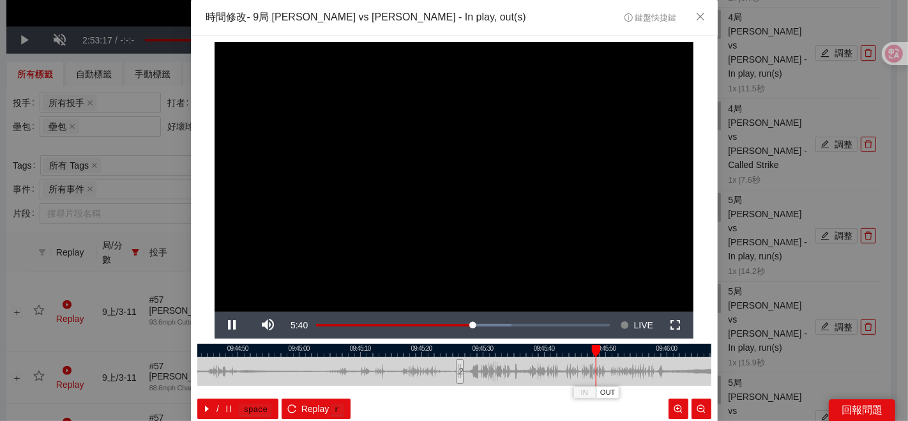
click at [549, 345] on div at bounding box center [454, 349] width 514 height 13
click at [547, 349] on div at bounding box center [454, 349] width 514 height 13
click at [550, 352] on div at bounding box center [454, 349] width 514 height 13
click at [567, 391] on span "OUT" at bounding box center [571, 392] width 15 height 11
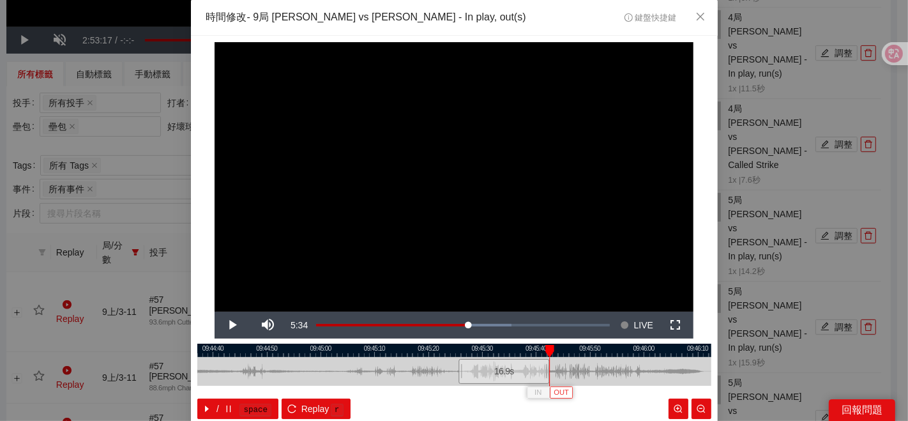
scroll to position [64, 0]
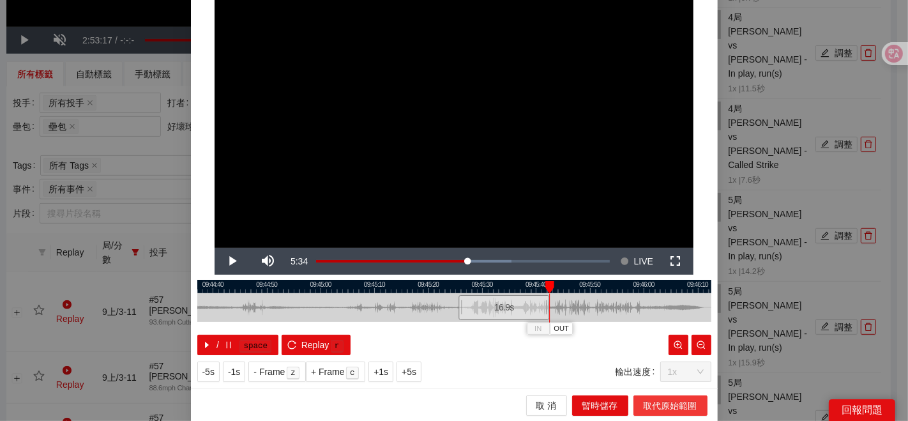
click at [685, 403] on span "取代原始範圍" at bounding box center [670, 405] width 54 height 14
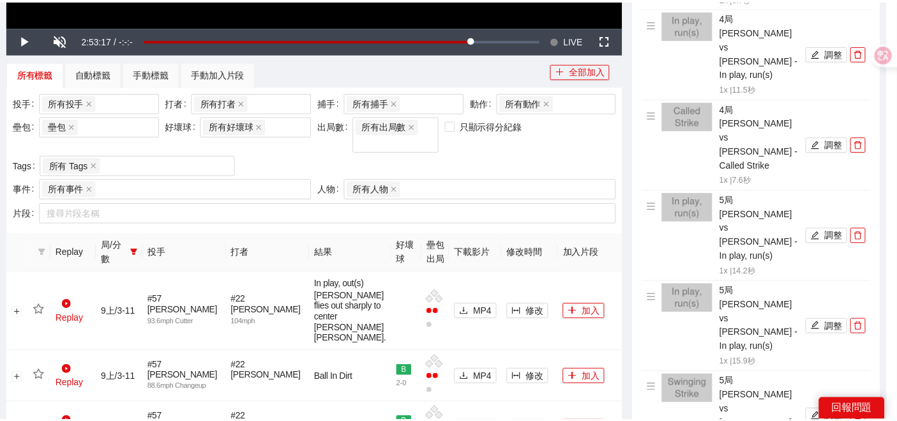
scroll to position [0, 0]
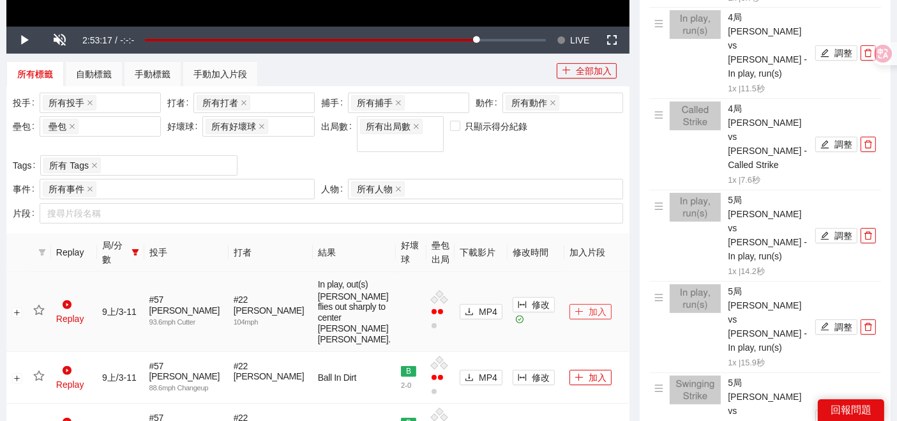
click at [571, 317] on button "加入" at bounding box center [590, 311] width 42 height 15
click at [37, 316] on icon "star" at bounding box center [38, 309] width 11 height 11
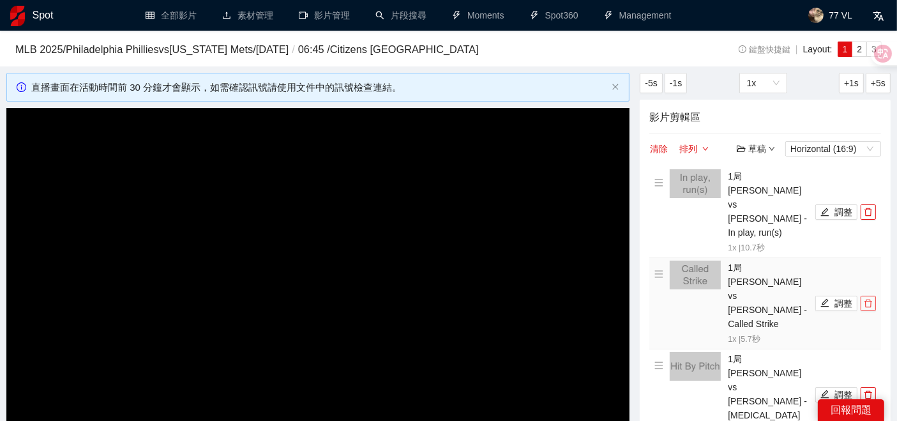
click at [865, 299] on icon "delete" at bounding box center [868, 303] width 9 height 9
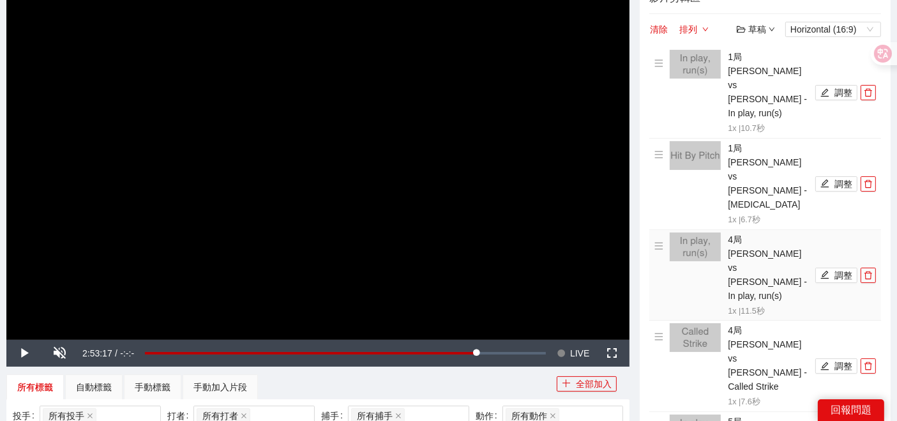
scroll to position [142, 0]
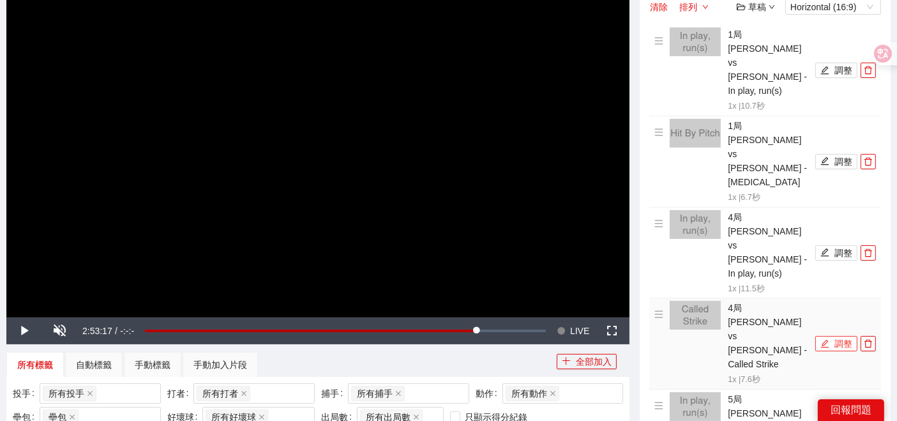
click at [822, 339] on icon "edit" at bounding box center [824, 343] width 9 height 9
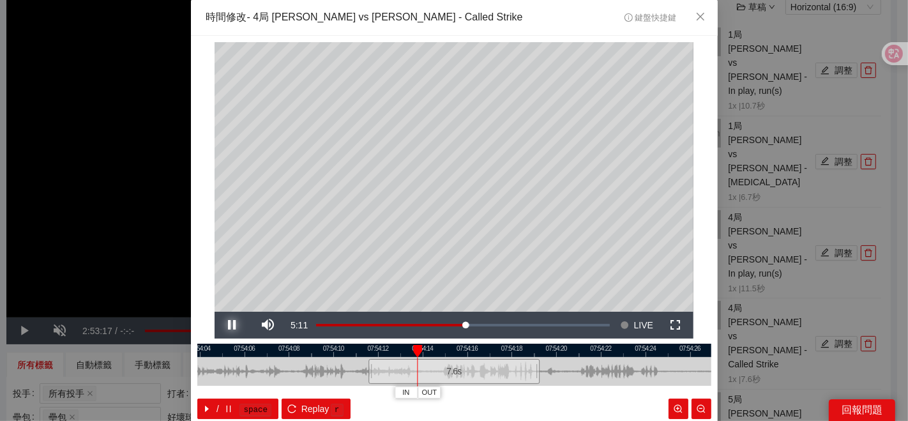
click at [230, 325] on span "Video Player" at bounding box center [232, 325] width 36 height 0
click at [767, 316] on div "**********" at bounding box center [454, 210] width 908 height 421
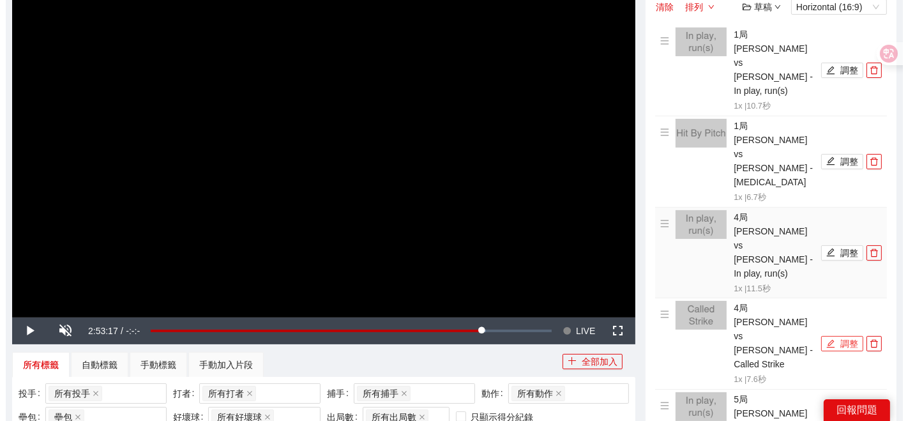
scroll to position [213, 0]
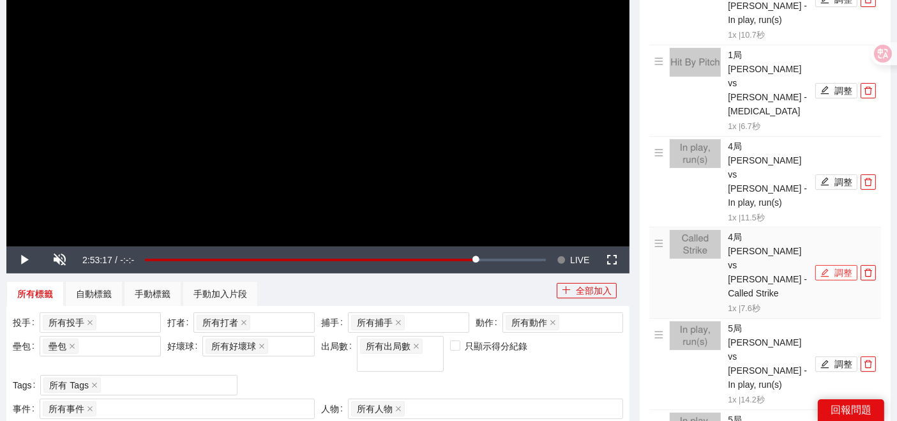
click at [835, 265] on button "調整" at bounding box center [836, 272] width 42 height 15
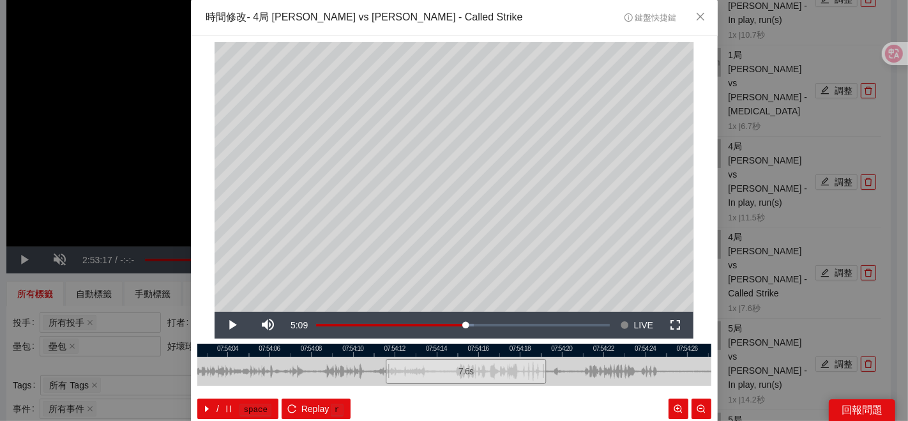
scroll to position [64, 0]
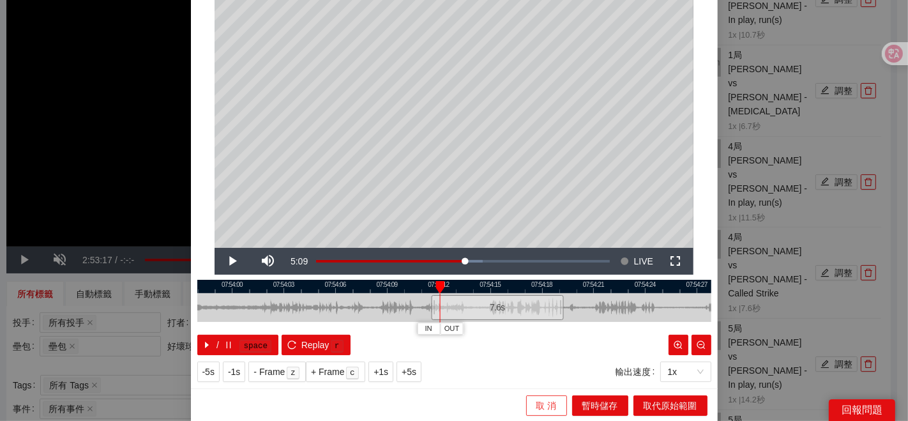
click at [536, 405] on span "取 消" at bounding box center [546, 405] width 20 height 14
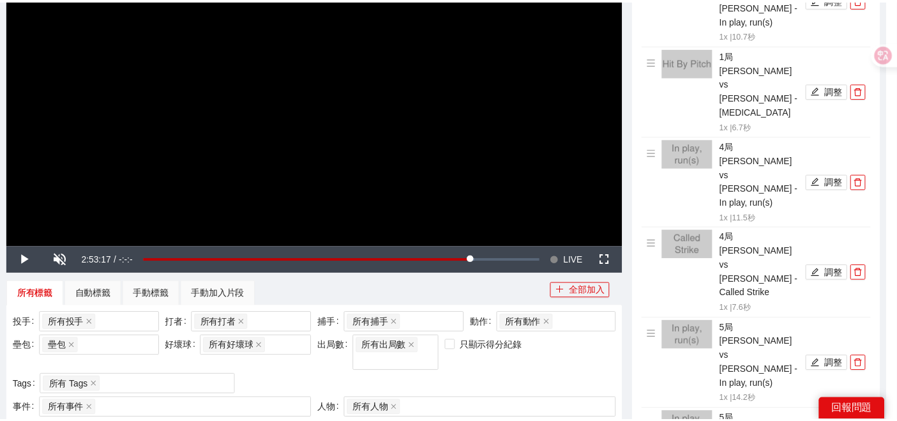
scroll to position [0, 0]
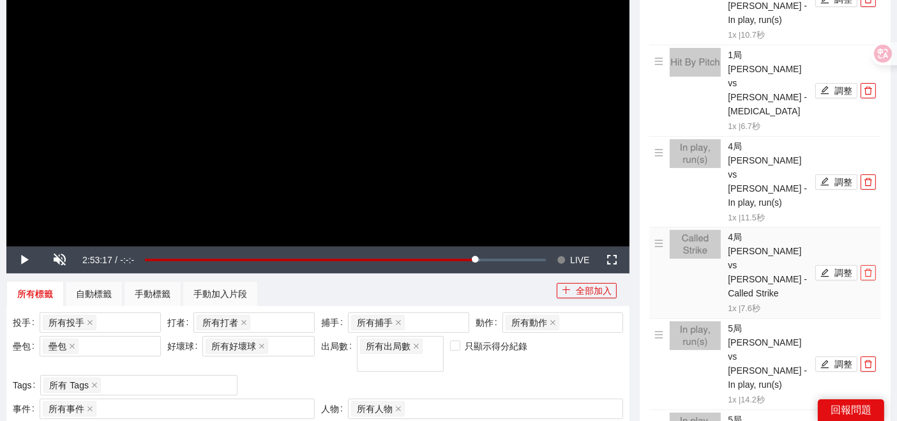
click at [866, 268] on icon "delete" at bounding box center [868, 272] width 9 height 9
click at [826, 359] on icon "edit" at bounding box center [824, 363] width 9 height 9
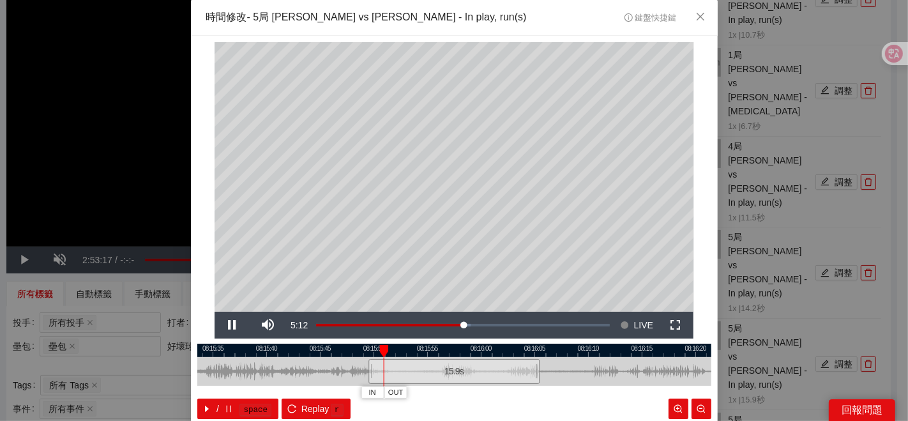
click at [480, 352] on div at bounding box center [454, 349] width 514 height 13
click at [500, 350] on div at bounding box center [454, 349] width 514 height 13
click at [808, 273] on div "**********" at bounding box center [454, 210] width 908 height 421
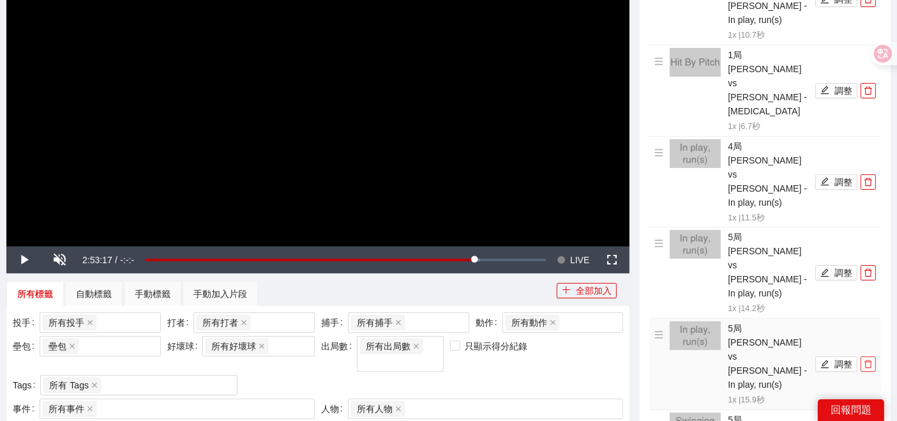
click at [872, 359] on icon "delete" at bounding box center [868, 363] width 9 height 9
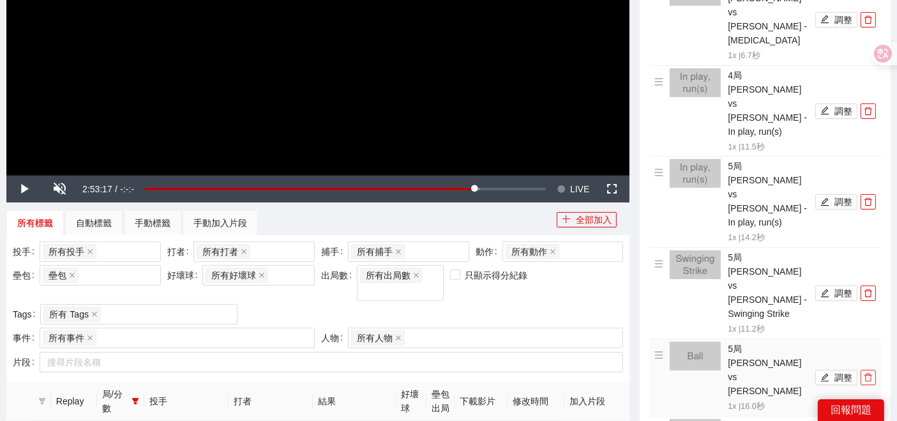
click at [865, 373] on icon "delete" at bounding box center [868, 377] width 9 height 9
click at [837, 377] on button "調整" at bounding box center [836, 384] width 42 height 15
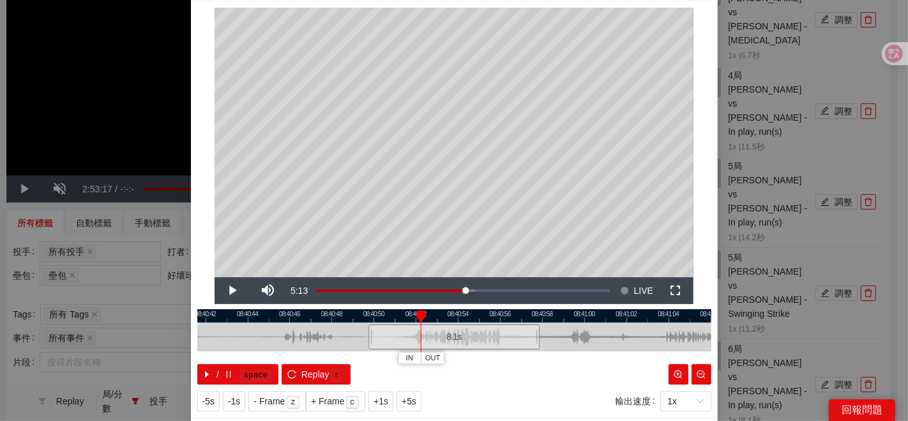
scroll to position [64, 0]
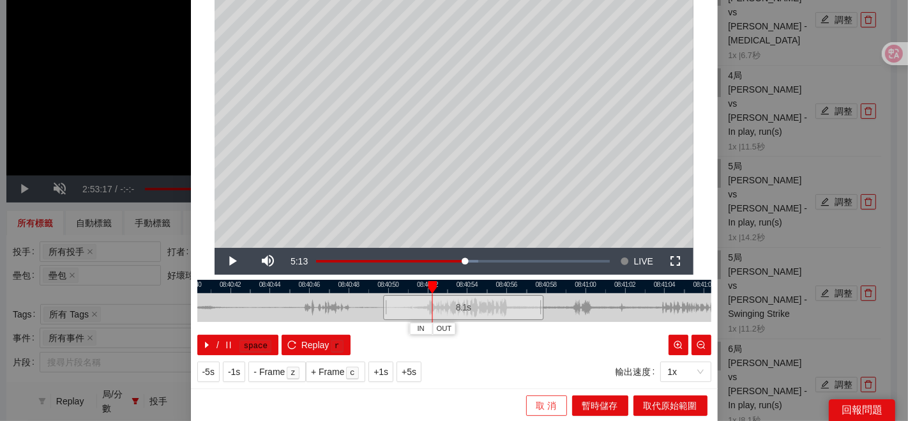
click at [526, 406] on button "取 消" at bounding box center [546, 405] width 41 height 20
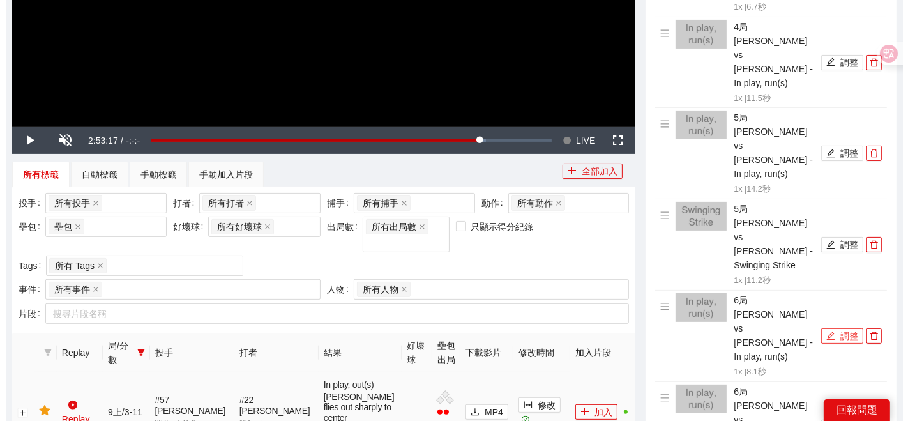
scroll to position [354, 0]
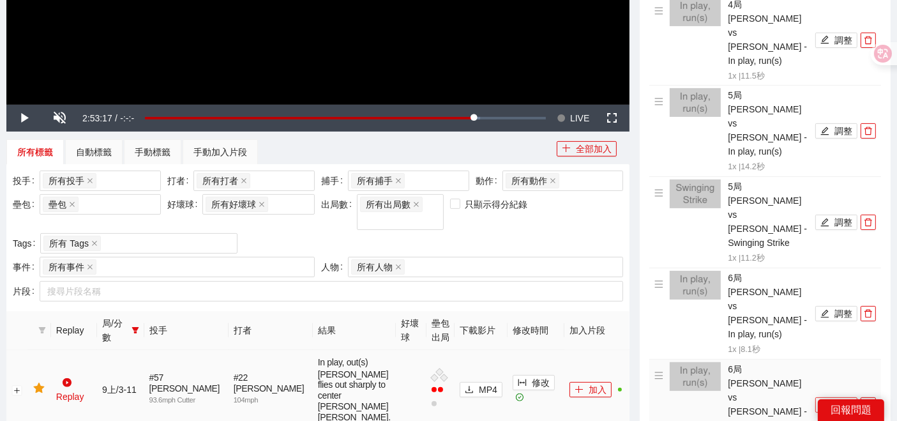
click at [835, 397] on button "調整" at bounding box center [836, 404] width 42 height 15
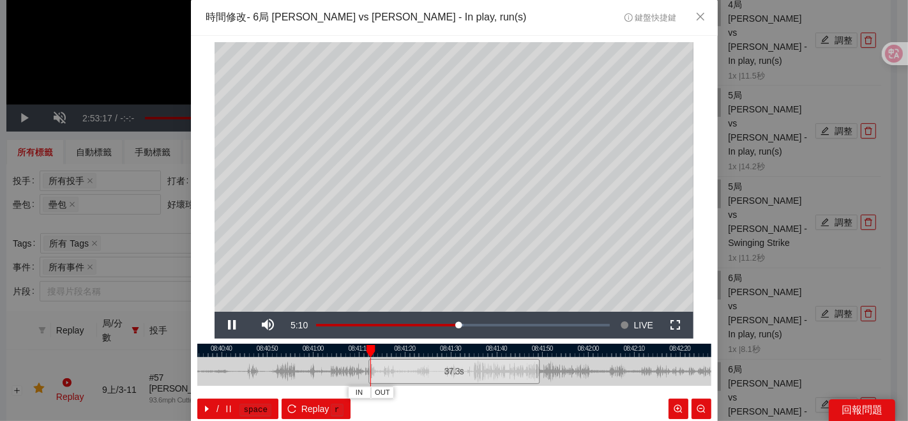
click at [423, 351] on div at bounding box center [454, 349] width 514 height 13
click at [451, 348] on div at bounding box center [454, 349] width 514 height 13
click at [443, 393] on span "IN" at bounding box center [446, 392] width 7 height 11
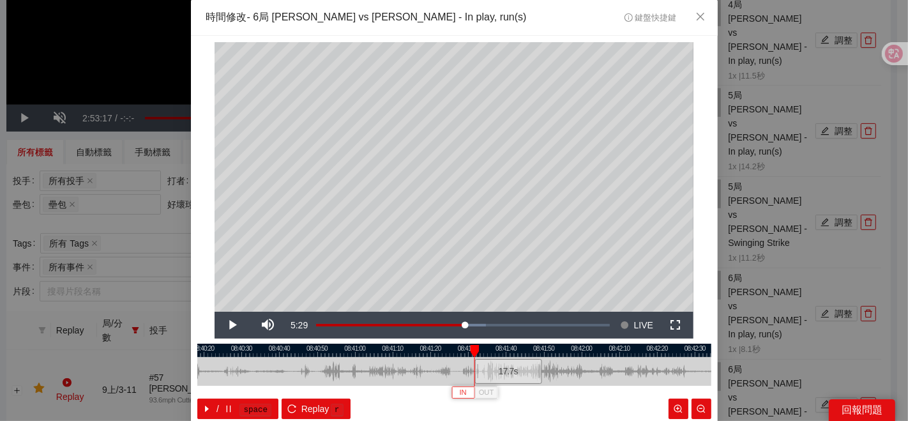
scroll to position [64, 0]
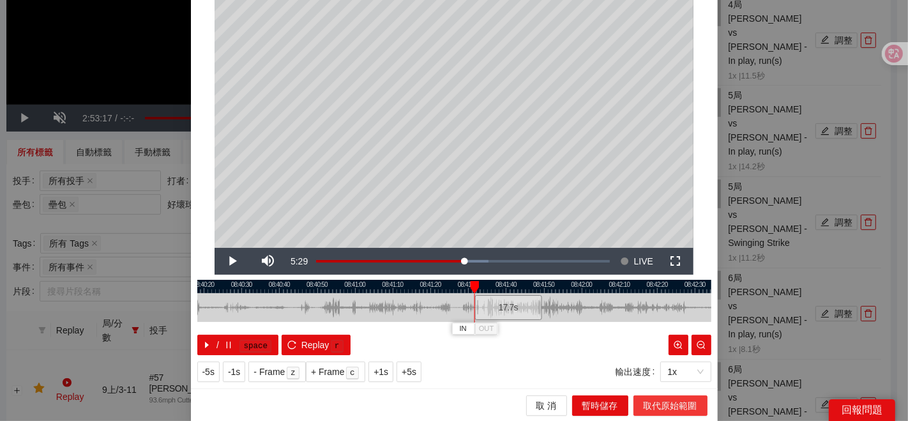
click at [643, 403] on span "取代原始範圍" at bounding box center [670, 405] width 54 height 14
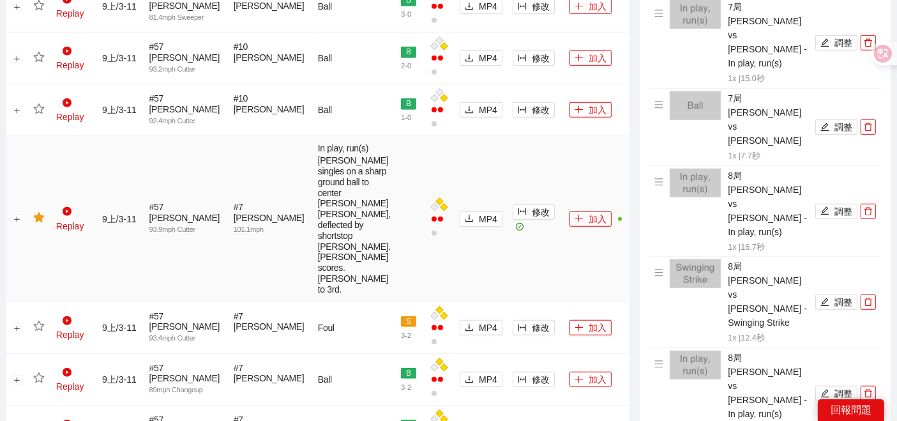
scroll to position [1205, 0]
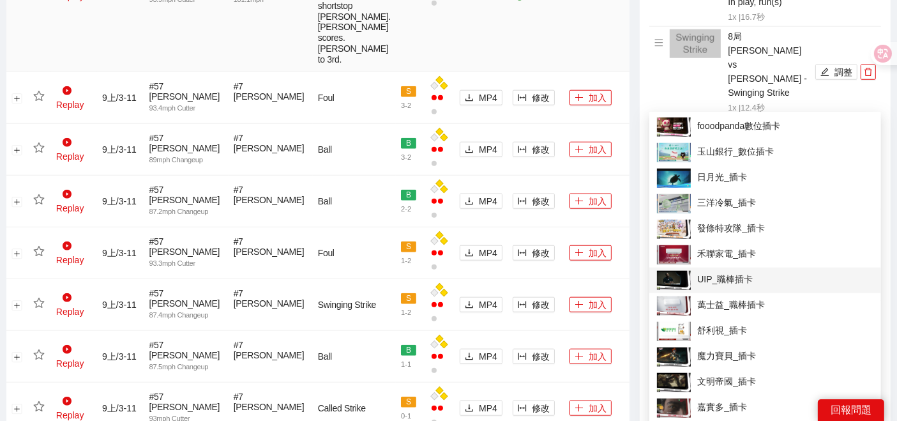
scroll to position [1702, 0]
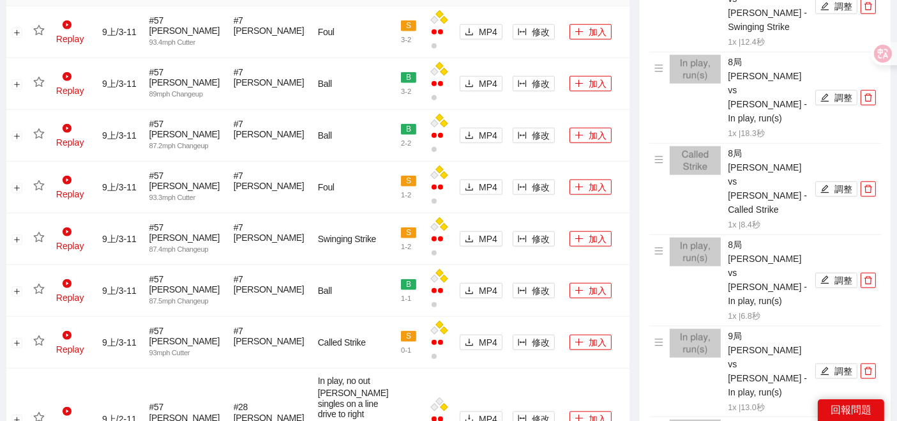
scroll to position [1134, 0]
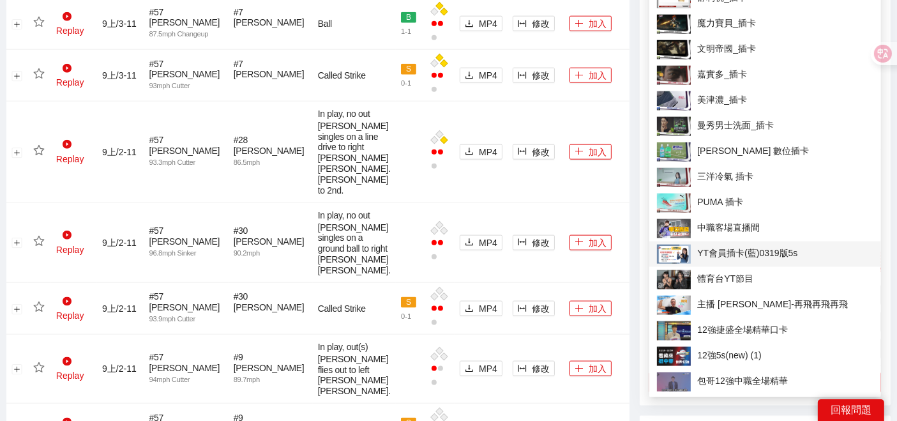
scroll to position [1560, 0]
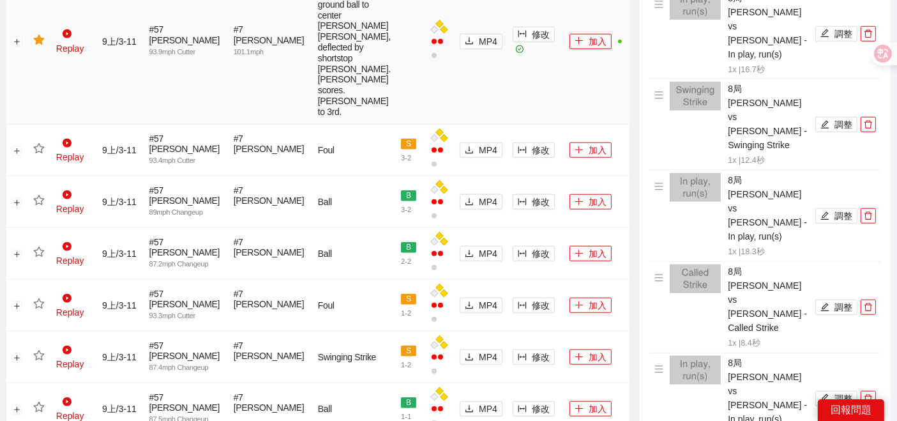
scroll to position [1134, 0]
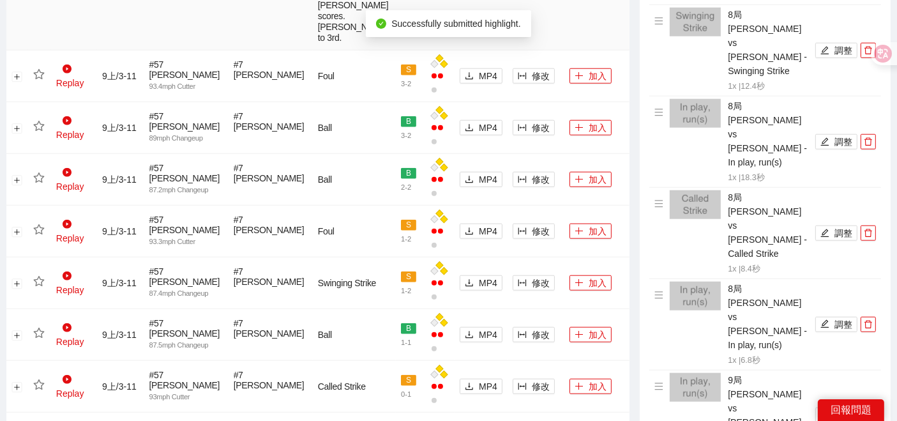
scroll to position [1276, 0]
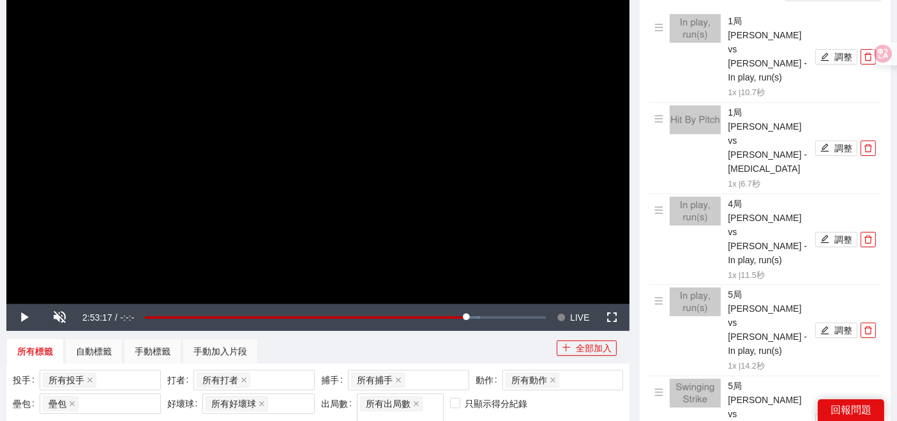
scroll to position [283, 0]
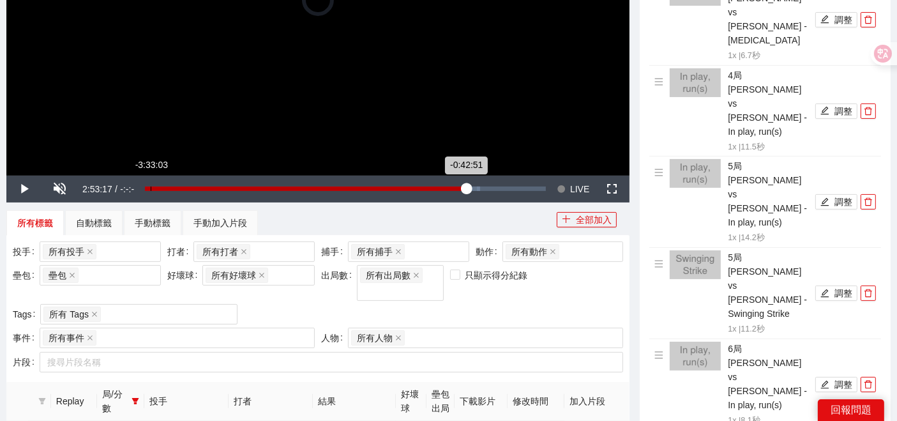
click at [150, 192] on div "Loaded : 83.54% -3:33:03 -0:42:51" at bounding box center [346, 189] width 414 height 27
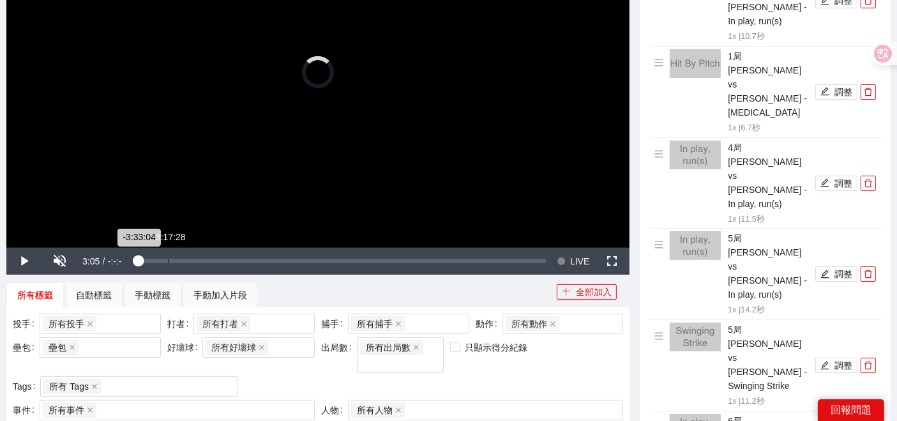
scroll to position [142, 0]
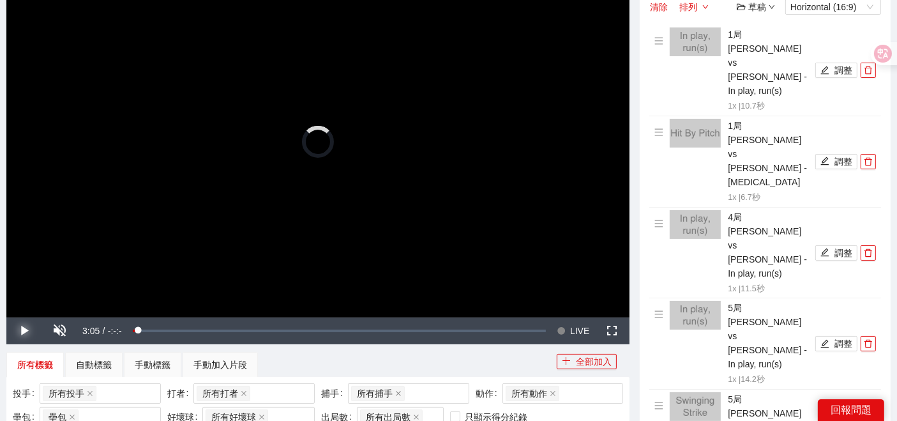
click at [13, 331] on span "Video Player" at bounding box center [24, 331] width 36 height 0
click at [149, 328] on div "-3:27:52" at bounding box center [149, 330] width 1 height 4
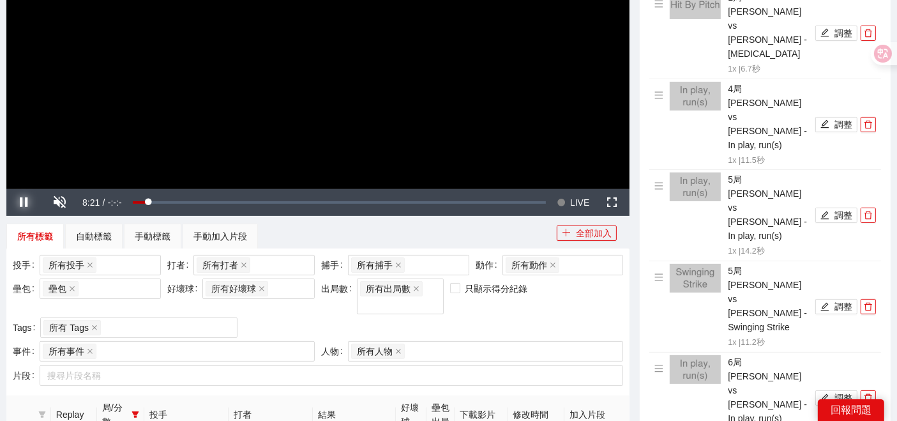
scroll to position [341, 0]
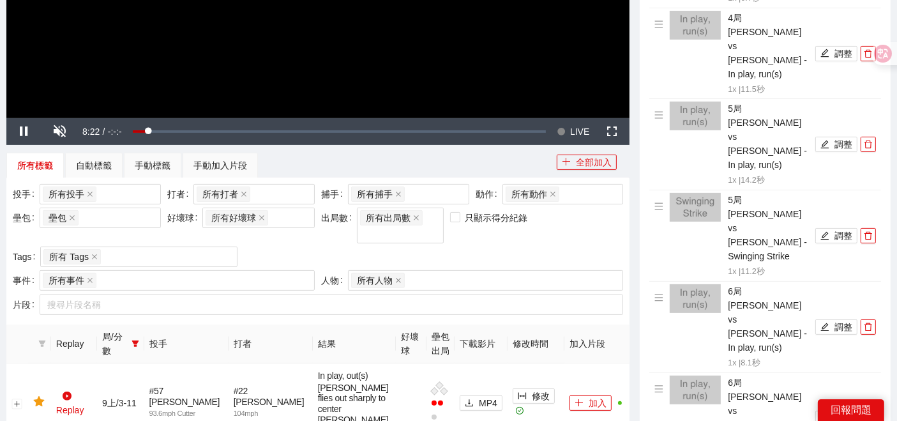
click at [139, 340] on icon "filter" at bounding box center [135, 344] width 8 height 8
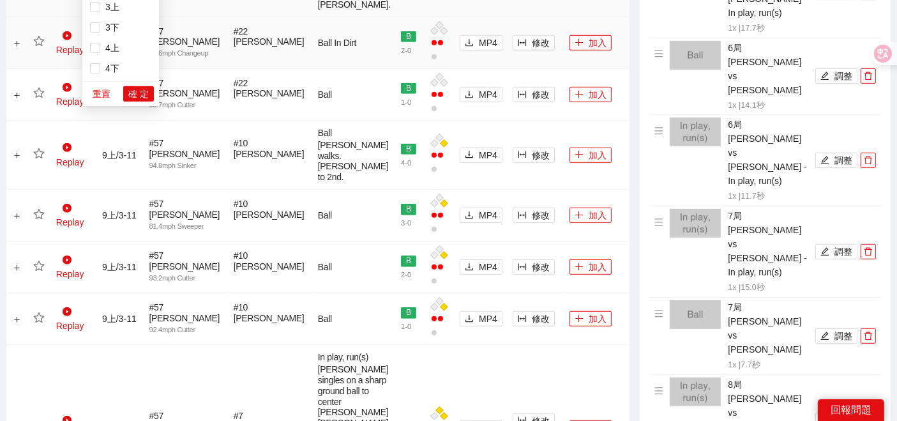
scroll to position [554, 0]
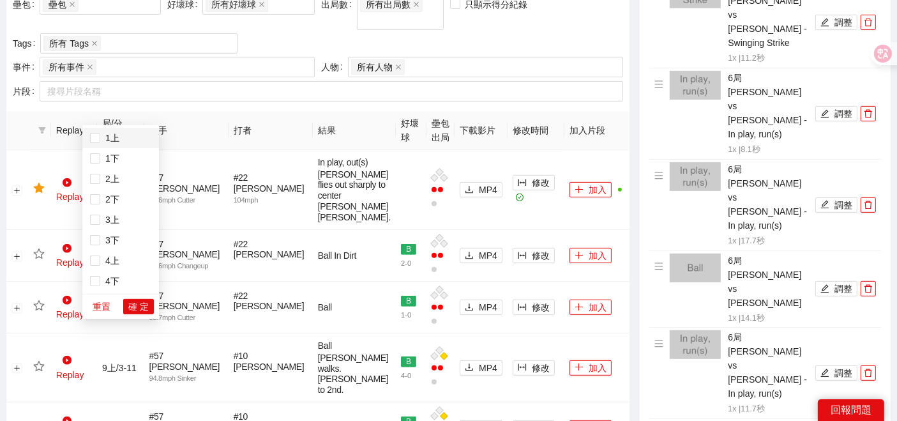
click at [111, 142] on span "1上" at bounding box center [109, 138] width 19 height 10
click at [131, 308] on span "確 定" at bounding box center [138, 306] width 20 height 14
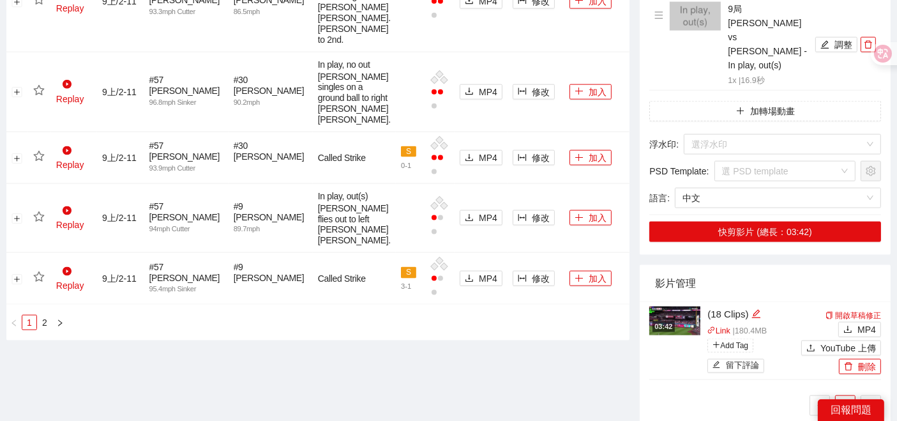
scroll to position [1901, 0]
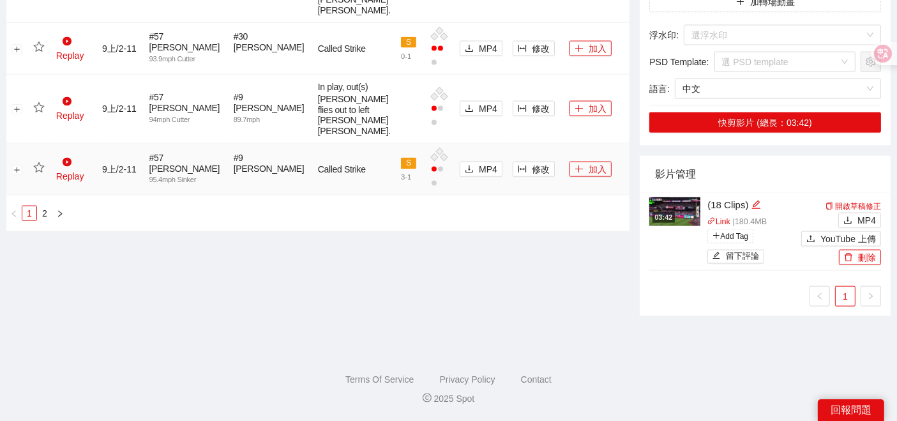
click at [75, 195] on td "Replay" at bounding box center [74, 170] width 46 height 52
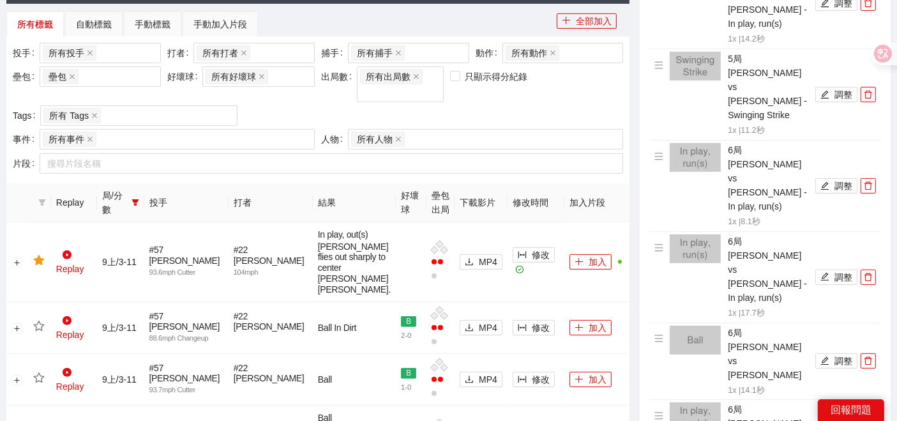
scroll to position [270, 0]
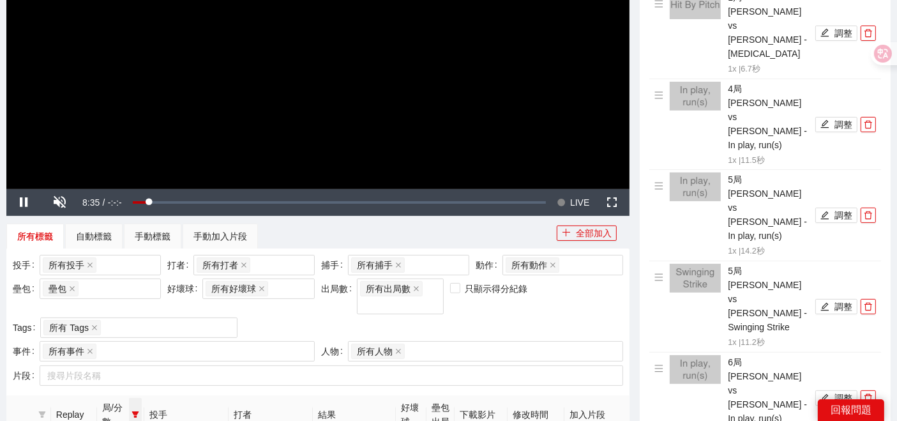
click at [139, 411] on icon "filter" at bounding box center [134, 414] width 7 height 6
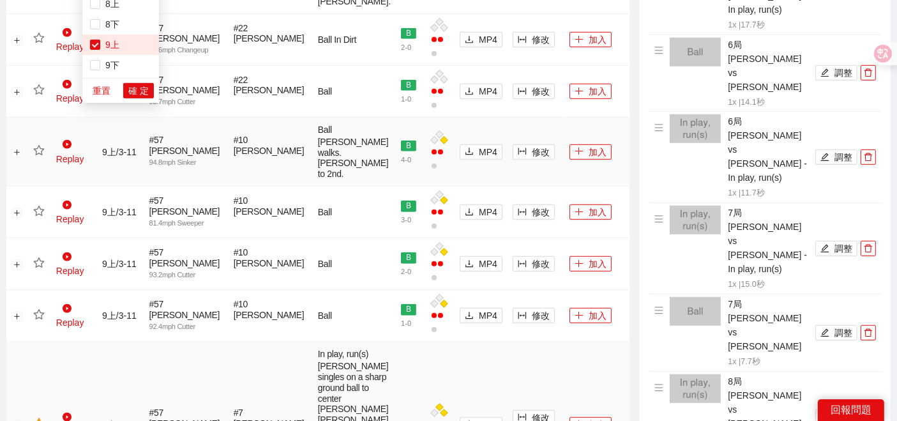
scroll to position [767, 0]
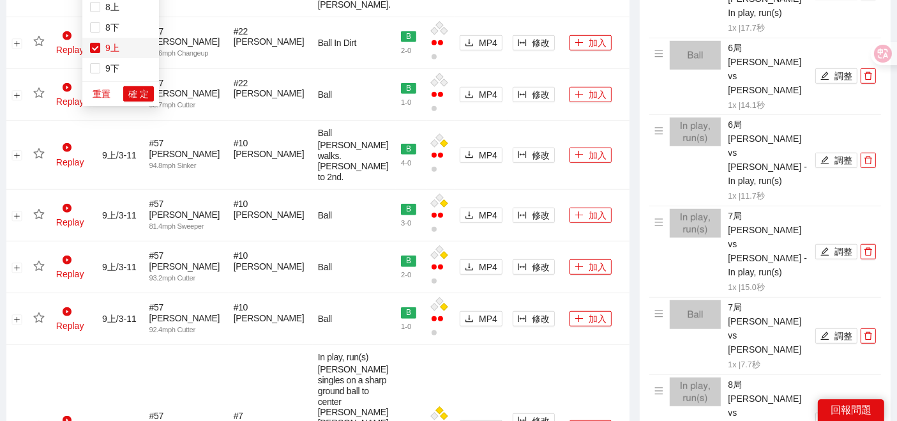
click at [102, 43] on span "9上" at bounding box center [109, 48] width 19 height 10
click at [138, 93] on span "確 定" at bounding box center [138, 94] width 20 height 14
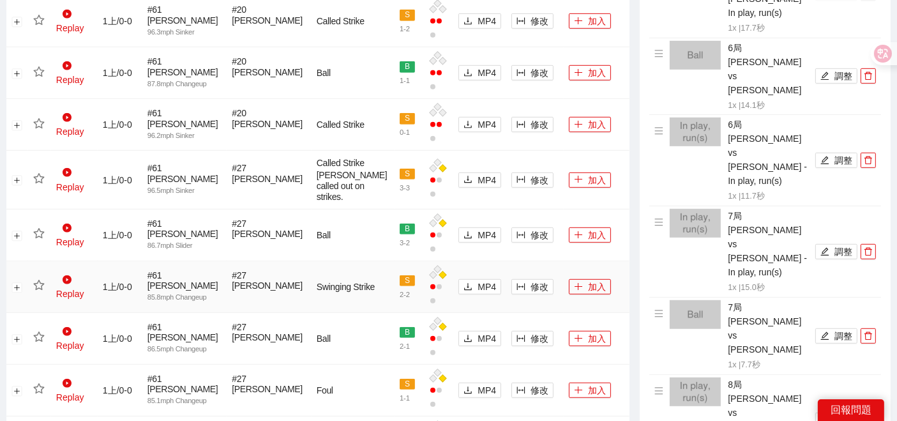
scroll to position [1316, 0]
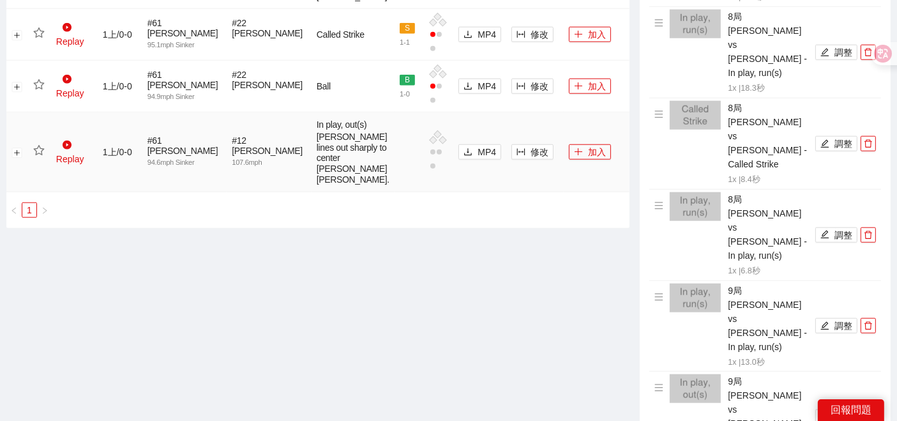
click at [73, 192] on td "Replay" at bounding box center [74, 152] width 47 height 80
click at [69, 149] on icon "play-circle" at bounding box center [67, 144] width 9 height 9
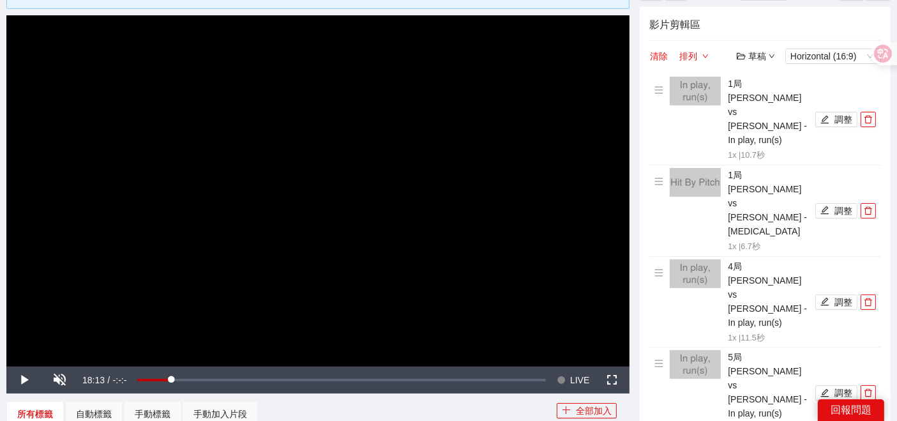
scroll to position [71, 0]
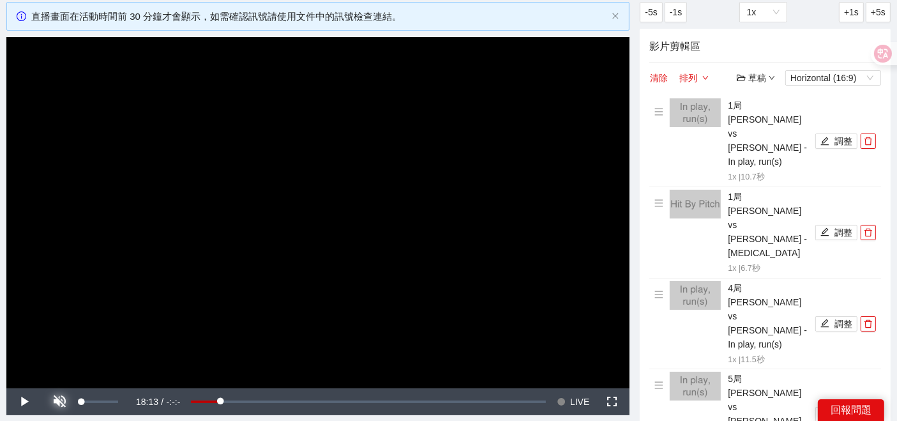
click at [61, 401] on span "Video Player" at bounding box center [60, 401] width 36 height 0
click at [42, 388] on button "Mute" at bounding box center [60, 401] width 36 height 27
click at [42, 388] on button "Unmute" at bounding box center [60, 401] width 36 height 27
click at [22, 401] on span "Video Player" at bounding box center [24, 401] width 36 height 0
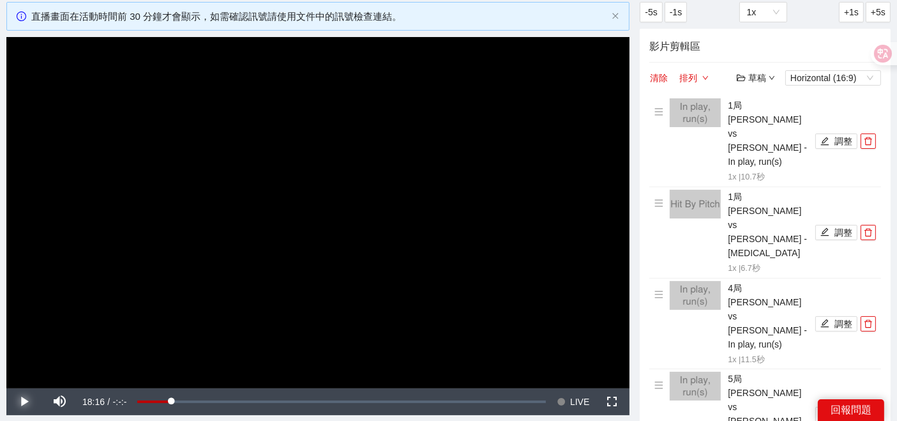
click at [22, 401] on span "Video Player" at bounding box center [24, 401] width 36 height 0
click at [109, 400] on span "/" at bounding box center [108, 401] width 3 height 10
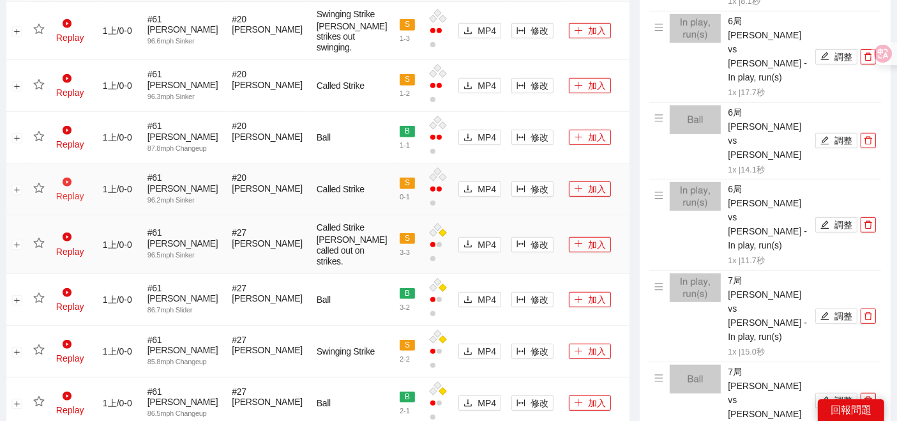
scroll to position [709, 0]
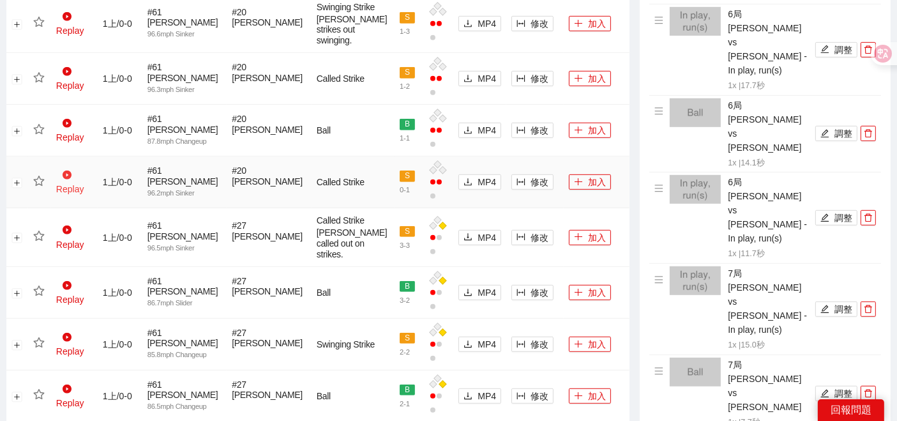
click at [84, 183] on link "Replay" at bounding box center [70, 182] width 28 height 24
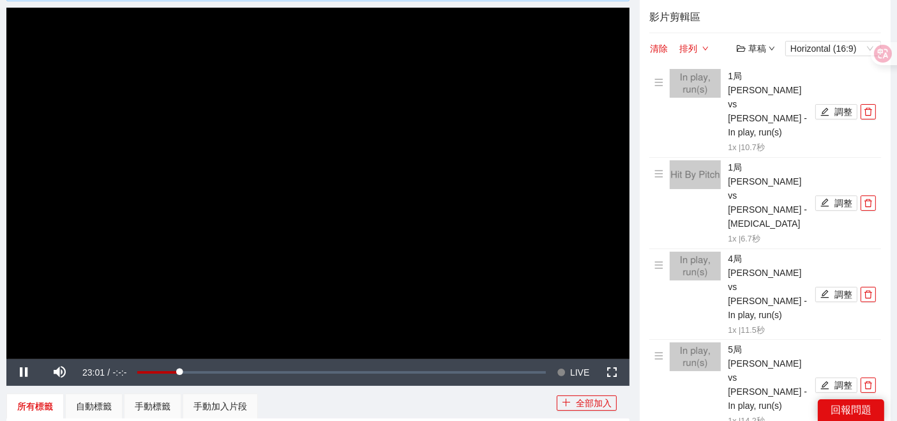
scroll to position [71, 0]
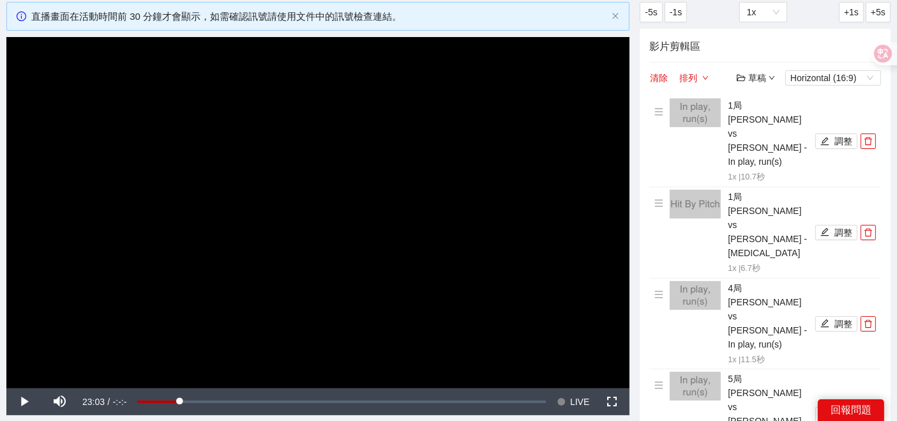
click at [747, 77] on div "草稿" at bounding box center [756, 78] width 38 height 14
click at [774, 144] on link "儲存新檔" at bounding box center [767, 147] width 47 height 10
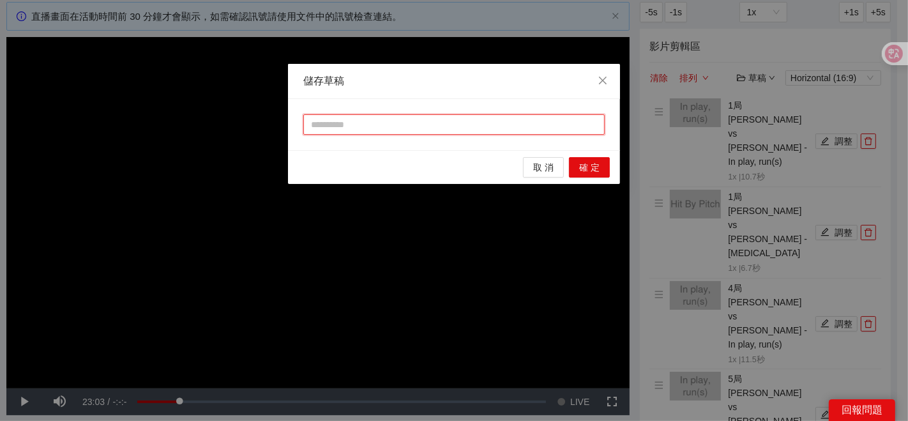
click at [333, 126] on input "text" at bounding box center [453, 124] width 301 height 20
type input "*"
type input "**"
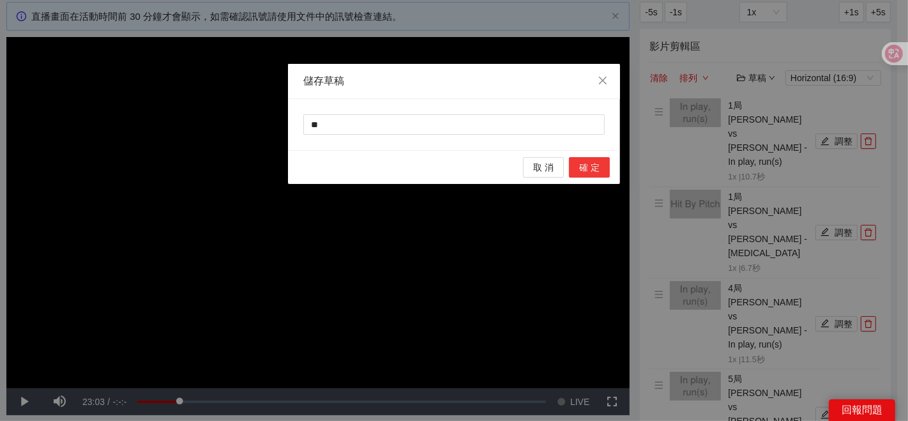
click at [593, 167] on span "確 定" at bounding box center [589, 167] width 20 height 14
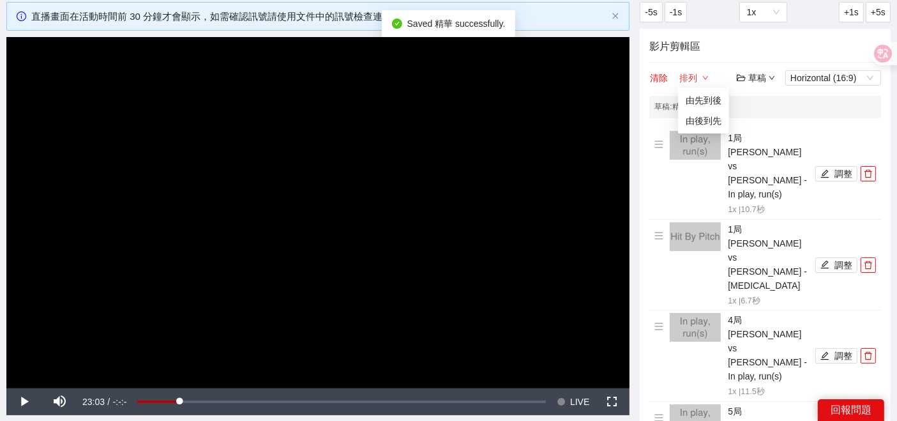
click at [703, 77] on icon "down" at bounding box center [705, 78] width 6 height 6
click at [745, 75] on icon "folder-open" at bounding box center [741, 77] width 9 height 9
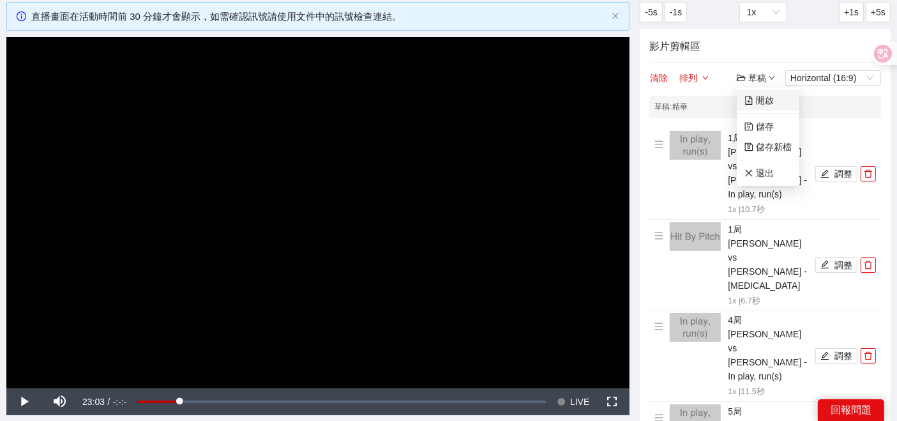
click at [769, 103] on link "開啟" at bounding box center [758, 100] width 29 height 10
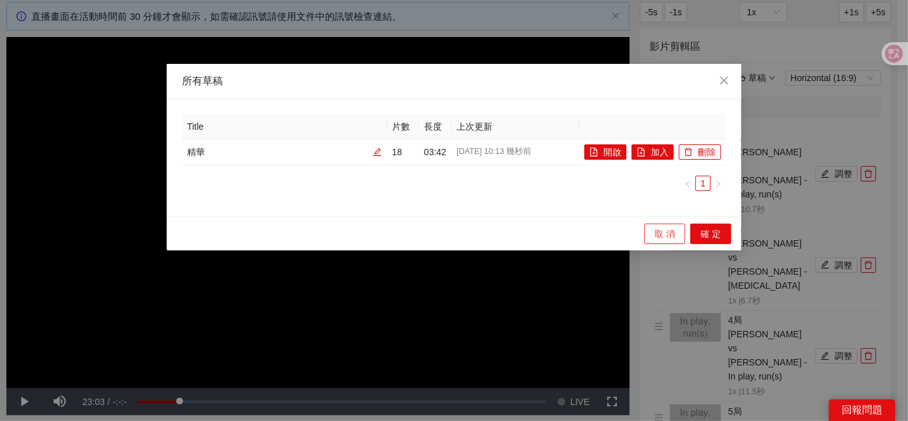
click at [650, 236] on button "取 消" at bounding box center [664, 233] width 41 height 20
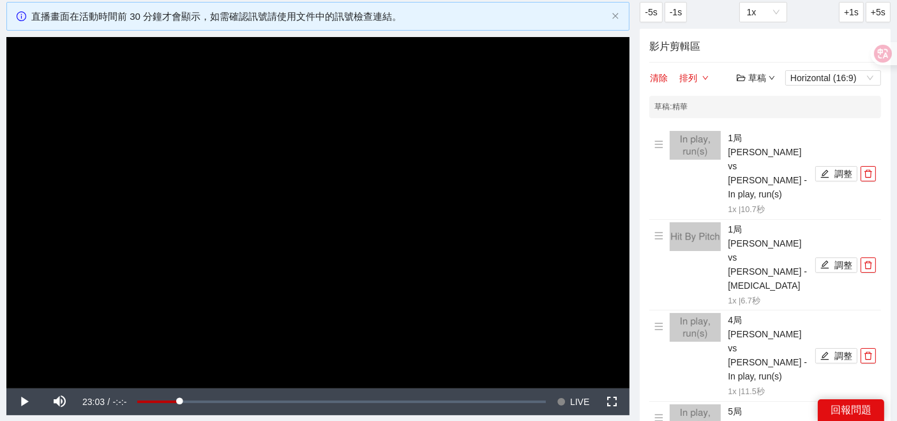
click at [771, 79] on icon "down" at bounding box center [771, 78] width 5 height 4
click at [773, 152] on link "儲存新檔" at bounding box center [767, 147] width 47 height 10
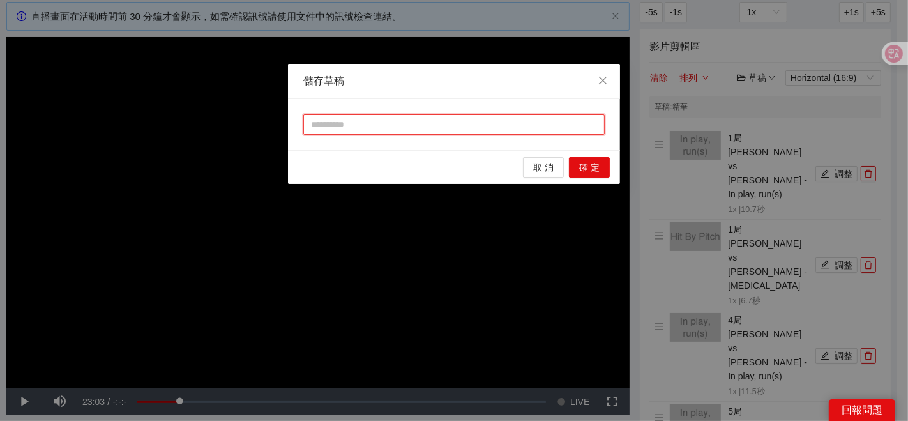
click at [410, 129] on input "text" at bounding box center [453, 124] width 301 height 20
type input "**"
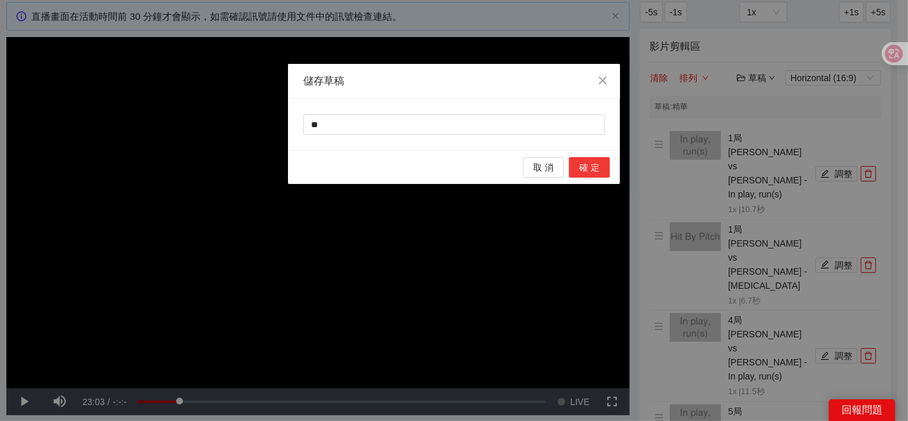
click at [592, 160] on span "確 定" at bounding box center [589, 167] width 20 height 14
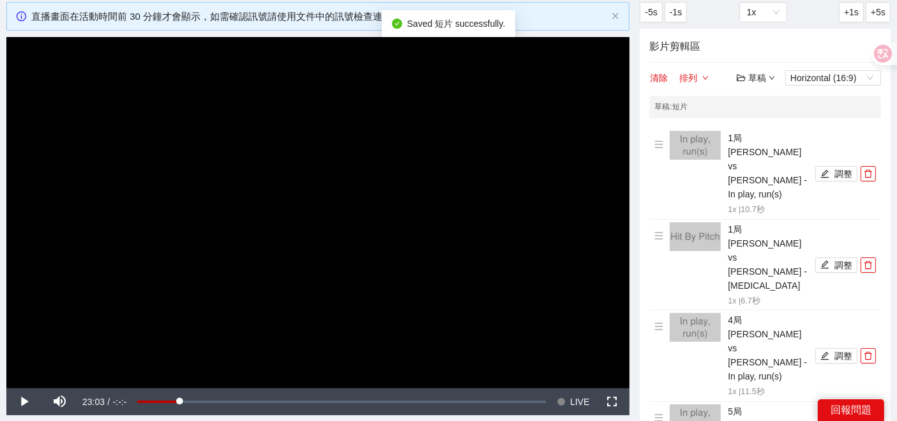
click at [761, 75] on div "草稿" at bounding box center [756, 78] width 38 height 14
click at [769, 103] on link "開啟" at bounding box center [758, 100] width 29 height 10
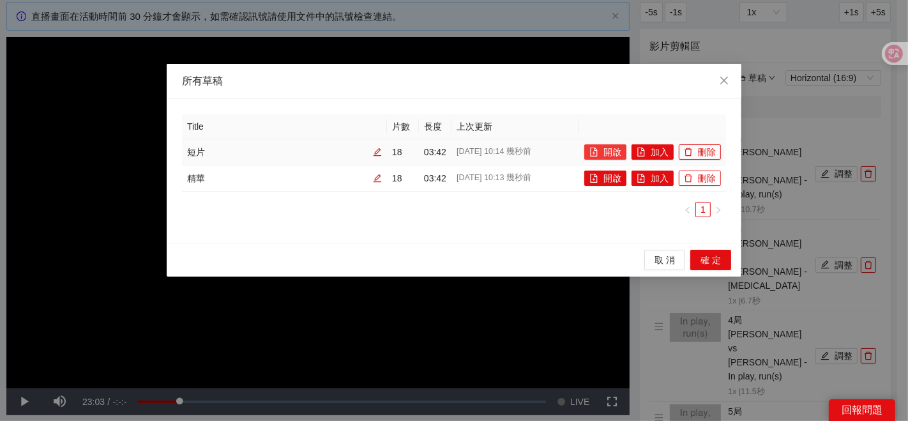
drag, startPoint x: 608, startPoint y: 148, endPoint x: 594, endPoint y: 143, distance: 14.9
click at [609, 149] on button "開啟" at bounding box center [605, 151] width 42 height 15
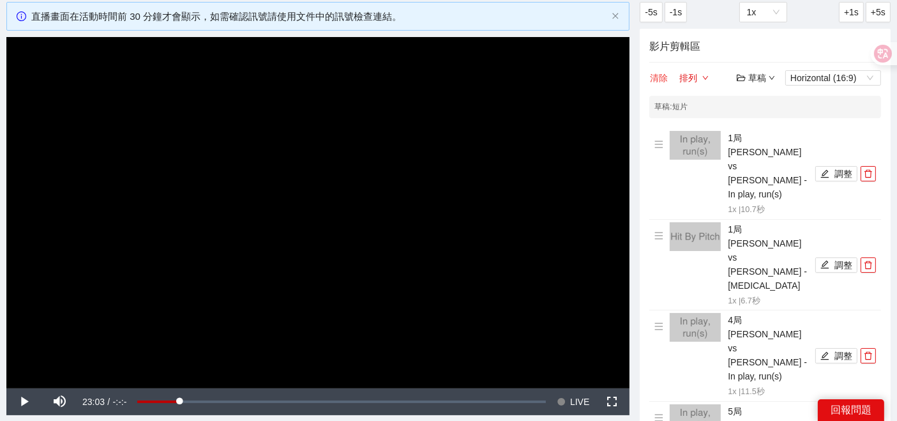
click at [659, 74] on button "清除" at bounding box center [658, 77] width 19 height 15
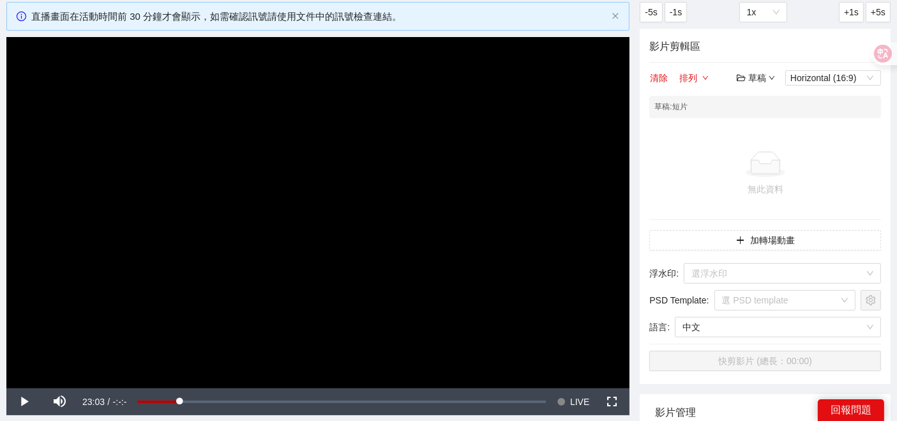
click at [779, 73] on div "草稿 Horizontal (16:9)" at bounding box center [809, 77] width 144 height 15
click at [777, 74] on div "草稿 Horizontal (16:9)" at bounding box center [809, 77] width 144 height 15
click at [773, 75] on icon "down" at bounding box center [771, 78] width 6 height 6
click at [764, 127] on link "儲存" at bounding box center [758, 126] width 29 height 10
click at [714, 84] on div "清除 排列 草稿 Horizontal (16:9)" at bounding box center [765, 77] width 232 height 15
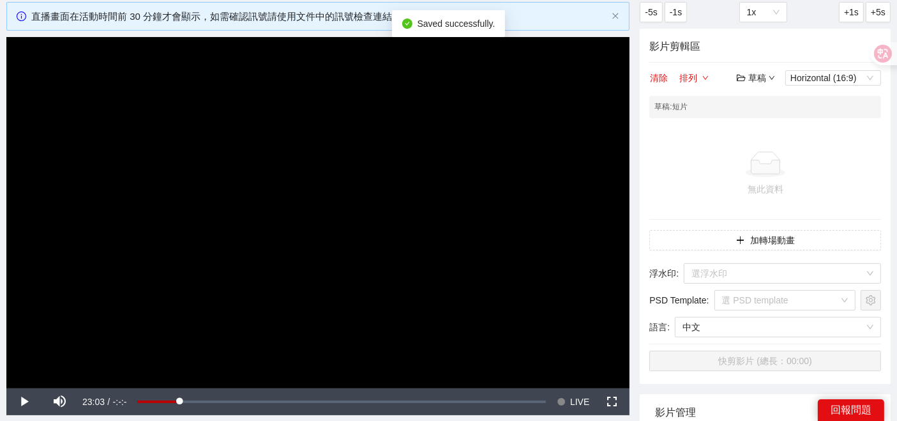
click at [754, 78] on div "草稿" at bounding box center [756, 78] width 38 height 14
click at [774, 104] on link "開啟" at bounding box center [758, 100] width 29 height 10
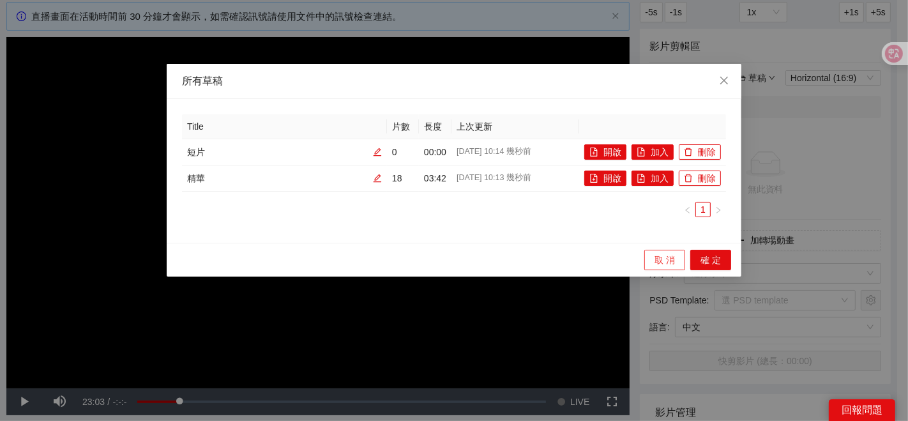
click at [662, 255] on span "取 消" at bounding box center [664, 260] width 20 height 14
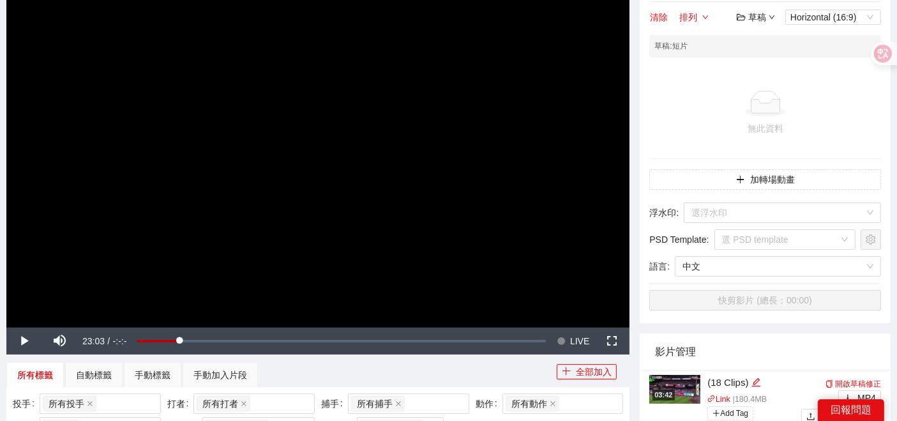
scroll to position [0, 0]
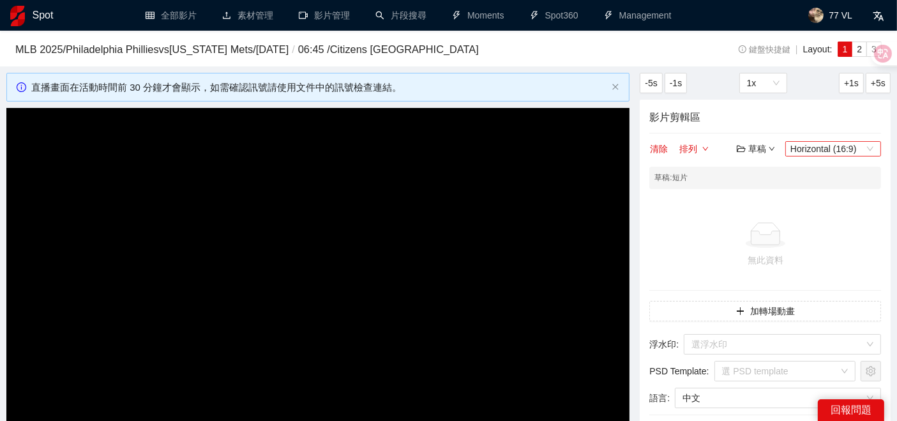
click at [851, 144] on span "Horizontal (16:9)" at bounding box center [833, 149] width 86 height 14
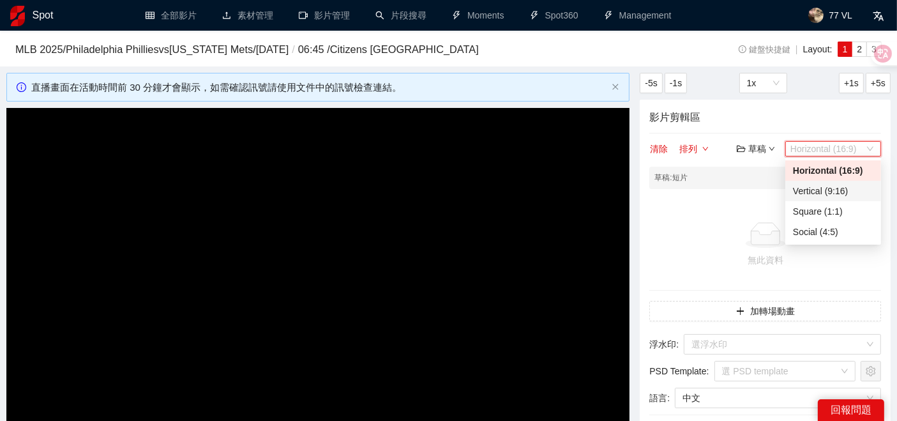
click at [831, 192] on div "Vertical (9:16)" at bounding box center [833, 191] width 80 height 14
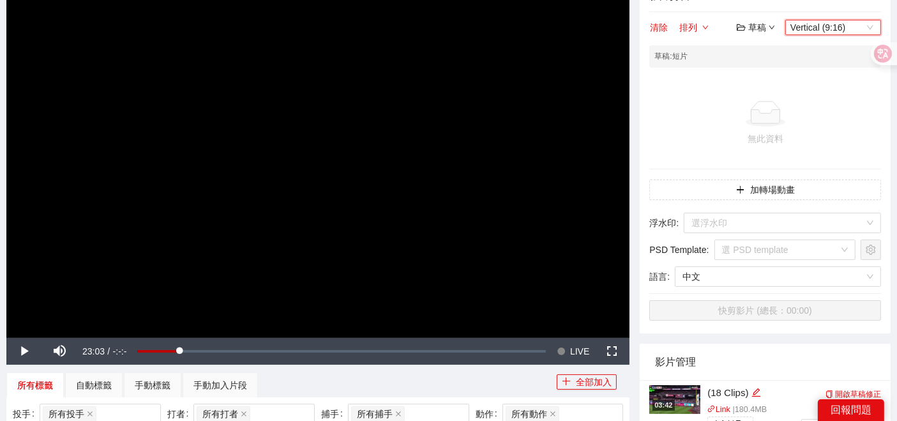
scroll to position [142, 0]
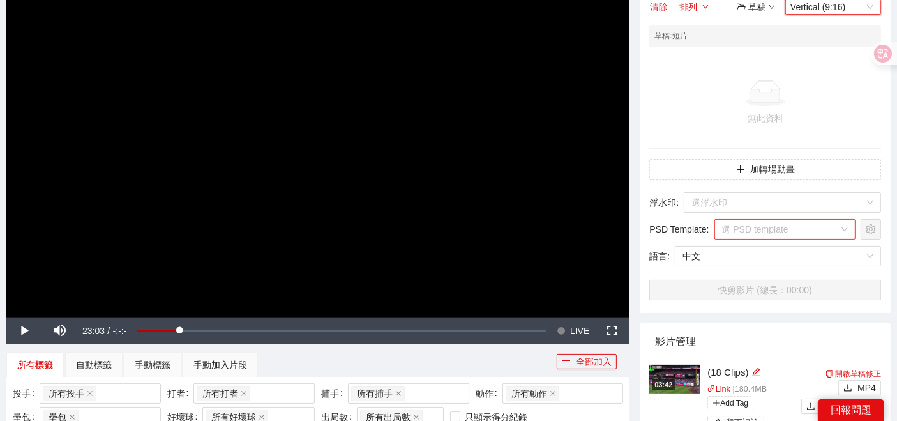
click at [821, 230] on input "search" at bounding box center [780, 229] width 117 height 19
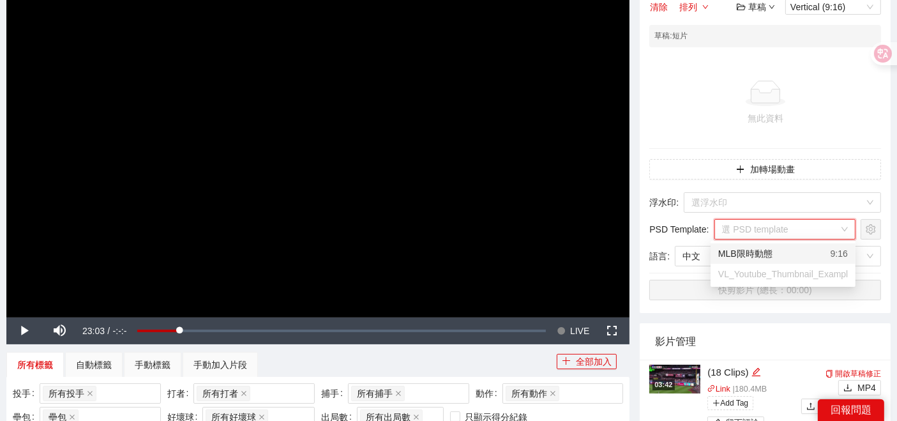
click at [784, 256] on div "MLB限時動態 9:16" at bounding box center [783, 253] width 130 height 14
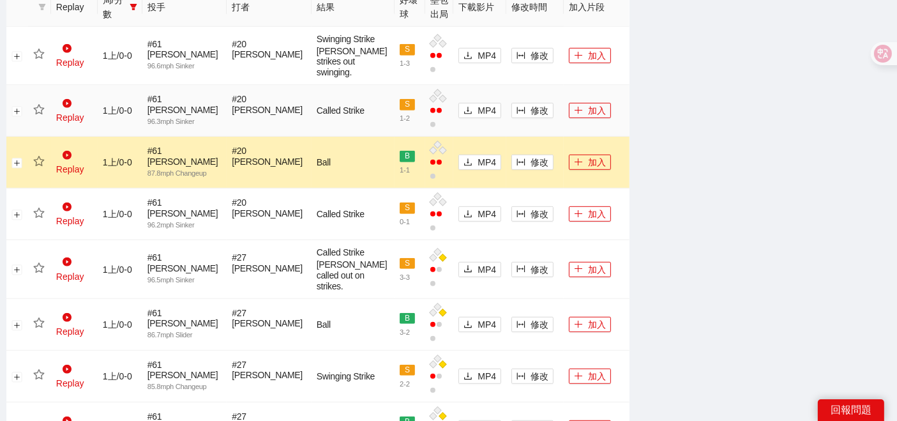
scroll to position [567, 0]
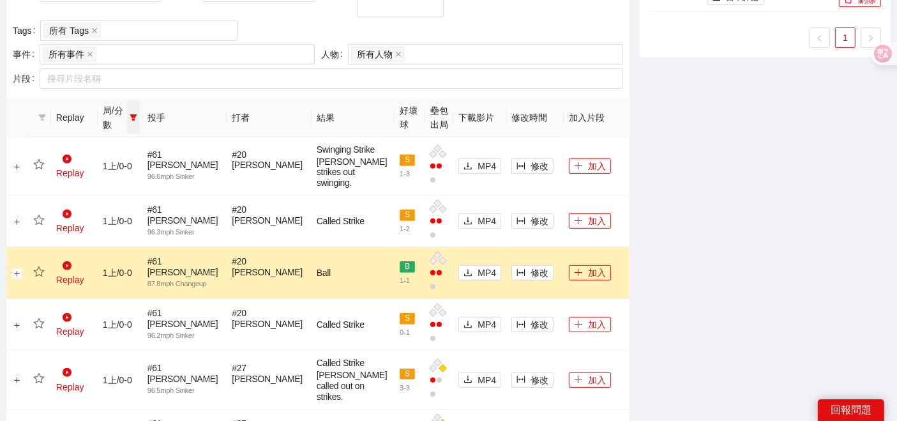
click at [137, 114] on icon "filter" at bounding box center [134, 118] width 8 height 8
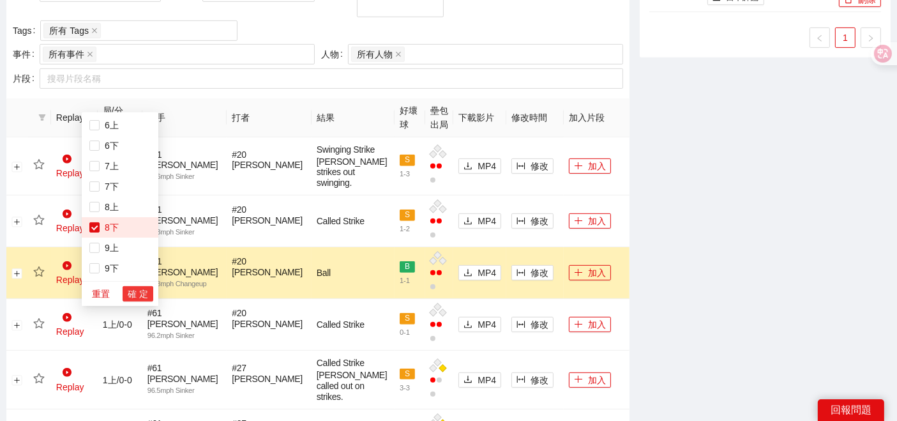
click at [129, 296] on span "確 定" at bounding box center [138, 294] width 20 height 14
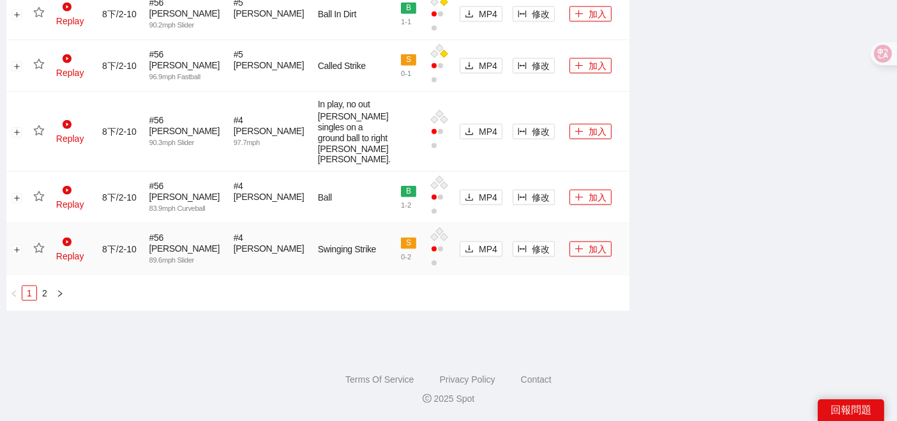
scroll to position [1709, 0]
click at [50, 295] on link "2" at bounding box center [45, 293] width 14 height 14
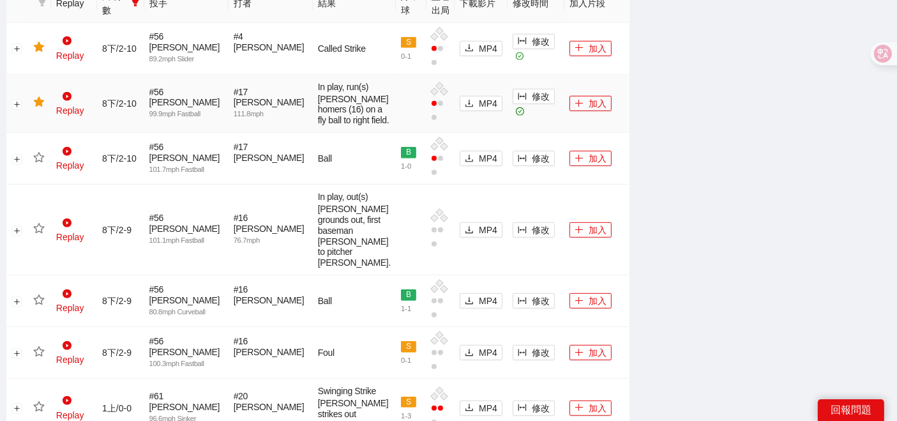
scroll to position [574, 0]
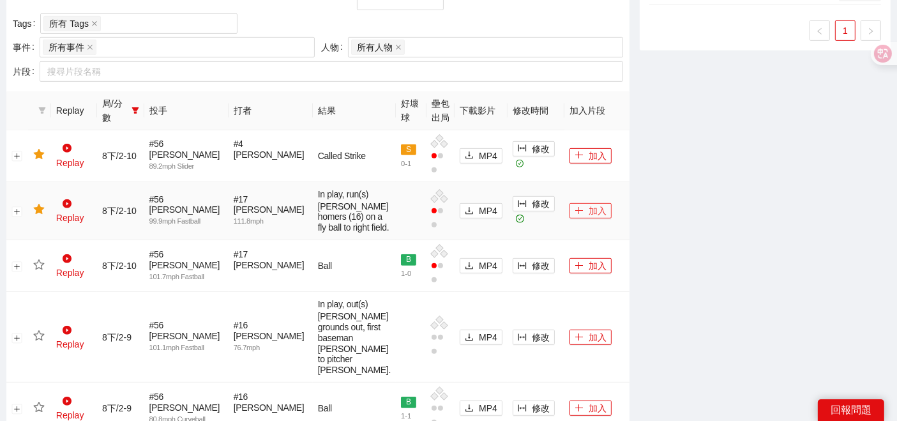
click at [571, 209] on button "加入" at bounding box center [590, 210] width 42 height 15
click at [583, 148] on button "加入" at bounding box center [590, 155] width 42 height 15
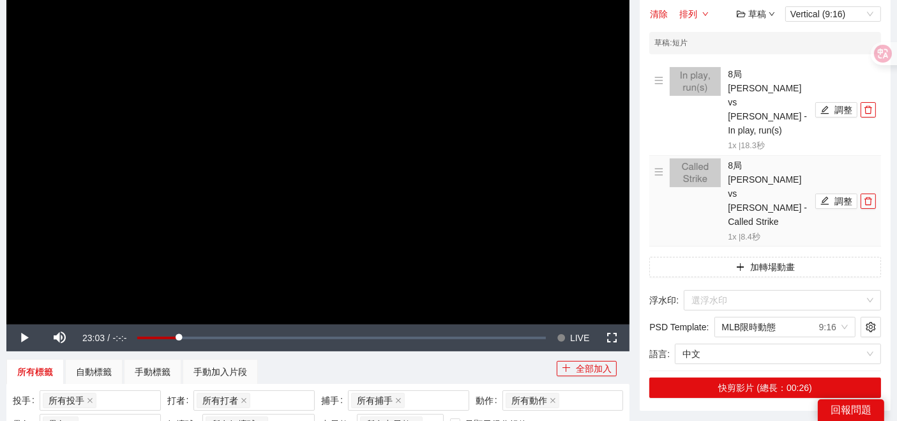
scroll to position [148, 0]
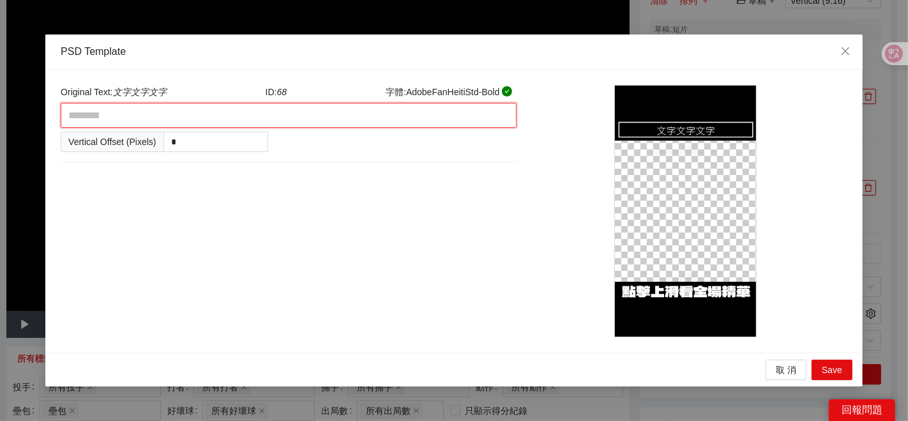
click at [121, 128] on textarea at bounding box center [289, 115] width 456 height 25
type textarea "*"
type textarea "**"
type textarea "***"
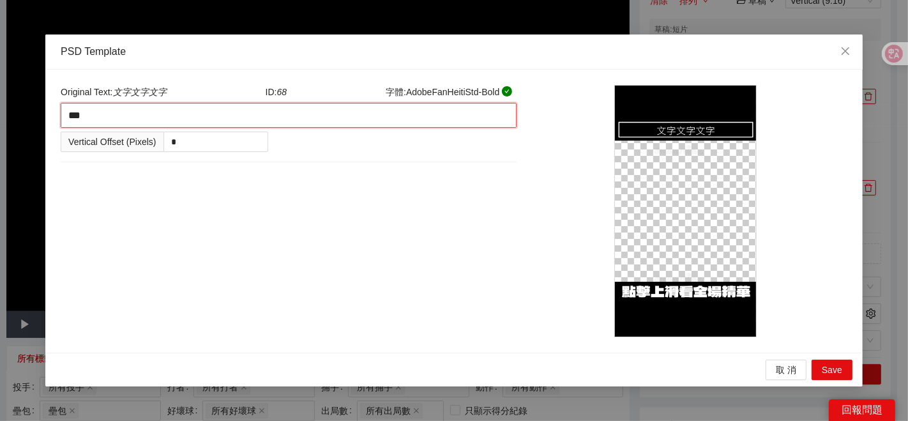
type textarea "*"
type textarea "**"
type textarea "***"
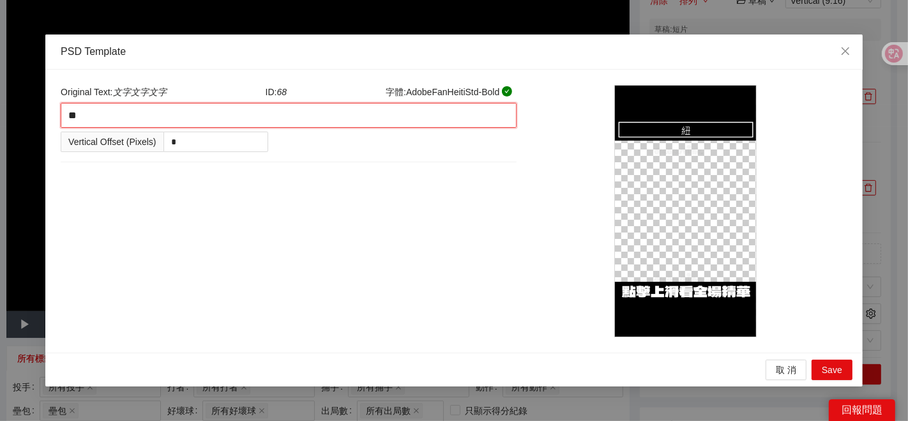
type textarea "***"
type textarea "**"
type textarea "***"
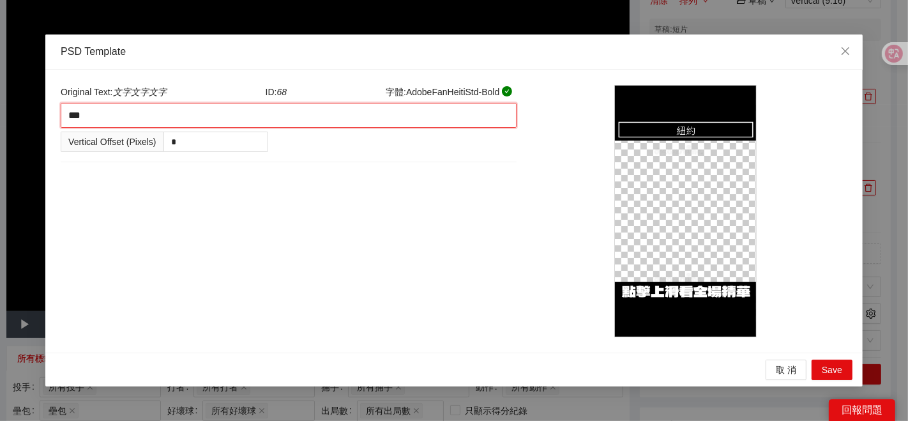
type textarea "****"
type textarea "*****"
type textarea "***"
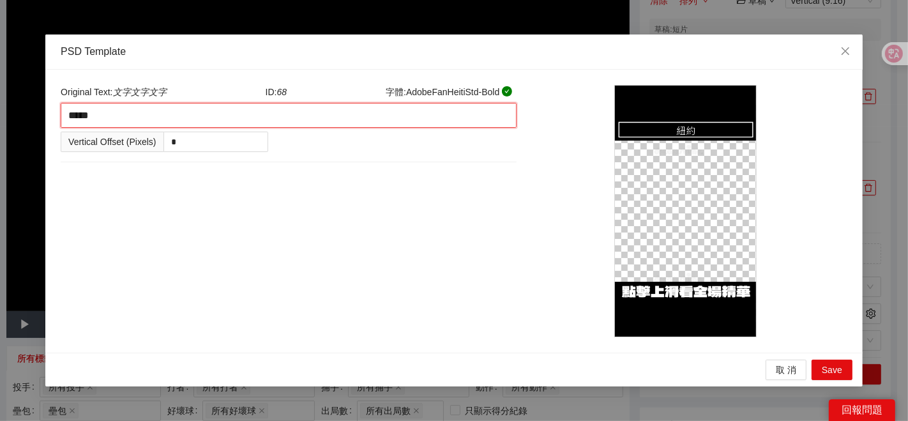
type textarea "***"
type textarea "**"
type textarea "*"
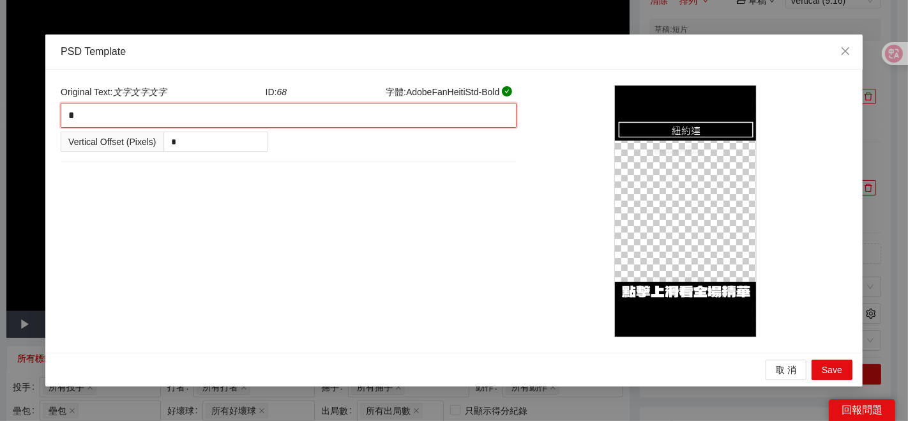
type textarea "********"
type textarea "*"
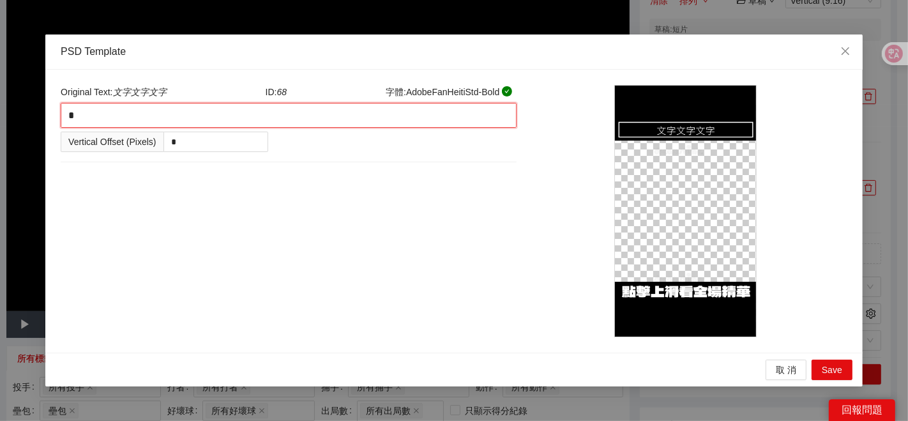
type textarea "**"
type textarea "***"
type textarea "**"
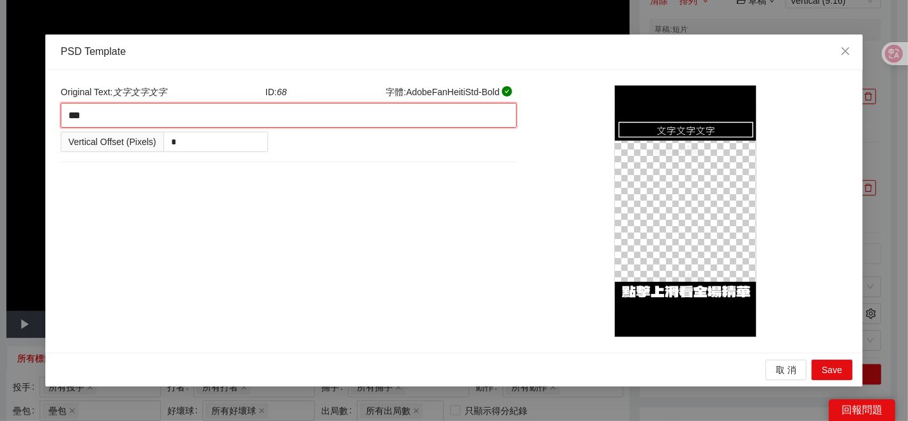
type textarea "**"
type textarea "***"
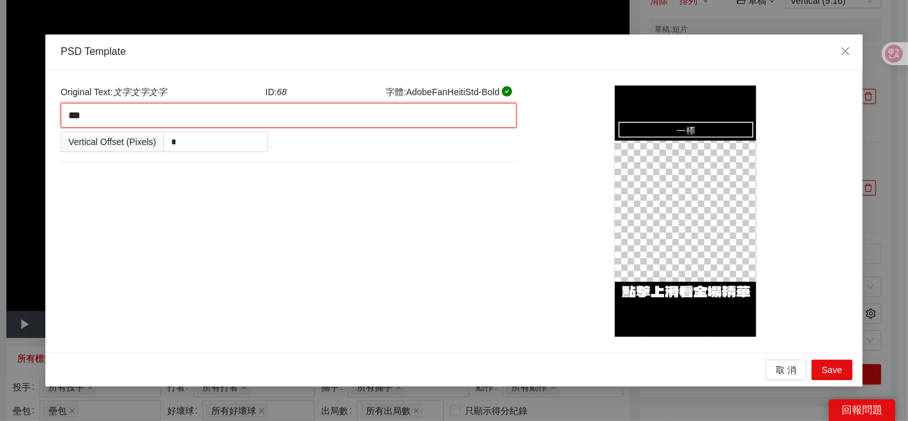
type textarea "****"
type textarea "***"
type textarea "****"
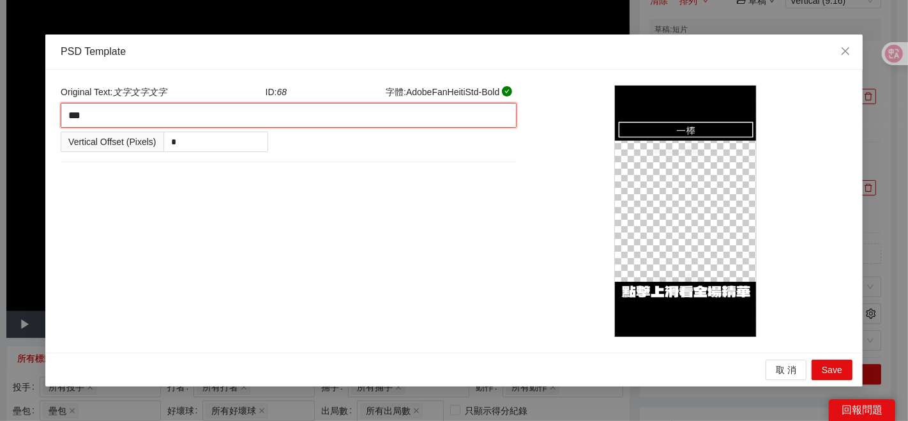
type textarea "****"
type textarea "*****"
type textarea "******"
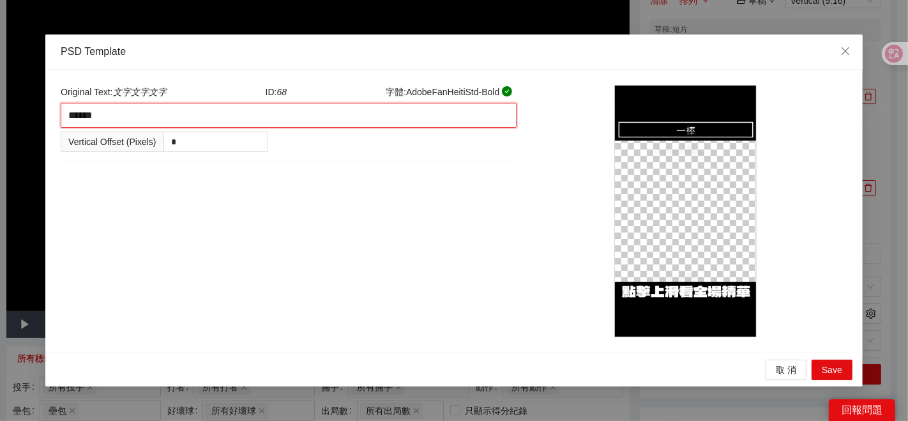
type textarea "****"
type textarea "*****"
type textarea "******"
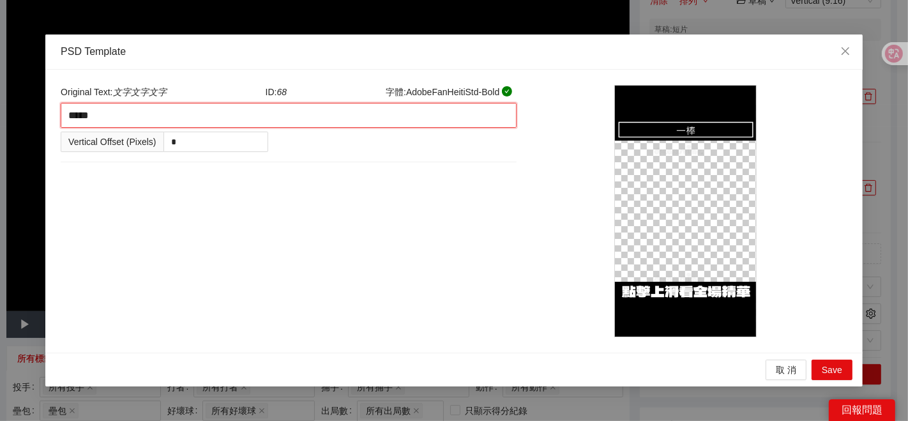
type textarea "******"
type textarea "*****"
type textarea "******"
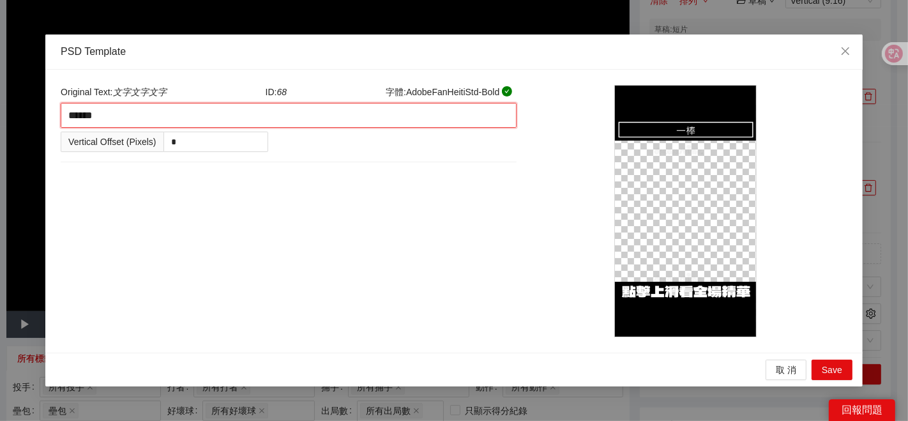
type textarea "*******"
type textarea "******"
type textarea "*******"
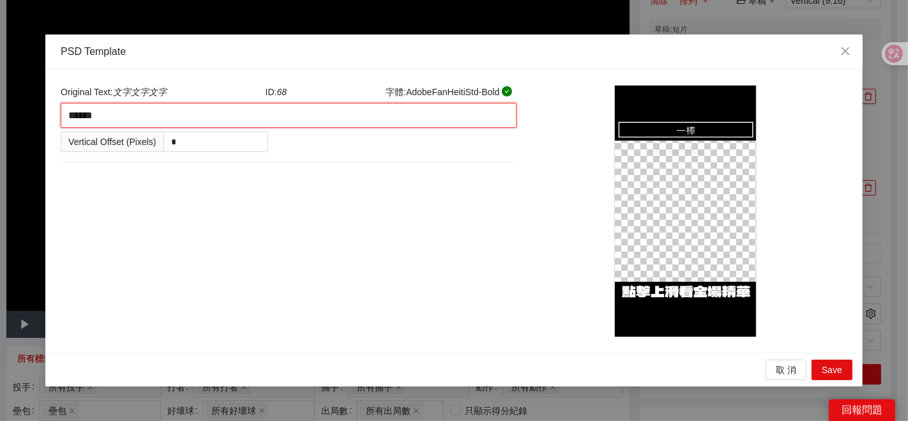
type textarea "*******"
type textarea "********"
type textarea "*******"
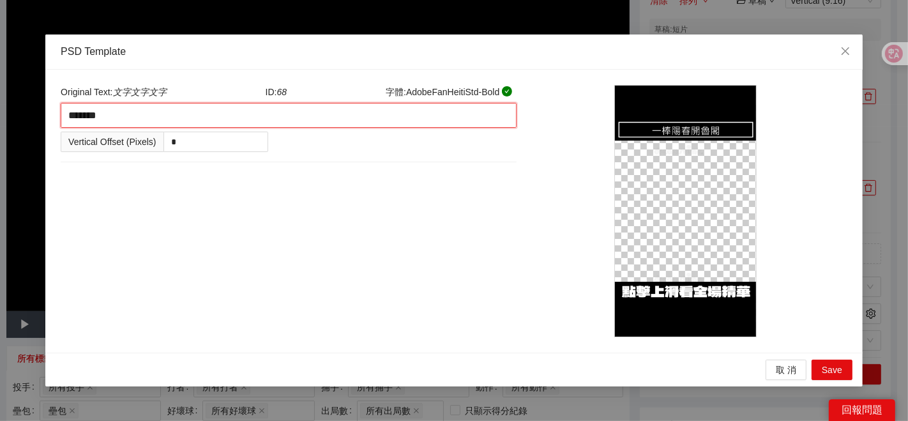
type textarea "******"
type textarea "*****"
type textarea "******"
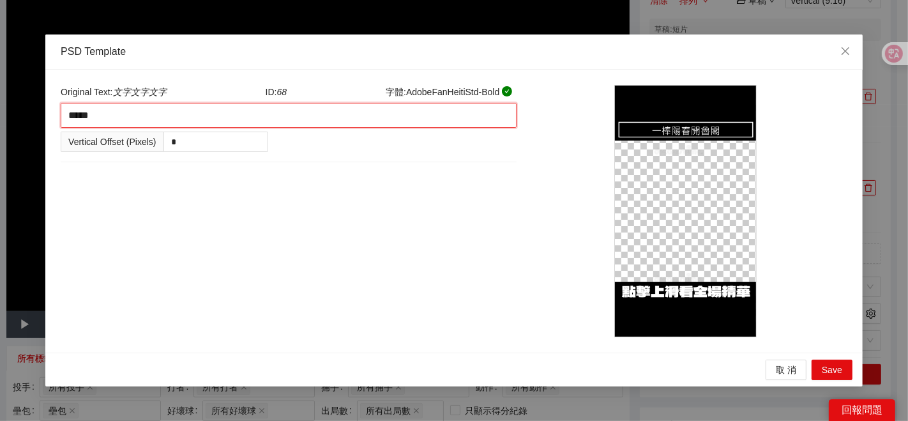
type textarea "******"
type textarea "*******"
type textarea "******"
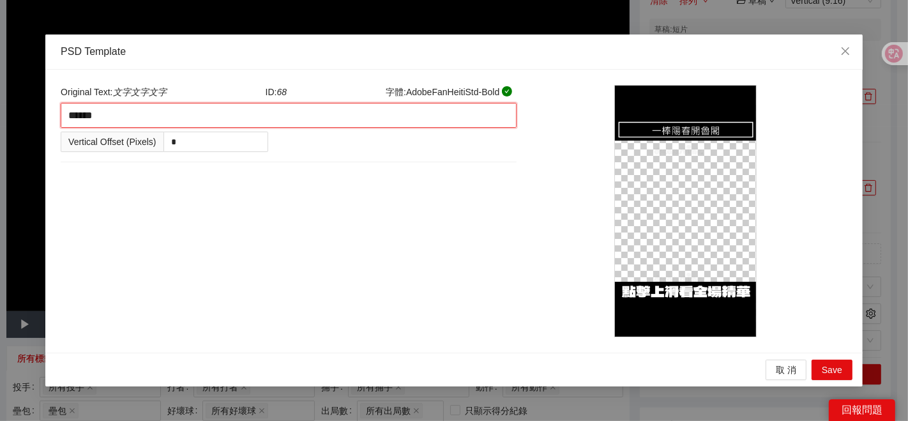
type textarea "*******"
type textarea "********"
type textarea "*********"
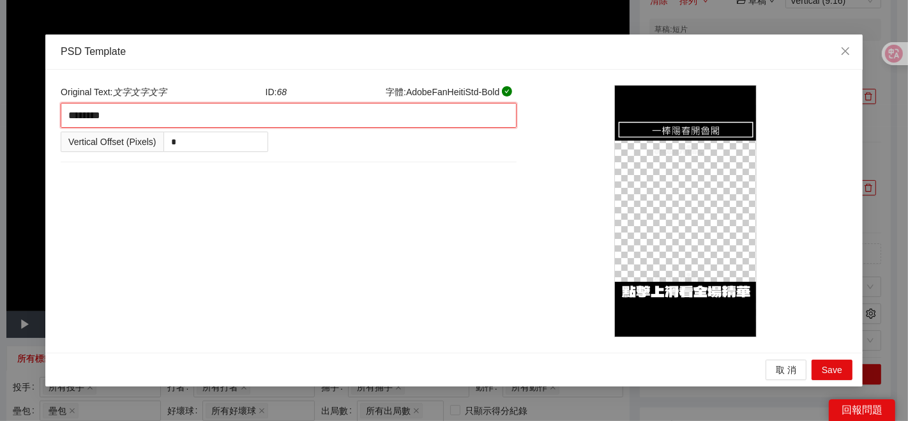
type textarea "*********"
type textarea "*******"
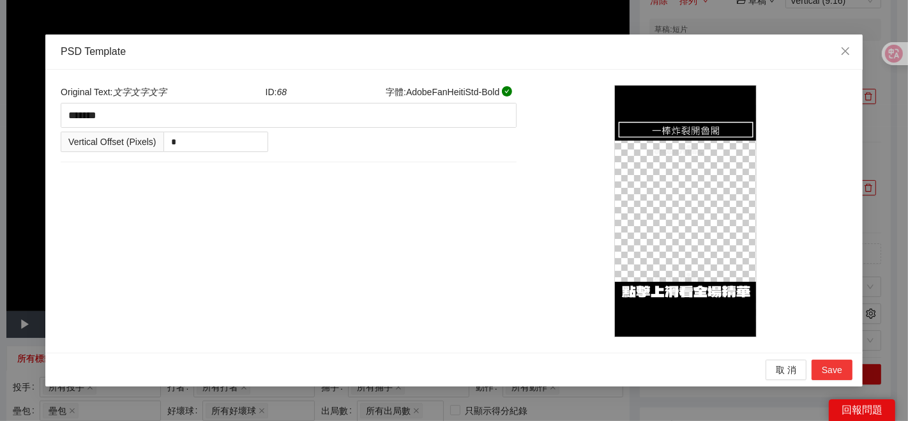
click at [844, 370] on button "Save" at bounding box center [831, 369] width 41 height 20
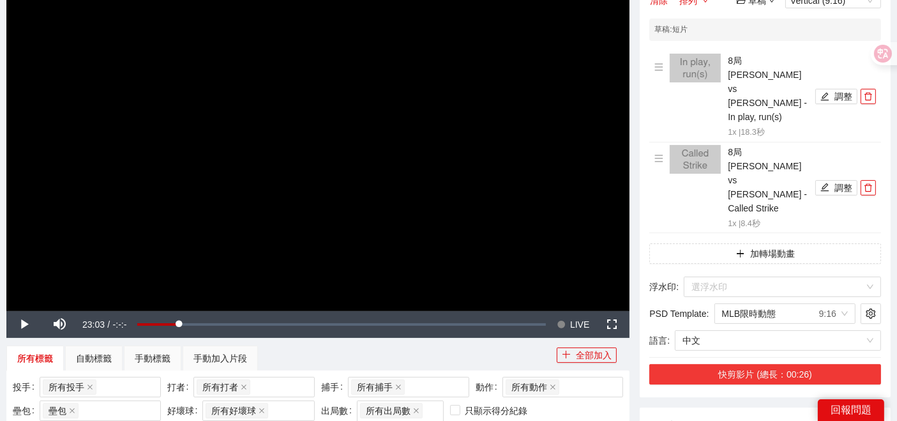
click at [749, 364] on button "快剪影片 (總長：00:26)" at bounding box center [765, 374] width 232 height 20
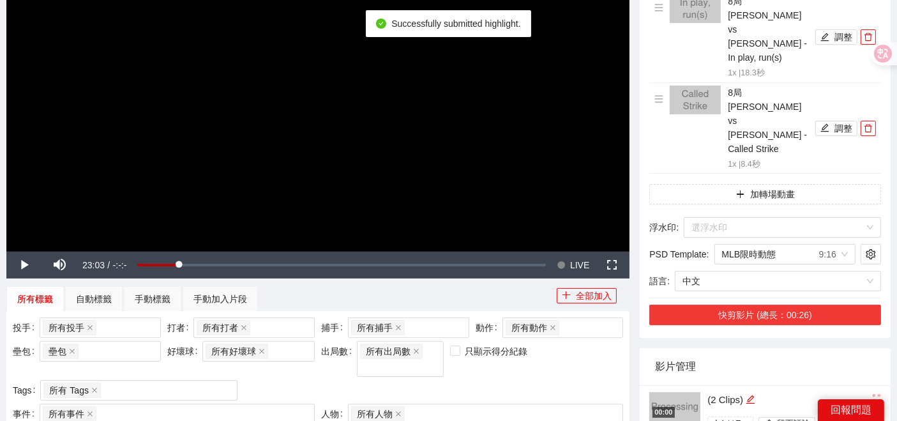
scroll to position [290, 0]
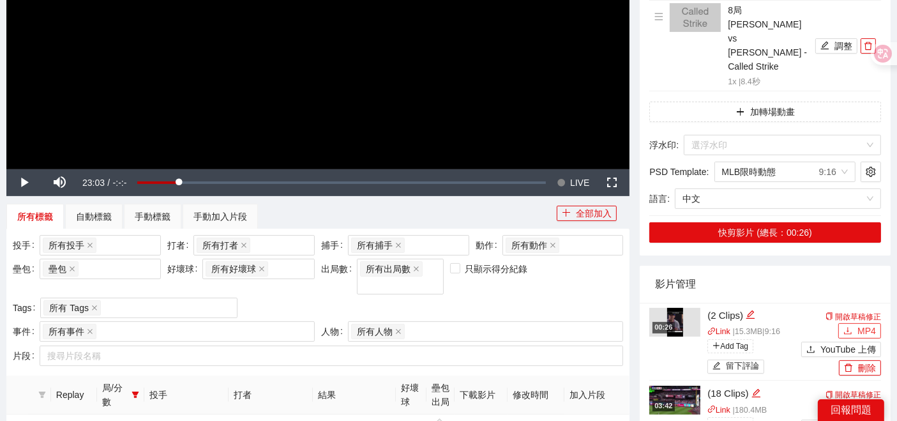
click at [850, 323] on button "MP4" at bounding box center [859, 330] width 43 height 15
